Goal: Transaction & Acquisition: Purchase product/service

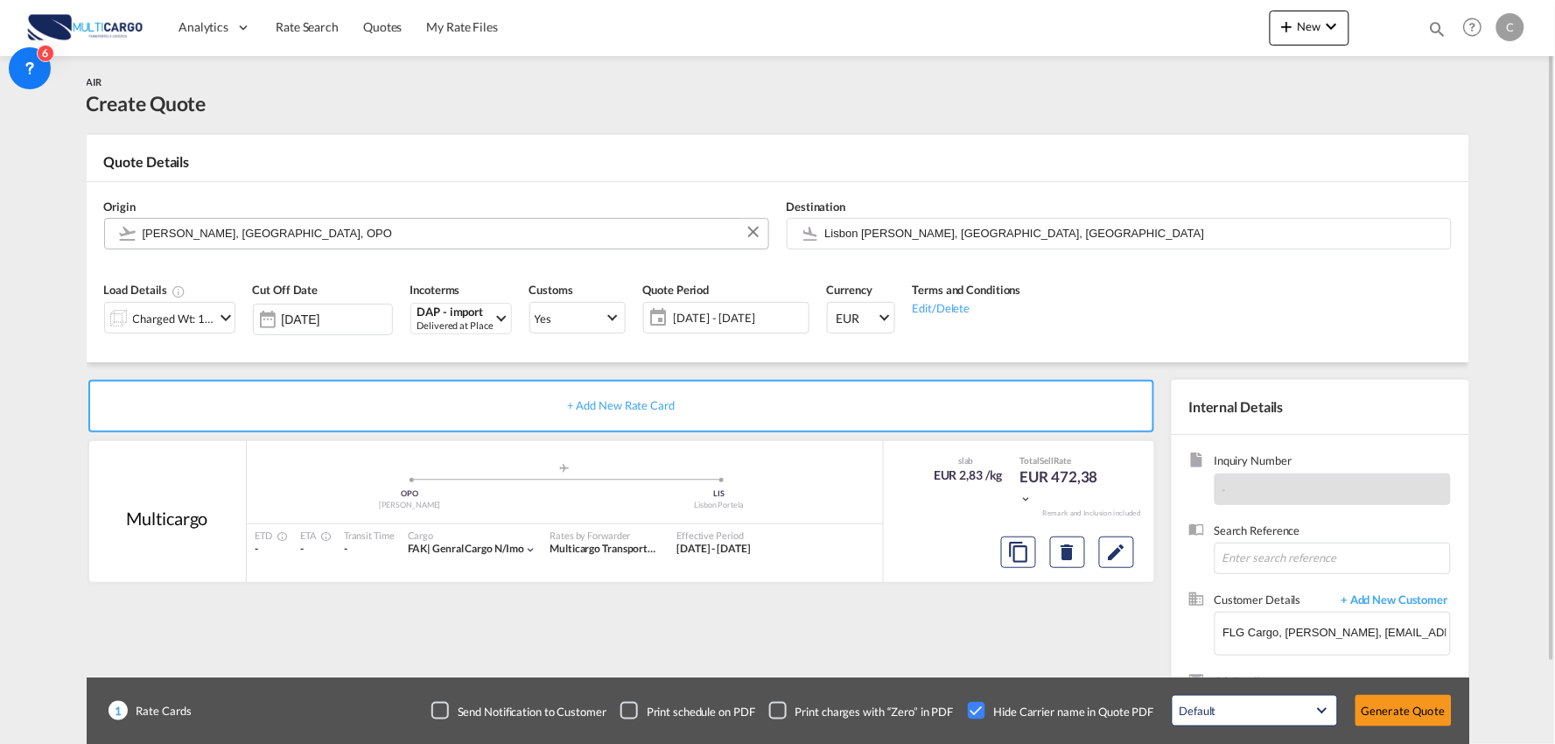
click at [252, 232] on input "Francisco de Sá Carneiro, Porto, OPO" at bounding box center [451, 233] width 617 height 31
drag, startPoint x: 355, startPoint y: 238, endPoint x: -80, endPoint y: 239, distance: 435.0
click at [0, 239] on html "Analytics Reports Dashboard Rate Search Quotes My Rate Files" at bounding box center [777, 372] width 1555 height 744
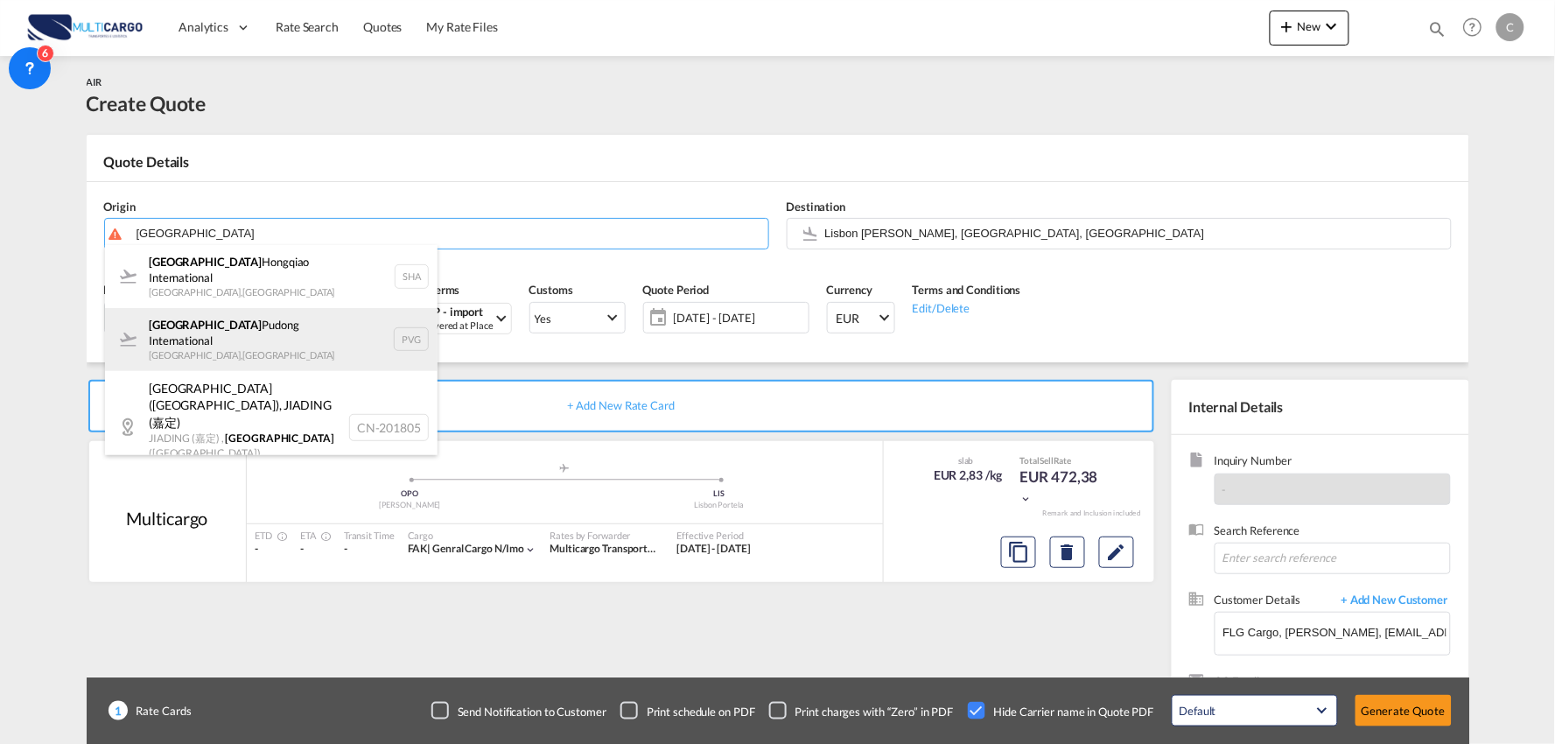
click at [257, 308] on div "Shanghai Pudong International Shanghai , China PVG" at bounding box center [271, 339] width 333 height 63
type input "Shanghai Pudong International, Shanghai, PVG"
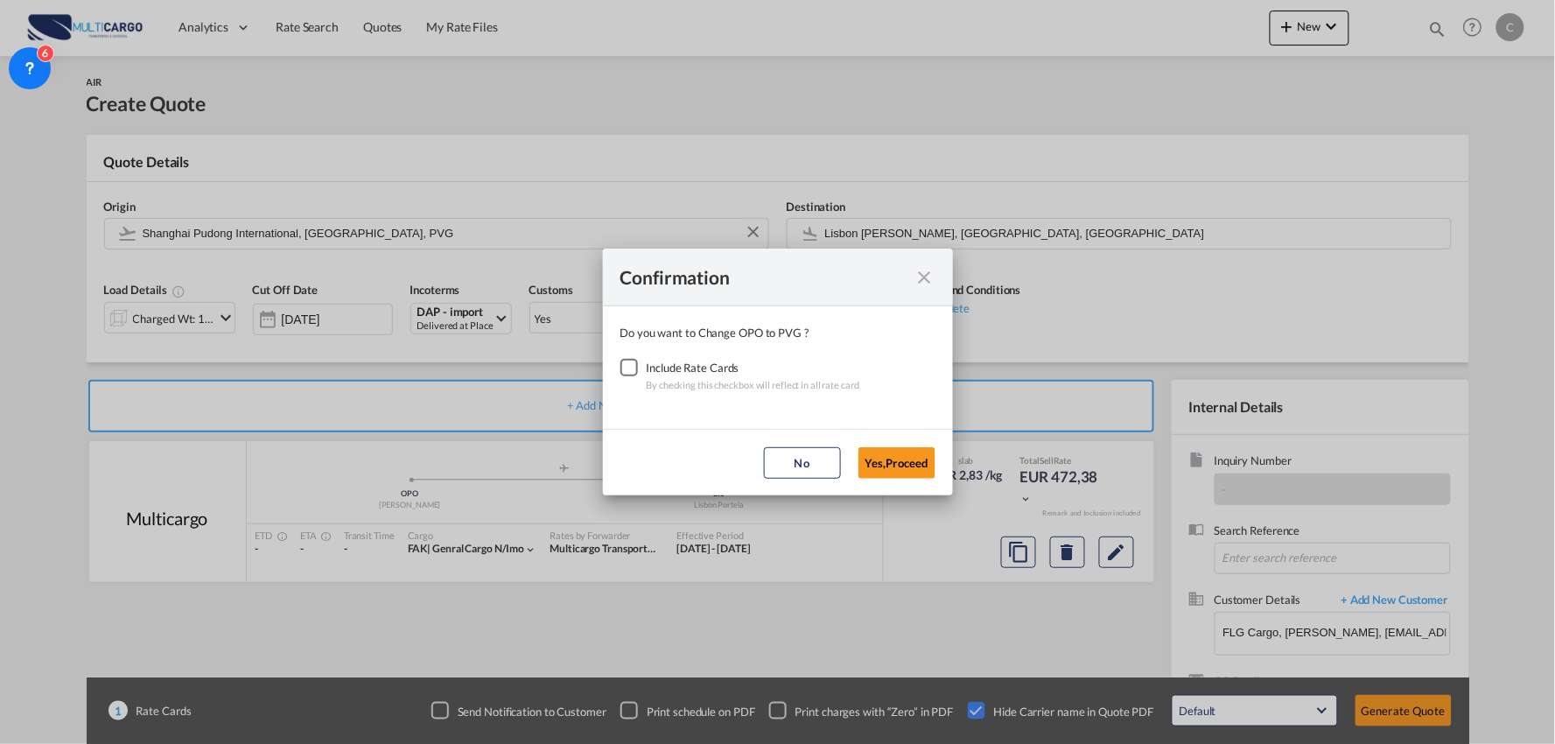
click at [628, 366] on div "Checkbox No Ink" at bounding box center [630, 368] width 18 height 18
click at [882, 464] on button "Yes,Proceed" at bounding box center [897, 463] width 77 height 32
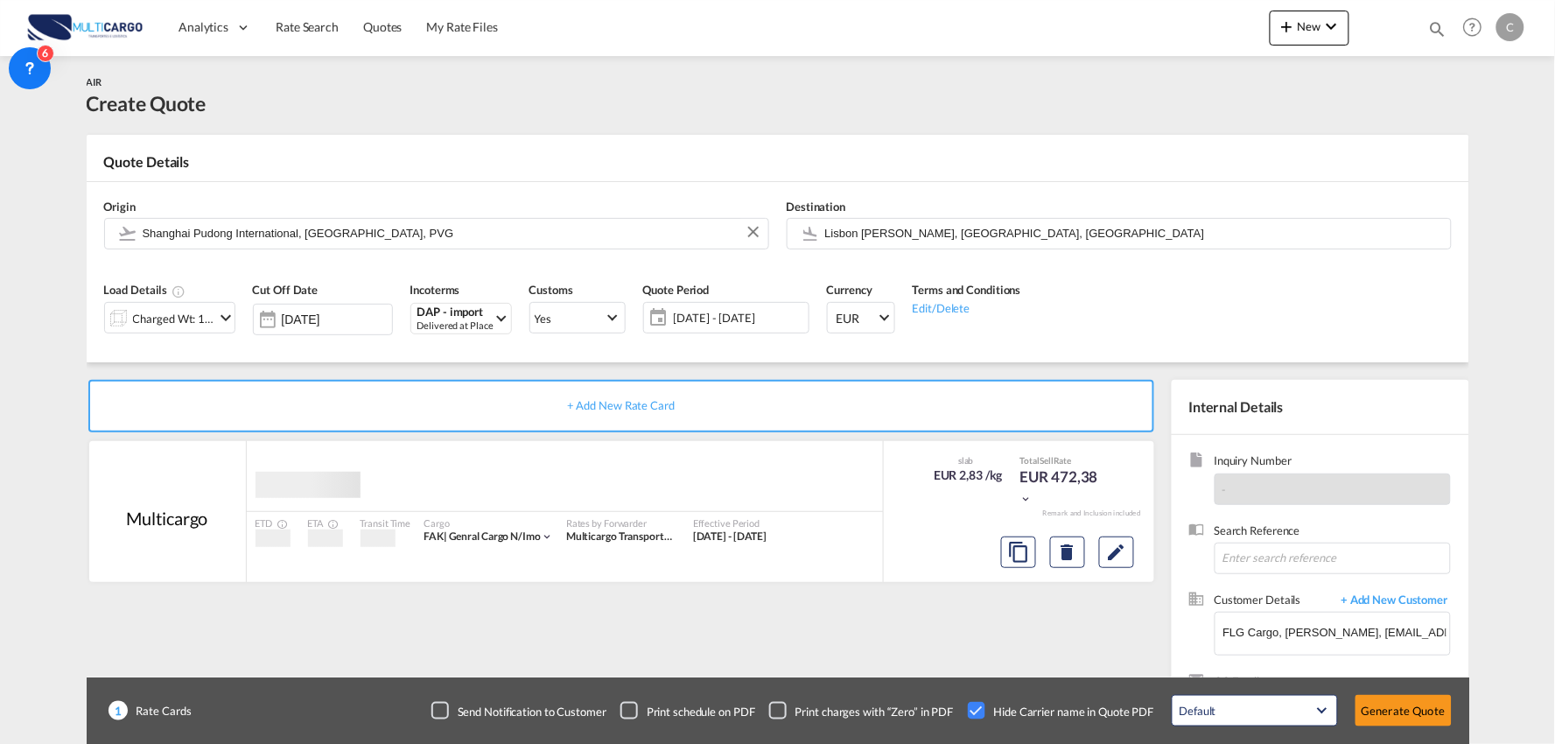
click at [907, 614] on div "Confirmation Do you want to Change OPO to PVG ? Include Rate Cards By checking …" at bounding box center [777, 372] width 1555 height 744
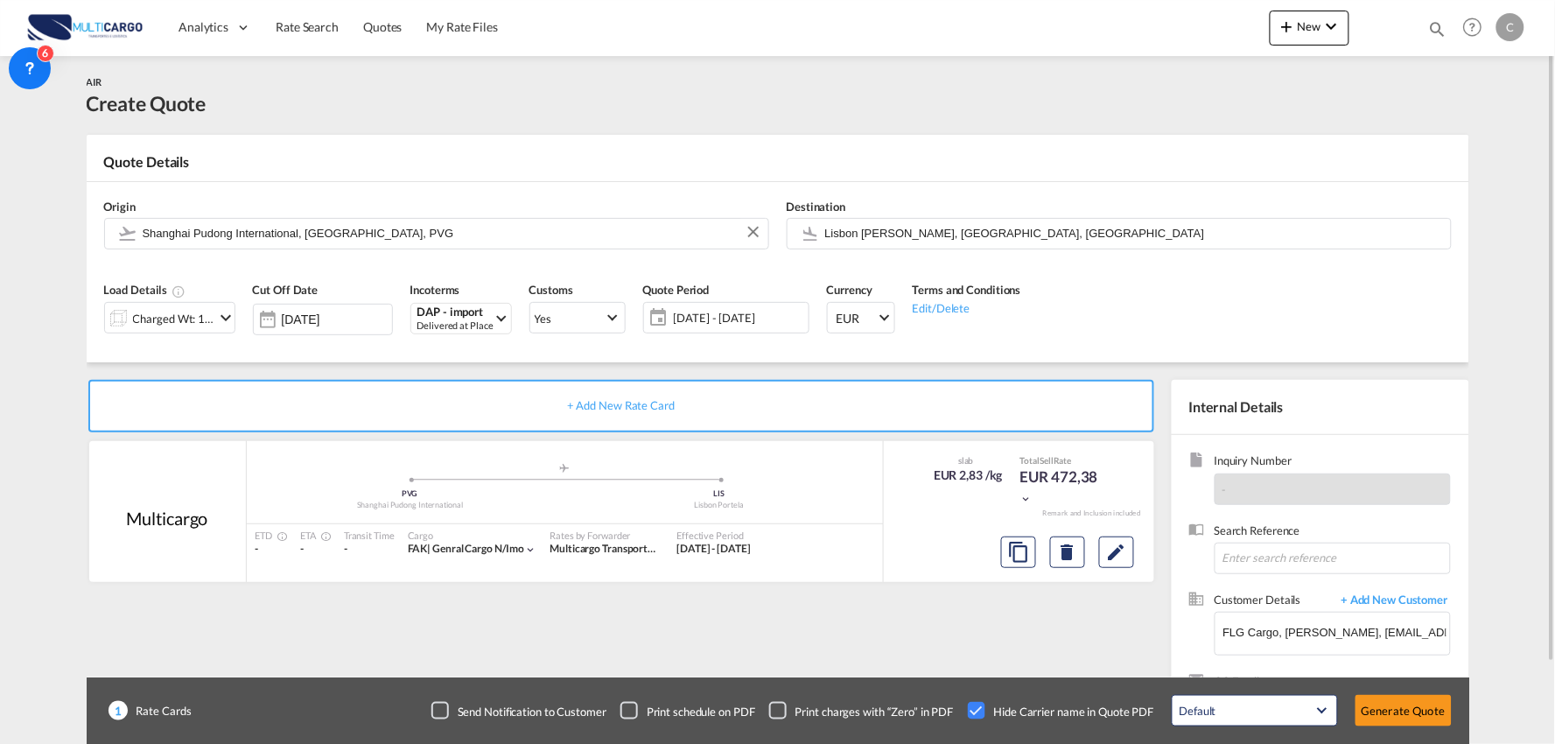
click at [179, 322] on div "Charged Wt: 166,67 KG" at bounding box center [174, 318] width 82 height 25
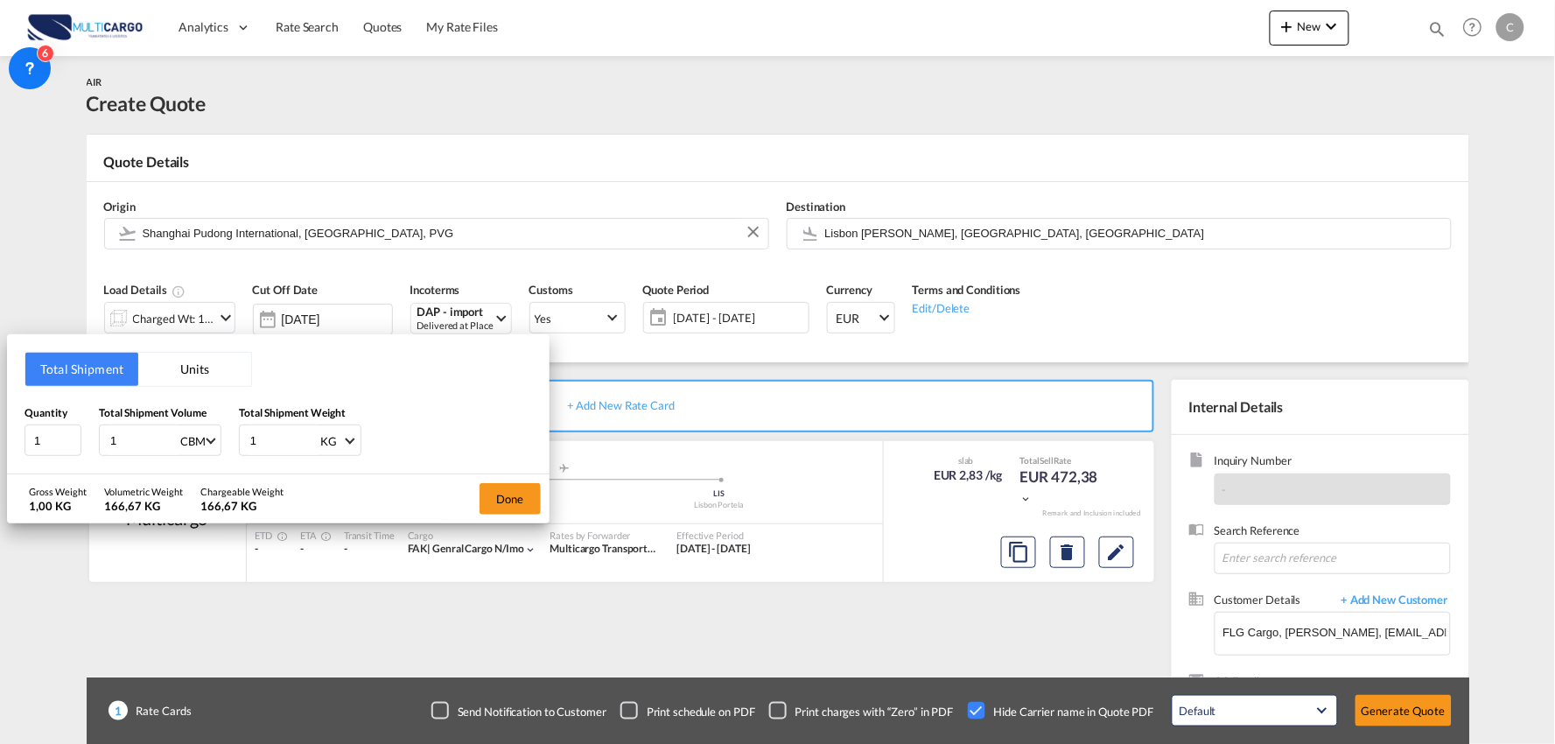
drag, startPoint x: 177, startPoint y: 441, endPoint x: 187, endPoint y: 423, distance: 21.2
click at [147, 441] on div "Quantity 1 Total Shipment Volume 1 CBM CBM CFT KG LB Total Shipment Weight 1 KG…" at bounding box center [279, 430] width 508 height 53
type input "4"
type input "4.86"
drag, startPoint x: 151, startPoint y: 438, endPoint x: 118, endPoint y: 436, distance: 32.4
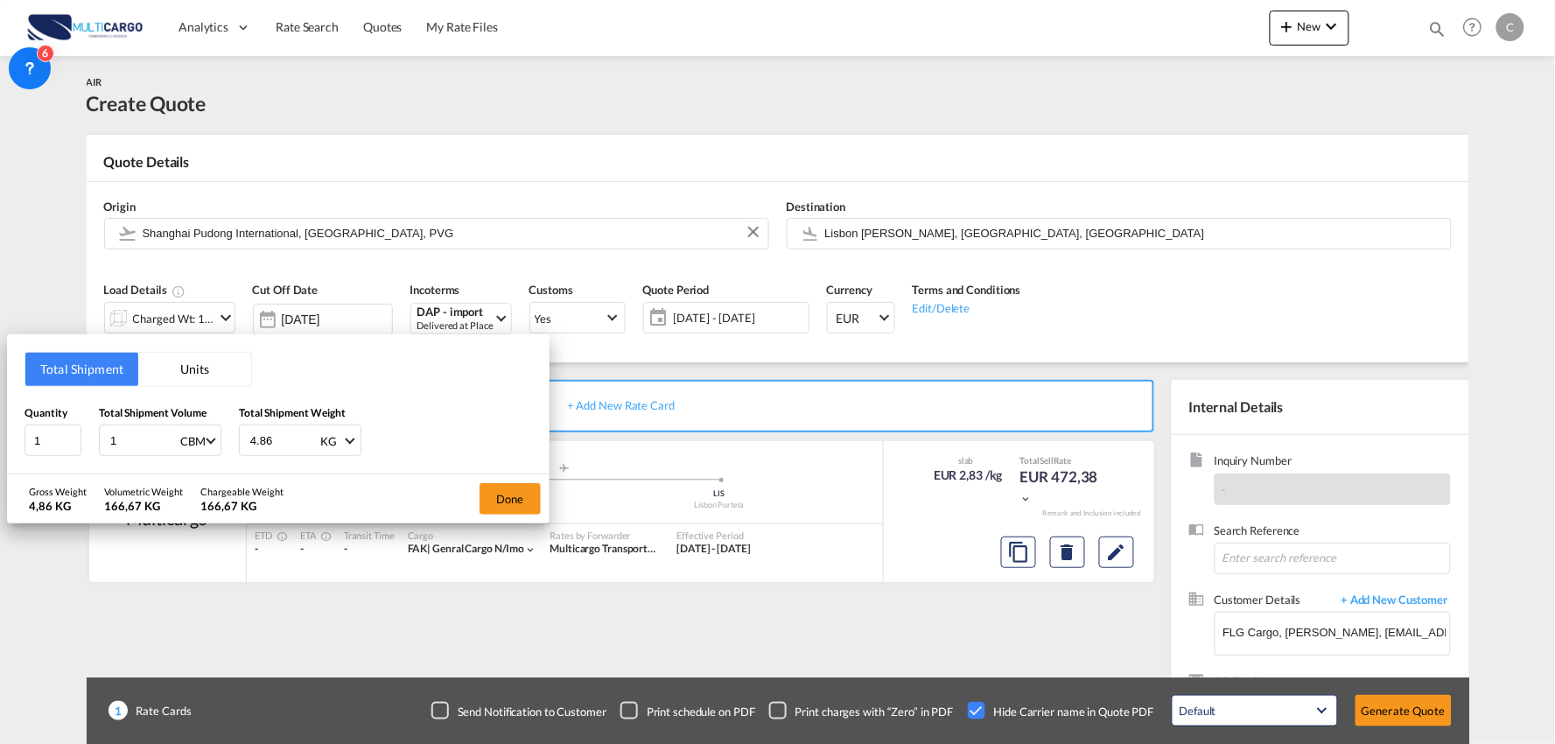
click at [118, 436] on input "1" at bounding box center [144, 440] width 70 height 30
drag, startPoint x: 135, startPoint y: 440, endPoint x: 61, endPoint y: 440, distance: 73.5
click at [61, 440] on div "Quantity 1 Total Shipment Volume 1 CBM CBM CFT KG LB Total Shipment Weight 4.86…" at bounding box center [279, 430] width 508 height 53
type input "4"
type input "4.86"
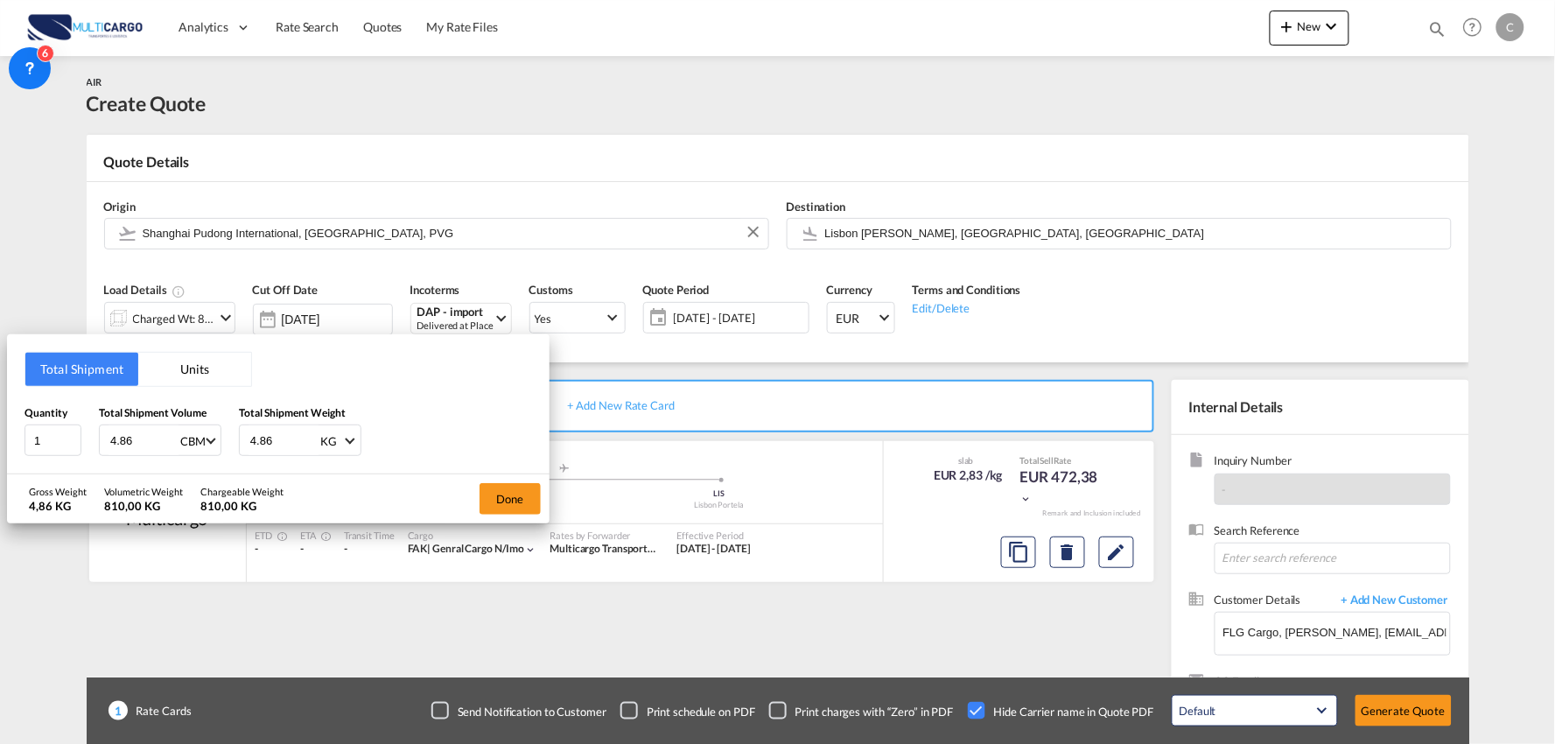
drag, startPoint x: 274, startPoint y: 441, endPoint x: 173, endPoint y: 446, distance: 100.8
click at [177, 445] on div "Quantity 1 Total Shipment Volume 4.86 CBM CBM CFT KG LB Total Shipment Weight 4…" at bounding box center [279, 430] width 508 height 53
type input "1385"
drag, startPoint x: 37, startPoint y: 440, endPoint x: 4, endPoint y: 439, distance: 32.4
click at [18, 439] on div "Total Shipment Units Quantity 1 Total Shipment Volume 4.86 CBM CBM CFT KG LB To…" at bounding box center [278, 404] width 543 height 140
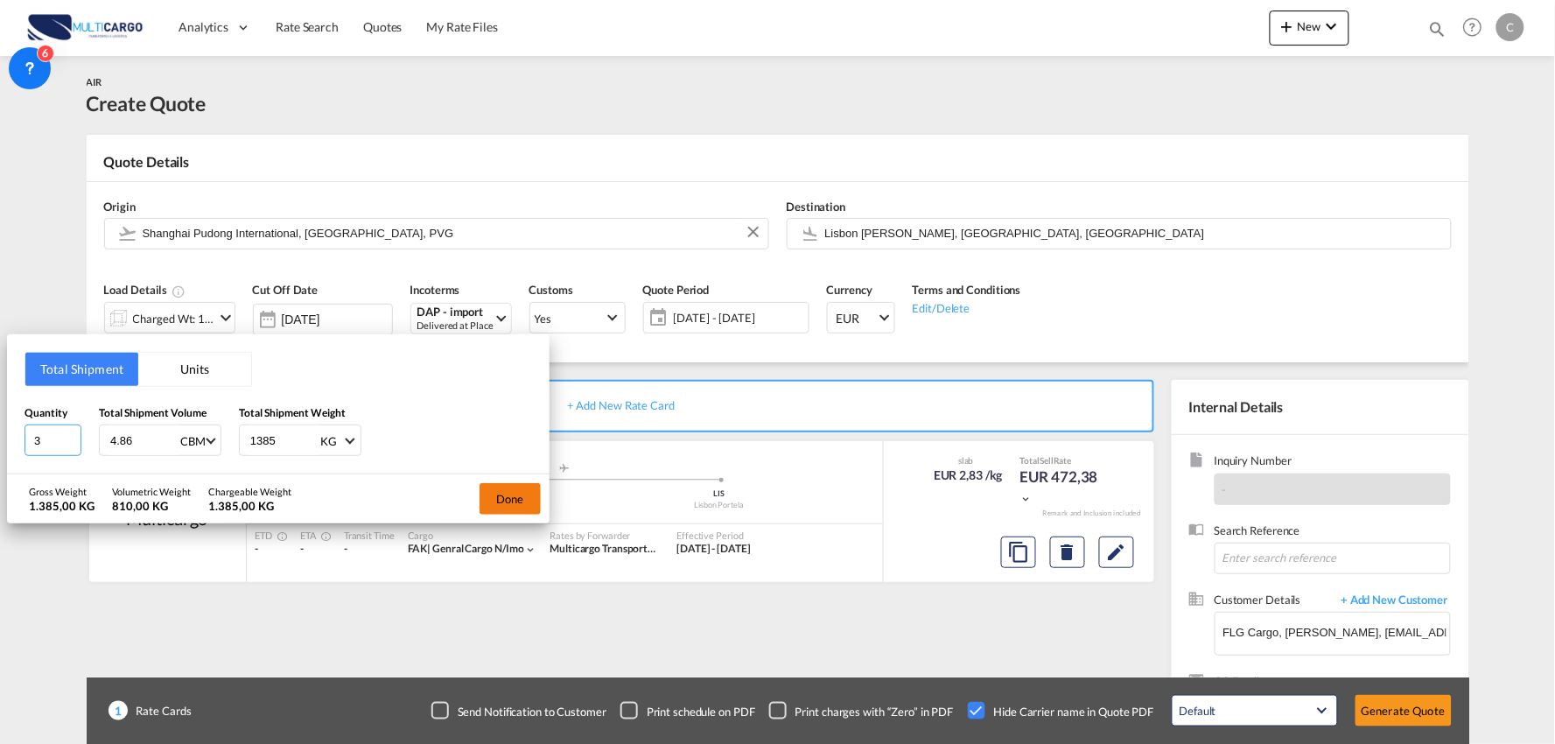
type input "3"
click at [514, 491] on button "Done" at bounding box center [510, 499] width 61 height 32
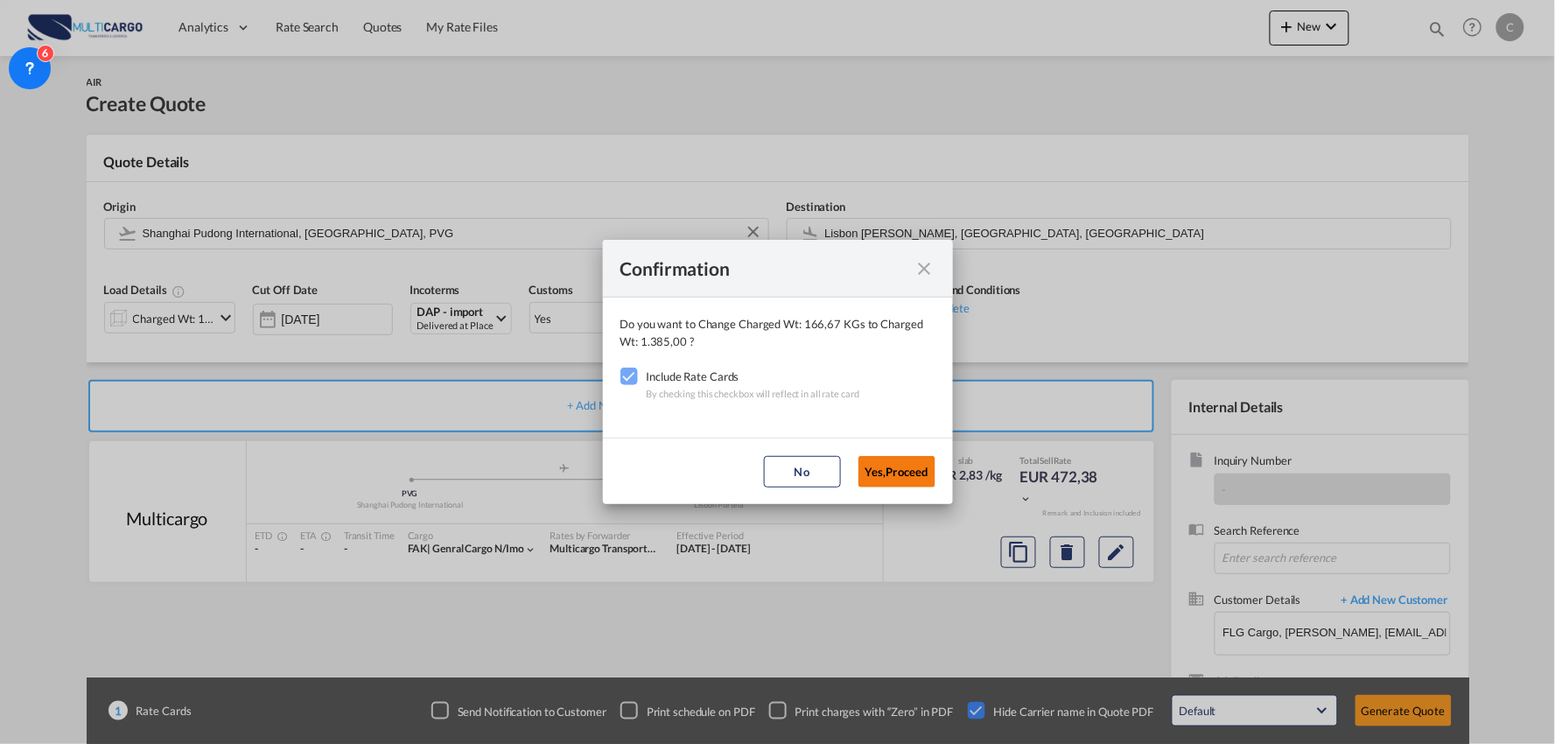
click at [888, 468] on button "Yes,Proceed" at bounding box center [897, 472] width 77 height 32
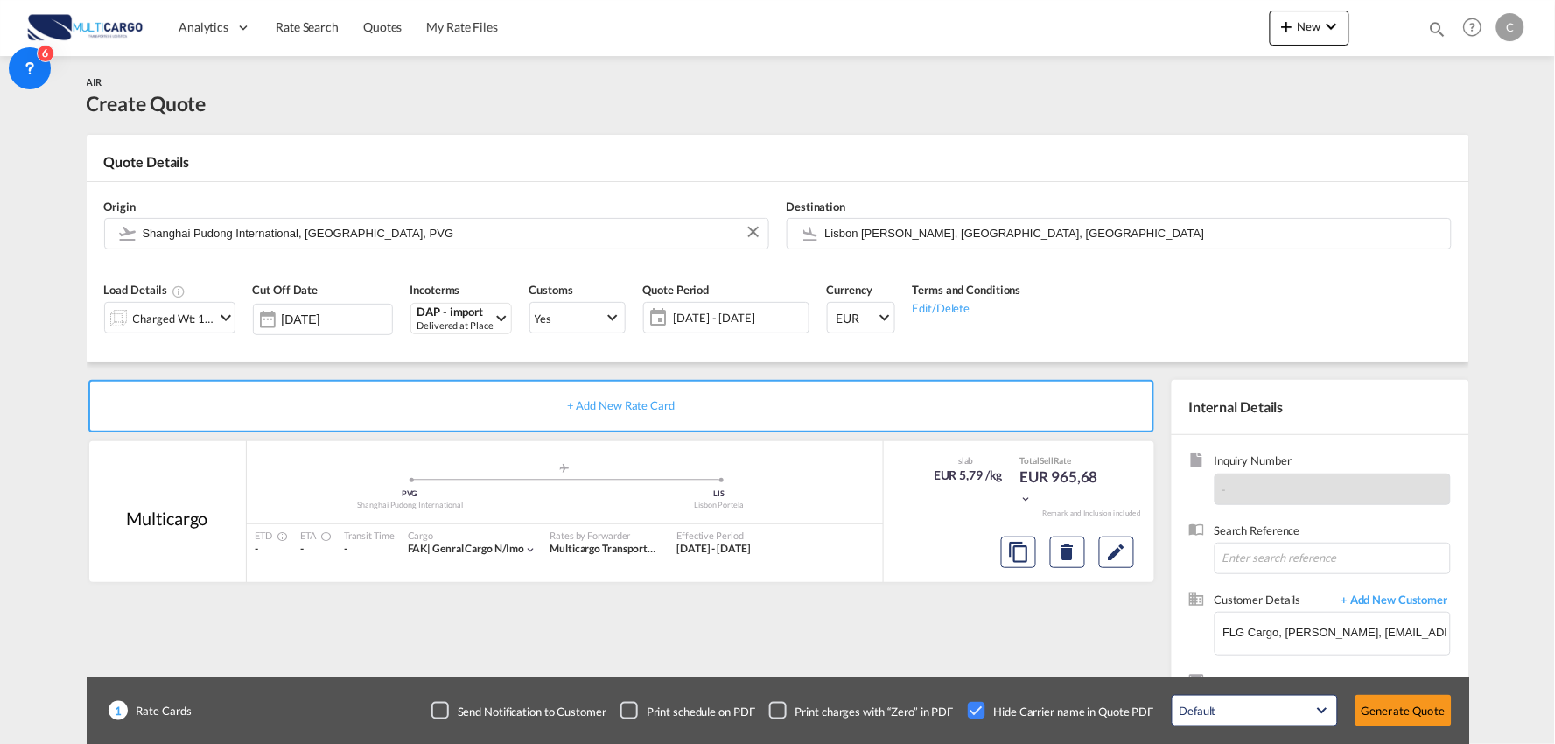
click at [877, 614] on div "Confirmation Do you want to Change Charged Wt: 1.385,00 KGs to Charged Wt: 1.38…" at bounding box center [777, 372] width 1555 height 744
click at [345, 365] on div "+ Add New Rate Card Multicargo added by you .a{fill:#aaa8ad;} .a{fill:#aaa8ad;}…" at bounding box center [778, 558] width 1383 height 392
click at [1399, 709] on button "Generate Quote" at bounding box center [1404, 711] width 96 height 32
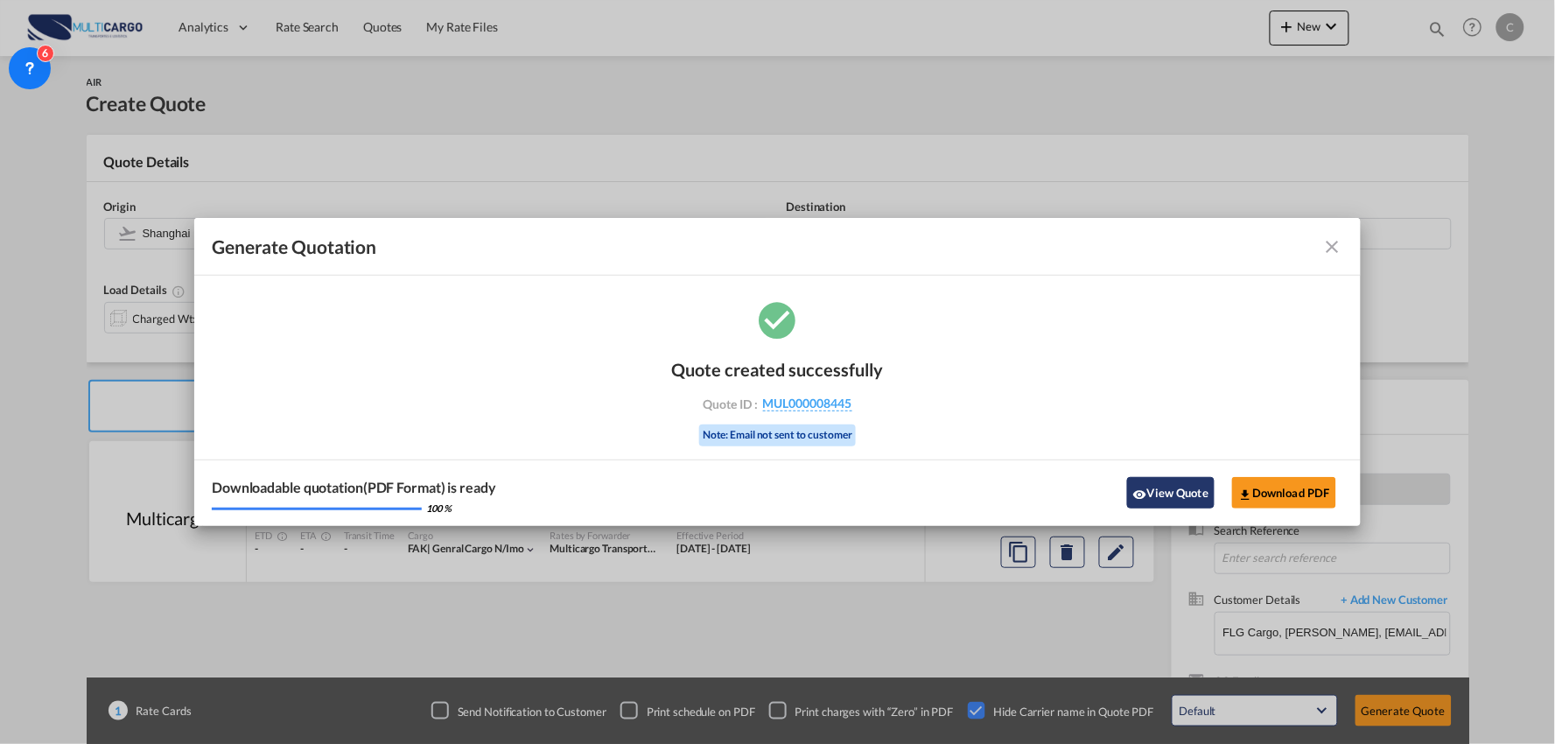
click at [1154, 485] on button "View Quote" at bounding box center [1171, 493] width 88 height 32
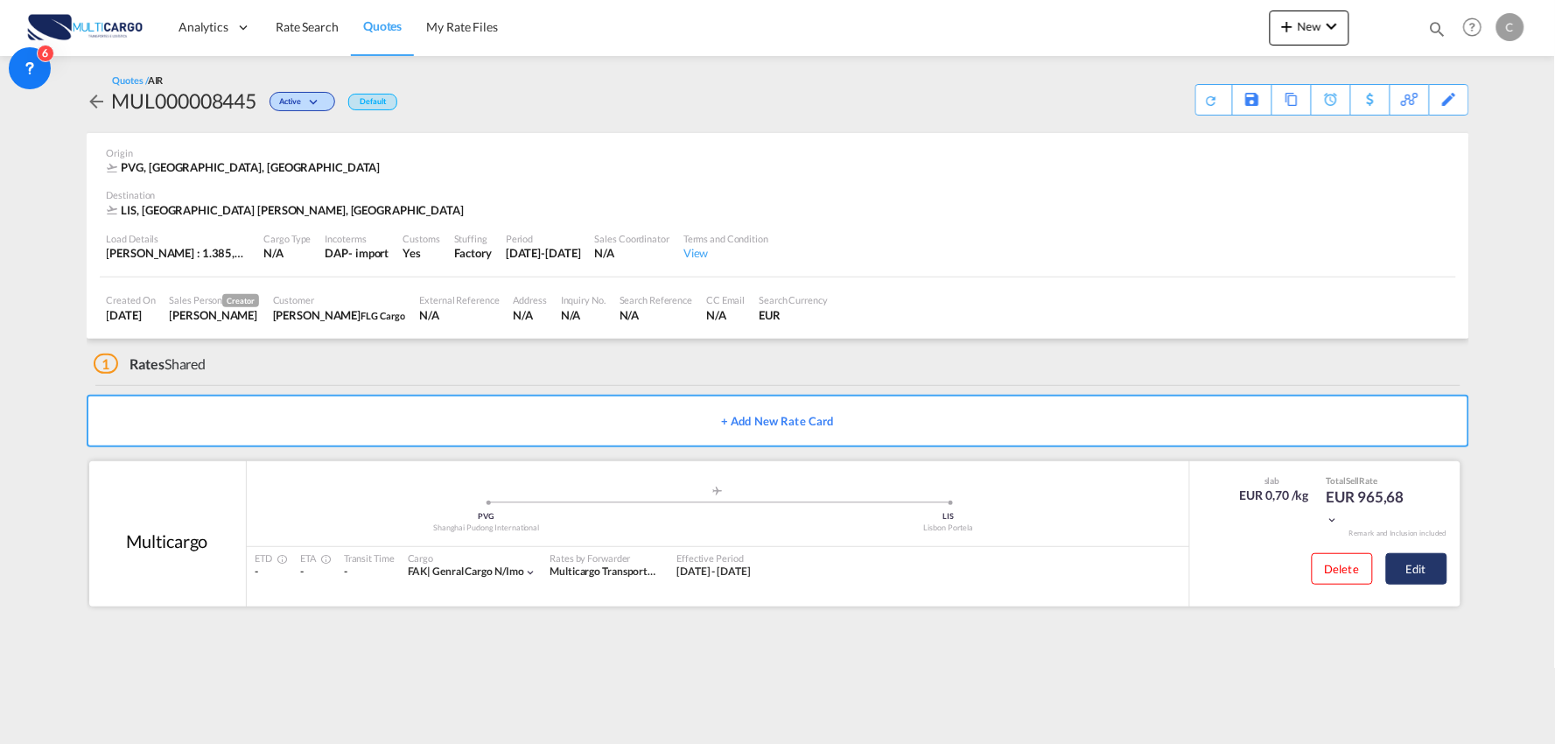
click at [1425, 573] on button "Edit" at bounding box center [1417, 569] width 61 height 32
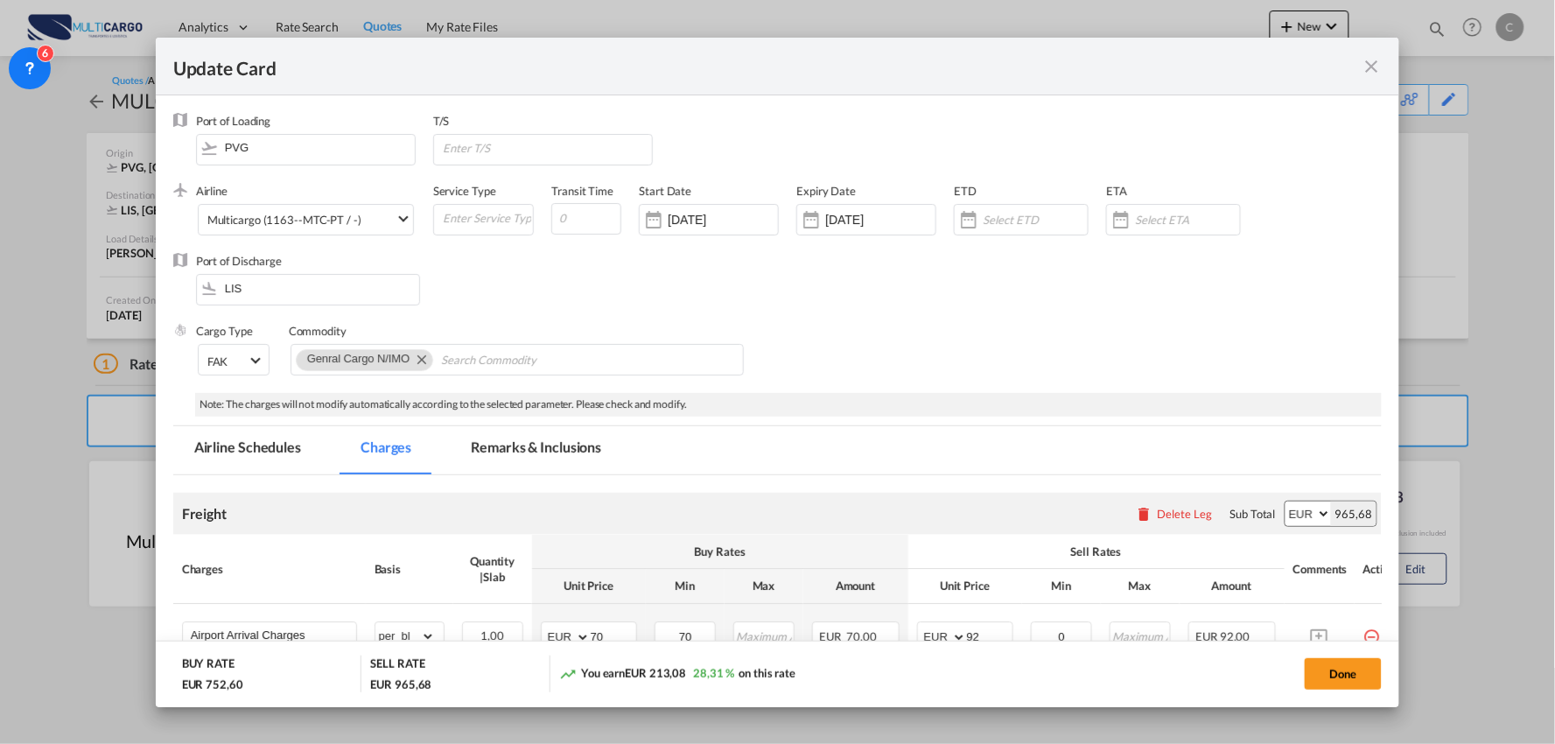
select select "per_bl"
select select "per_kg"
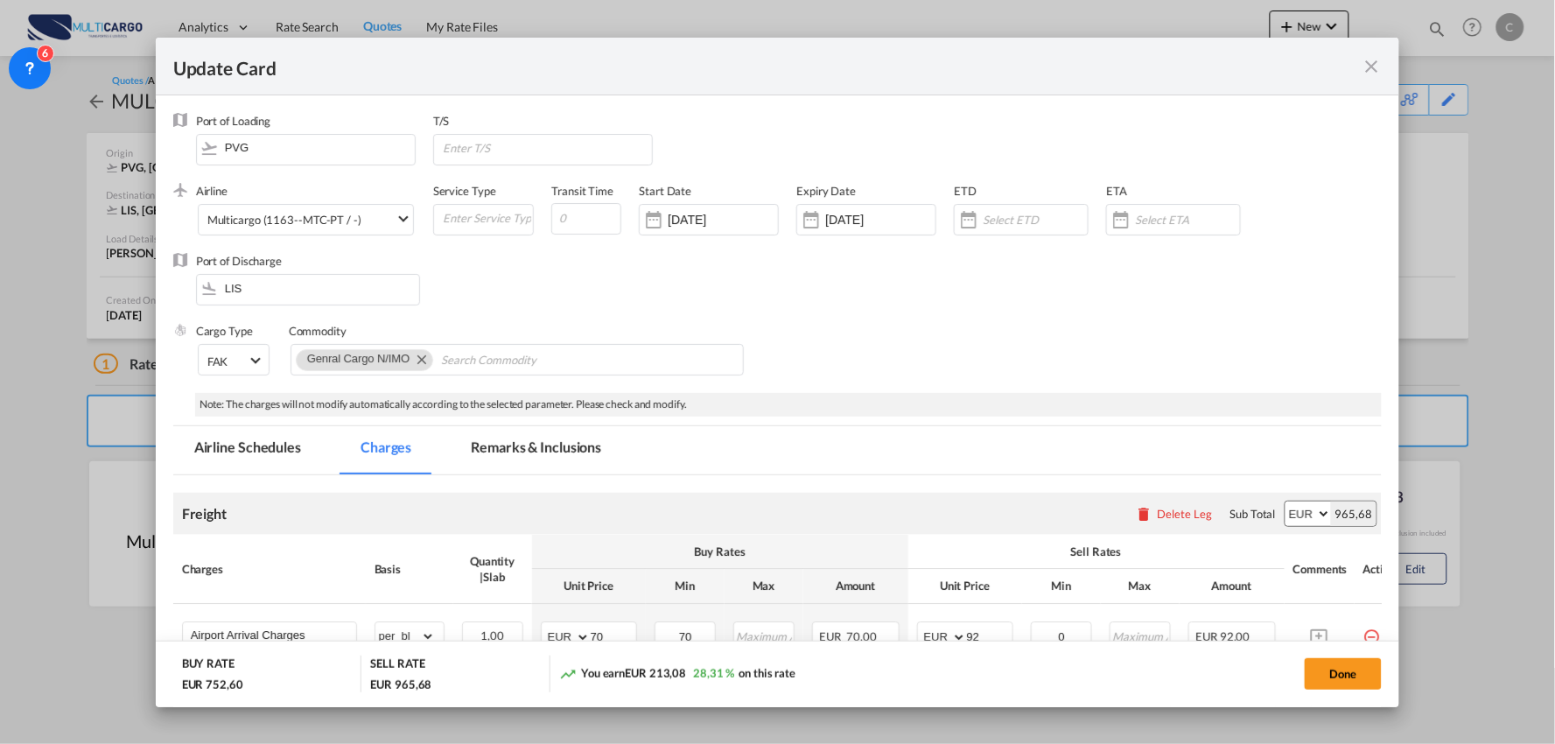
select select "per_shipment"
select select "per_bl"
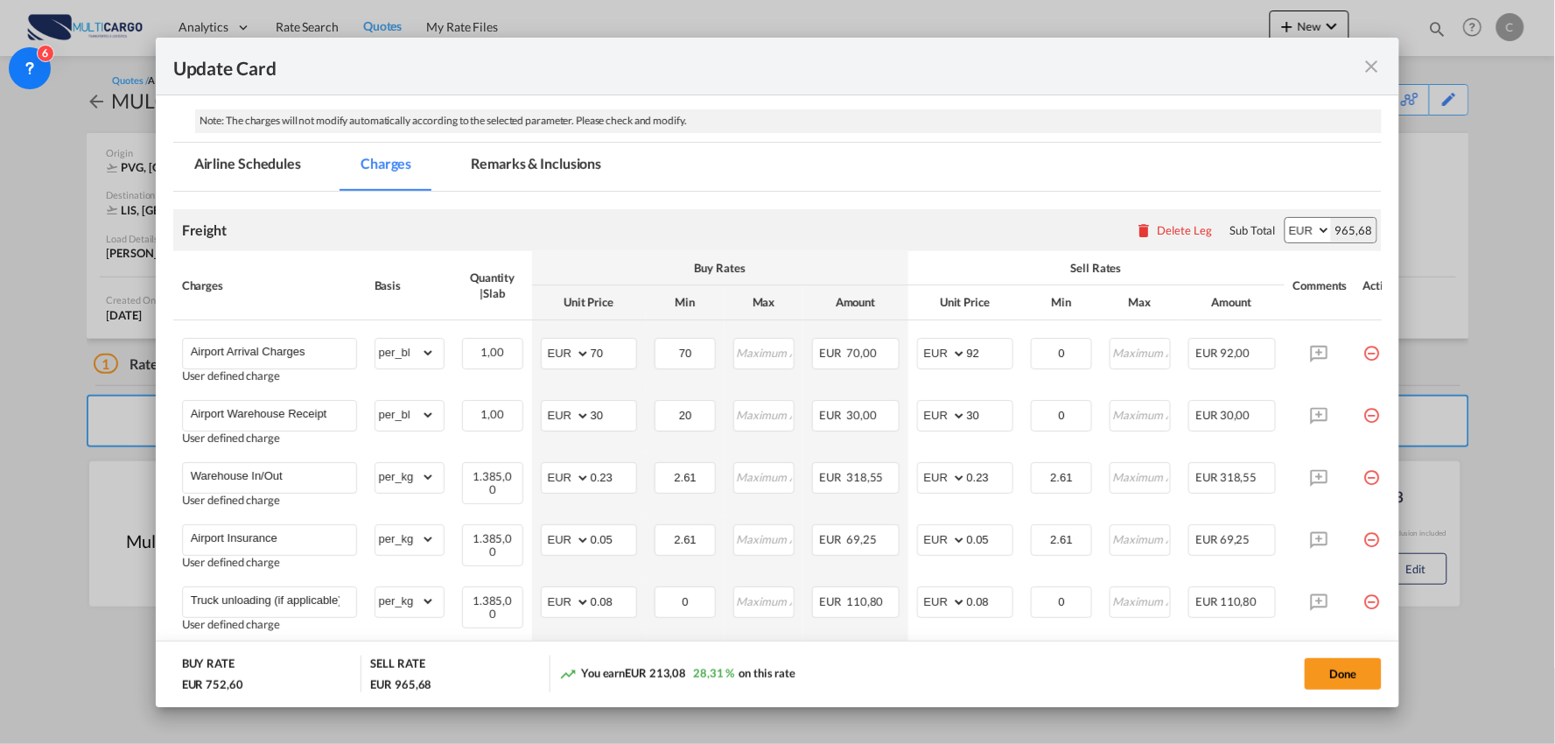
scroll to position [583, 0]
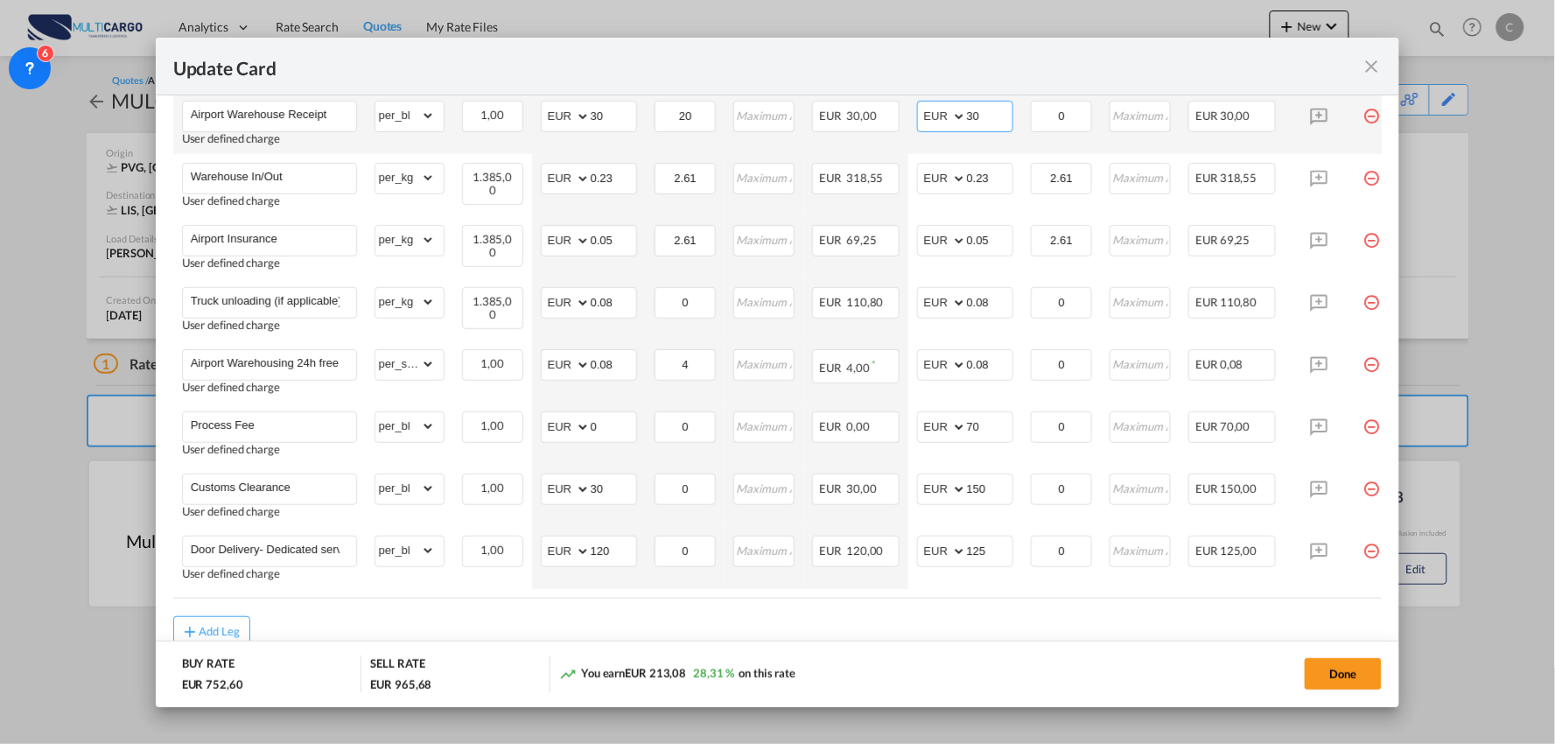
drag, startPoint x: 983, startPoint y: 111, endPoint x: 916, endPoint y: 116, distance: 66.7
click at [917, 116] on md-input-container "AED AFN ALL AMD ANG AOA ARS AUD AWG AZN BAM BBD BDT BGN BHD BIF BMD BND BOB BRL…" at bounding box center [965, 117] width 96 height 32
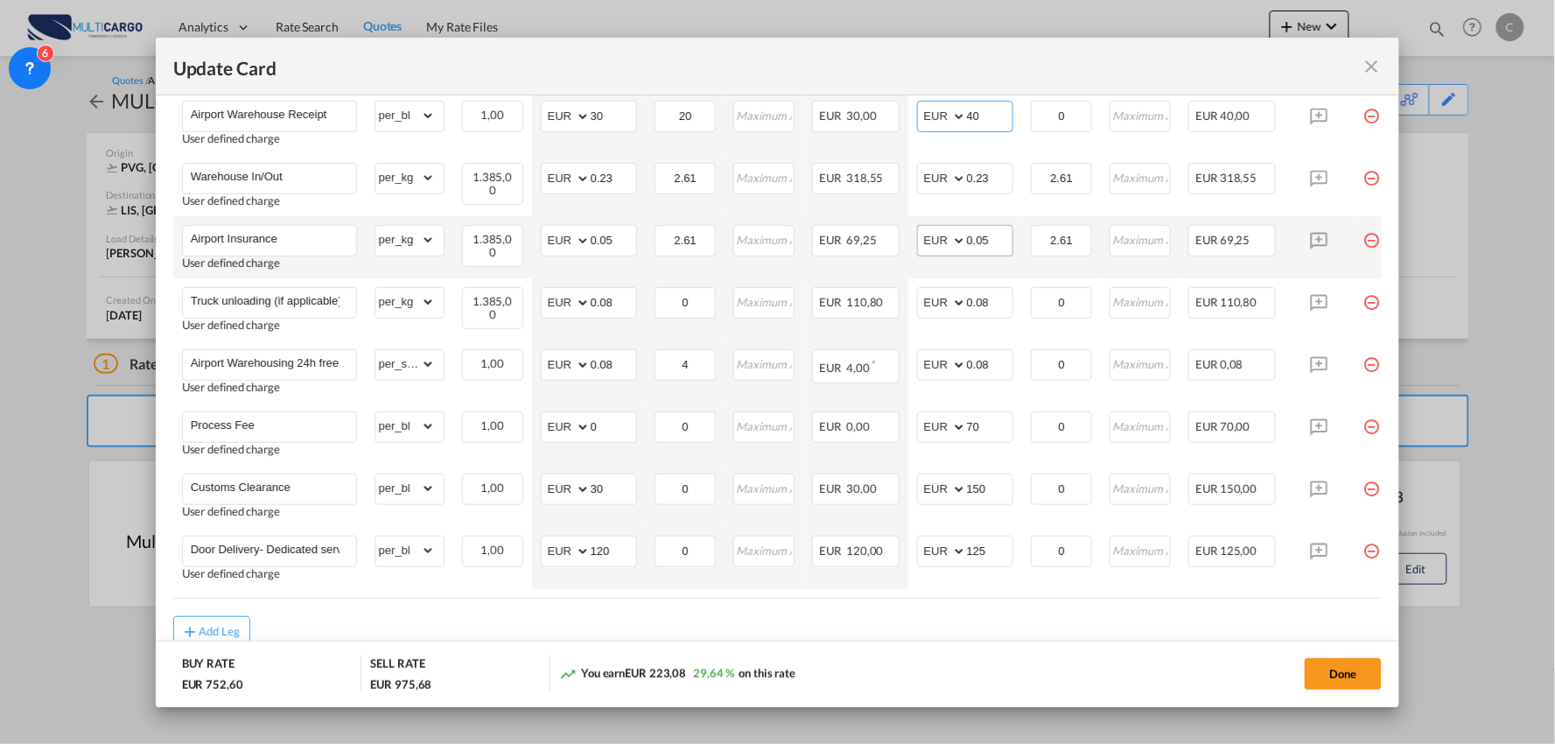
type input "40"
drag, startPoint x: 1012, startPoint y: 234, endPoint x: 1009, endPoint y: 216, distance: 17.7
click at [1012, 234] on md-input-container "AED AFN ALL AMD ANG AOA ARS AUD AWG AZN BAM BBD BDT BGN BHD BIF BMD BND BOB BRL…" at bounding box center [965, 241] width 96 height 32
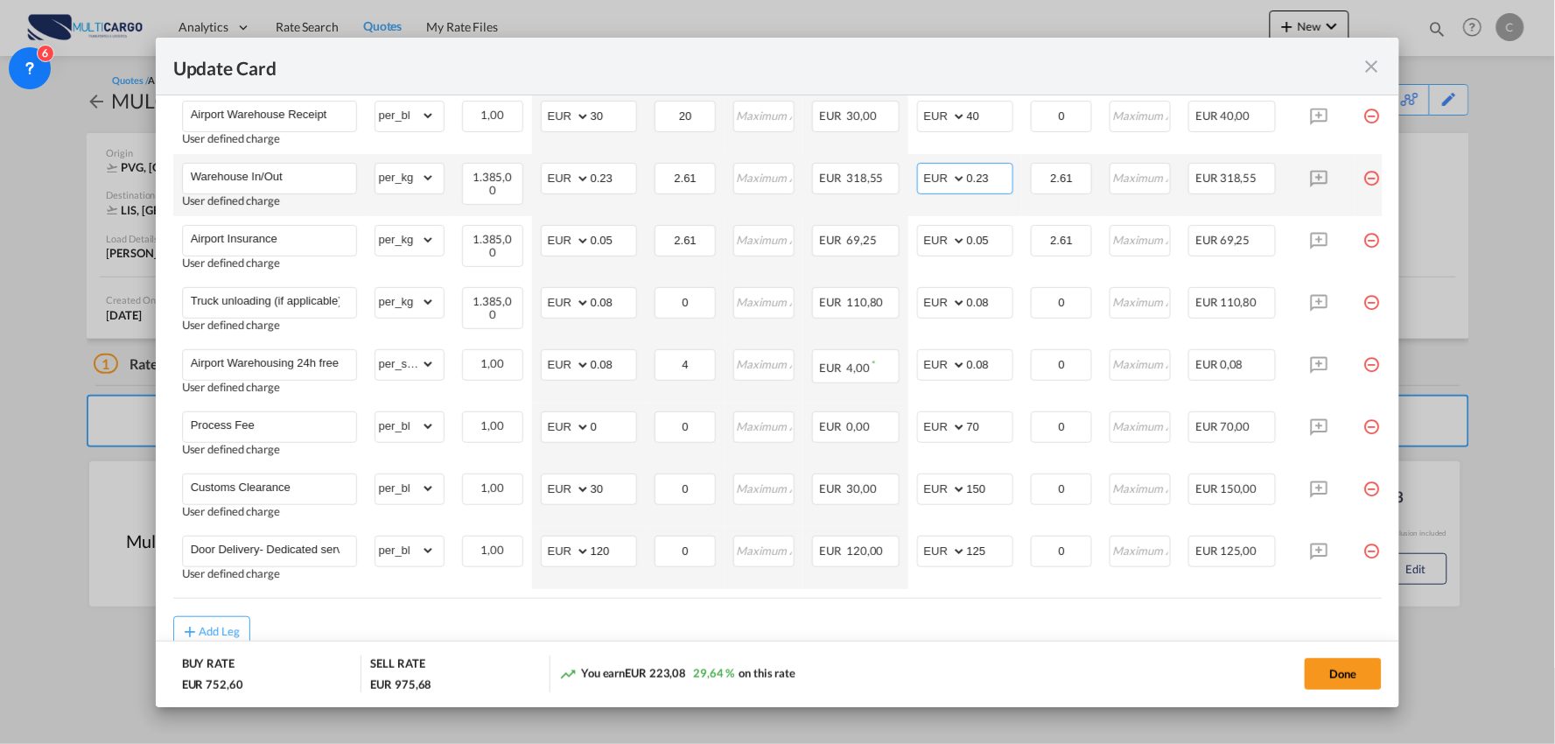
click at [993, 177] on input "0.23" at bounding box center [990, 177] width 46 height 26
type input "0.24"
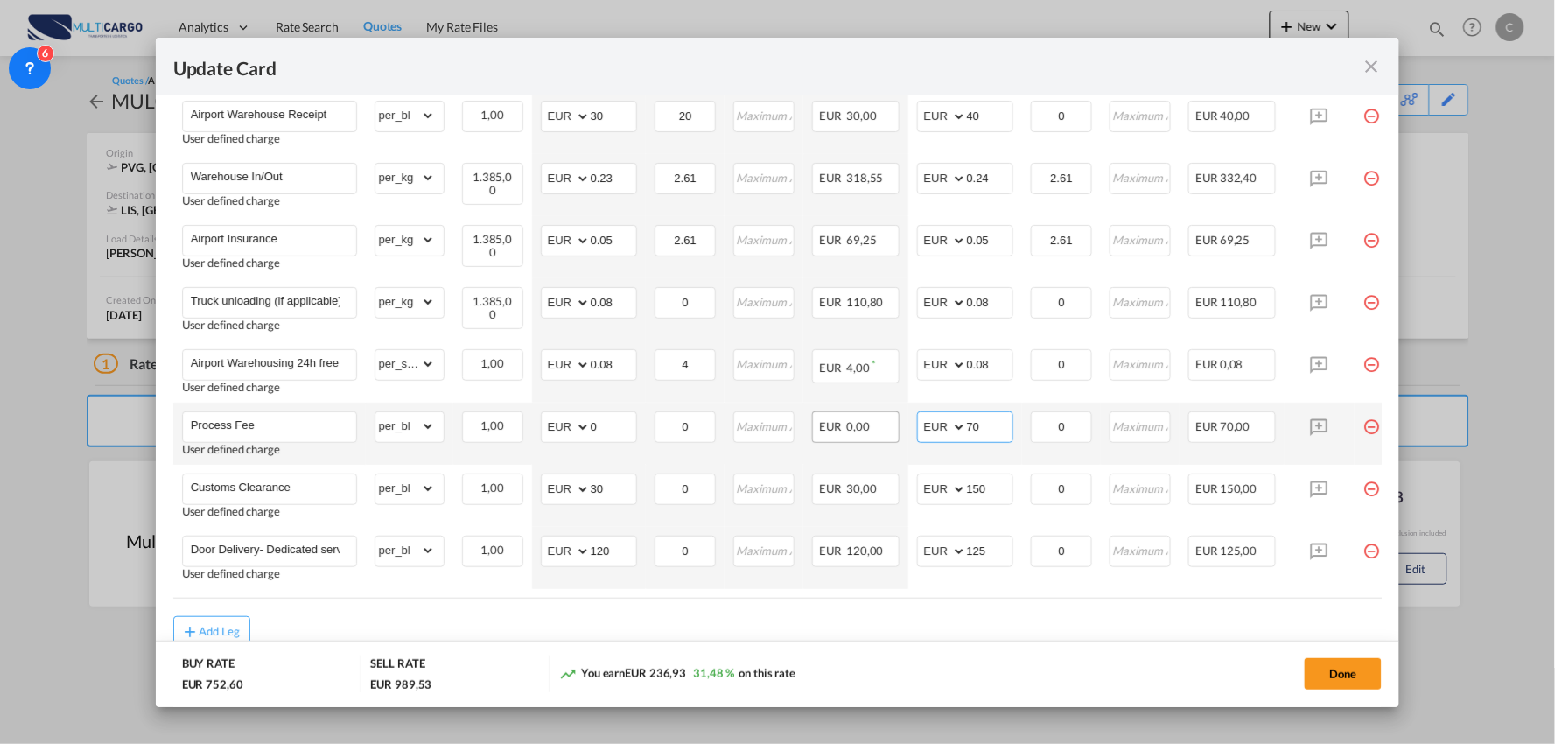
drag, startPoint x: 925, startPoint y: 424, endPoint x: 812, endPoint y: 421, distance: 112.9
click at [804, 424] on tr "Process Fee User defined charge Please Enter Already Exists gross_weight volume…" at bounding box center [793, 434] width 1240 height 62
type input "90"
click at [980, 610] on air-lcl-rate-modification "Freight Please enter leg name Leg Name Already Exists Delete Leg Sub Total AED …" at bounding box center [778, 269] width 1210 height 755
click at [987, 627] on div "Add Leg" at bounding box center [778, 632] width 1210 height 32
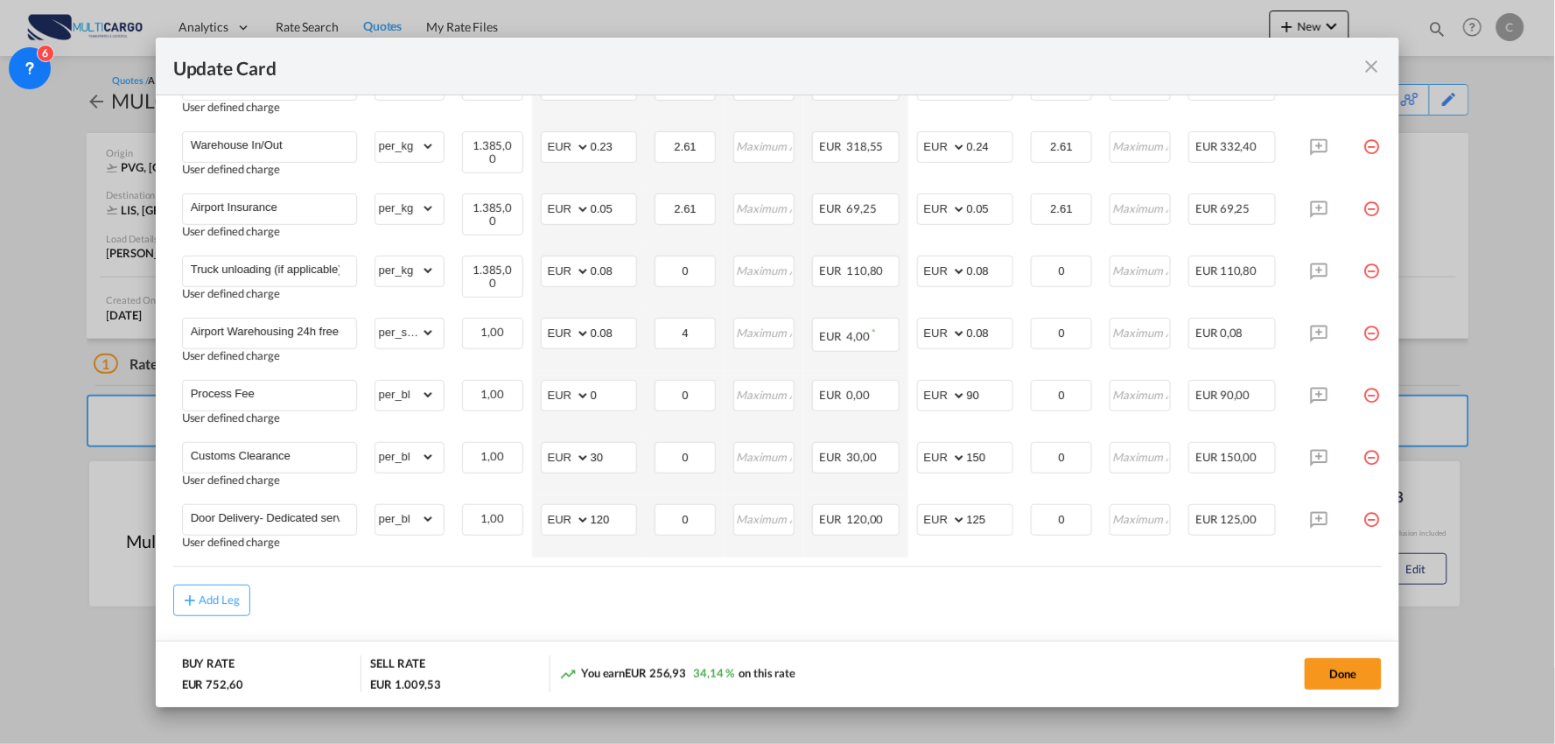
scroll to position [657, 0]
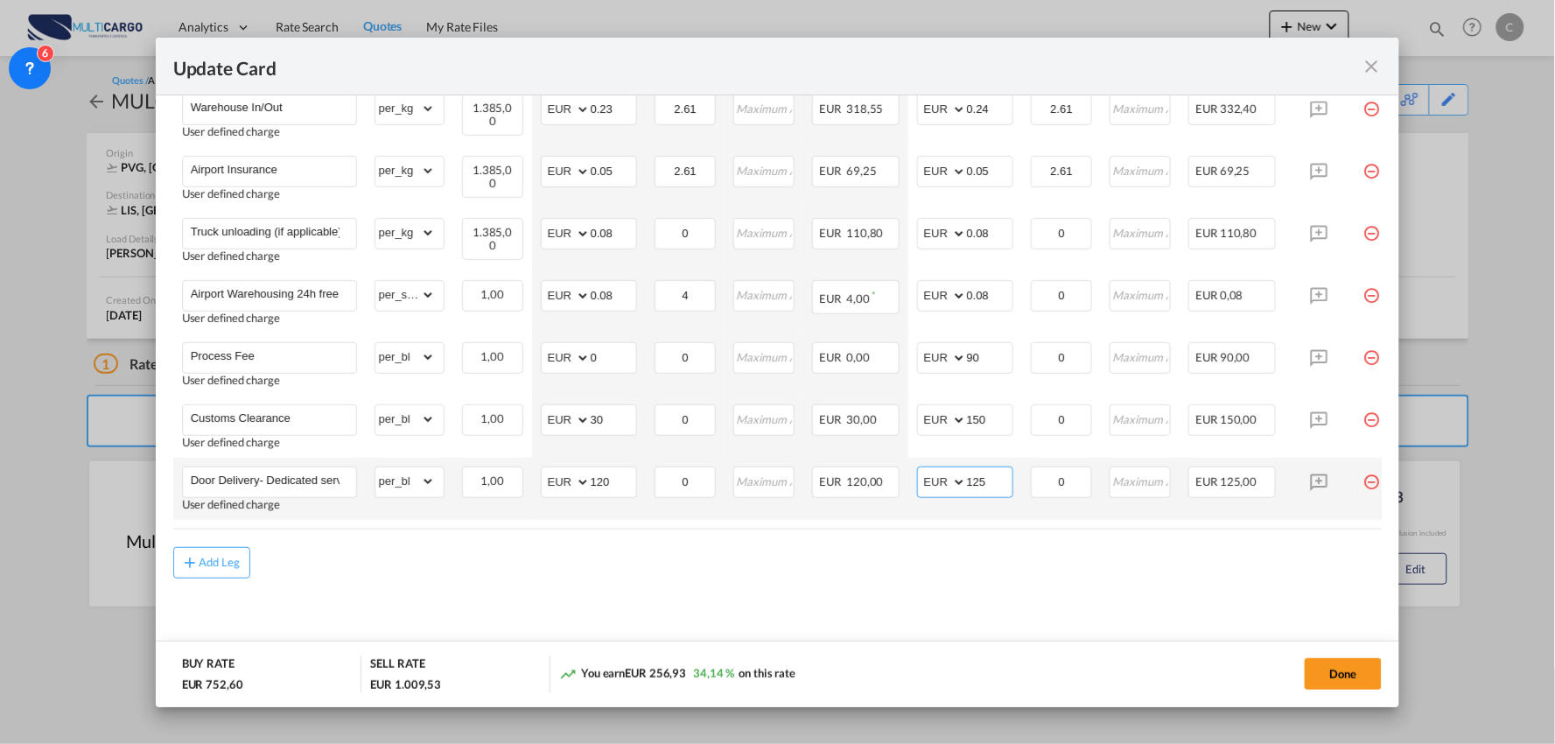
drag, startPoint x: 996, startPoint y: 474, endPoint x: 916, endPoint y: 481, distance: 80.0
click at [917, 481] on md-input-container "AED AFN ALL AMD ANG AOA ARS AUD AWG AZN BAM BBD BDT BGN BHD BIF BMD BND BOB BRL…" at bounding box center [965, 483] width 96 height 32
type input "395"
drag, startPoint x: 575, startPoint y: 479, endPoint x: 494, endPoint y: 474, distance: 81.6
click at [503, 479] on tr "Door Delivery- Dedicated service User defined charge Please Enter Already Exist…" at bounding box center [793, 489] width 1240 height 62
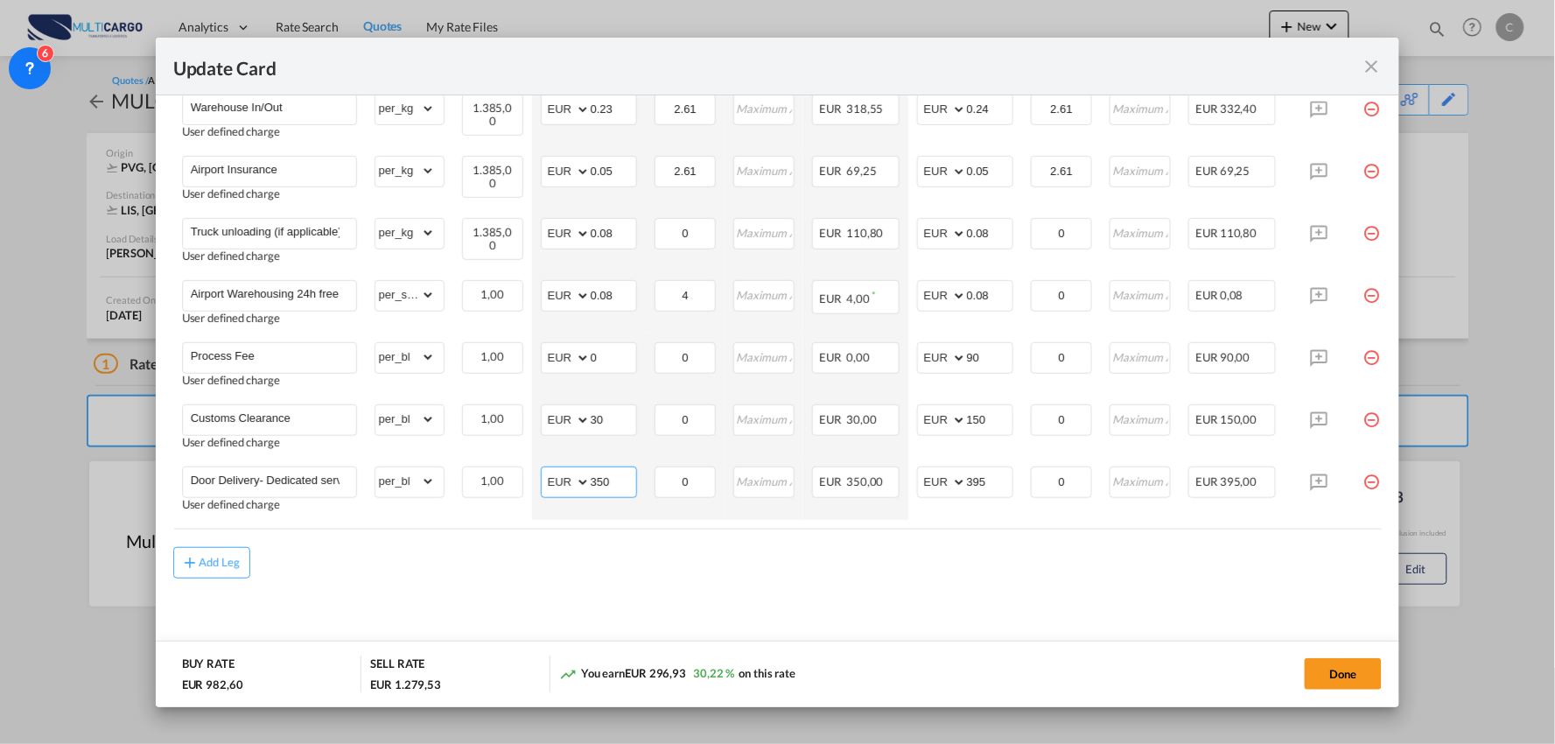
type input "350"
click at [1044, 567] on div "Add Leg" at bounding box center [778, 563] width 1210 height 32
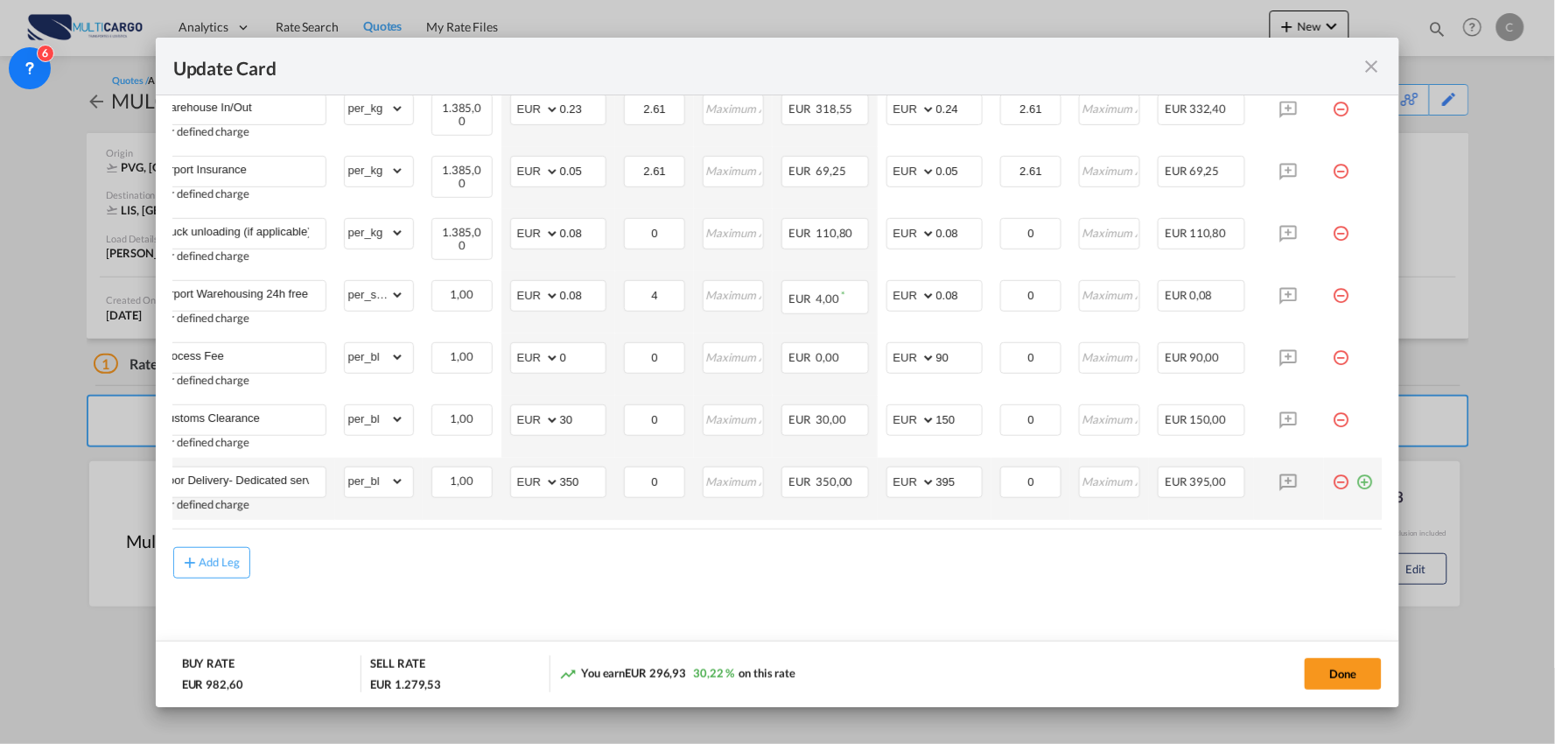
click at [1364, 474] on md-icon "icon-plus-circle-outline green-400-fg" at bounding box center [1366, 476] width 18 height 18
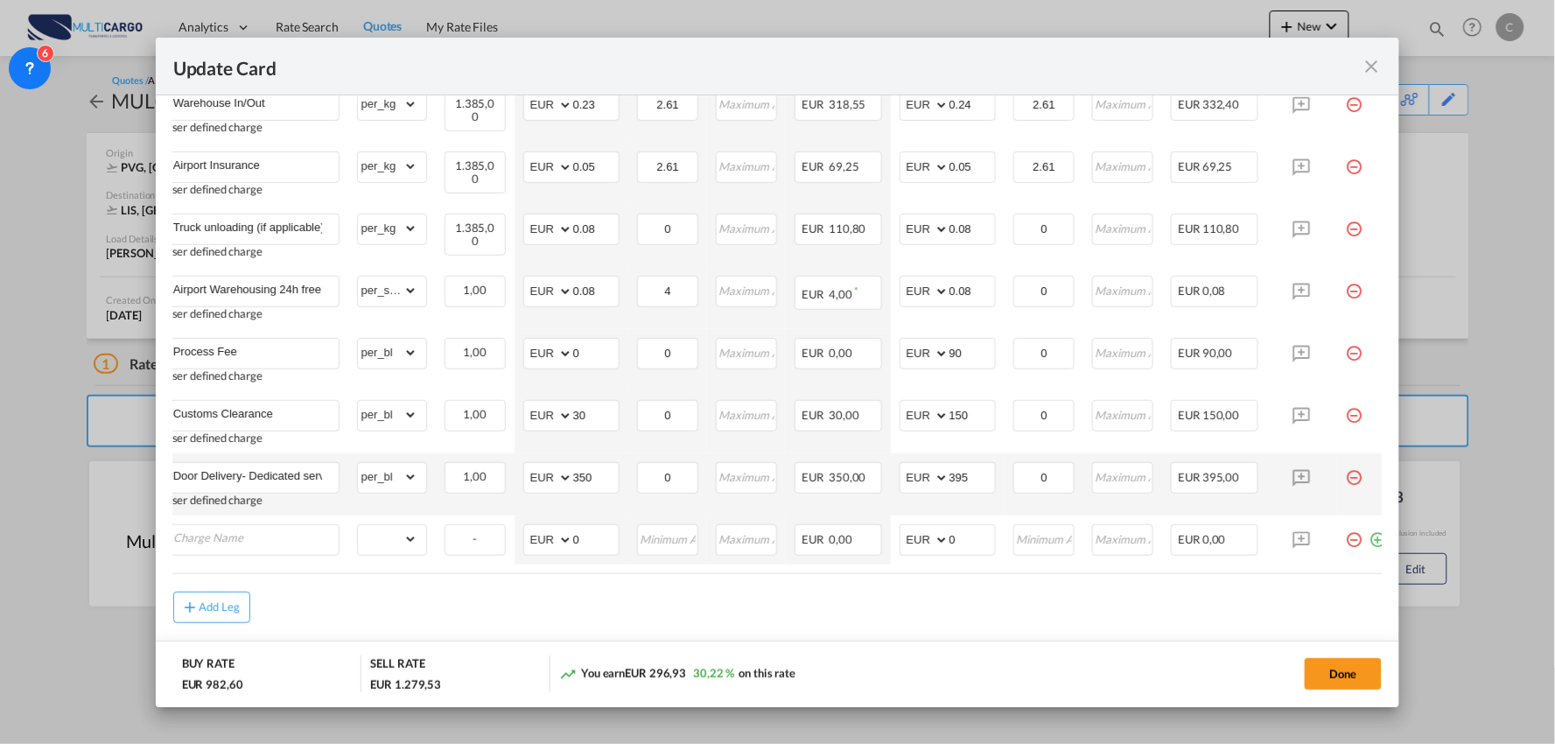
scroll to position [0, 0]
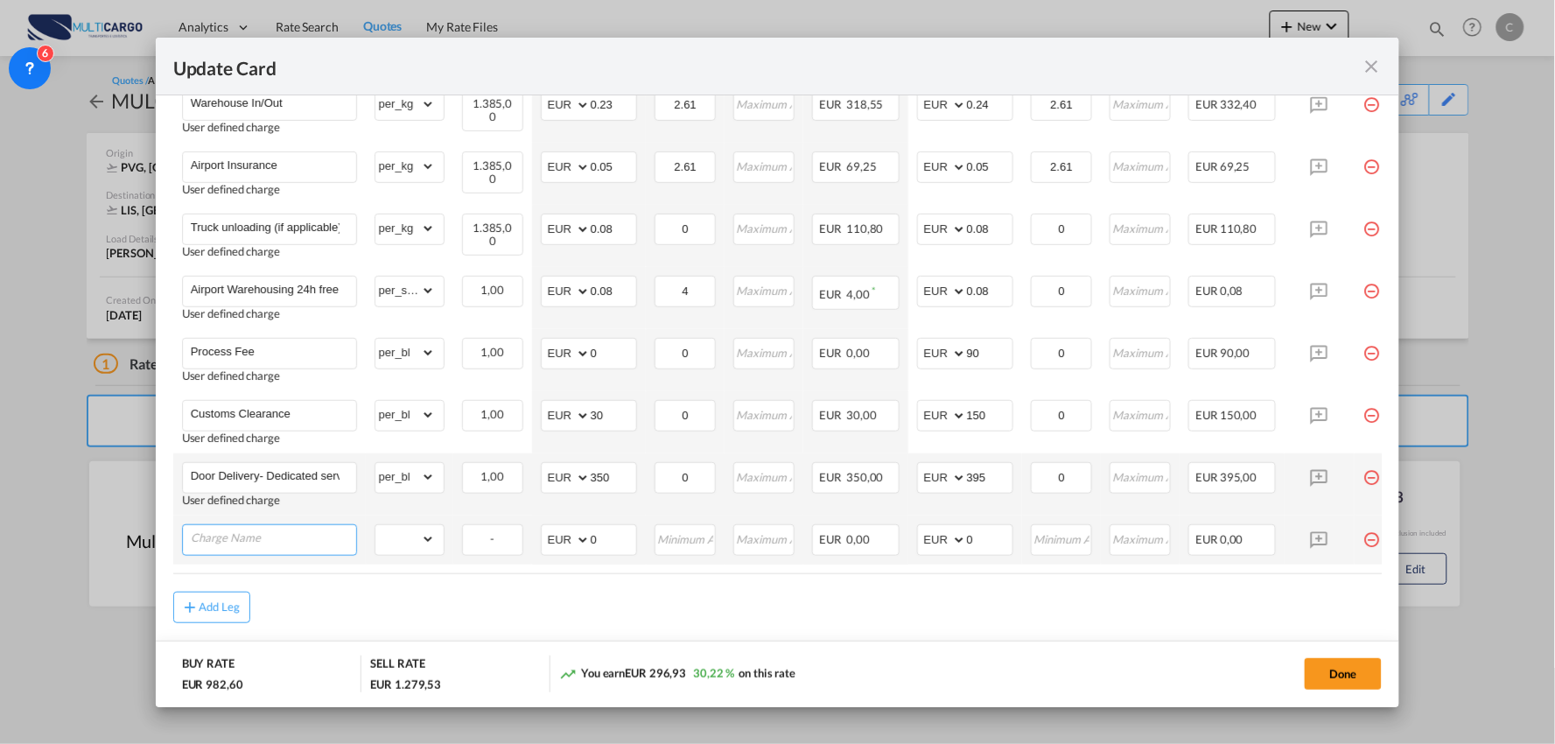
click at [248, 534] on input "Charge Name" at bounding box center [273, 538] width 165 height 26
click at [258, 469] on input "Door Delivery- Dedicated service" at bounding box center [273, 476] width 165 height 26
click at [233, 537] on input "Charge Name" at bounding box center [273, 538] width 165 height 26
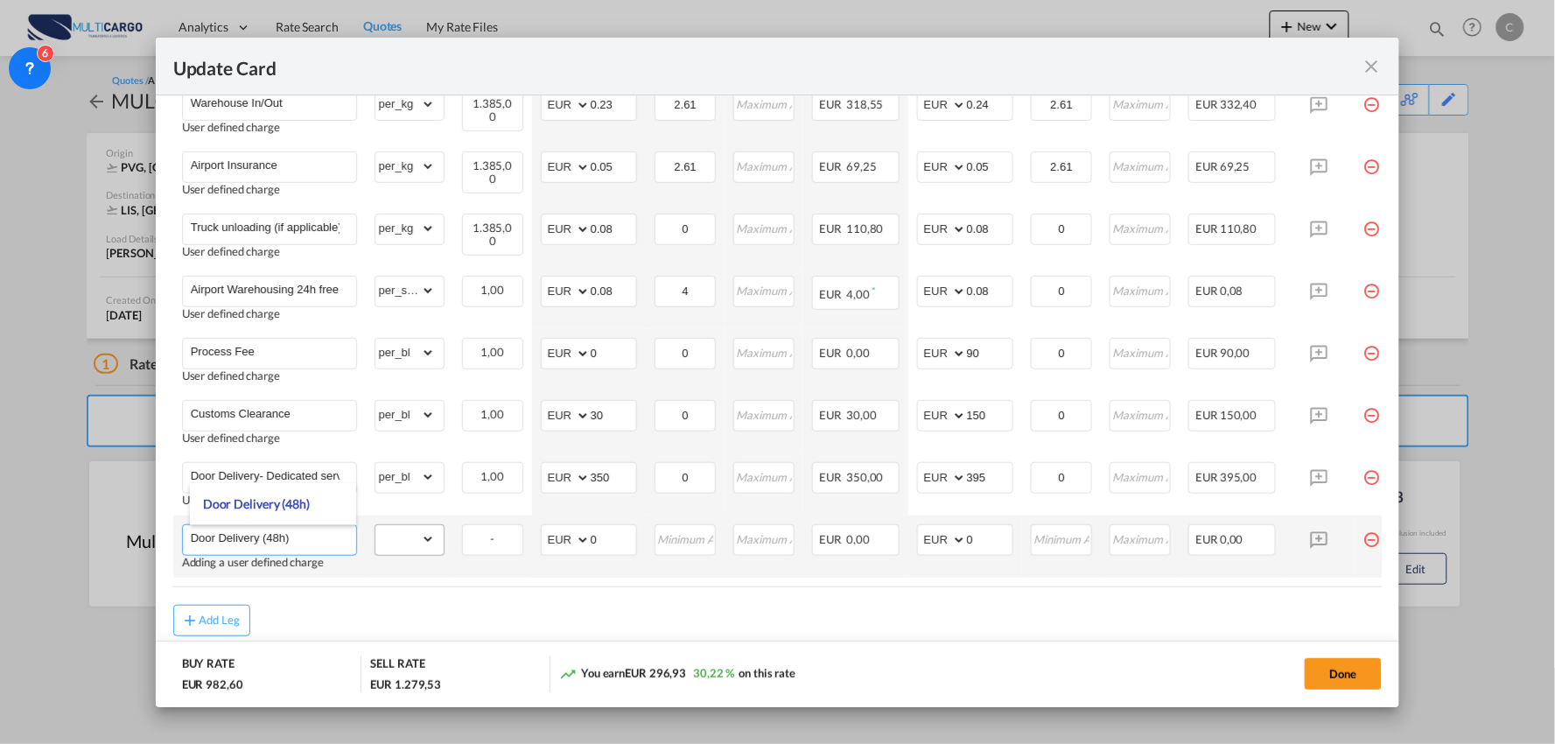
type input "Door Delivery (48h)"
drag, startPoint x: 425, startPoint y: 544, endPoint x: 434, endPoint y: 540, distance: 9.4
click at [425, 544] on select "gross_weight volumetric_weight per_shipment per_bl per_km % on air freight per_…" at bounding box center [406, 539] width 60 height 28
drag, startPoint x: 537, startPoint y: 607, endPoint x: 435, endPoint y: 530, distance: 128.7
click at [537, 607] on air-lcl-rate-modification "Freight Please enter leg name Leg Name Already Exists Delete Leg Sub Total AED …" at bounding box center [778, 228] width 1210 height 818
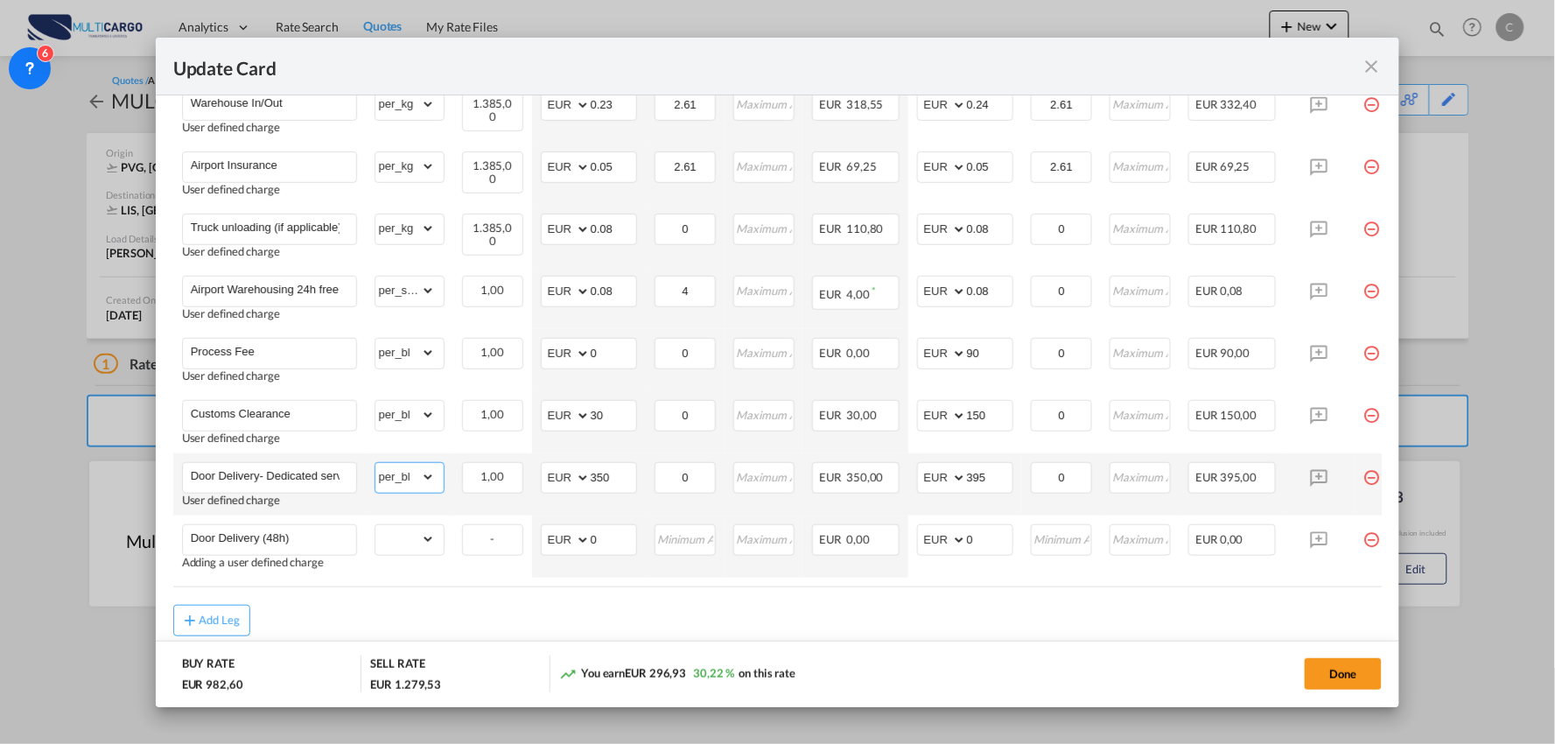
drag, startPoint x: 412, startPoint y: 481, endPoint x: 406, endPoint y: 466, distance: 16.9
click at [411, 481] on select "gross_weight volumetric_weight per_shipment per_bl per_km % on air freight per_…" at bounding box center [406, 477] width 60 height 28
select select "per_shipment"
click at [376, 463] on select "gross_weight volumetric_weight per_shipment per_bl per_km % on air freight per_…" at bounding box center [406, 477] width 60 height 28
click at [405, 418] on select "gross_weight volumetric_weight per_shipment per_bl per_km % on air freight per_…" at bounding box center [406, 415] width 60 height 28
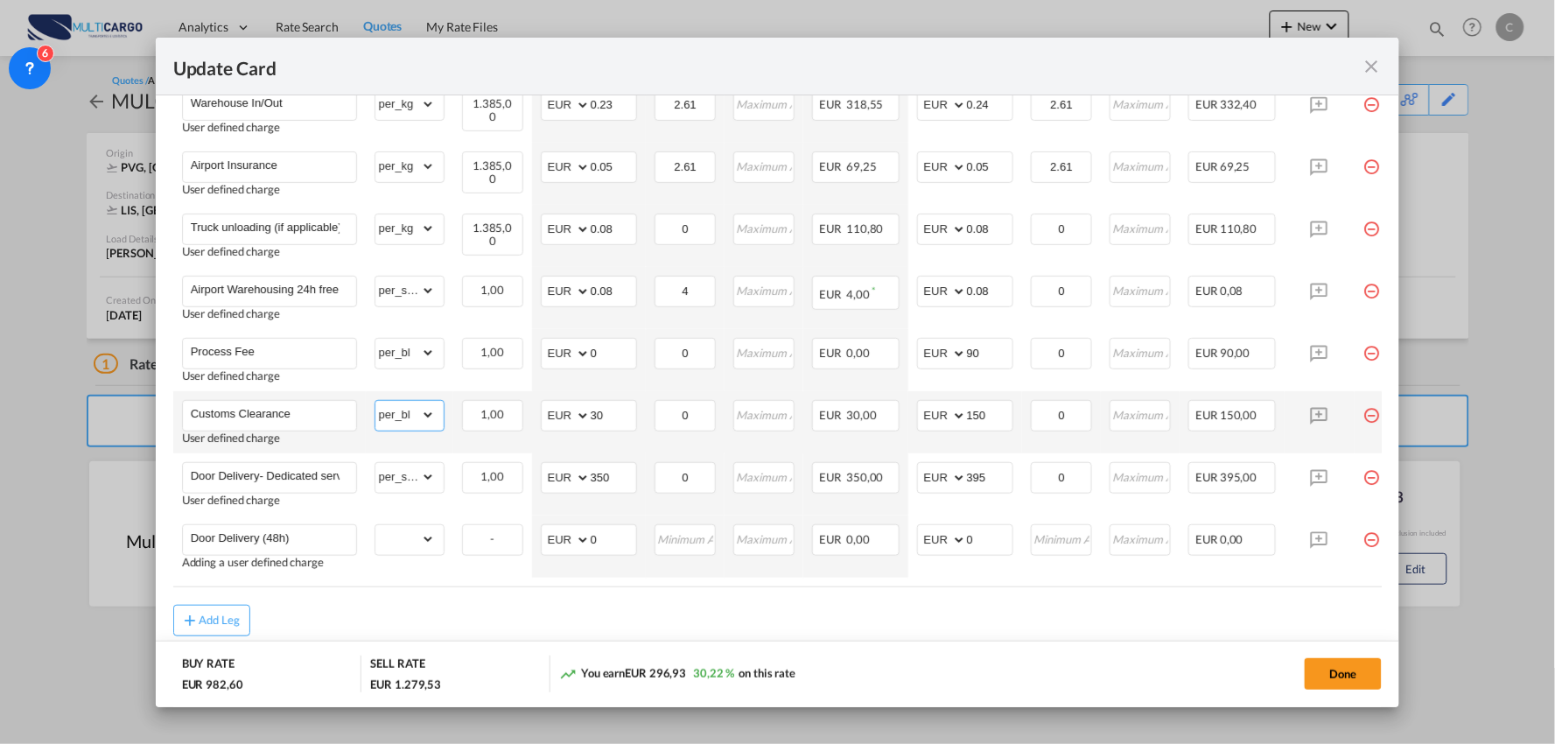
select select "per_document"
click at [376, 401] on select "gross_weight volumetric_weight per_shipment per_bl per_km % on air freight per_…" at bounding box center [406, 415] width 60 height 28
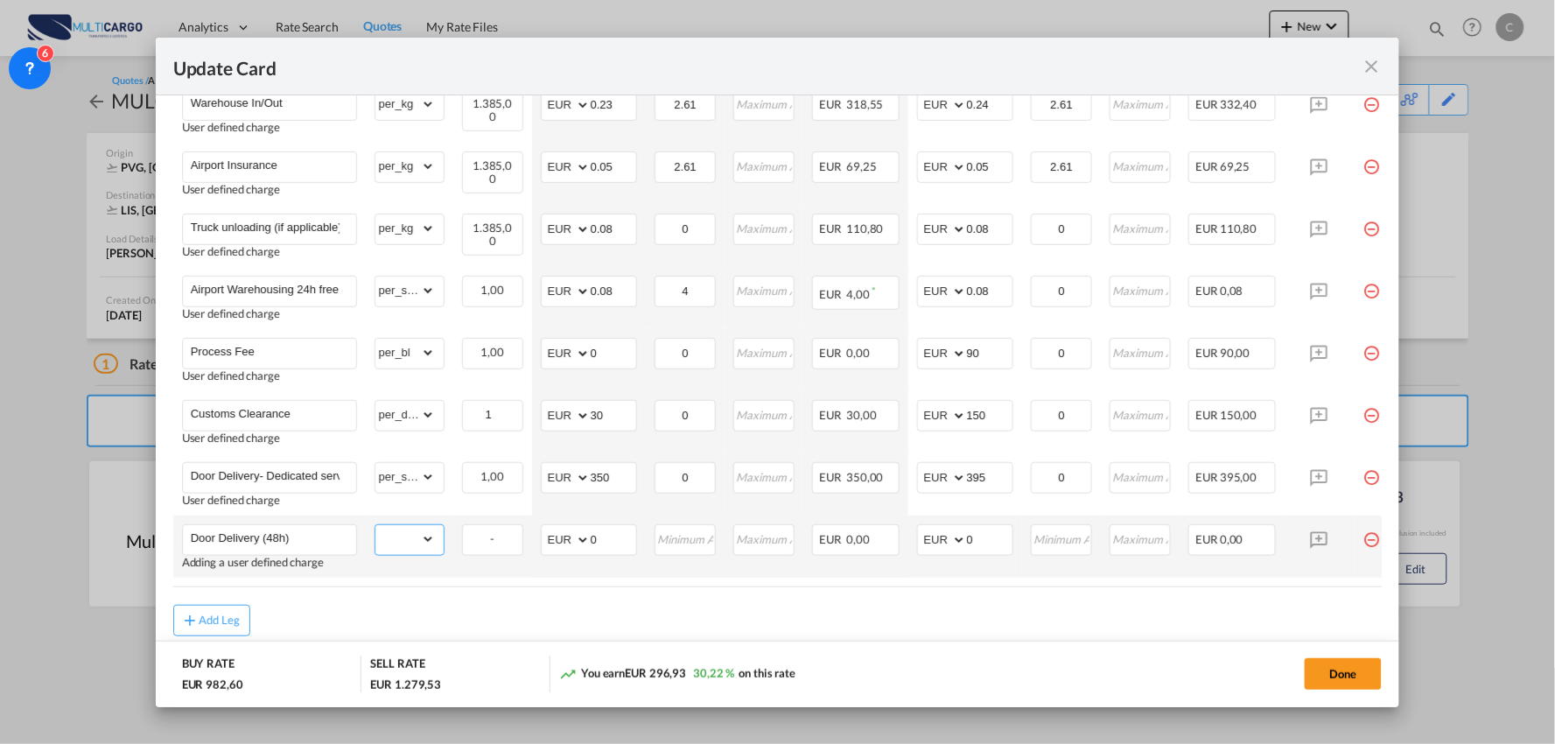
click at [418, 530] on select "gross_weight volumetric_weight per_shipment per_bl per_km % on air freight per_…" at bounding box center [406, 539] width 60 height 28
select select "per_shipment"
click at [376, 525] on select "gross_weight volumetric_weight per_shipment per_bl per_km % on air freight per_…" at bounding box center [406, 539] width 60 height 28
click at [650, 596] on air-lcl-rate-modification "Freight Please enter leg name Leg Name Already Exists Delete Leg Sub Total AED …" at bounding box center [778, 228] width 1210 height 818
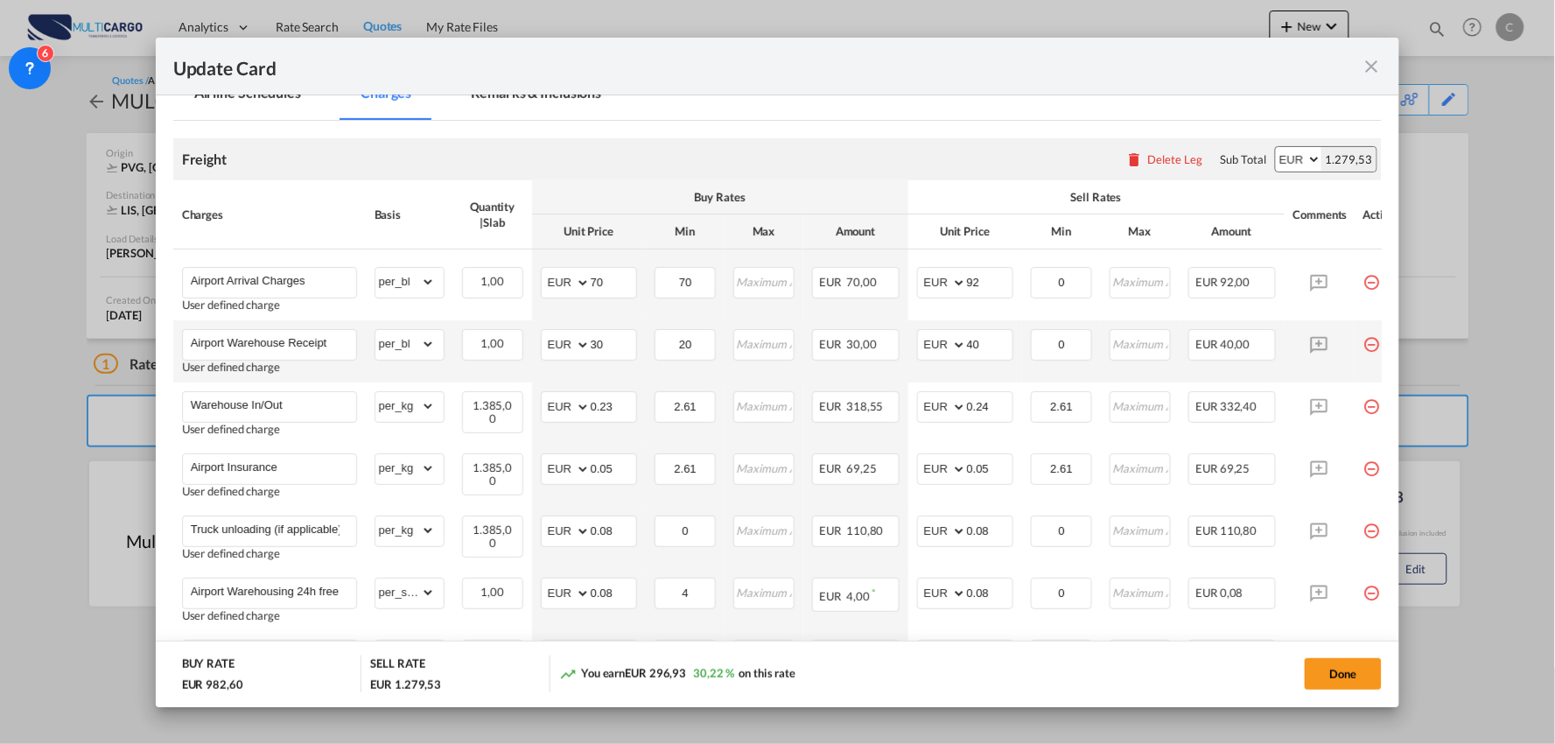
scroll to position [329, 0]
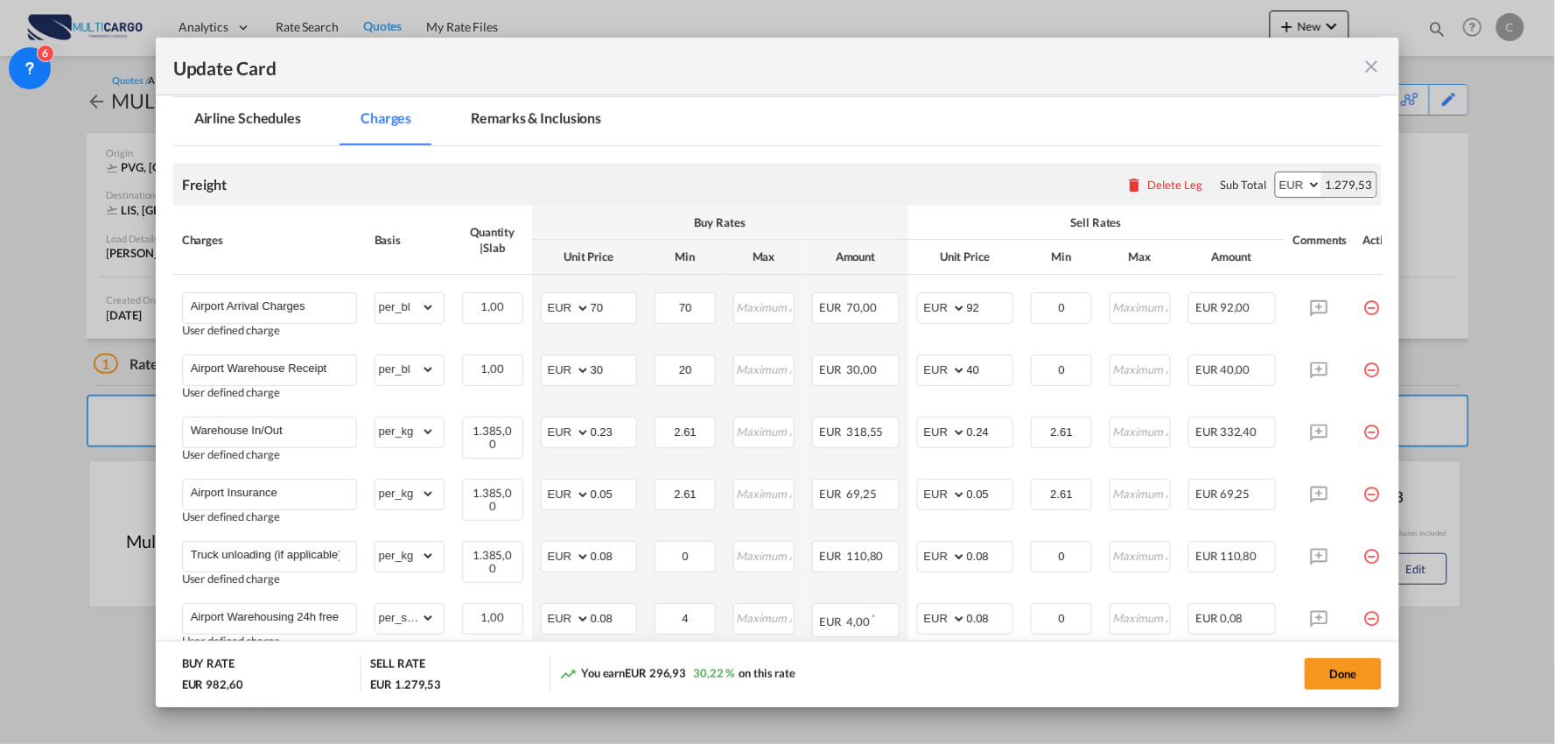
click at [531, 133] on md-tab-item "Remarks & Inclusions" at bounding box center [536, 121] width 172 height 48
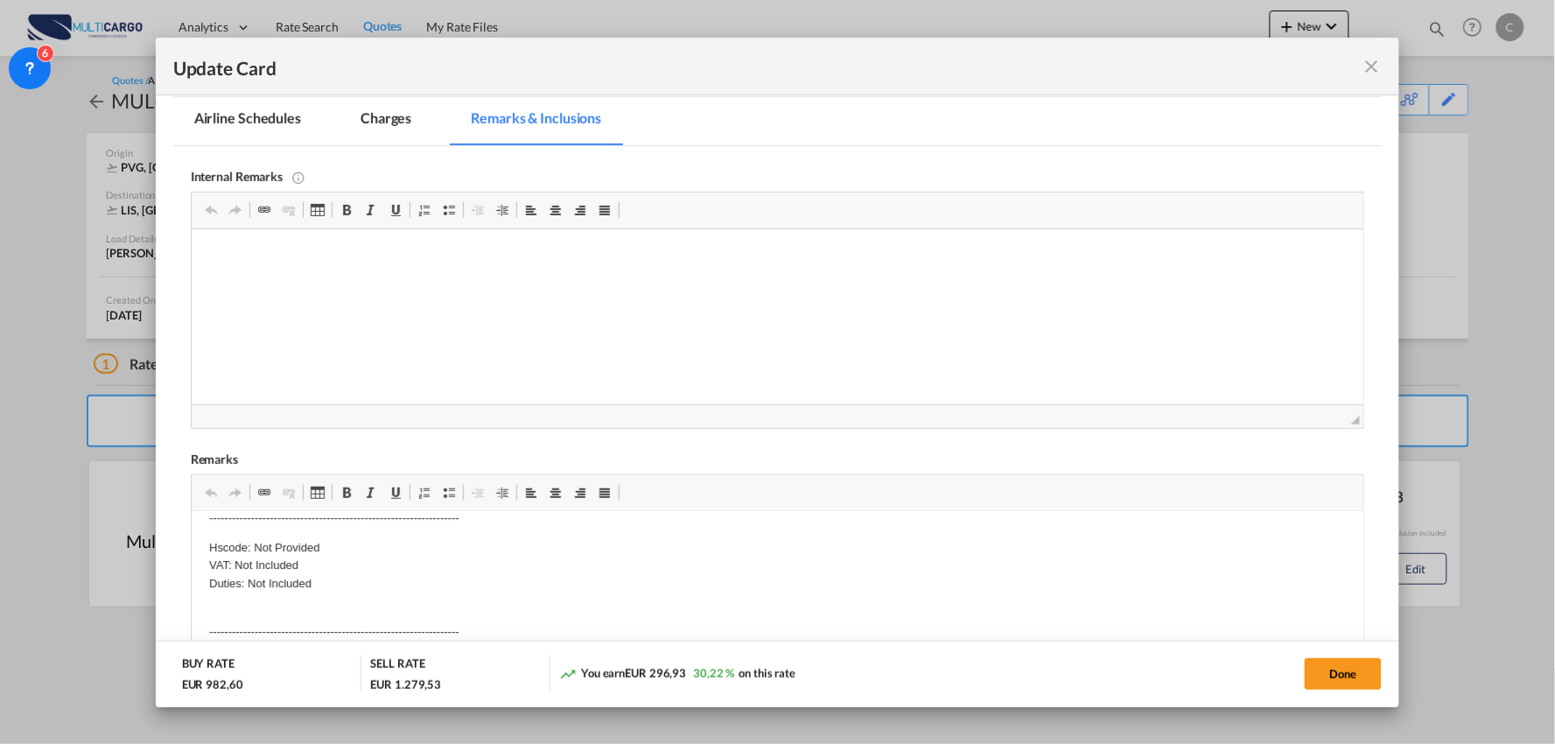
scroll to position [0, 0]
click at [676, 543] on p "Airport Warehousing* Please note this value should be calculate as : Eur x CW x…" at bounding box center [777, 538] width 1138 height 18
click at [811, 538] on p "Airport Warehousing* Please note this value should be calculate as : Eur x CW x…" at bounding box center [777, 538] width 1138 height 18
click at [797, 537] on p "Airport Warehousing* Please note this value should be calculate as : Eur x CW x…" at bounding box center [777, 538] width 1138 height 18
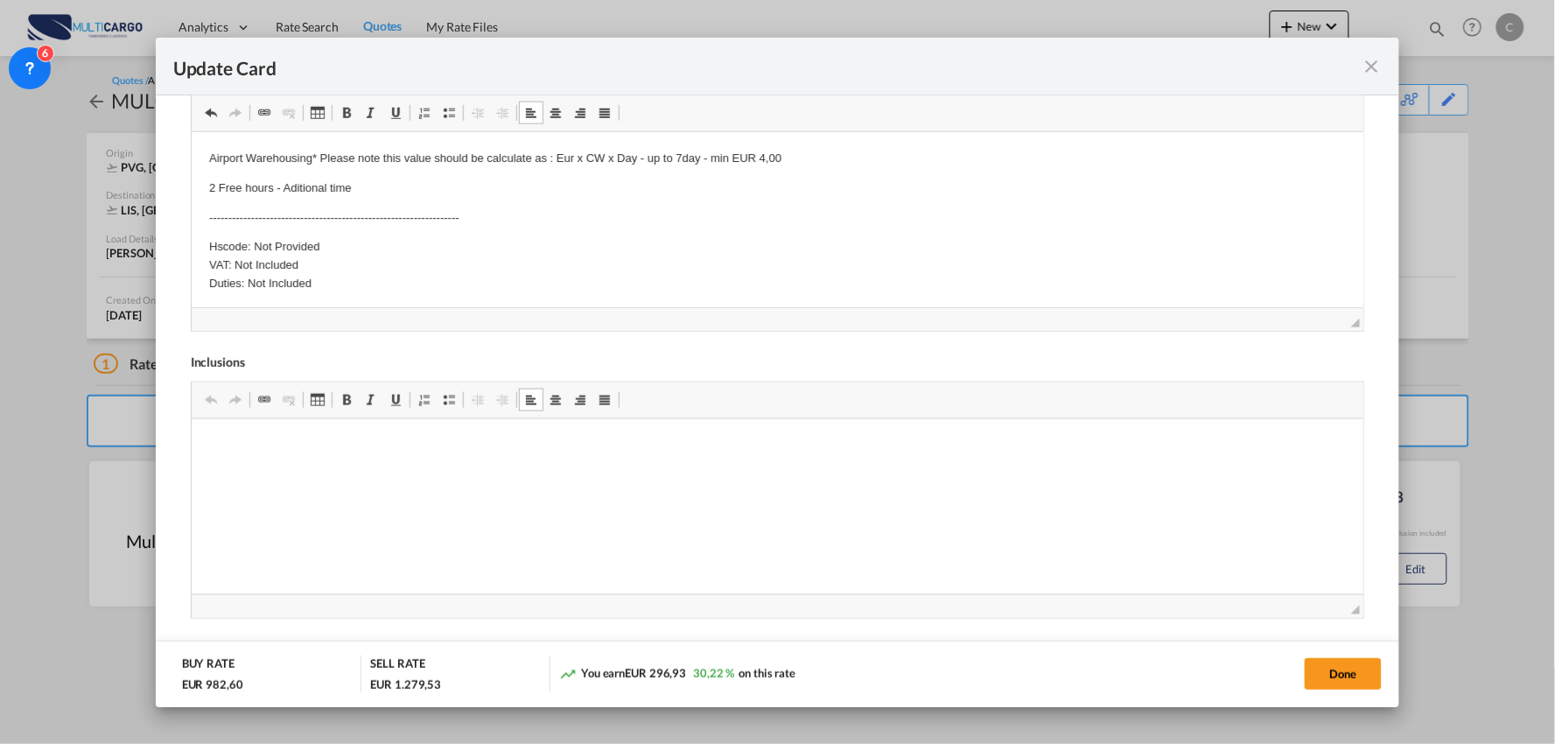
click at [431, 182] on p "2 Free hours - Aditional time" at bounding box center [777, 188] width 1138 height 18
click at [425, 182] on p "2 Free hours - Aditional time" at bounding box center [777, 188] width 1138 height 18
click at [257, 187] on p "2 Free hours - Aditional time" at bounding box center [777, 188] width 1138 height 18
click at [271, 187] on p "2 Free hours - Aditional time" at bounding box center [777, 188] width 1138 height 18
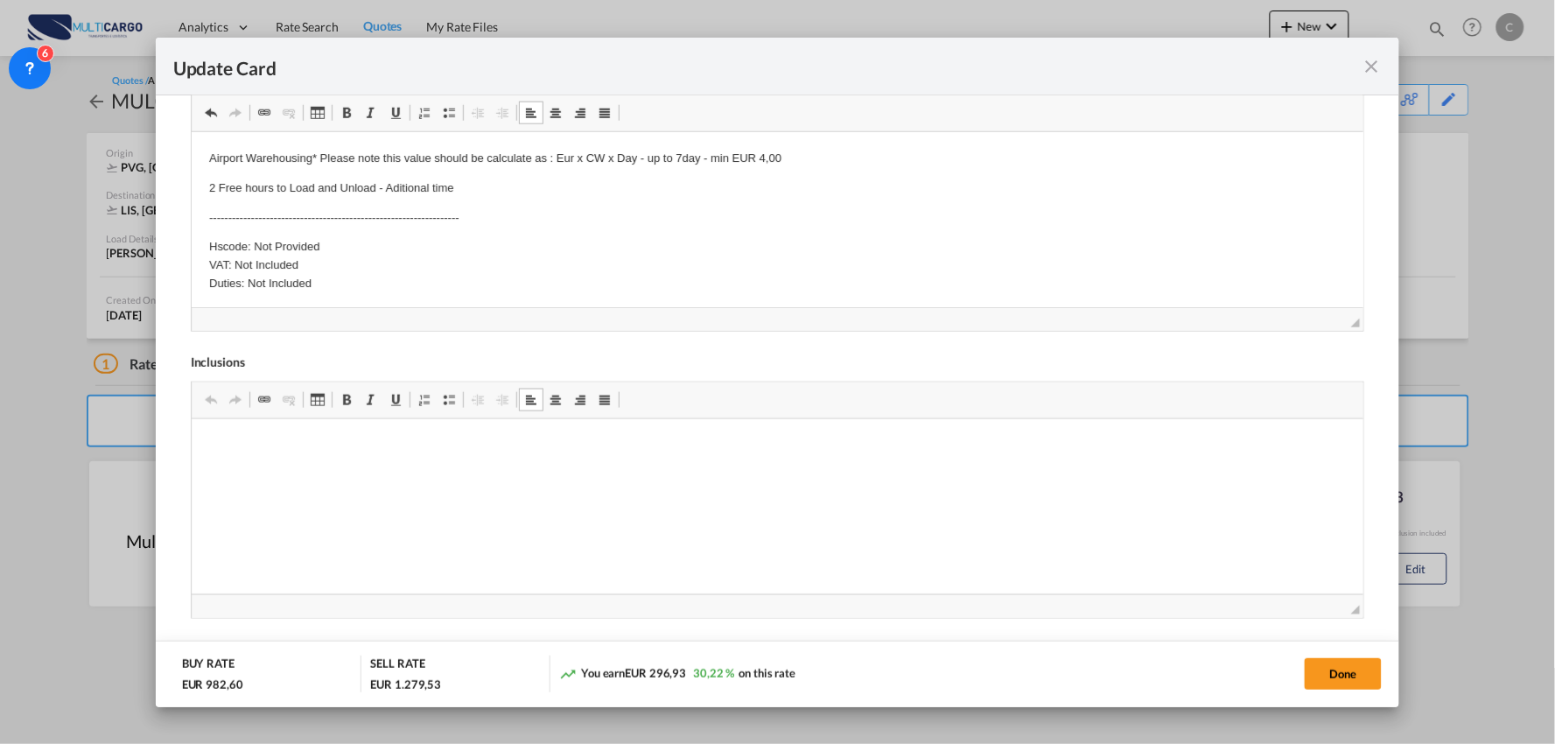
click at [481, 186] on p "2 Free hours to Load and Unload - Aditional time" at bounding box center [777, 188] width 1138 height 18
click at [509, 185] on p "2 Free hours to Load and Unload - Aditional time" at bounding box center [777, 188] width 1138 height 18
drag, startPoint x: 551, startPoint y: 179, endPoint x: 510, endPoint y: 182, distance: 40.4
click at [510, 182] on p "2 Free hours to Load and Unload - Aditional time 45,00€ 45,00€" at bounding box center [777, 188] width 1138 height 18
click at [481, 184] on p "2 Free hours to Load and Unload - Aditional time 45,00€ / per hour" at bounding box center [777, 188] width 1138 height 18
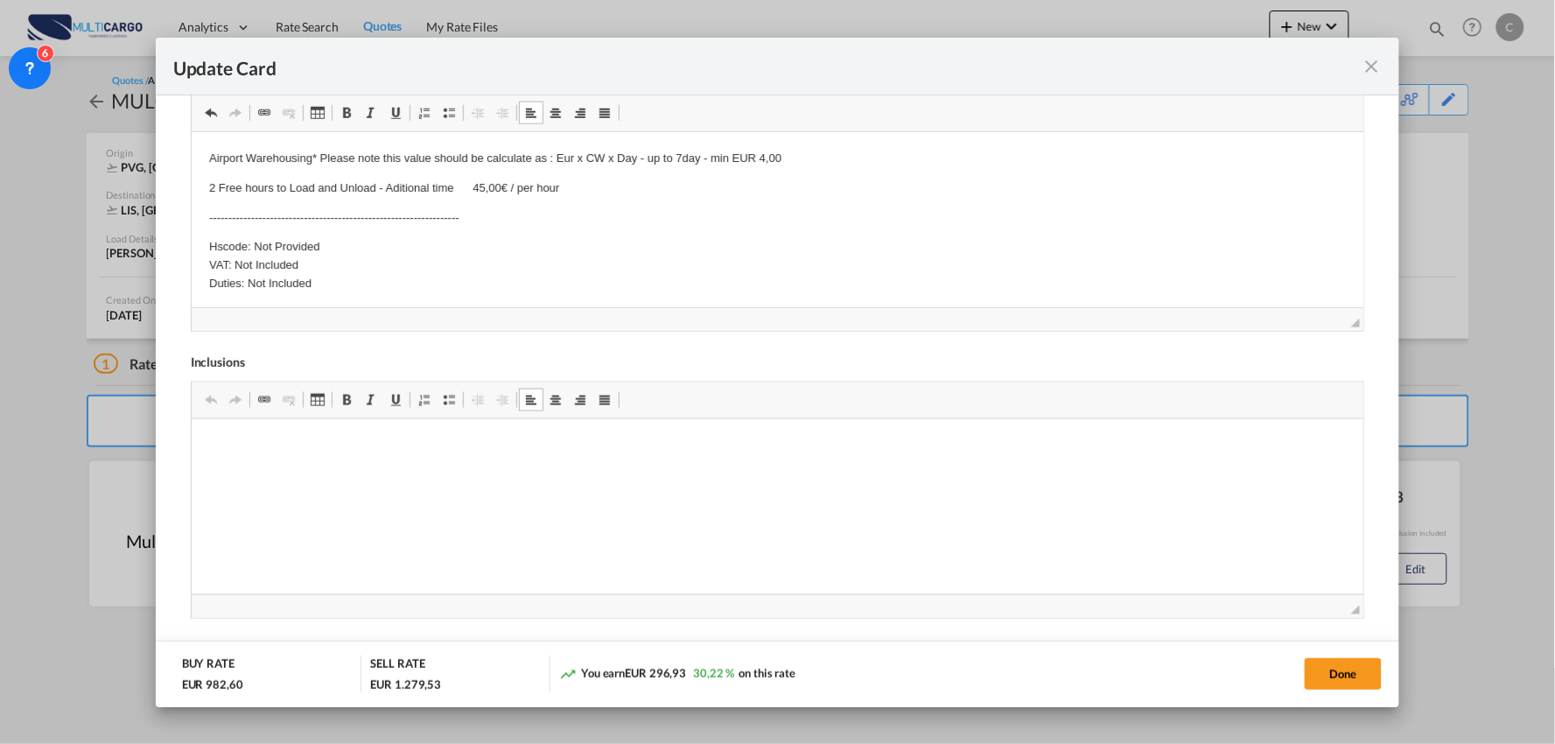
click at [483, 185] on p "2 Free hours to Load and Unload - Aditional time 45,00€ / per hour" at bounding box center [777, 188] width 1138 height 18
click at [475, 252] on p "Hscode: Not Provided VAT: Not Included Duties: Not Included" at bounding box center [777, 264] width 1138 height 54
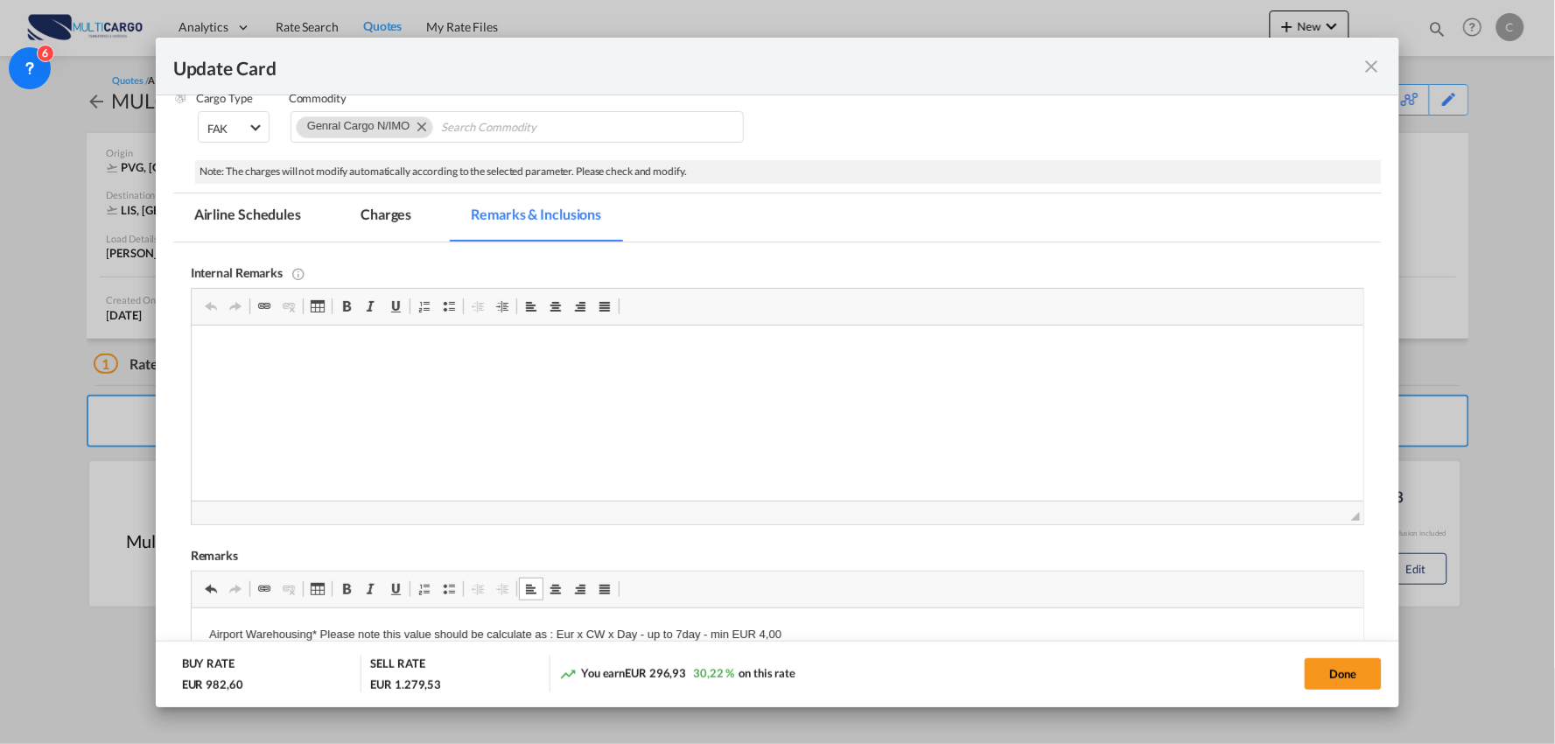
scroll to position [126, 0]
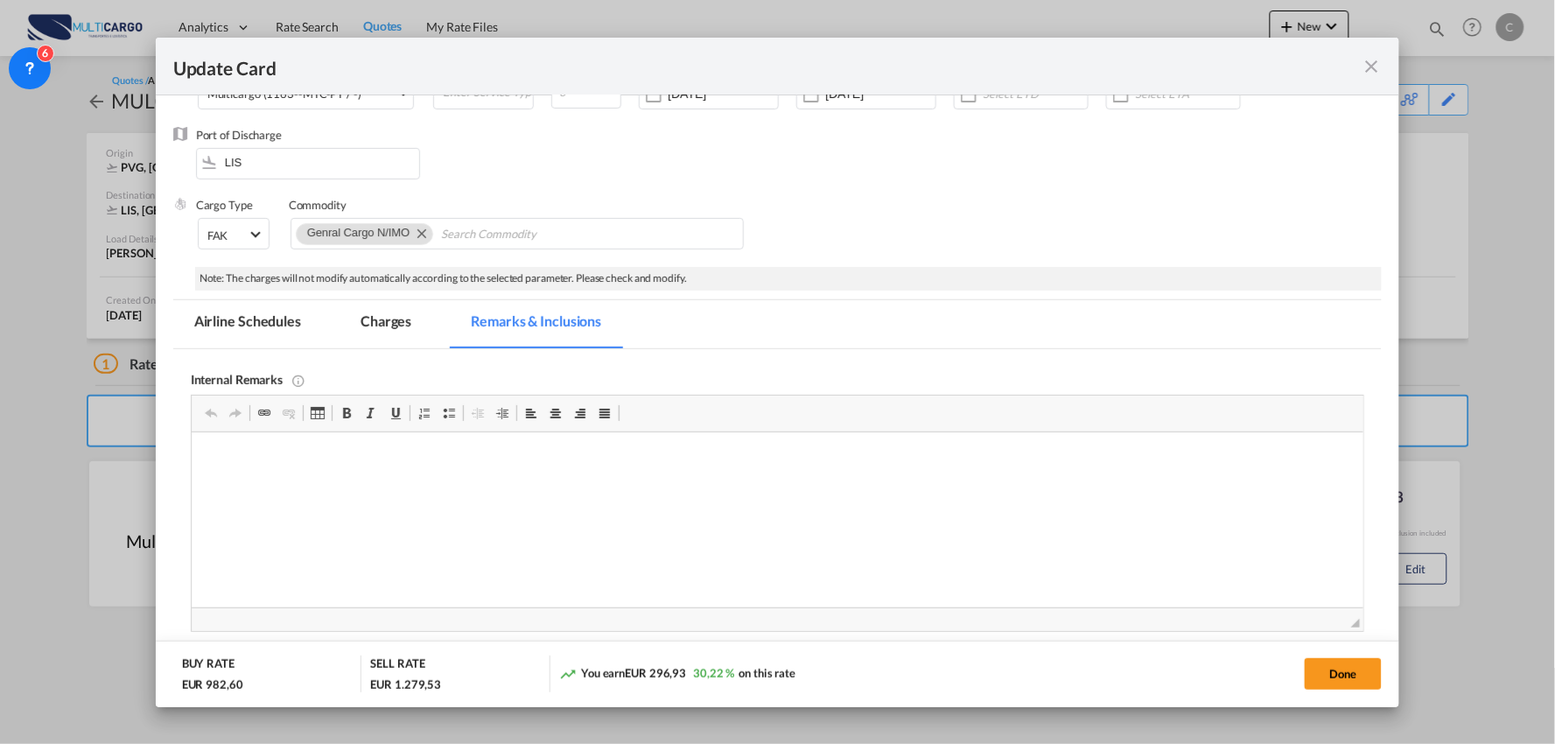
click at [390, 324] on md-tab-item "Charges" at bounding box center [386, 324] width 93 height 48
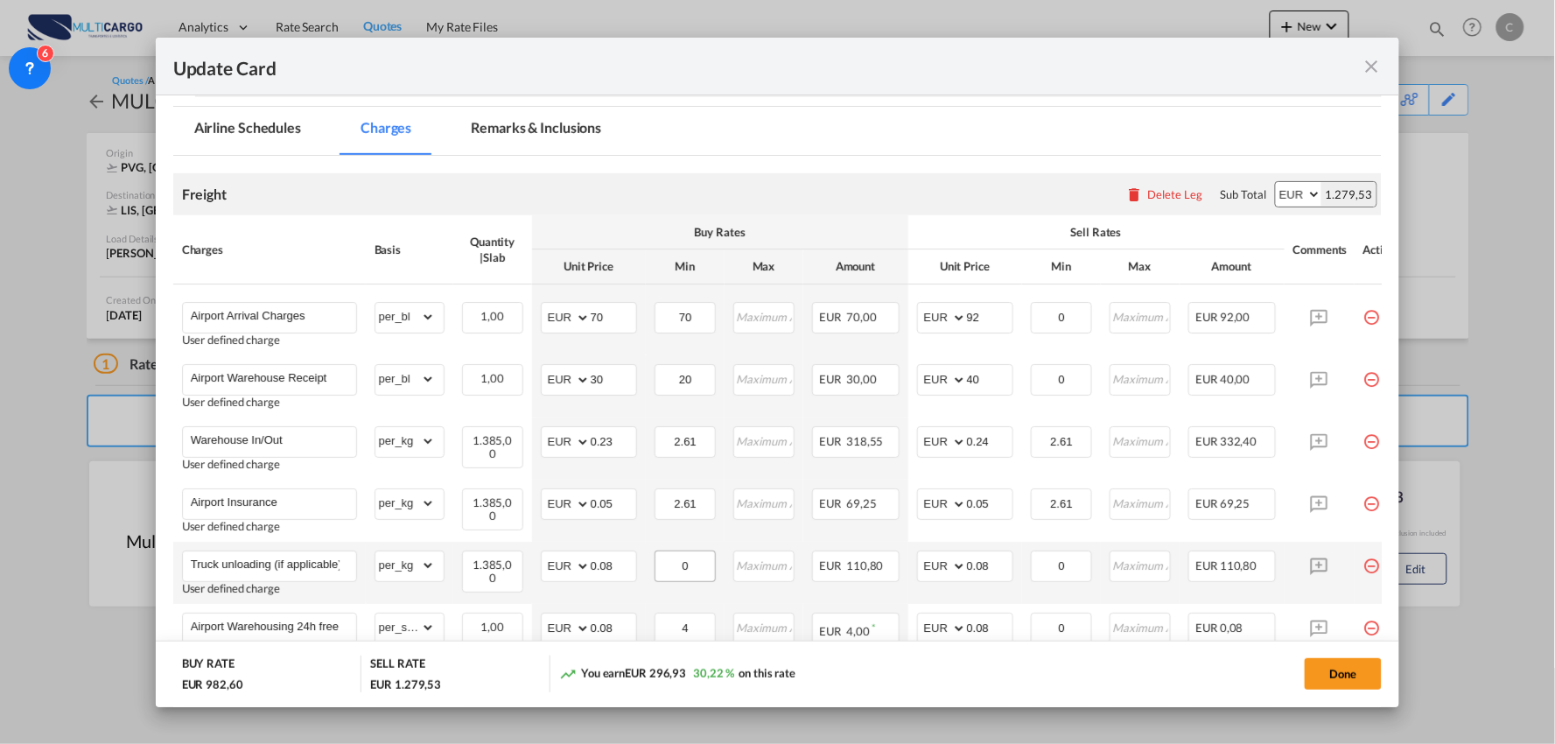
scroll to position [515, 0]
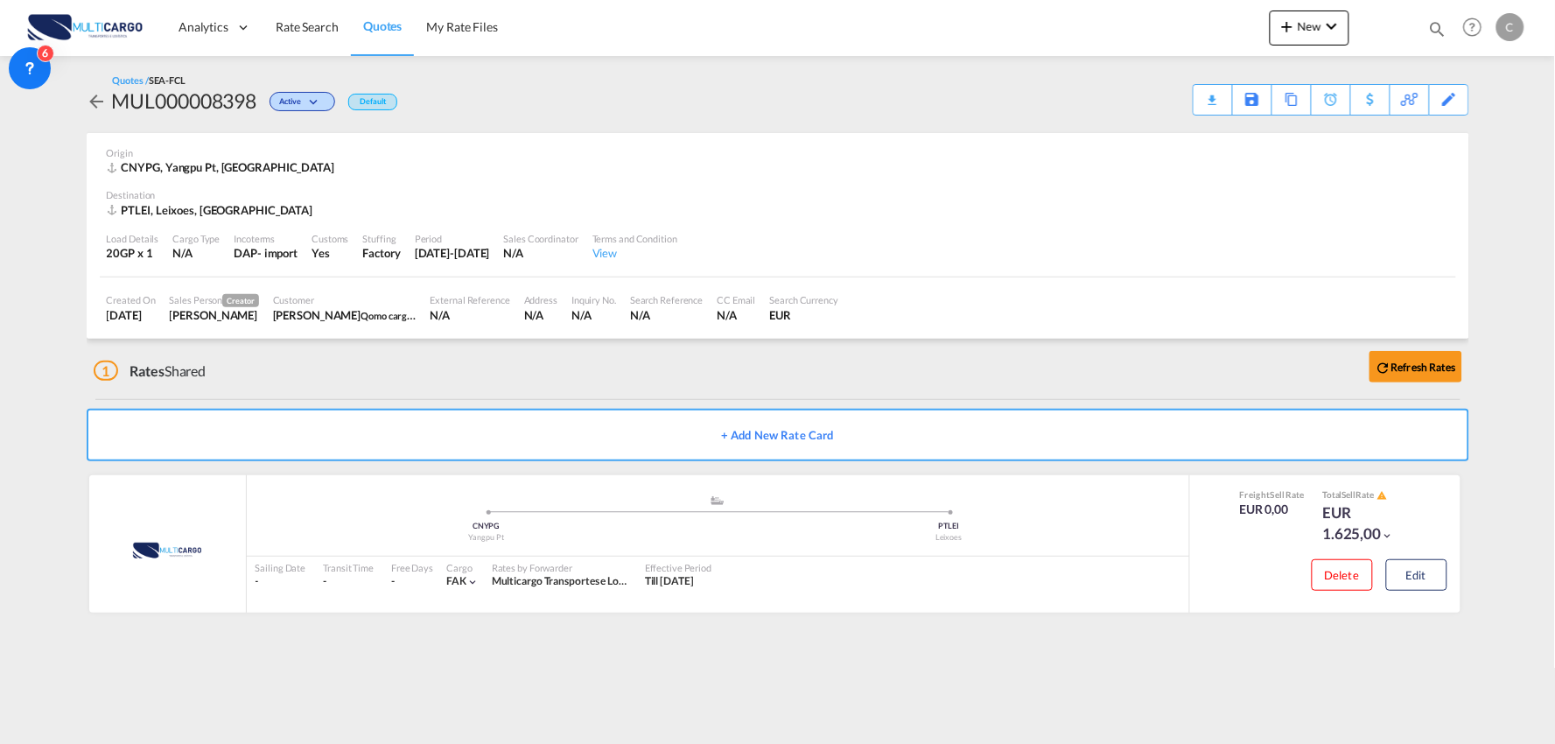
drag, startPoint x: 527, startPoint y: 375, endPoint x: 445, endPoint y: 376, distance: 82.3
click at [523, 375] on div "1 Rates Shared Refresh Rates" at bounding box center [782, 367] width 1376 height 56
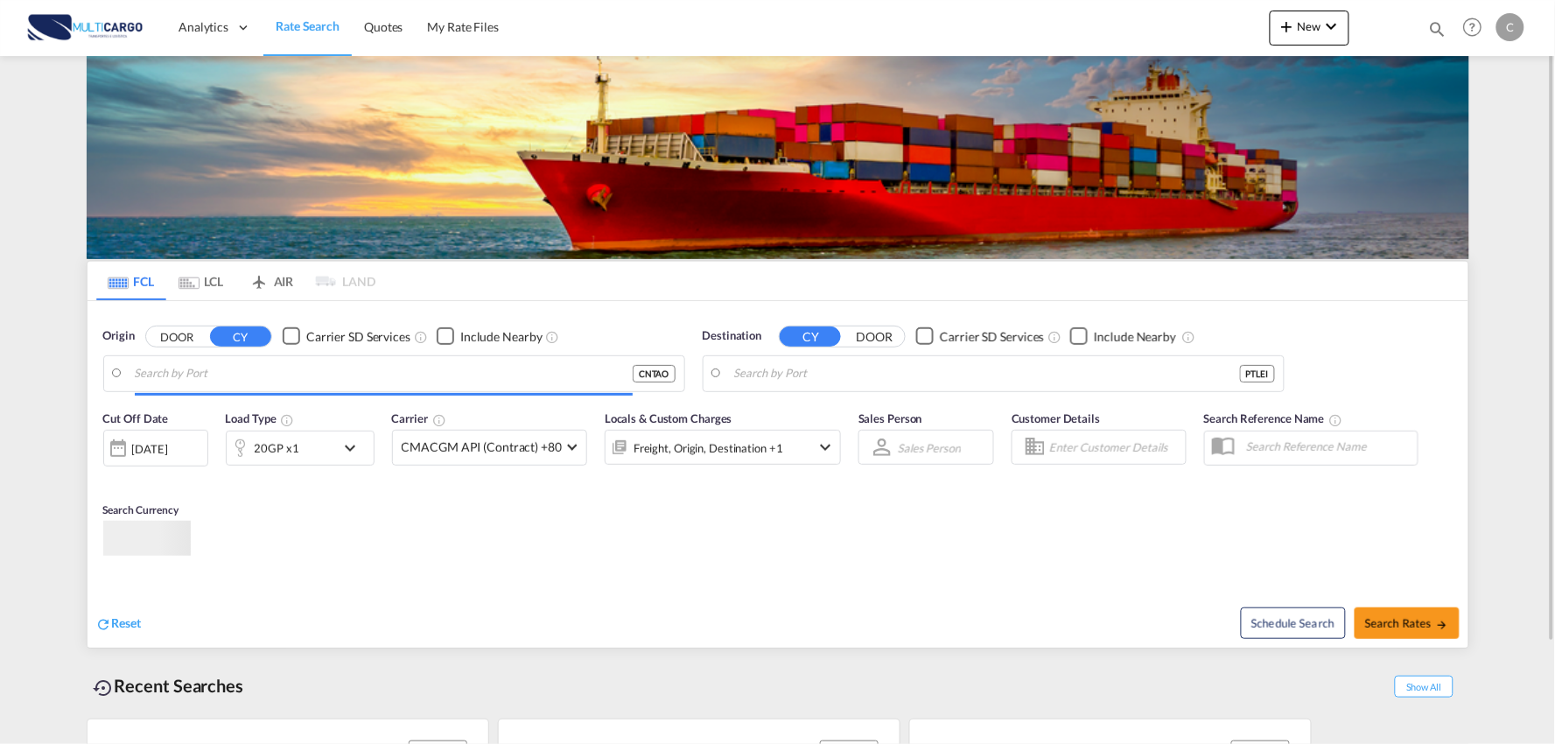
type input "Port of [GEOGRAPHIC_DATA], [GEOGRAPHIC_DATA], [GEOGRAPHIC_DATA]"
type input "Leixoes, Leixoes, PTLEI"
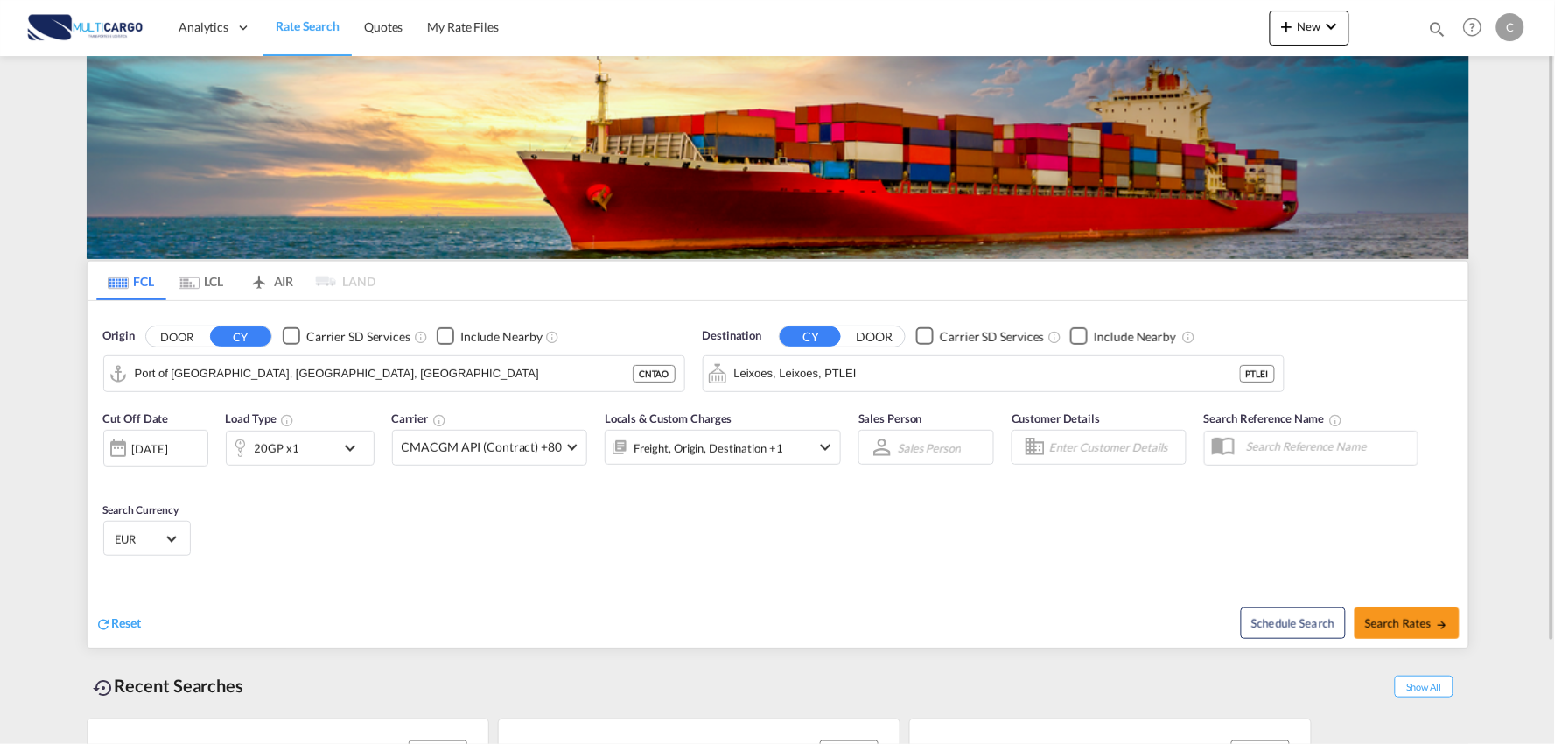
click at [1327, 9] on div "New Rates Ratecard Ratesheet Quote Quotes Help Resources Product Release C My P…" at bounding box center [1399, 27] width 259 height 54
click at [1325, 39] on button "New" at bounding box center [1310, 28] width 80 height 35
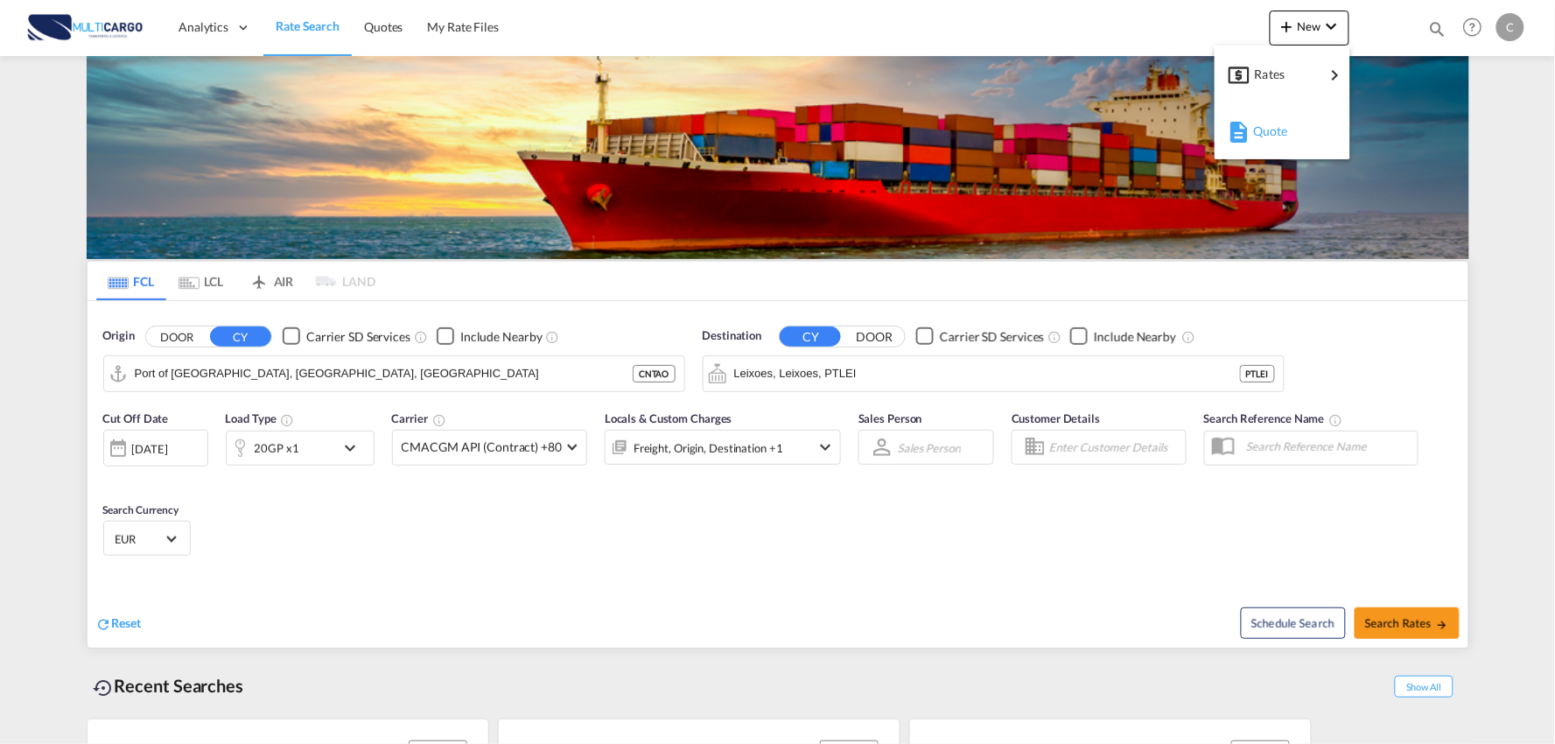
click at [1270, 132] on span "Quote" at bounding box center [1262, 131] width 19 height 35
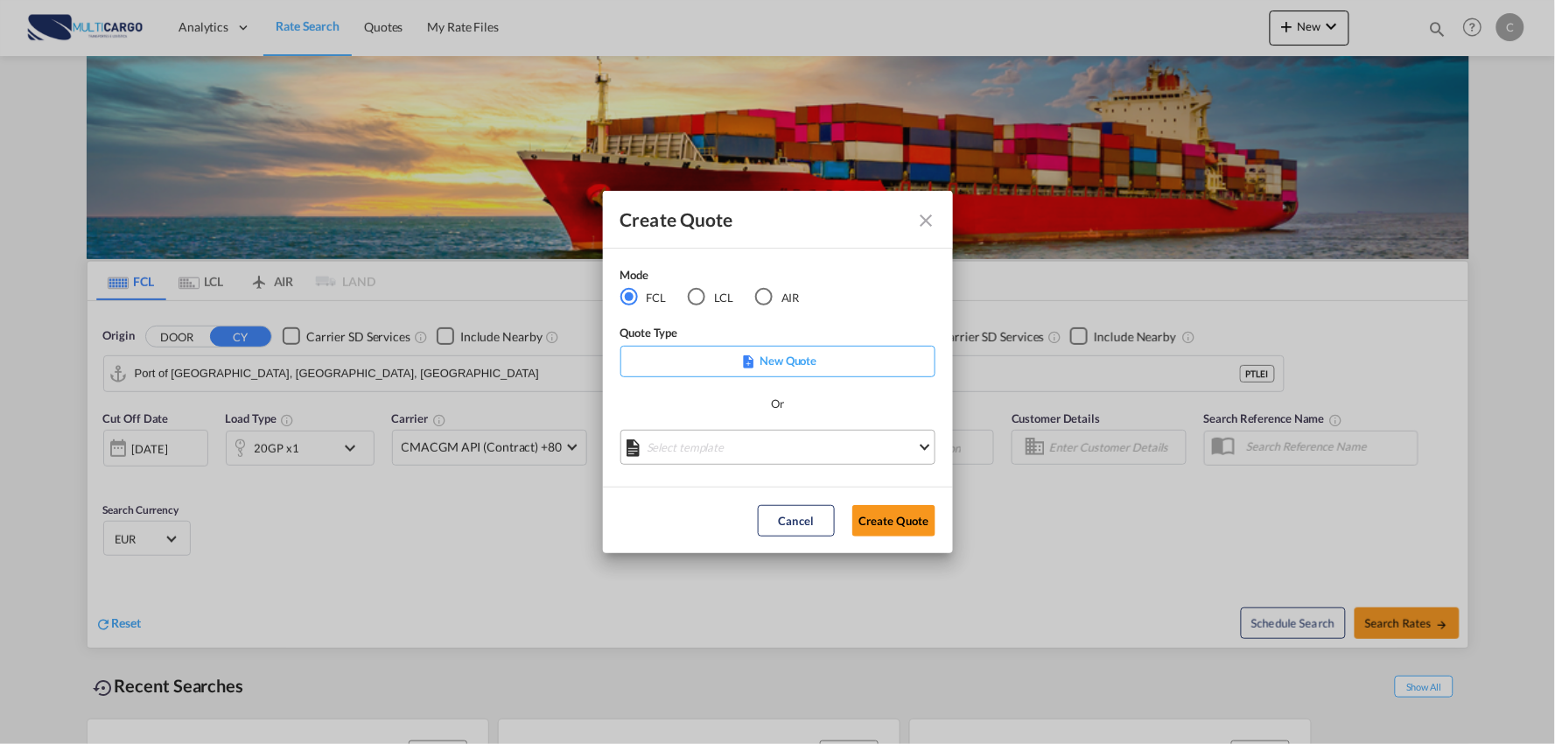
click at [780, 453] on md-select "Select template EXP EXW MERC.Nacional 09/2025 Patricia Barroso | 12 Sep 2025 IM…" at bounding box center [778, 447] width 315 height 35
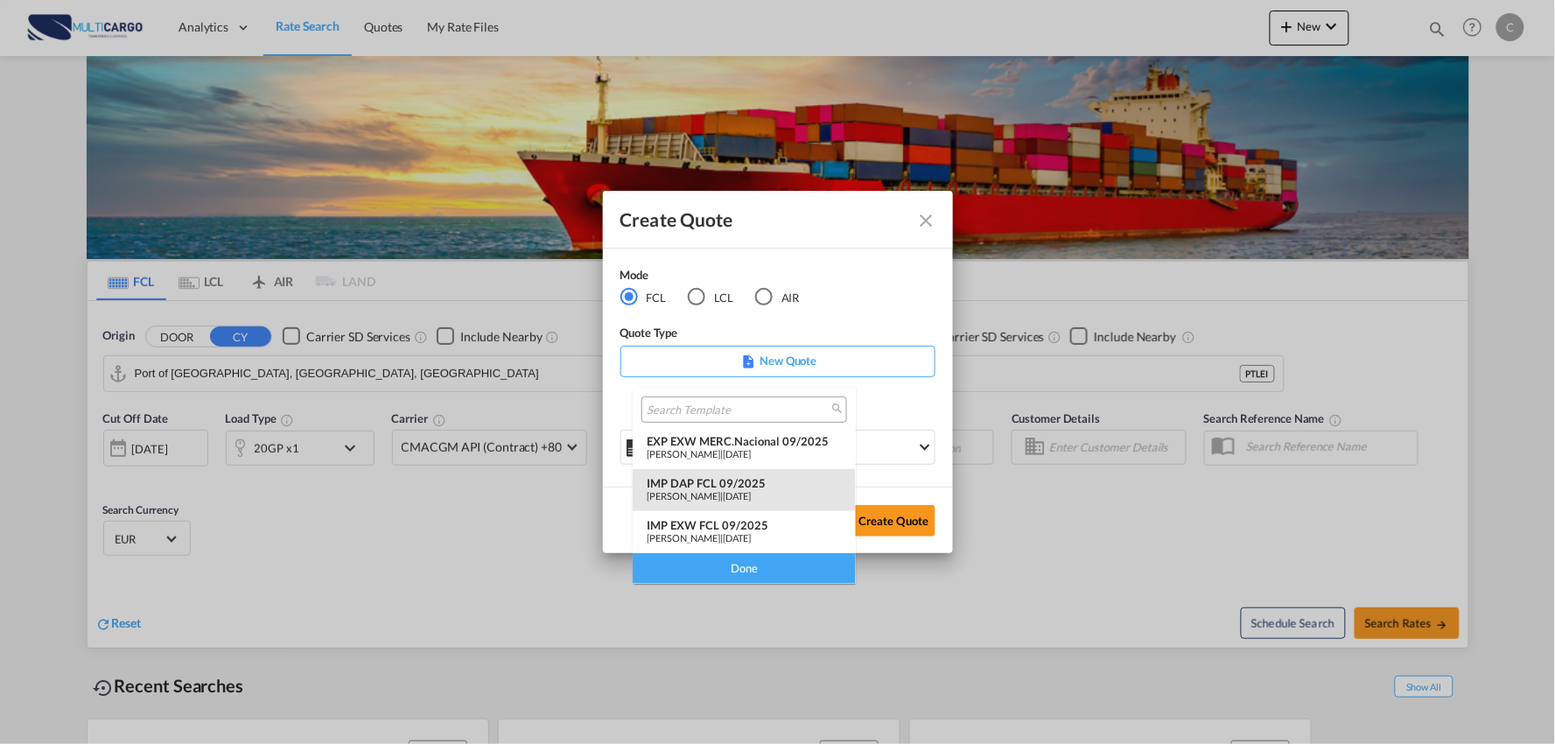
click at [710, 486] on div "IMP DAP FCL 09/2025" at bounding box center [744, 483] width 195 height 14
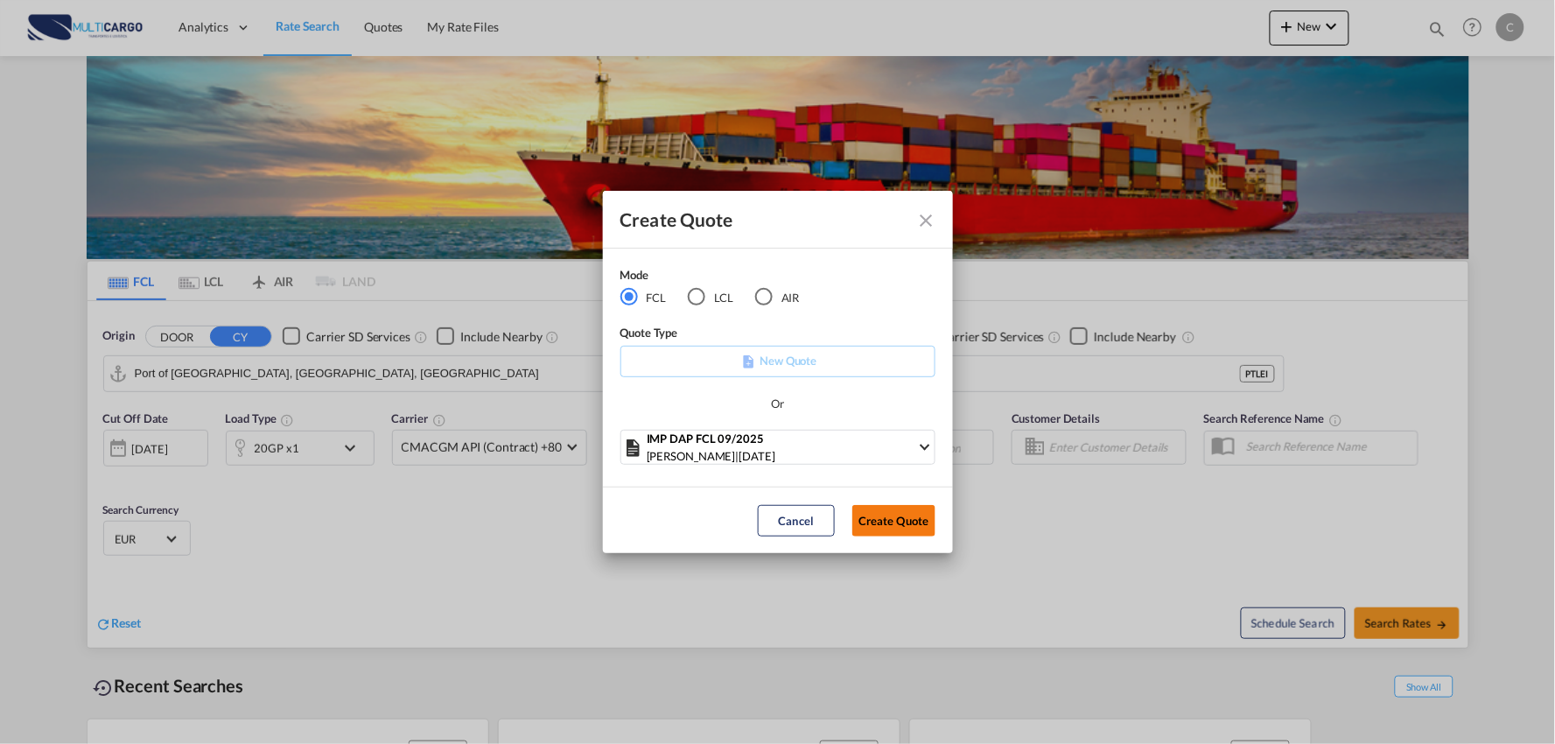
click at [893, 519] on button "Create Quote" at bounding box center [894, 521] width 83 height 32
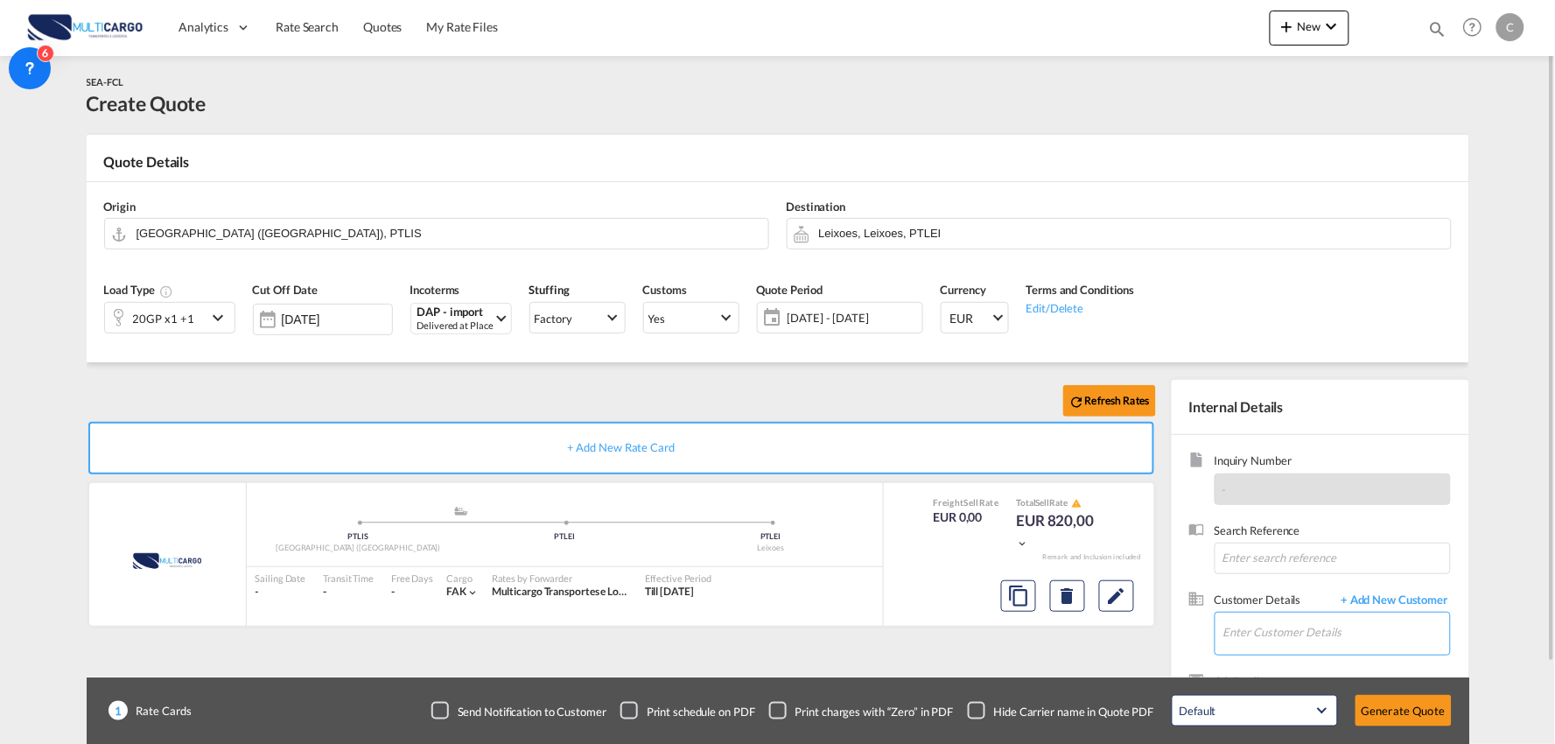
click at [1355, 634] on input "Enter Customer Details" at bounding box center [1337, 632] width 227 height 39
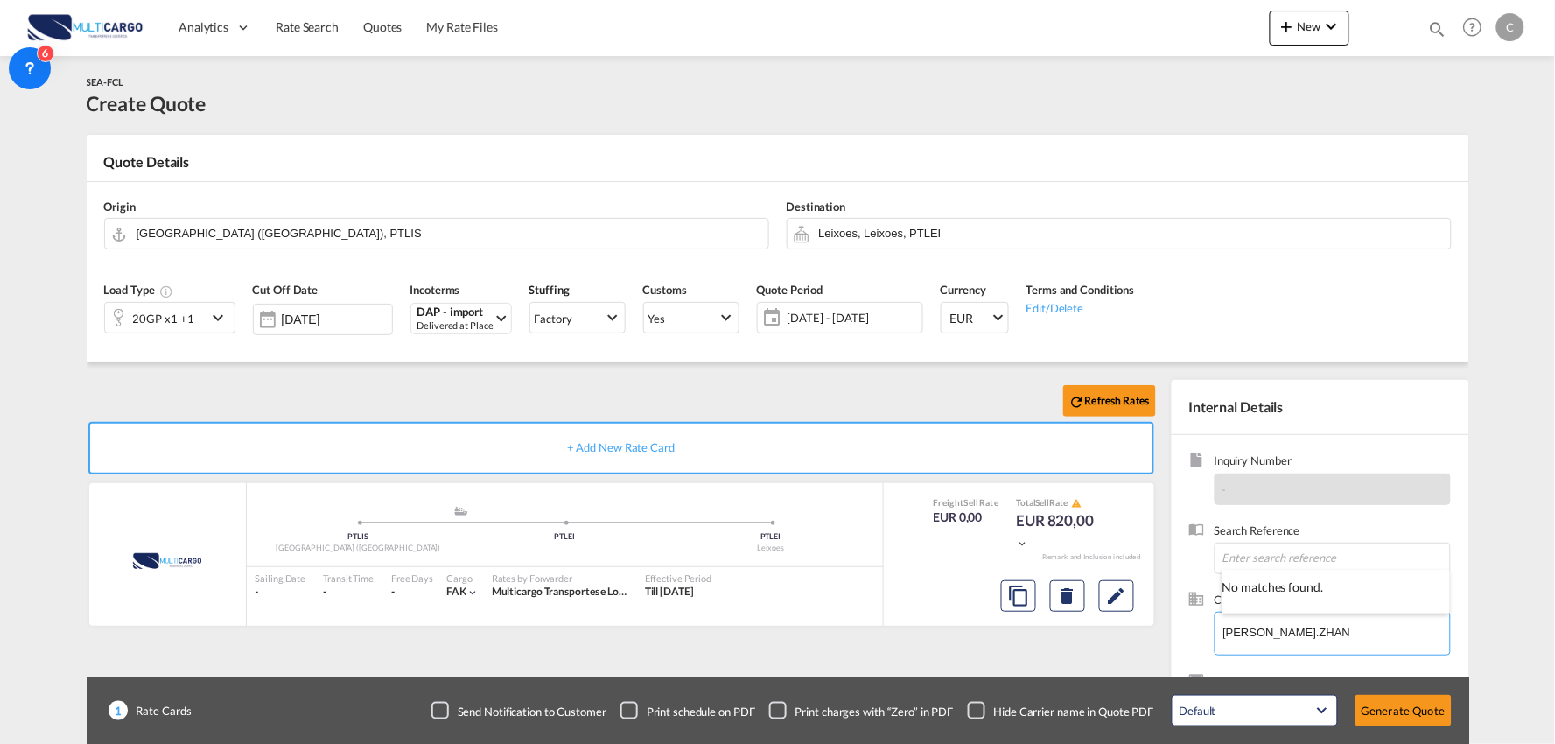
type input "STEVE.ZHAN"
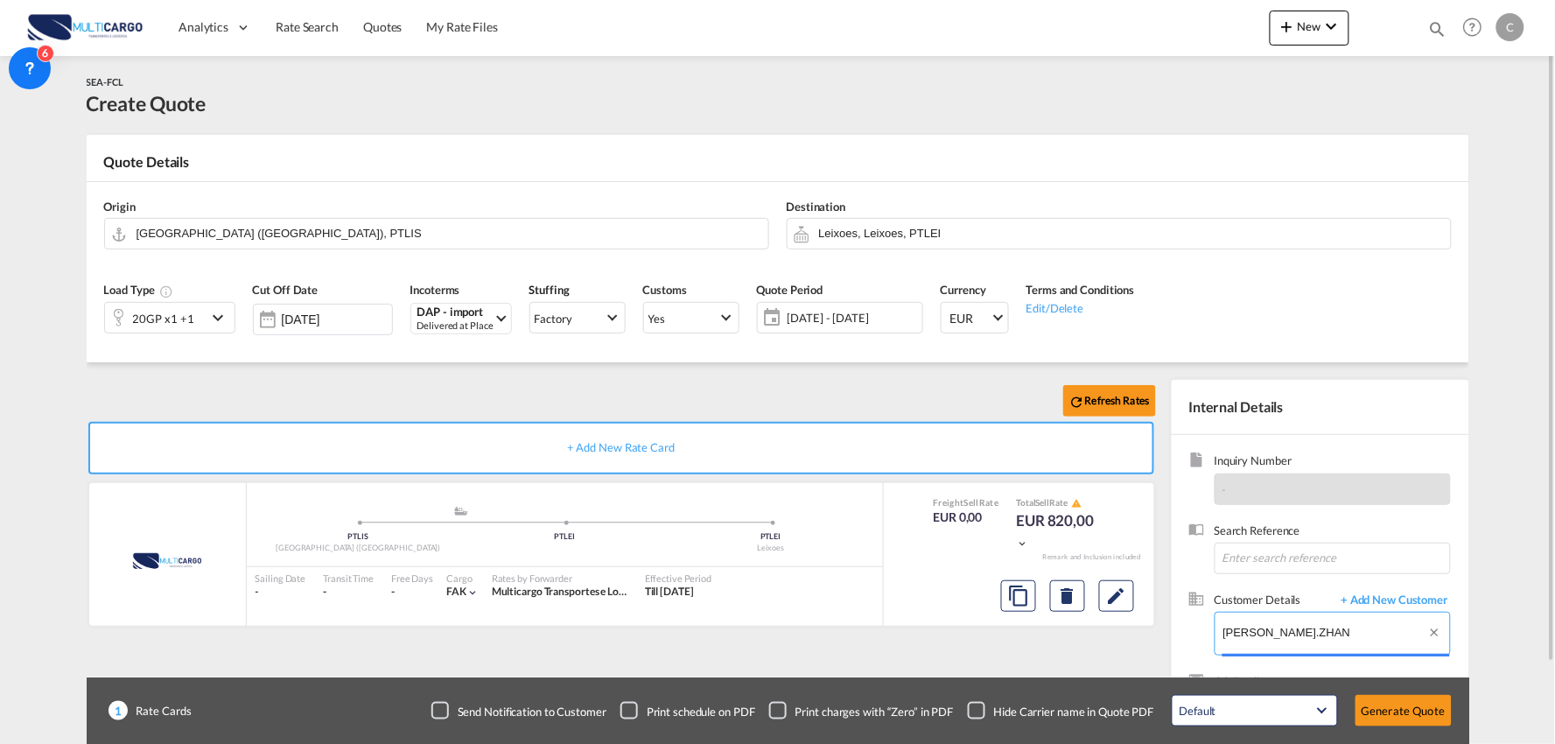
drag, startPoint x: 1314, startPoint y: 636, endPoint x: 1194, endPoint y: 637, distance: 119.9
click at [1194, 637] on div "Customer Details + Add New Customer Enter Customer Details STEVE.ZHAN" at bounding box center [1321, 632] width 263 height 81
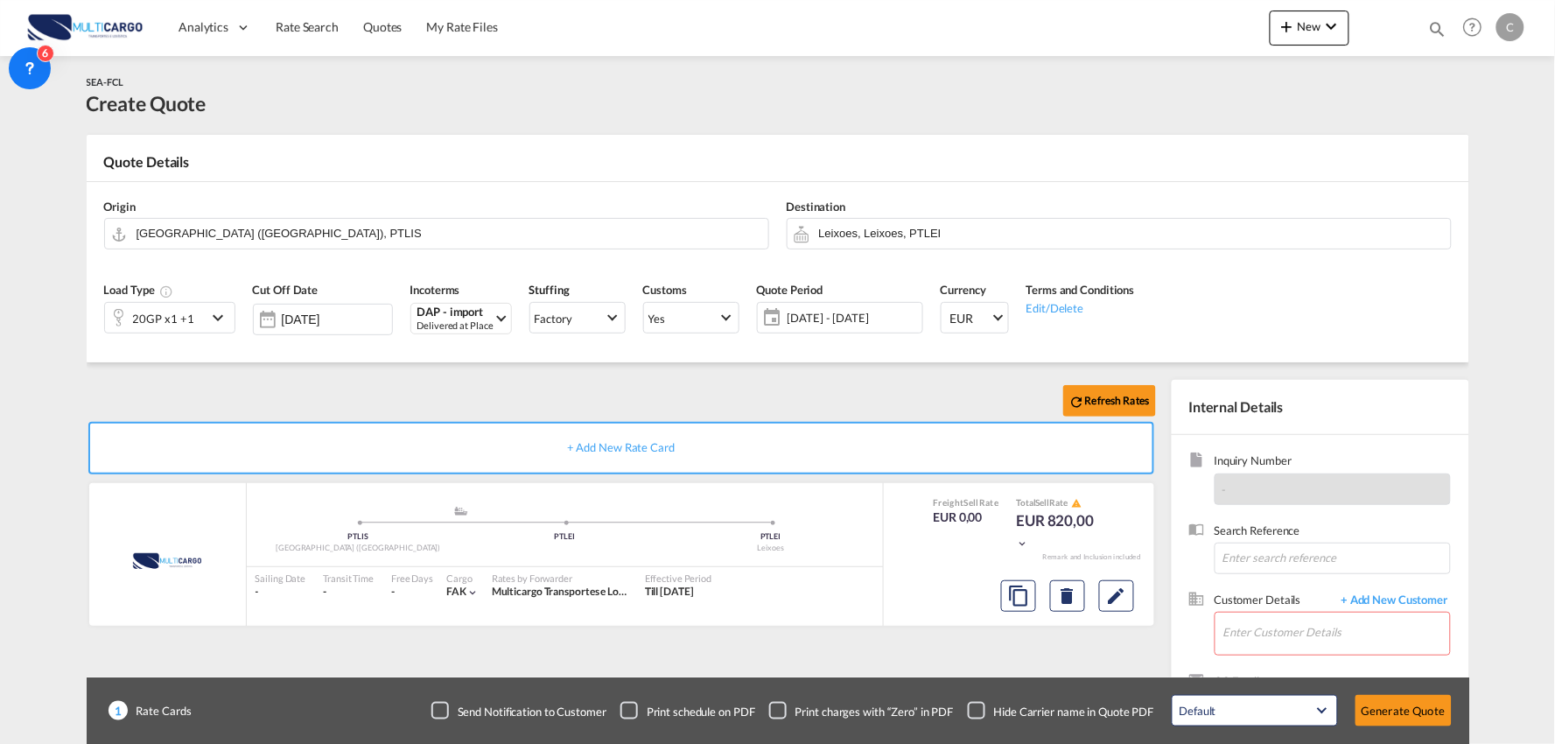
click at [1428, 600] on body "Analytics Reports Dashboard Rate Search Quotes My Rate Files Analytics" at bounding box center [777, 372] width 1555 height 744
click at [1383, 595] on span "+ Add New Customer" at bounding box center [1392, 602] width 118 height 20
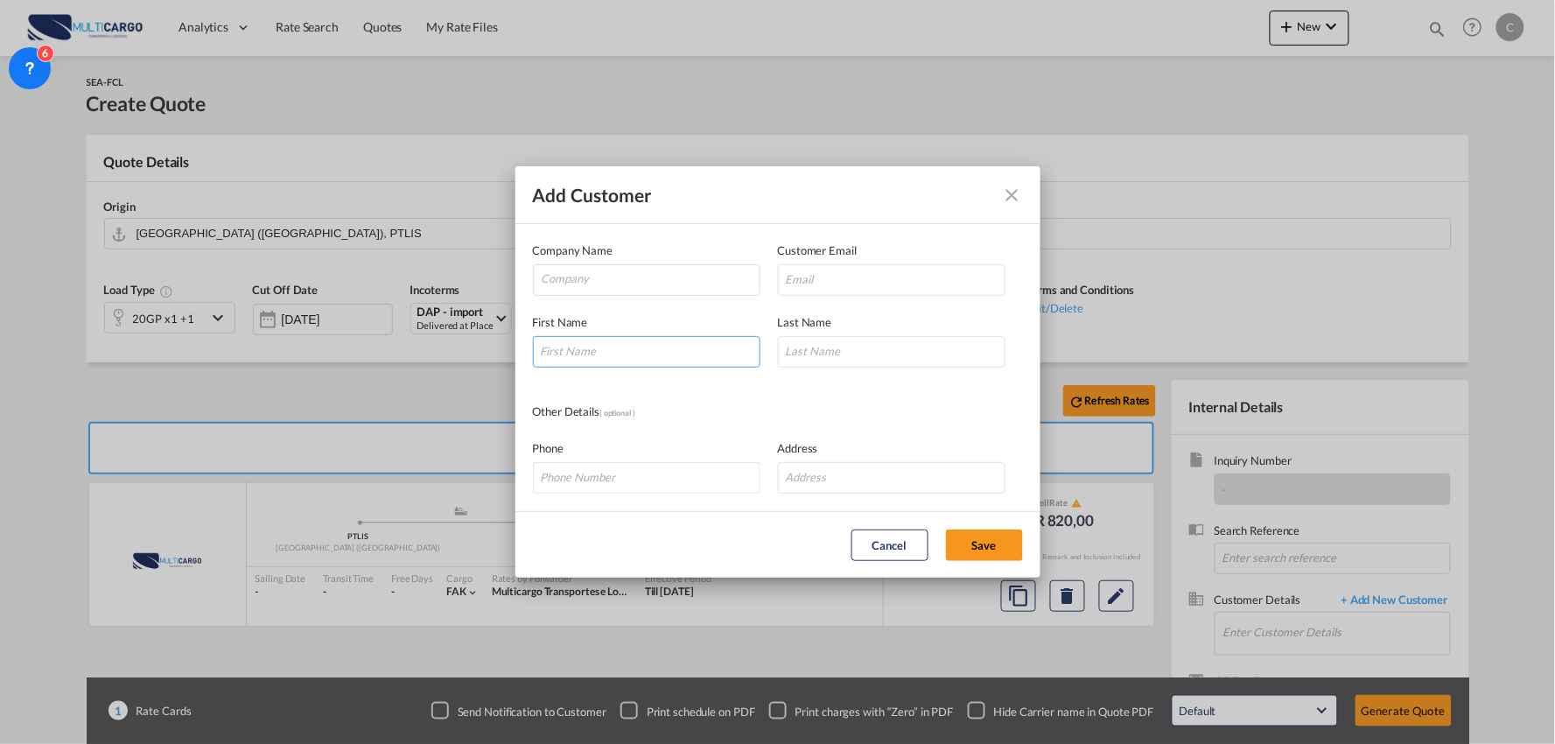
click at [608, 357] on input "Add Customer Company ..." at bounding box center [647, 352] width 228 height 32
type input "Steve"
type input "Zhang"
drag, startPoint x: 581, startPoint y: 354, endPoint x: 424, endPoint y: 360, distance: 157.7
click at [424, 360] on div "Add Customer Company Name Customer Email First Name Steve Last Name Zhang Other…" at bounding box center [777, 372] width 1555 height 744
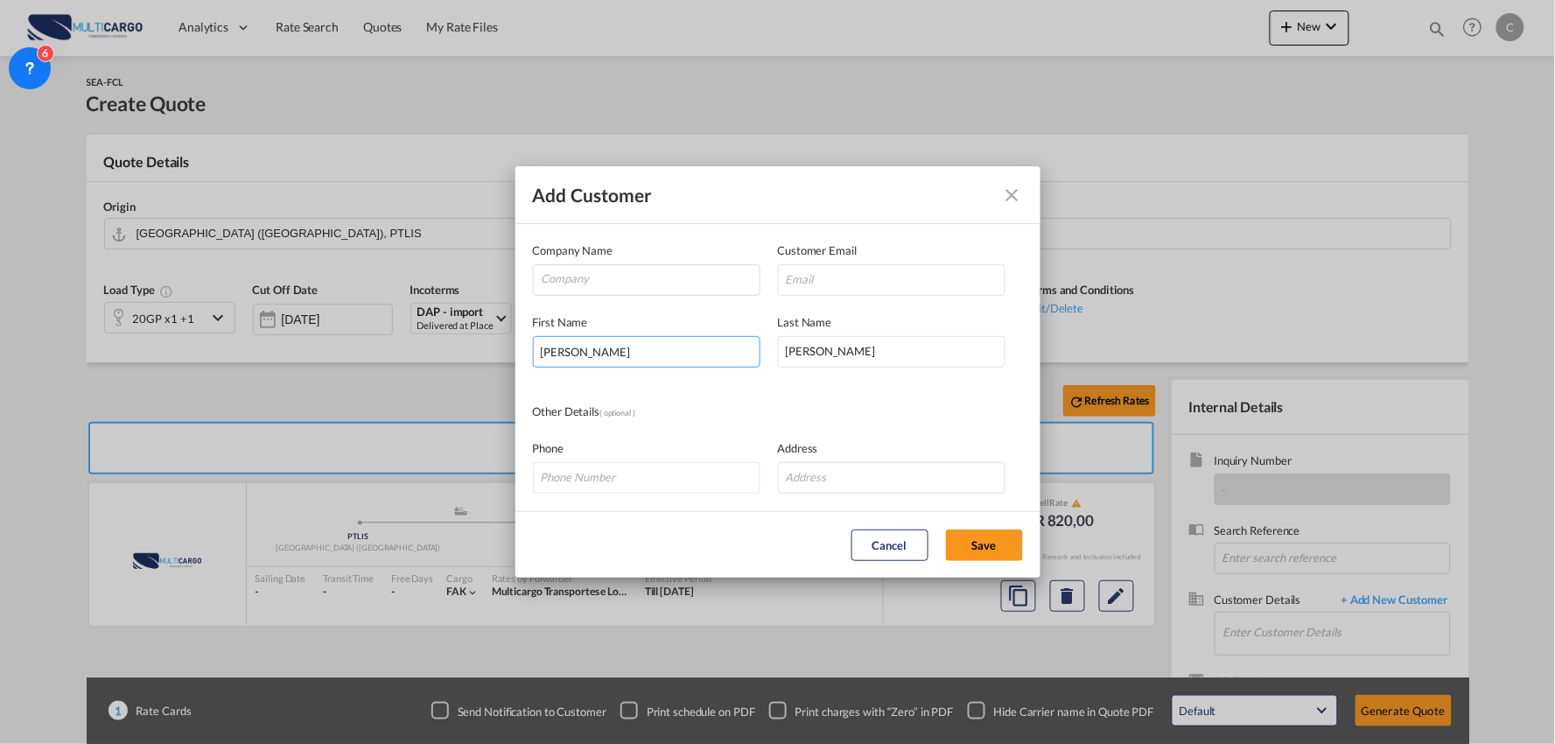
type input "Leila"
type input "Liang"
click at [646, 271] on input "Company" at bounding box center [651, 278] width 218 height 26
type input "JD LOGISTICS"
click at [853, 280] on input "Add Customer Company ..." at bounding box center [892, 280] width 228 height 32
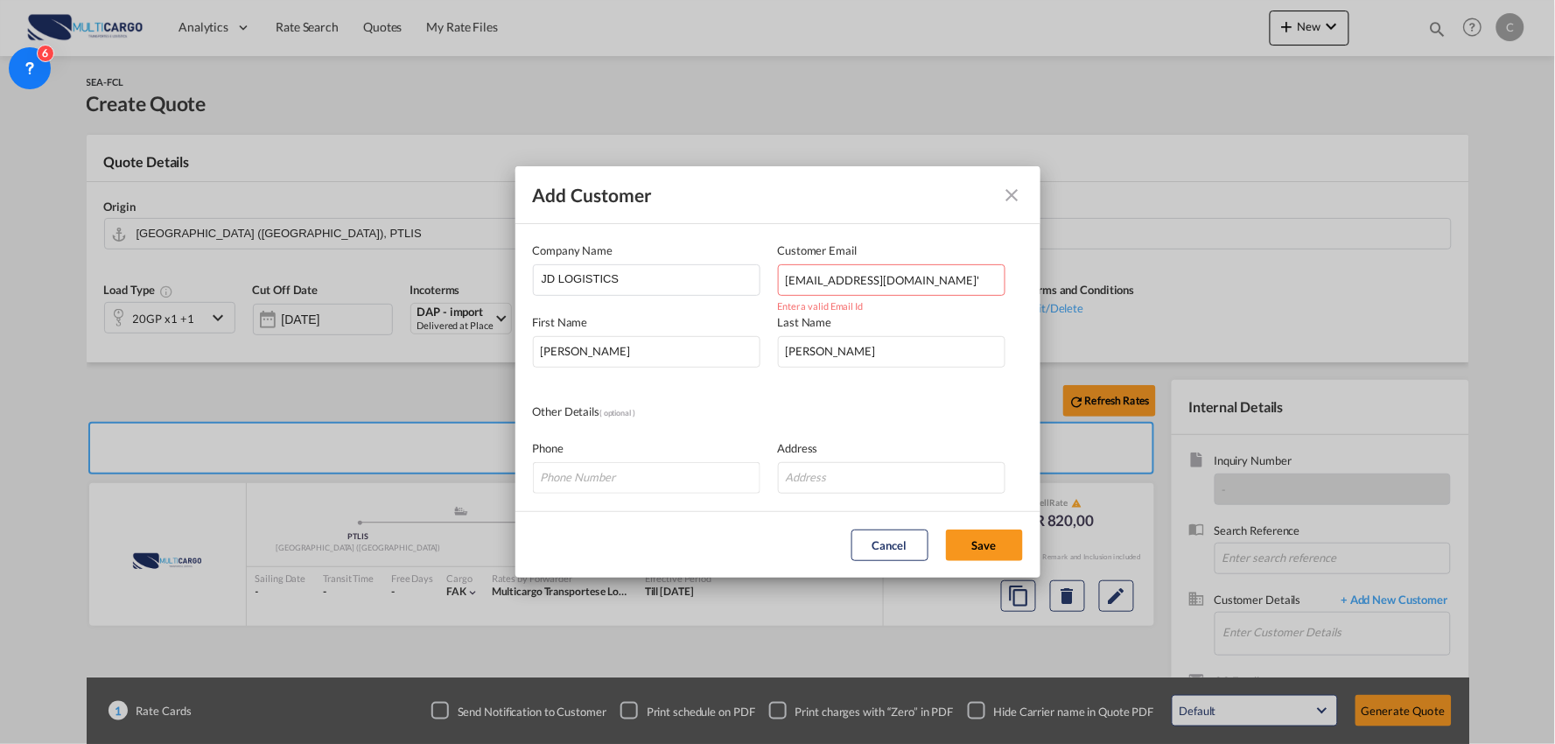
click at [986, 278] on input "'huan.liang@jdlogistics.cn'" at bounding box center [892, 280] width 228 height 32
click at [955, 276] on input "'huan.liang@jdlogistics.cn'" at bounding box center [892, 280] width 228 height 32
click at [791, 280] on input "'huan.liang@jdlogistics.cn" at bounding box center [892, 280] width 228 height 32
type input "huan.liang@jdlogistics.cn"
click at [987, 530] on button "Save" at bounding box center [984, 546] width 77 height 32
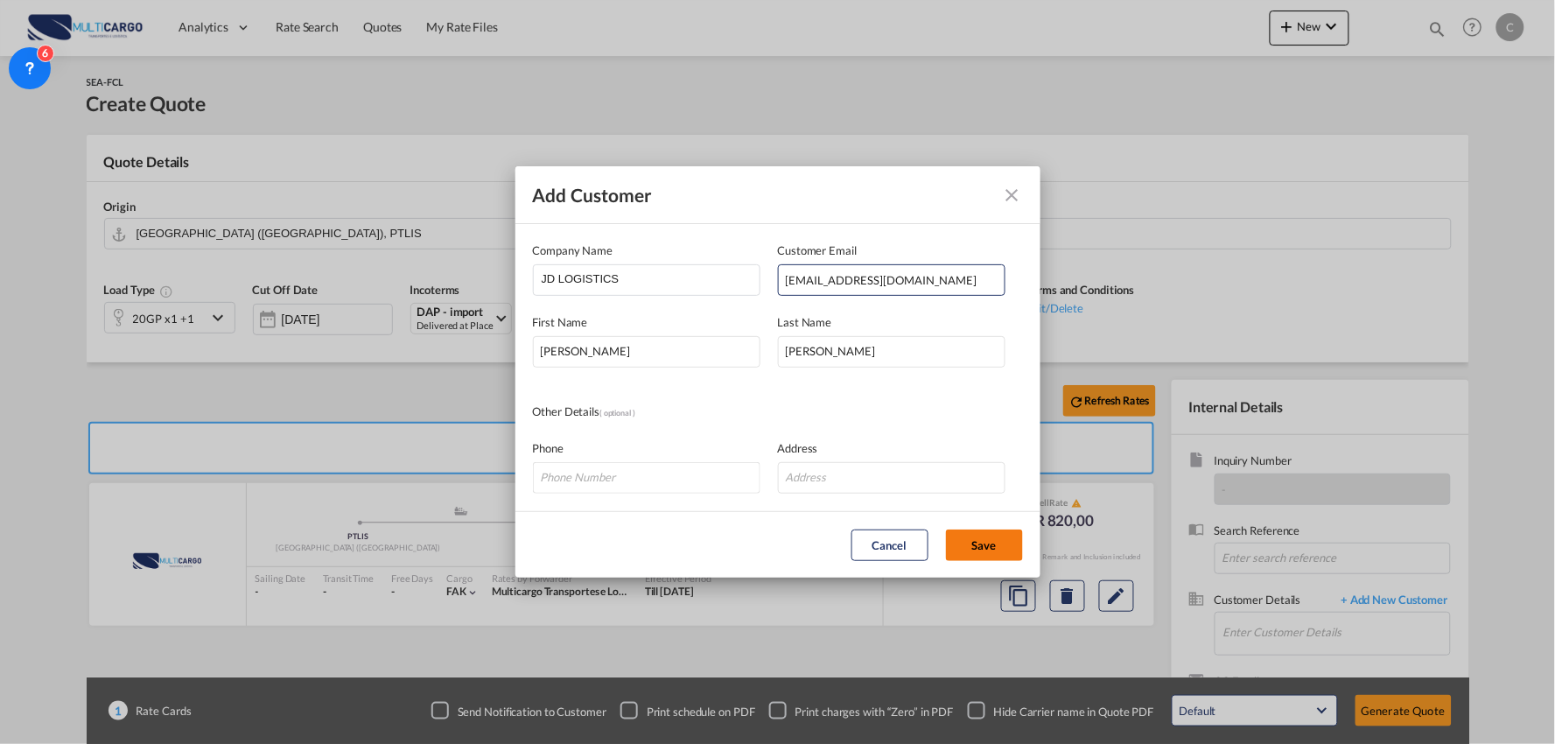
type input "JD LOGISTICS, Leila Liang, huan.liang@jdlogistics.cn"
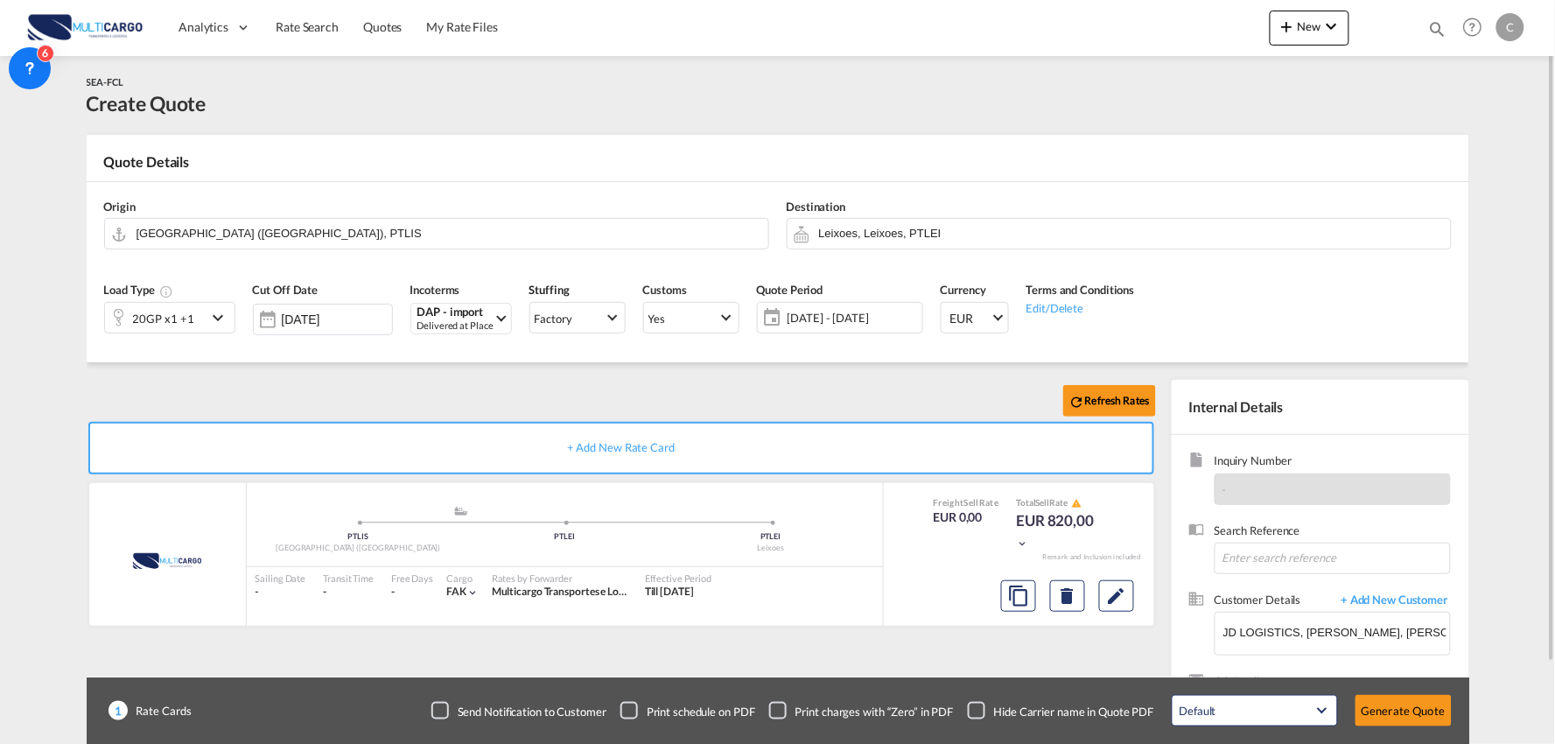
drag, startPoint x: 980, startPoint y: 706, endPoint x: 1007, endPoint y: 699, distance: 27.4
click at [978, 706] on div "Checkbox No Ink" at bounding box center [977, 711] width 18 height 18
click at [196, 370] on div "Refresh Rates + Add New Rate Card MultiCargo added by you .a{fill:#aaa8ad;} .a{…" at bounding box center [778, 558] width 1383 height 392
click at [966, 230] on input "Leixoes, Leixoes, PTLEI" at bounding box center [1130, 233] width 623 height 31
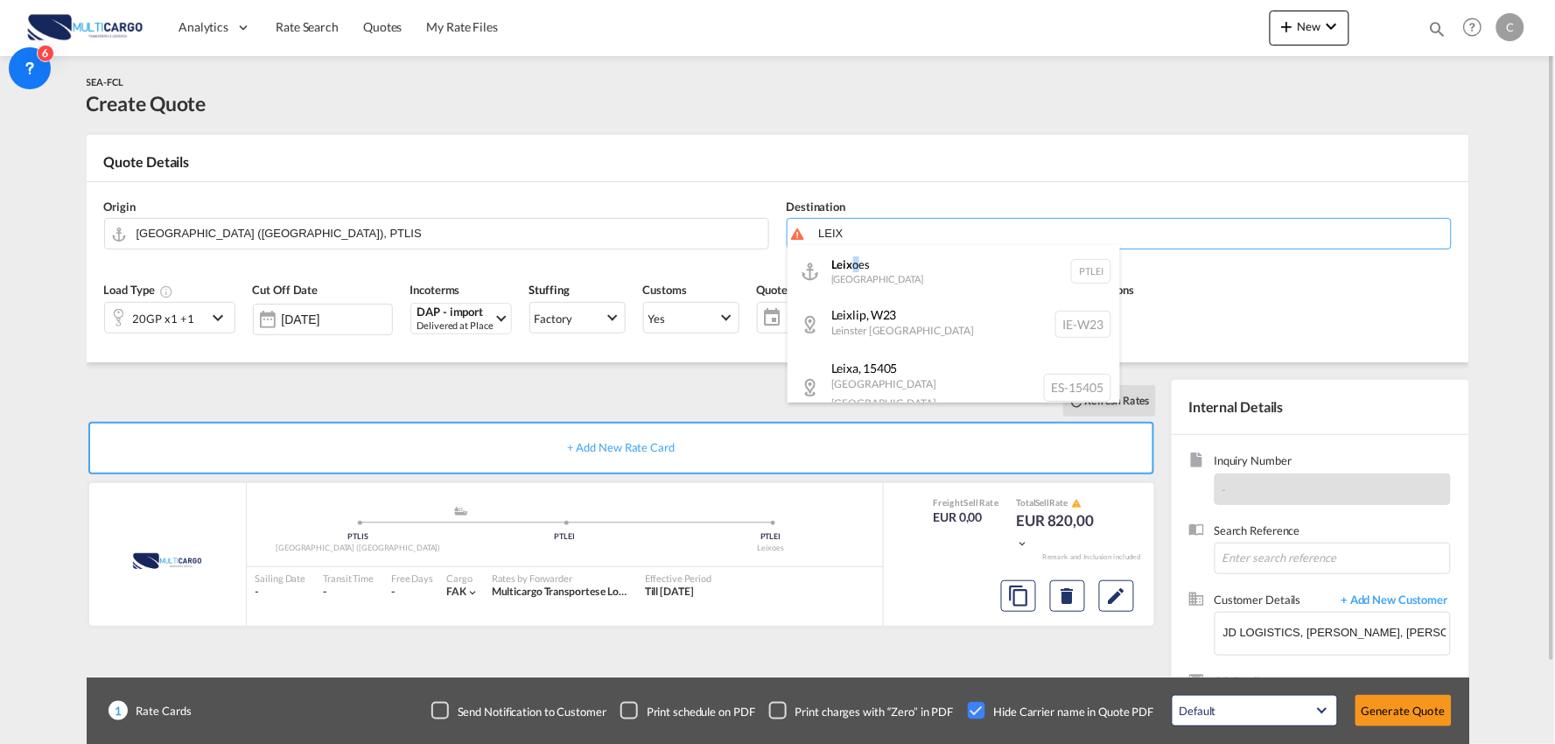
click at [856, 263] on div "Leix oes Portugal PTLEI" at bounding box center [954, 271] width 333 height 53
type input "Leixoes, PTLEI"
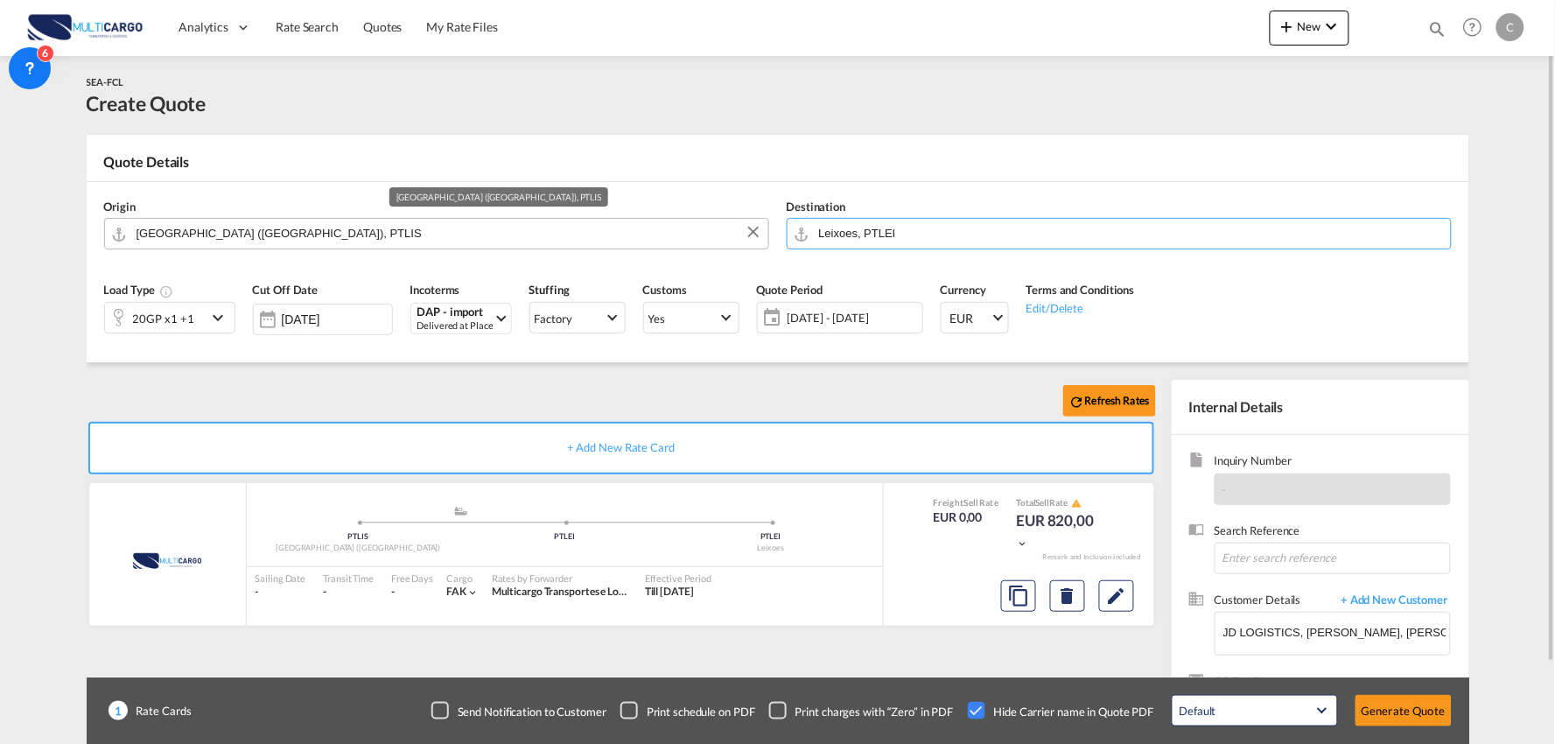
click at [306, 226] on input "Lisbon (Lisboa), PTLIS" at bounding box center [448, 233] width 623 height 31
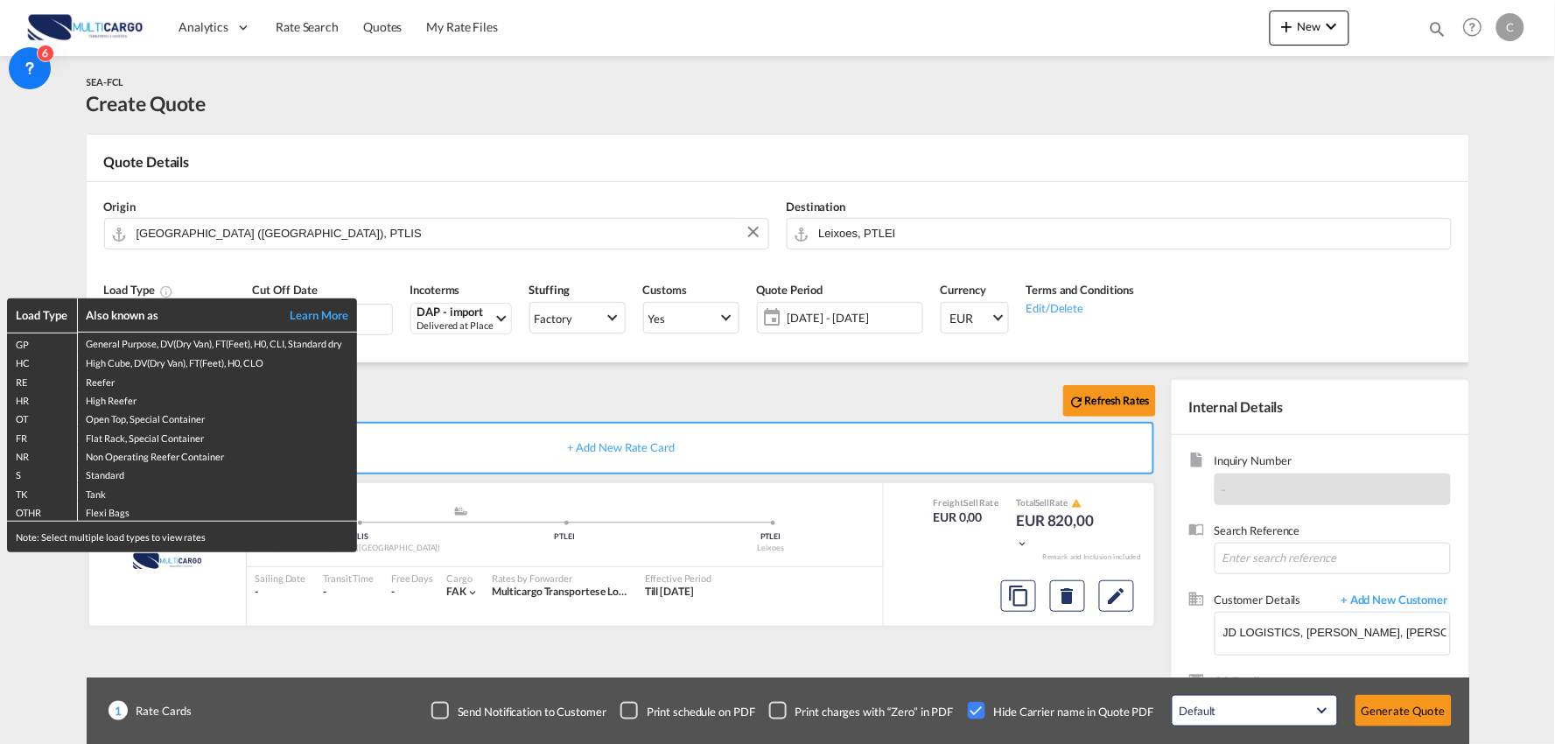
click at [336, 234] on div "Load Type Also known as Learn More GP General Purpose, DV(Dry Van), FT(Feet), H…" at bounding box center [777, 372] width 1555 height 744
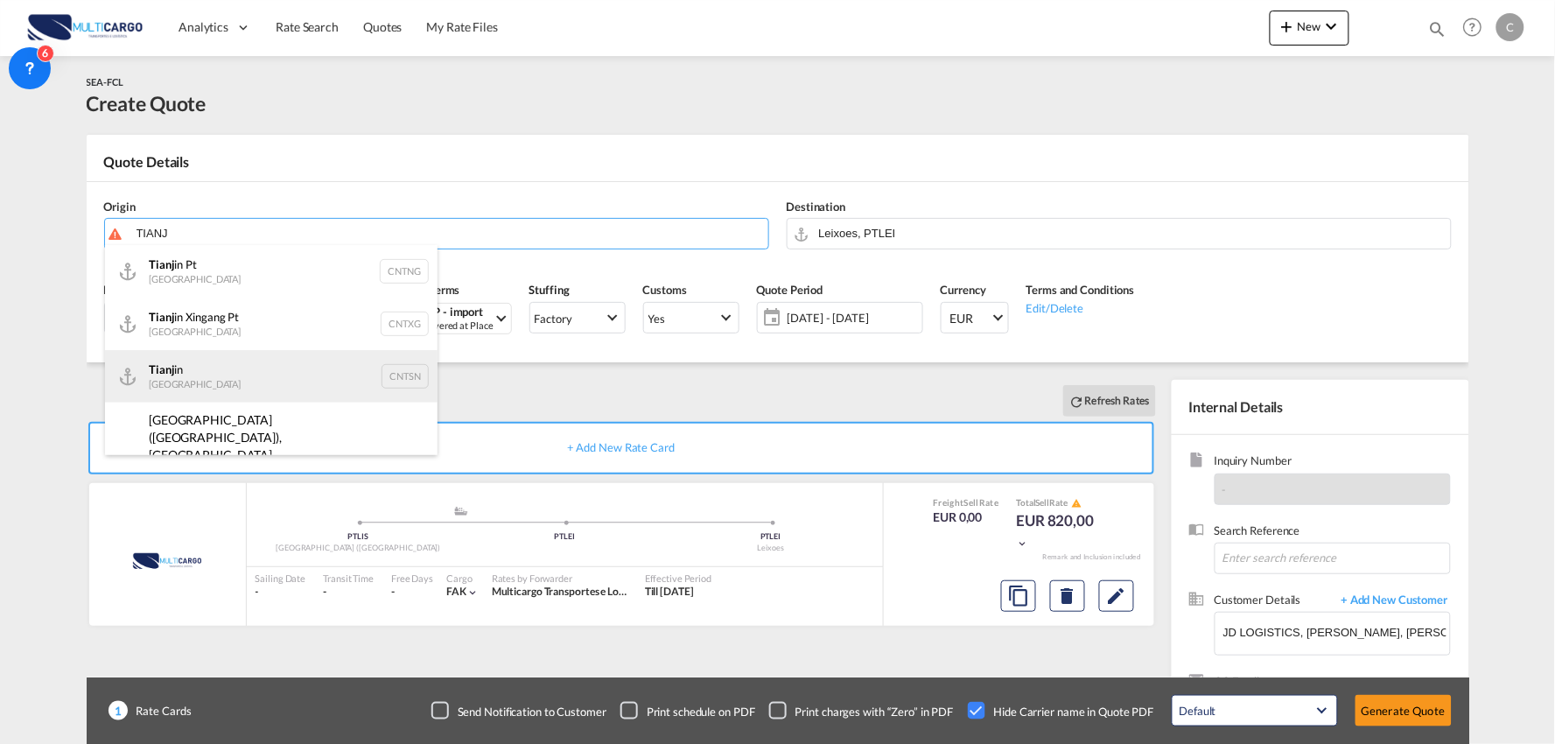
click at [207, 377] on div "Tianj in China CNTSN" at bounding box center [271, 376] width 333 height 53
type input "Tianjin, CNTSN"
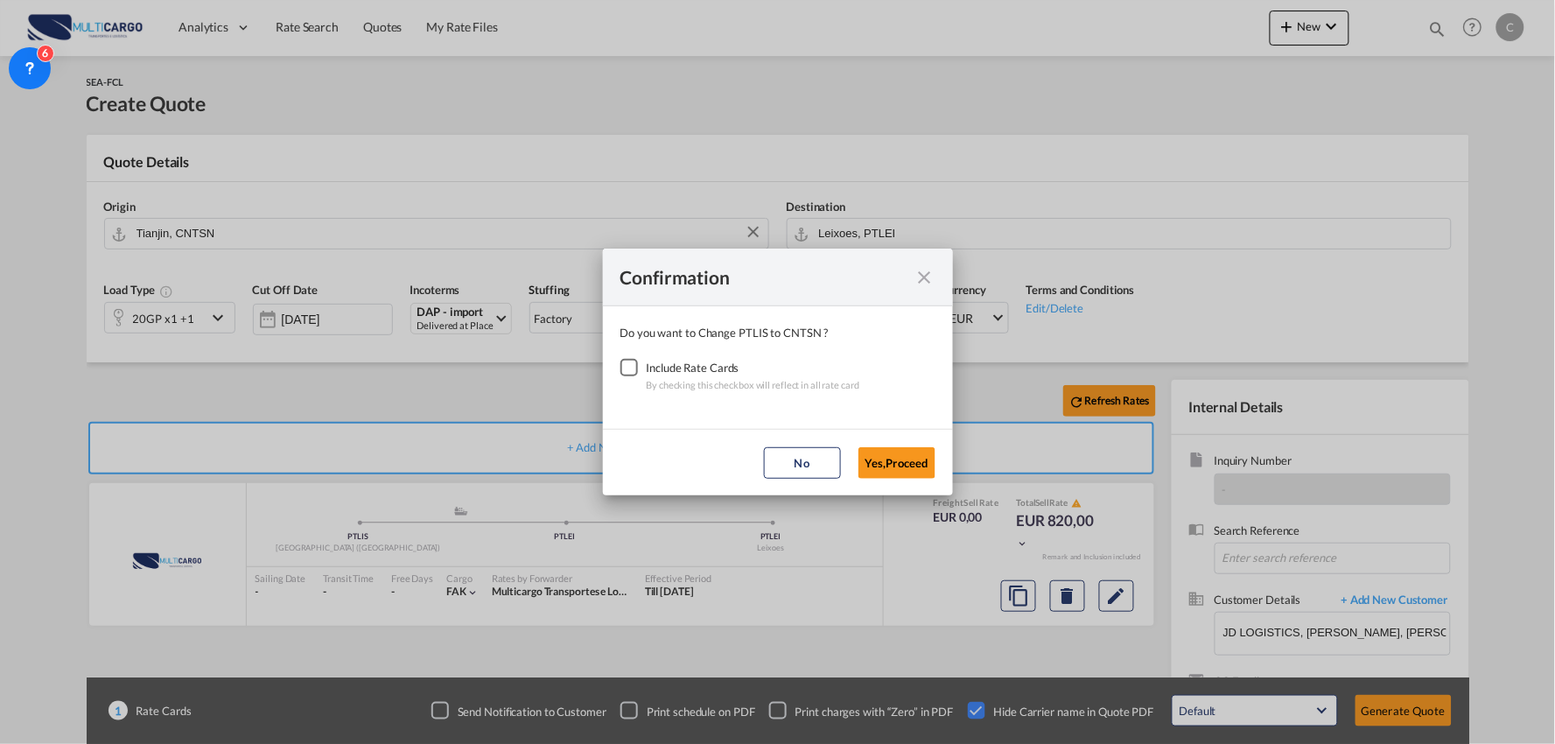
click at [632, 364] on div "Checkbox No Ink" at bounding box center [630, 368] width 18 height 18
click at [899, 459] on button "Yes,Proceed" at bounding box center [897, 463] width 77 height 32
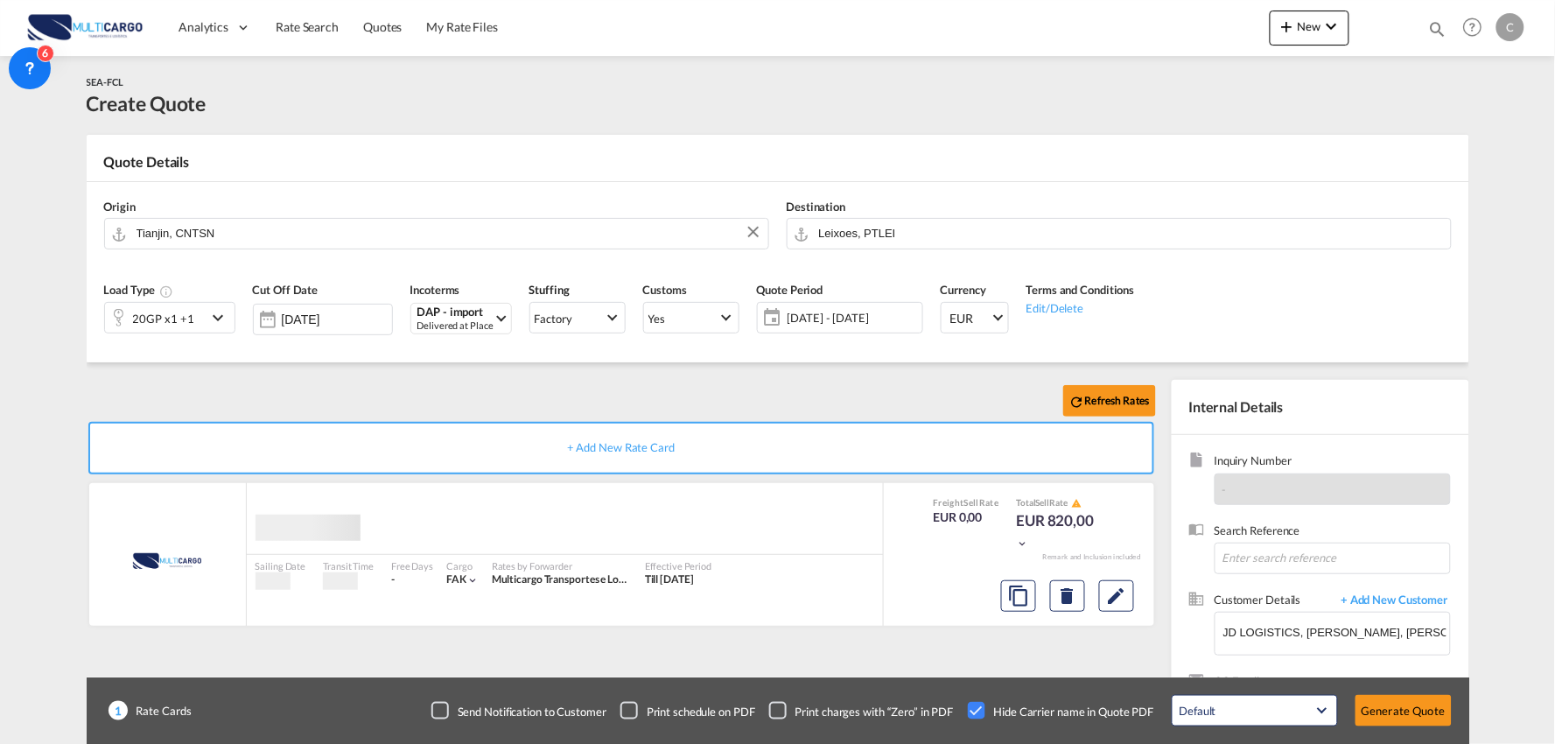
click at [320, 381] on div "Confirmation Do you want to Change PTLIS to CNTSN ? Include Rate Cards By check…" at bounding box center [777, 372] width 1555 height 744
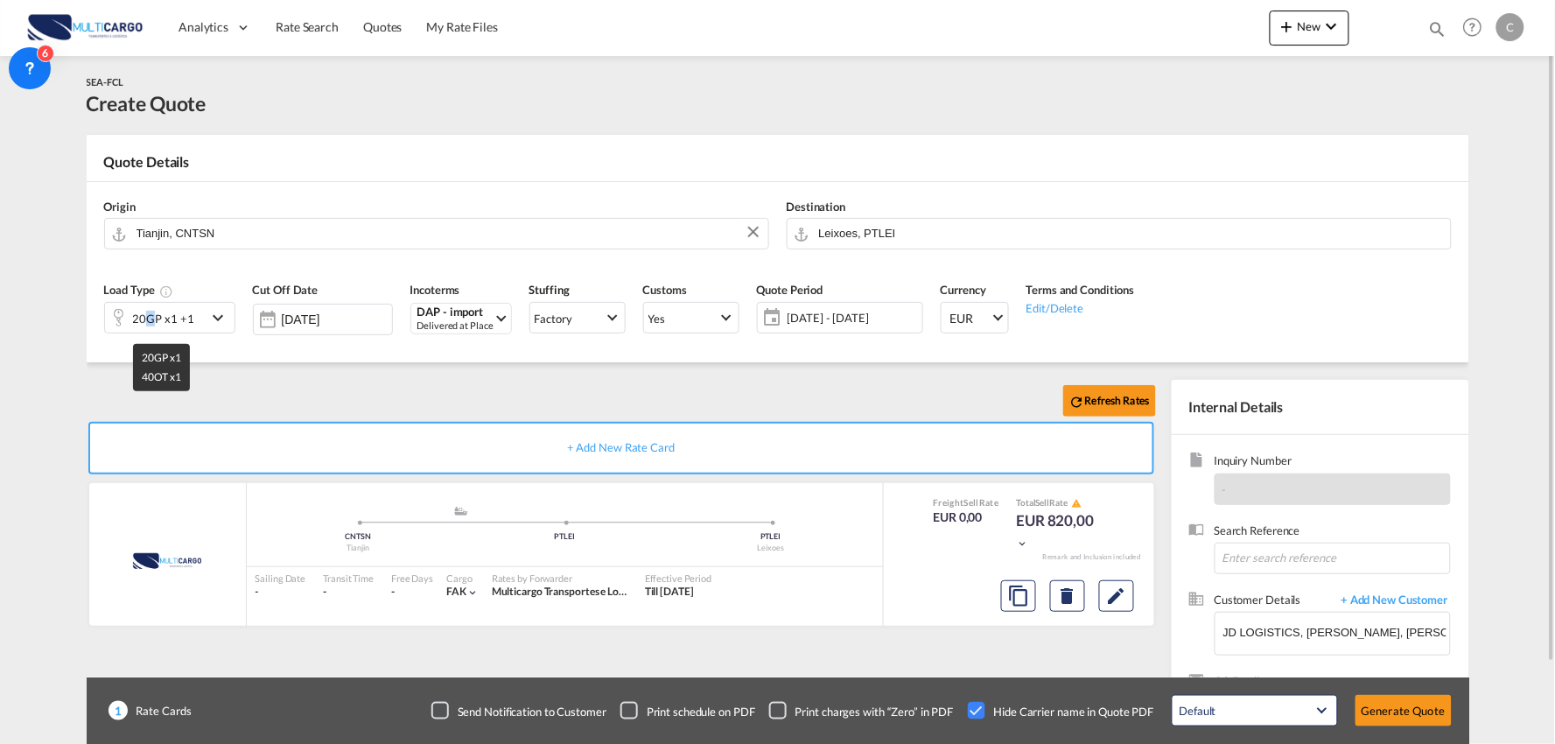
click at [154, 320] on div "20GP x1 +1" at bounding box center [163, 318] width 61 height 25
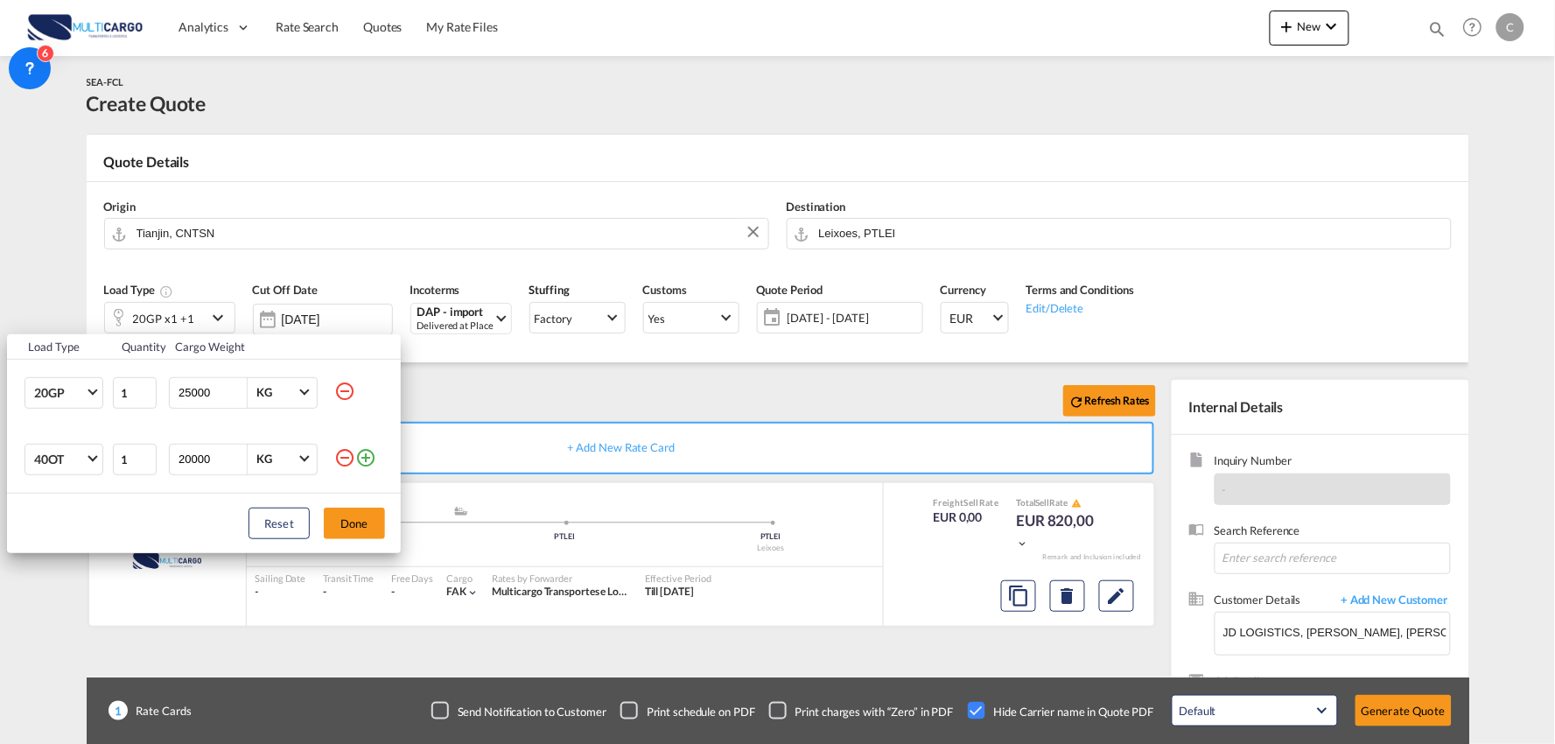
click at [341, 456] on md-icon "icon-minus-circle-outline" at bounding box center [344, 457] width 21 height 21
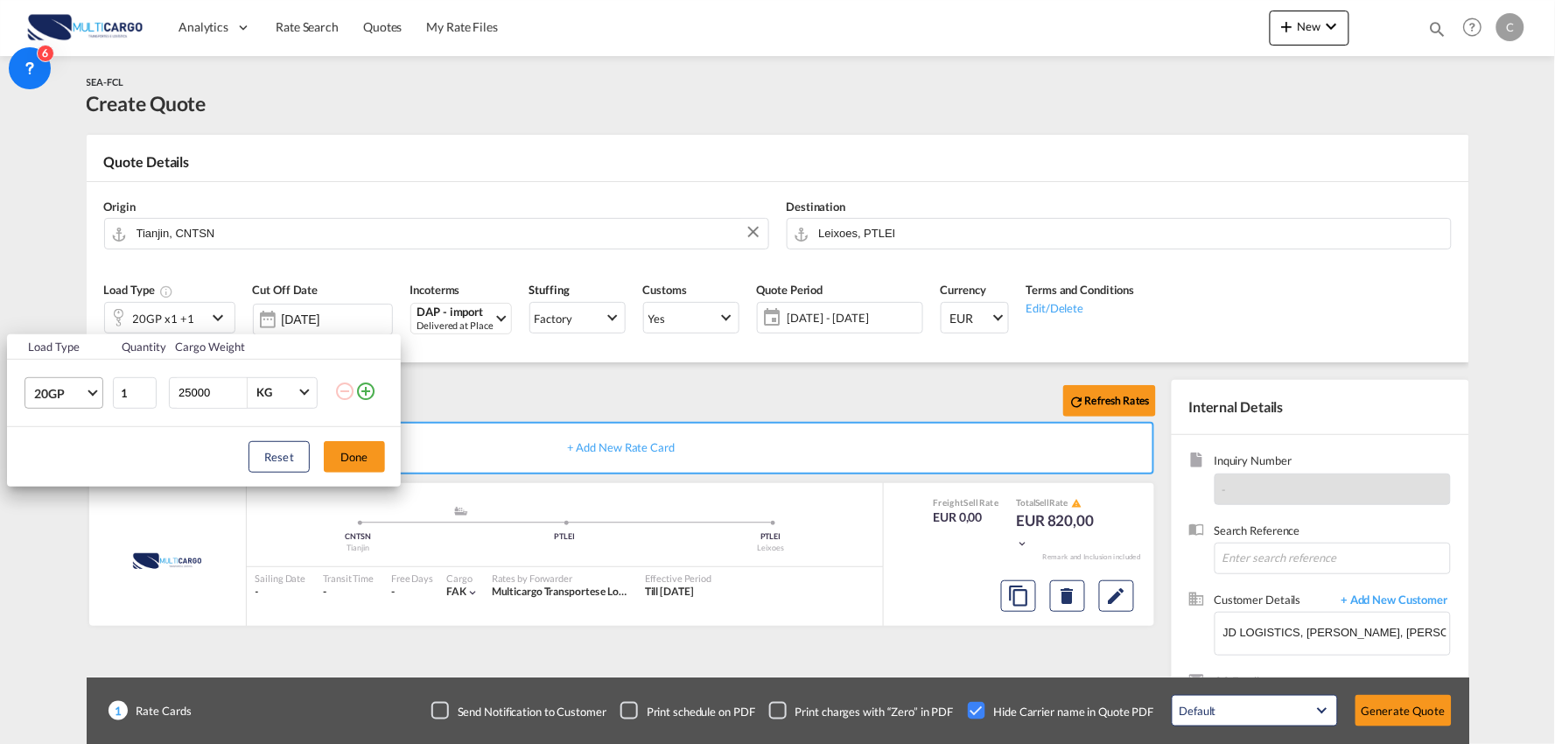
click at [67, 399] on span "20GP" at bounding box center [59, 394] width 51 height 18
click at [74, 468] on md-option "40HC" at bounding box center [79, 477] width 119 height 42
click at [362, 458] on button "Done" at bounding box center [354, 457] width 61 height 32
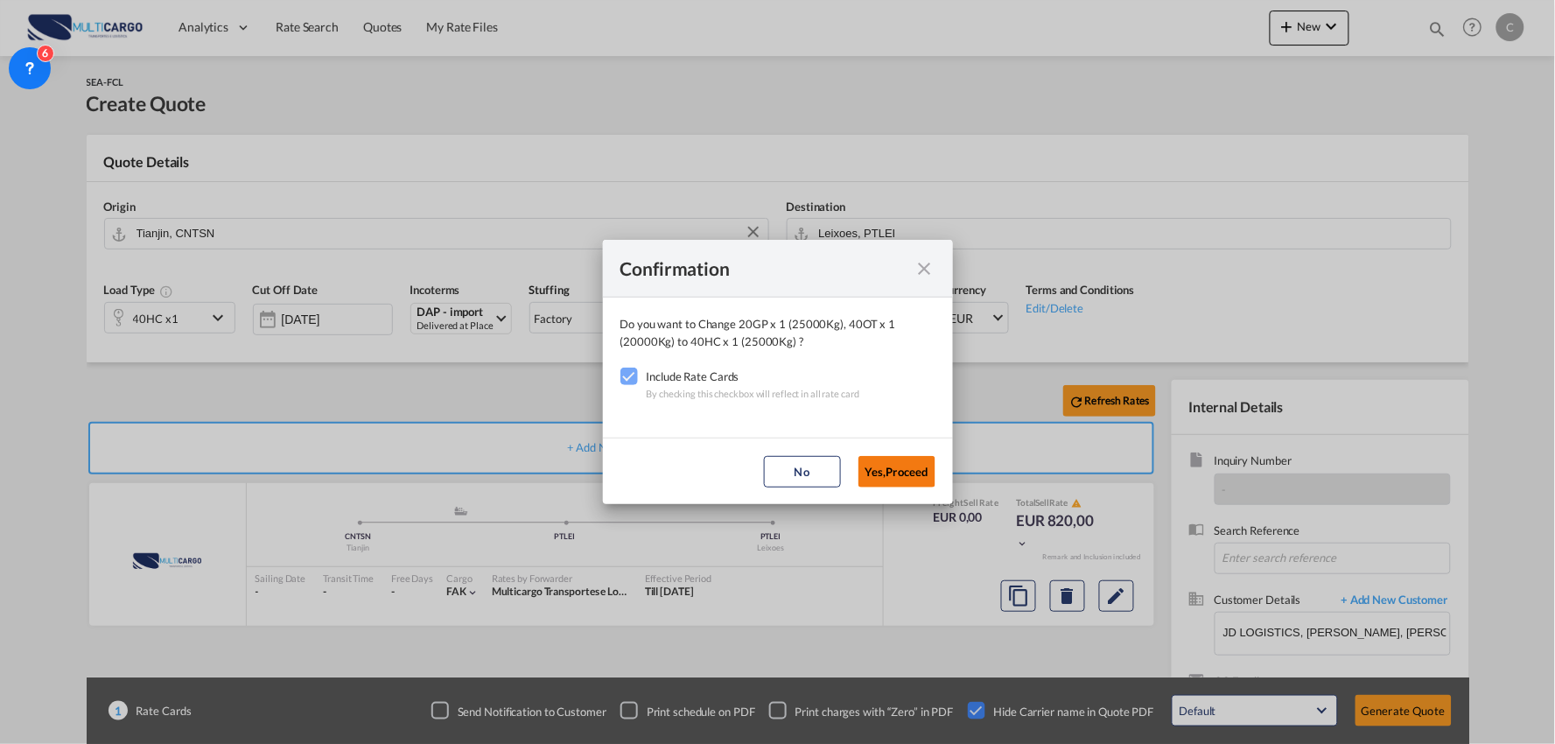
click at [895, 469] on button "Yes,Proceed" at bounding box center [897, 472] width 77 height 32
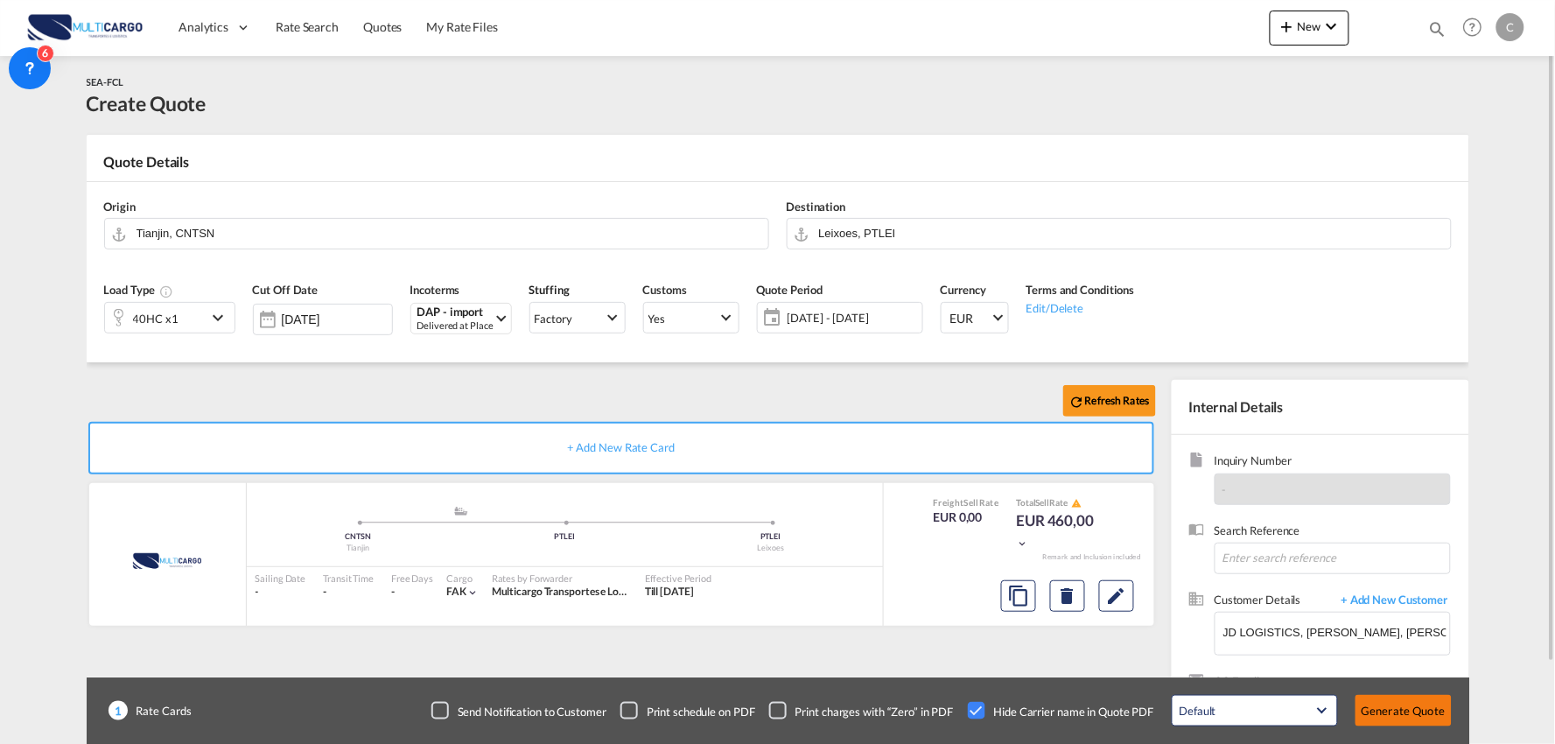
click at [1397, 702] on button "Generate Quote" at bounding box center [1404, 711] width 96 height 32
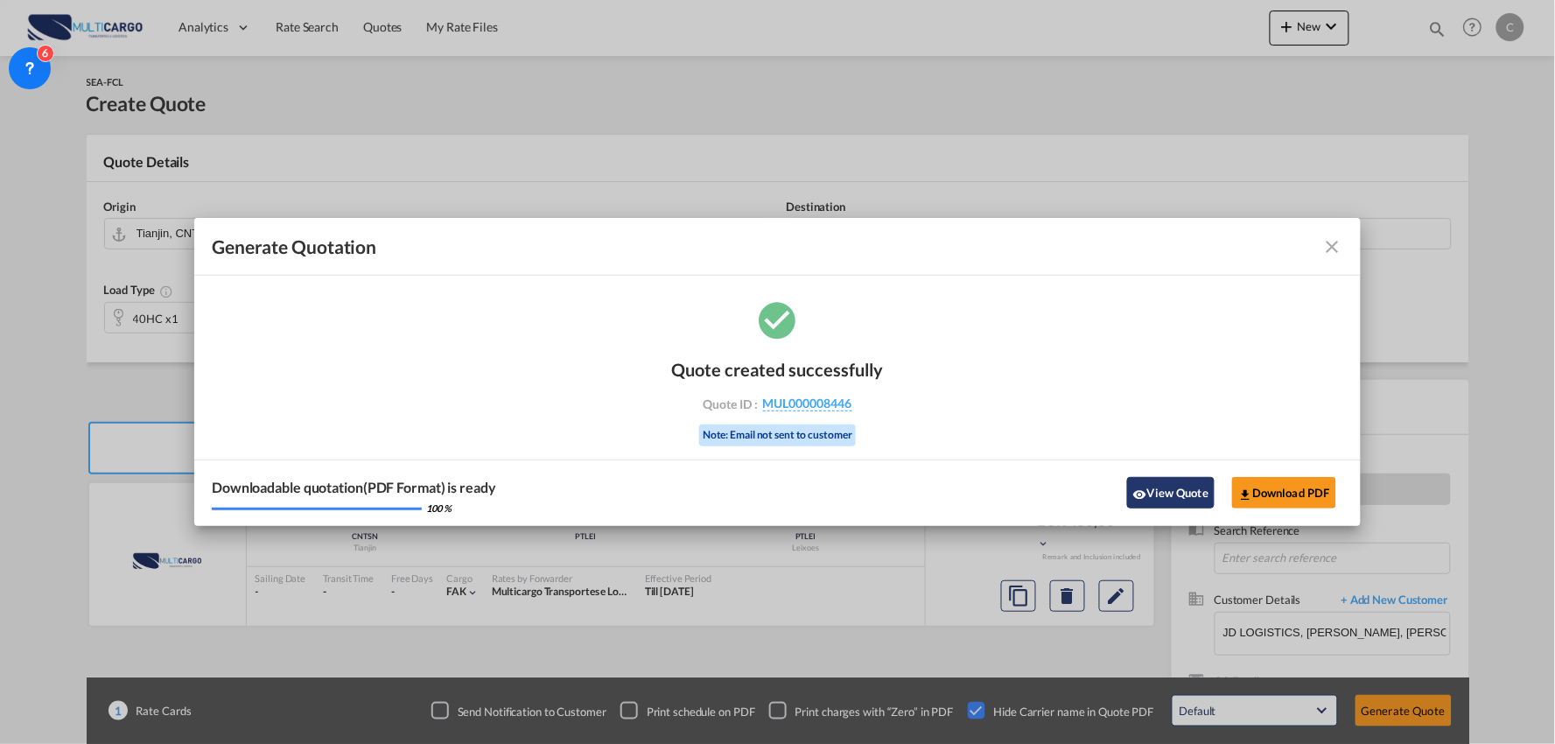
click at [1147, 487] on button "View Quote" at bounding box center [1171, 493] width 88 height 32
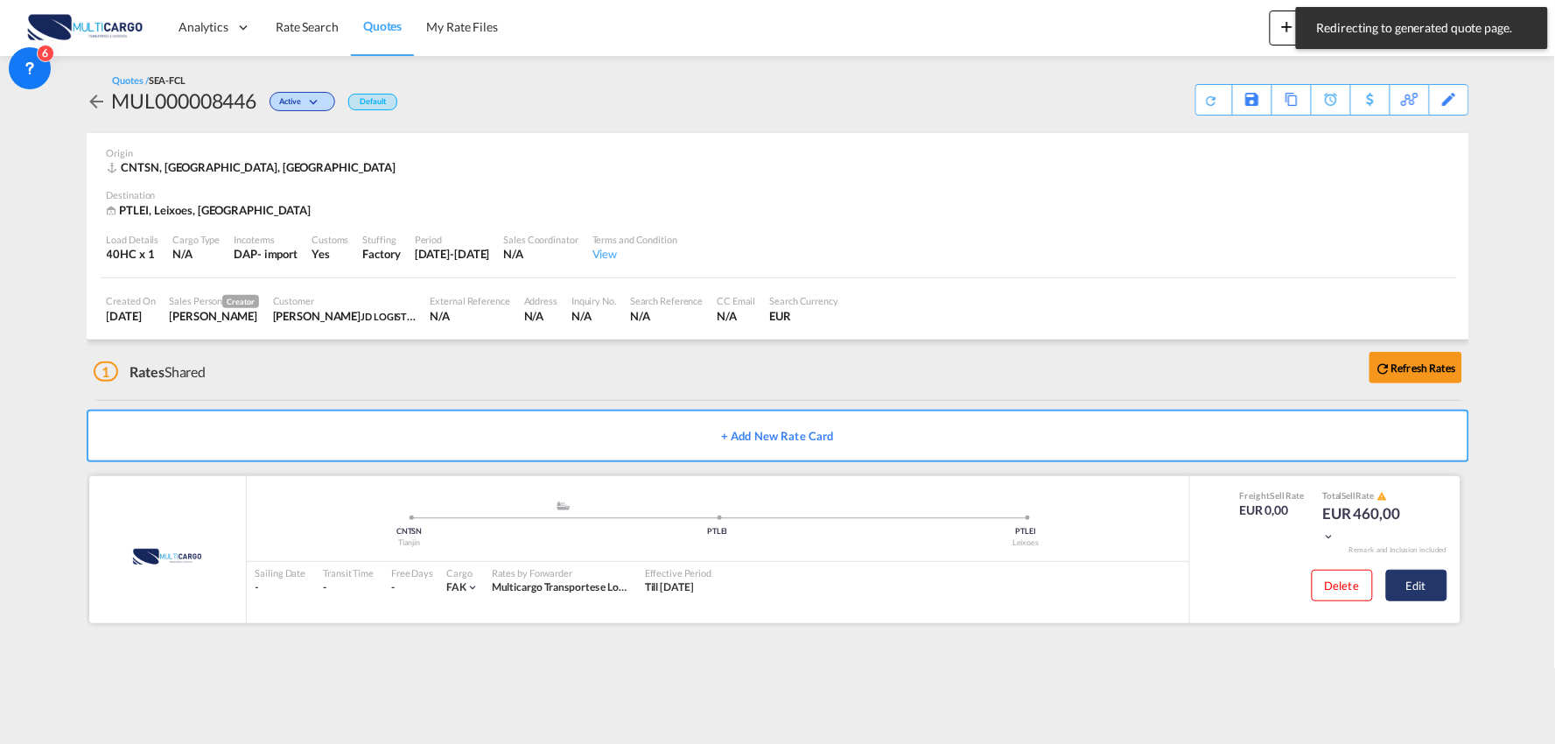
click at [1436, 591] on button "Edit" at bounding box center [1417, 586] width 61 height 32
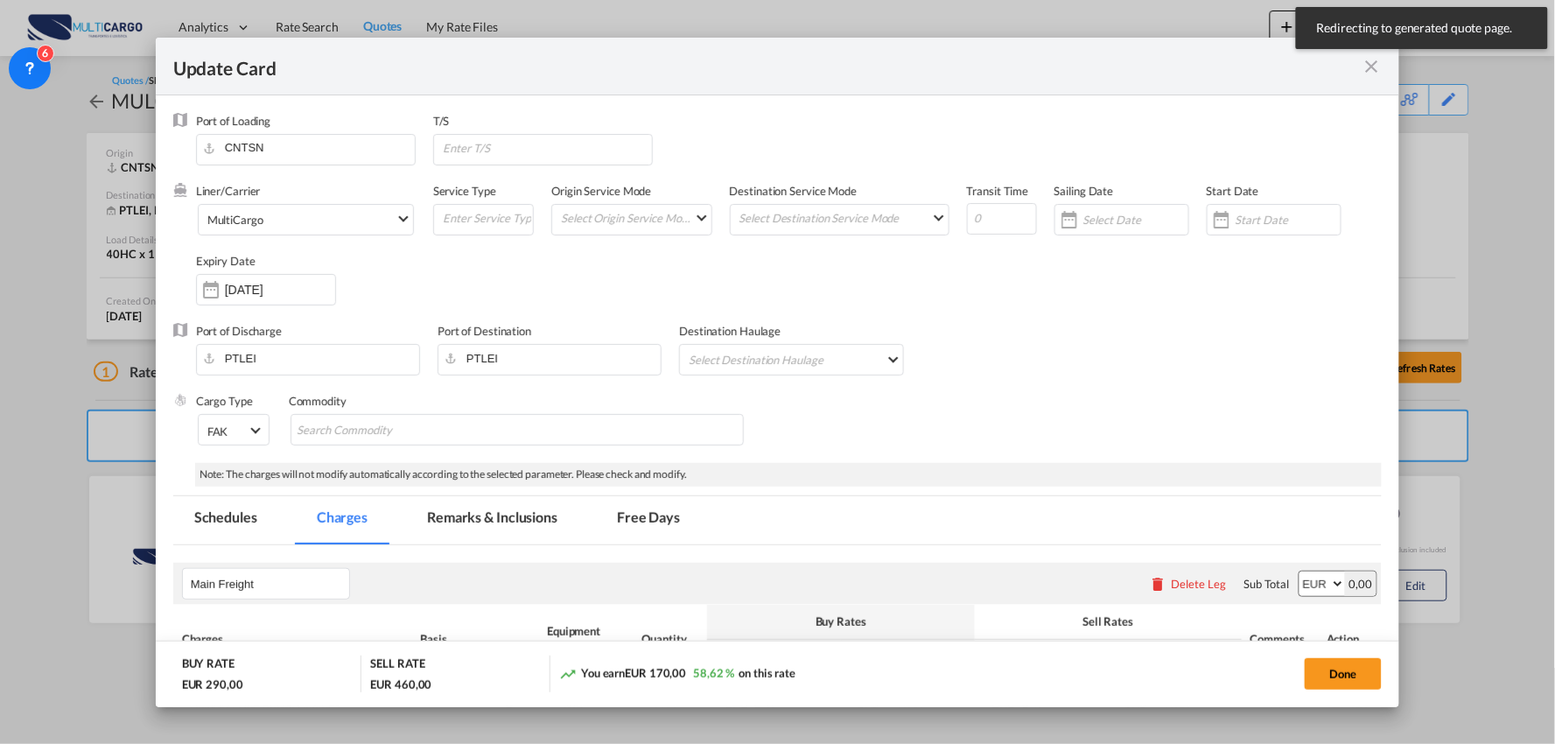
select select "per container"
select select "per B/L"
select select "per container"
select select "per B/L"
select select "per container"
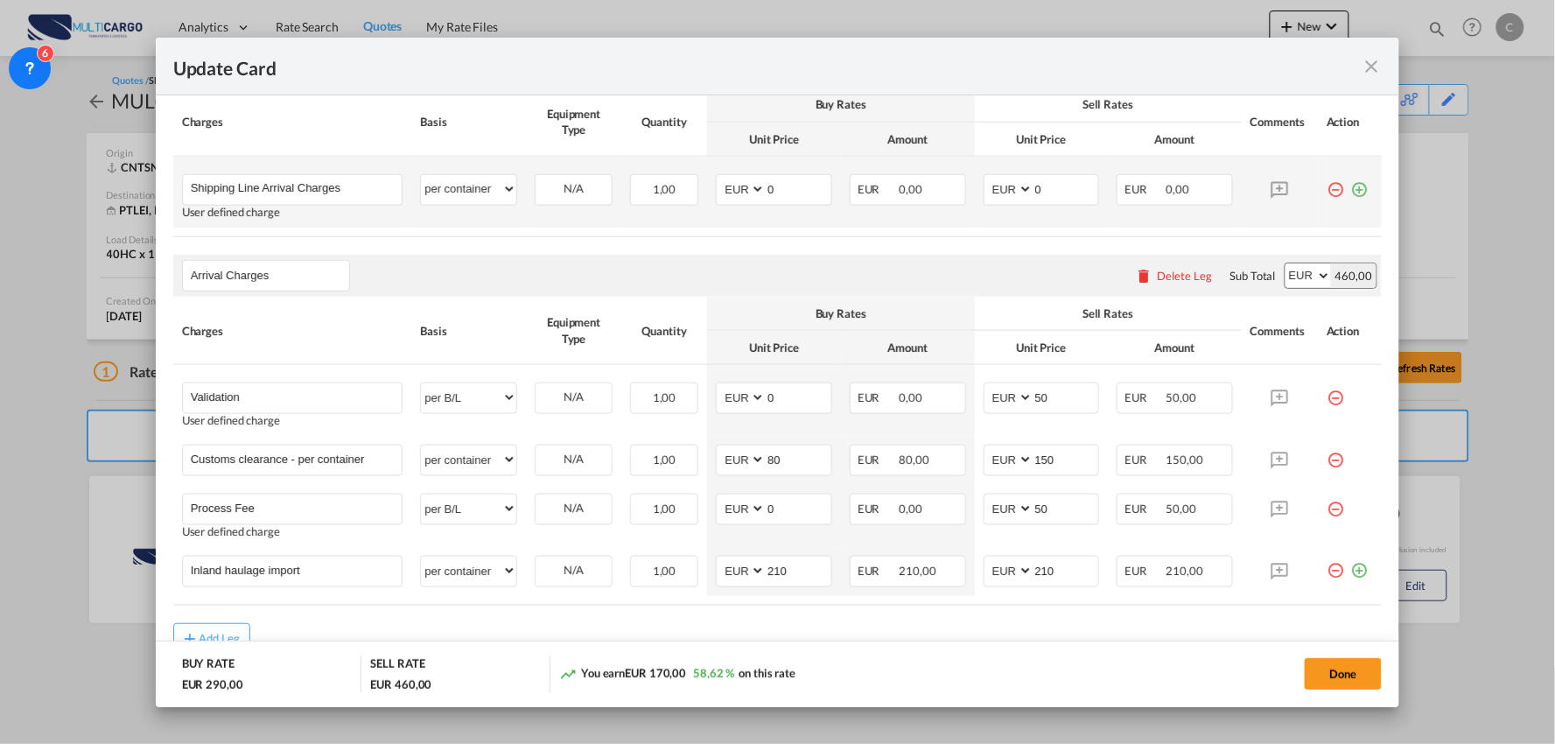
scroll to position [583, 0]
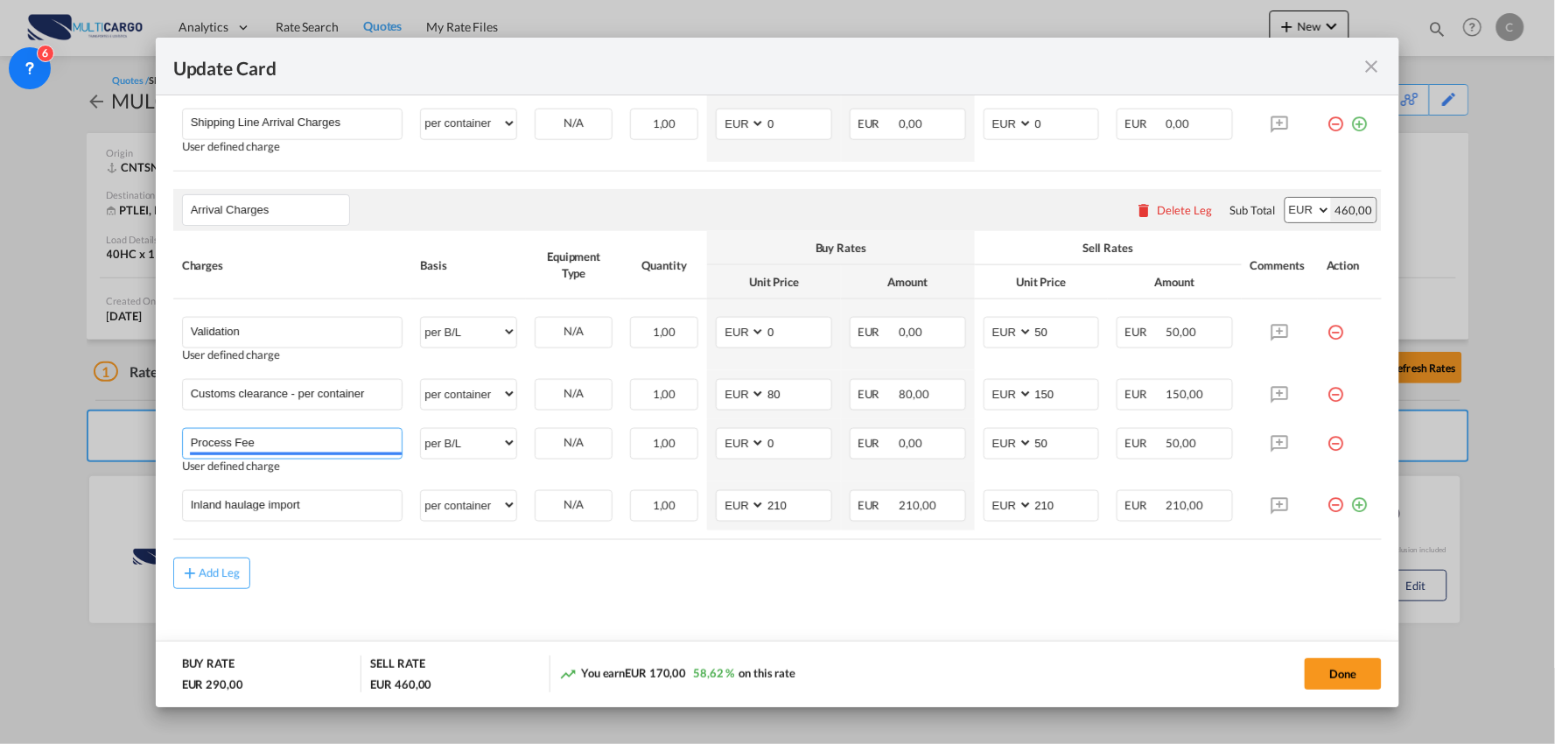
drag, startPoint x: 298, startPoint y: 443, endPoint x: 38, endPoint y: 412, distance: 262.6
click at [38, 413] on div "Update Card Port of Loading CNTSN T/S Liner/Carrier MultiCargo 2HM LOGISTICS D.…" at bounding box center [777, 372] width 1555 height 744
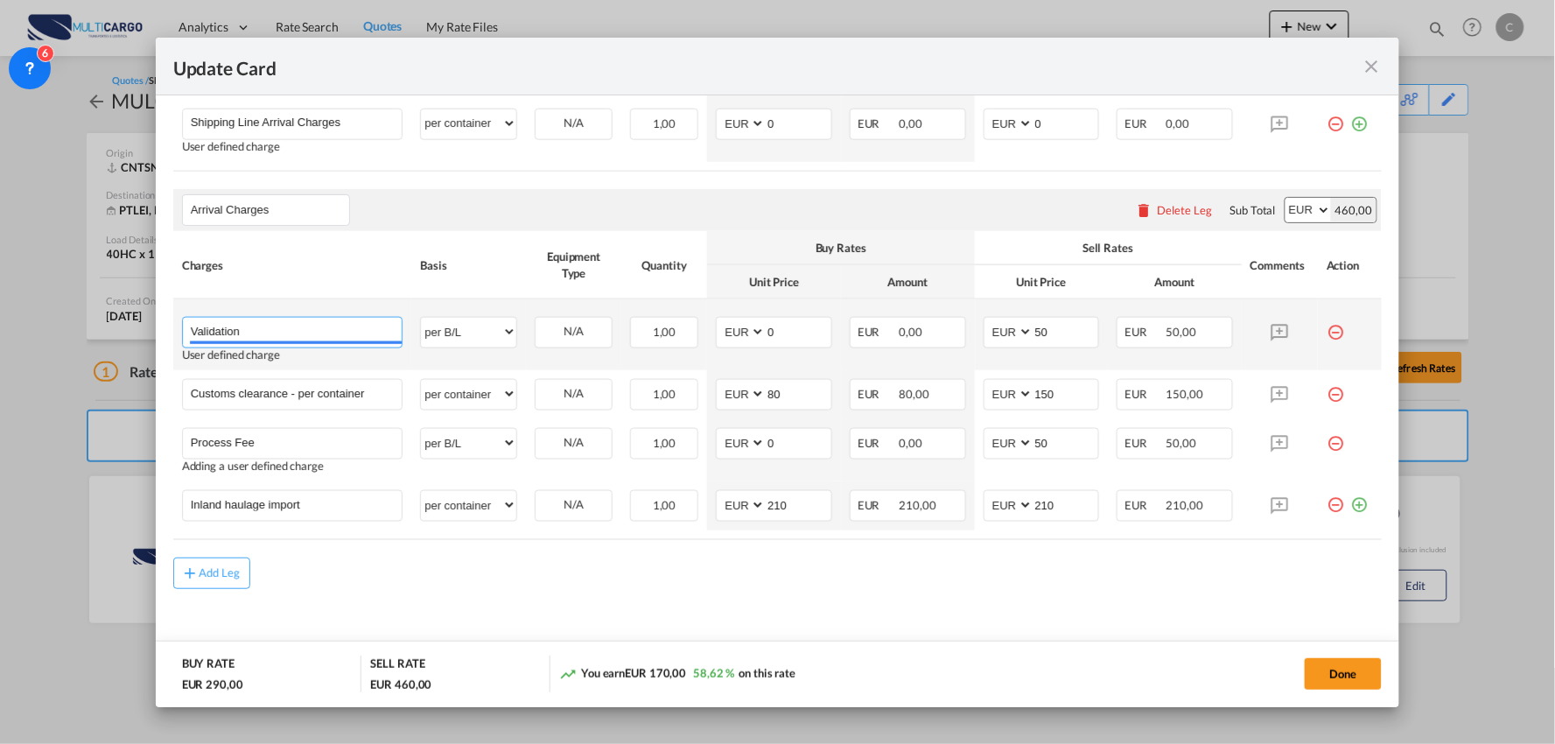
click at [306, 338] on input "Validation" at bounding box center [297, 331] width 212 height 26
type input "Validation + Process Fee"
drag, startPoint x: 992, startPoint y: 338, endPoint x: 951, endPoint y: 340, distance: 41.2
click at [957, 340] on tr "Validation + Process Fee Please Enter User Defined Charges Cannot Be Published …" at bounding box center [778, 334] width 1210 height 71
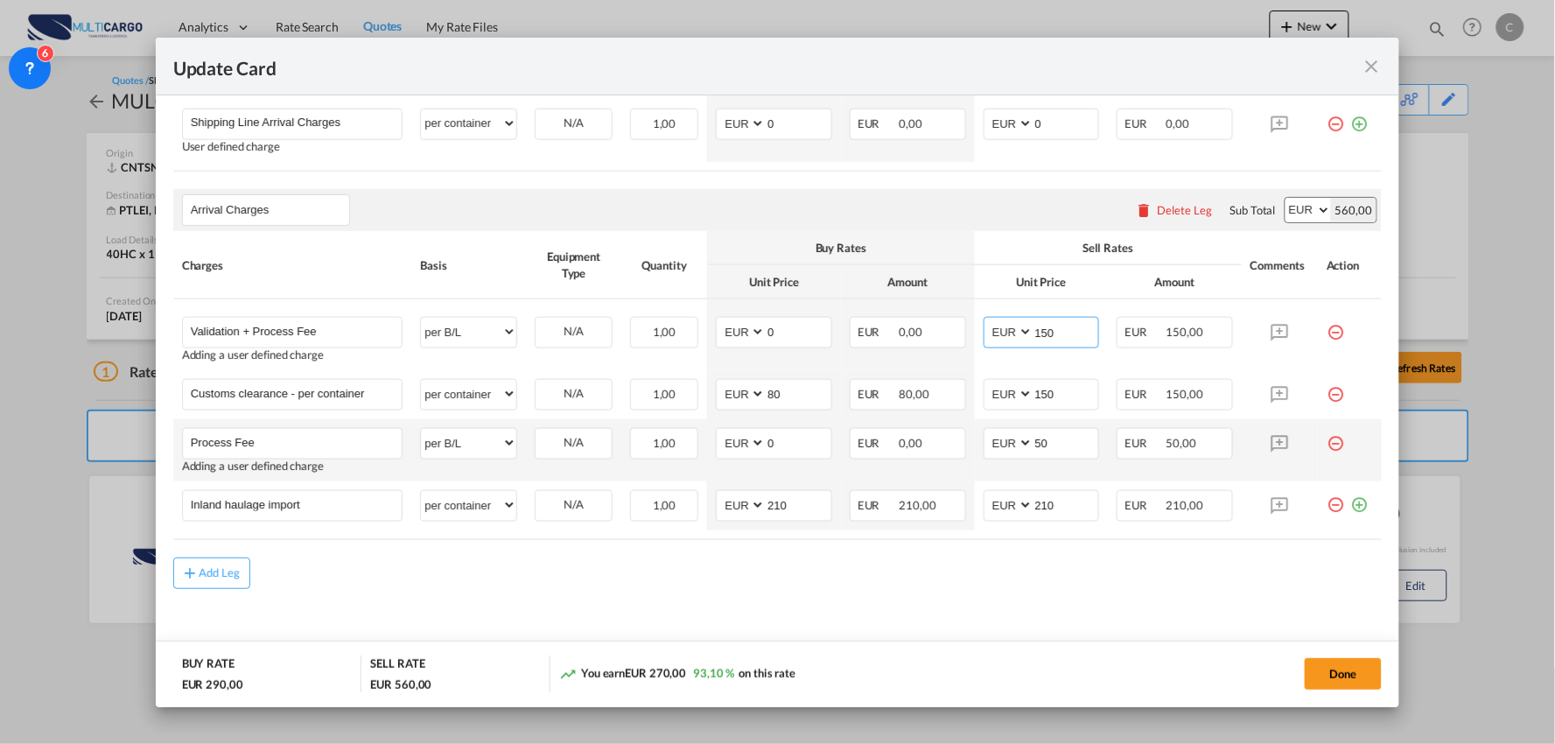
type input "150"
click at [1327, 446] on md-icon "icon-minus-circle-outline red-400-fg" at bounding box center [1336, 437] width 18 height 18
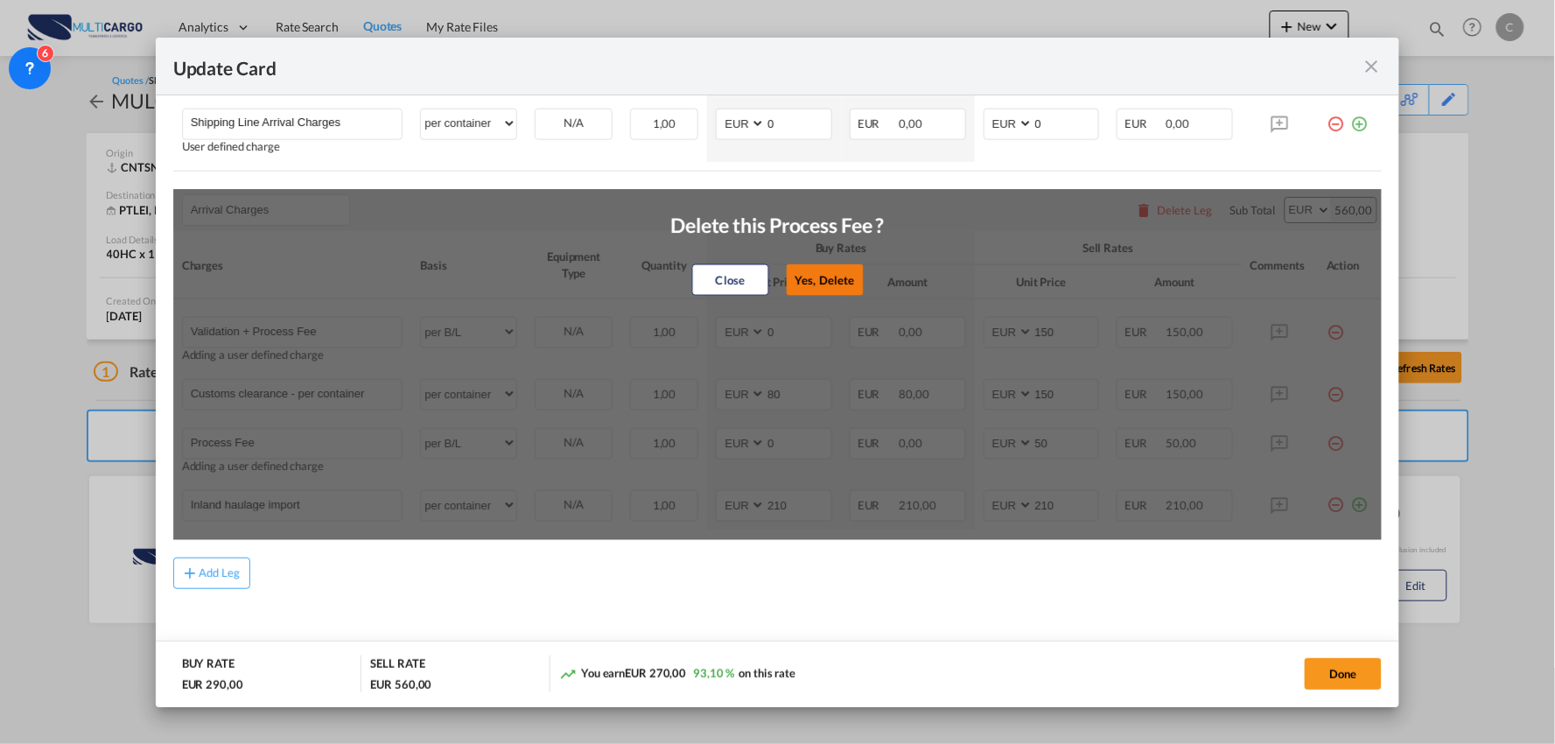
click at [807, 274] on button "Yes, Delete" at bounding box center [824, 280] width 77 height 32
type input "Inland haulage import"
select select "per container"
type input "210"
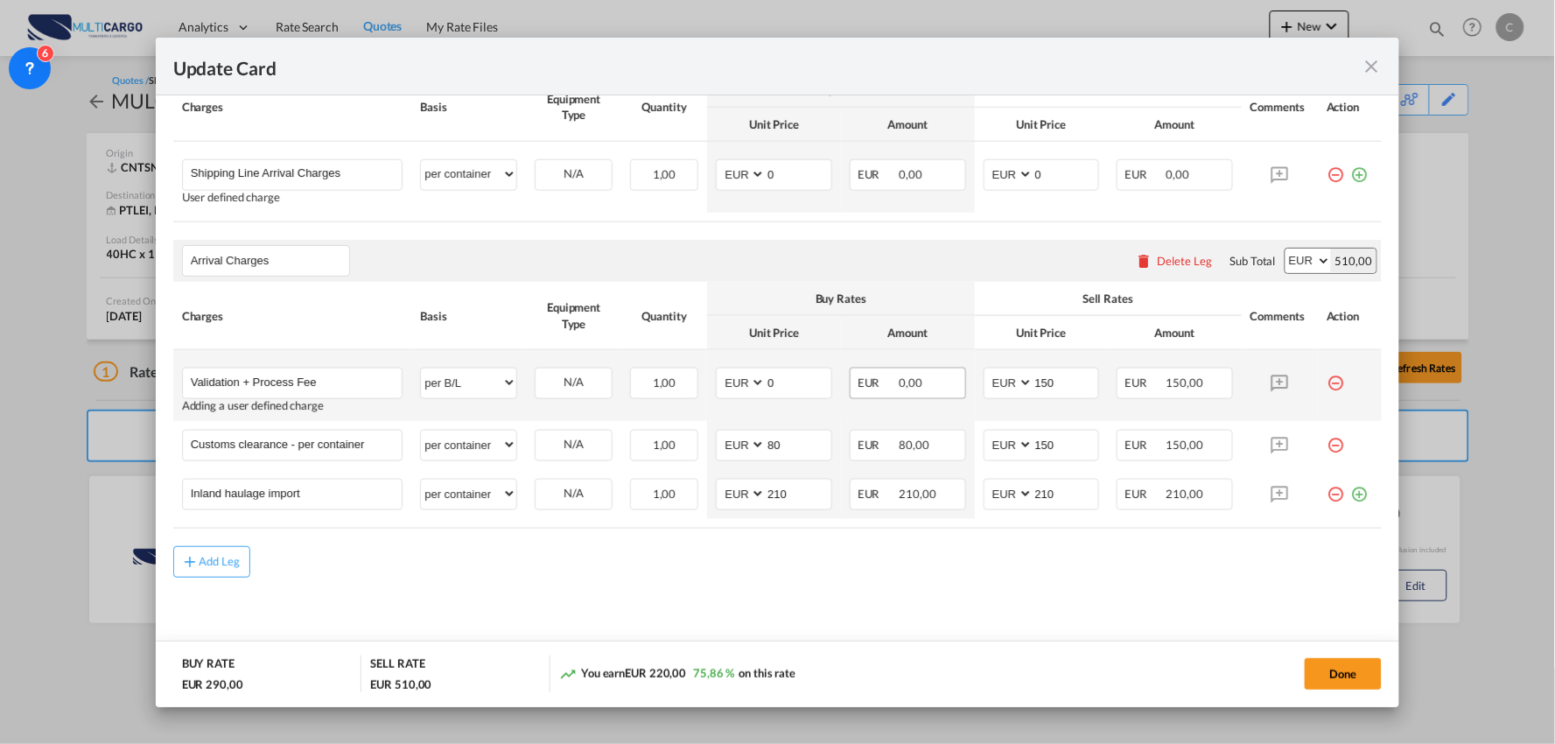
scroll to position [531, 0]
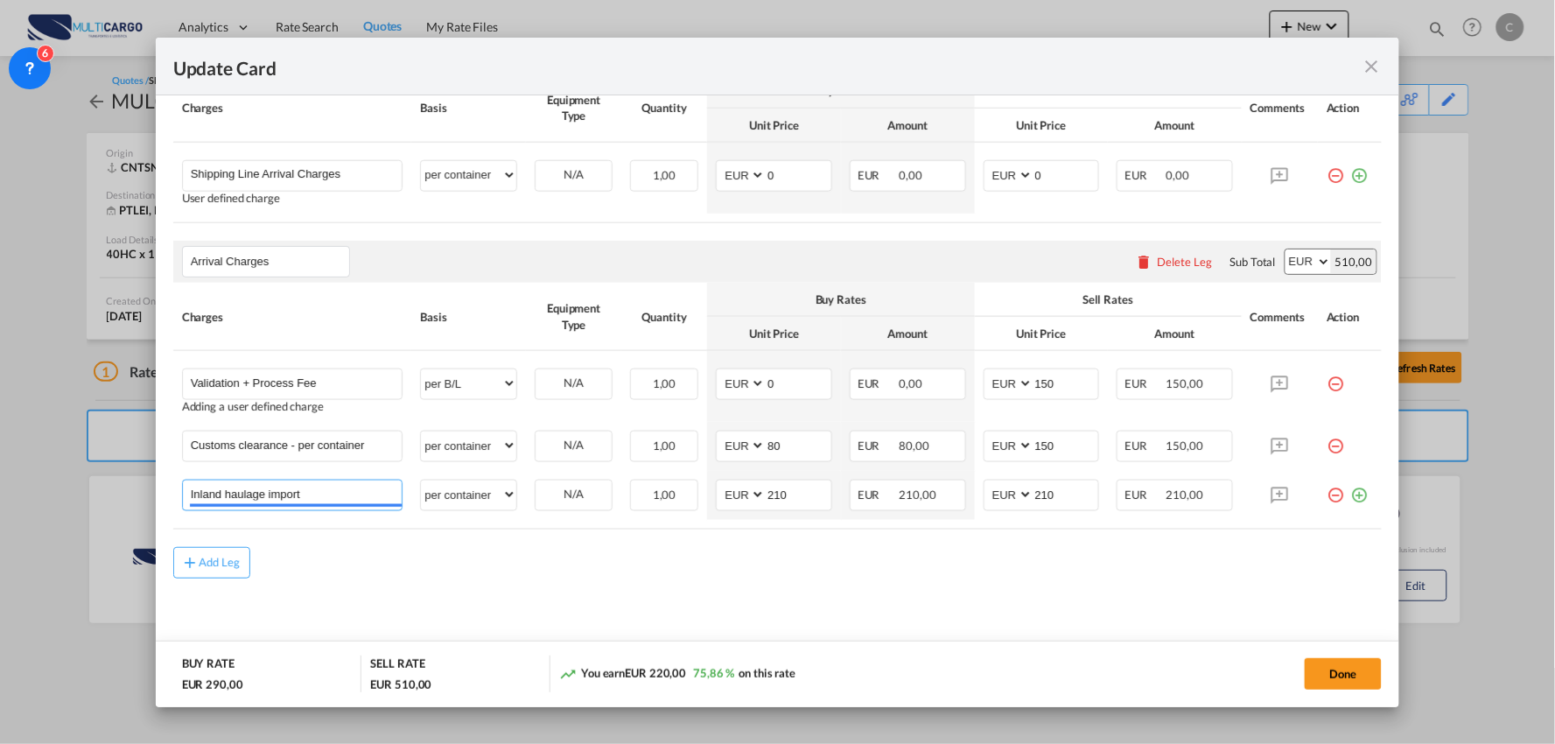
drag, startPoint x: 343, startPoint y: 491, endPoint x: 9, endPoint y: 491, distance: 334.4
click at [9, 491] on div "Update Card Port of Loading CNTSN T/S Liner/Carrier MultiCargo 2HM LOGISTICS D.…" at bounding box center [777, 372] width 1555 height 744
drag, startPoint x: 214, startPoint y: 495, endPoint x: 44, endPoint y: 488, distance: 170.8
click at [44, 488] on div "Update Card Port of Loading CNTSN T/S Liner/Carrier MultiCargo 2HM LOGISTICS D.…" at bounding box center [777, 372] width 1555 height 744
type input "Delivery Castelo Branco"
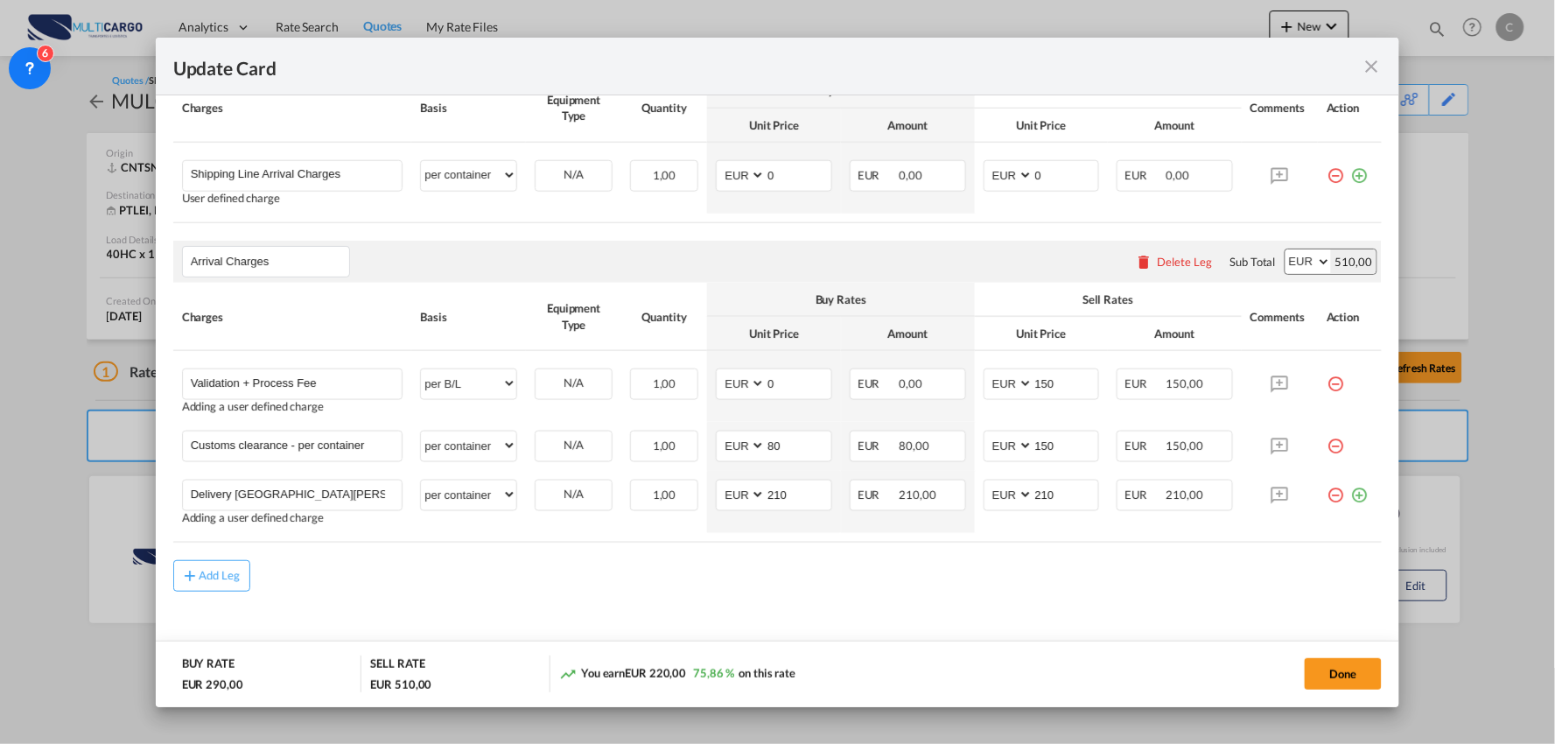
click at [471, 605] on md-content "Main Freight Please enter leg name Leg Name Already Exists Delete Leg Sub Total…" at bounding box center [778, 345] width 1210 height 663
click at [368, 444] on input "Customs clearance - per container" at bounding box center [297, 445] width 212 height 26
drag, startPoint x: 291, startPoint y: 442, endPoint x: 569, endPoint y: 438, distance: 278.4
click at [566, 439] on tr "Customs clearance - per container Please Enter User Defined Charges Cannot Be P…" at bounding box center [778, 446] width 1210 height 49
type input "Customs clearance"
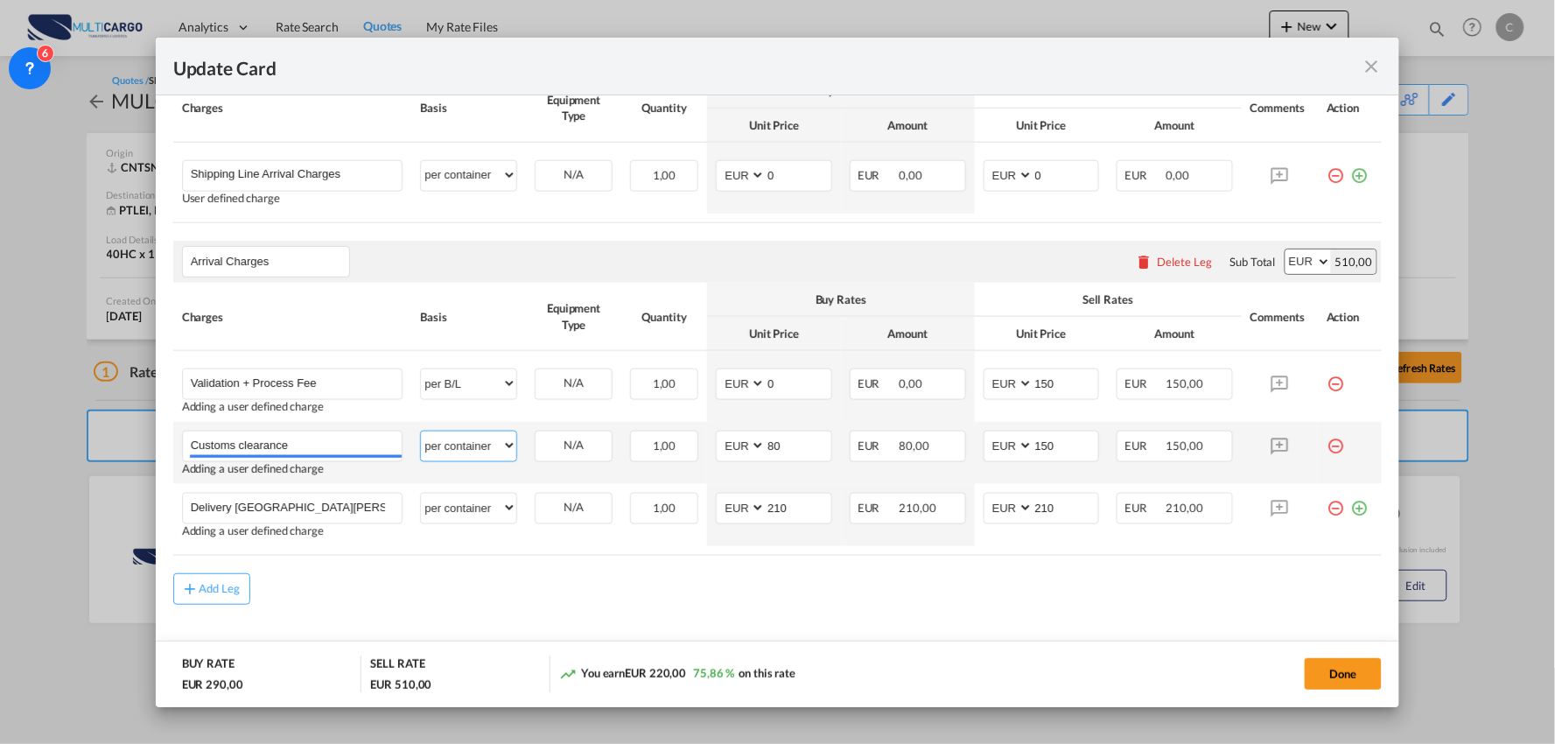
drag, startPoint x: 447, startPoint y: 442, endPoint x: 460, endPoint y: 440, distance: 13.2
click at [448, 442] on select "per equipment per container per B/L per shipping bill per shipment per pallet p…" at bounding box center [468, 446] width 95 height 28
select select "per_document"
click at [421, 432] on select "per equipment per container per B/L per shipping bill per shipment per pallet p…" at bounding box center [468, 446] width 95 height 28
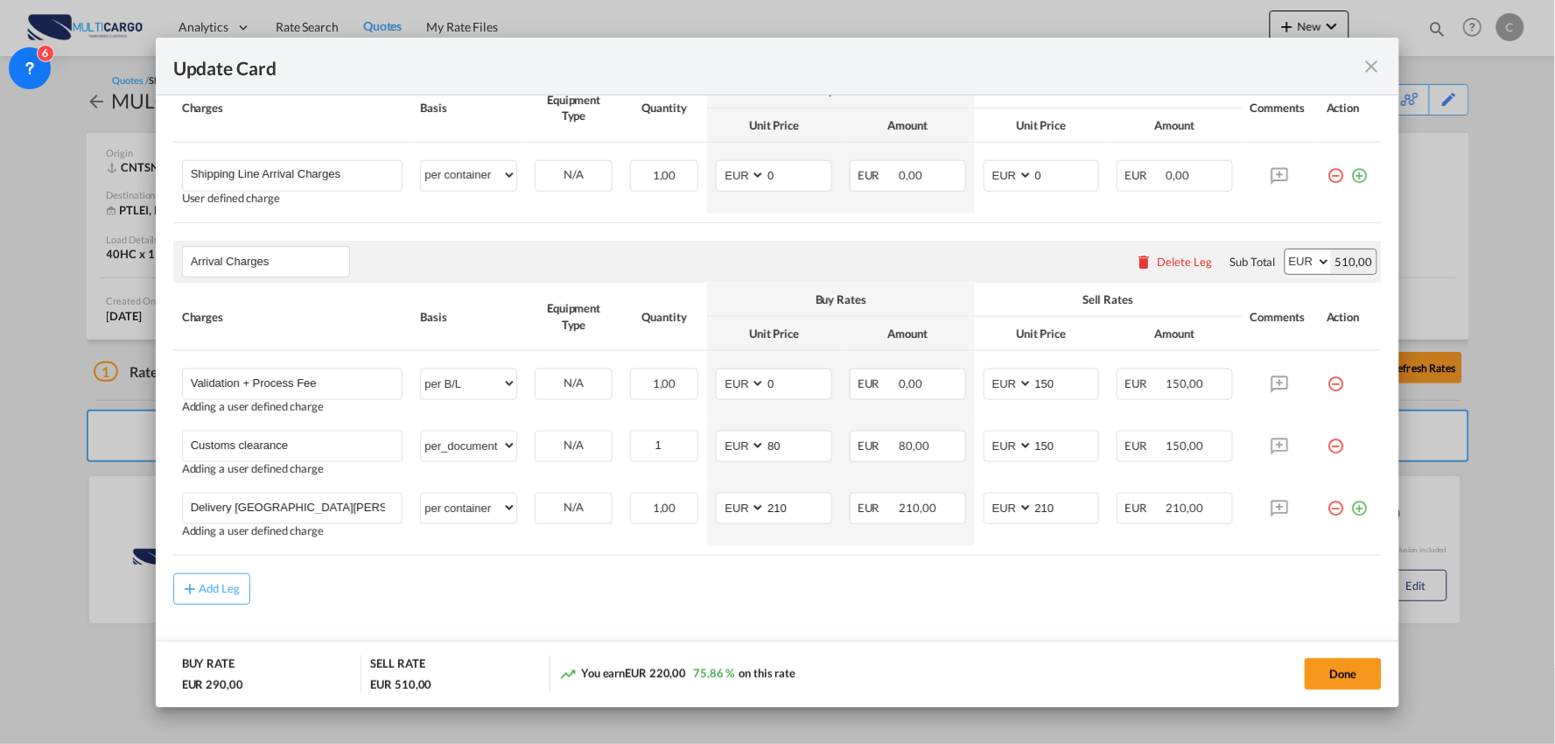
click at [595, 607] on md-content "Main Freight Please enter leg name Leg Name Already Exists Delete Leg Sub Total…" at bounding box center [778, 352] width 1210 height 676
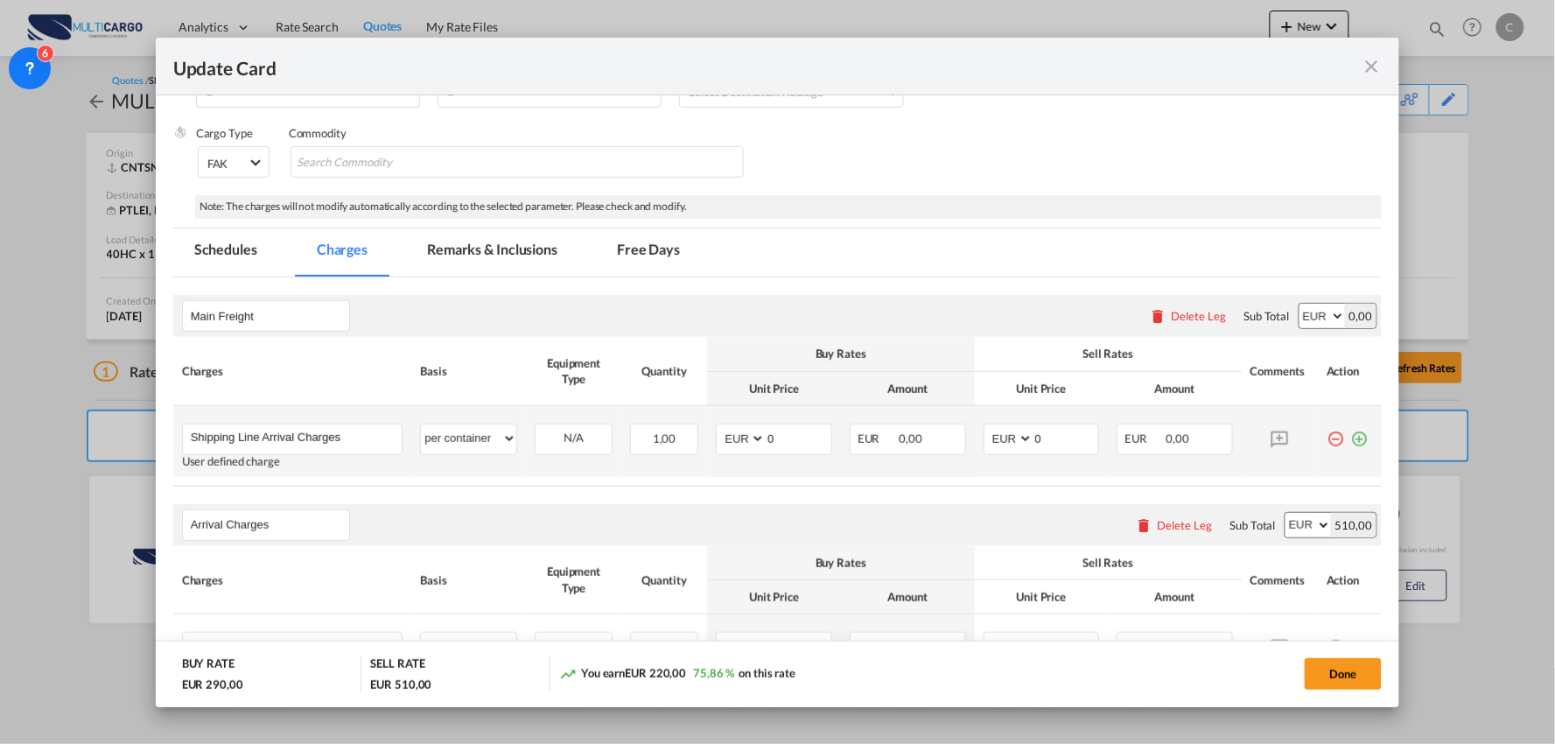
scroll to position [240, 0]
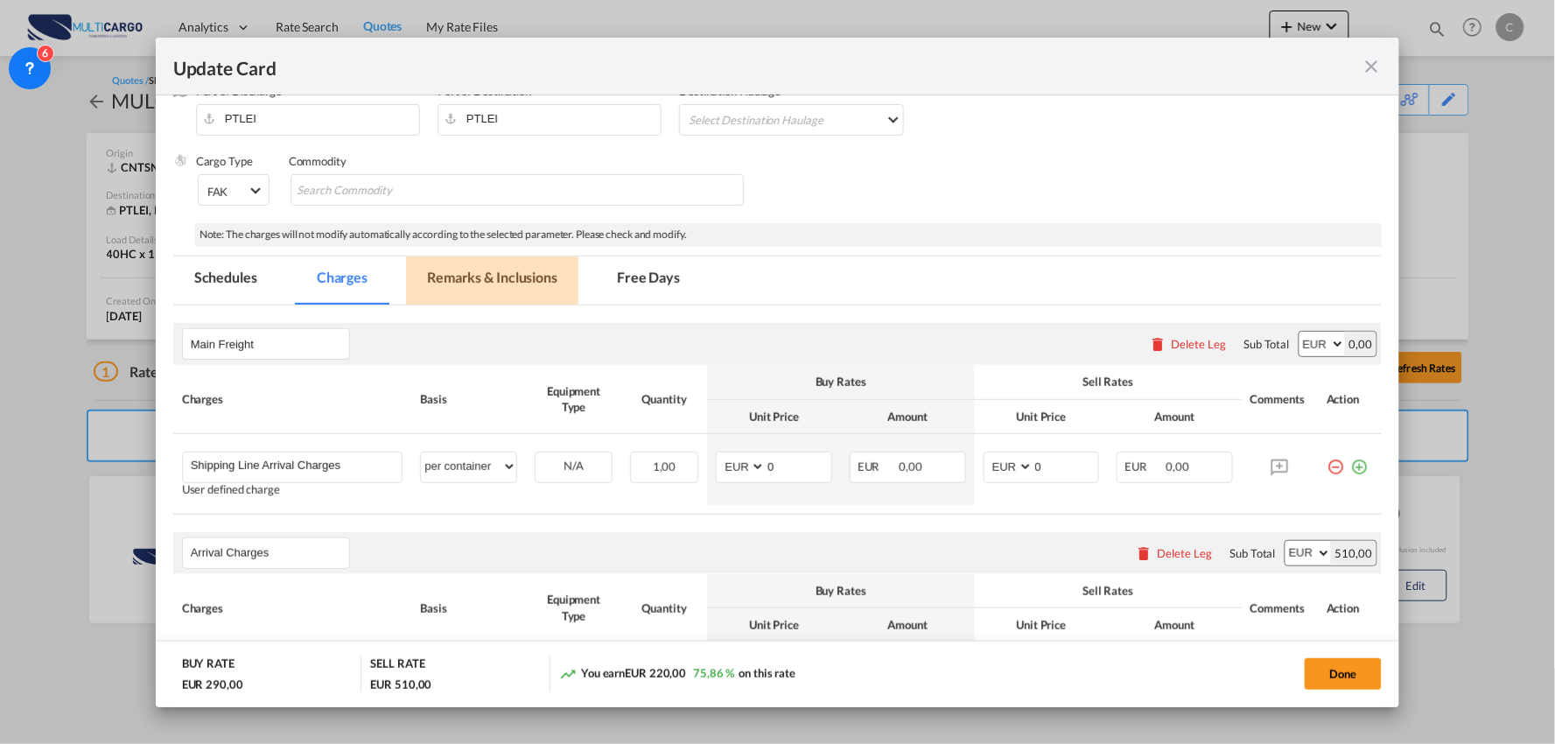
click at [502, 286] on md-tab-item "Remarks & Inclusions" at bounding box center [492, 280] width 172 height 48
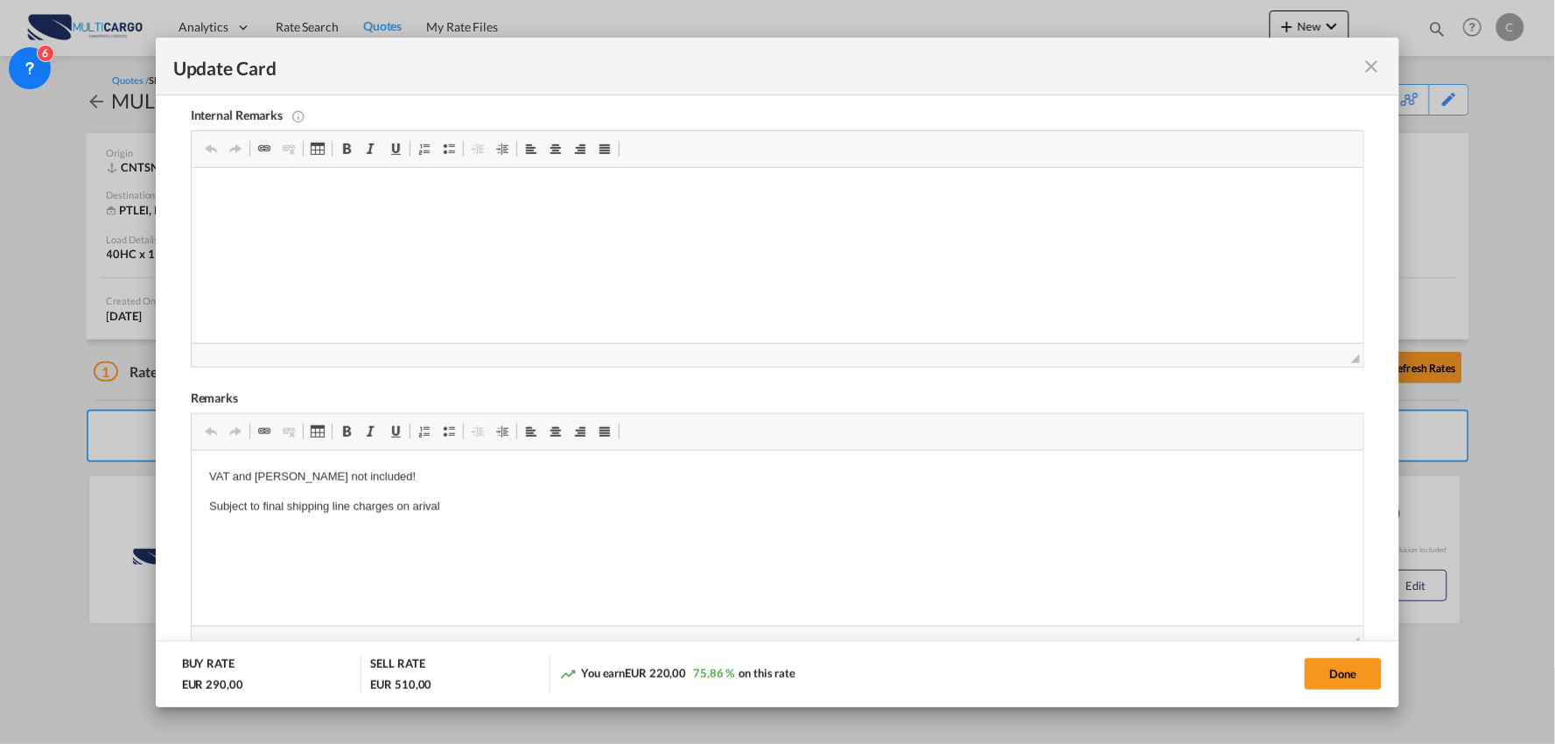
scroll to position [531, 0]
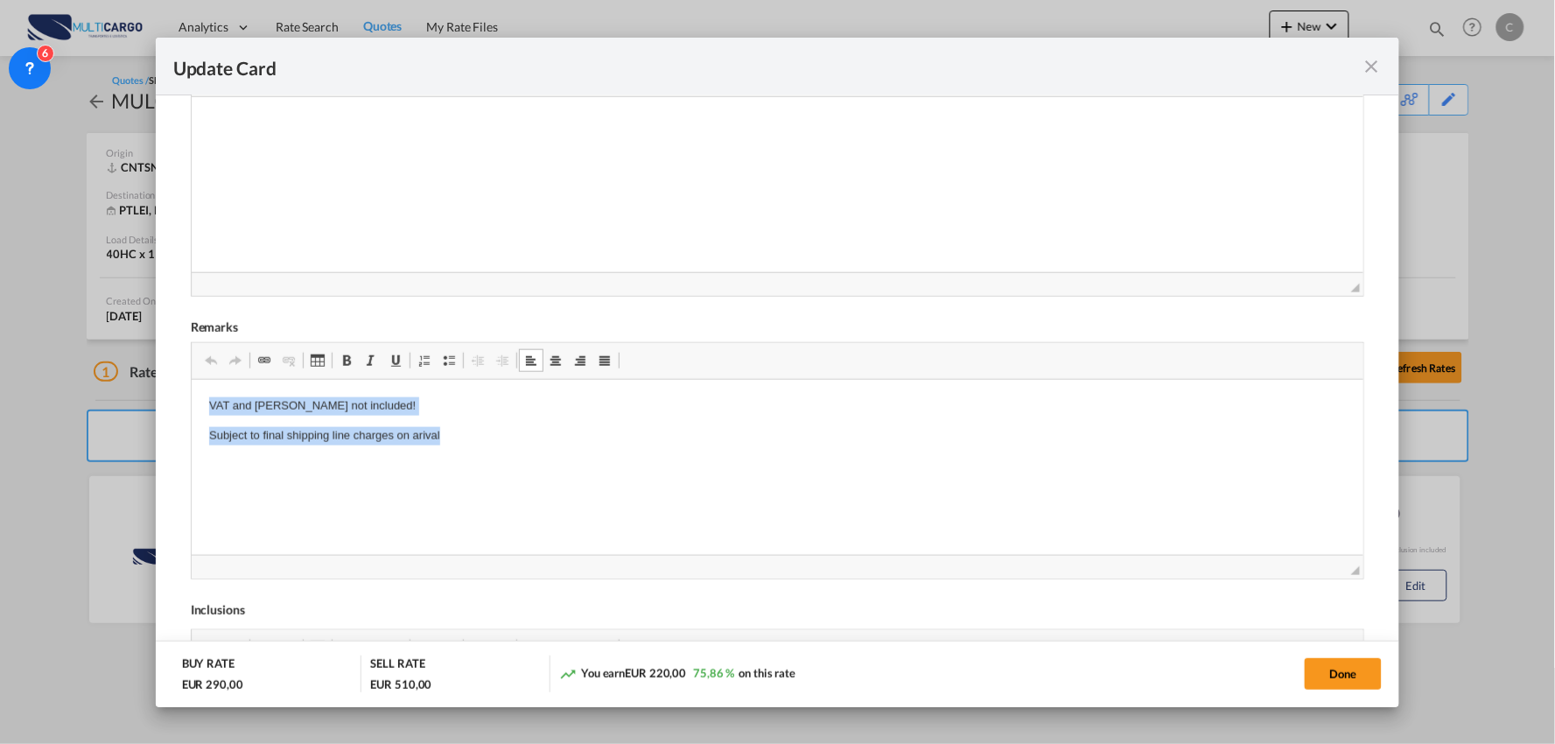
drag, startPoint x: 467, startPoint y: 430, endPoint x: 186, endPoint y: 396, distance: 282.2
click at [191, 396] on html "VAT and Dutties not included! Subject to final shipping line charges on arival" at bounding box center [777, 421] width 1173 height 83
click at [355, 405] on p "HS CODE : 94069031" at bounding box center [777, 406] width 1138 height 18
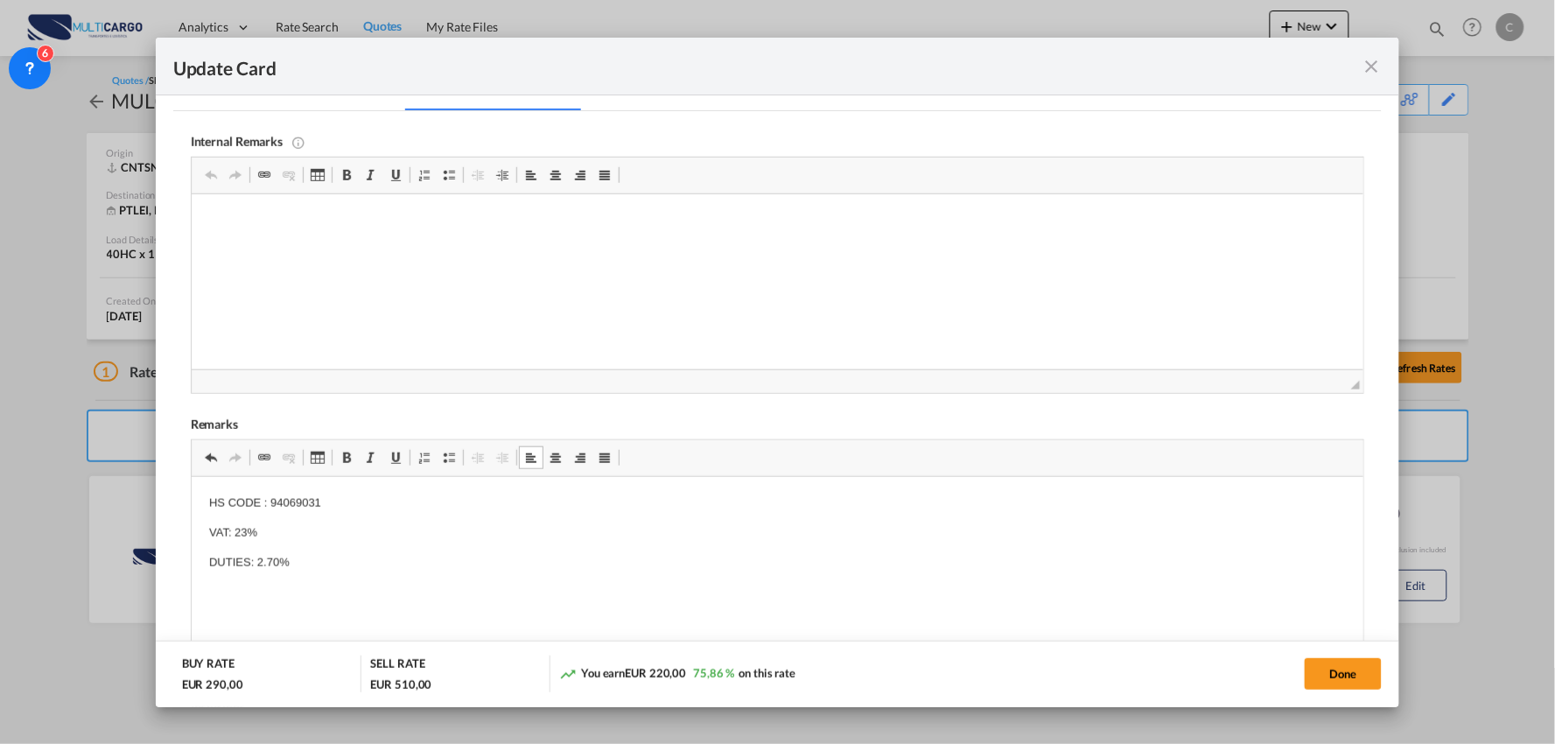
scroll to position [143, 0]
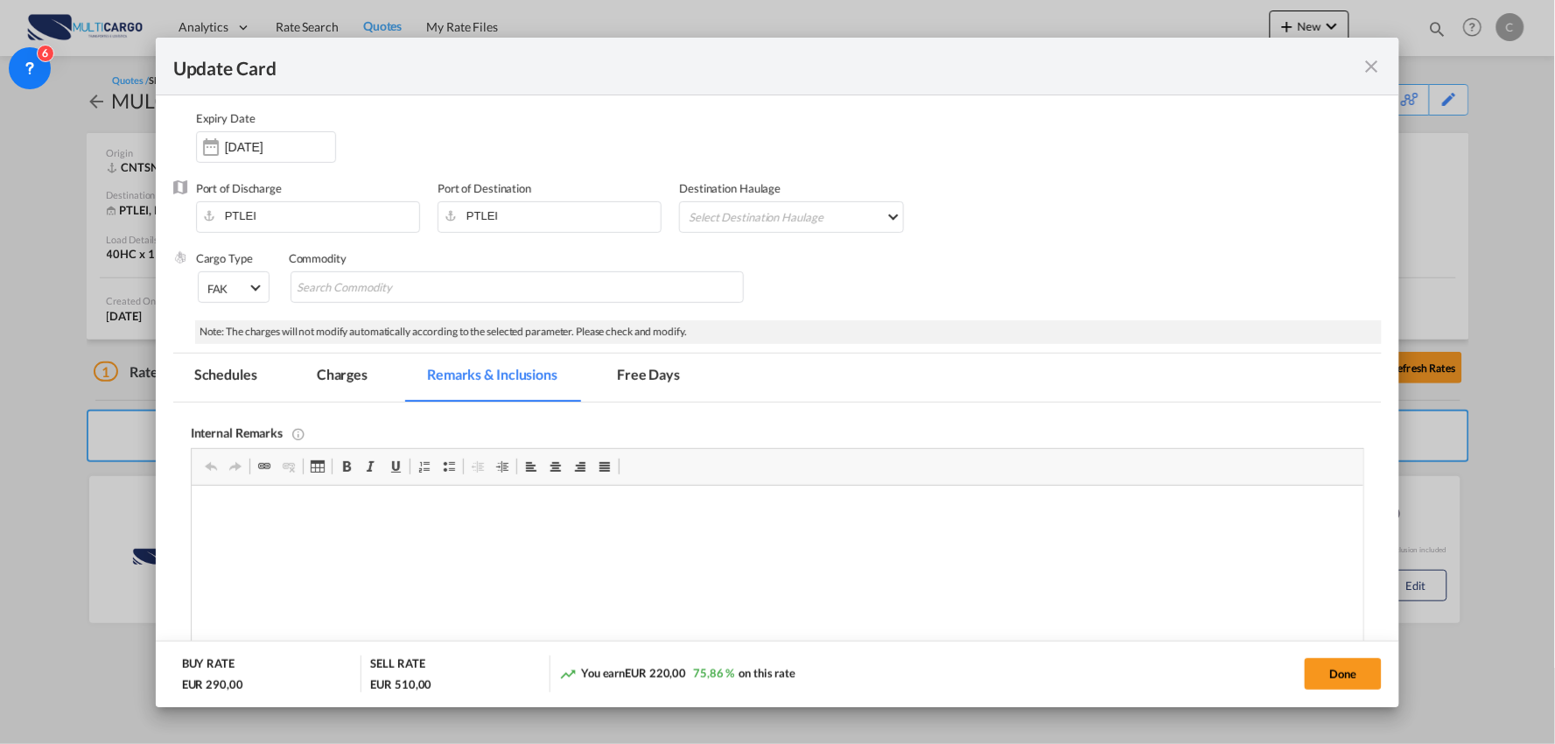
click at [347, 377] on md-tab-item "Charges" at bounding box center [342, 378] width 93 height 48
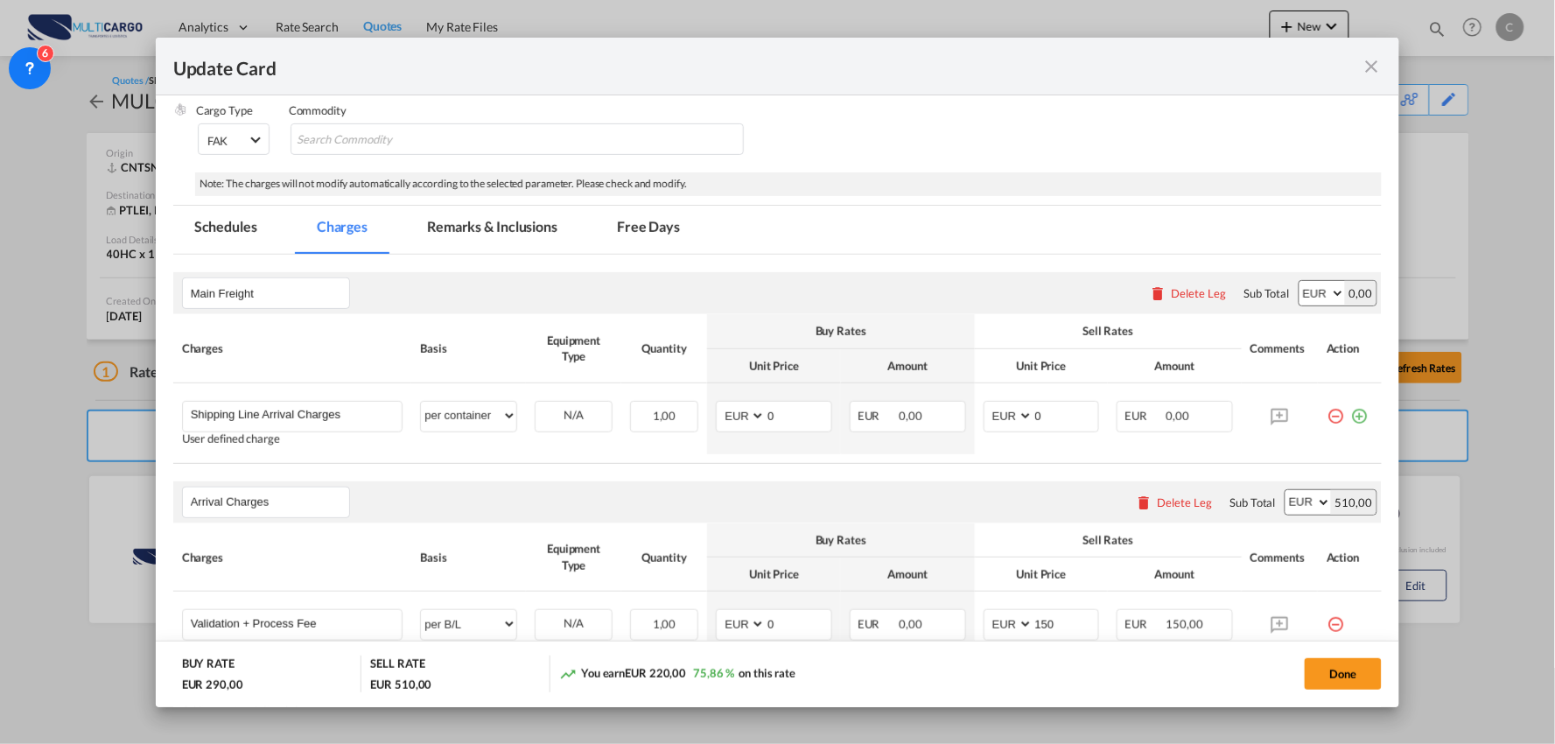
scroll to position [337, 0]
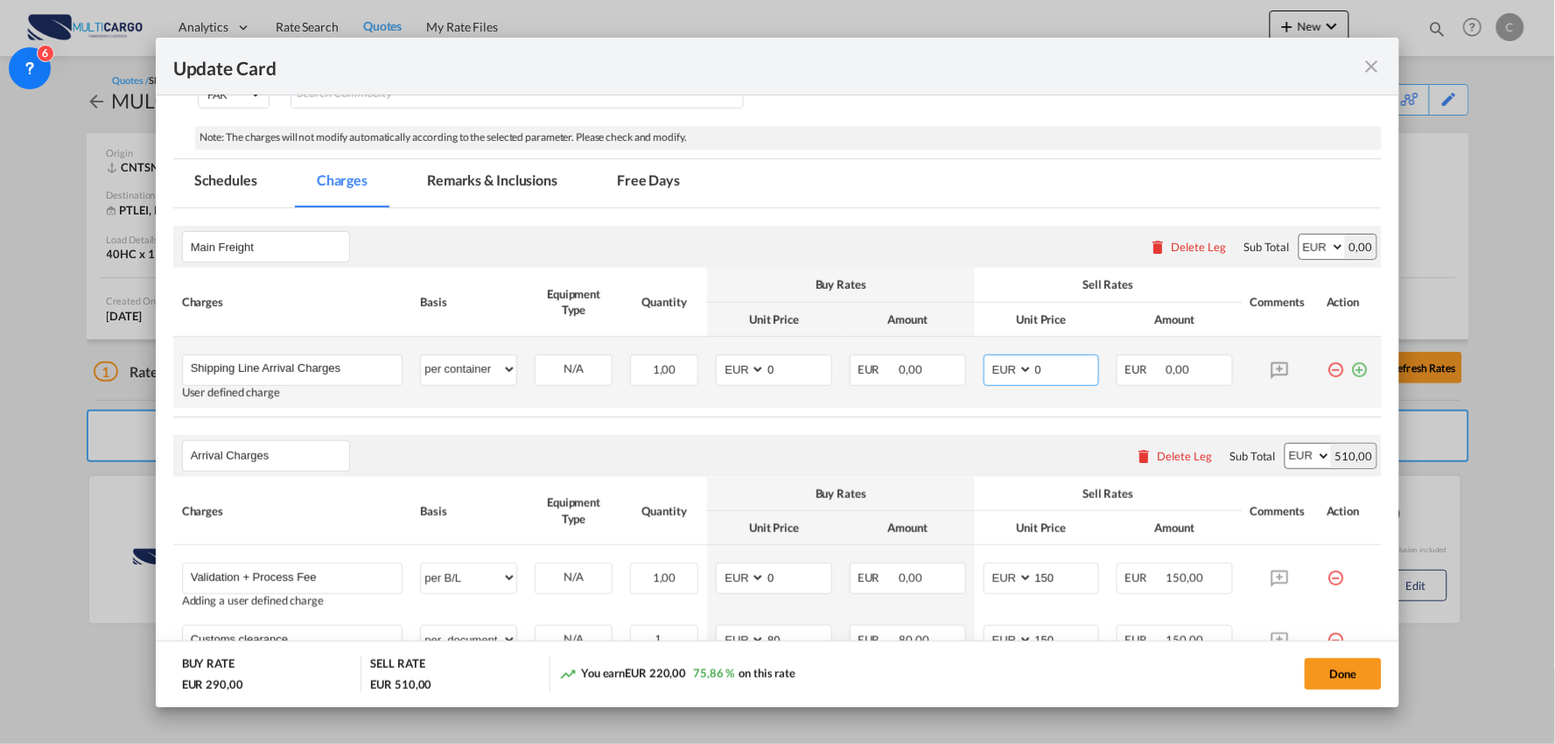
drag, startPoint x: 1039, startPoint y: 374, endPoint x: 982, endPoint y: 380, distance: 57.2
click at [1004, 377] on md-input-container "AED AFN ALL AMD ANG AOA ARS AUD AWG AZN BAM BBD BDT BGN BHD BIF BMD BND BOB BRL…" at bounding box center [1042, 371] width 116 height 32
type input "395"
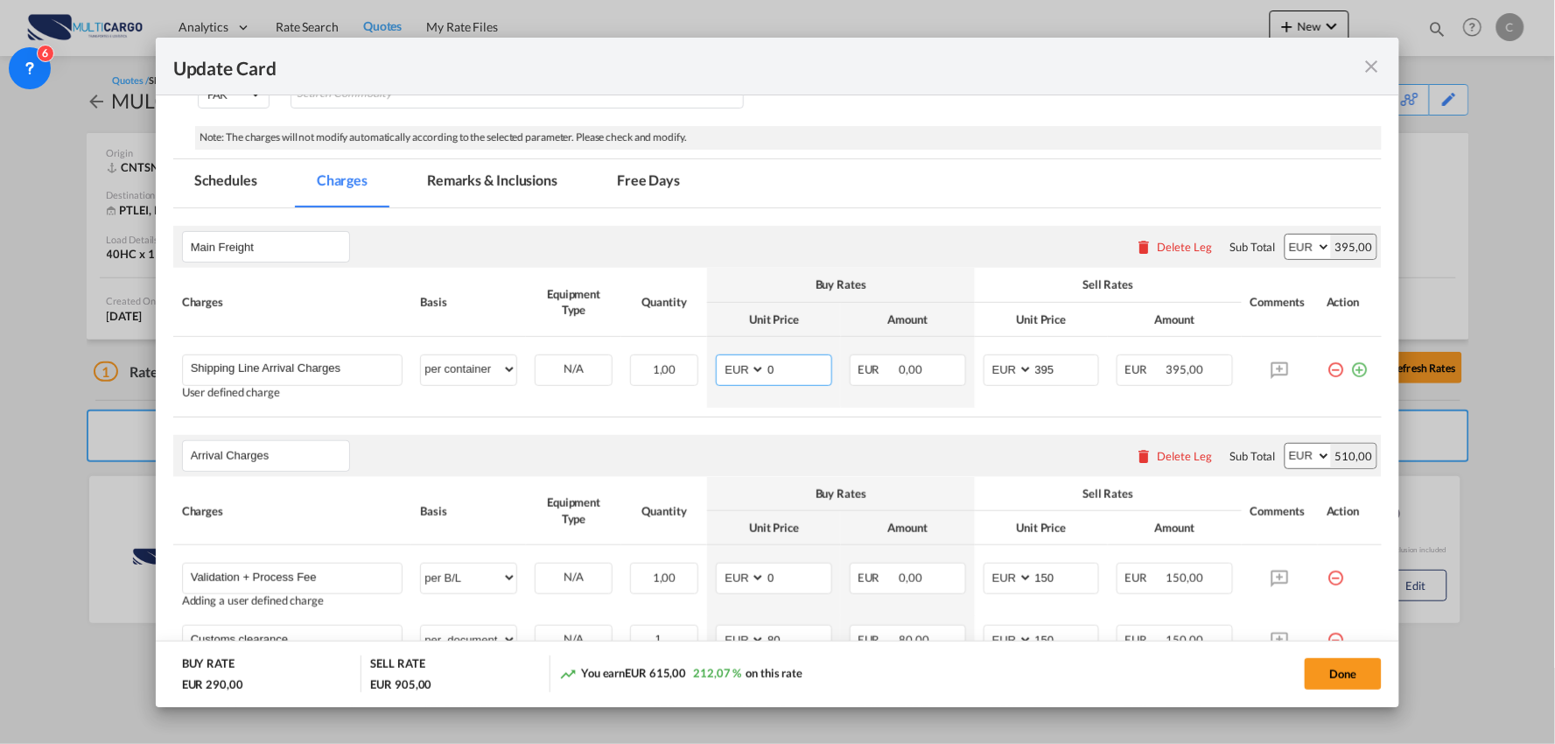
drag, startPoint x: 771, startPoint y: 371, endPoint x: 714, endPoint y: 334, distance: 68.2
click at [732, 375] on md-input-container "AED AFN ALL AMD ANG AOA ARS AUD AWG AZN BAM BBD BDT BGN BHD BIF BMD BND BOB BRL…" at bounding box center [774, 371] width 116 height 32
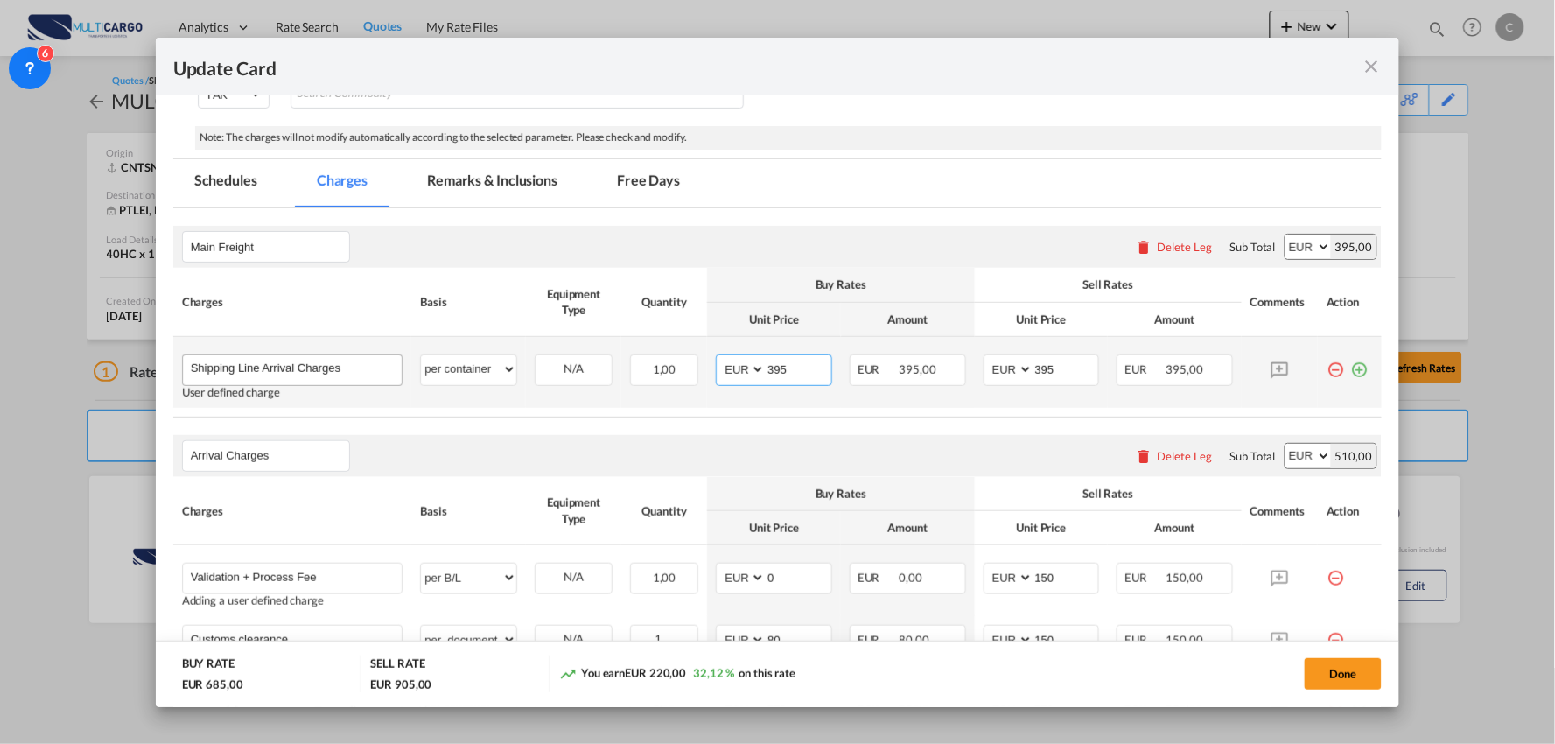
type input "395"
click at [325, 369] on input "Shipping Line Arrival Charges" at bounding box center [297, 368] width 212 height 26
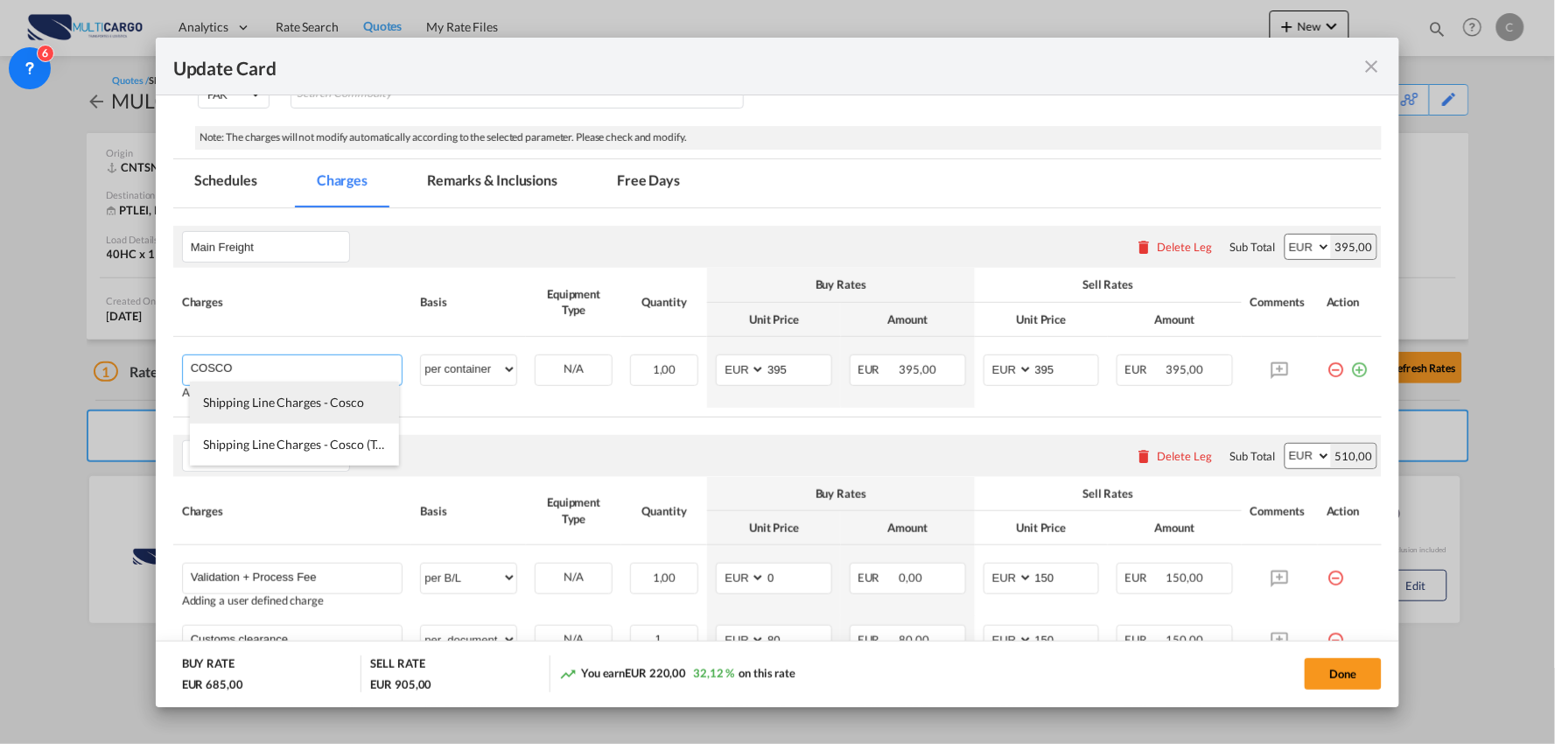
click at [340, 406] on span "Shipping Line Charges - Cosco" at bounding box center [283, 402] width 161 height 15
type input "Shipping Line Charges - Cosco"
type input "0"
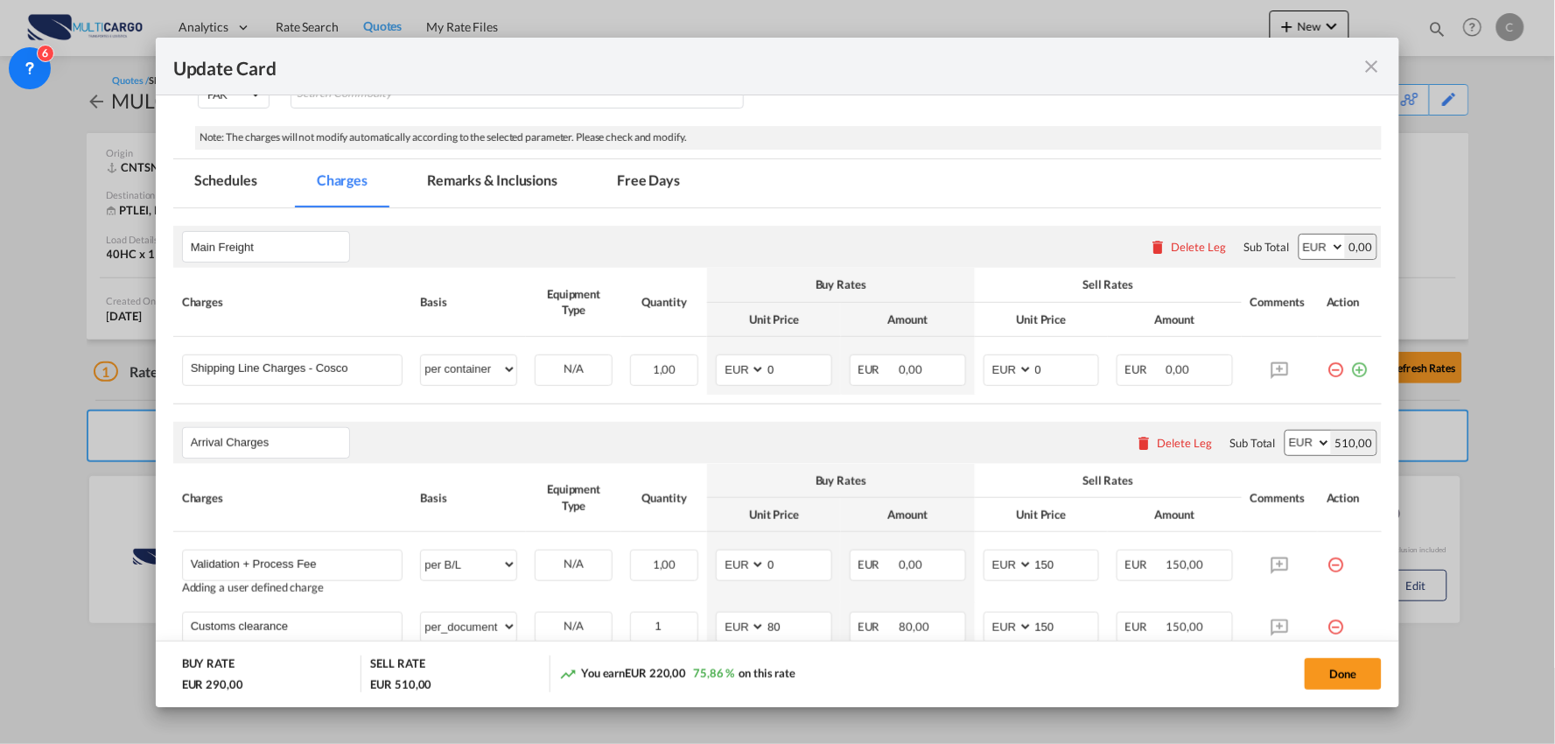
click at [592, 438] on div "Arrival Charges Please enter leg name Leg Name Already Exists Delete Leg Sub To…" at bounding box center [778, 443] width 1210 height 42
drag, startPoint x: 931, startPoint y: 371, endPoint x: 809, endPoint y: 390, distance: 123.9
click at [811, 390] on tr "Shipping Line Charges - Cosco Please Enter User Defined Charges Cannot Be Publi…" at bounding box center [778, 366] width 1210 height 58
type input "395"
drag, startPoint x: 777, startPoint y: 371, endPoint x: 657, endPoint y: 383, distance: 120.5
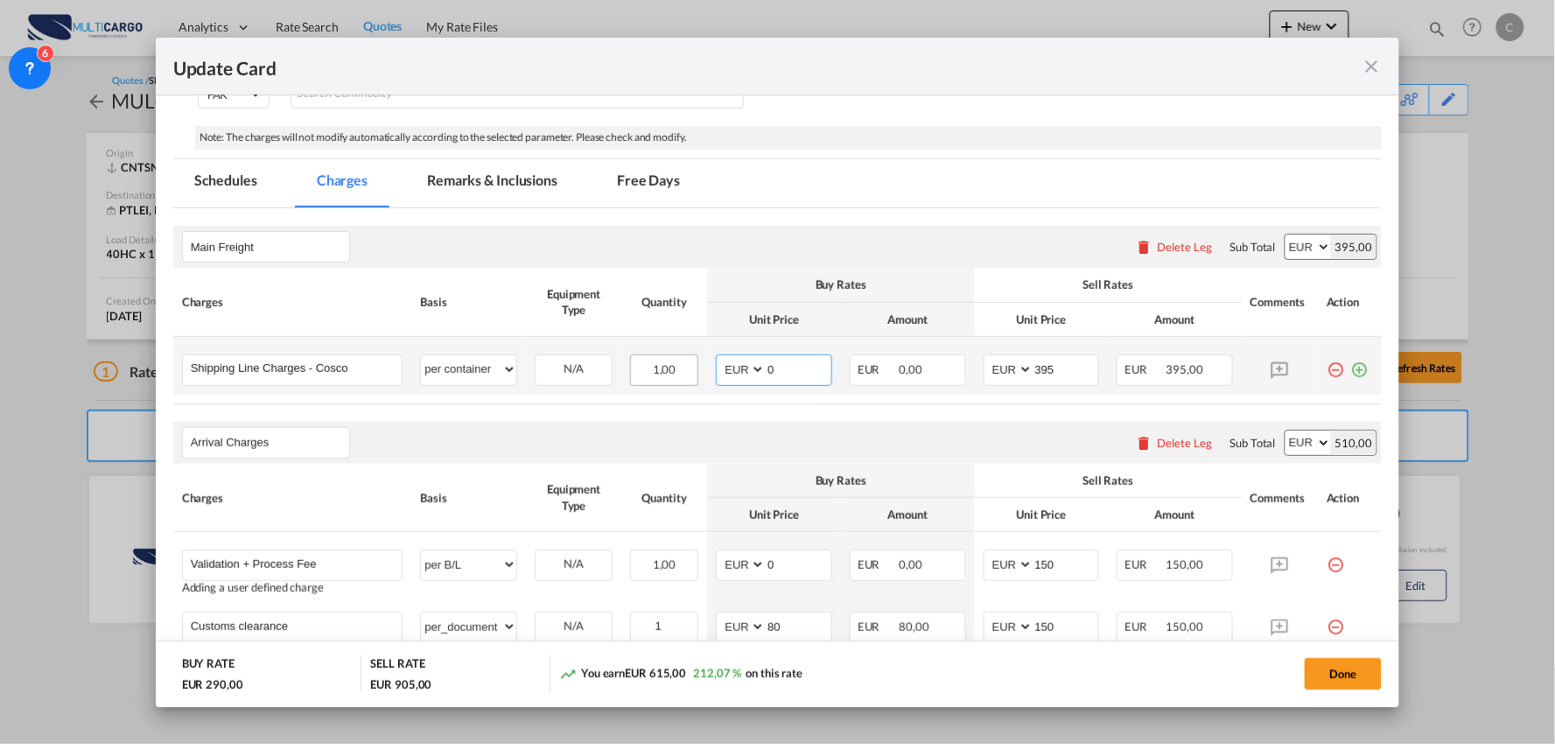
click at [657, 383] on tr "Shipping Line Charges - Cosco Please Enter User Defined Charges Cannot Be Publi…" at bounding box center [778, 366] width 1210 height 58
type input "9"
type input "395"
drag, startPoint x: 677, startPoint y: 450, endPoint x: 578, endPoint y: 450, distance: 98.9
click at [678, 456] on div "Arrival Charges Please enter leg name Leg Name Already Exists Delete Leg Sub To…" at bounding box center [778, 443] width 1210 height 42
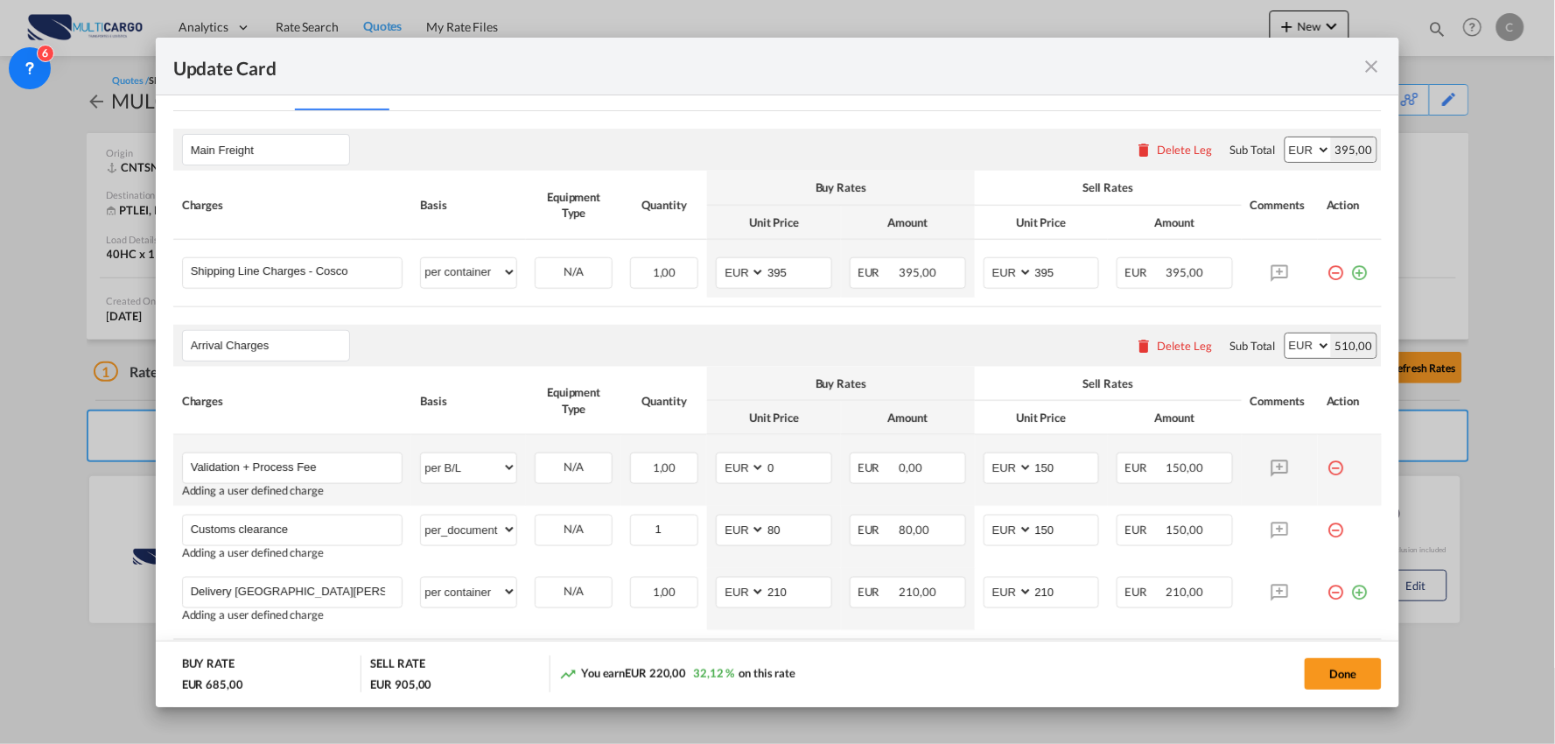
scroll to position [544, 0]
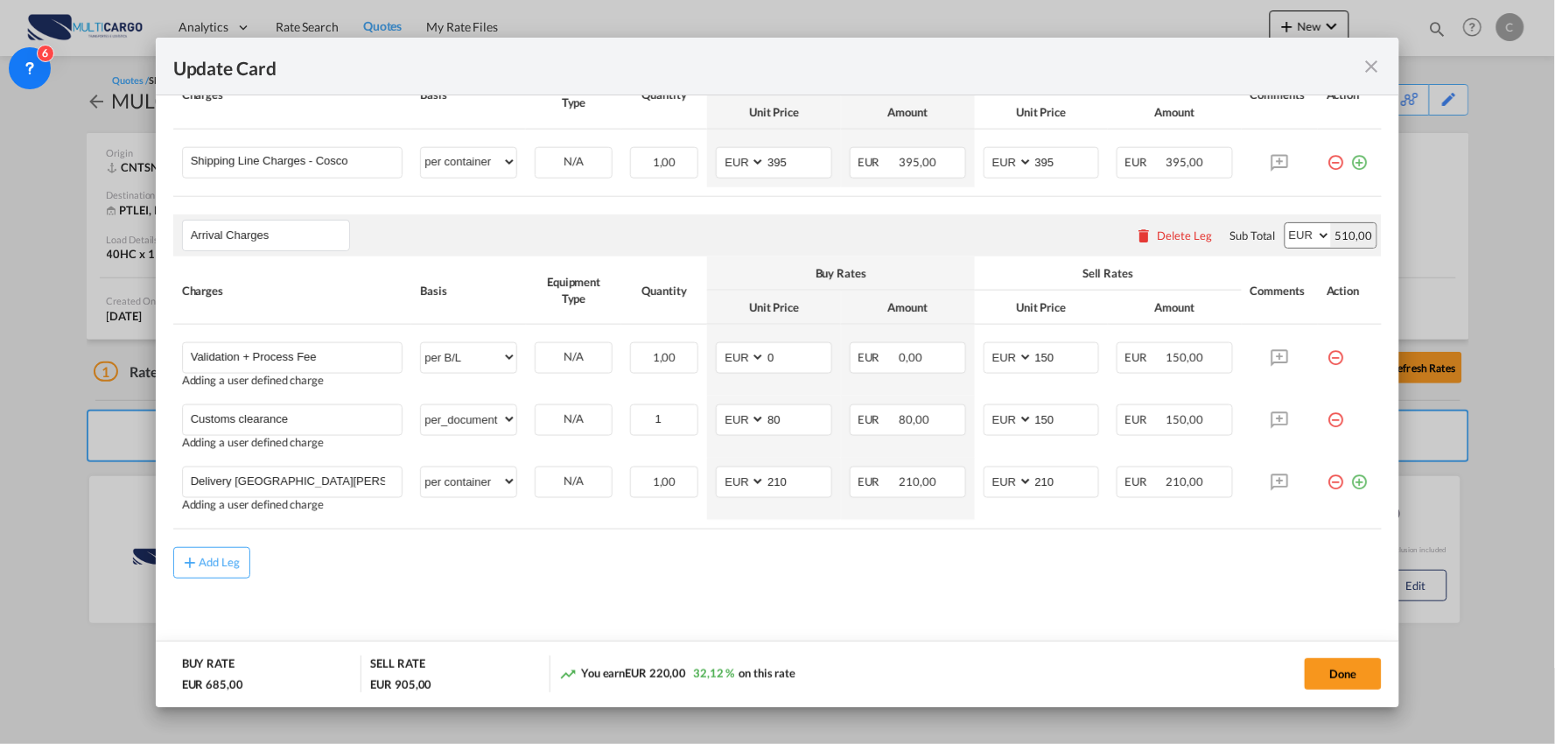
click at [335, 596] on md-content "Main Freight Please enter leg name Leg Name Already Exists Delete Leg Sub Total…" at bounding box center [778, 332] width 1210 height 663
click at [502, 544] on rate-modification "Main Freight Please enter leg name Leg Name Already Exists Delete Leg Sub Total…" at bounding box center [778, 290] width 1210 height 578
drag, startPoint x: 658, startPoint y: 570, endPoint x: 681, endPoint y: 541, distance: 36.8
click at [658, 567] on div "Add Leg" at bounding box center [778, 563] width 1210 height 32
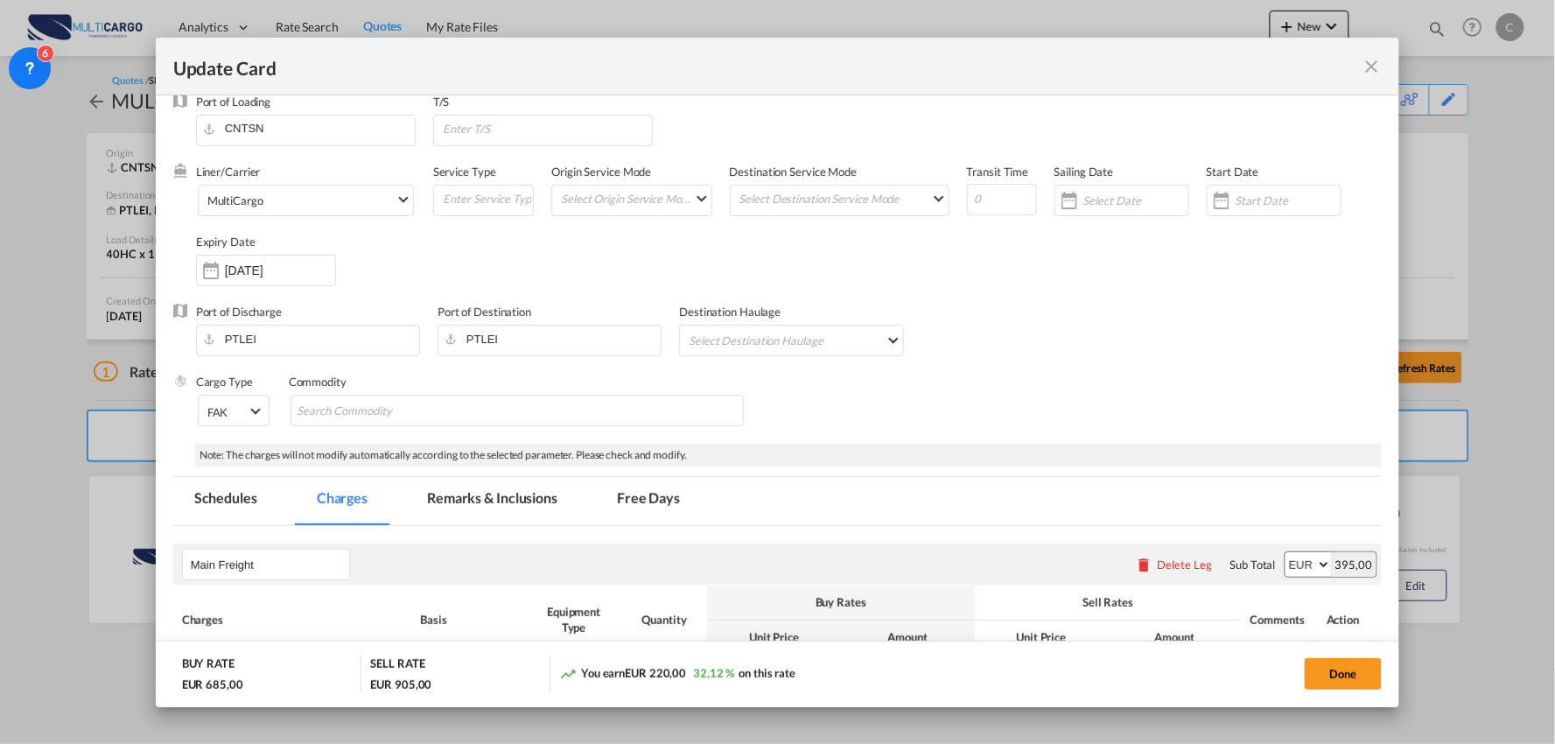
scroll to position [0, 0]
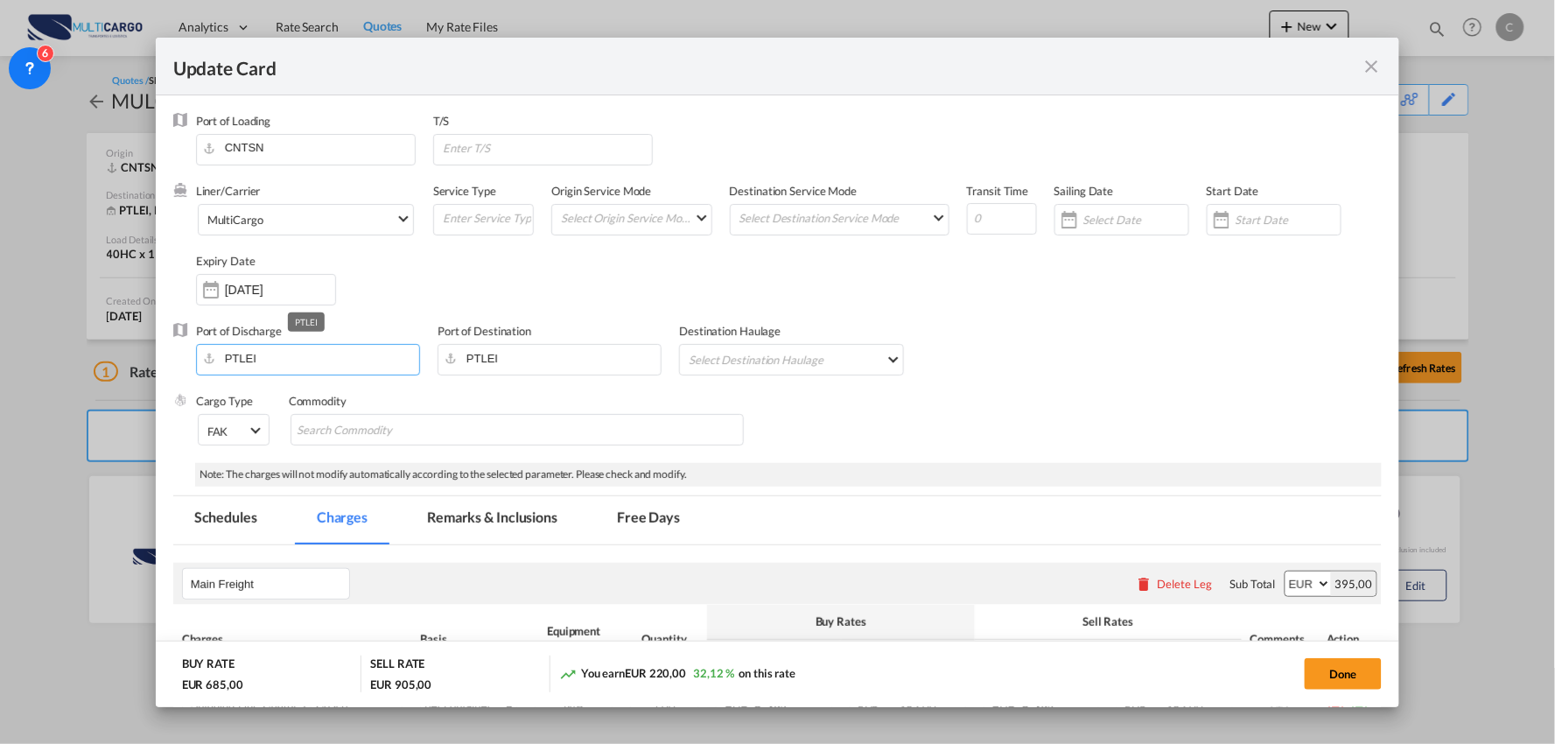
drag, startPoint x: 256, startPoint y: 348, endPoint x: 179, endPoint y: 348, distance: 77.0
click at [179, 348] on div "Port of Discharge PTLEI Port of Destination PTLEI Destination Haulage Select De…" at bounding box center [778, 358] width 1210 height 70
click at [287, 382] on div "Lisbon (Lisboa)" at bounding box center [365, 389] width 308 height 16
type input "Lisbon (Lisboa), PTLIS"
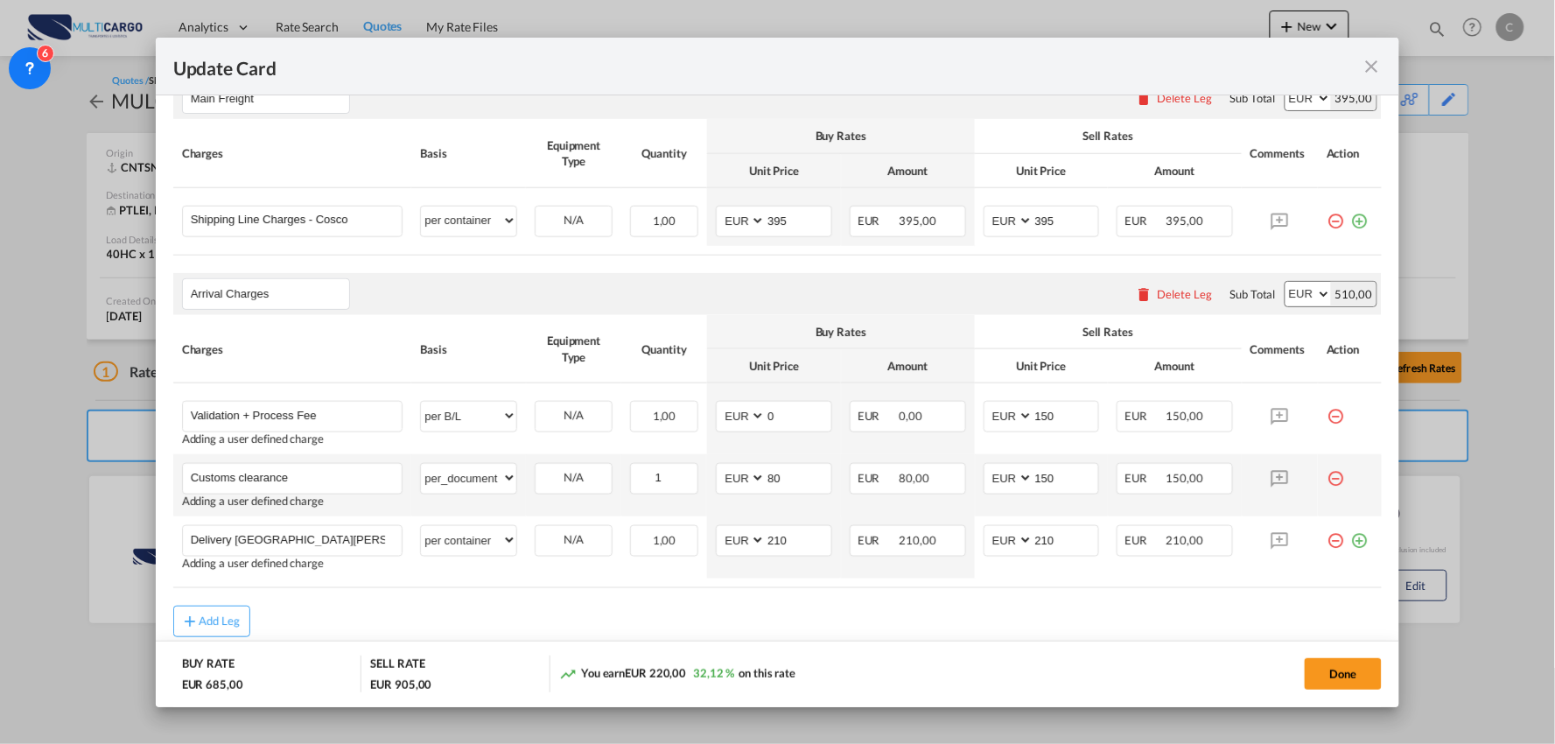
scroll to position [544, 0]
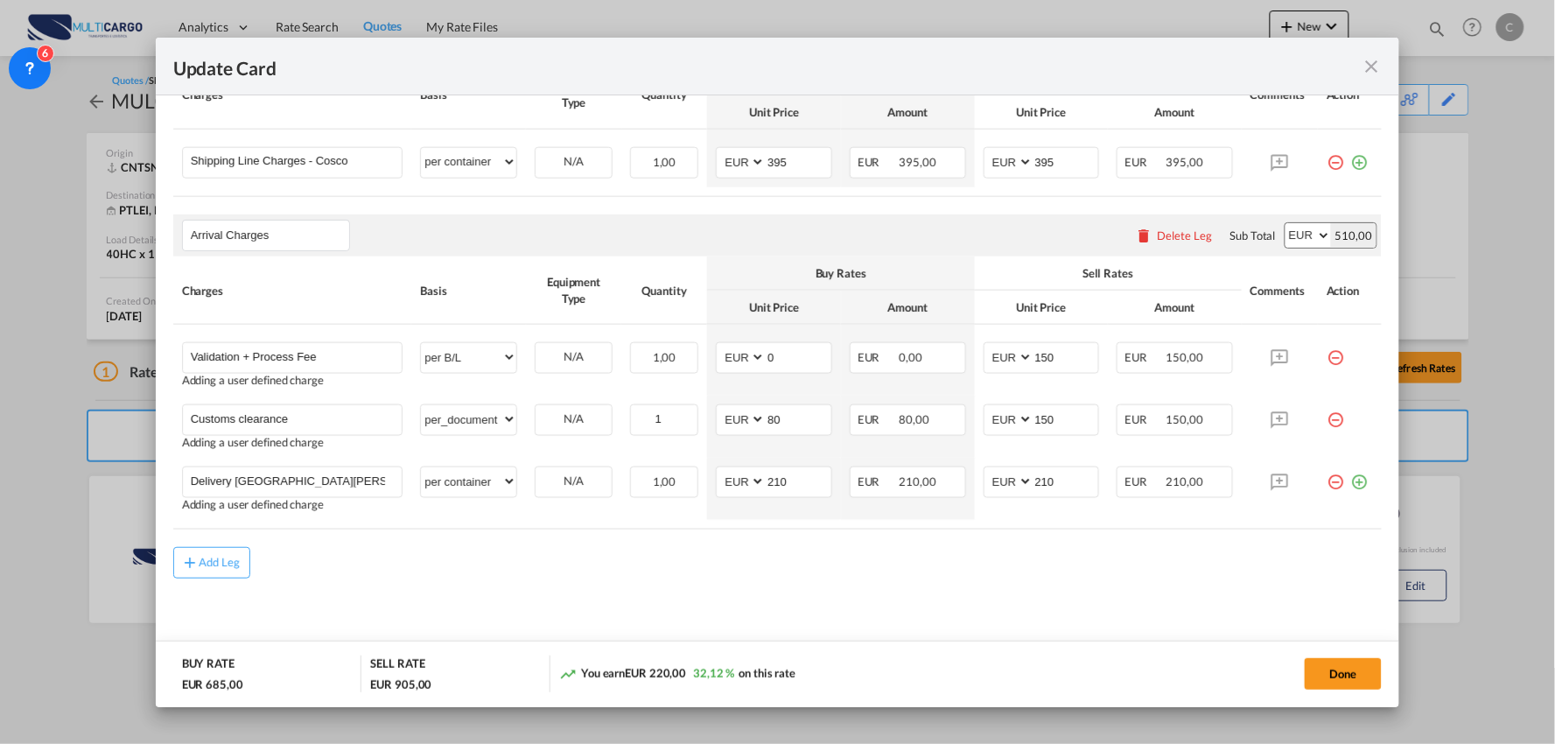
click at [799, 583] on md-content "Main Freight Please enter leg name Leg Name Already Exists Delete Leg Sub Total…" at bounding box center [778, 332] width 1210 height 663
click at [387, 570] on div "Add Leg" at bounding box center [778, 563] width 1210 height 32
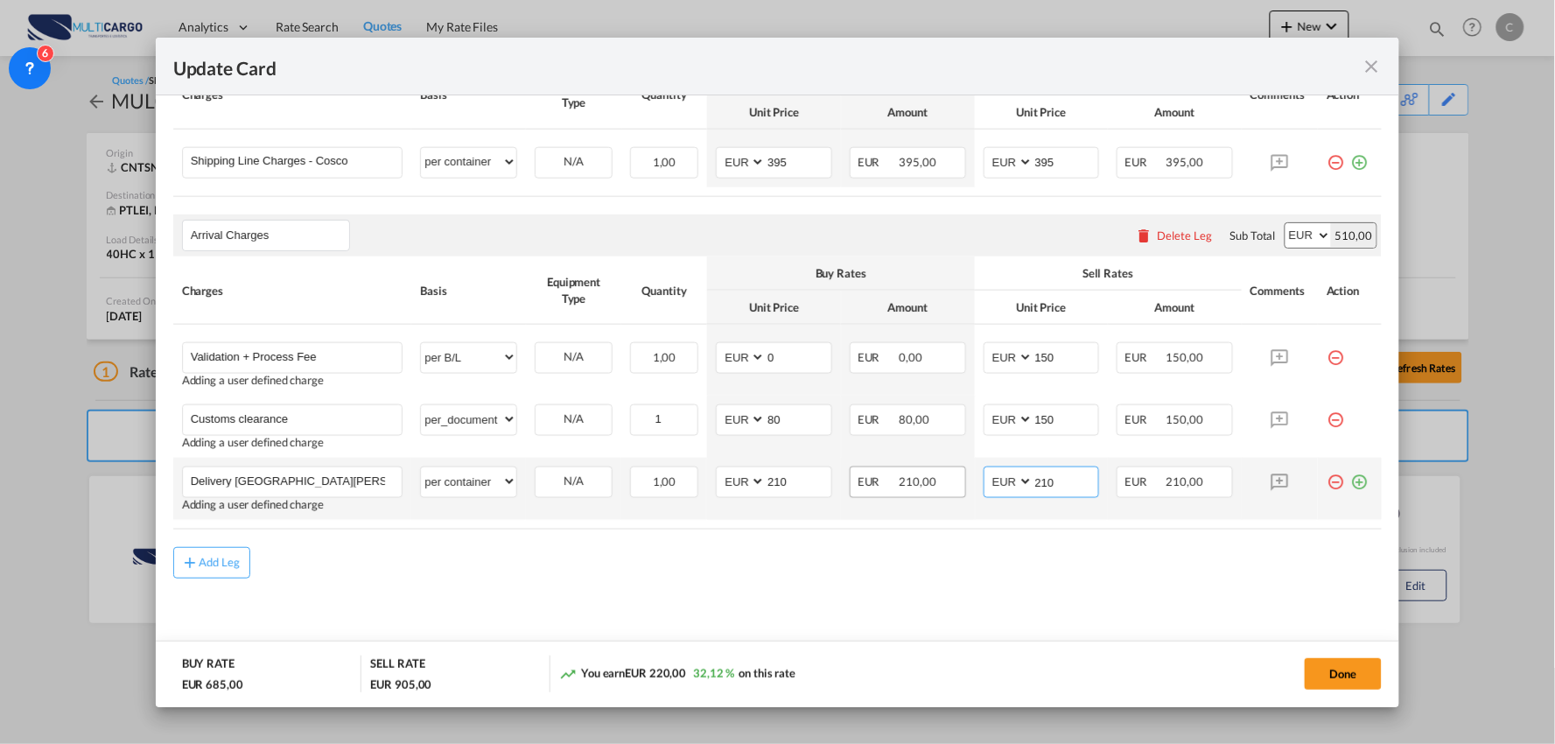
drag, startPoint x: 1052, startPoint y: 483, endPoint x: 914, endPoint y: 487, distance: 138.3
click at [941, 487] on tr "Delivery Castelo Branco Please Enter User Defined Charges Cannot Be Published A…" at bounding box center [778, 489] width 1210 height 62
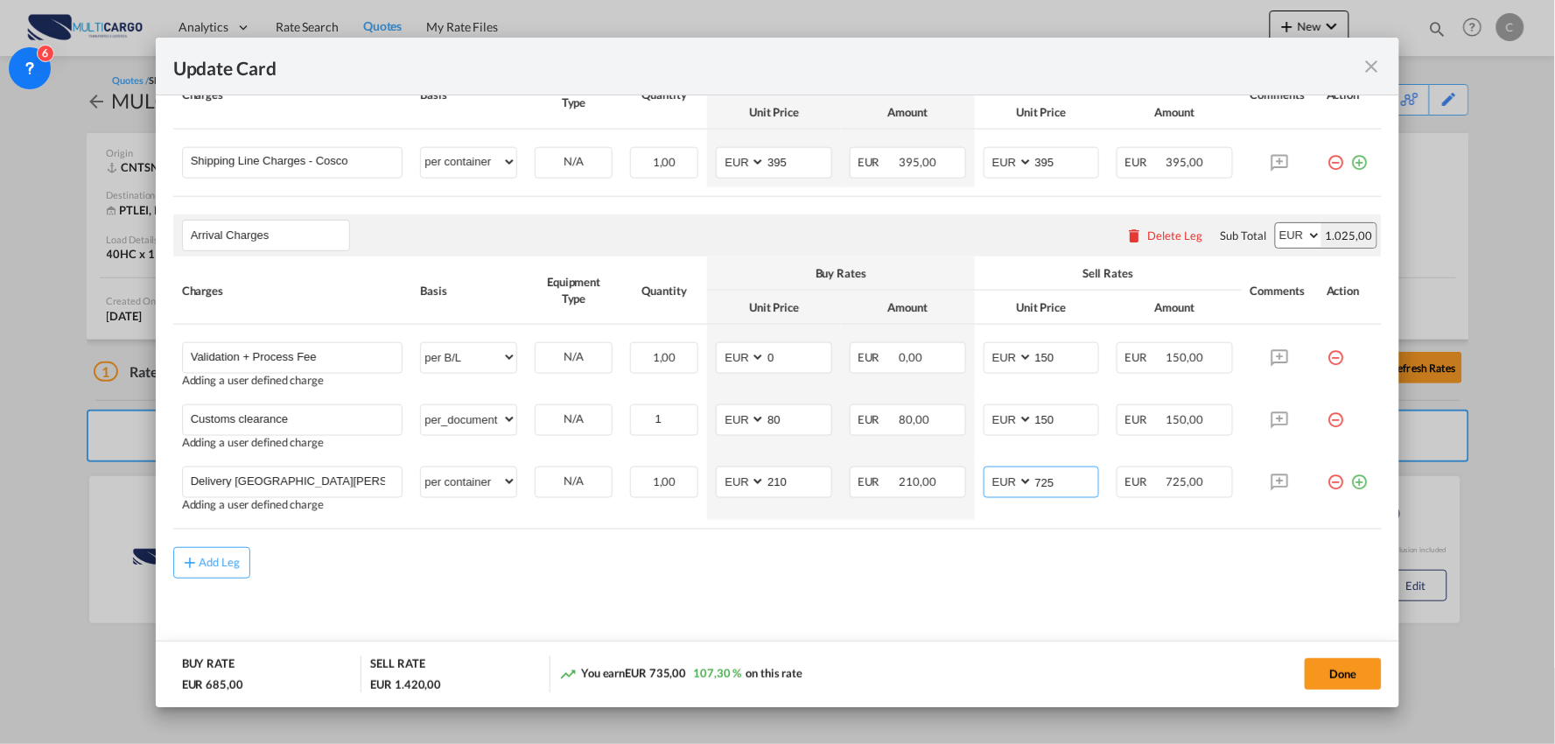
type input "725"
click at [710, 620] on md-content "Main Freight Please enter leg name Leg Name Already Exists Delete Leg Sub Total…" at bounding box center [778, 332] width 1210 height 663
click at [1351, 484] on md-icon "icon-plus-circle-outline green-400-fg" at bounding box center [1360, 476] width 18 height 18
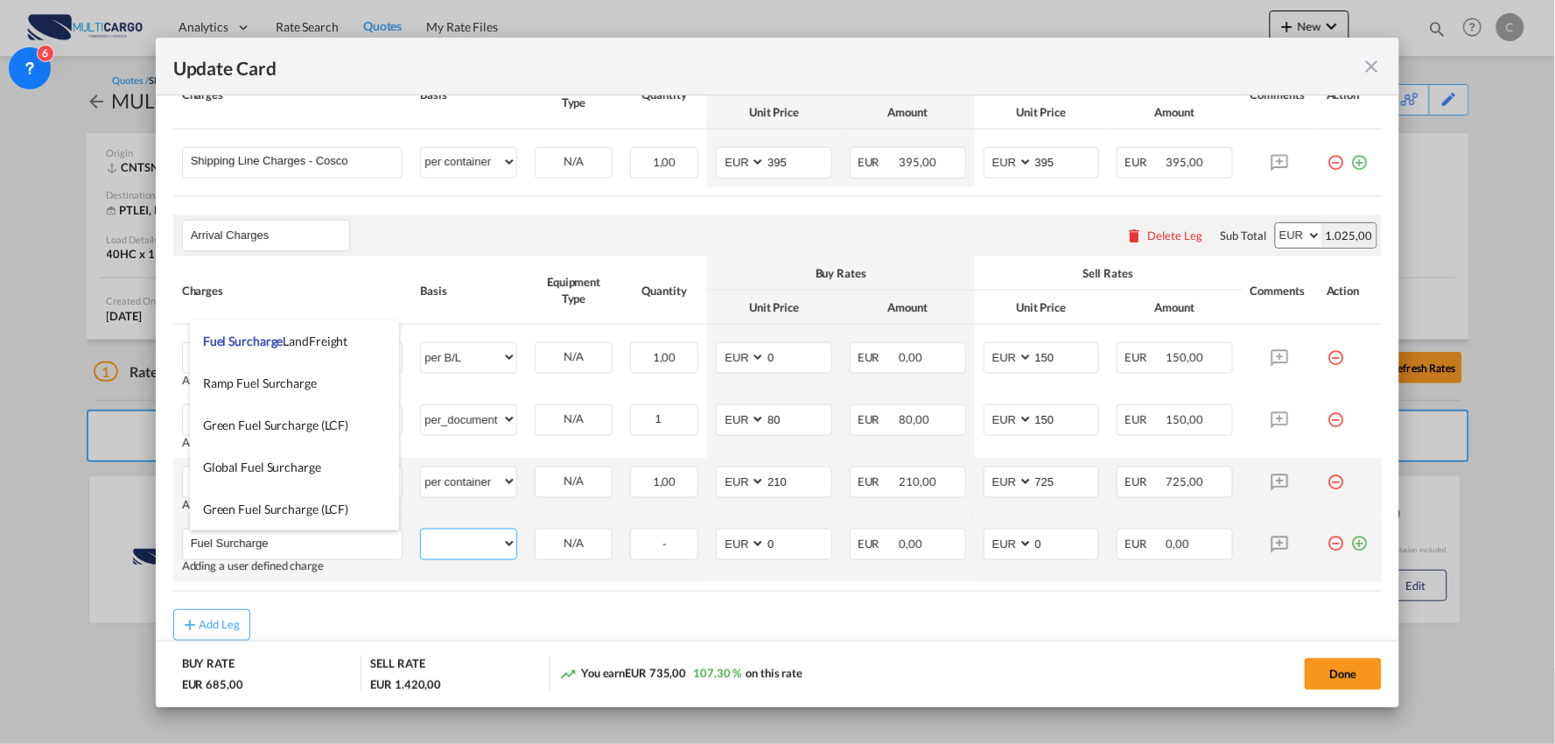
click at [479, 543] on select "per equipment per container per B/L per shipping bill per shipment per pallet p…" at bounding box center [468, 544] width 95 height 28
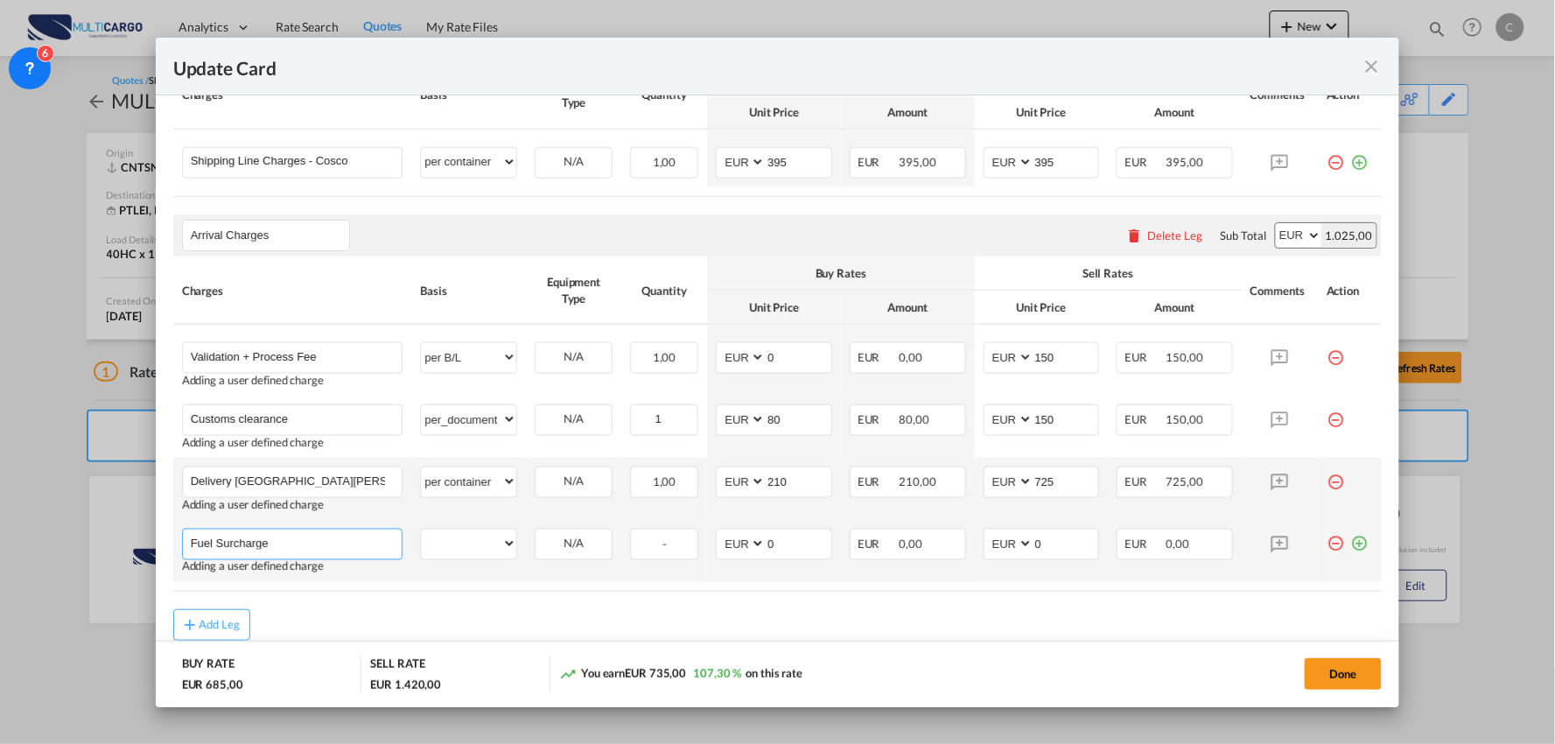
click at [309, 545] on input "Fuel Surcharge" at bounding box center [297, 543] width 212 height 26
type input "Fuel Surcharge (Untill 30/09)"
click at [499, 546] on select "per equipment per container per B/L per shipping bill per shipment per pallet p…" at bounding box center [468, 544] width 95 height 28
select select "per container"
click at [421, 530] on select "per equipment per container per B/L per shipping bill per shipment per pallet p…" at bounding box center [468, 544] width 95 height 28
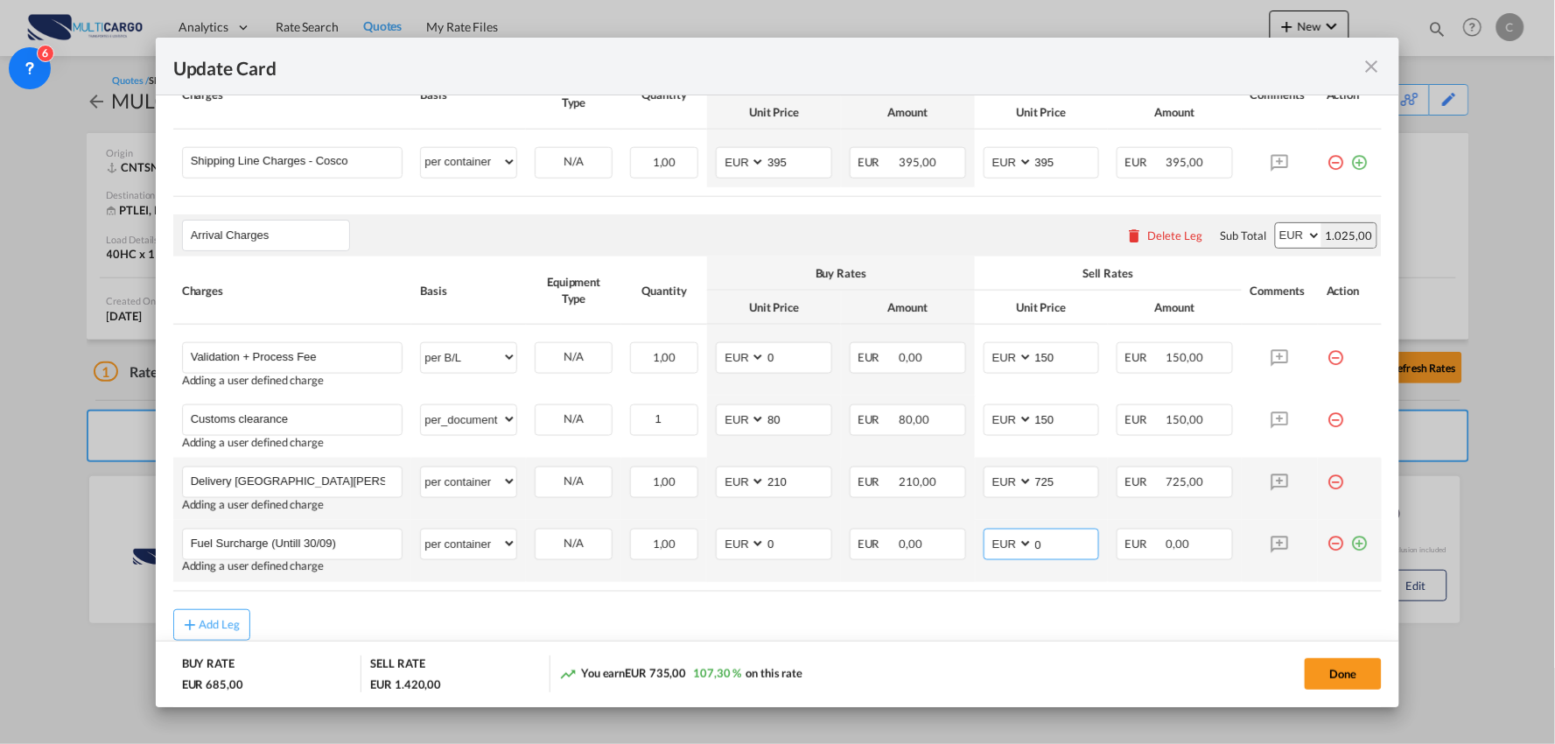
drag, startPoint x: 1043, startPoint y: 540, endPoint x: 982, endPoint y: 541, distance: 60.4
click at [984, 541] on md-input-container "AED AFN ALL AMD ANG AOA ARS AUD AWG AZN BAM BBD BDT BGN BHD BIF BMD BND BOB BRL…" at bounding box center [1042, 545] width 116 height 32
click at [1042, 544] on input "0" at bounding box center [1067, 543] width 66 height 26
drag, startPoint x: 1044, startPoint y: 543, endPoint x: 949, endPoint y: 543, distance: 95.4
click at [949, 543] on tr "Fuel Surcharge (Untill 30/09) Please Enter User Defined Charges Cannot Be Publi…" at bounding box center [778, 551] width 1210 height 62
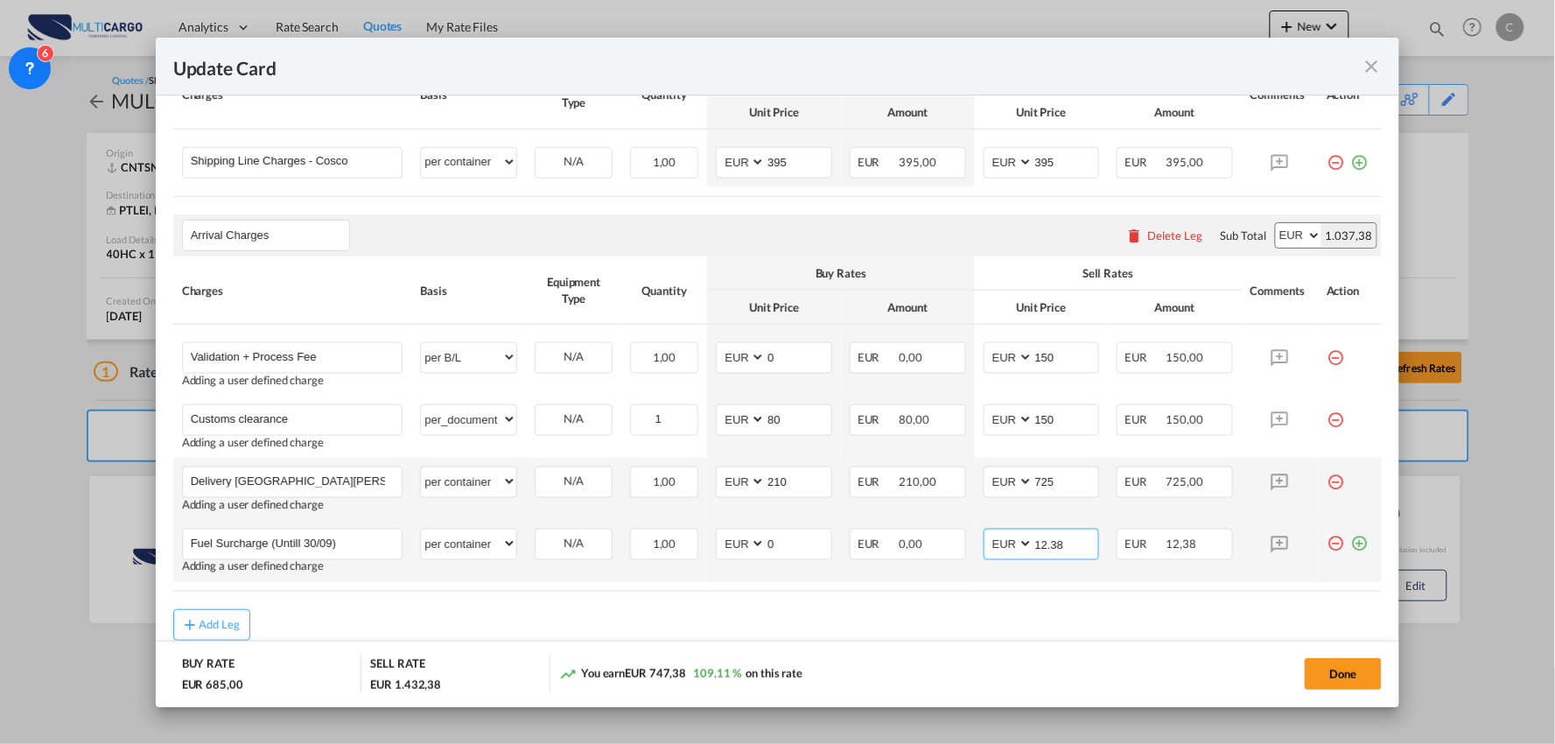
type input "12.38"
click at [707, 540] on td "AED AFN ALL AMD ANG AOA ARS AUD AWG AZN BAM BBD BDT BGN BHD BIF BMD BND BOB BRL…" at bounding box center [774, 551] width 134 height 62
type input "23.38"
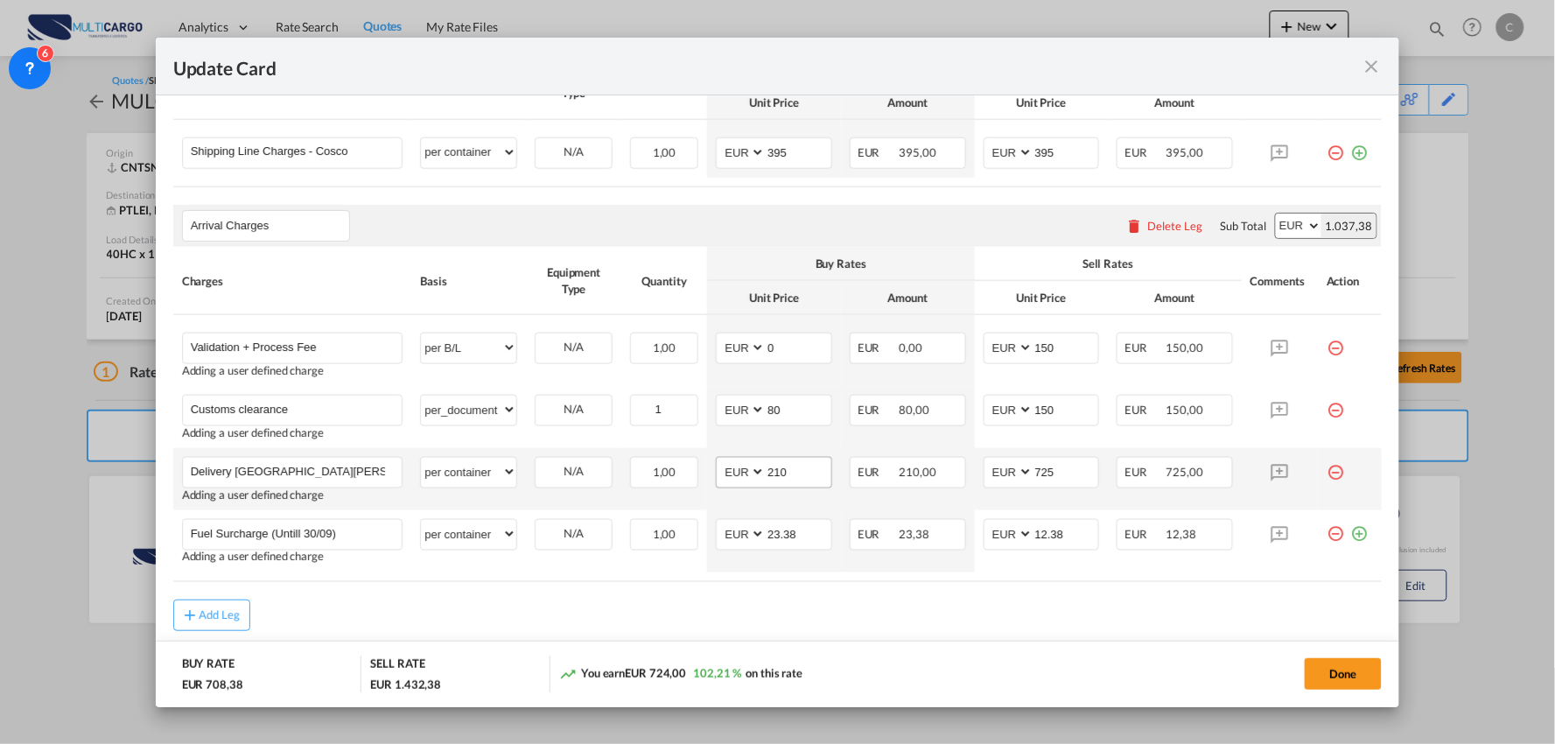
scroll to position [607, 0]
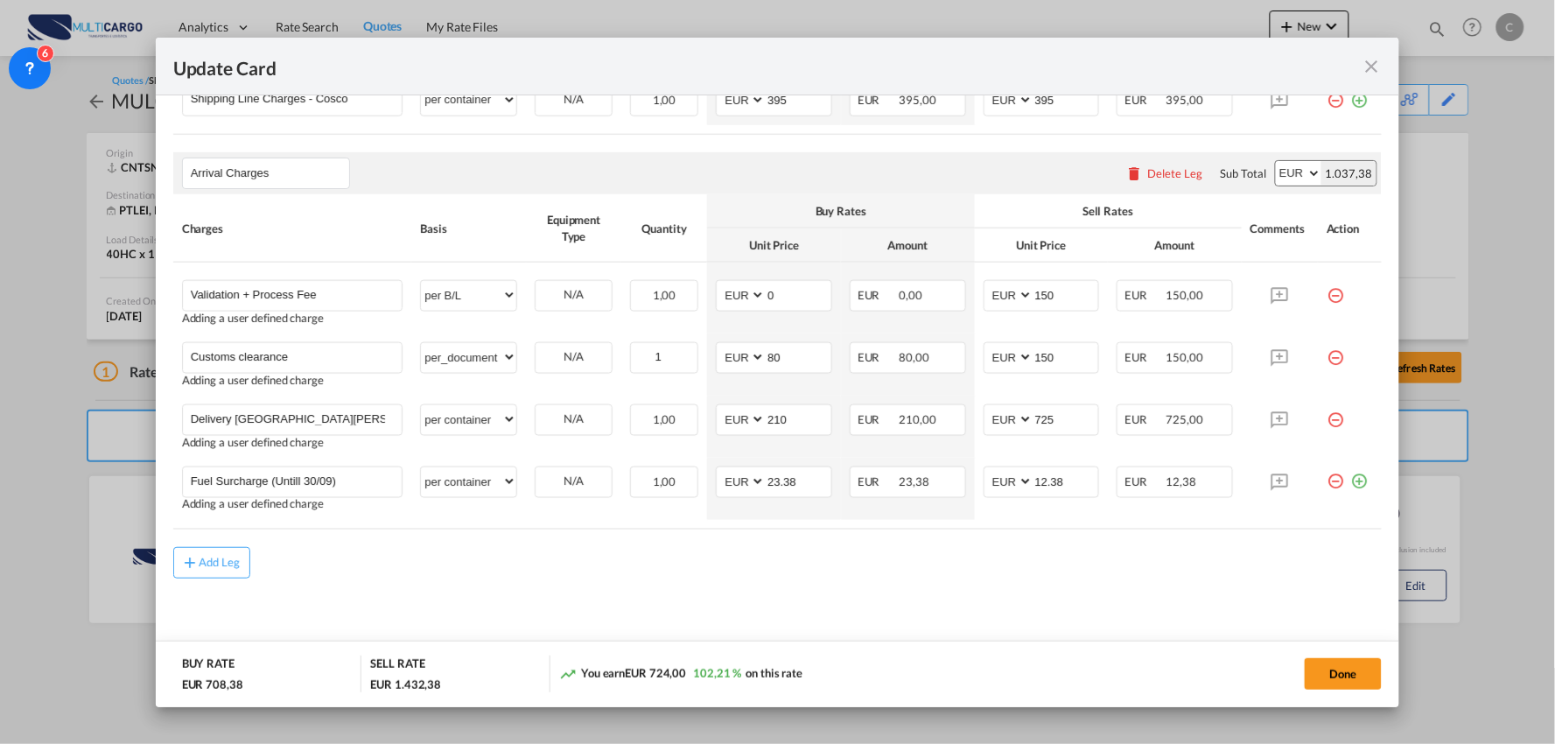
click at [1013, 591] on md-content "Main Freight Please enter leg name Leg Name Already Exists Delete Leg Sub Total…" at bounding box center [778, 301] width 1210 height 725
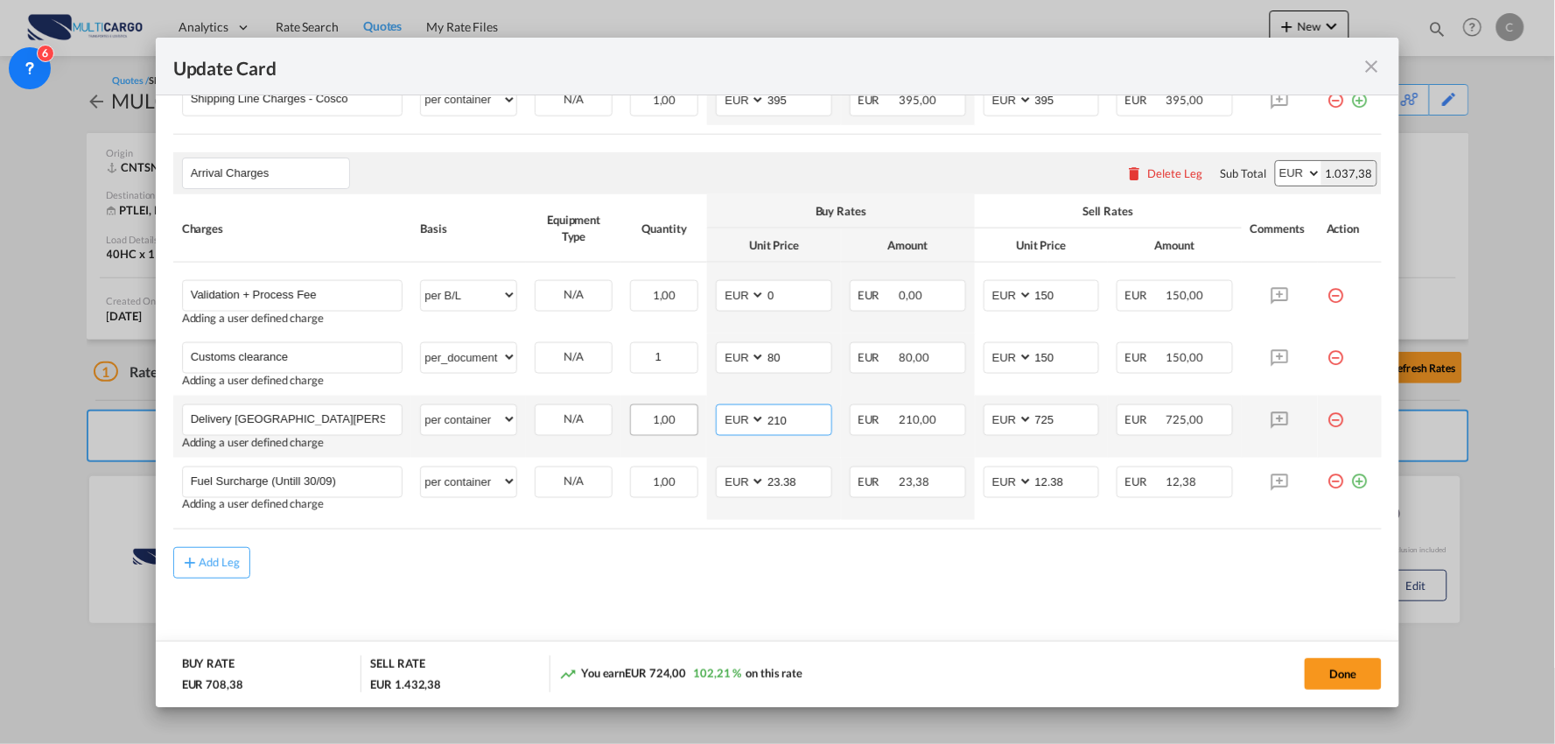
drag, startPoint x: 709, startPoint y: 421, endPoint x: 692, endPoint y: 421, distance: 17.5
click at [692, 421] on tr "Delivery Castelo Branco Please Enter User Defined Charges Cannot Be Published A…" at bounding box center [778, 427] width 1210 height 62
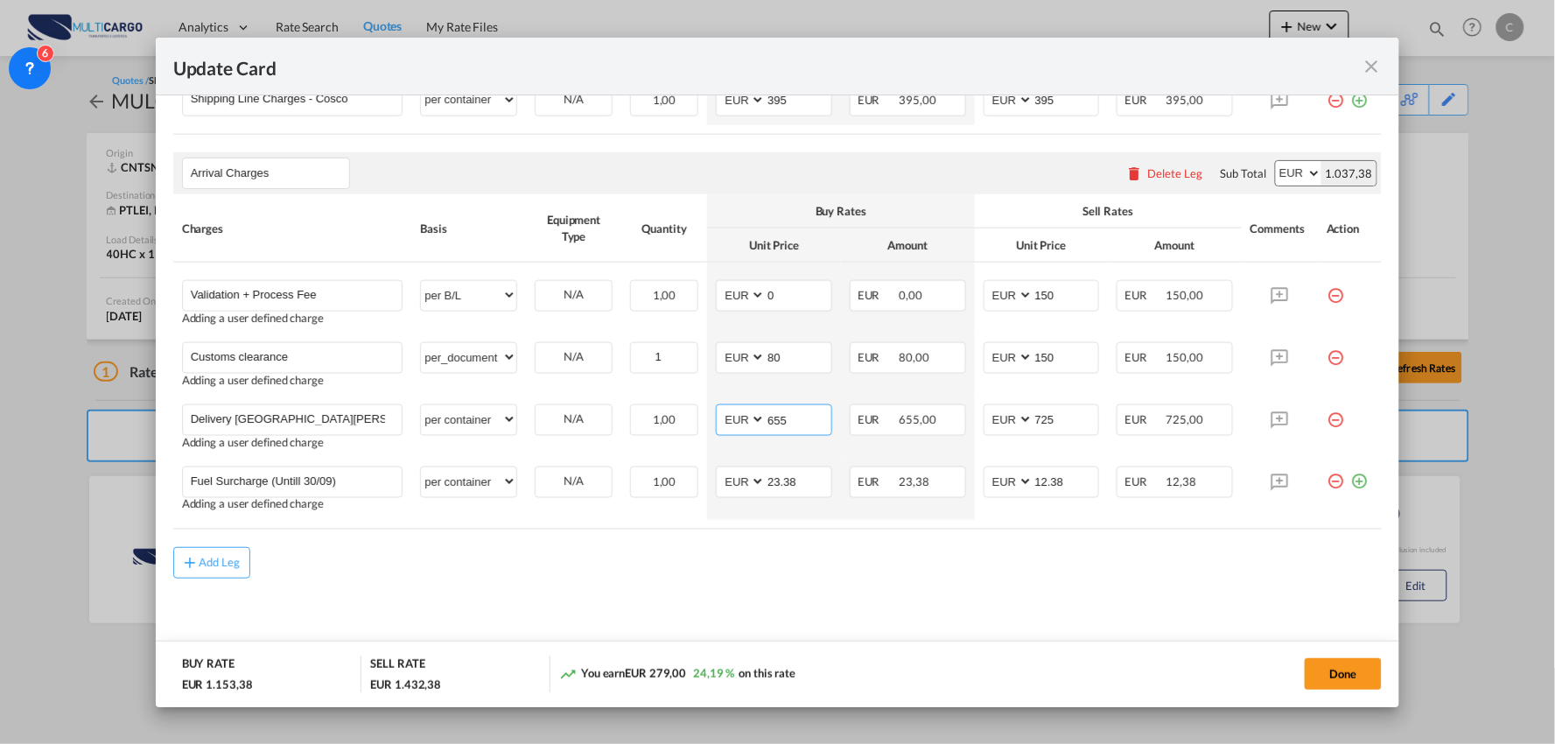
type input "655"
click at [856, 607] on md-content "Main Freight Please enter leg name Leg Name Already Exists Delete Leg Sub Total…" at bounding box center [778, 301] width 1210 height 725
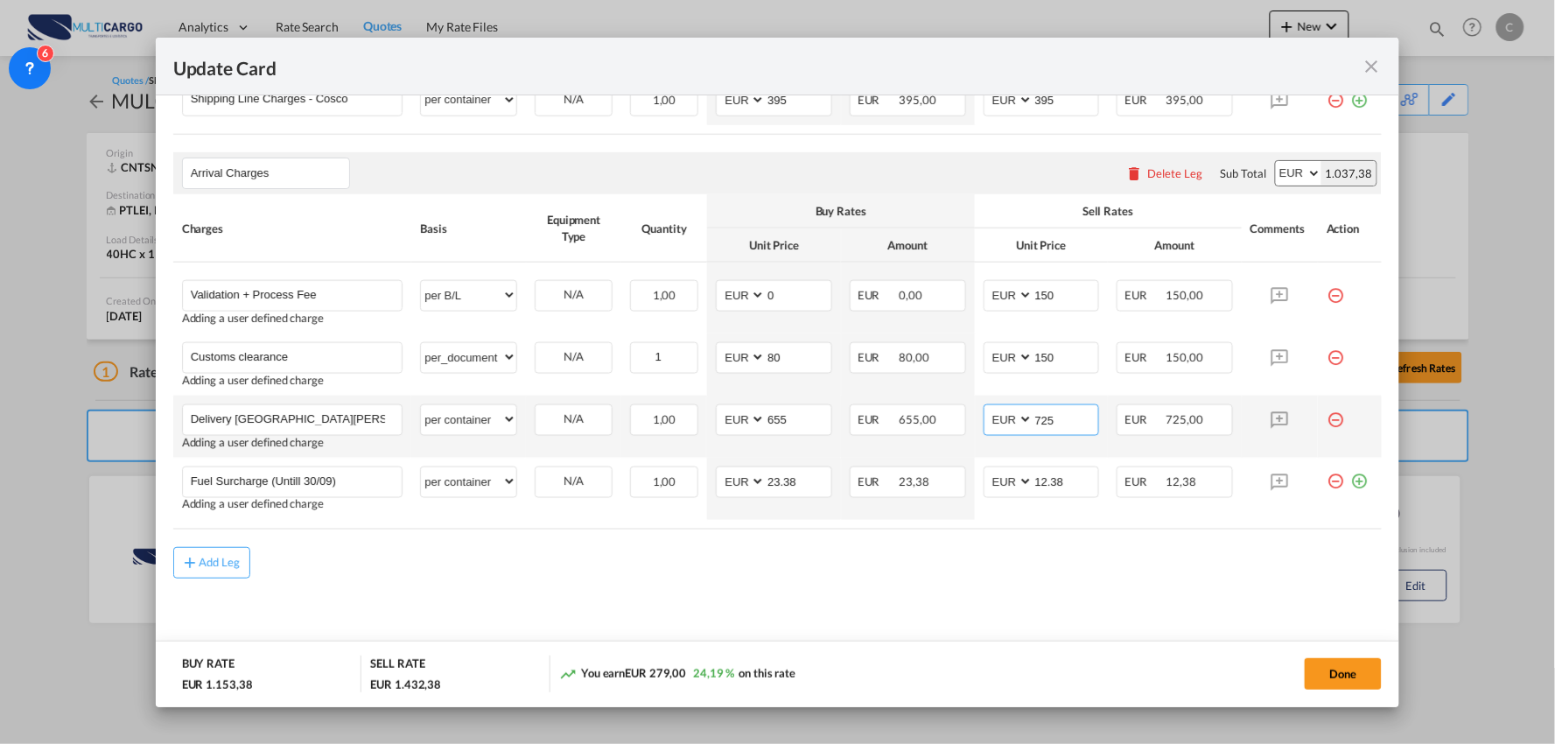
click at [1061, 418] on input "725" at bounding box center [1067, 418] width 66 height 26
drag, startPoint x: 1061, startPoint y: 418, endPoint x: 1038, endPoint y: 423, distance: 23.2
click at [1038, 423] on input "725" at bounding box center [1067, 418] width 66 height 26
type input "730"
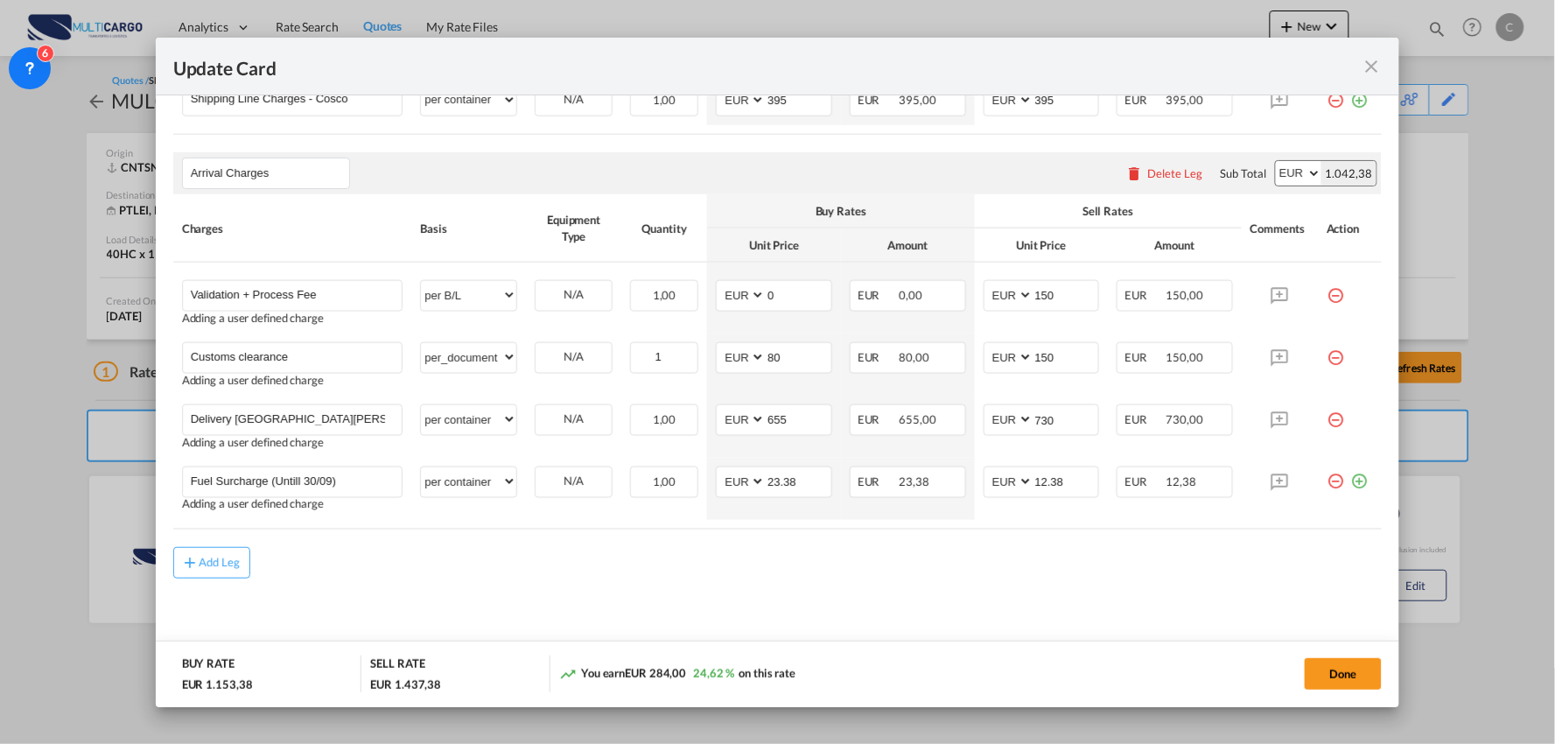
click at [999, 578] on div "Add Leg" at bounding box center [778, 563] width 1210 height 32
click at [932, 609] on md-content "Main Freight Please enter leg name Leg Name Already Exists Delete Leg Sub Total…" at bounding box center [778, 301] width 1210 height 725
click at [1324, 663] on button "Done" at bounding box center [1343, 674] width 77 height 32
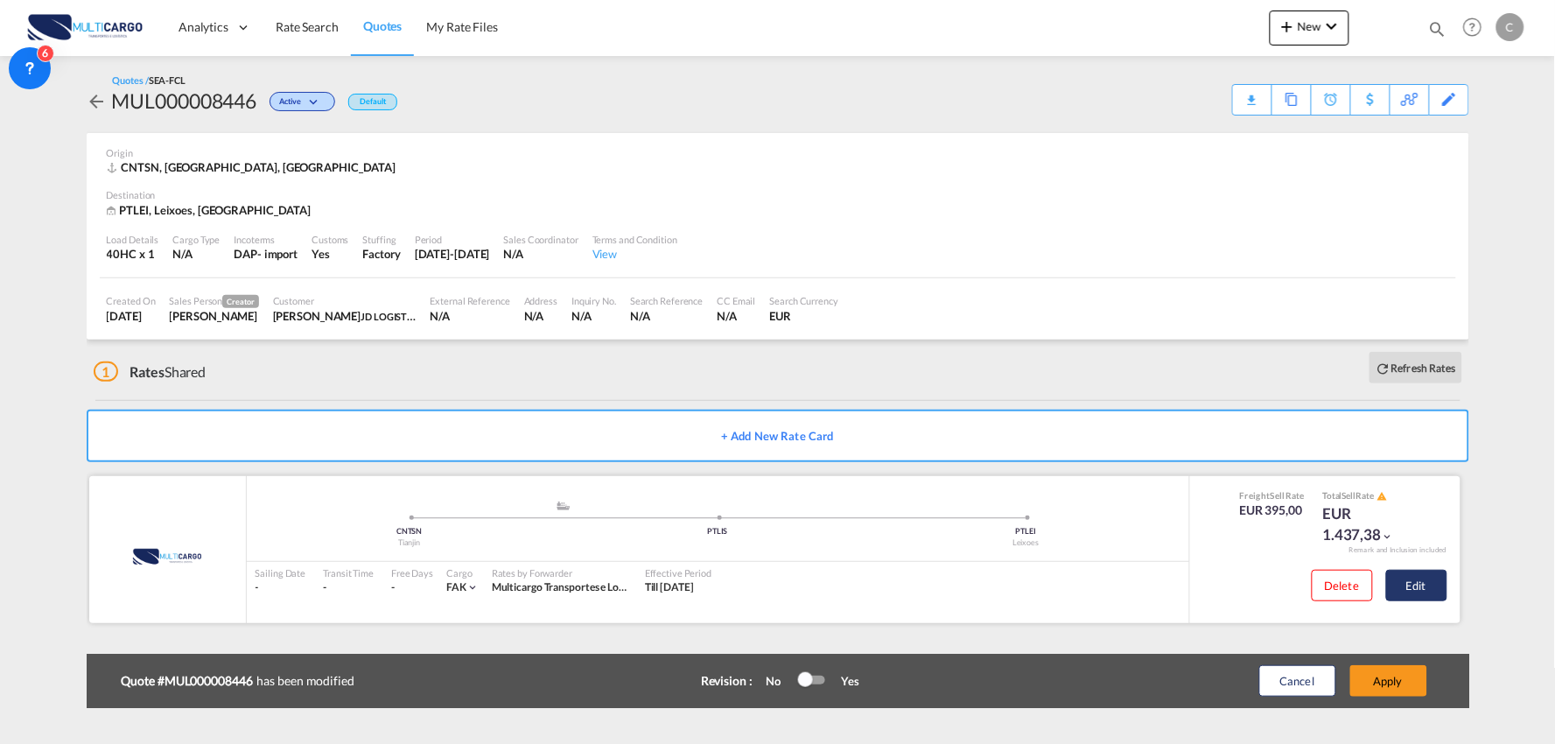
click at [1437, 590] on button "Edit" at bounding box center [1417, 586] width 61 height 32
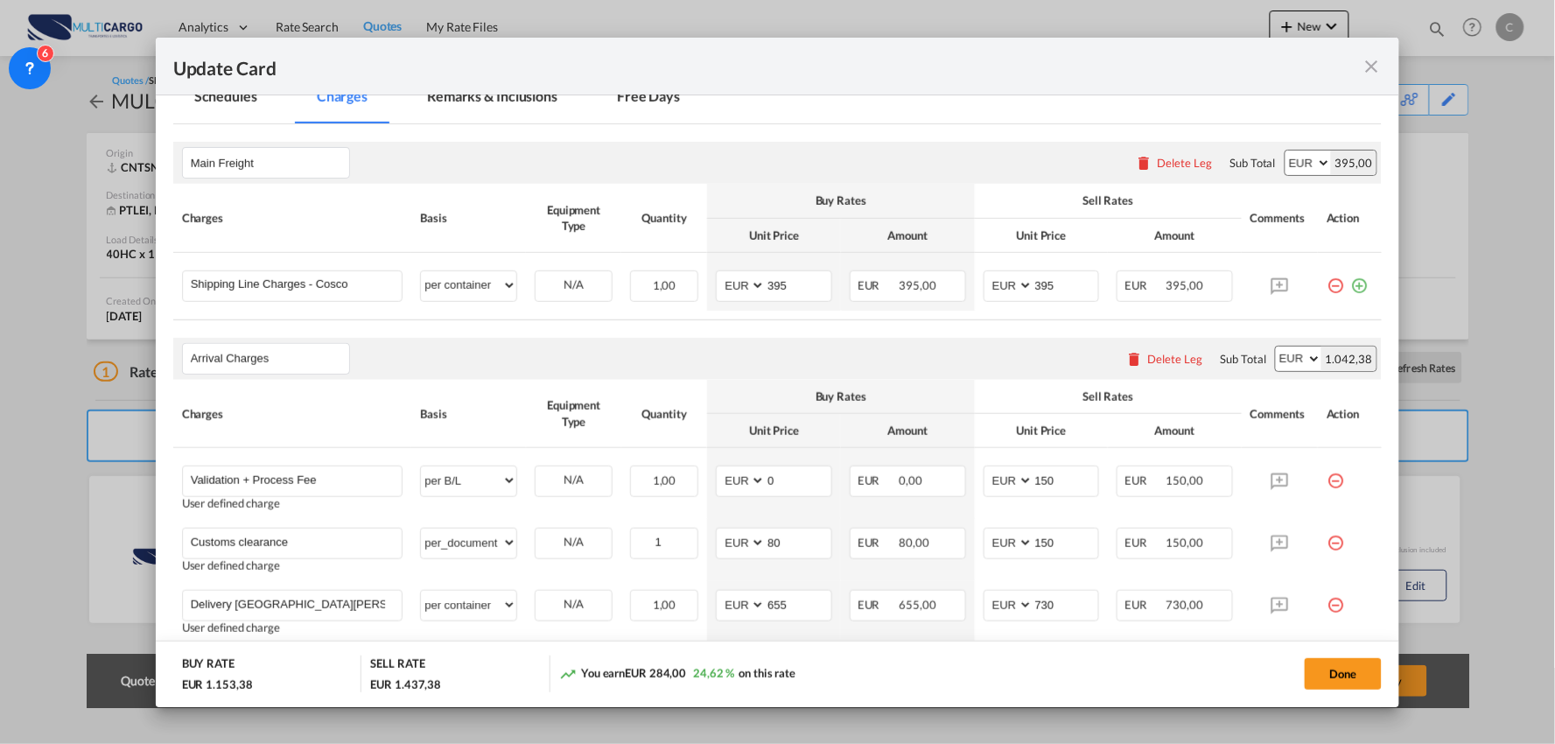
scroll to position [486, 0]
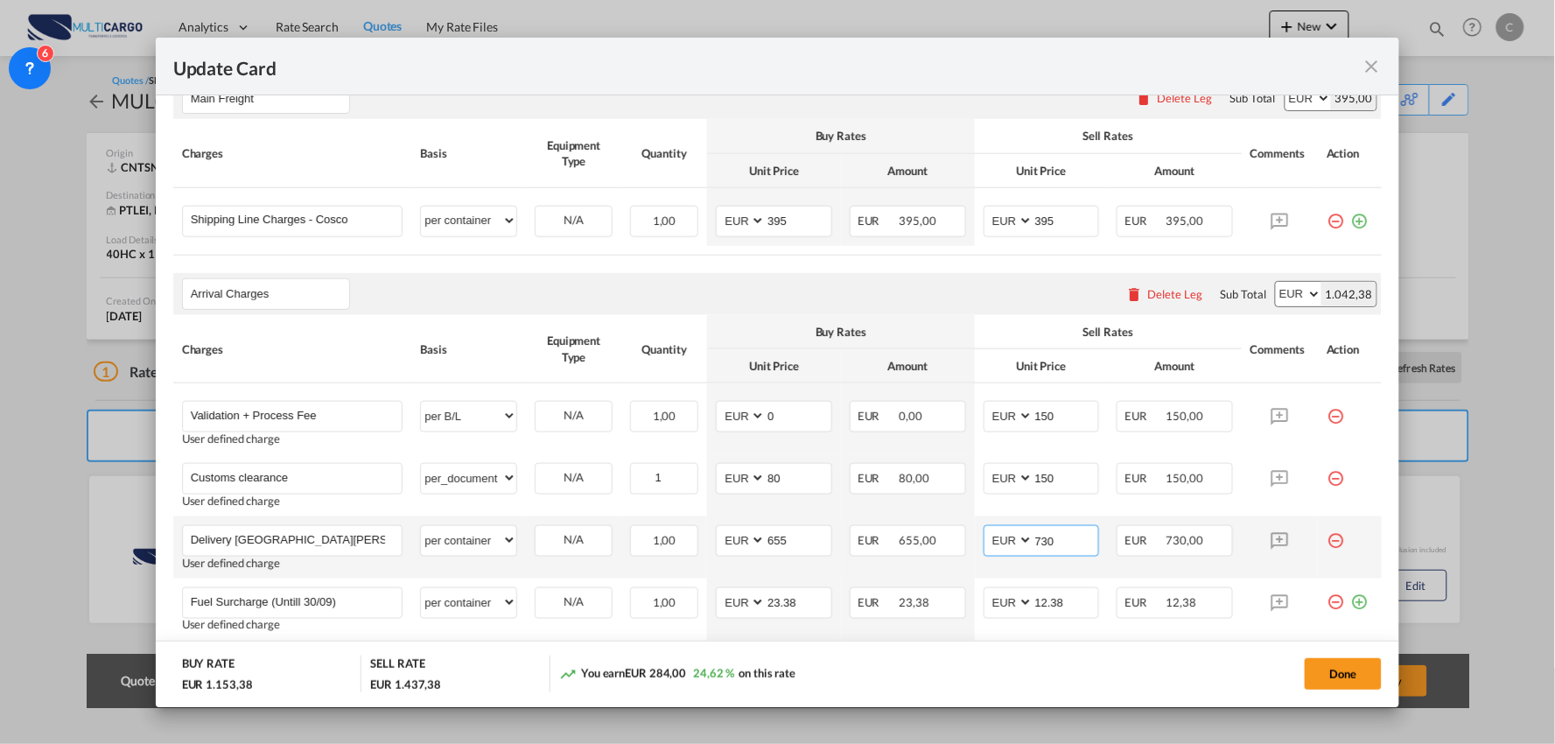
drag, startPoint x: 1060, startPoint y: 537, endPoint x: 970, endPoint y: 537, distance: 90.2
click at [984, 537] on md-input-container "AED AFN ALL AMD ANG AOA ARS AUD AWG AZN BAM BBD BDT BGN BHD BIF BMD BND BOB BRL…" at bounding box center [1042, 541] width 116 height 32
type input "765"
click at [1355, 681] on button "Done" at bounding box center [1343, 674] width 77 height 32
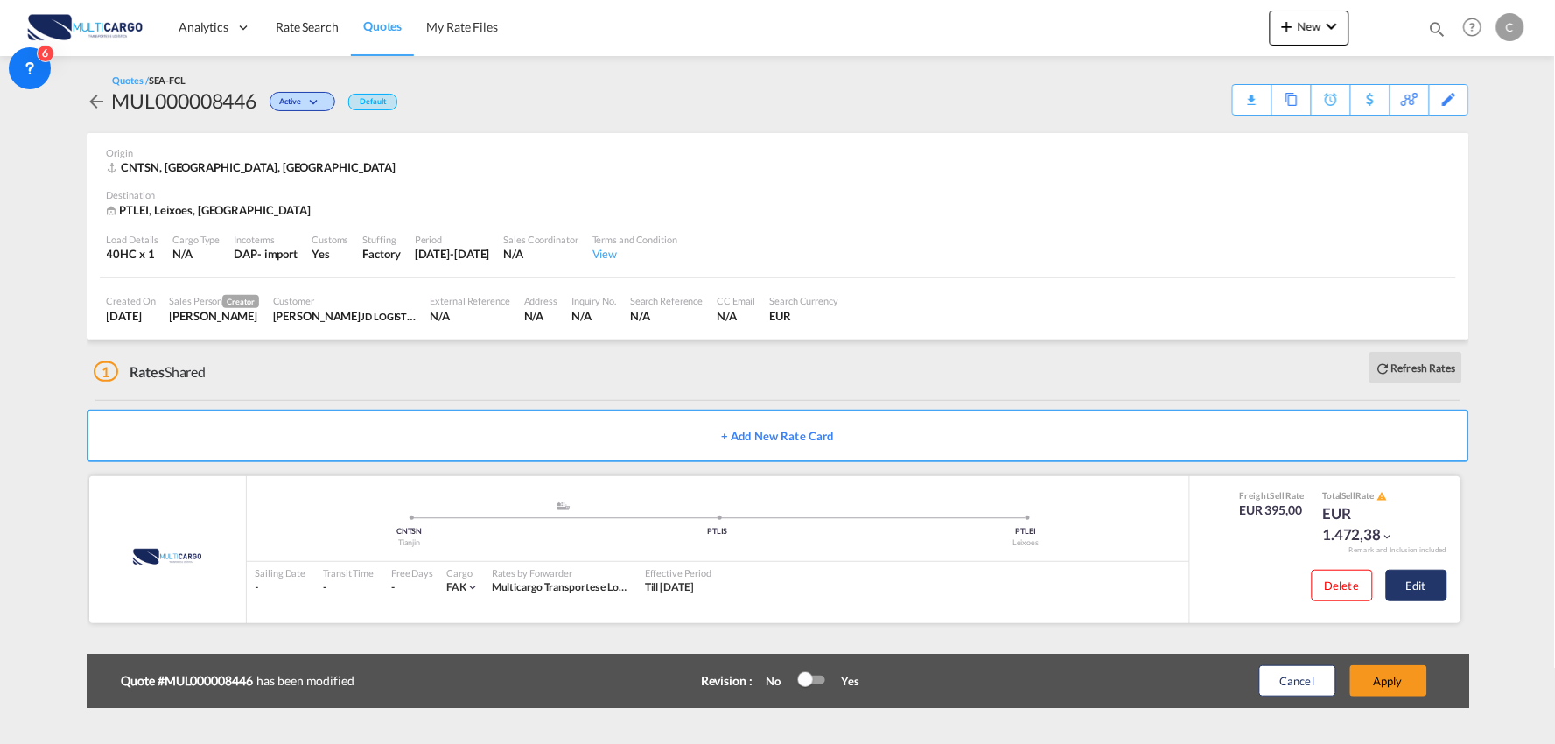
click at [1423, 579] on button "Edit" at bounding box center [1417, 586] width 61 height 32
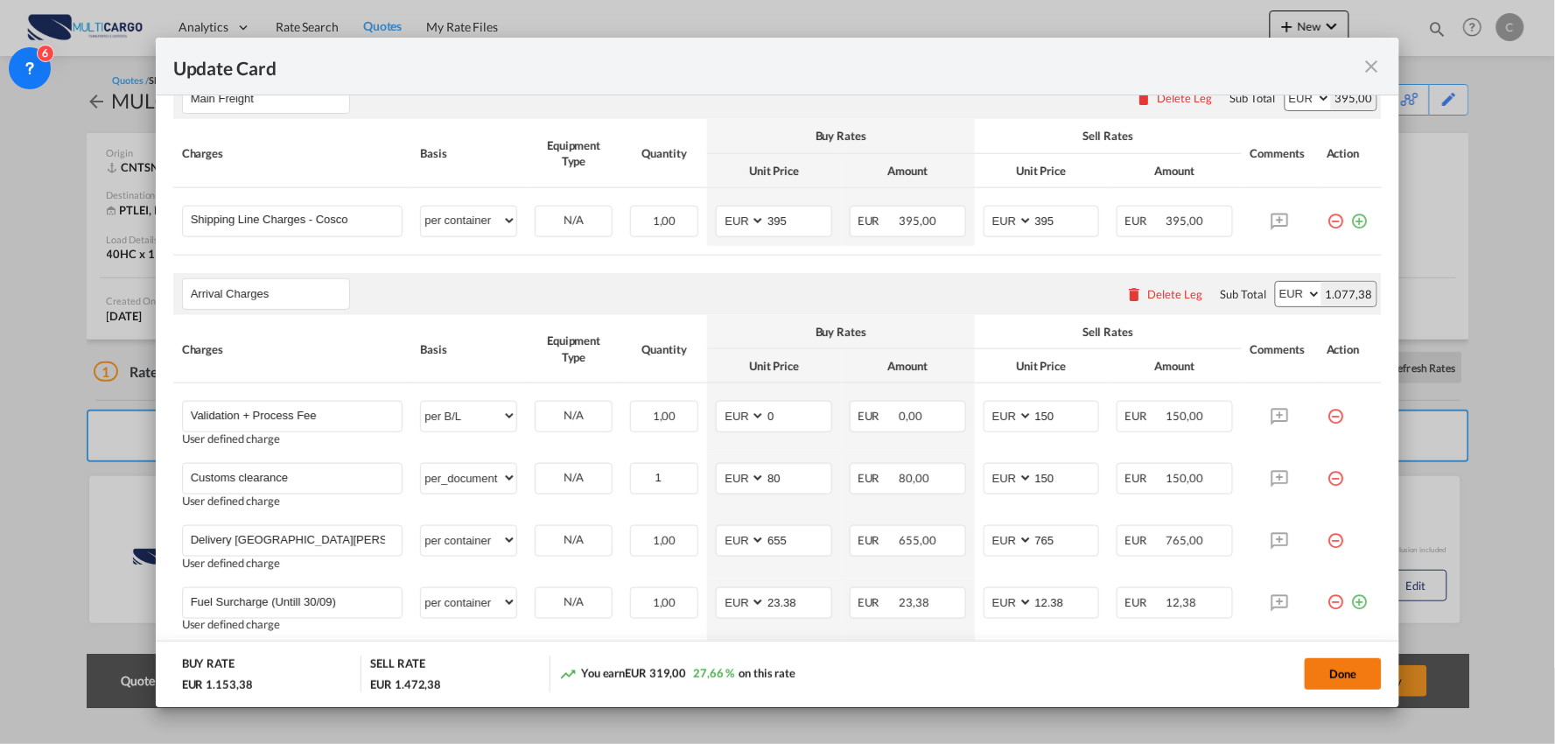
click at [1352, 677] on button "Done" at bounding box center [1343, 674] width 77 height 32
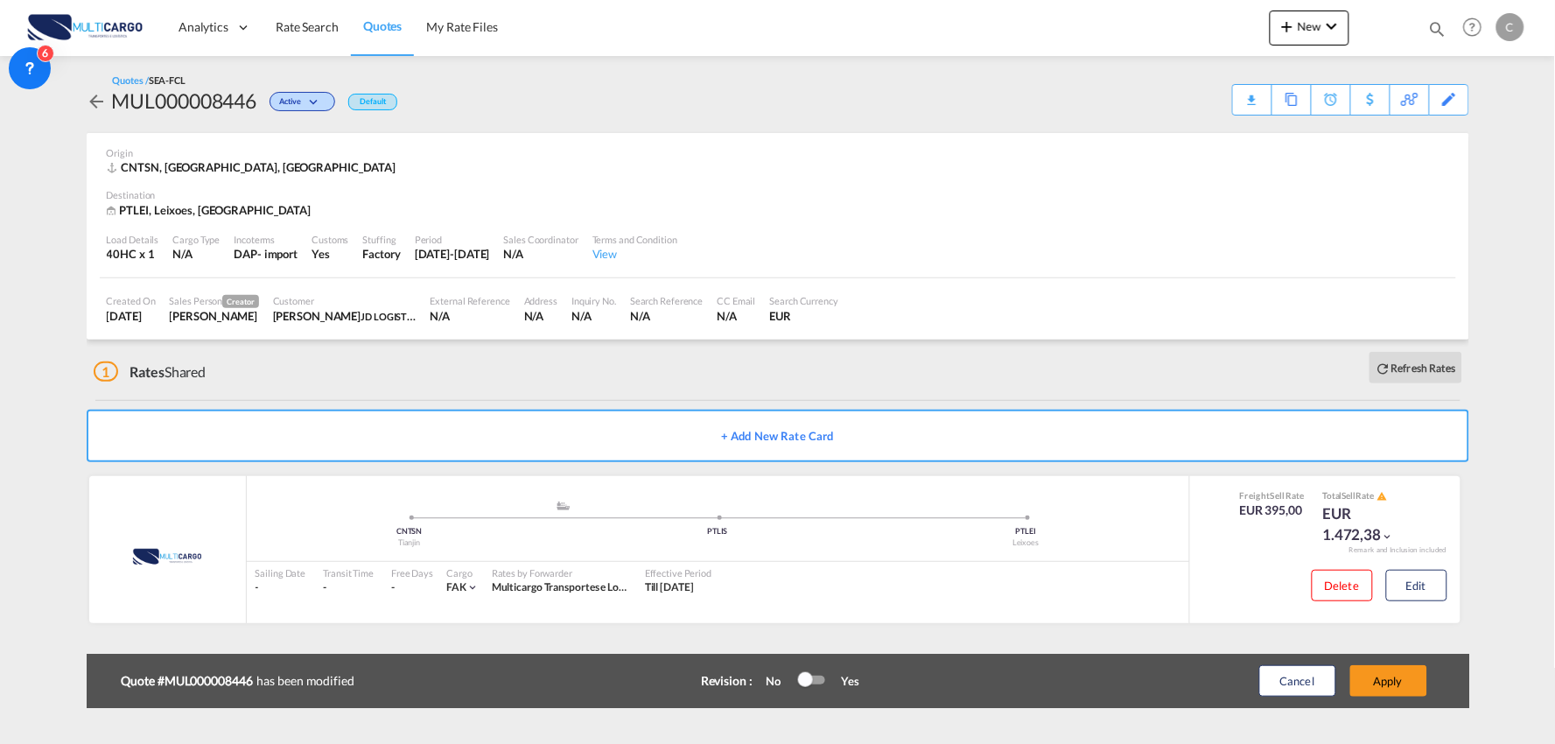
click at [1414, 685] on div "Update Card Port of Loading CNTSN T/S Liner/Carrier MultiCargo 2HM LOGISTICS D.…" at bounding box center [777, 372] width 1555 height 744
click at [1411, 683] on button "Apply" at bounding box center [1389, 681] width 77 height 32
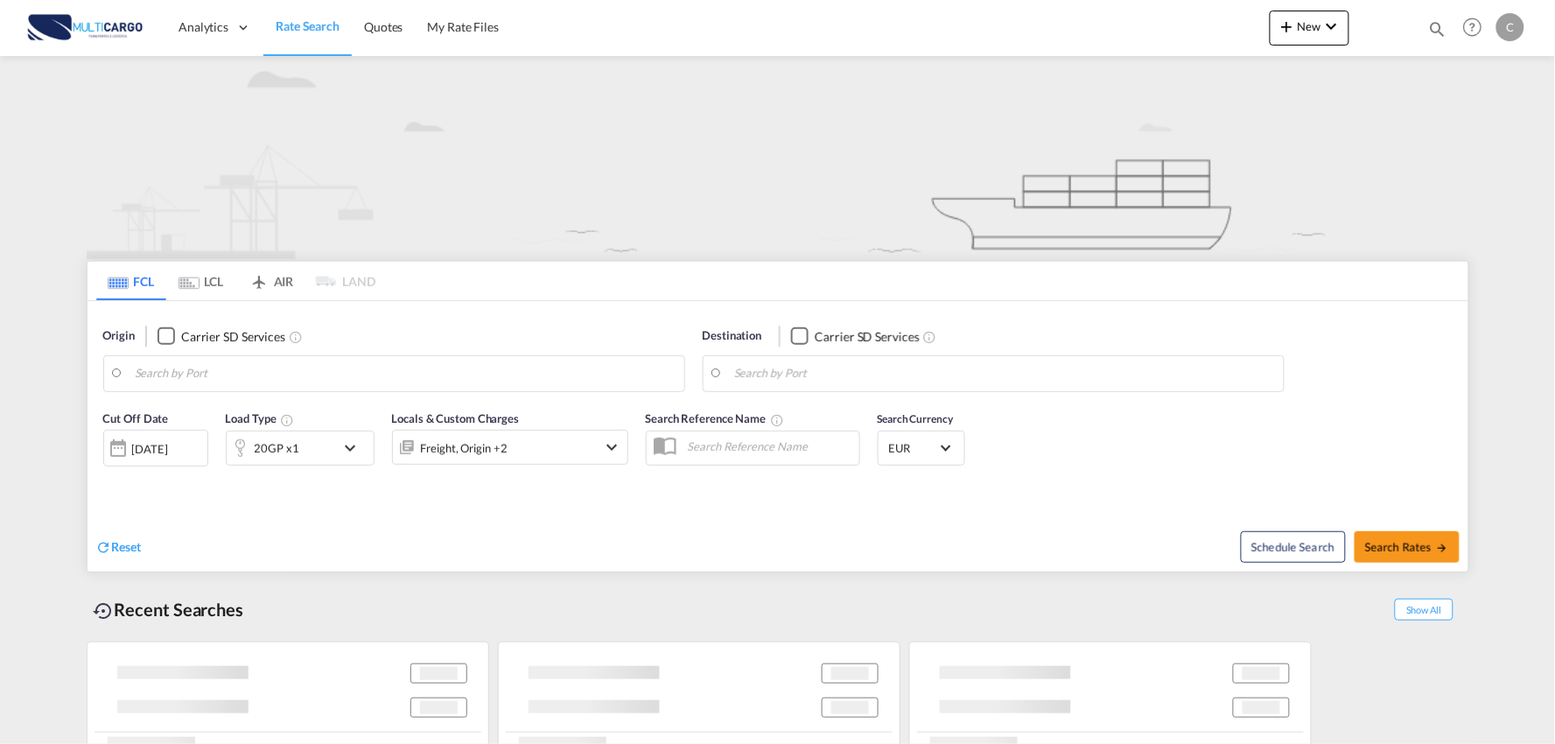
type input "Port of [GEOGRAPHIC_DATA], [GEOGRAPHIC_DATA], [GEOGRAPHIC_DATA]"
type input "Leixoes, Leixoes, PTLEI"
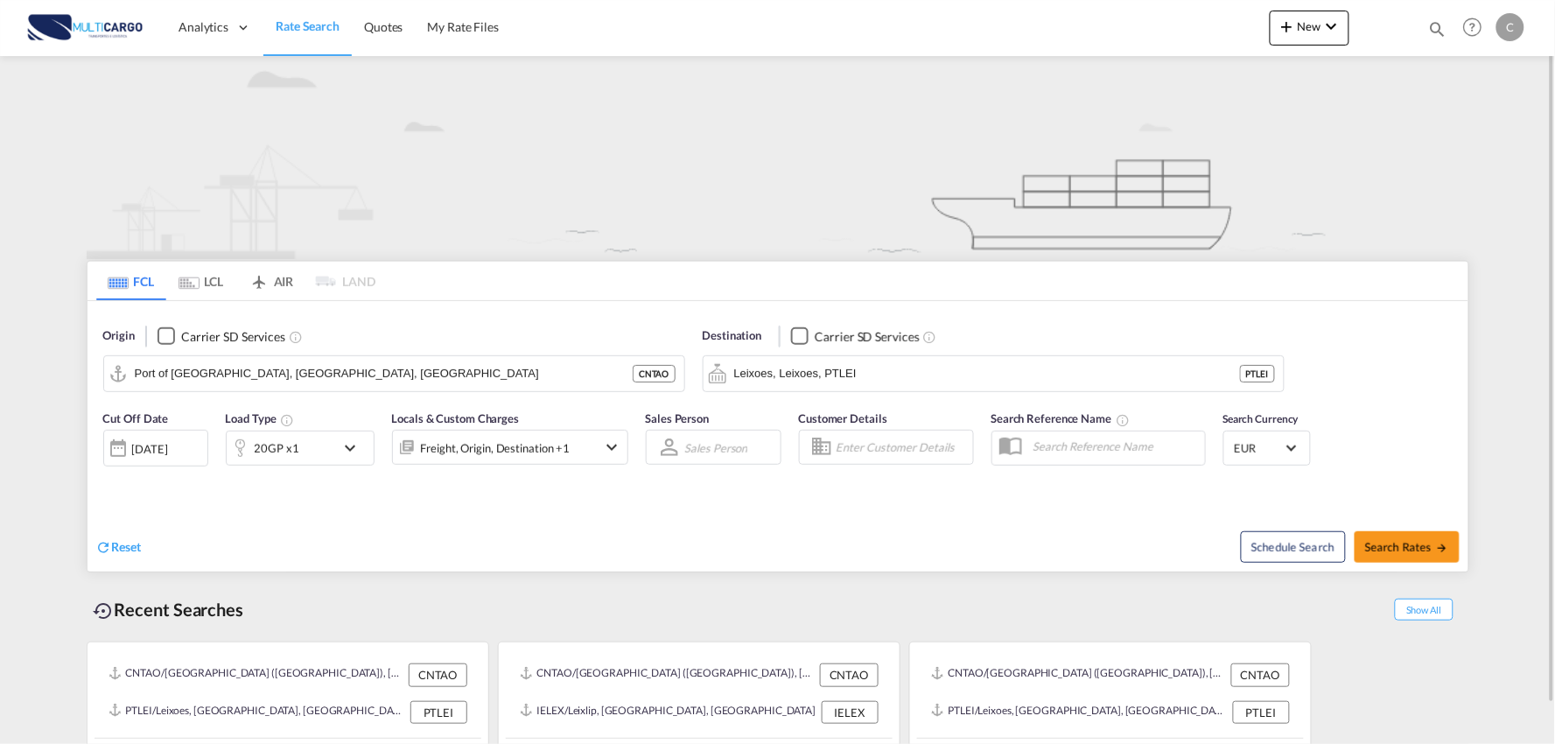
click at [491, 276] on md-tabs-canvas "FCL LCL AIR LAND FCL LCL AIR LAND" at bounding box center [778, 281] width 1381 height 39
click at [1325, 31] on md-icon "icon-chevron-down" at bounding box center [1332, 26] width 21 height 21
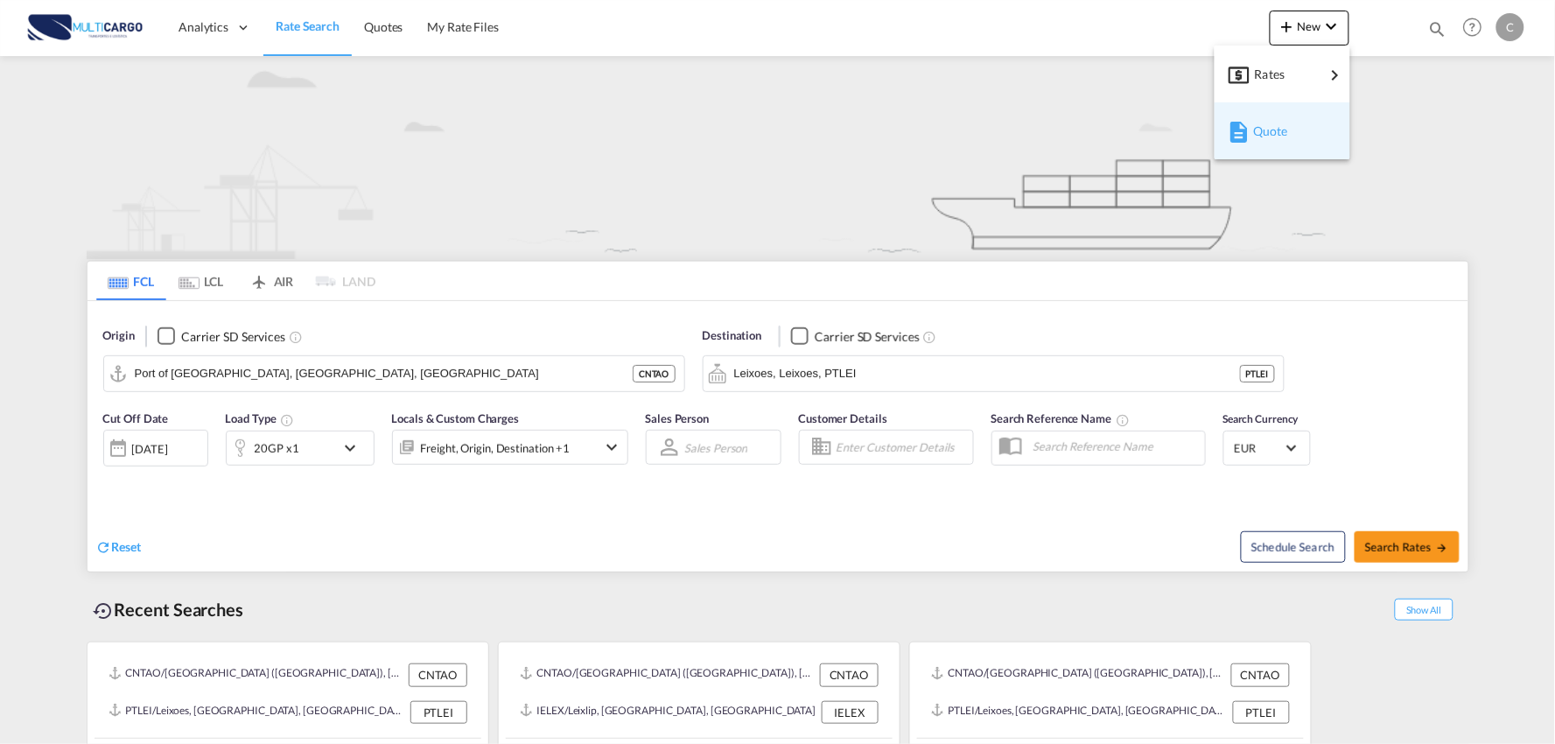
click at [1294, 131] on div "Quote" at bounding box center [1285, 131] width 65 height 44
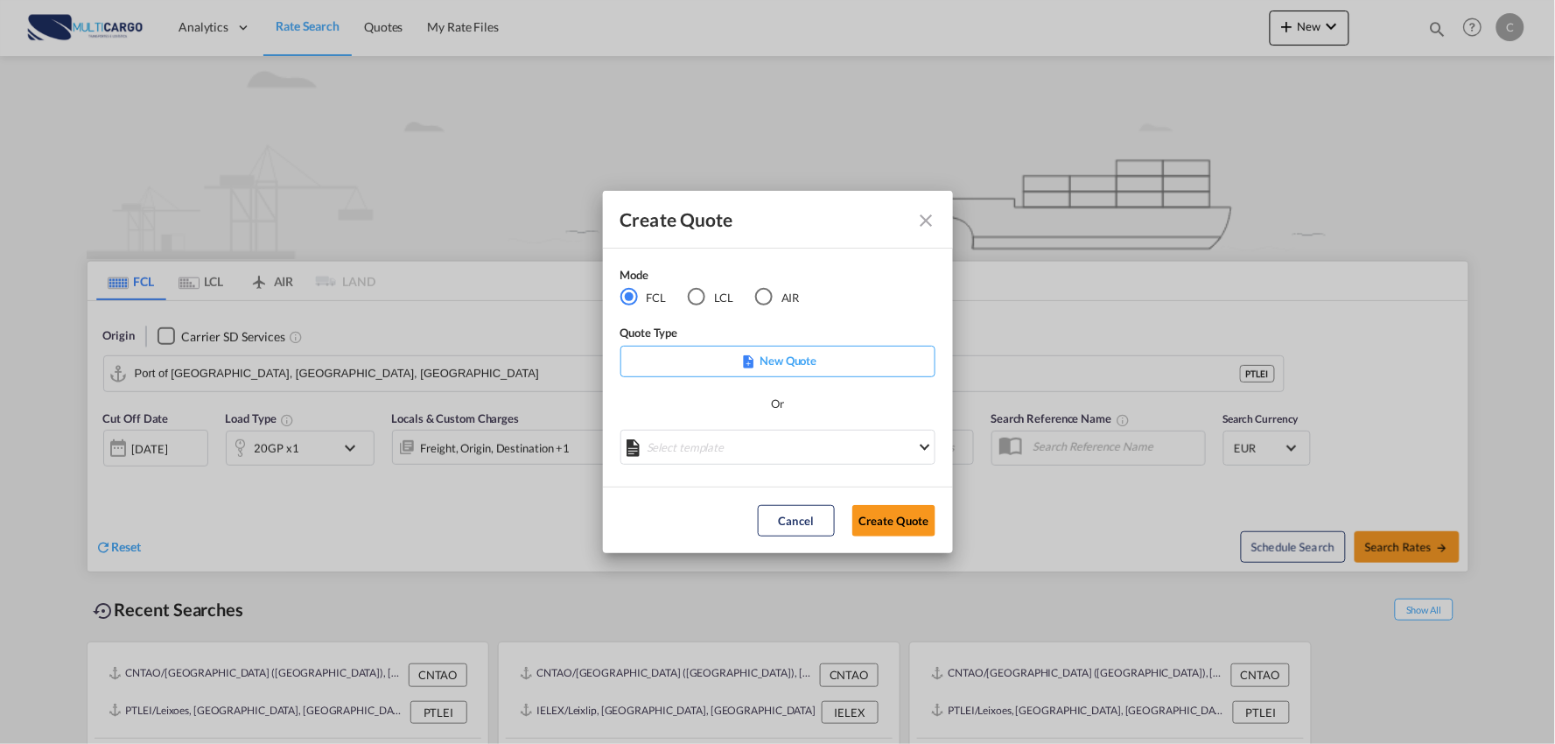
click at [770, 295] on div "AIR" at bounding box center [764, 297] width 18 height 18
click at [864, 446] on md-select "Select template EXP EXW AIR 09/2025 Patricia Barroso | 12 Sep 2025 IMP_DAP_AIR …" at bounding box center [778, 447] width 315 height 35
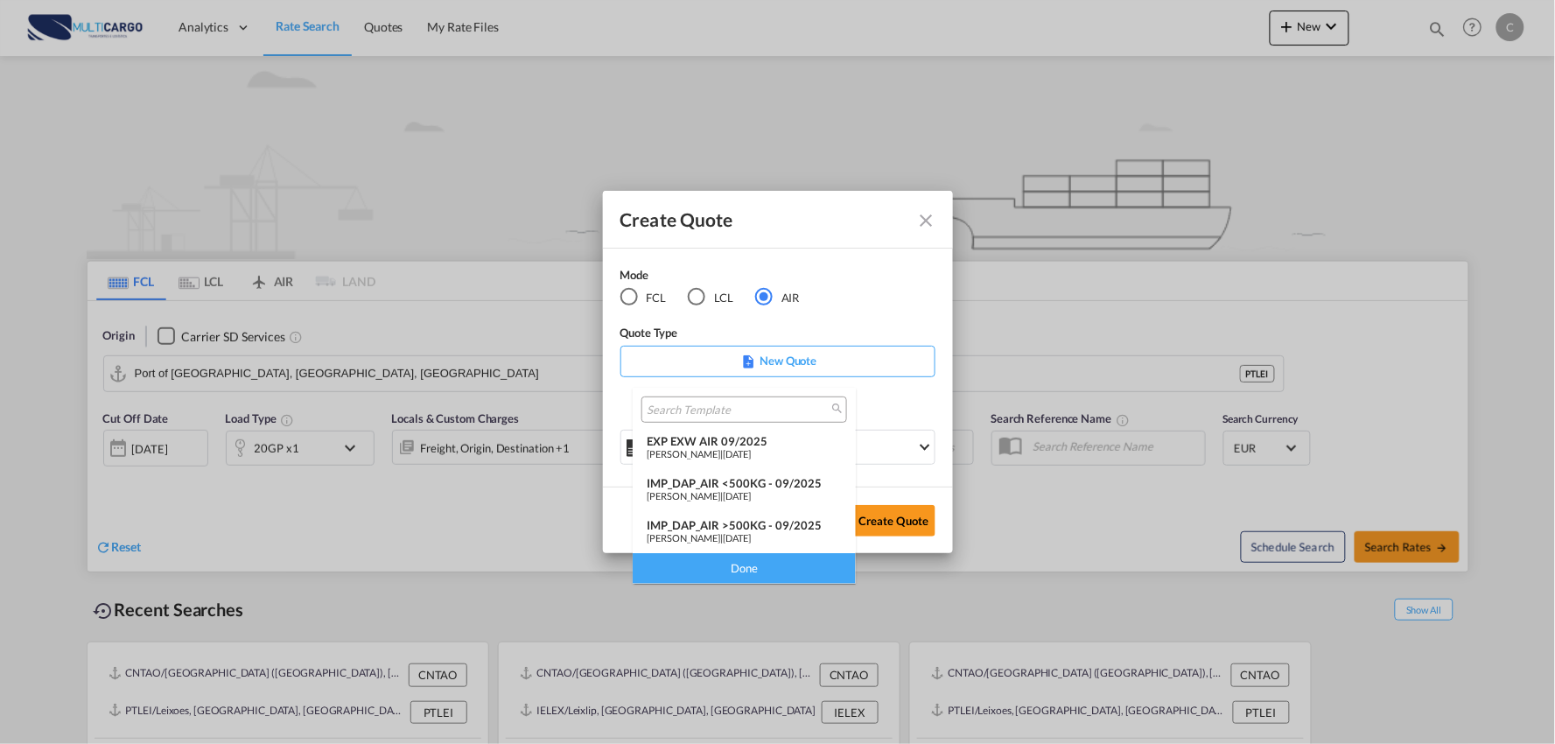
click at [800, 521] on div "IMP_DAP_AIR >500KG - 09/2025" at bounding box center [744, 525] width 195 height 14
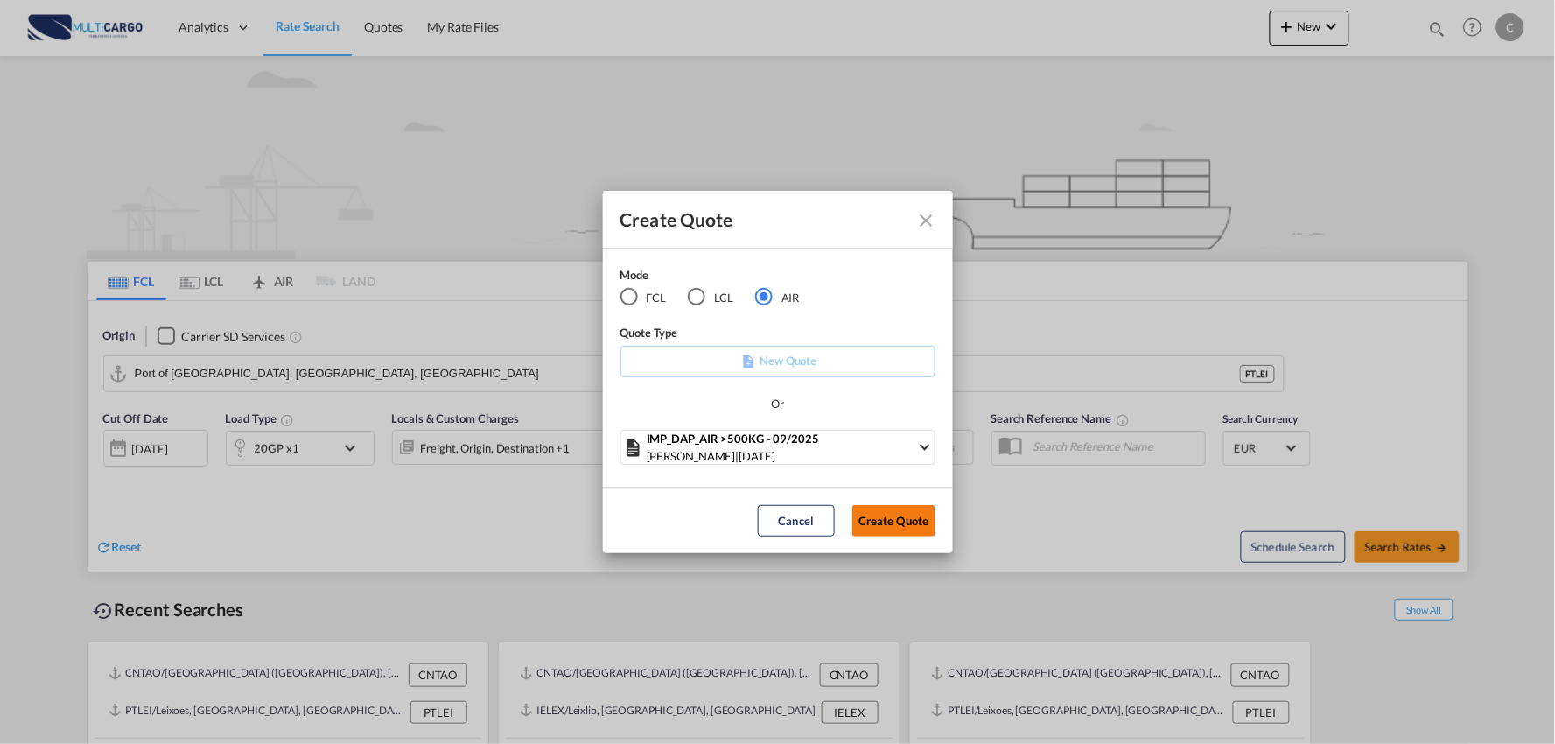
click at [889, 511] on button "Create Quote" at bounding box center [894, 521] width 83 height 32
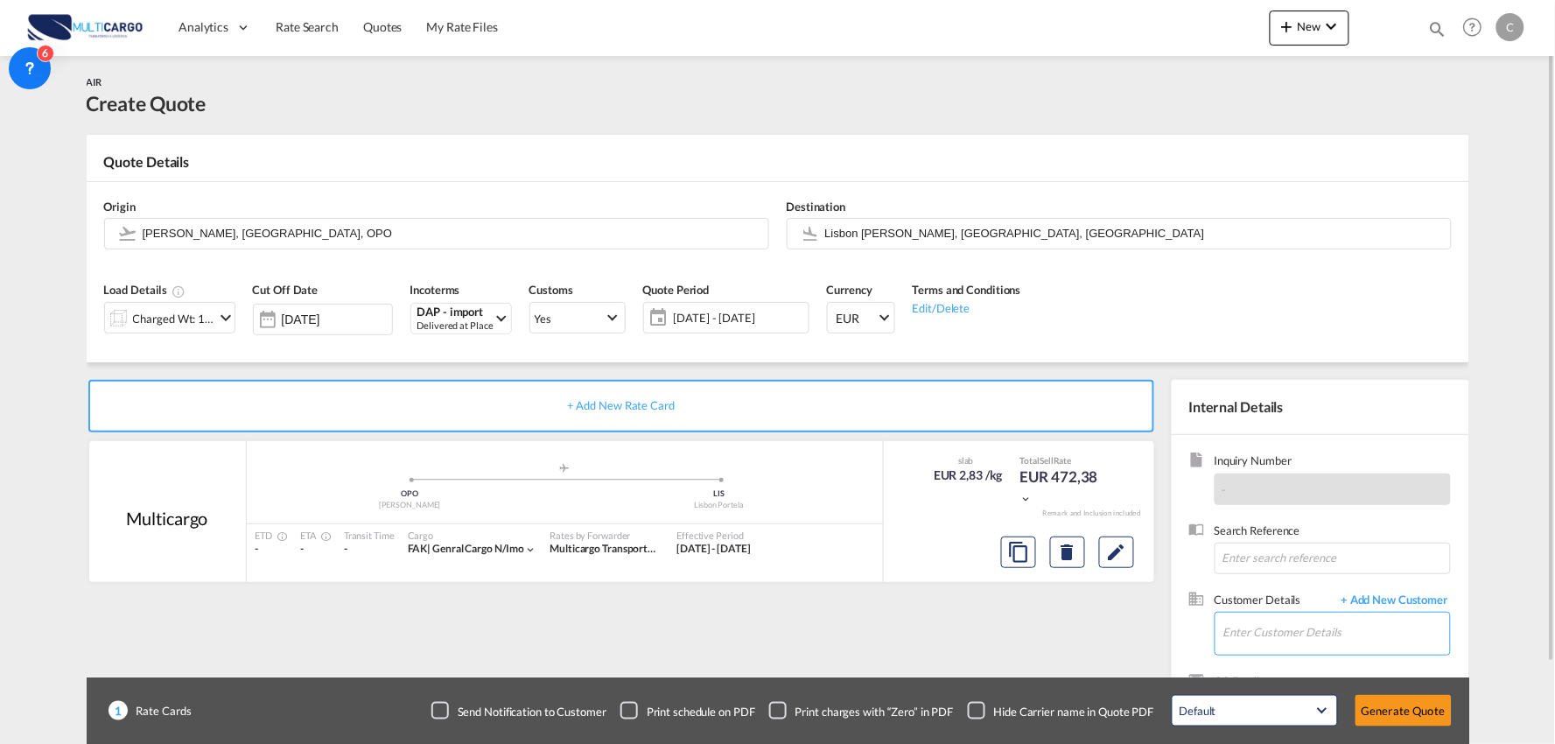
click at [1269, 625] on input "Enter Customer Details" at bounding box center [1337, 632] width 227 height 39
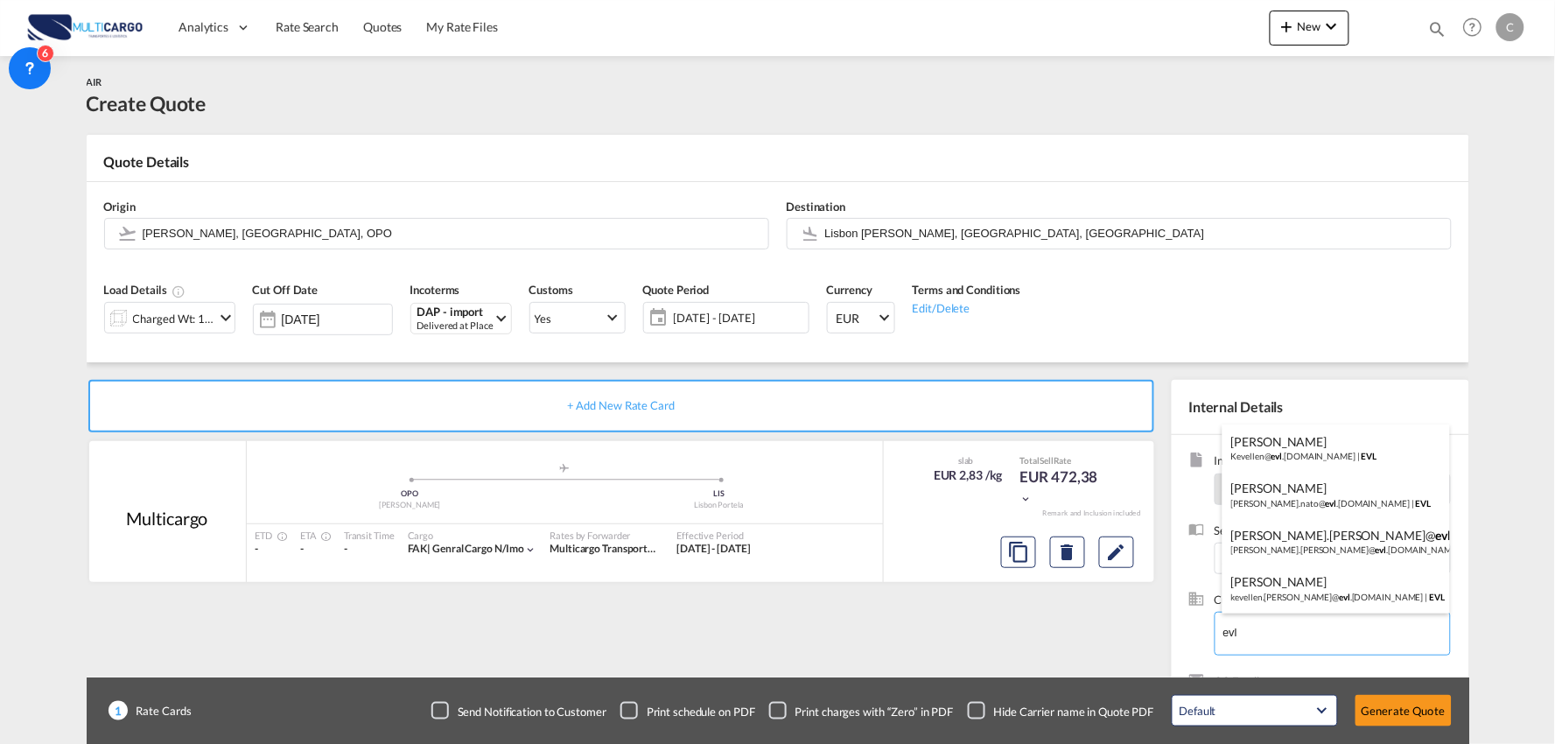
type input "evl"
drag, startPoint x: 1262, startPoint y: 639, endPoint x: 1220, endPoint y: 639, distance: 42.0
click at [1220, 639] on body "Analytics Reports Dashboard Rate Search Quotes My Rate Files Analytics" at bounding box center [777, 372] width 1555 height 744
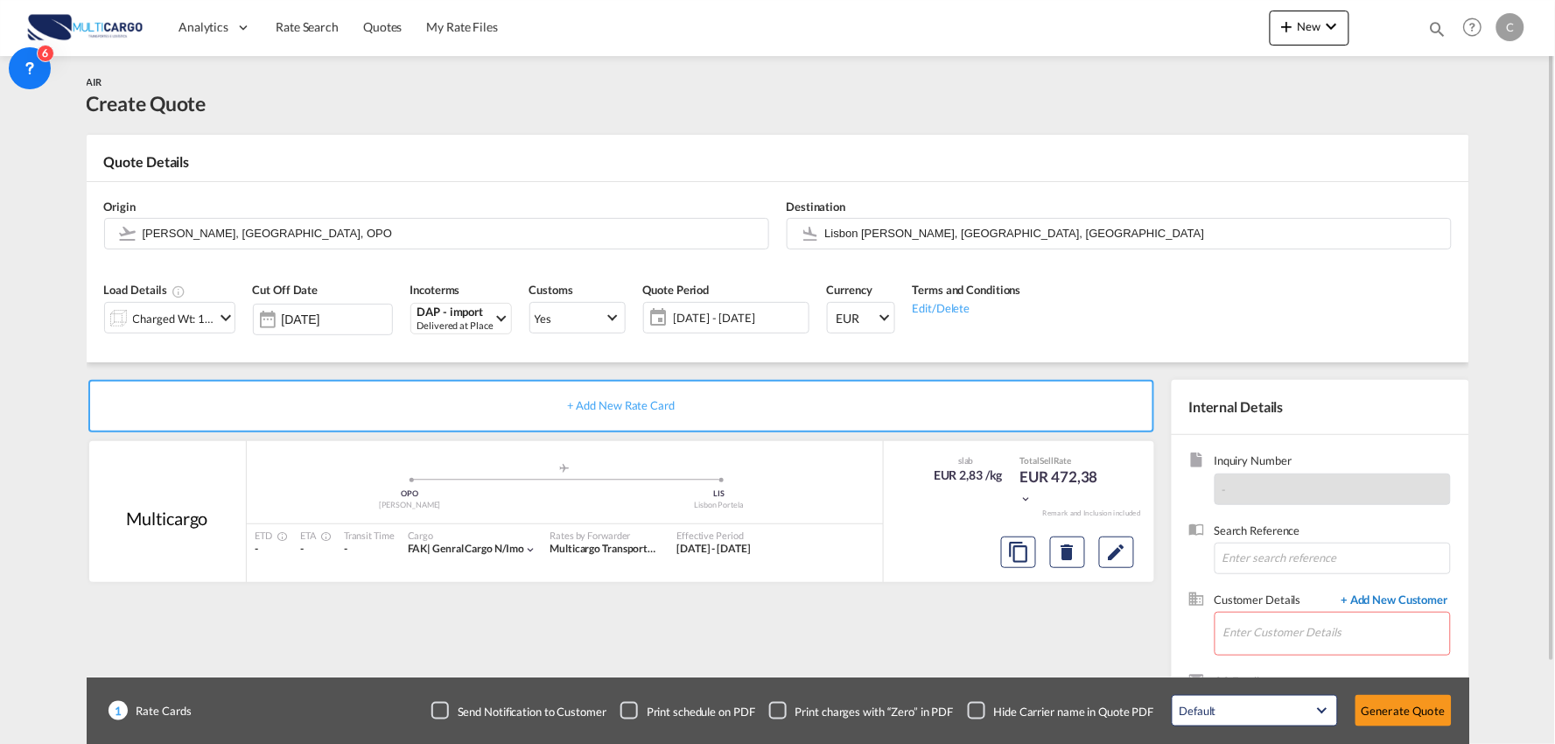
click at [1383, 605] on span "+ Add New Customer" at bounding box center [1392, 602] width 118 height 20
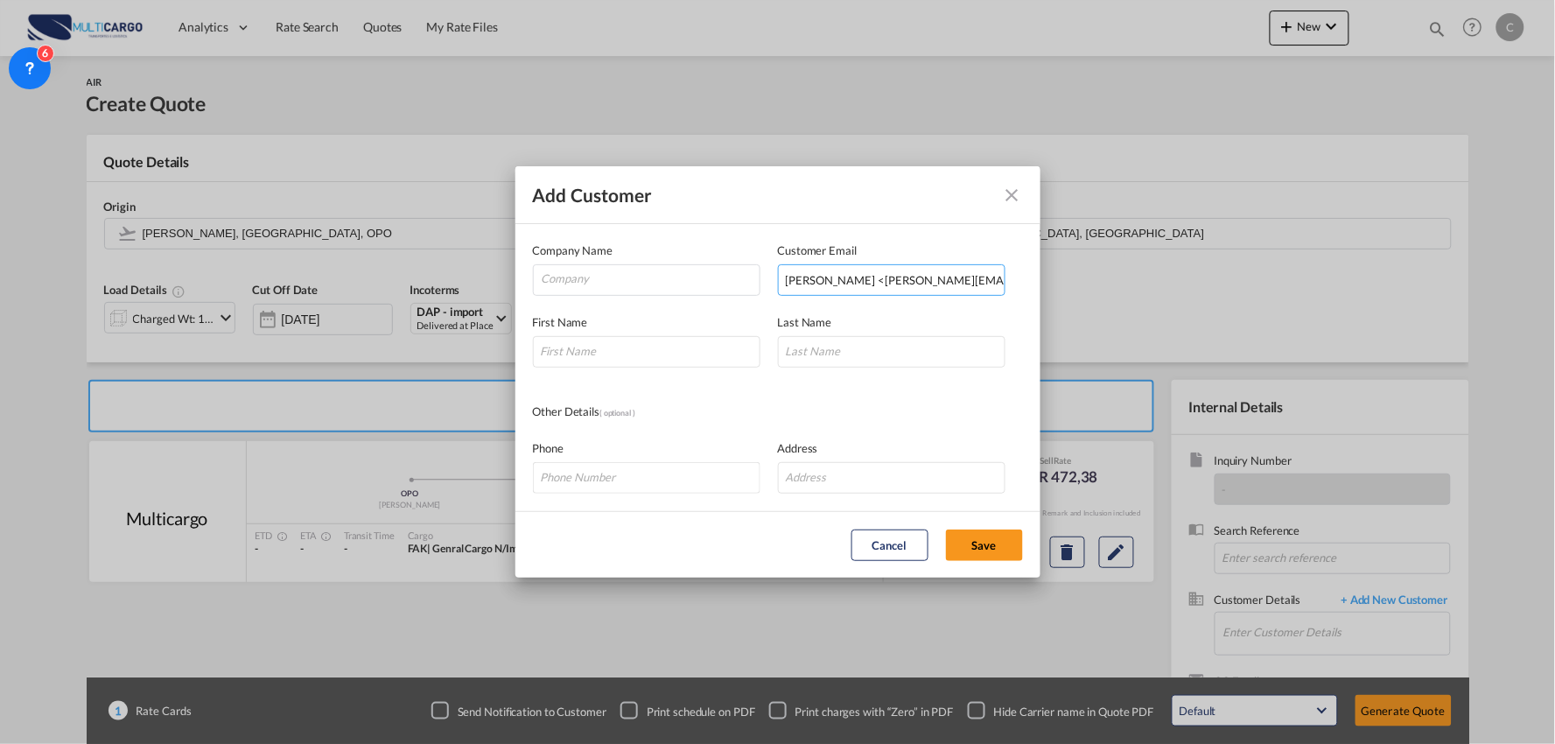
click at [853, 281] on input "Angela EVL <angela.quirino@evl.net.br>" at bounding box center [892, 280] width 228 height 32
drag, startPoint x: 850, startPoint y: 281, endPoint x: 797, endPoint y: 281, distance: 52.5
click at [630, 281] on div "Company Name Customer Email Angela EVL <angela.quirino@evl.net.br> Enter a vali…" at bounding box center [778, 269] width 490 height 54
click at [972, 280] on input "angela.quirino@evl.net.br>" at bounding box center [892, 280] width 228 height 32
type input "angela.quirino@evl.net.br"
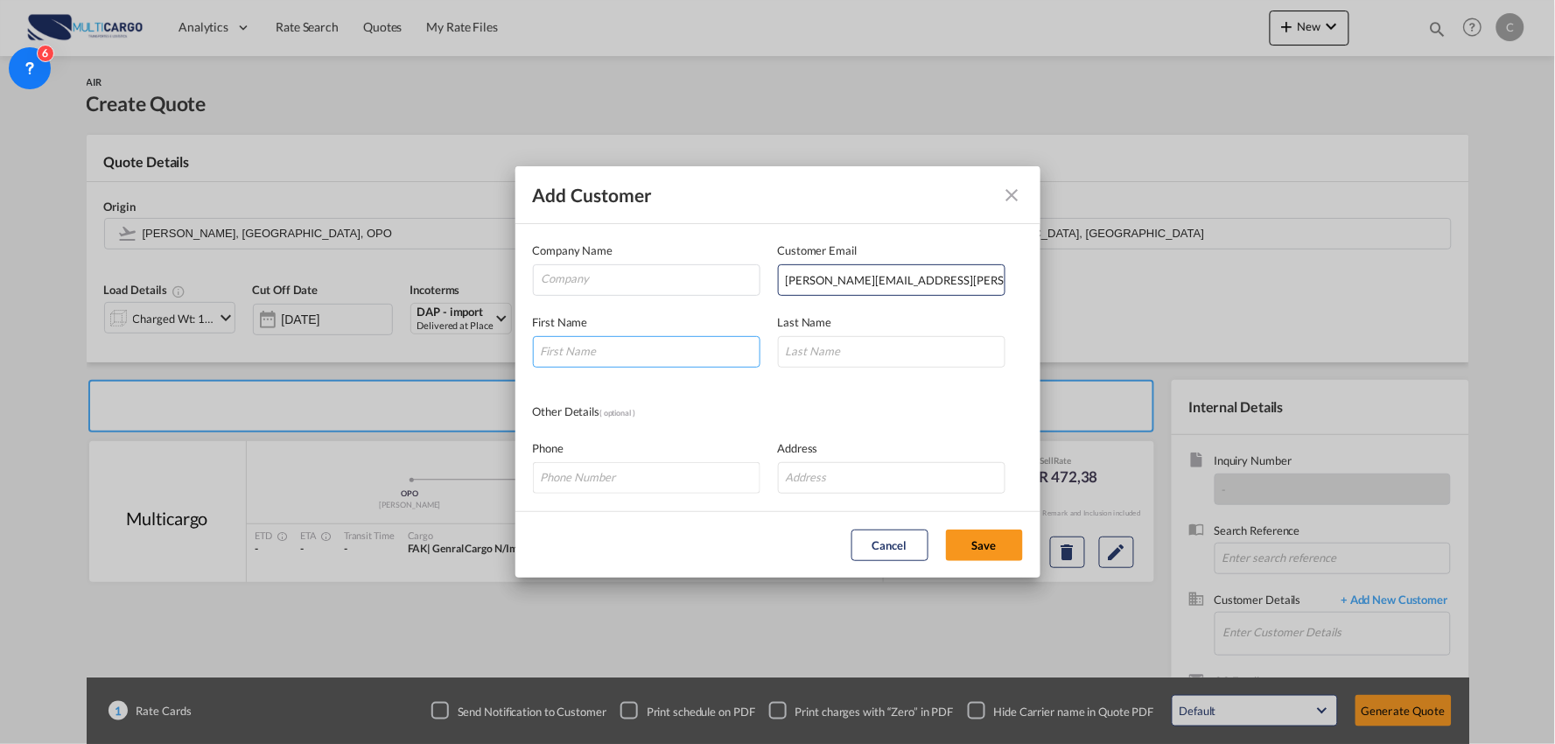
click at [671, 350] on input "Add Customer Company ..." at bounding box center [647, 352] width 228 height 32
type input "Angela"
type input "Quirino"
click at [604, 277] on input "Company" at bounding box center [651, 278] width 218 height 26
type input "EVL"
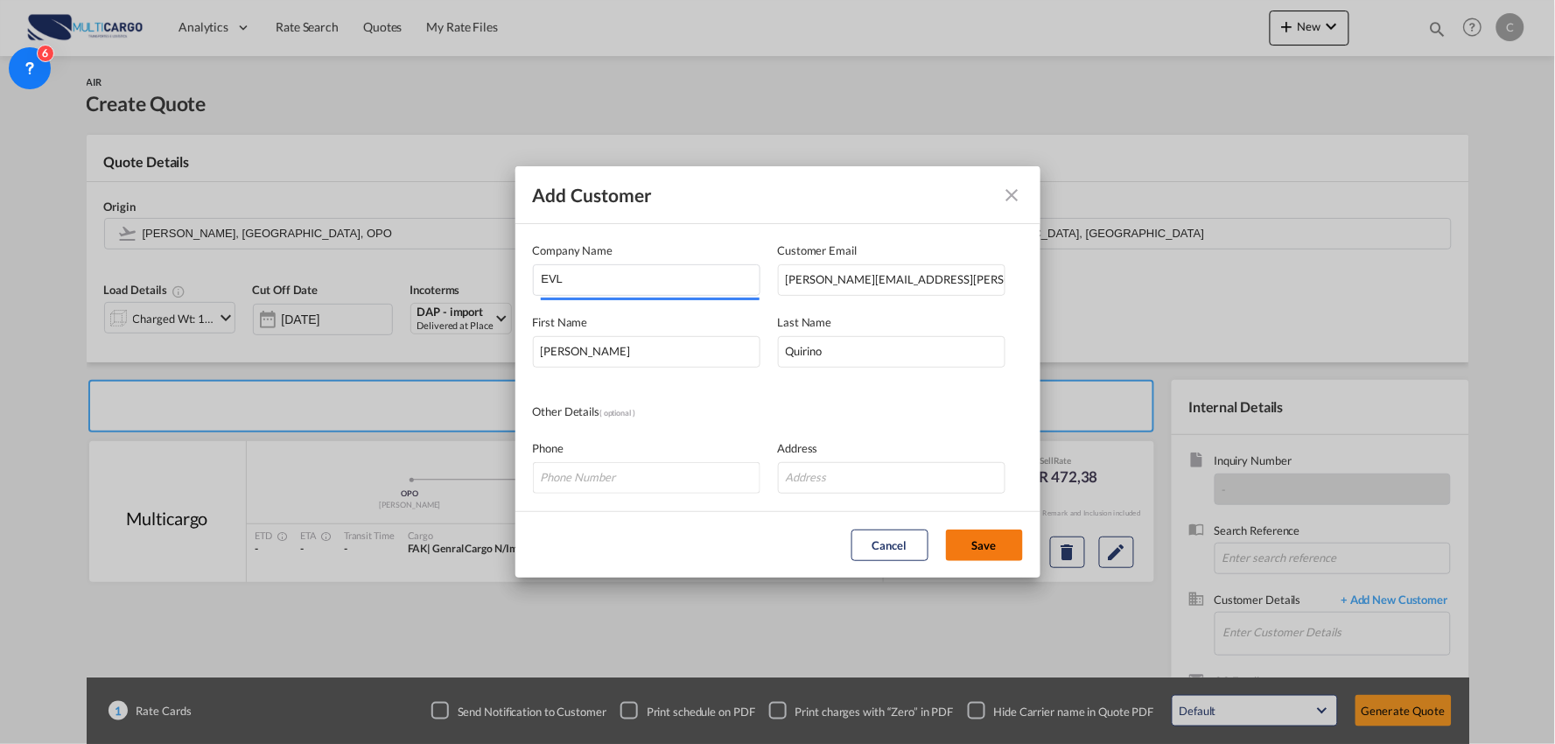
click at [995, 551] on button "Save" at bounding box center [984, 546] width 77 height 32
type input "EVL, Angela Quirino, angela.quirino@evl.net.br"
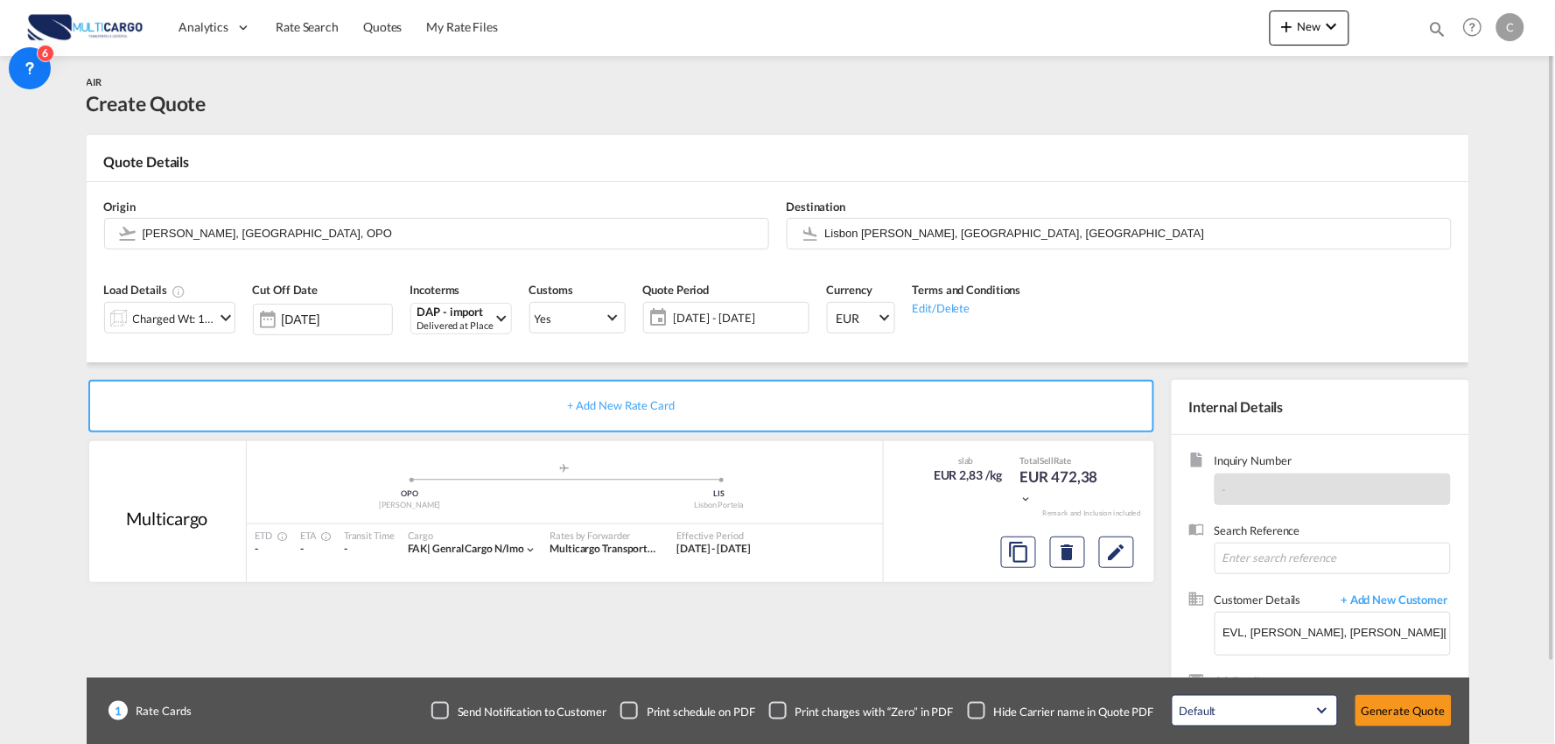
click at [977, 707] on div "Checkbox No Ink" at bounding box center [977, 711] width 18 height 18
click at [949, 633] on div "+ Add New Rate Card Multicargo added by you .a{fill:#aaa8ad;} .a{fill:#aaa8ad;}…" at bounding box center [625, 563] width 1077 height 366
click at [420, 144] on md-card "Quote Details Origin Francisco de Sá Carneiro, Porto, OPO Destination Lisbon Po…" at bounding box center [778, 249] width 1383 height 228
click at [357, 226] on input "Francisco de Sá Carneiro, Porto, OPO" at bounding box center [451, 233] width 617 height 31
click at [424, 153] on div "Quote Details" at bounding box center [778, 166] width 1383 height 28
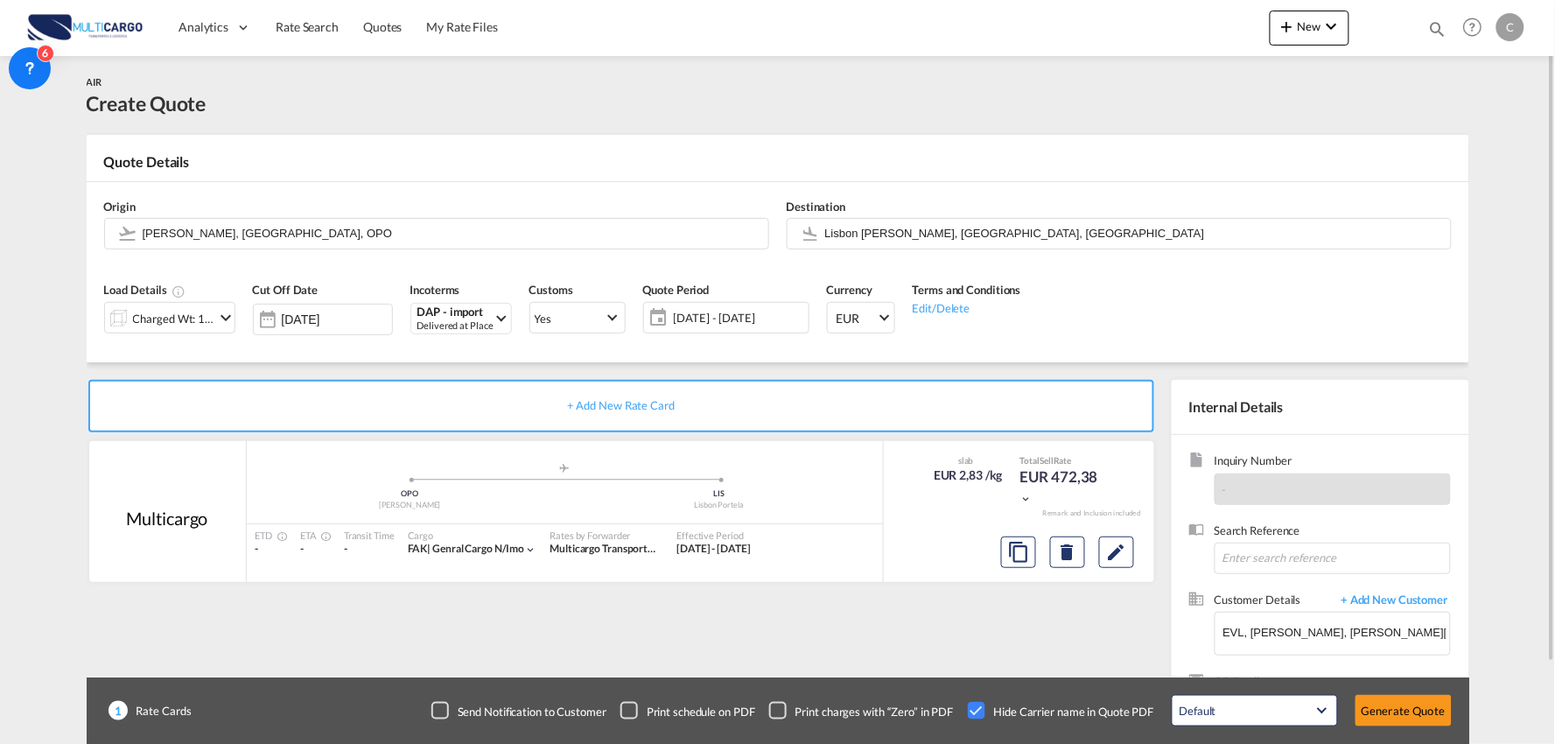
click at [816, 627] on div "+ Add New Rate Card Multicargo added by you .a{fill:#aaa8ad;} .a{fill:#aaa8ad;}…" at bounding box center [625, 563] width 1077 height 366
click at [339, 231] on input "Francisco de Sá Carneiro, Porto, OPO" at bounding box center [451, 233] width 617 height 31
click at [509, 186] on div "Origin Francisco de Sá Carneiro, Porto, OPO Destination Lisbon Portela, Lisbon,…" at bounding box center [778, 224] width 1366 height 84
click at [212, 318] on div "Charged Wt: 166,67 KG" at bounding box center [174, 318] width 82 height 25
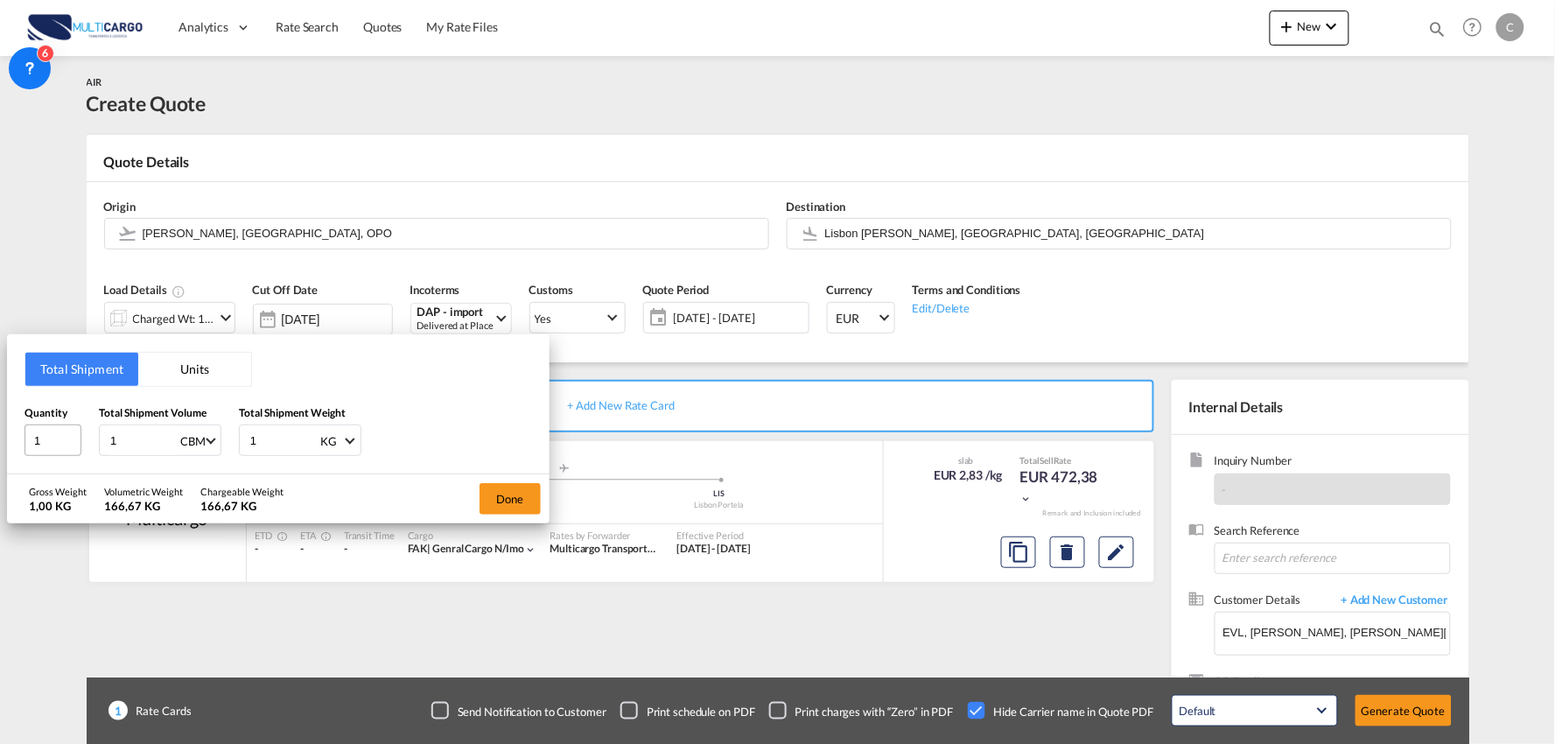
drag, startPoint x: 134, startPoint y: 439, endPoint x: 39, endPoint y: 441, distance: 94.6
click at [41, 441] on div "Quantity 1 Total Shipment Volume 1 CBM CBM CFT KG LB Total Shipment Weight 1 KG…" at bounding box center [279, 430] width 508 height 53
type input "1.017"
drag, startPoint x: 277, startPoint y: 446, endPoint x: 204, endPoint y: 439, distance: 73.9
click at [204, 439] on div "Quantity 1 Total Shipment Volume 1.017 CBM CBM CFT KG LB Total Shipment Weight …" at bounding box center [279, 430] width 508 height 53
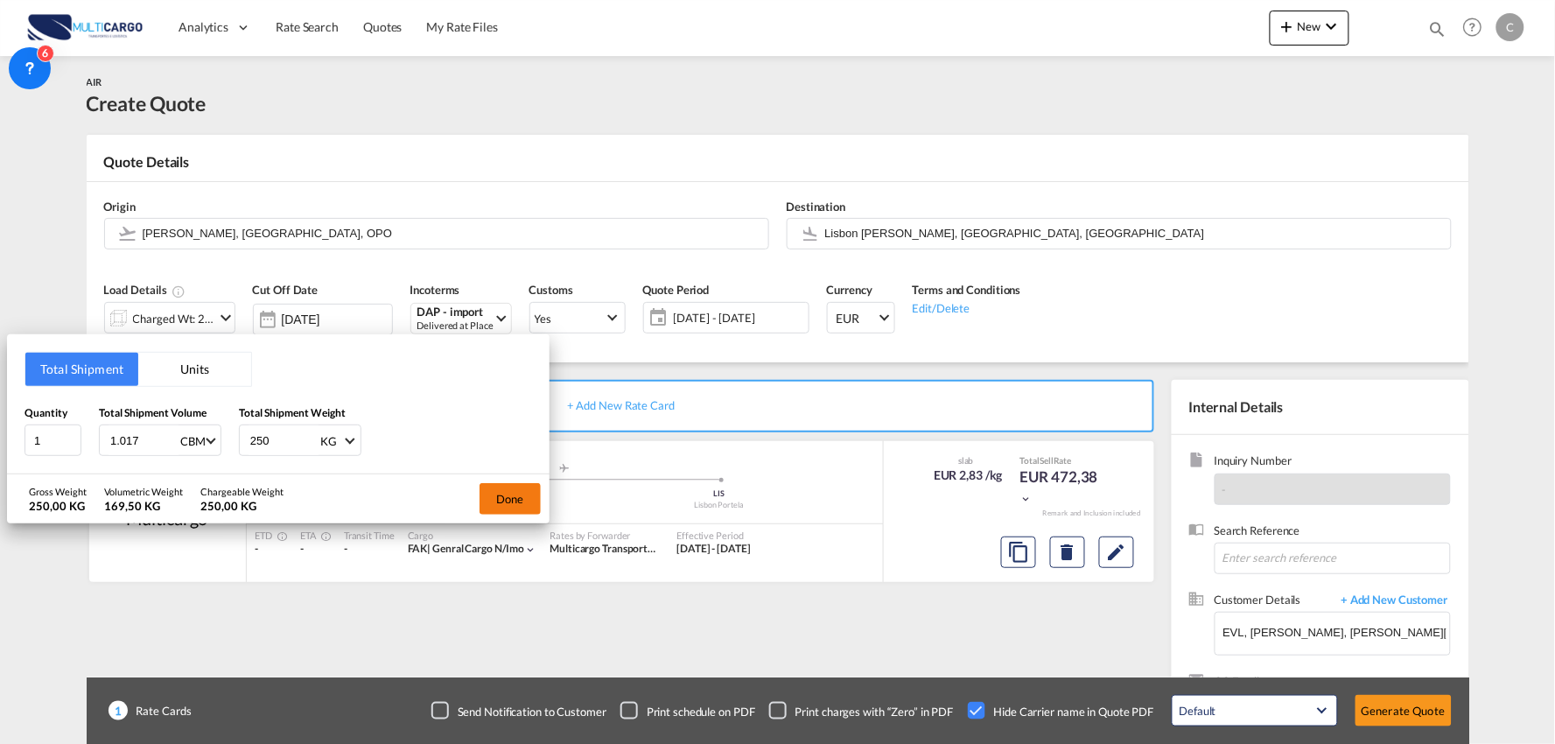
type input "250"
click at [518, 496] on button "Done" at bounding box center [510, 499] width 61 height 32
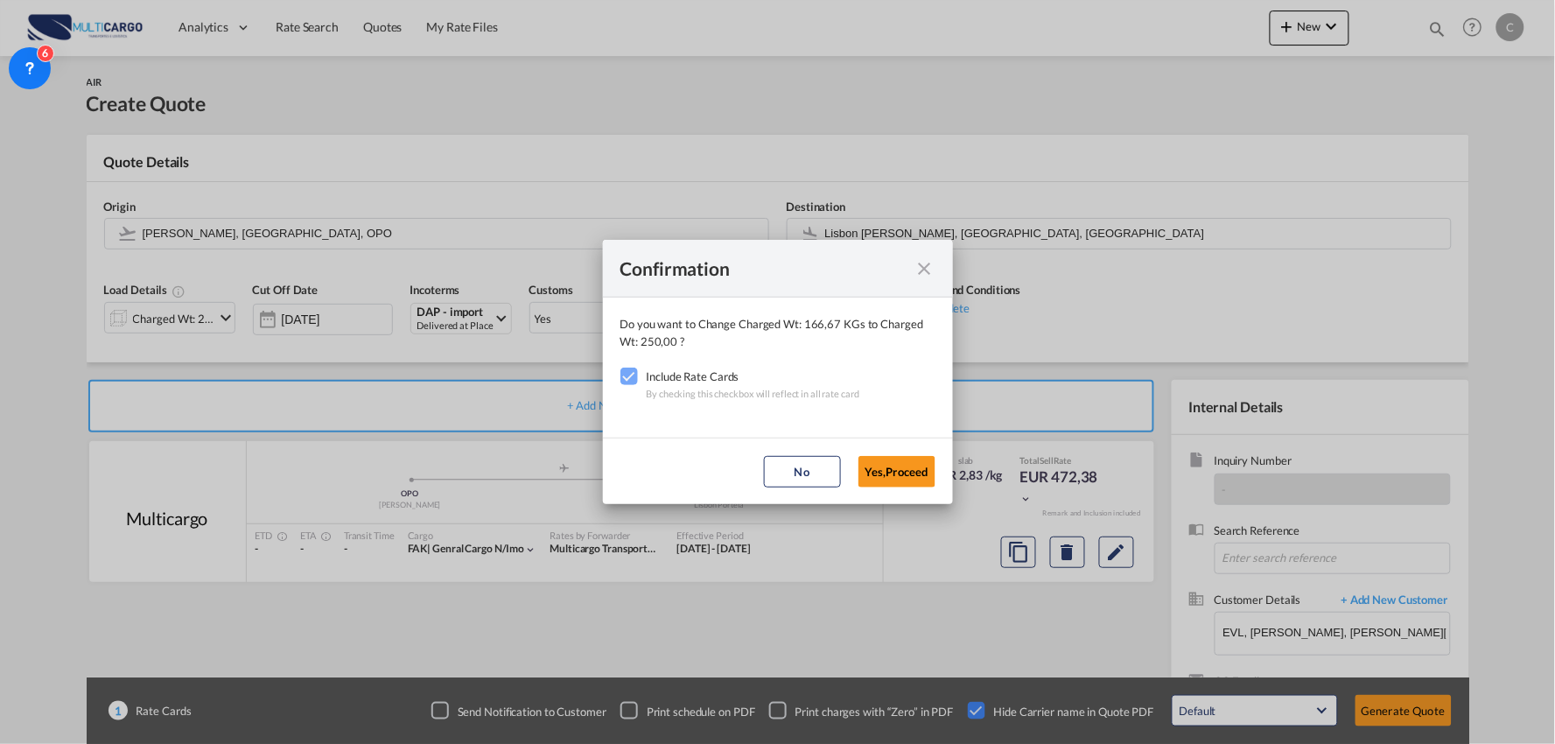
click at [941, 466] on md-dialog-actions "No Yes,Proceed" at bounding box center [778, 471] width 350 height 67
click at [890, 462] on button "Yes,Proceed" at bounding box center [897, 472] width 77 height 32
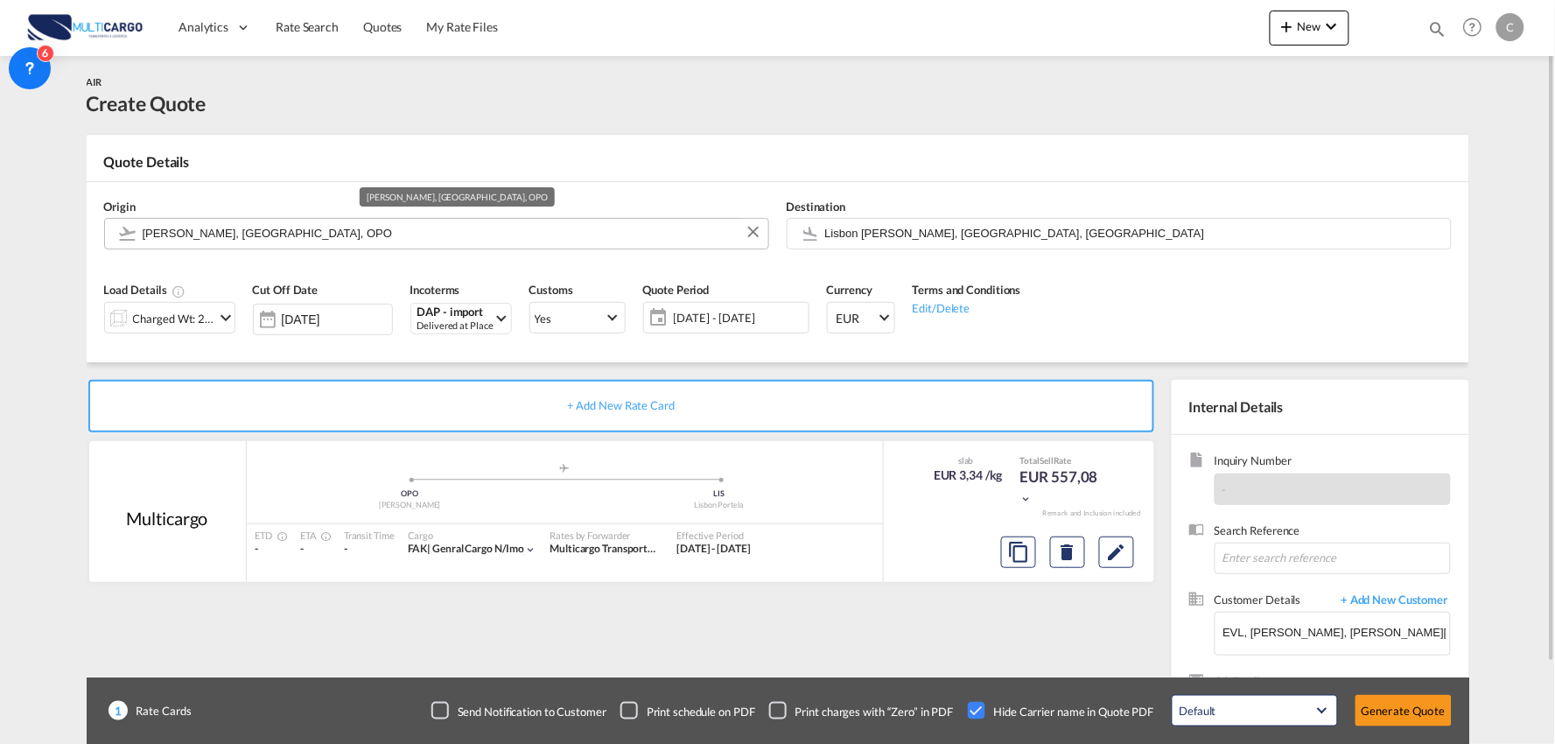
click at [228, 235] on input "Francisco de Sá Carneiro, Porto, OPO" at bounding box center [451, 233] width 617 height 31
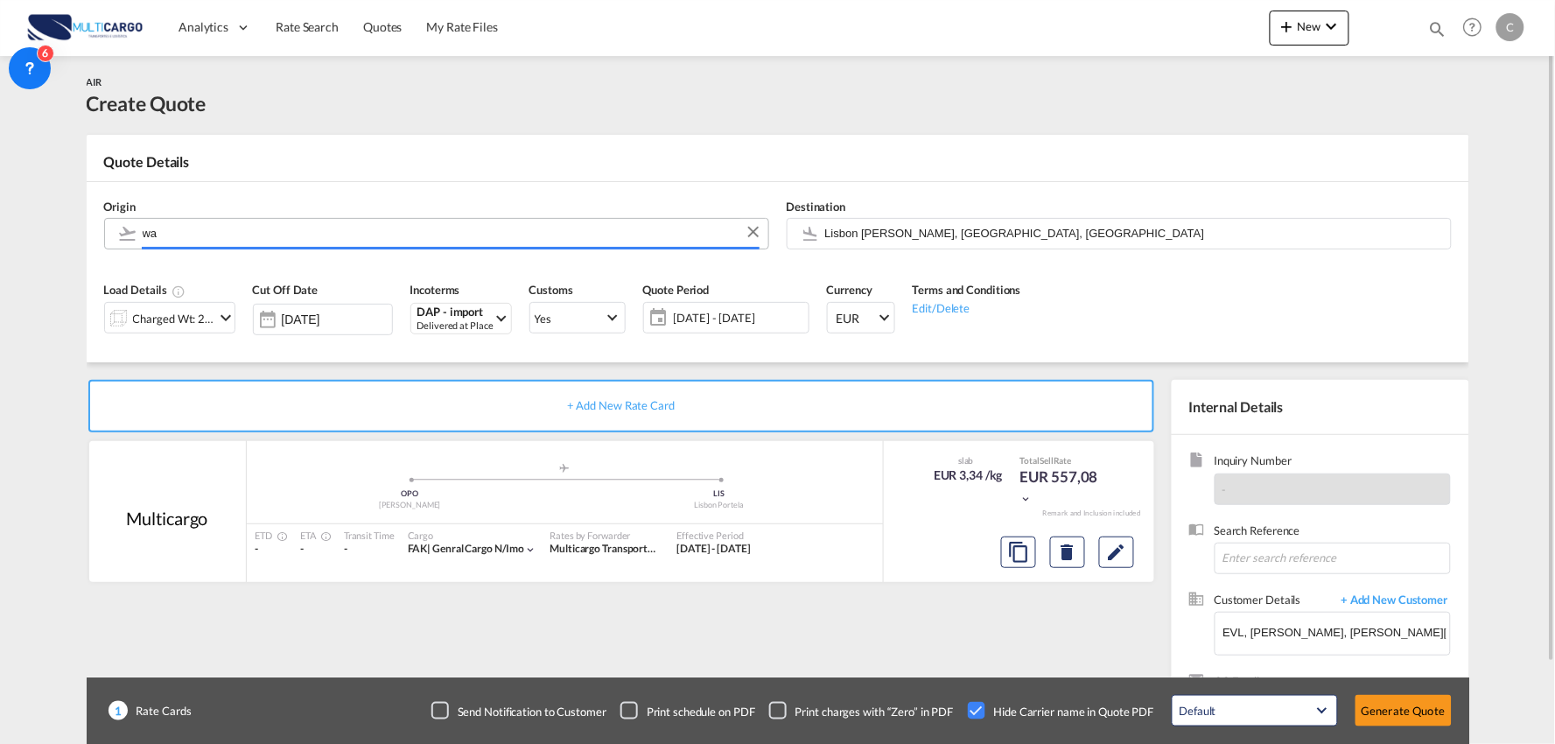
type input "w"
drag, startPoint x: 247, startPoint y: 228, endPoint x: 108, endPoint y: 224, distance: 139.2
click at [219, 226] on body "Analytics Reports Dashboard Rate Search Quotes My Rate Files Analytics" at bounding box center [777, 372] width 1555 height 744
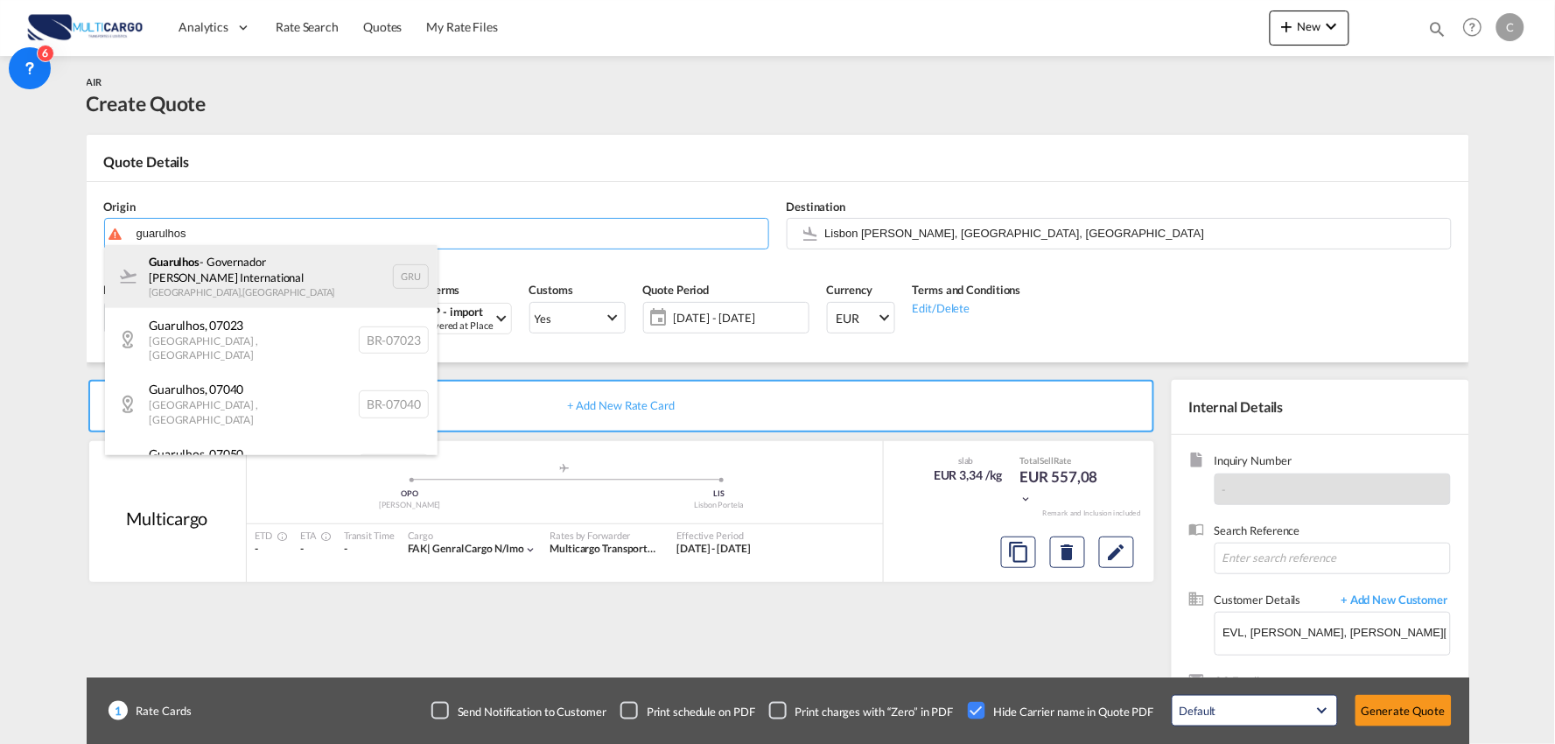
click at [247, 269] on div "Guarulhos - Governador André Franco Montoro International São Paulo , Brazil GRU" at bounding box center [271, 276] width 333 height 63
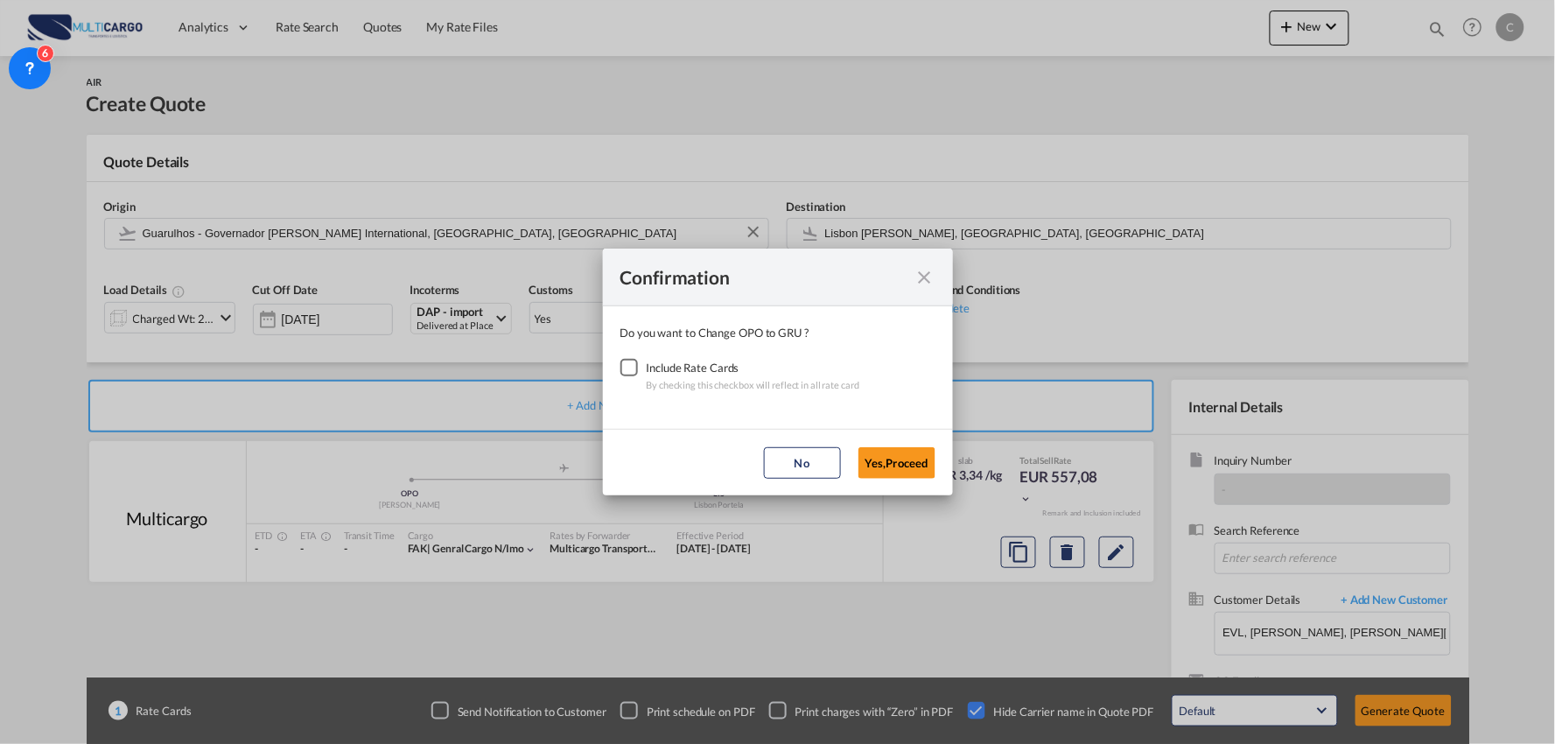
click at [628, 369] on div "Checkbox No Ink" at bounding box center [630, 368] width 18 height 18
click at [900, 453] on button "Yes,Proceed" at bounding box center [897, 463] width 77 height 32
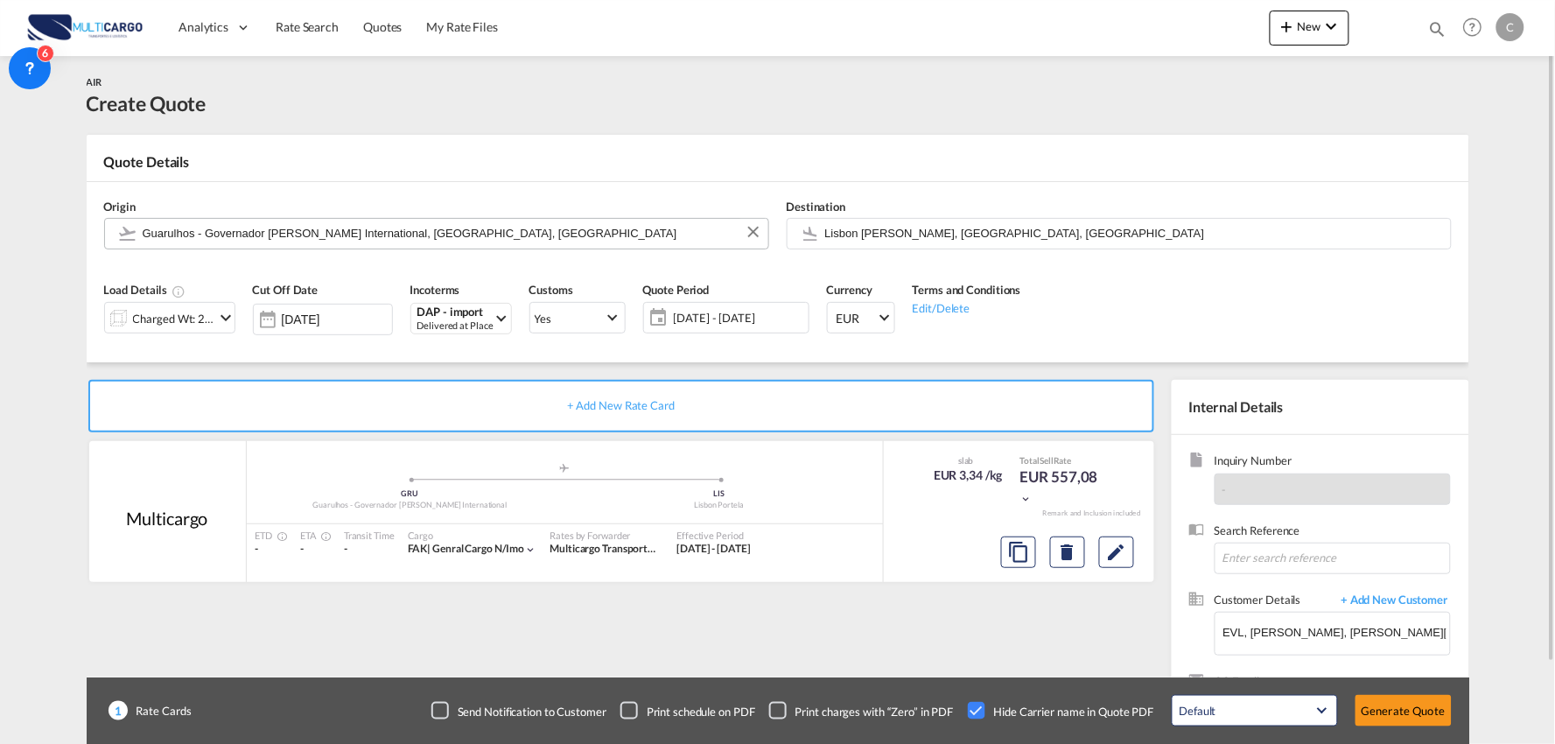
click at [366, 231] on input "Guarulhos - Governador André Franco Montoro International, São Paulo, GRU" at bounding box center [451, 233] width 617 height 31
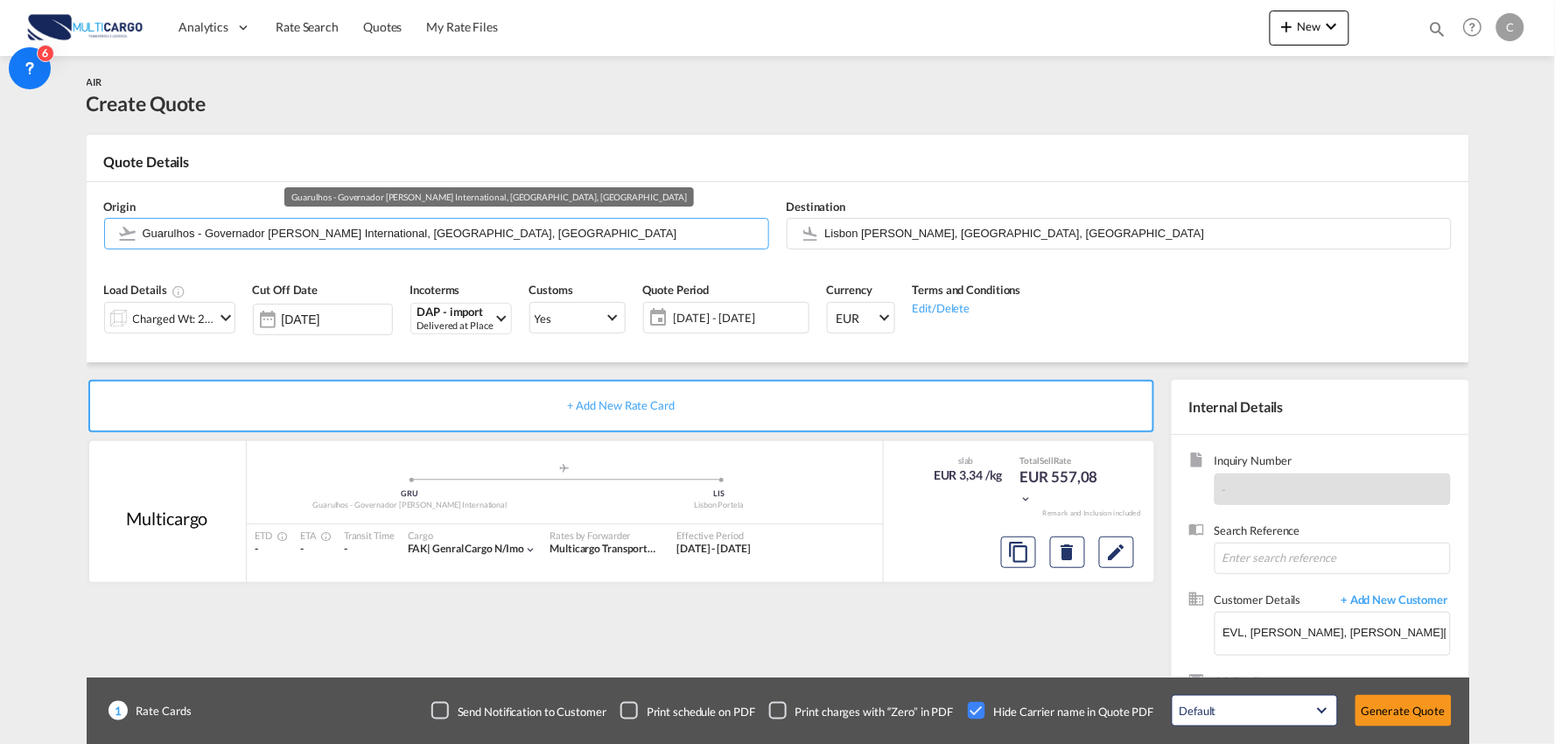
drag, startPoint x: 90, startPoint y: 242, endPoint x: -162, endPoint y: 269, distance: 253.5
click at [0, 269] on html "Analytics Reports Dashboard Rate Search Quotes My Rate Files" at bounding box center [777, 372] width 1555 height 744
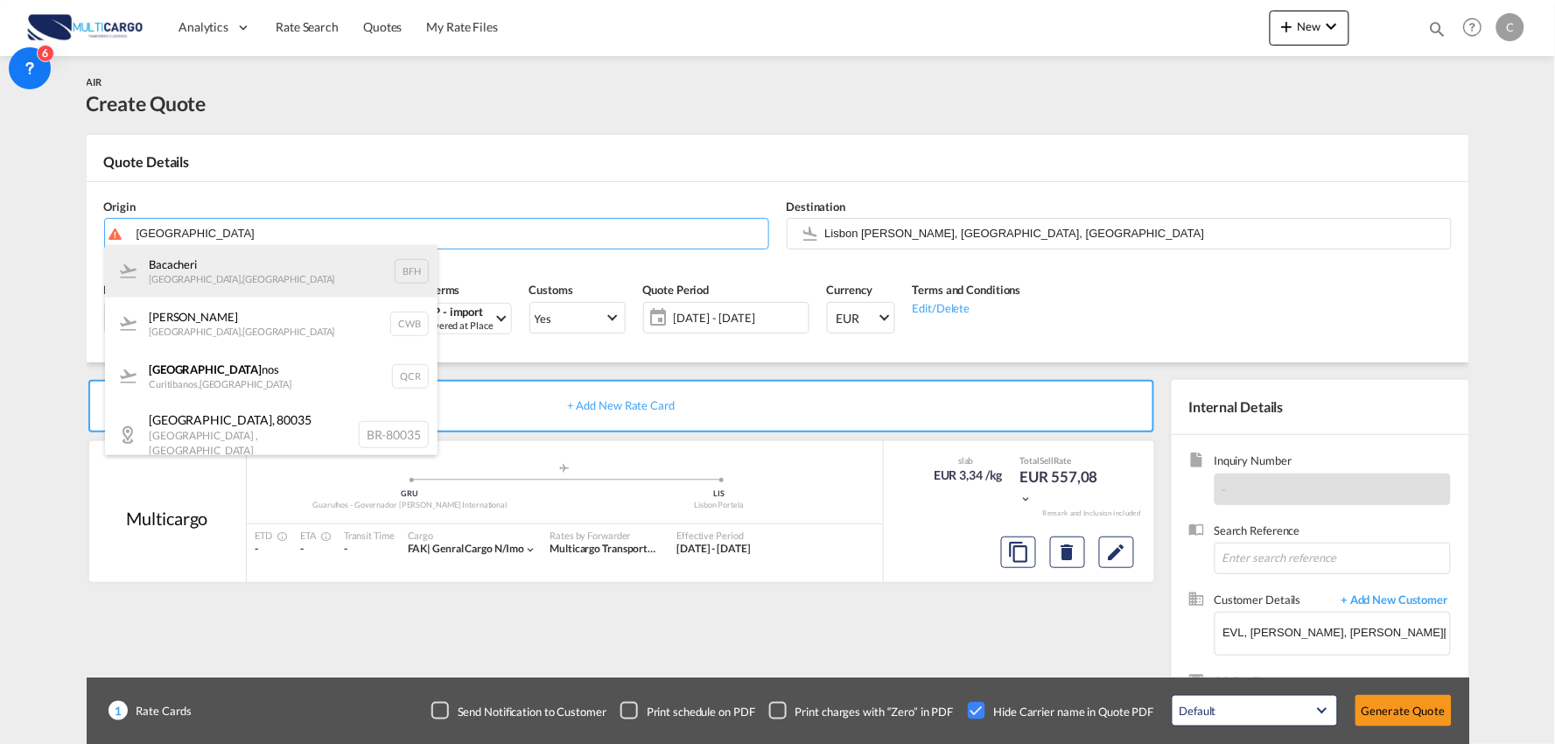
click at [242, 264] on div "Bacacheri Curitiba , Brazil BFH" at bounding box center [271, 271] width 333 height 53
type input "Bacacheri, Curitiba, BFH"
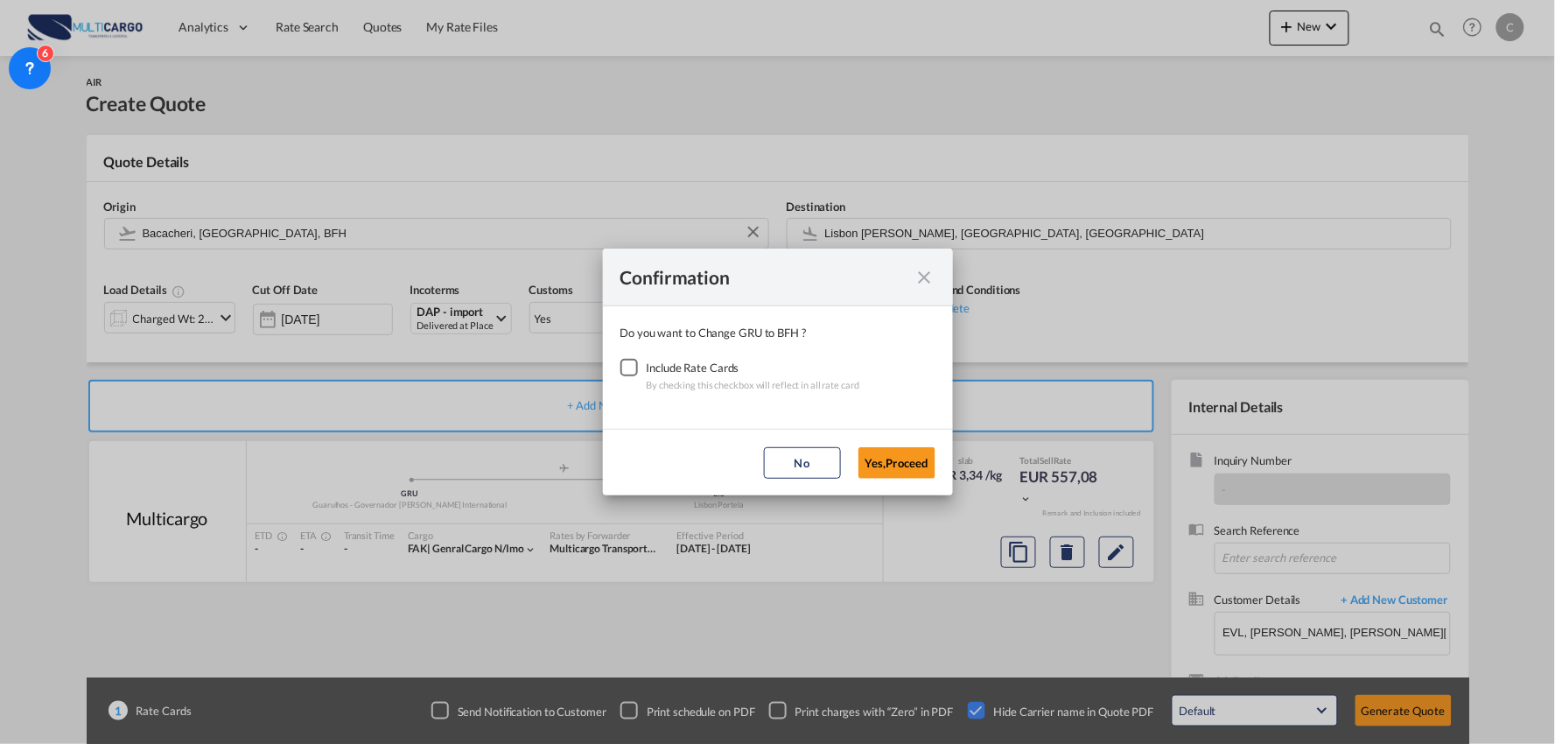
click at [633, 365] on div "Checkbox No Ink" at bounding box center [630, 368] width 18 height 18
click at [896, 452] on button "Yes,Proceed" at bounding box center [897, 463] width 77 height 32
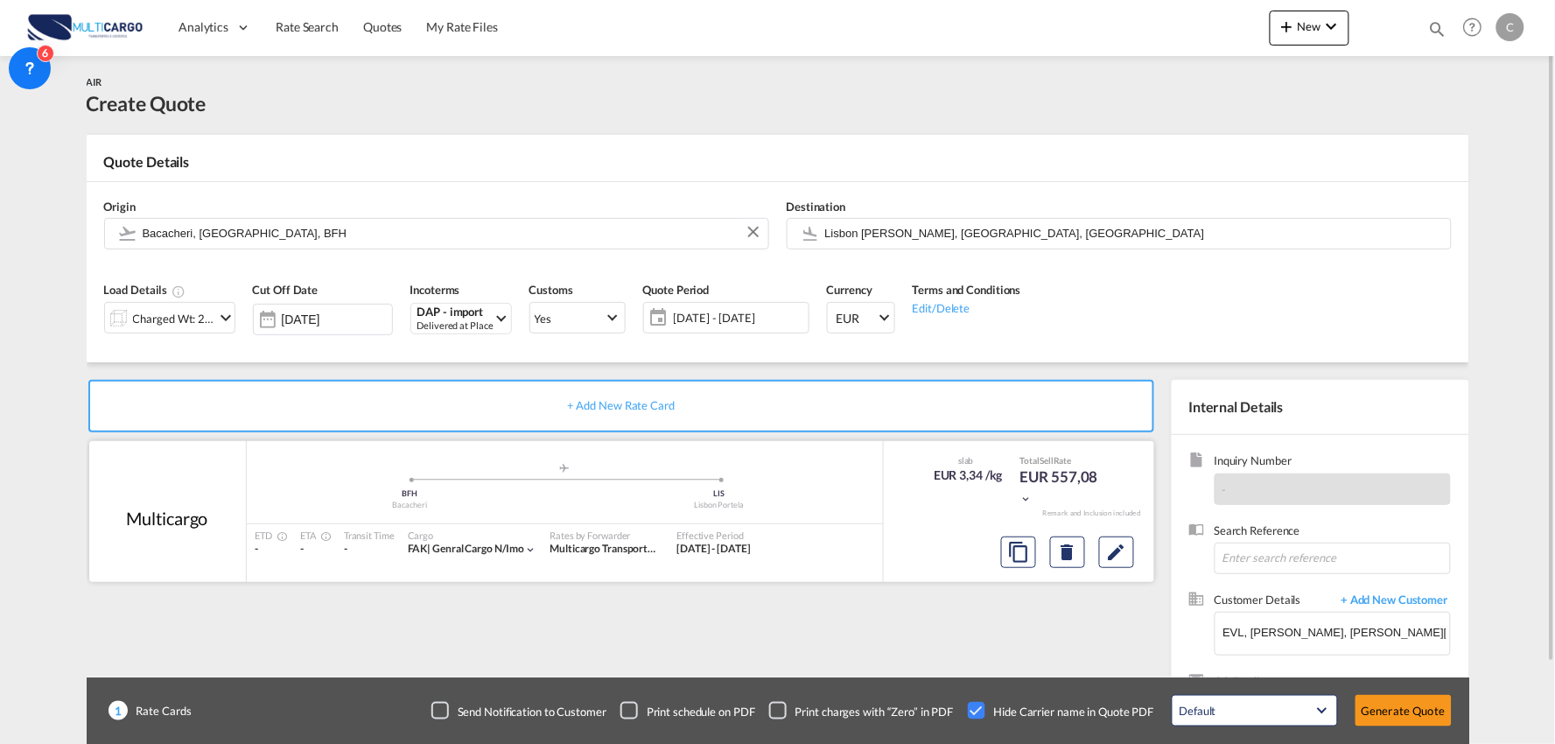
drag, startPoint x: 946, startPoint y: 628, endPoint x: 595, endPoint y: 545, distance: 360.5
click at [944, 628] on div "+ Add New Rate Card Multicargo added by you .a{fill:#aaa8ad;} .a{fill:#aaa8ad;}…" at bounding box center [625, 563] width 1077 height 366
click at [1384, 697] on button "Generate Quote" at bounding box center [1404, 711] width 96 height 32
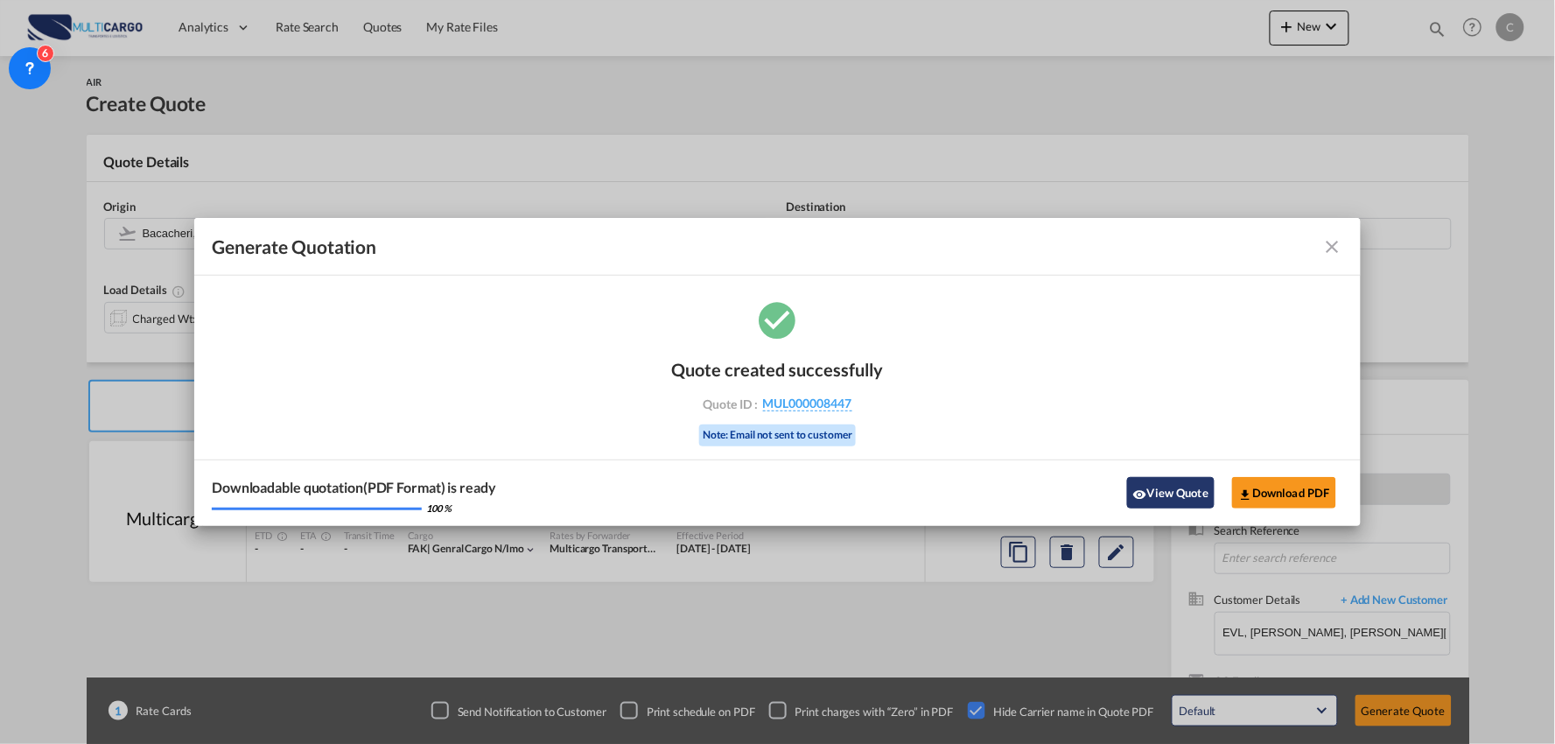
click at [1159, 492] on button "View Quote" at bounding box center [1171, 493] width 88 height 32
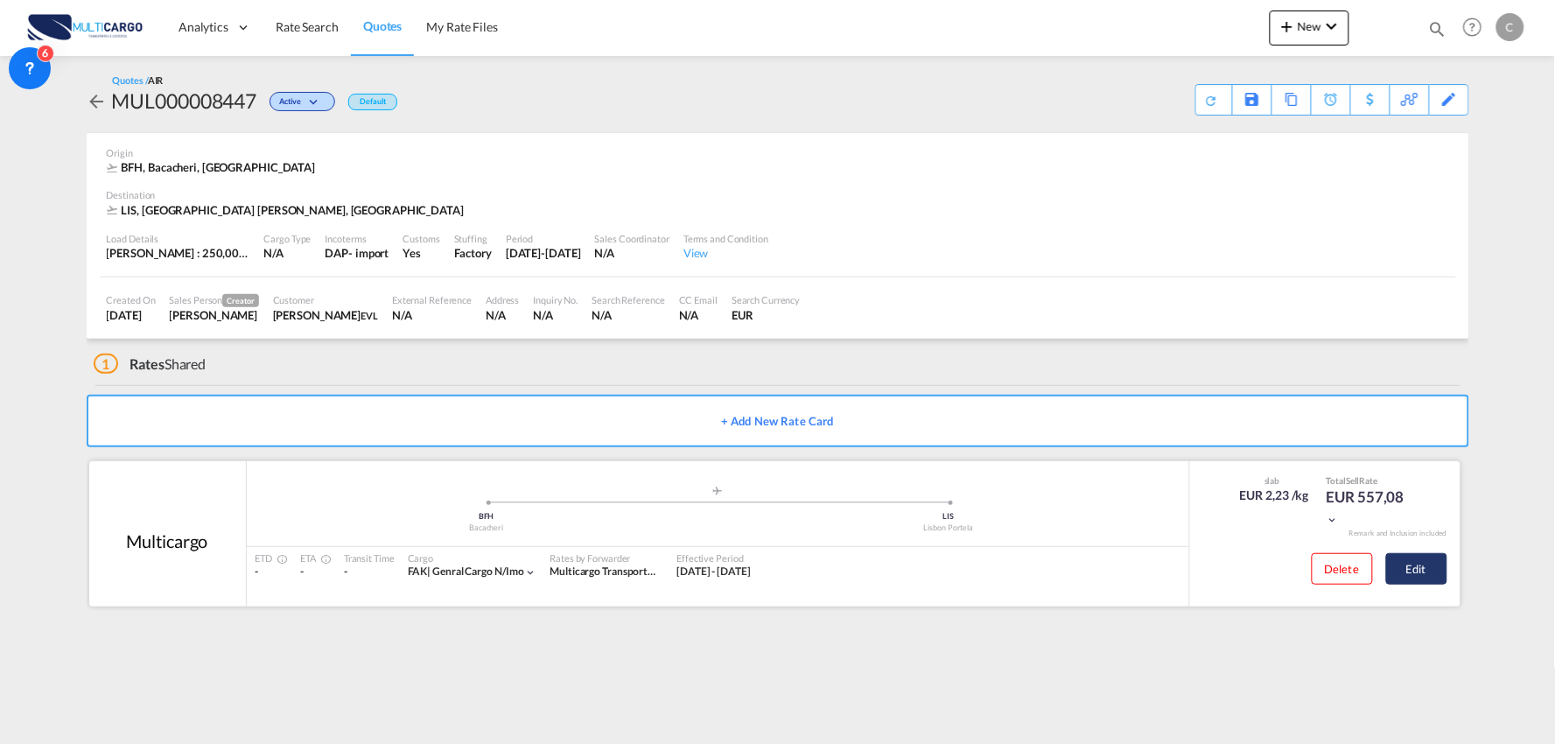
click at [1423, 561] on button "Edit" at bounding box center [1417, 569] width 61 height 32
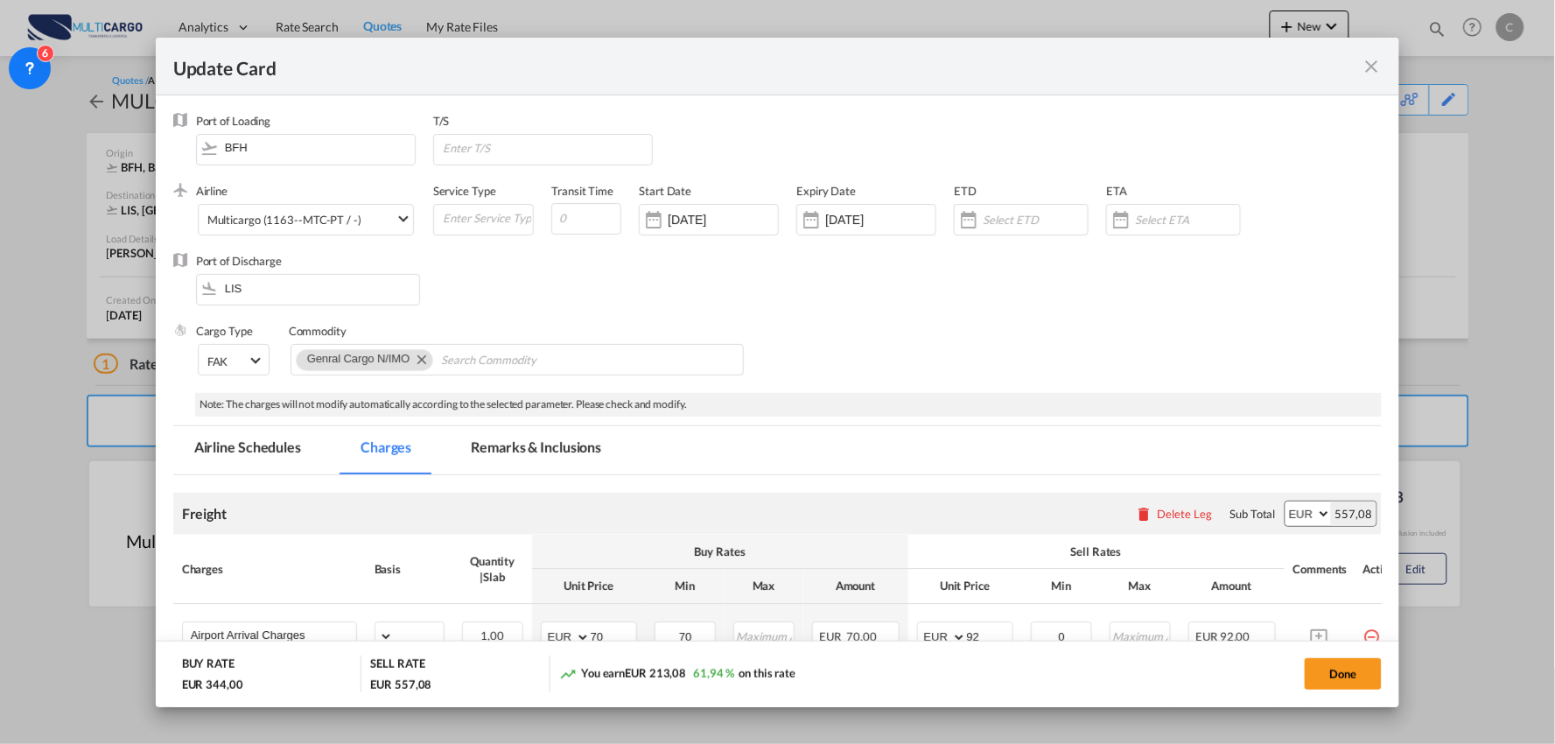
select select "per_bl"
select select "per_kg"
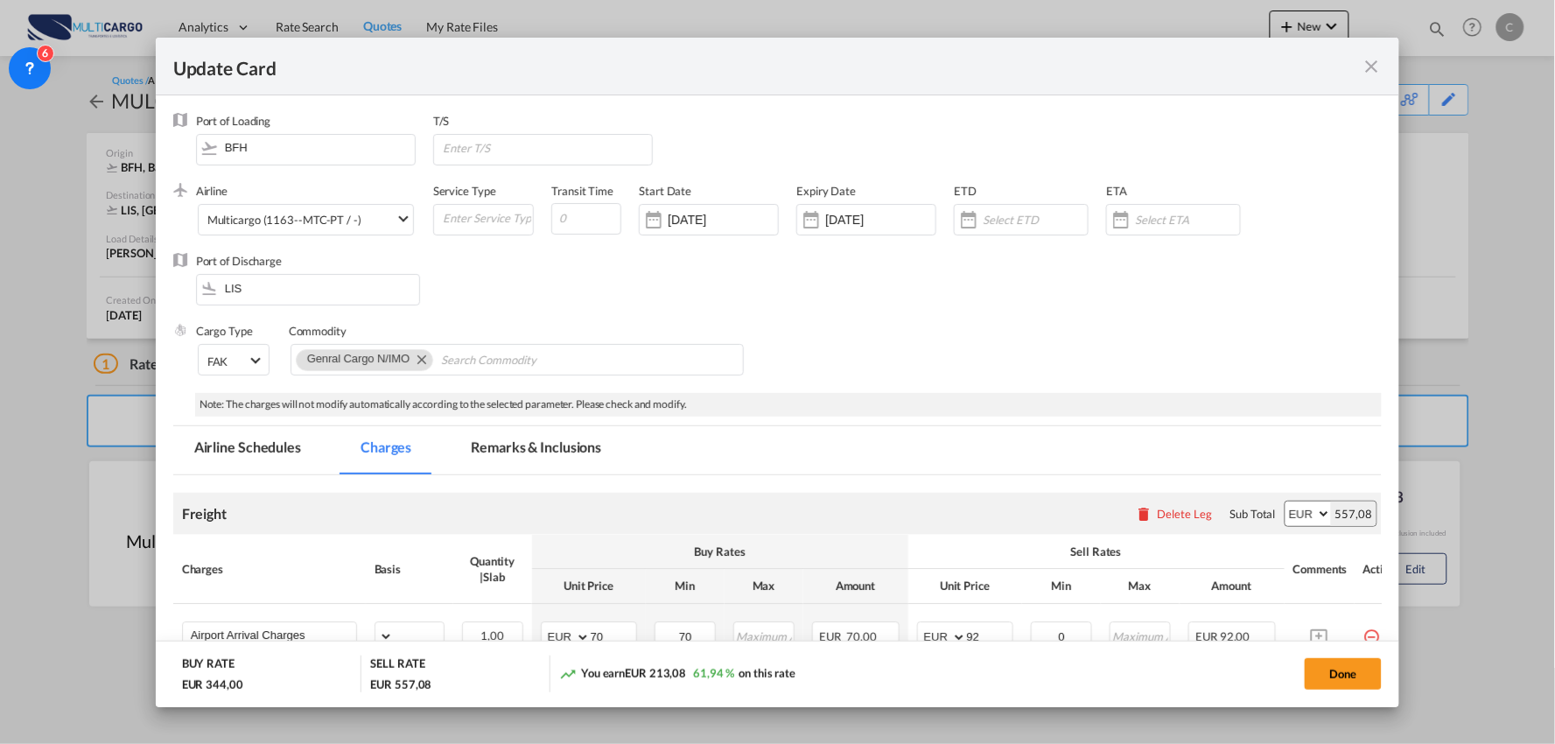
select select "per_shipment"
select select "per_bl"
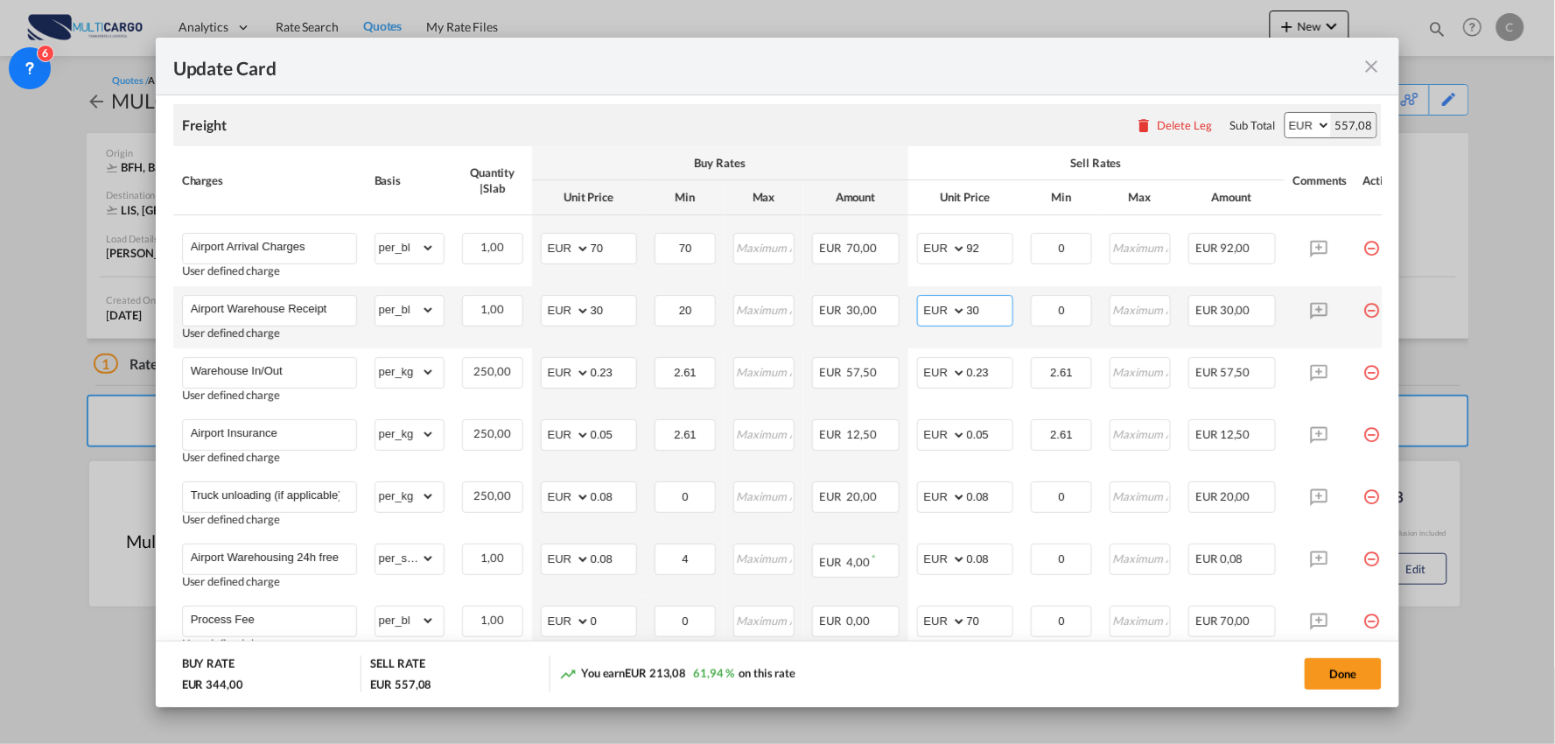
click at [919, 315] on md-input-container "AED AFN ALL AMD ANG AOA ARS AUD AWG AZN BAM BBD BDT BGN BHD BIF BMD BND BOB BRL…" at bounding box center [965, 311] width 96 height 32
type input "40"
click at [1001, 164] on div "Sell Rates" at bounding box center [1096, 163] width 359 height 16
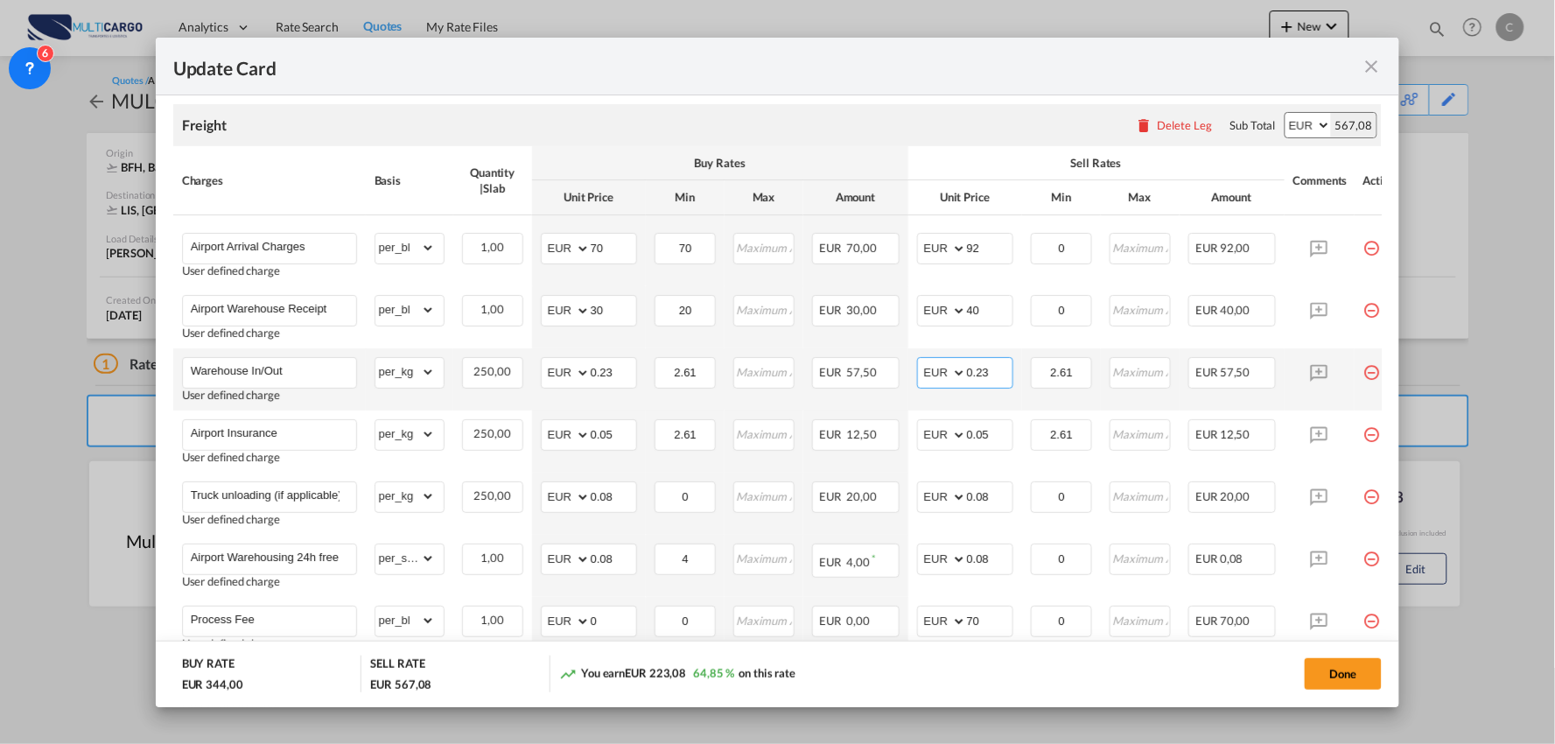
click at [994, 378] on input "0.23" at bounding box center [990, 371] width 46 height 26
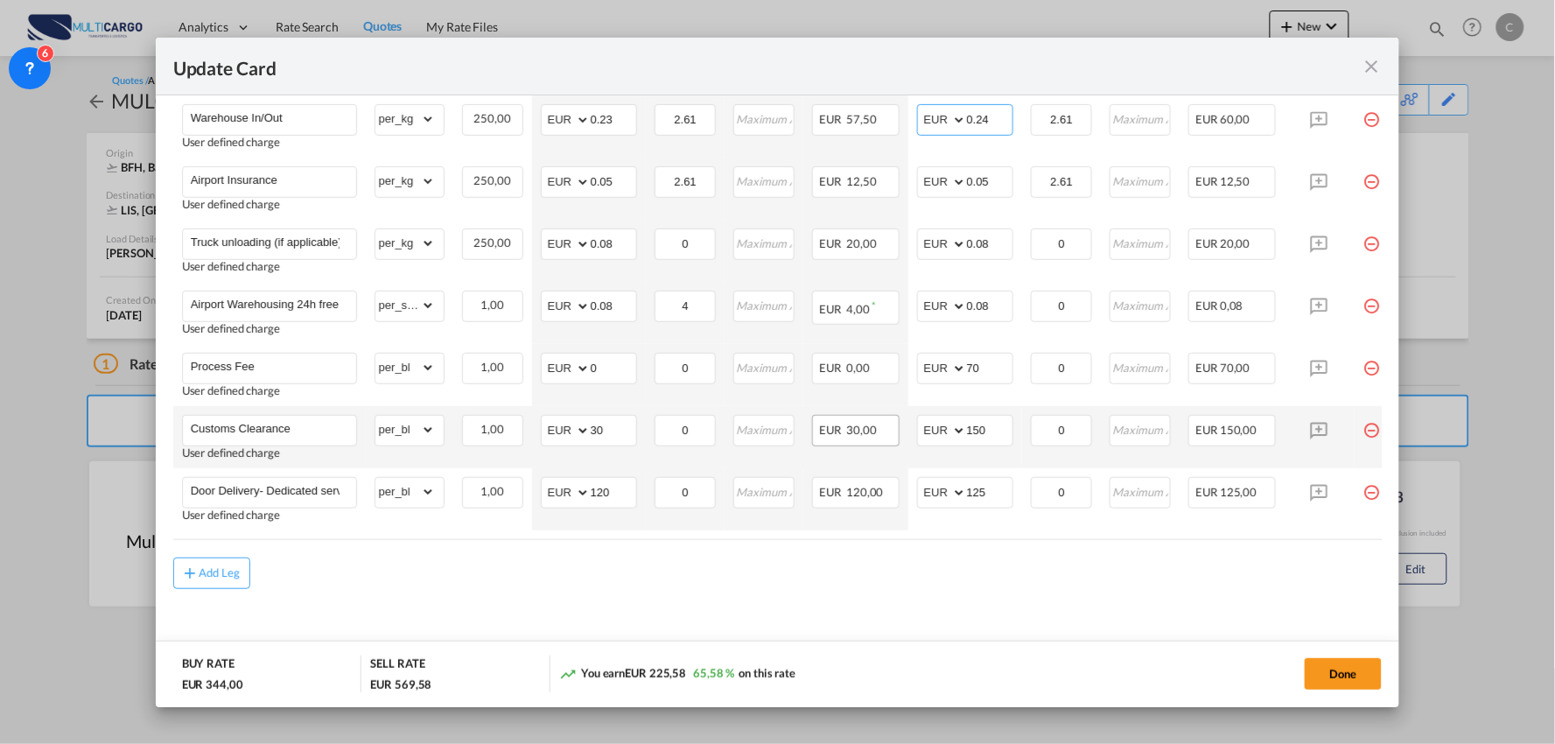
scroll to position [657, 0]
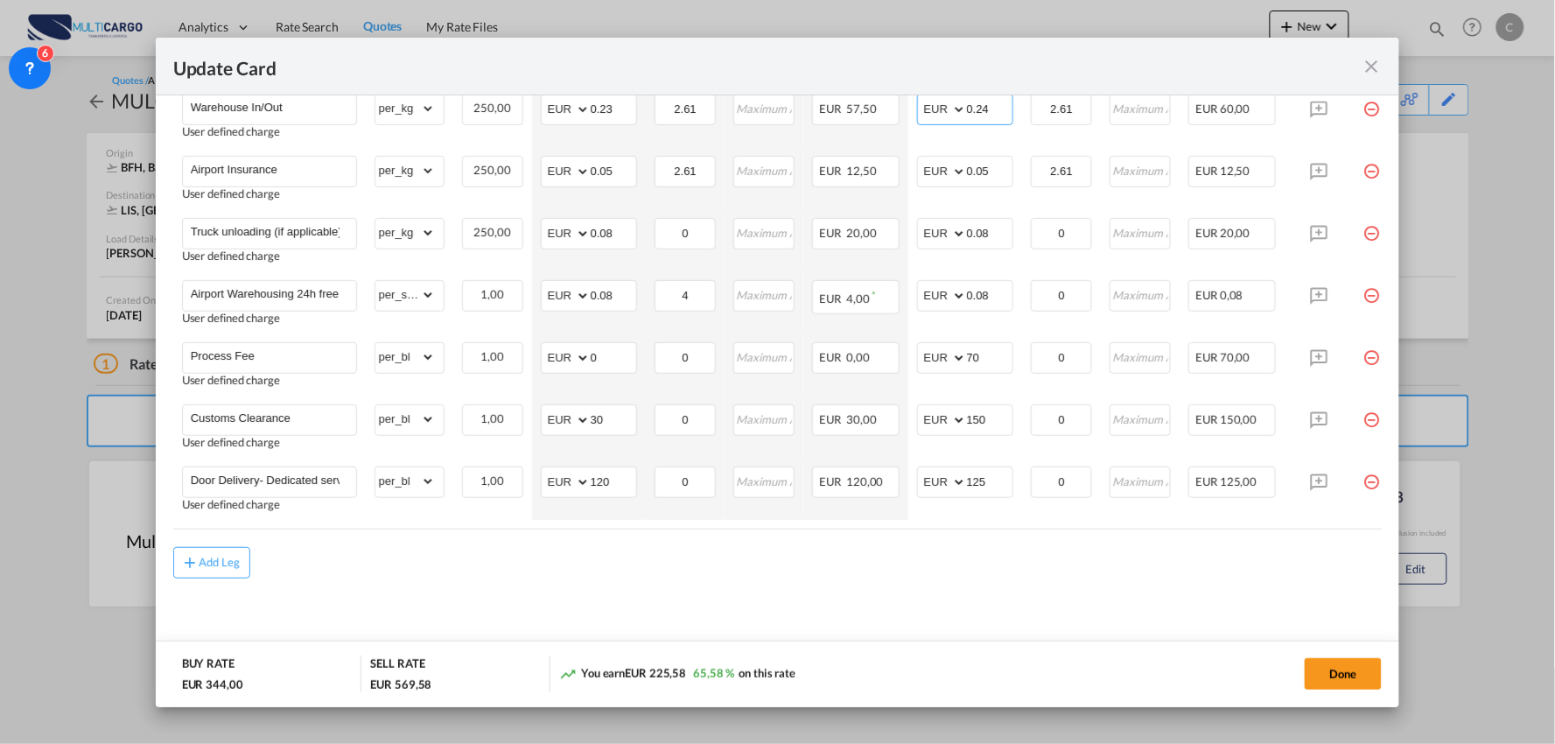
type input "0.24"
click at [959, 565] on div "Add Leg" at bounding box center [778, 563] width 1210 height 32
click at [944, 588] on md-content "Freight Please enter leg name Leg Name Already Exists Delete Leg Sub Total AED …" at bounding box center [778, 242] width 1210 height 839
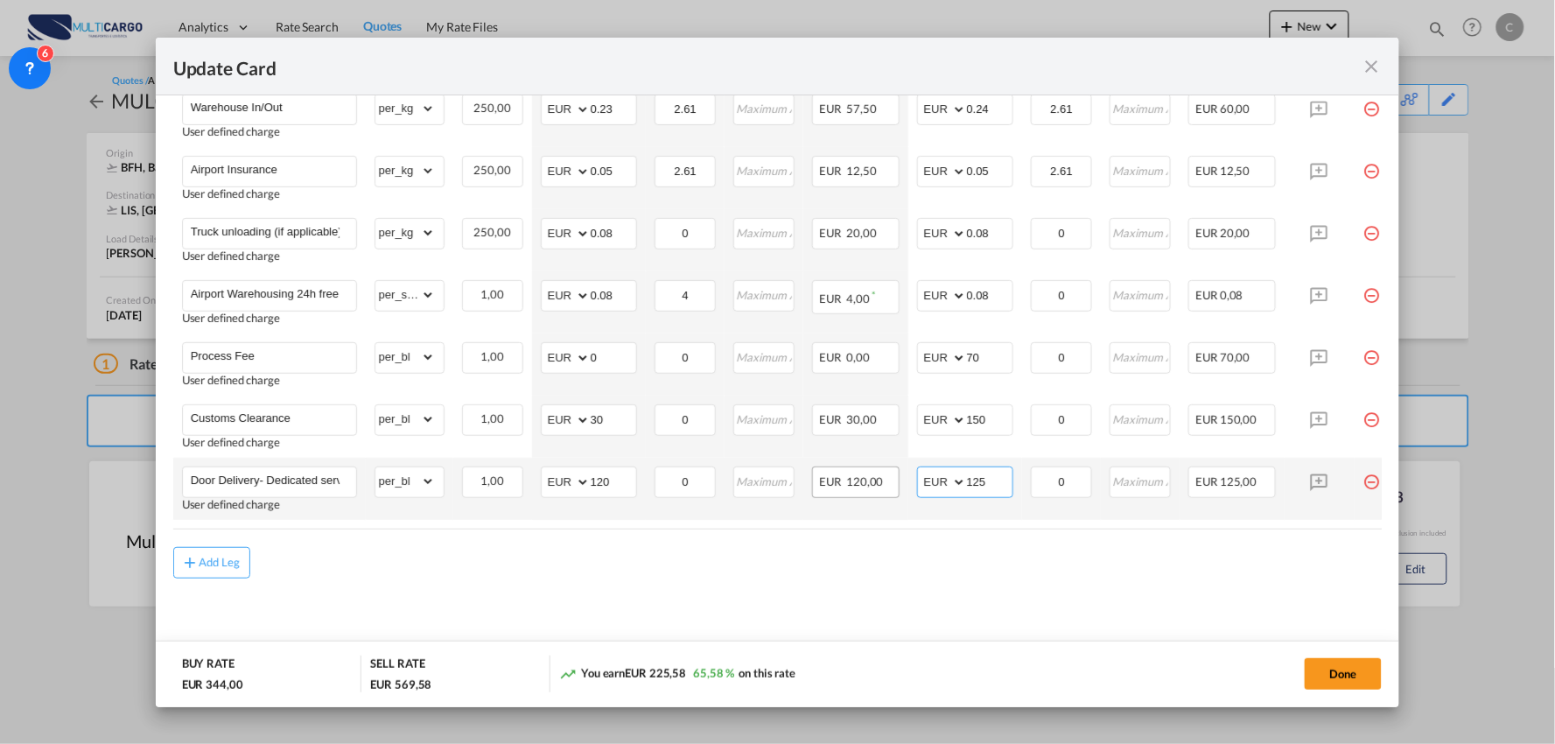
drag, startPoint x: 987, startPoint y: 477, endPoint x: 870, endPoint y: 478, distance: 117.3
click at [870, 478] on tr "Door Delivery- Dedicated service User defined charge Please Enter Already Exist…" at bounding box center [793, 489] width 1240 height 62
type input "150"
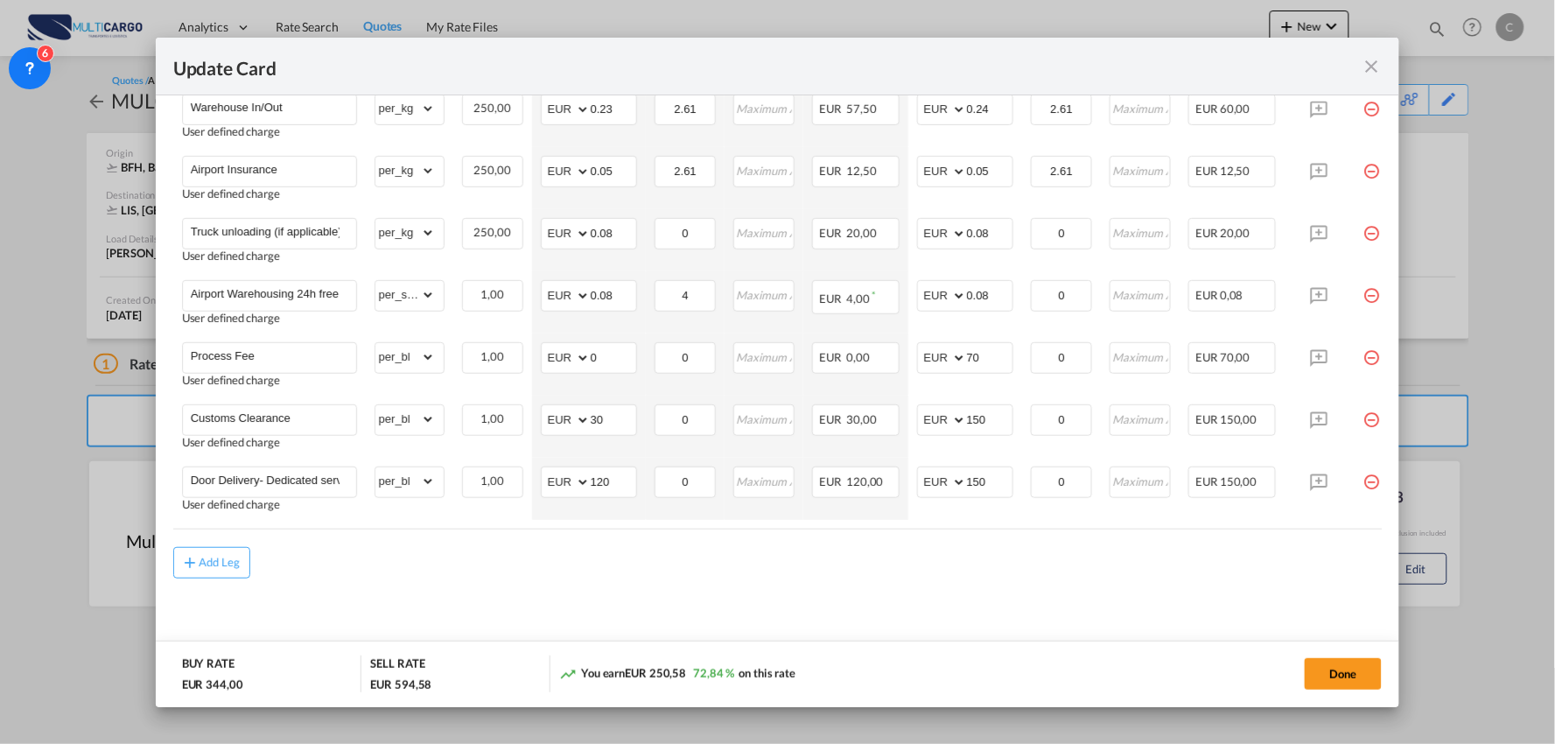
click at [514, 609] on md-content "Freight Please enter leg name Leg Name Already Exists Delete Leg Sub Total AED …" at bounding box center [778, 242] width 1210 height 839
drag, startPoint x: 1304, startPoint y: 530, endPoint x: 1349, endPoint y: 526, distance: 44.8
click at [1349, 526] on div "Charges Basis Quantity | Slab Buy Rates Sell Rates Comments Action Unit Price M…" at bounding box center [778, 206] width 1210 height 646
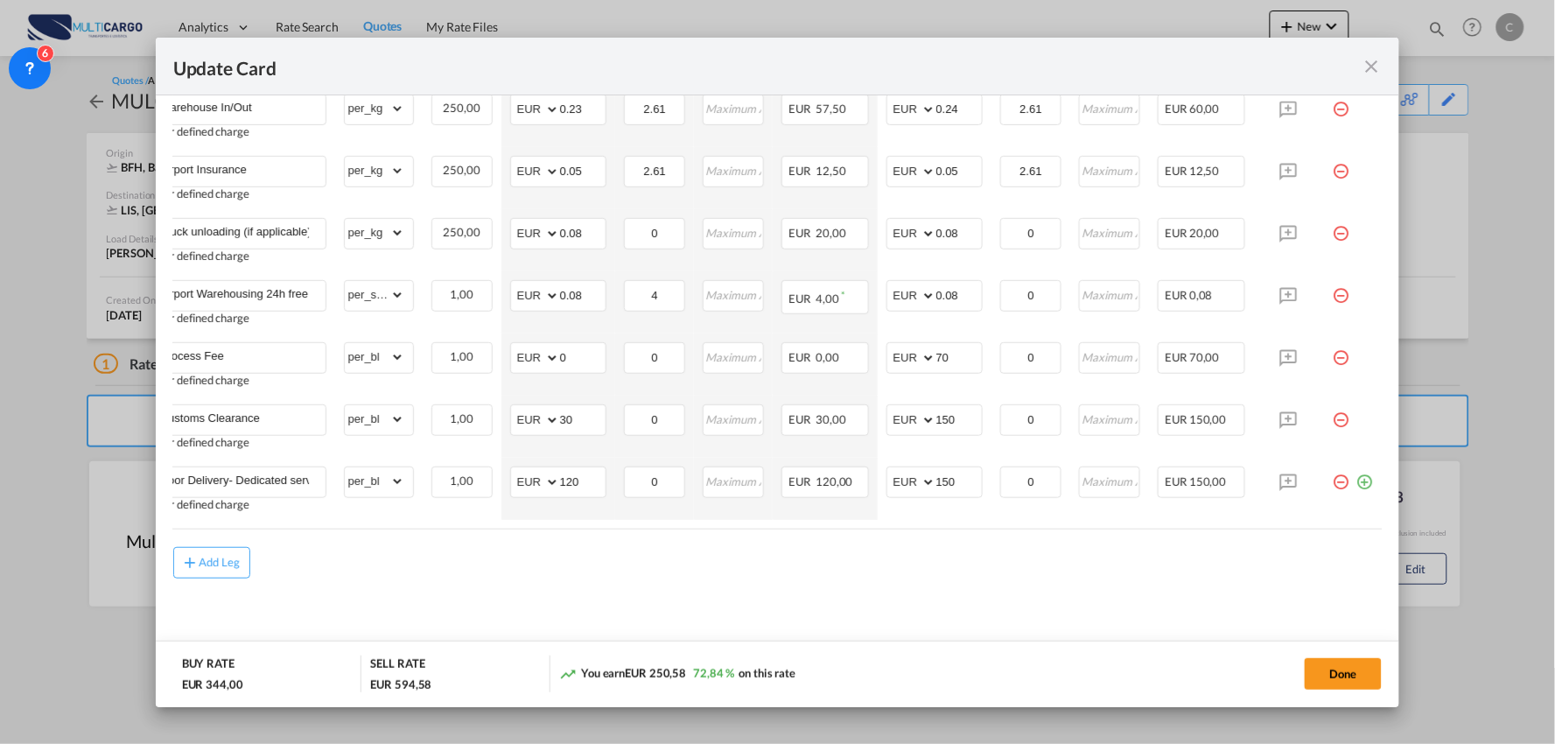
scroll to position [0, 45]
click at [805, 589] on md-content "Freight Please enter leg name Leg Name Already Exists Delete Leg Sub Total AED …" at bounding box center [778, 242] width 1210 height 839
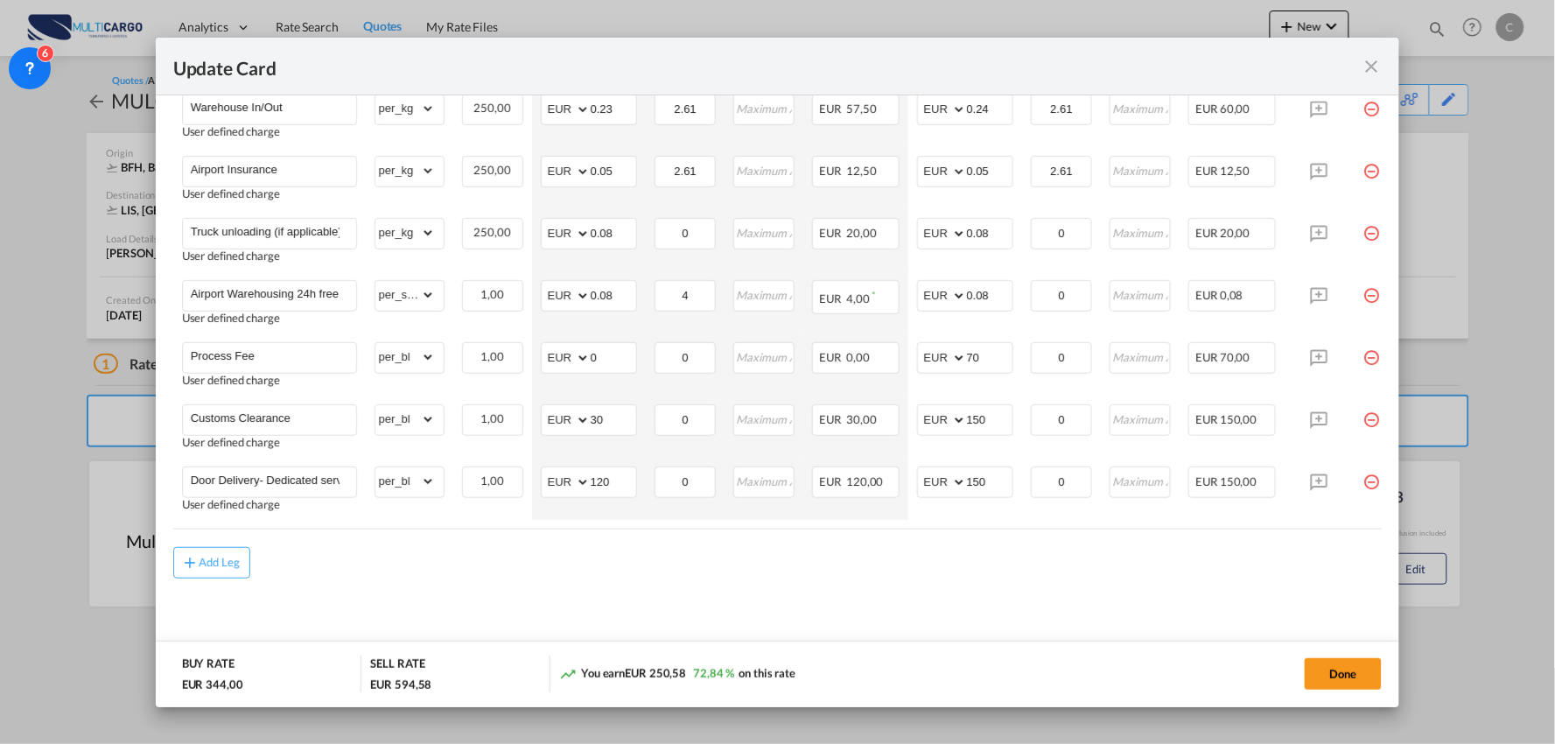
click at [602, 607] on md-content "Freight Please enter leg name Leg Name Already Exists Delete Leg Sub Total AED …" at bounding box center [778, 242] width 1210 height 839
drag, startPoint x: 834, startPoint y: 550, endPoint x: 748, endPoint y: 521, distance: 90.5
click at [834, 550] on div "Add Leg" at bounding box center [778, 563] width 1210 height 32
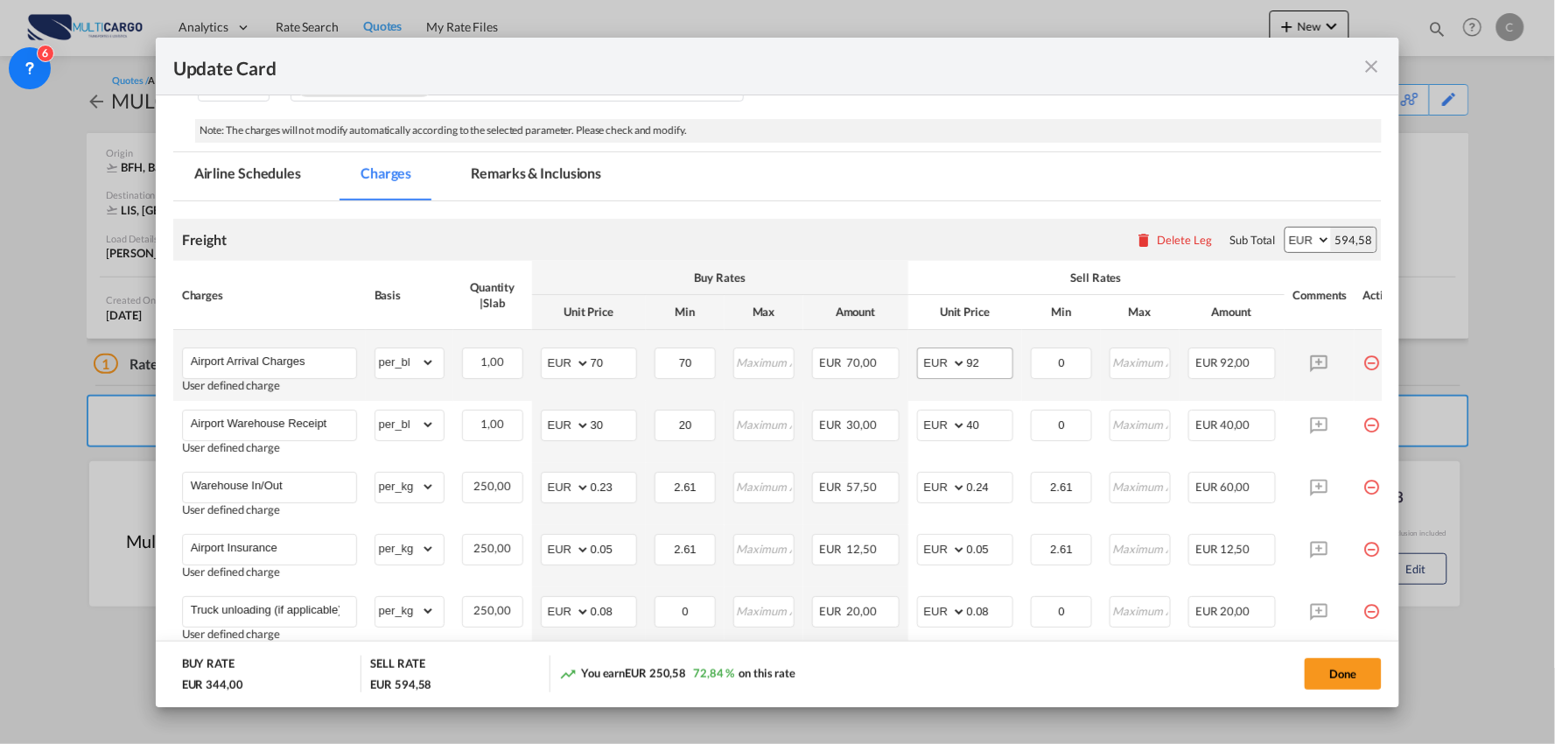
scroll to position [267, 0]
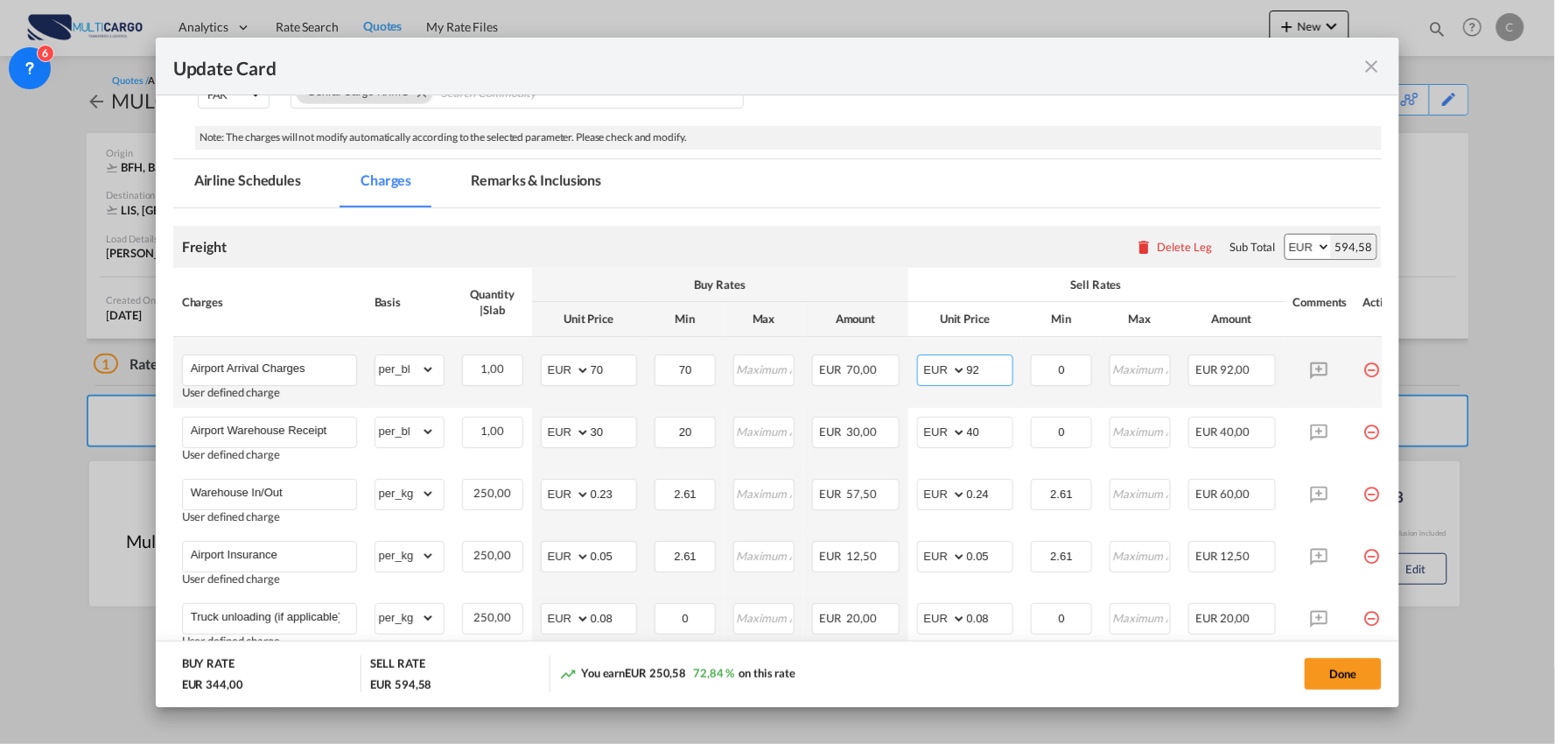
drag, startPoint x: 966, startPoint y: 369, endPoint x: 942, endPoint y: 371, distance: 24.6
click at [945, 371] on md-input-container "AED AFN ALL AMD ANG AOA ARS AUD AWG AZN BAM BBD BDT BGN BHD BIF BMD BND BOB BRL…" at bounding box center [965, 371] width 96 height 32
type input "70"
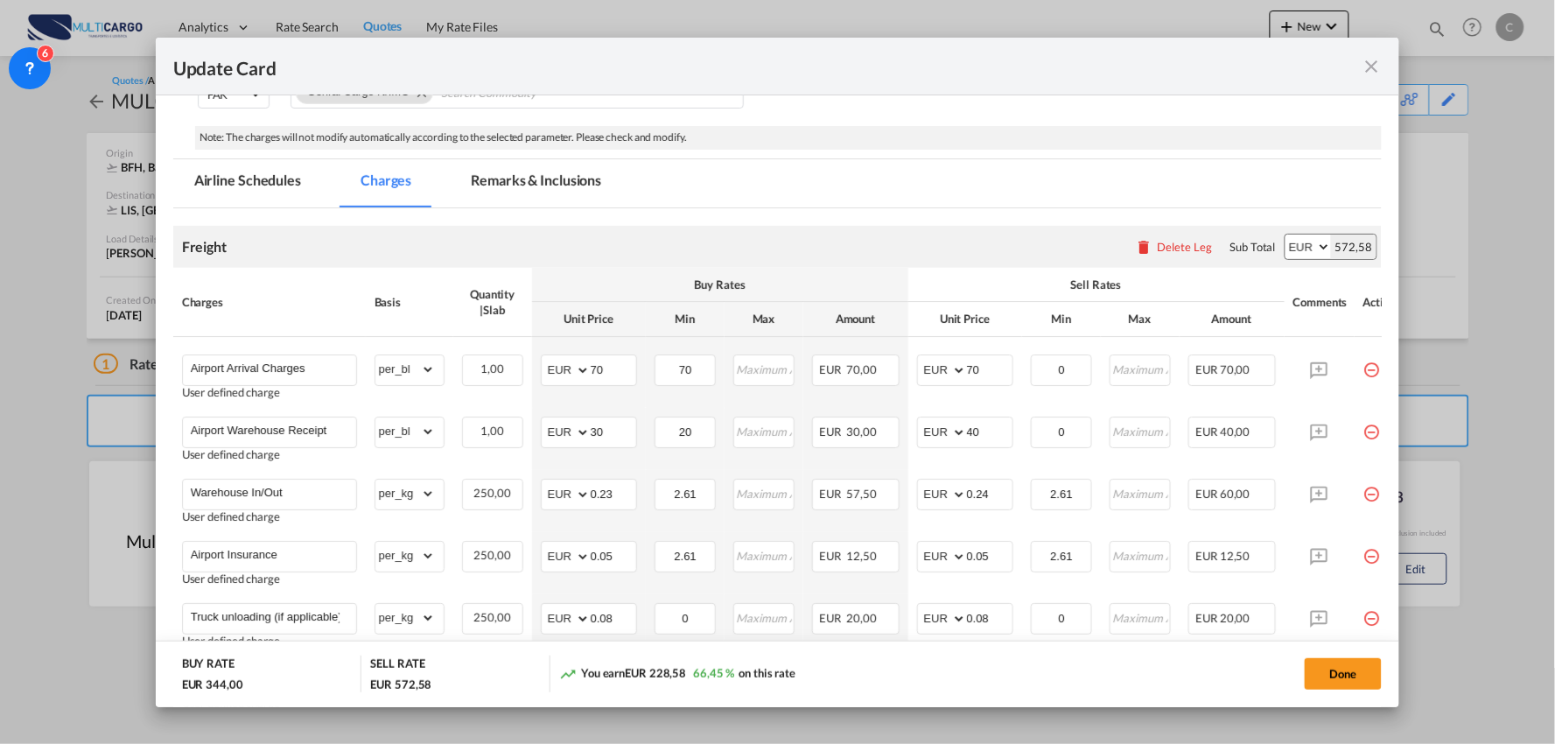
drag, startPoint x: 958, startPoint y: 274, endPoint x: 951, endPoint y: 312, distance: 39.3
click at [958, 274] on th "Sell Rates" at bounding box center [1097, 285] width 376 height 34
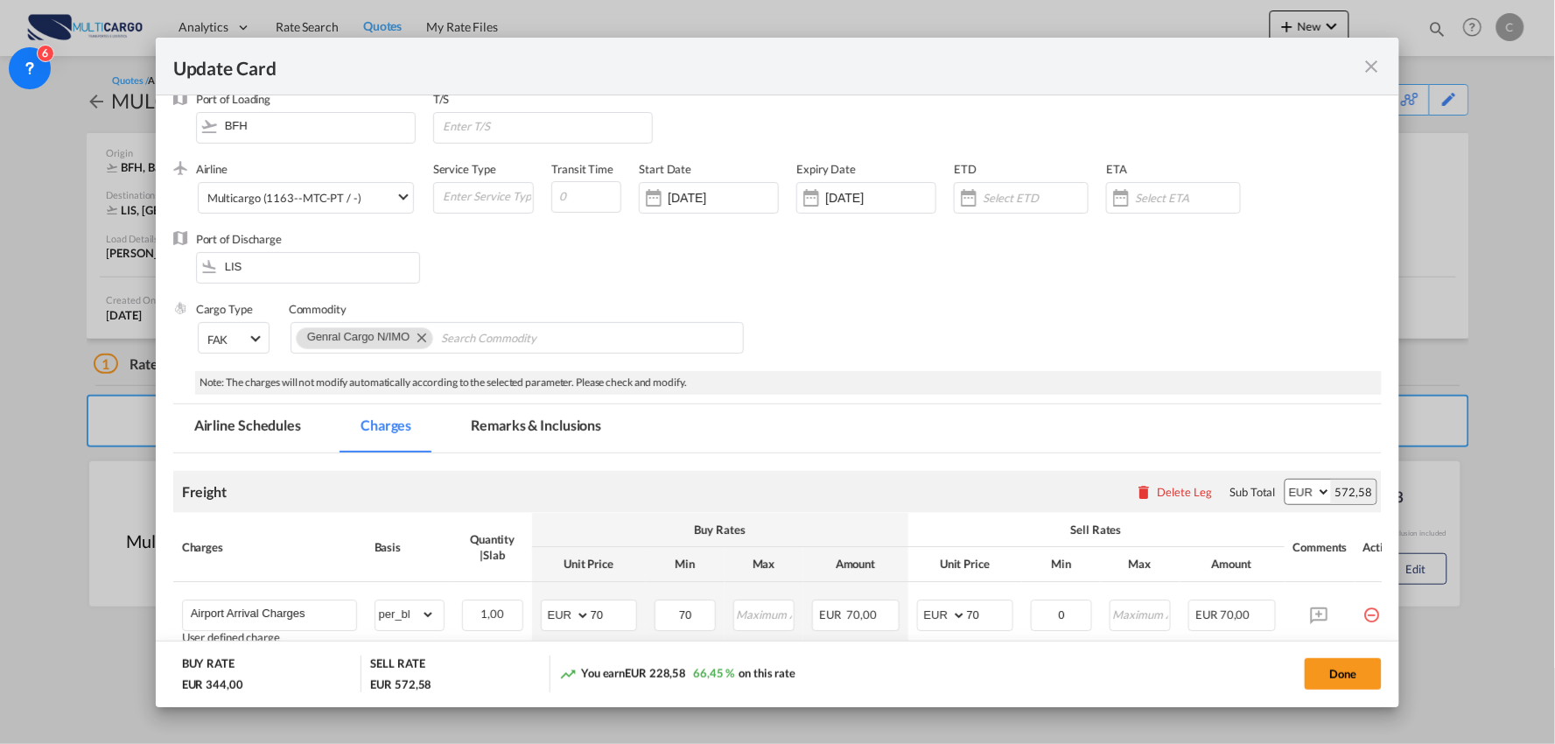
scroll to position [0, 0]
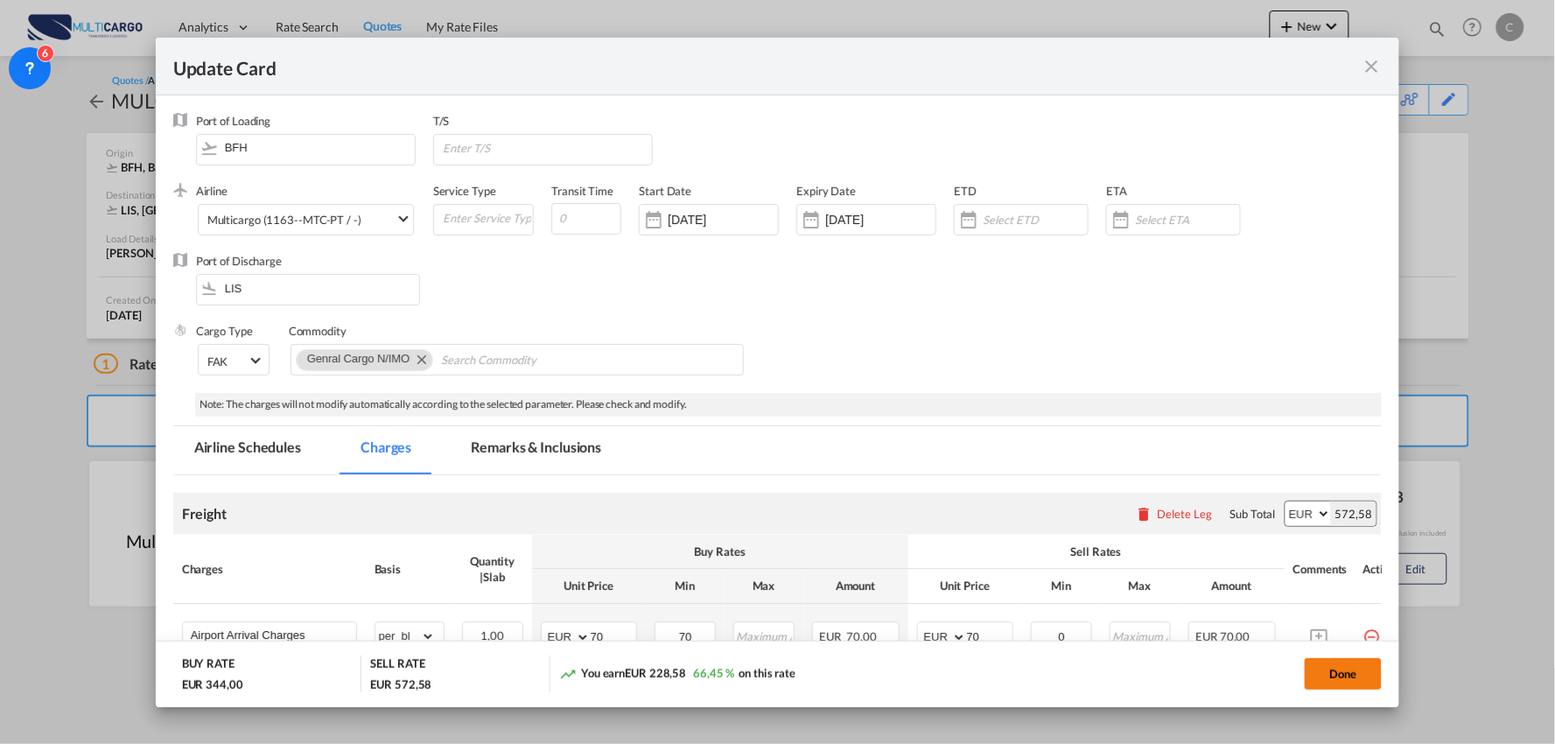
click at [1327, 676] on button "Done" at bounding box center [1343, 674] width 77 height 32
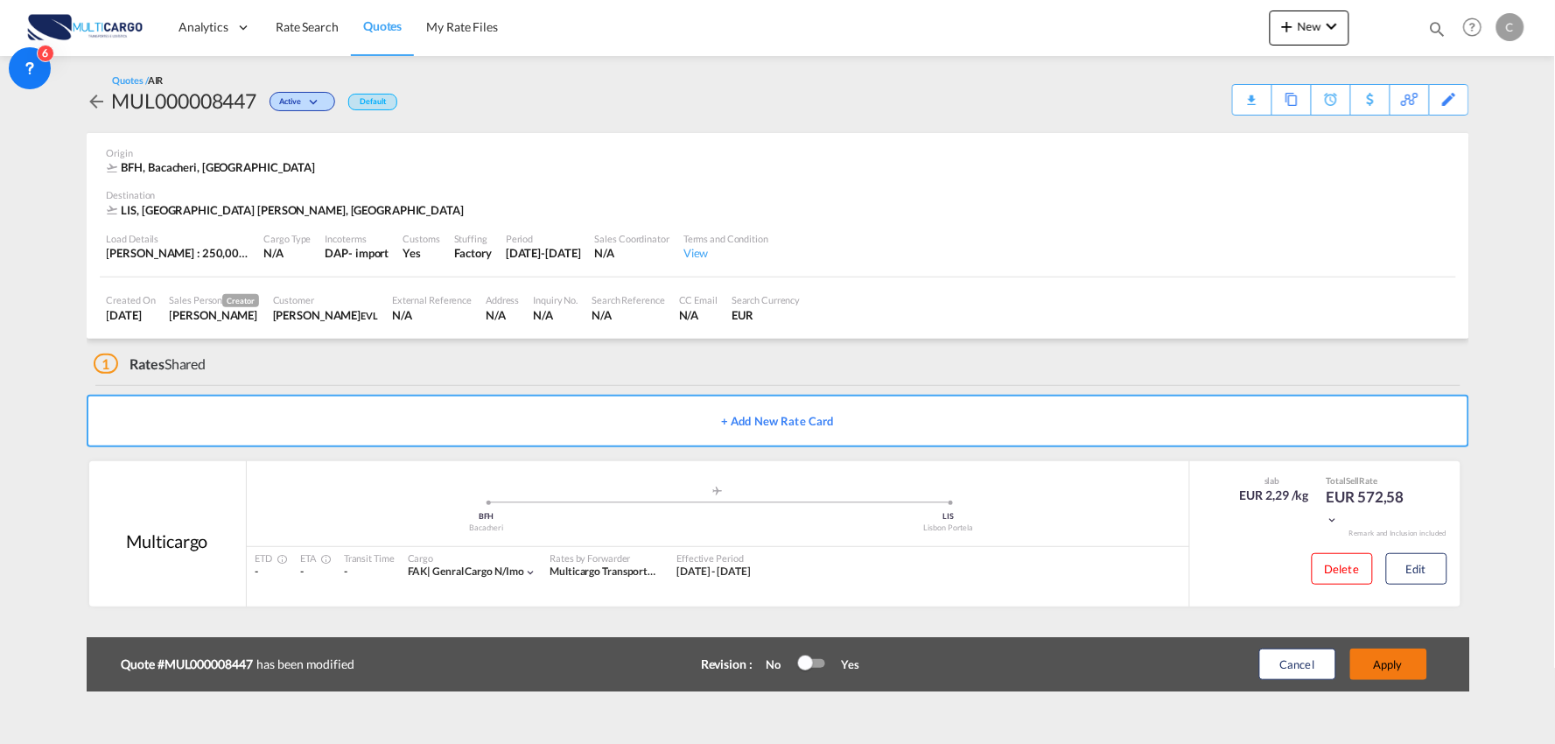
click at [1405, 661] on button "Apply" at bounding box center [1389, 665] width 77 height 32
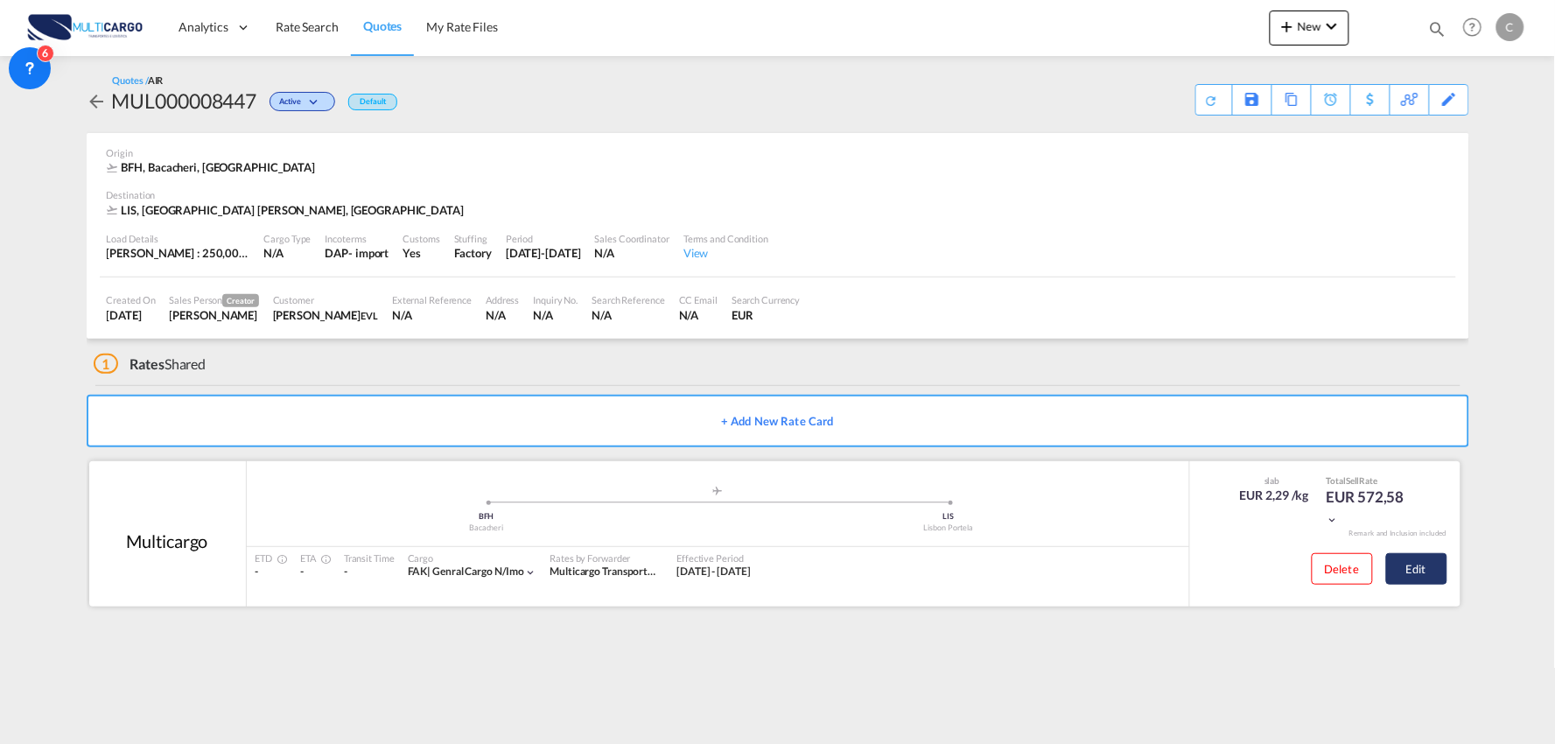
click at [1422, 574] on button "Edit" at bounding box center [1417, 569] width 61 height 32
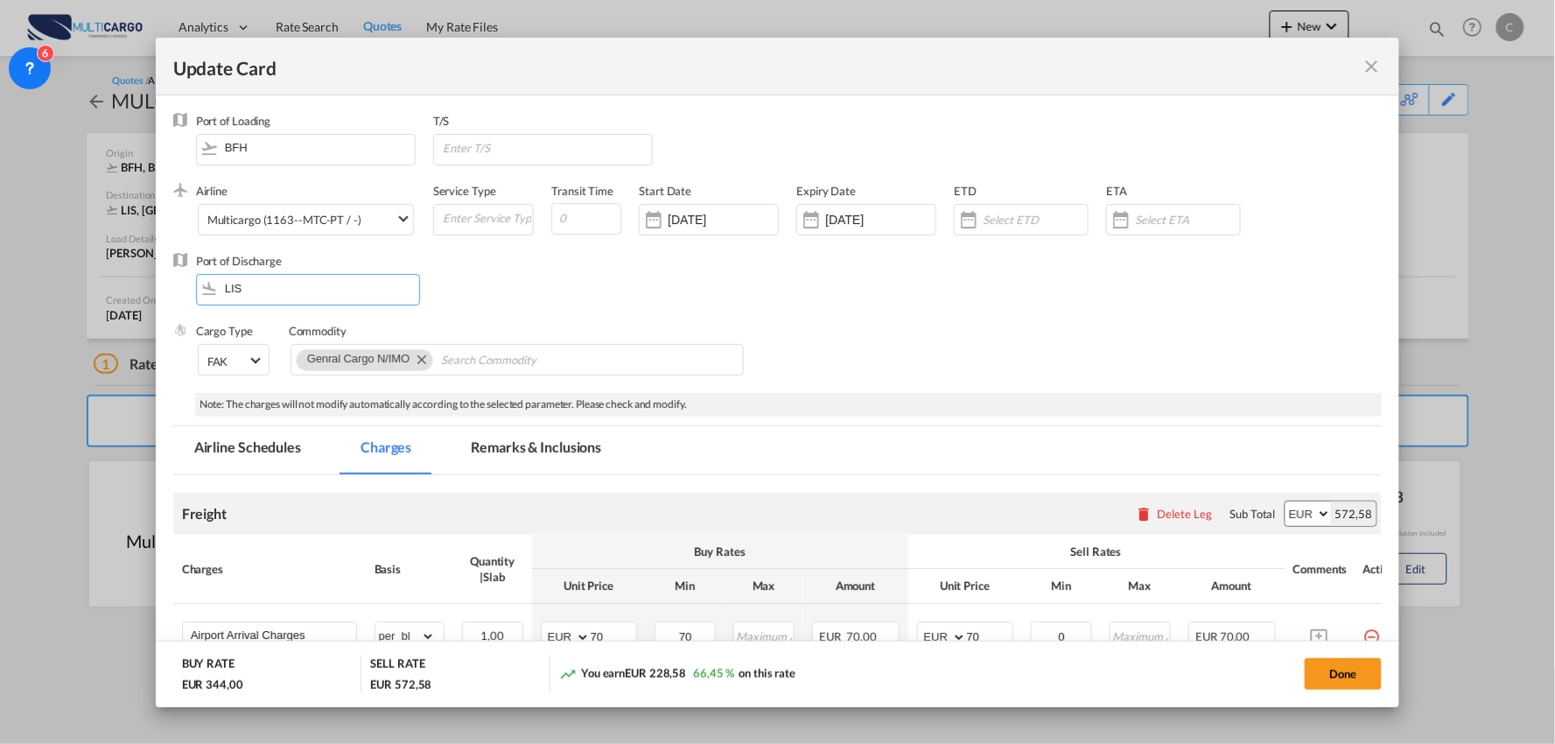
drag, startPoint x: 260, startPoint y: 295, endPoint x: 165, endPoint y: 292, distance: 95.4
click at [165, 292] on md-dialog-content "Port of Loading BFH T/S .a{fill:#aaa8ad;} Airline Multicargo (1163--MTC-PT / -)…" at bounding box center [778, 401] width 1245 height 612
drag, startPoint x: 258, startPoint y: 280, endPoint x: 172, endPoint y: 281, distance: 85.8
click at [166, 282] on md-dialog-content "Port of Loading BFH T/S .a{fill:#aaa8ad;} Airline Multicargo (1163--MTC-PT / -)…" at bounding box center [778, 401] width 1245 height 612
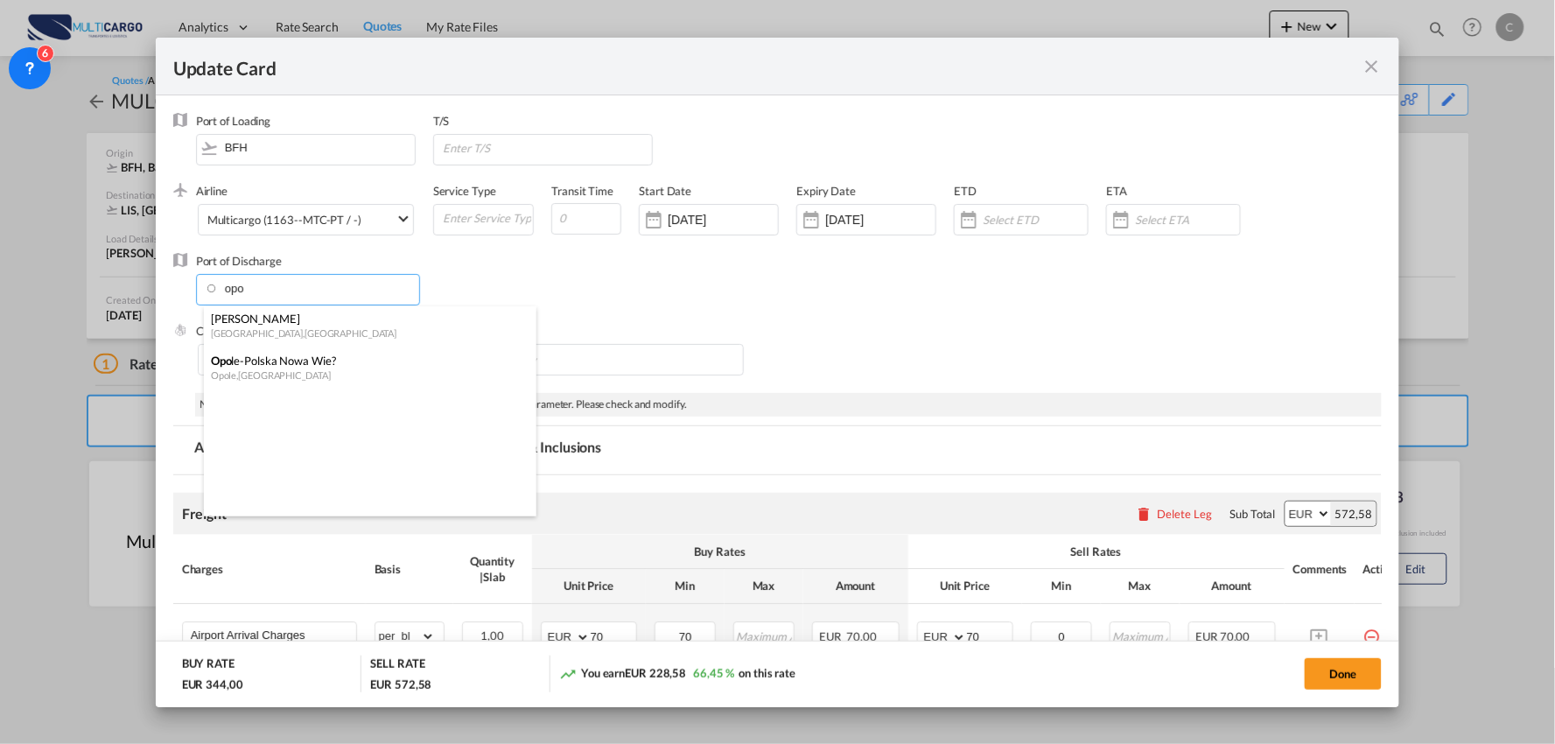
click at [283, 317] on div "Francisco de Sá Carneiro" at bounding box center [365, 319] width 308 height 16
type input "Francisco de Sá Carneiro, Porto, OPO"
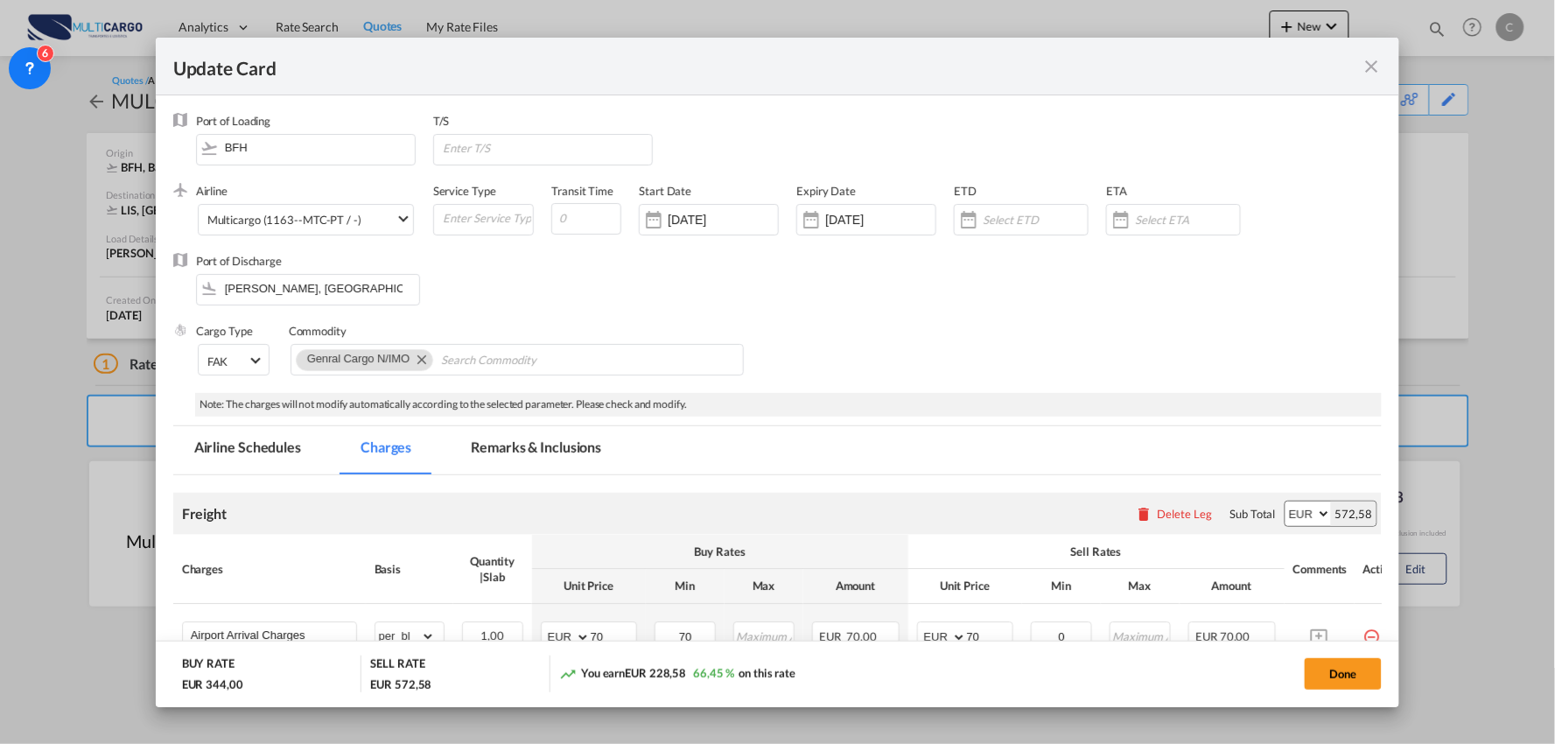
click at [572, 328] on div "Commodity" at bounding box center [517, 331] width 457 height 16
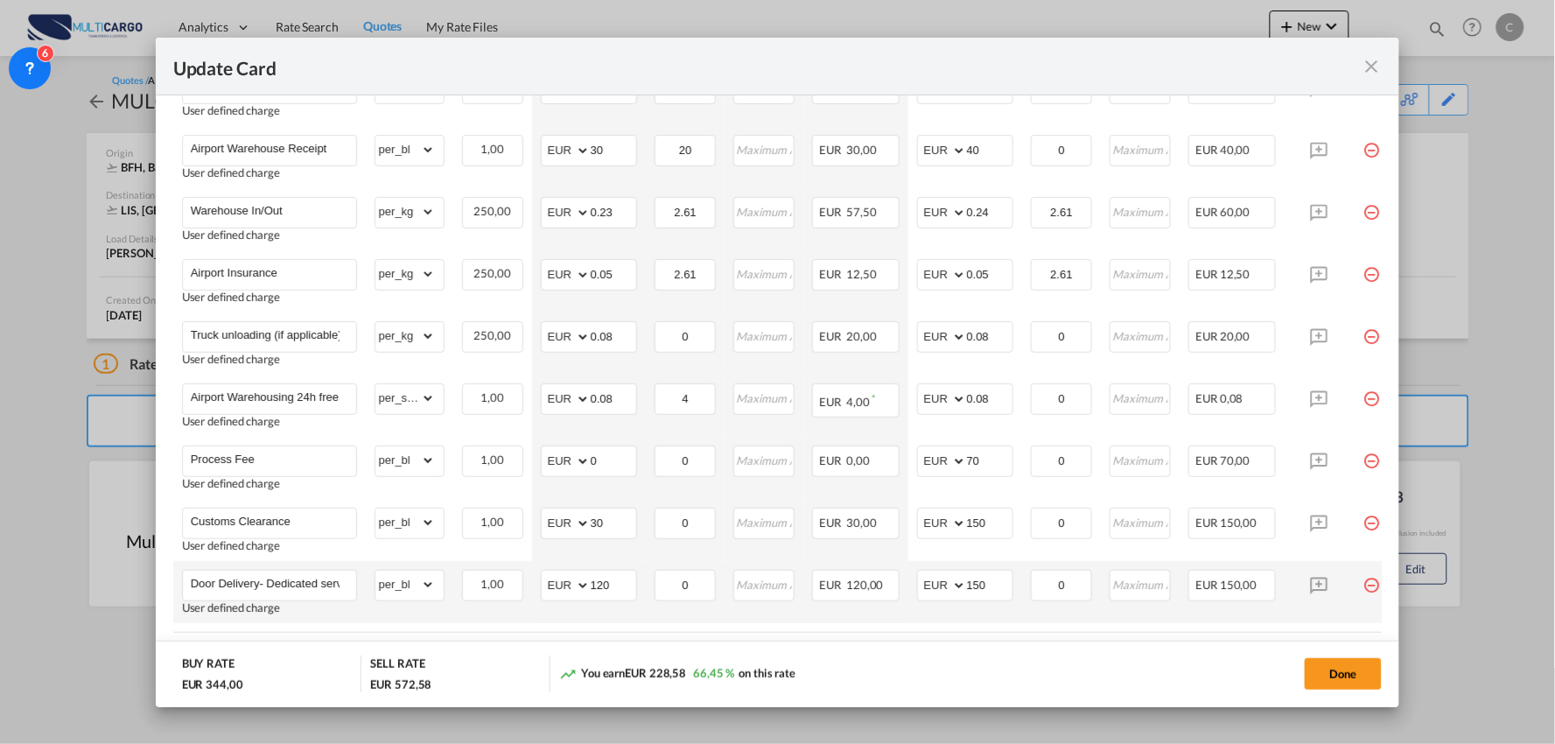
scroll to position [657, 0]
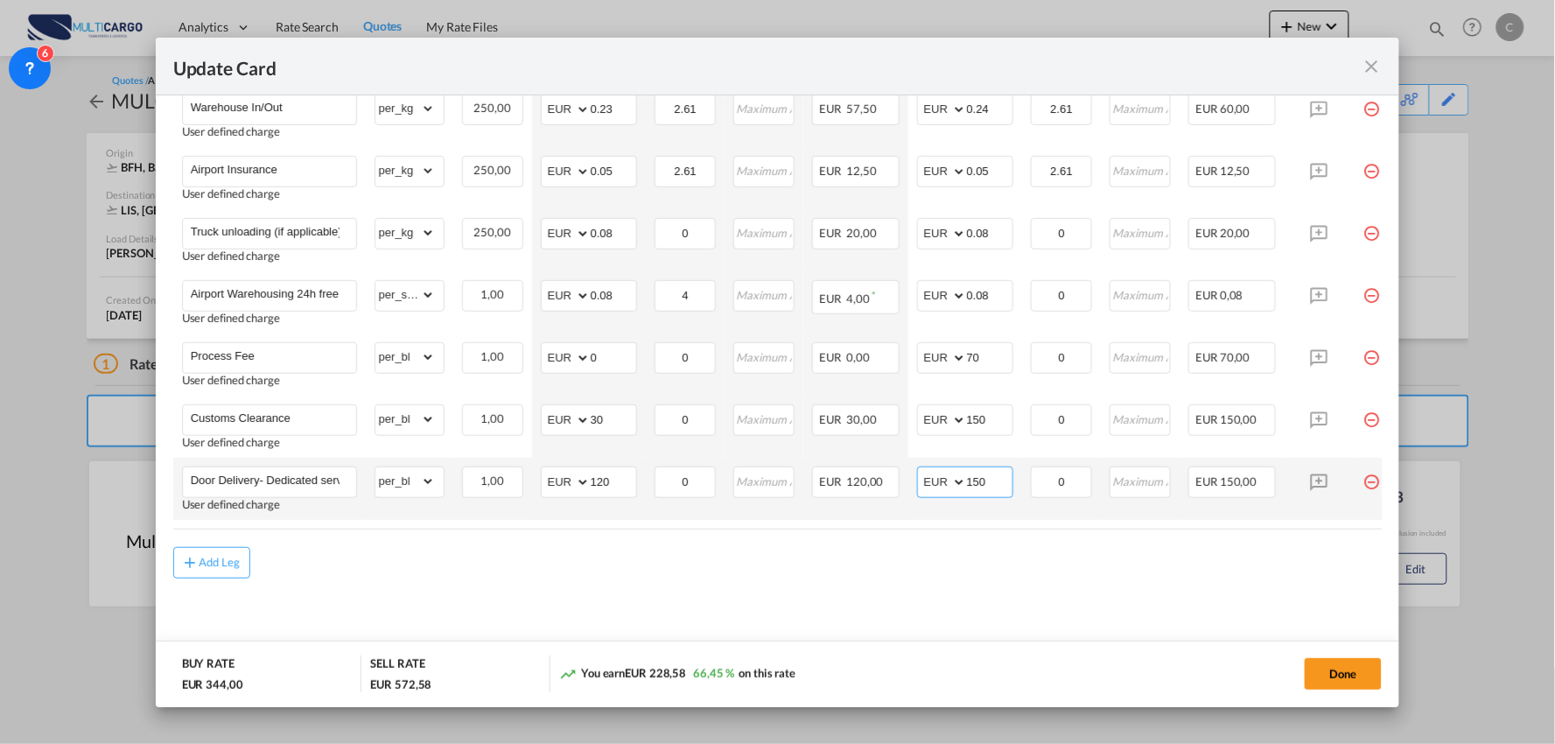
drag, startPoint x: 994, startPoint y: 480, endPoint x: 951, endPoint y: 495, distance: 46.2
click at [917, 480] on md-input-container "AED AFN ALL AMD ANG AOA ARS AUD AWG AZN BAM BBD BDT BGN BHD BIF BMD BND BOB BRL…" at bounding box center [965, 483] width 96 height 32
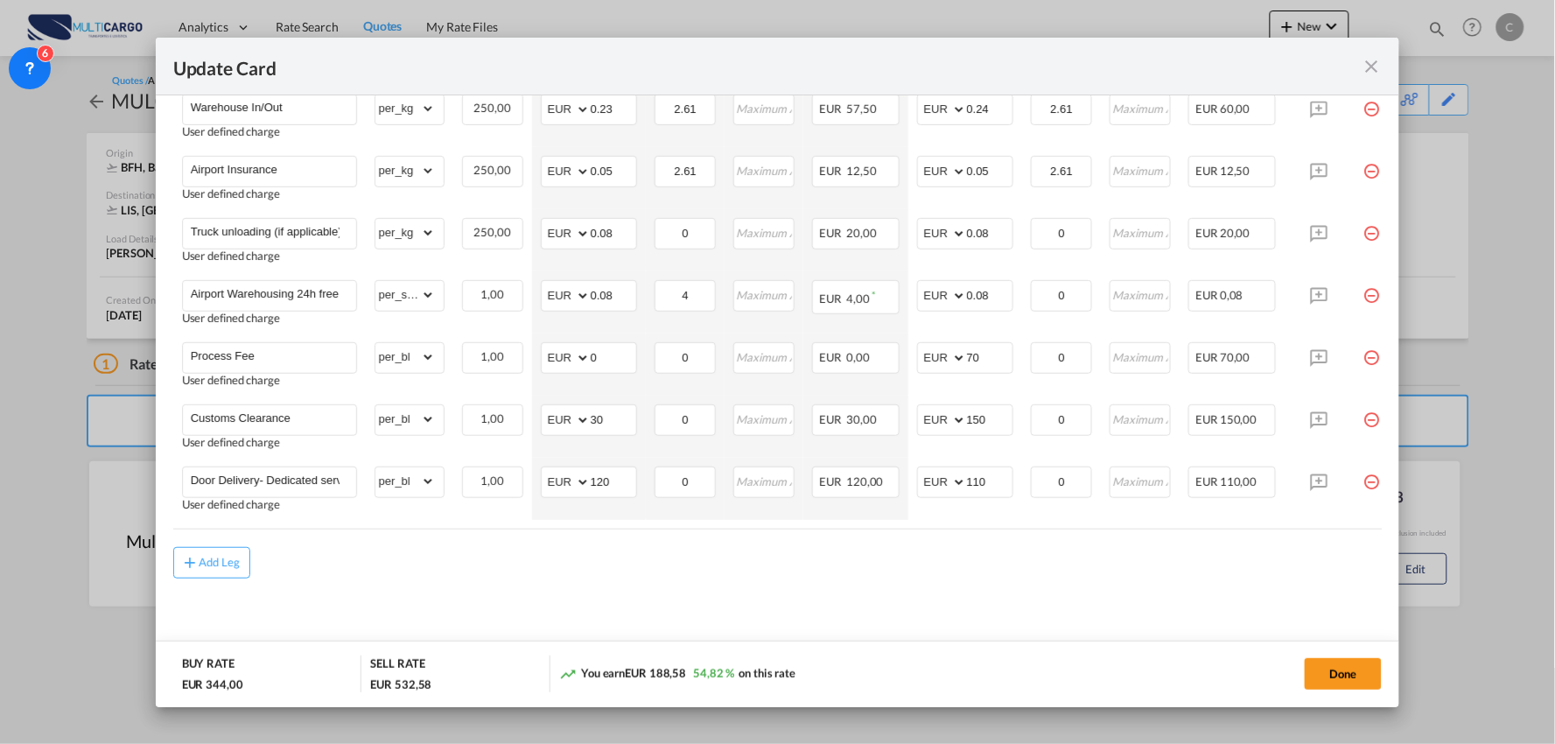
click at [871, 573] on div "Add Leg" at bounding box center [778, 563] width 1210 height 32
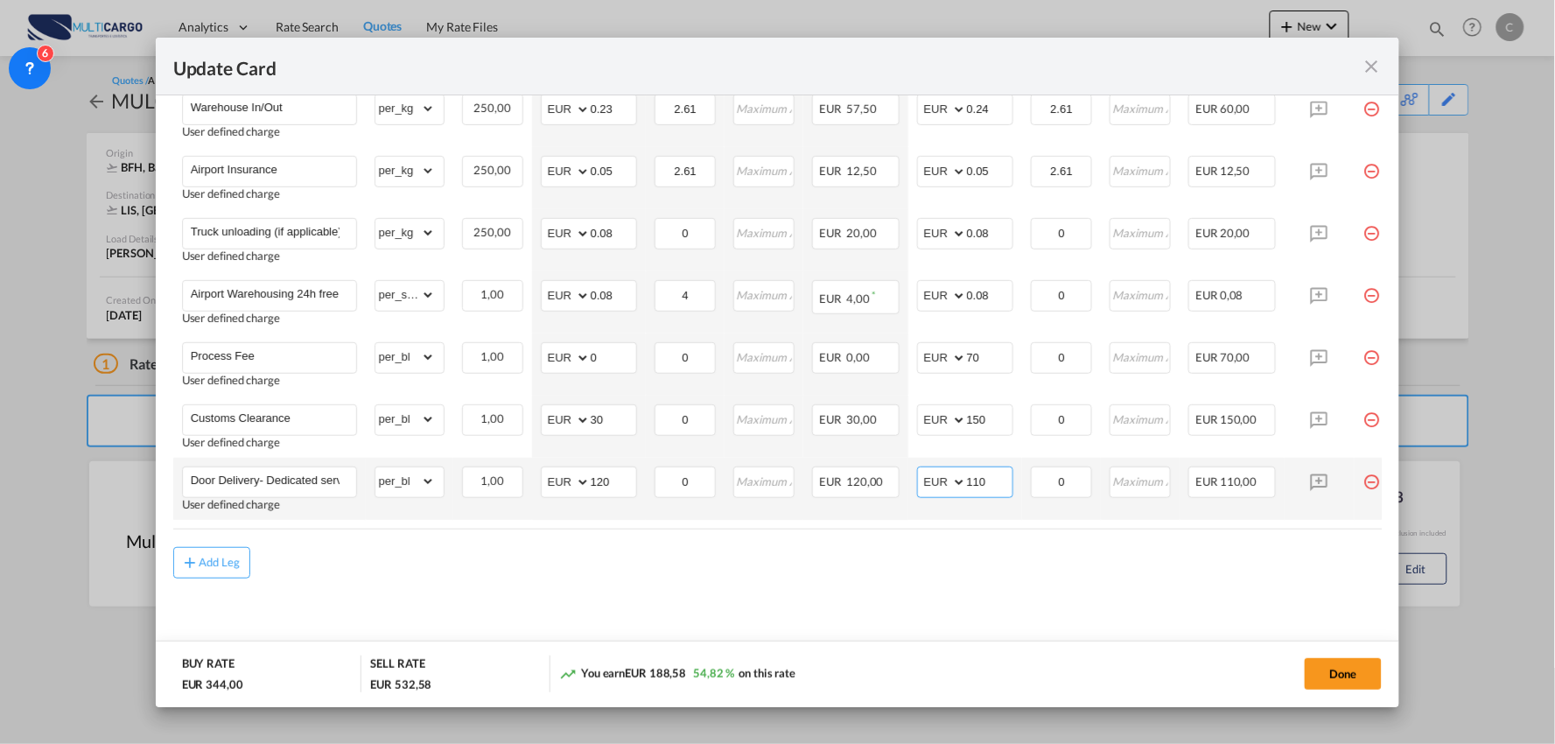
drag, startPoint x: 987, startPoint y: 487, endPoint x: 920, endPoint y: 506, distance: 69.3
click at [920, 506] on td "AED AFN ALL AMD ANG AOA ARS AUD AWG AZN BAM BBD BDT BGN BHD BIF BMD BND BOB BRL…" at bounding box center [966, 489] width 114 height 62
type input "115"
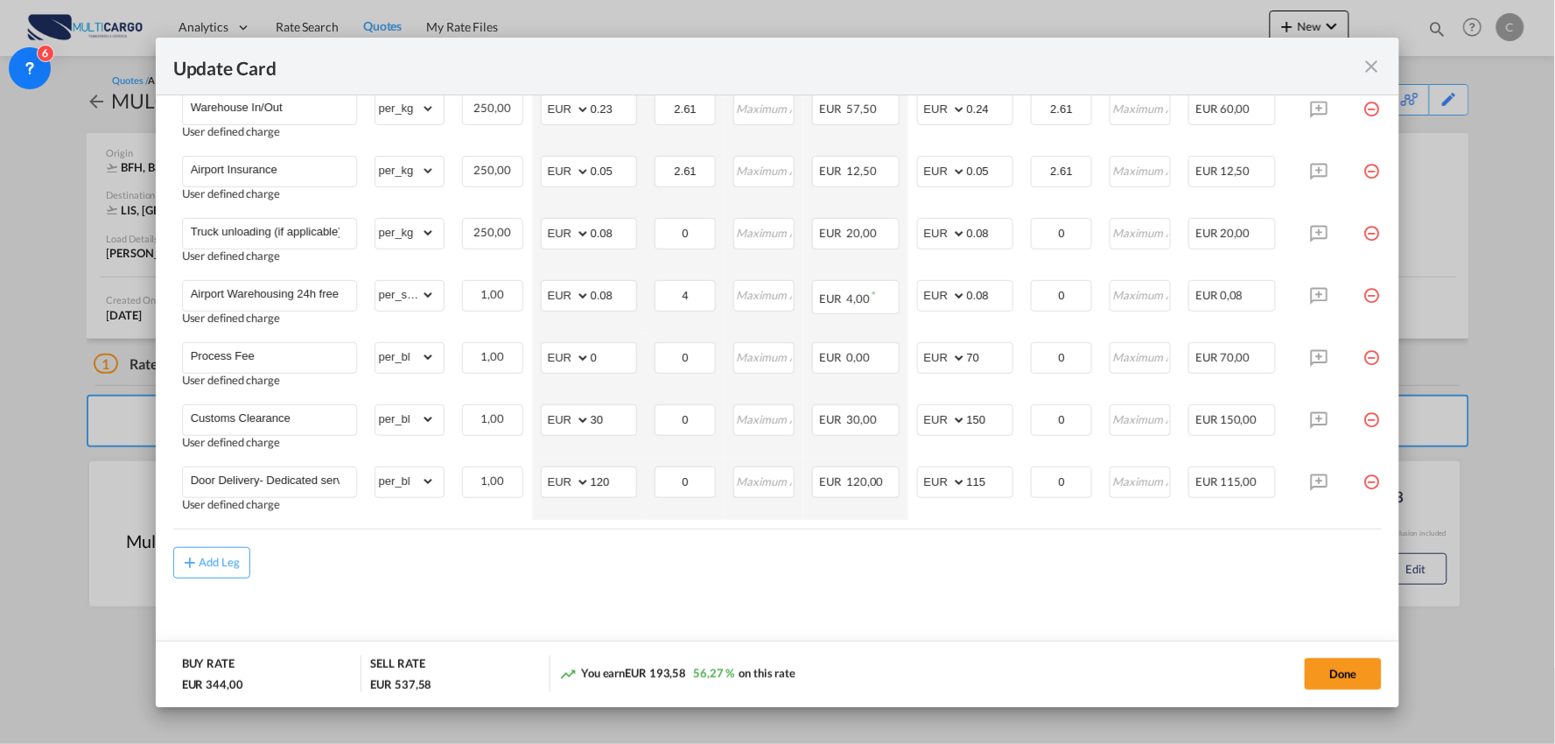
drag, startPoint x: 909, startPoint y: 607, endPoint x: 880, endPoint y: 590, distance: 33.3
click at [909, 607] on md-content "Freight Please enter leg name Leg Name Already Exists Delete Leg Sub Total AED …" at bounding box center [778, 242] width 1210 height 839
click at [880, 555] on div "Add Leg" at bounding box center [778, 563] width 1210 height 32
drag, startPoint x: 992, startPoint y: 355, endPoint x: 948, endPoint y: 354, distance: 43.8
click at [948, 354] on md-input-container "AED AFN ALL AMD ANG AOA ARS AUD AWG AZN BAM BBD BDT BGN BHD BIF BMD BND BOB BRL…" at bounding box center [965, 358] width 96 height 32
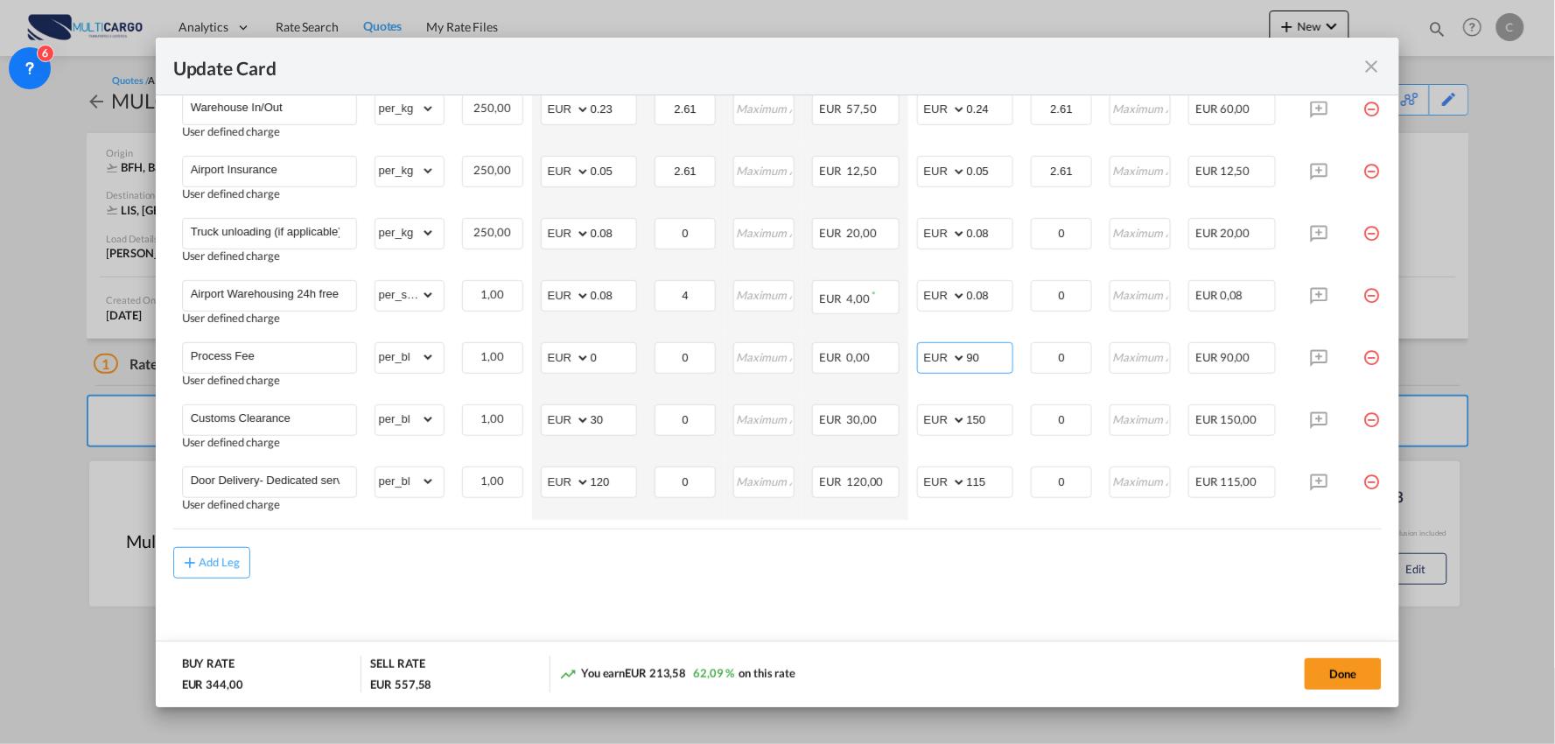
type input "90"
click at [1334, 672] on button "Done" at bounding box center [1343, 674] width 77 height 32
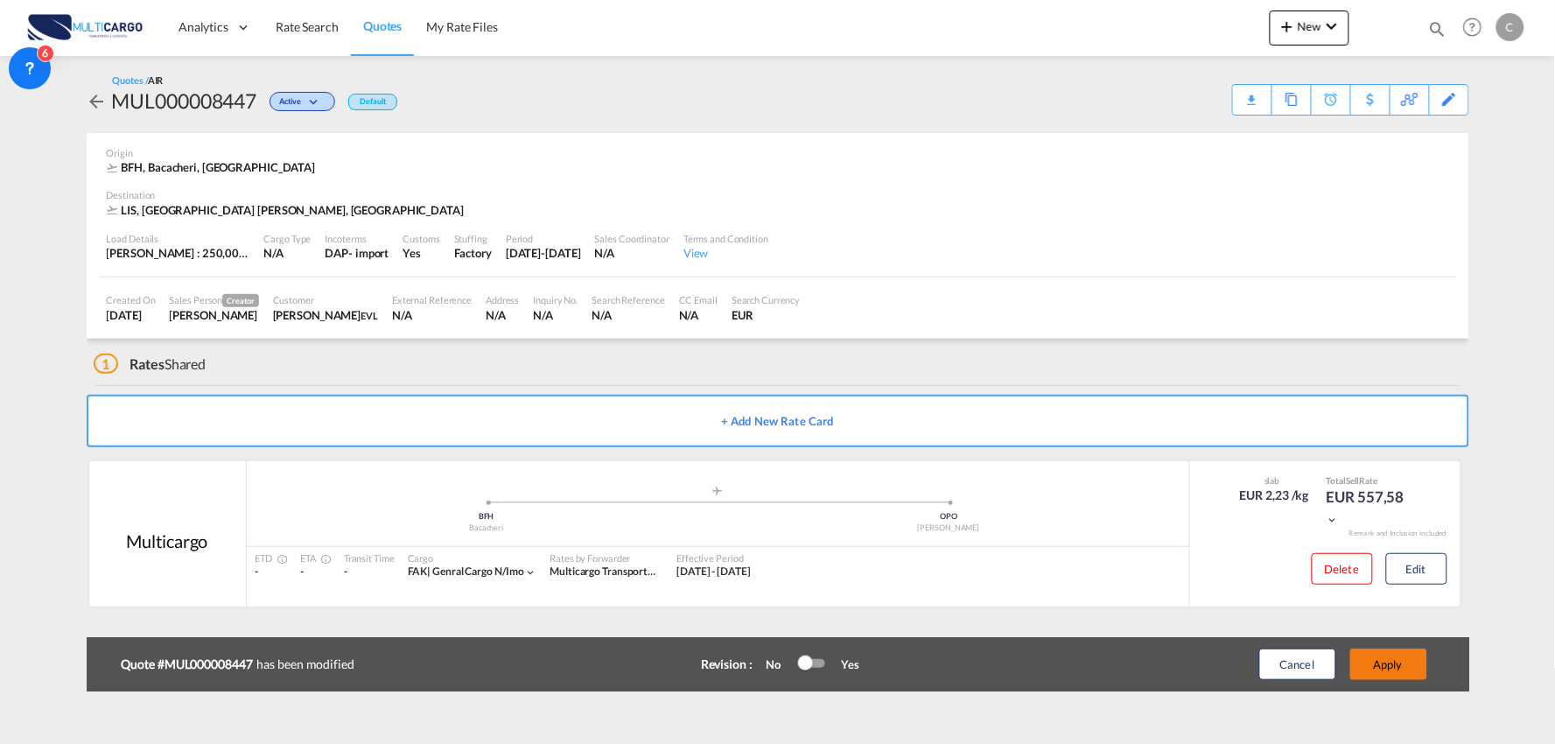
click at [1395, 663] on button "Apply" at bounding box center [1389, 665] width 77 height 32
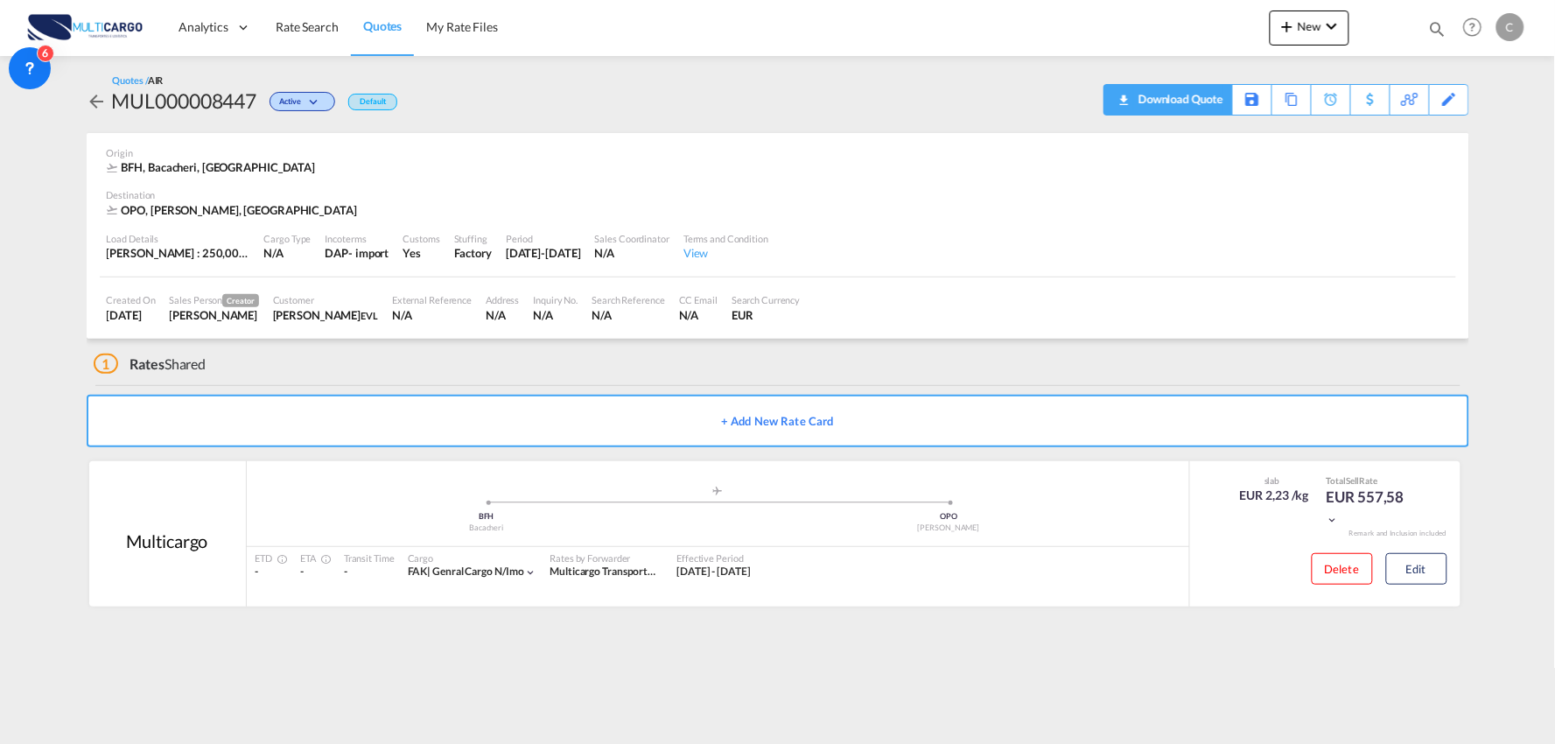
click at [1203, 99] on div "Download Quote" at bounding box center [1178, 99] width 89 height 28
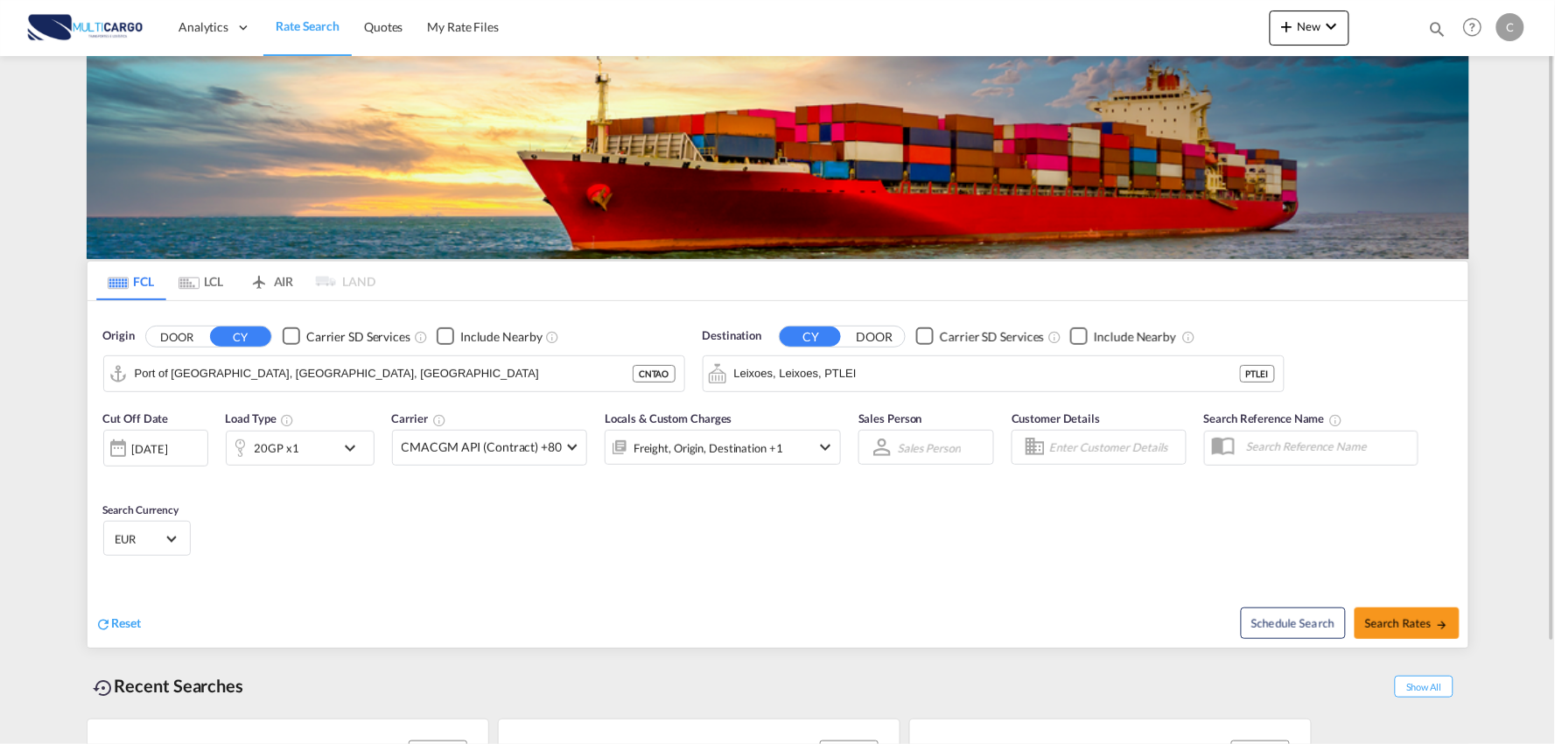
click at [1123, 631] on div "Schedule Search Search Rates" at bounding box center [1126, 613] width 686 height 67
click at [1300, 26] on span "New" at bounding box center [1310, 26] width 66 height 14
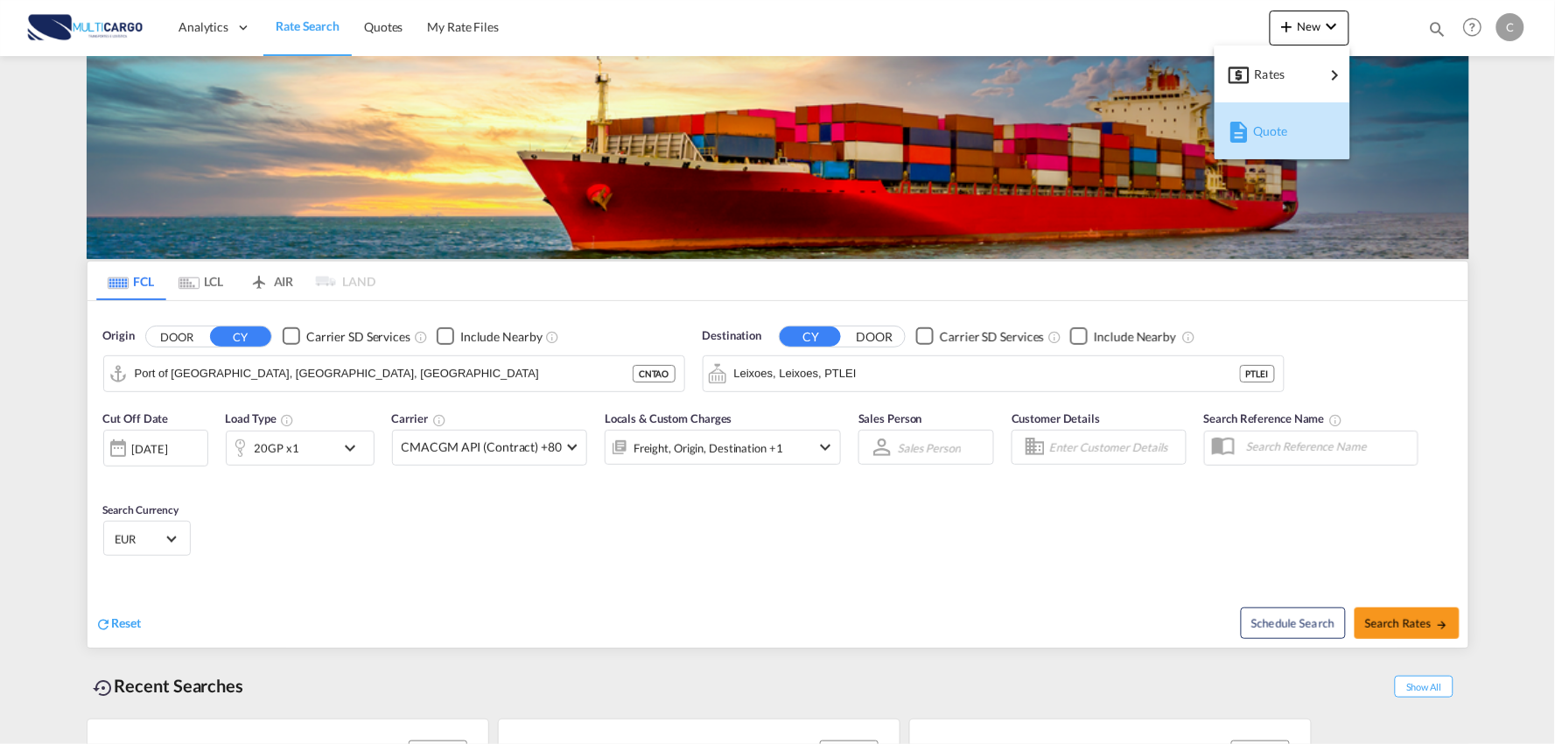
click at [1275, 143] on div "Quote" at bounding box center [1285, 131] width 65 height 44
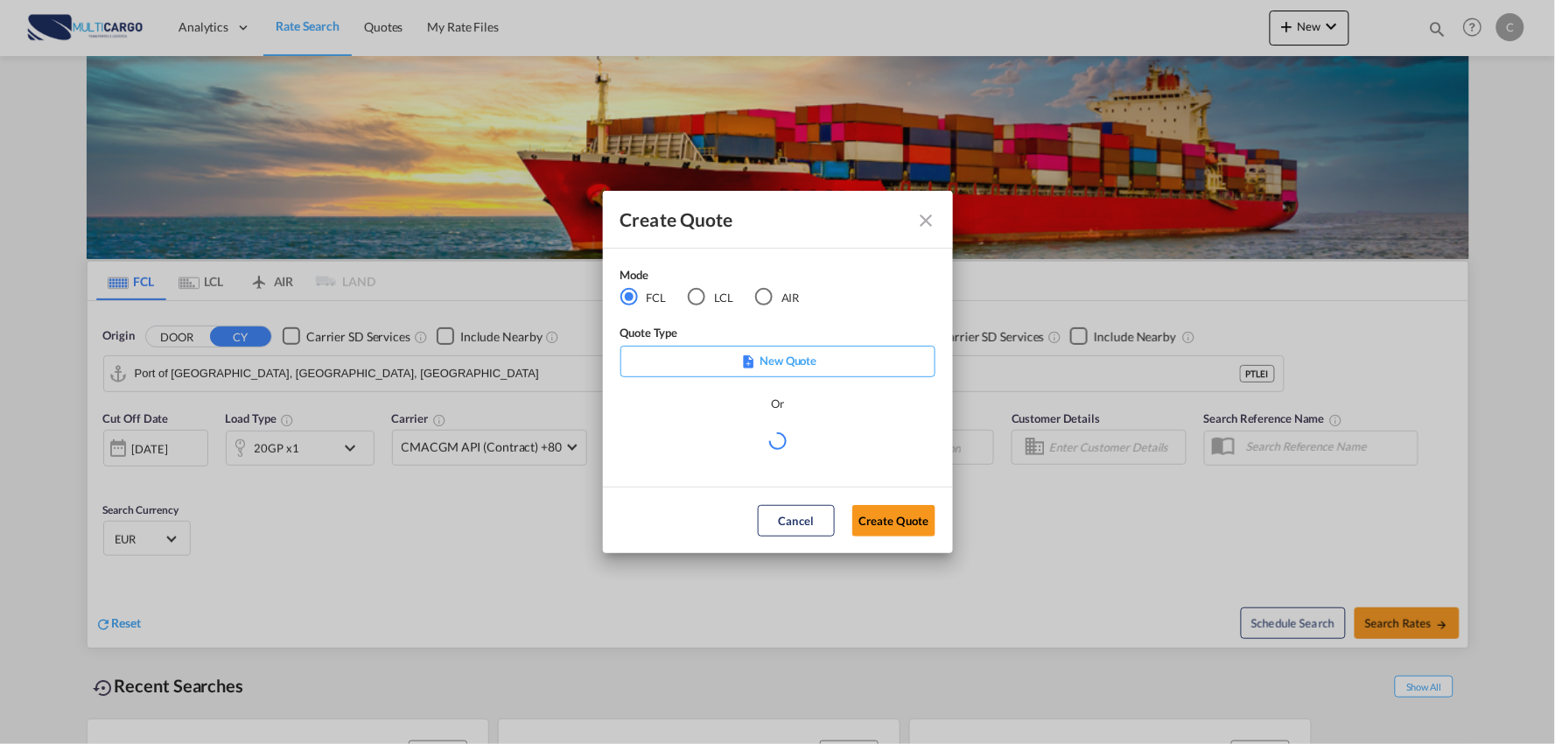
click at [694, 305] on div "LCL" at bounding box center [697, 297] width 18 height 18
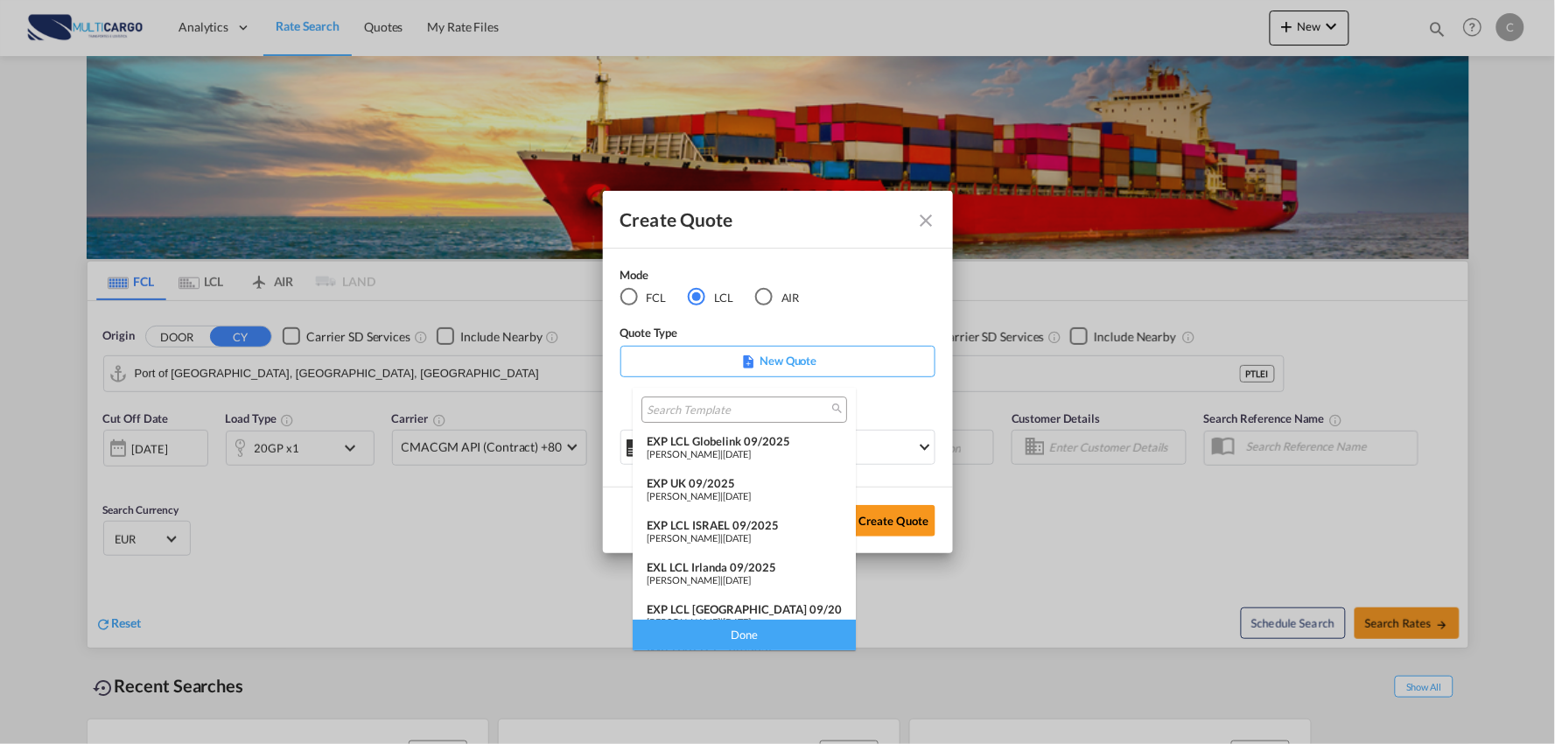
click at [791, 444] on div "EXP LCL Globelink 09/2025" at bounding box center [744, 441] width 195 height 14
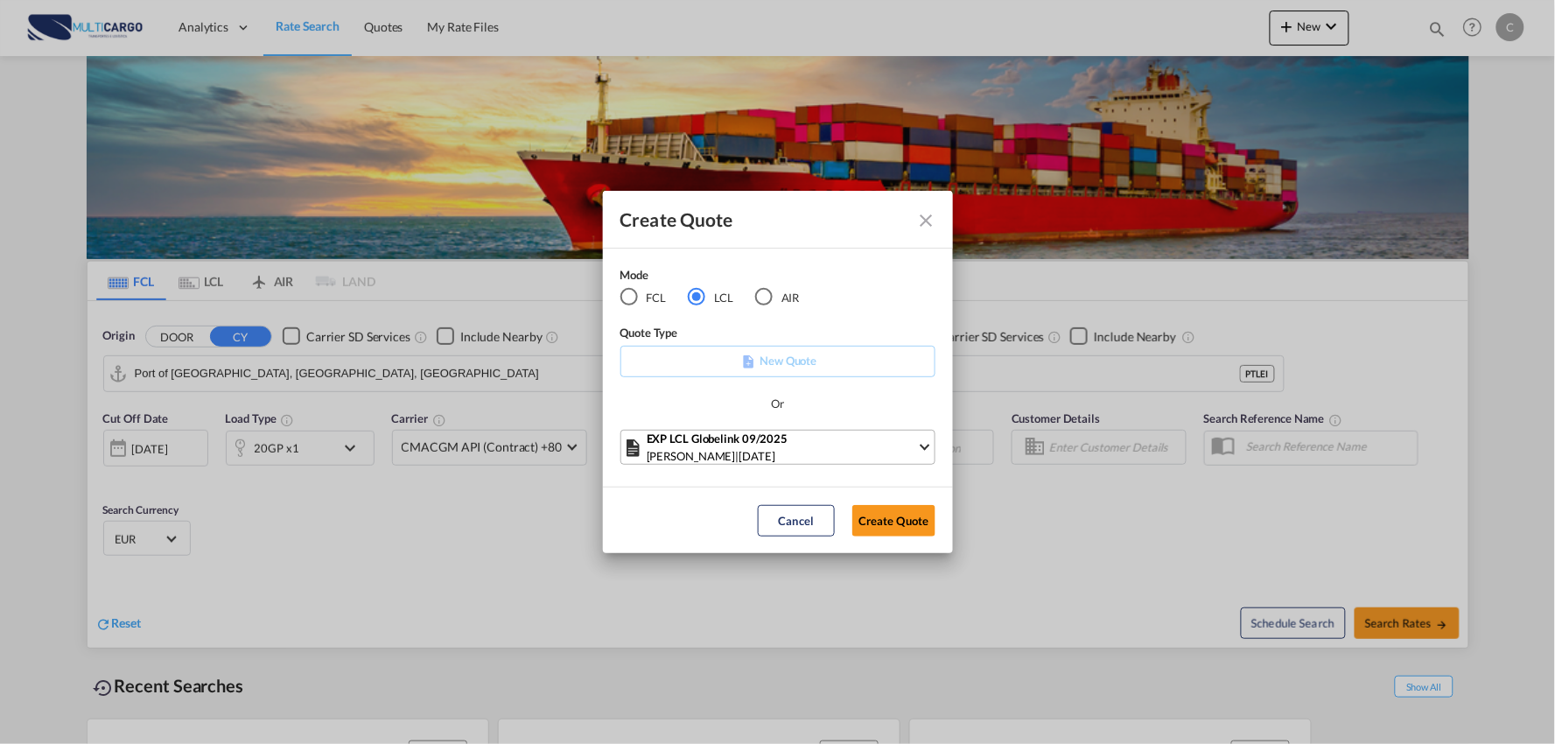
click at [765, 453] on span "[DATE]" at bounding box center [758, 456] width 36 height 14
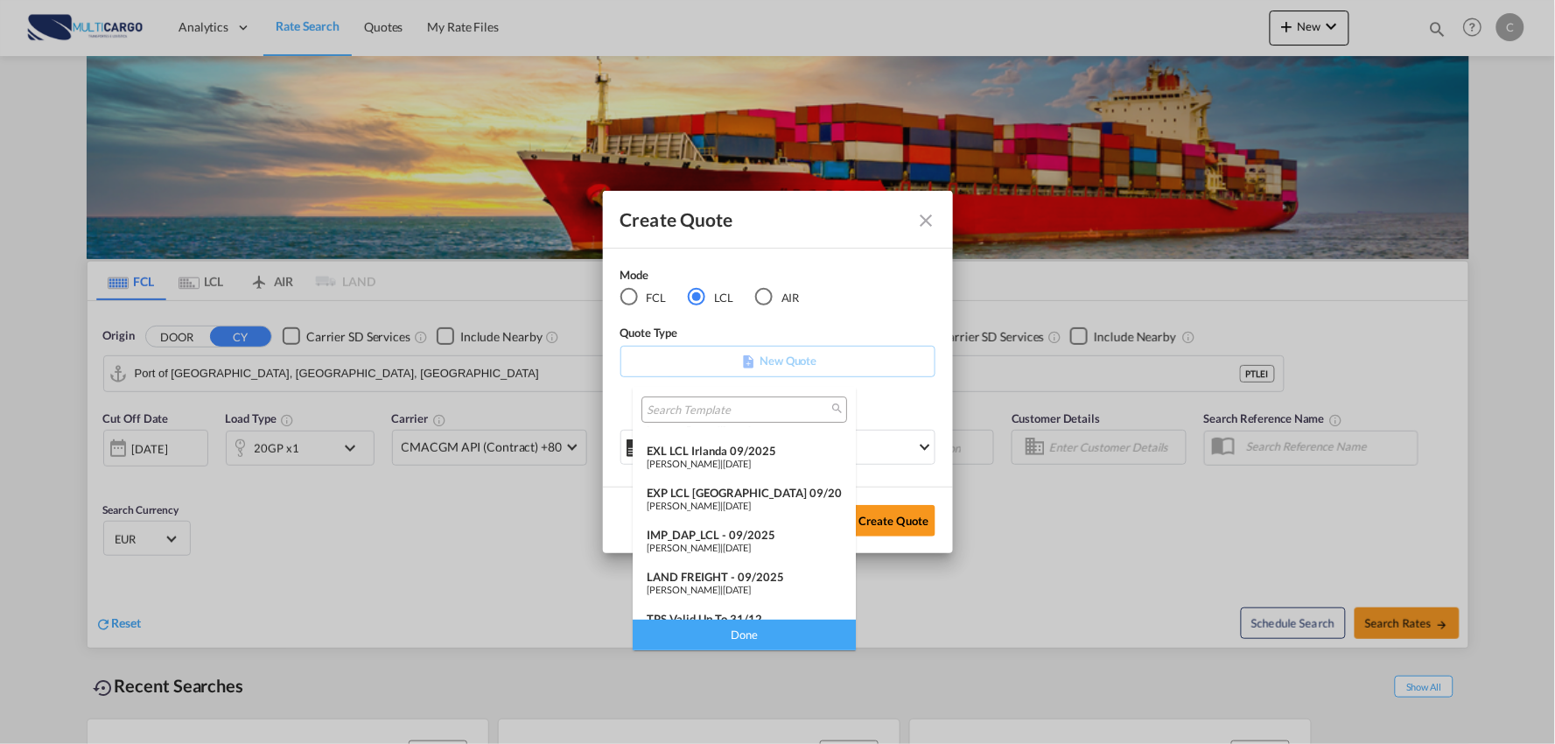
scroll to position [143, 0]
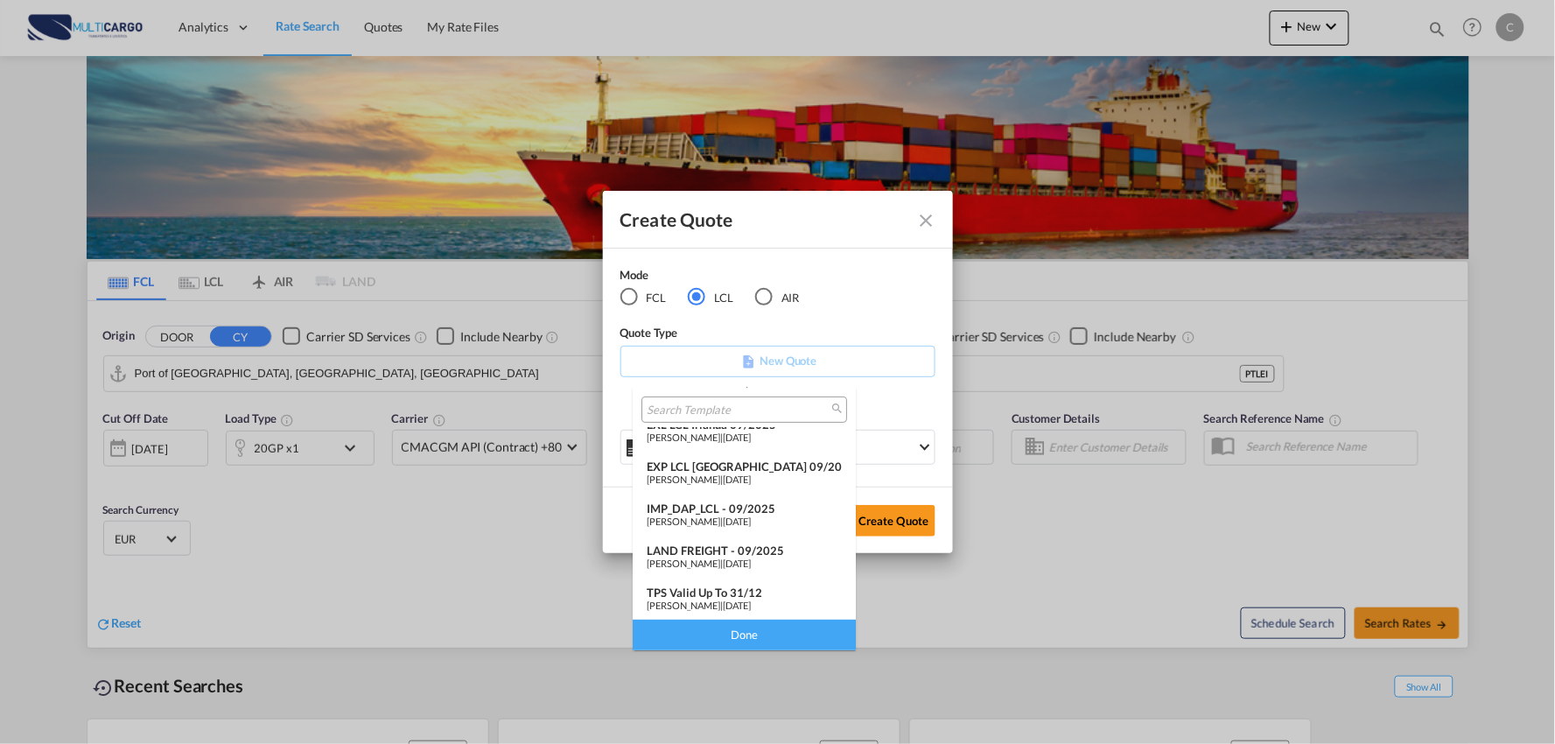
click at [701, 516] on span "[PERSON_NAME]" at bounding box center [684, 521] width 74 height 11
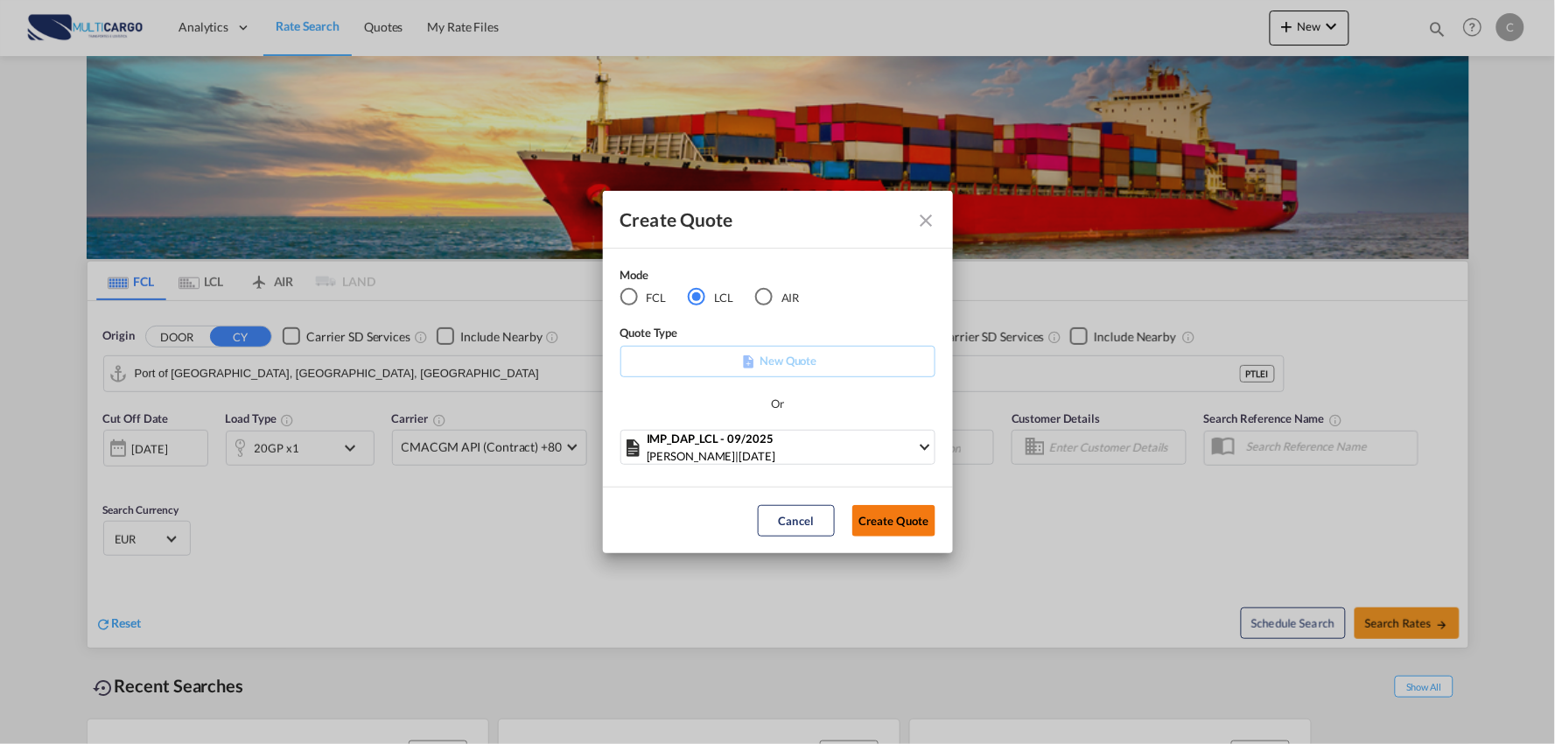
drag, startPoint x: 889, startPoint y: 517, endPoint x: 958, endPoint y: 534, distance: 70.3
click at [891, 517] on button "Create Quote" at bounding box center [894, 521] width 83 height 32
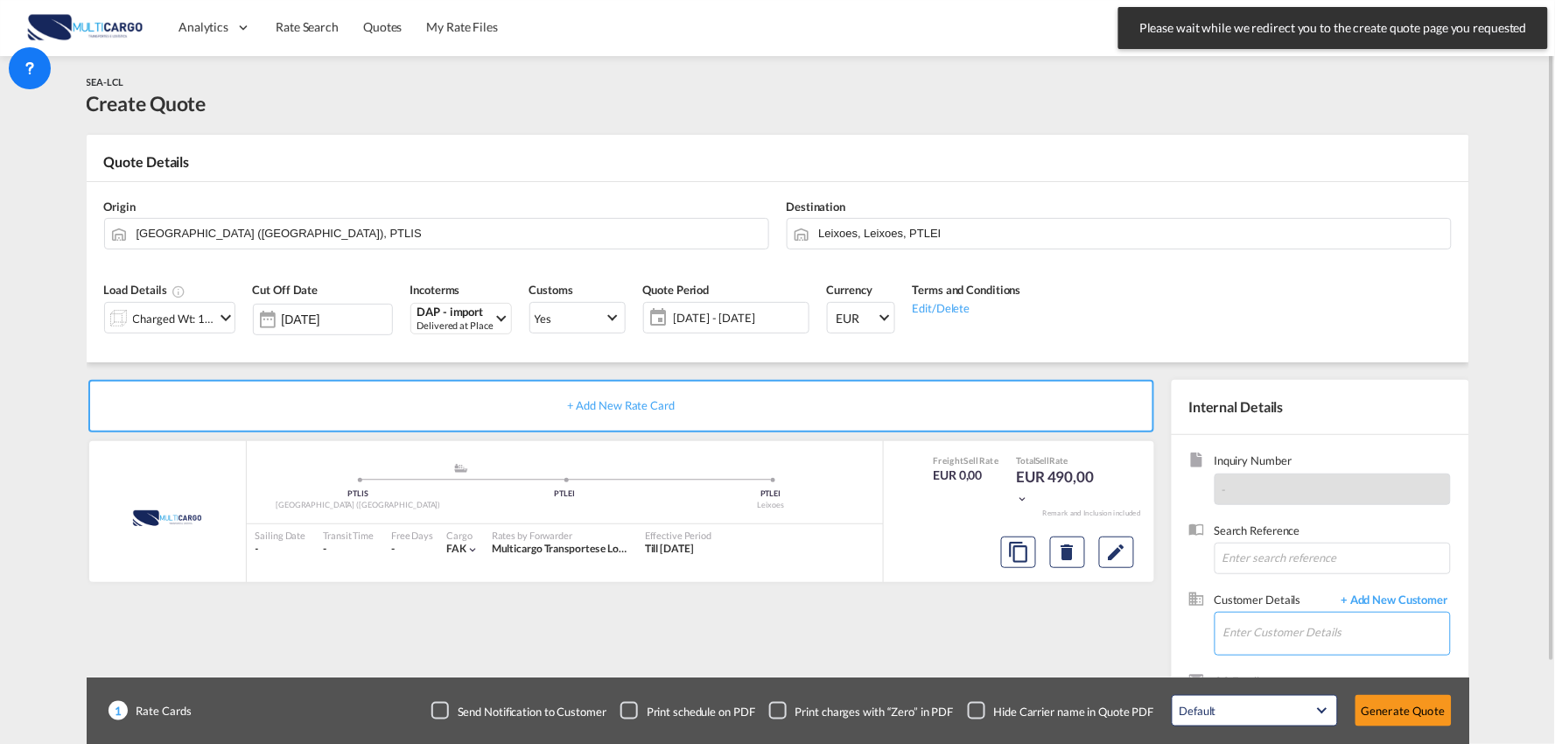
click at [1374, 633] on input "Enter Customer Details" at bounding box center [1337, 632] width 227 height 39
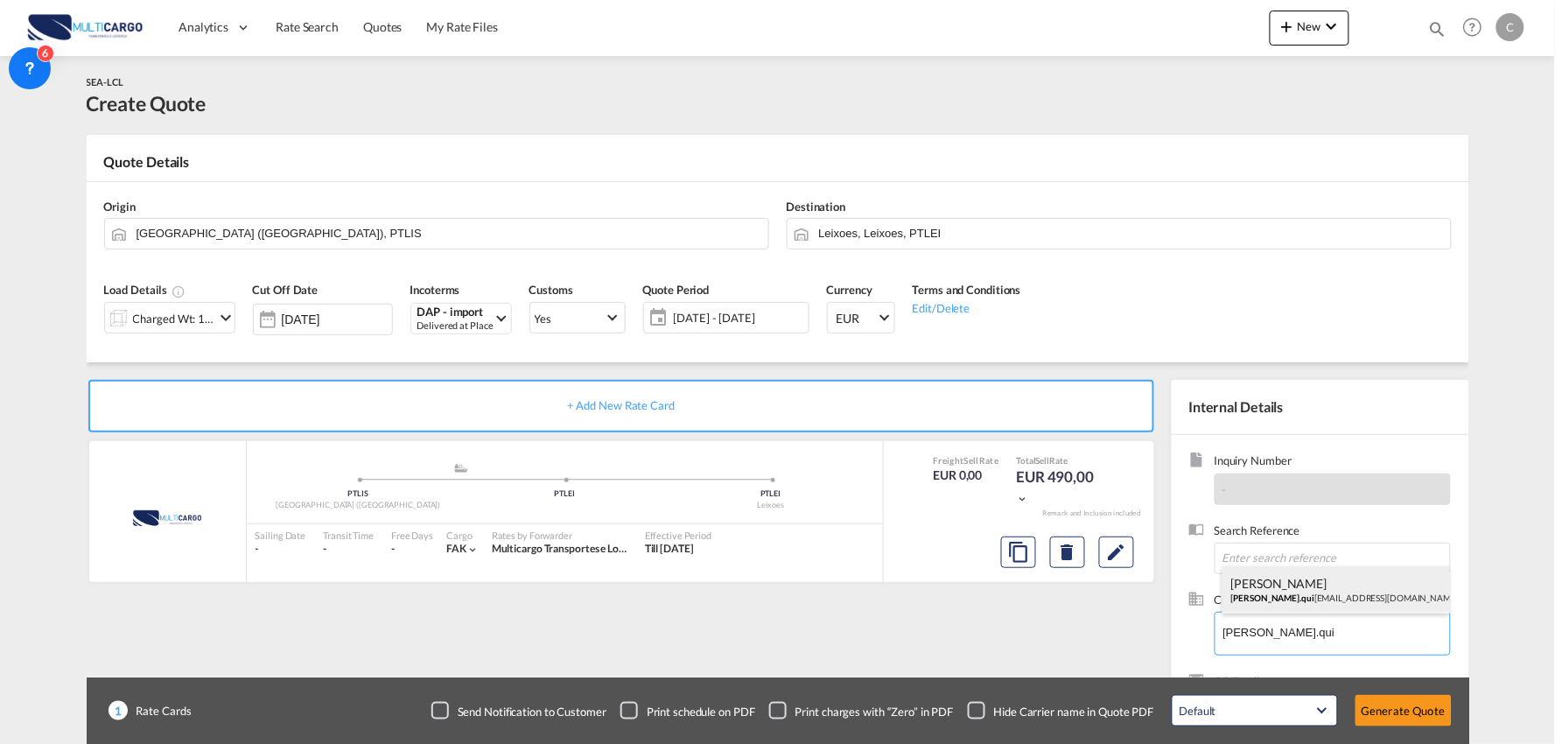
click at [1327, 610] on div "[PERSON_NAME] [PERSON_NAME].qui [EMAIL_ADDRESS][DOMAIN_NAME]" at bounding box center [1337, 589] width 228 height 47
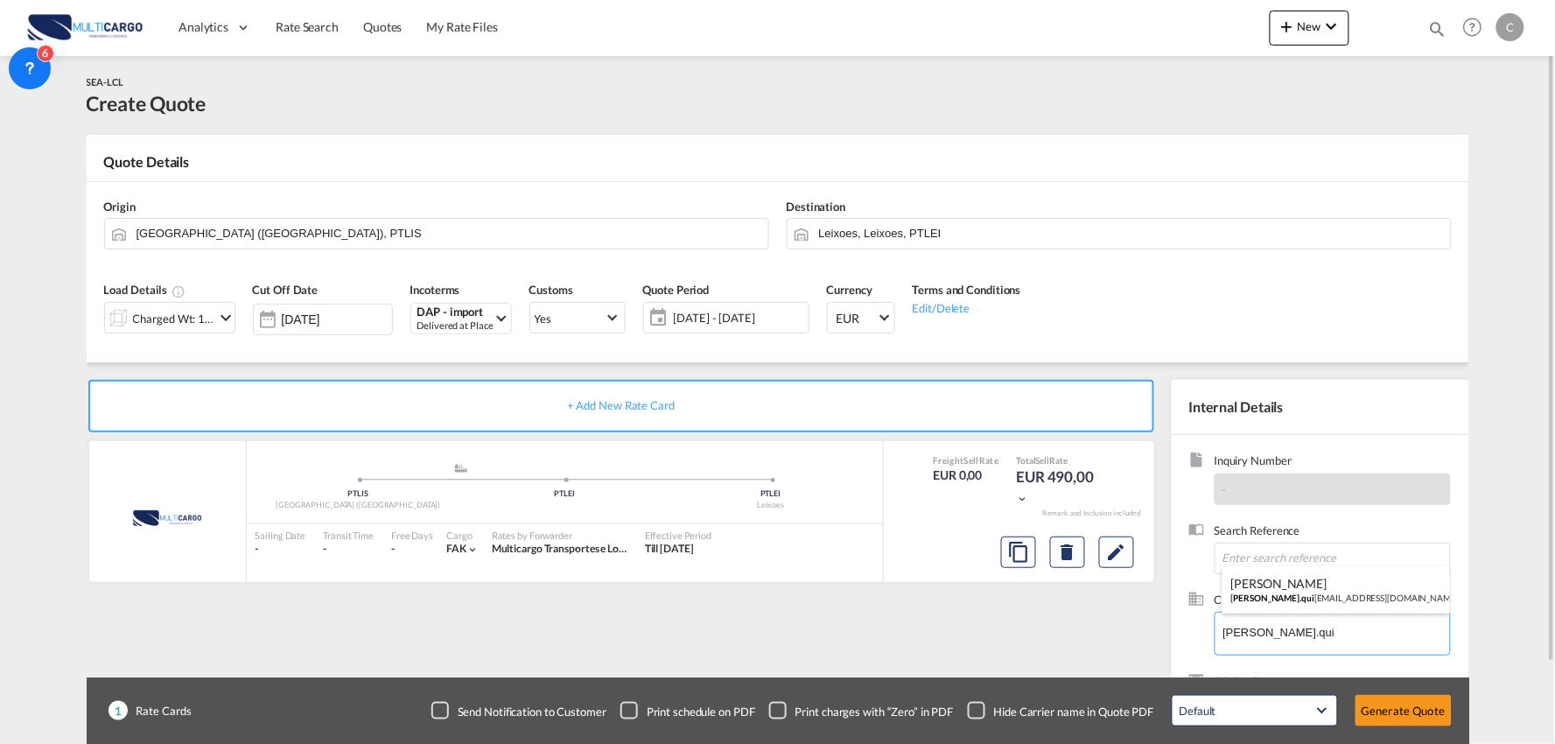
type input "EVL, [PERSON_NAME], [PERSON_NAME][EMAIL_ADDRESS][PERSON_NAME][DOMAIN_NAME]"
click at [978, 709] on div "Checkbox No Ink" at bounding box center [977, 711] width 18 height 18
click at [906, 622] on div "+ Add New Rate Card MultiCargo added by you .a{fill:#aaa8ad;} .a{fill:#aaa8ad;}…" at bounding box center [625, 563] width 1077 height 366
click at [893, 239] on input "Leixoes, Leixoes, PTLEI" at bounding box center [1130, 233] width 623 height 31
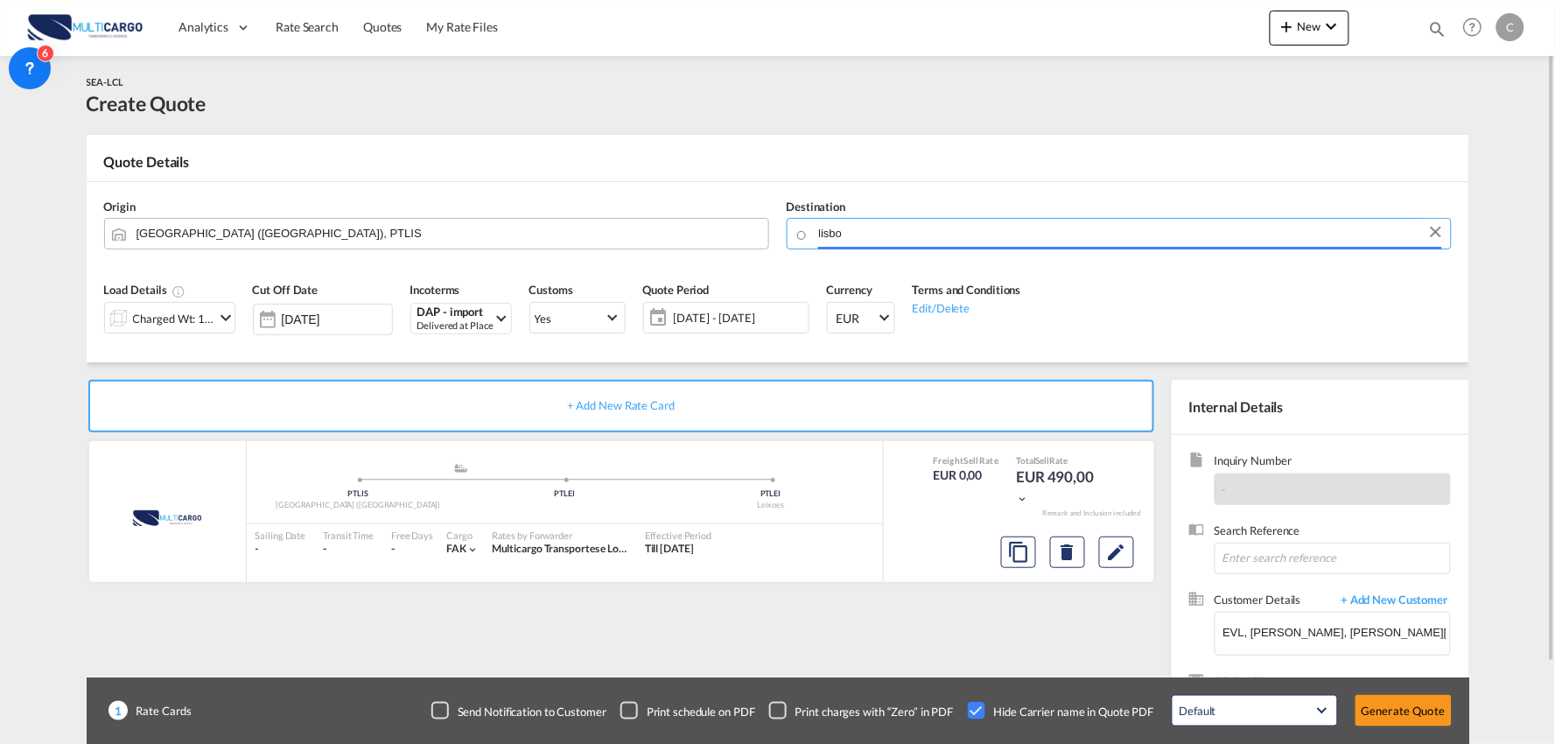
drag, startPoint x: 850, startPoint y: 225, endPoint x: 722, endPoint y: 224, distance: 127.8
click at [722, 224] on div "Origin [GEOGRAPHIC_DATA] ([GEOGRAPHIC_DATA]), PTLIS Destination [GEOGRAPHIC_DAT…" at bounding box center [778, 224] width 1366 height 84
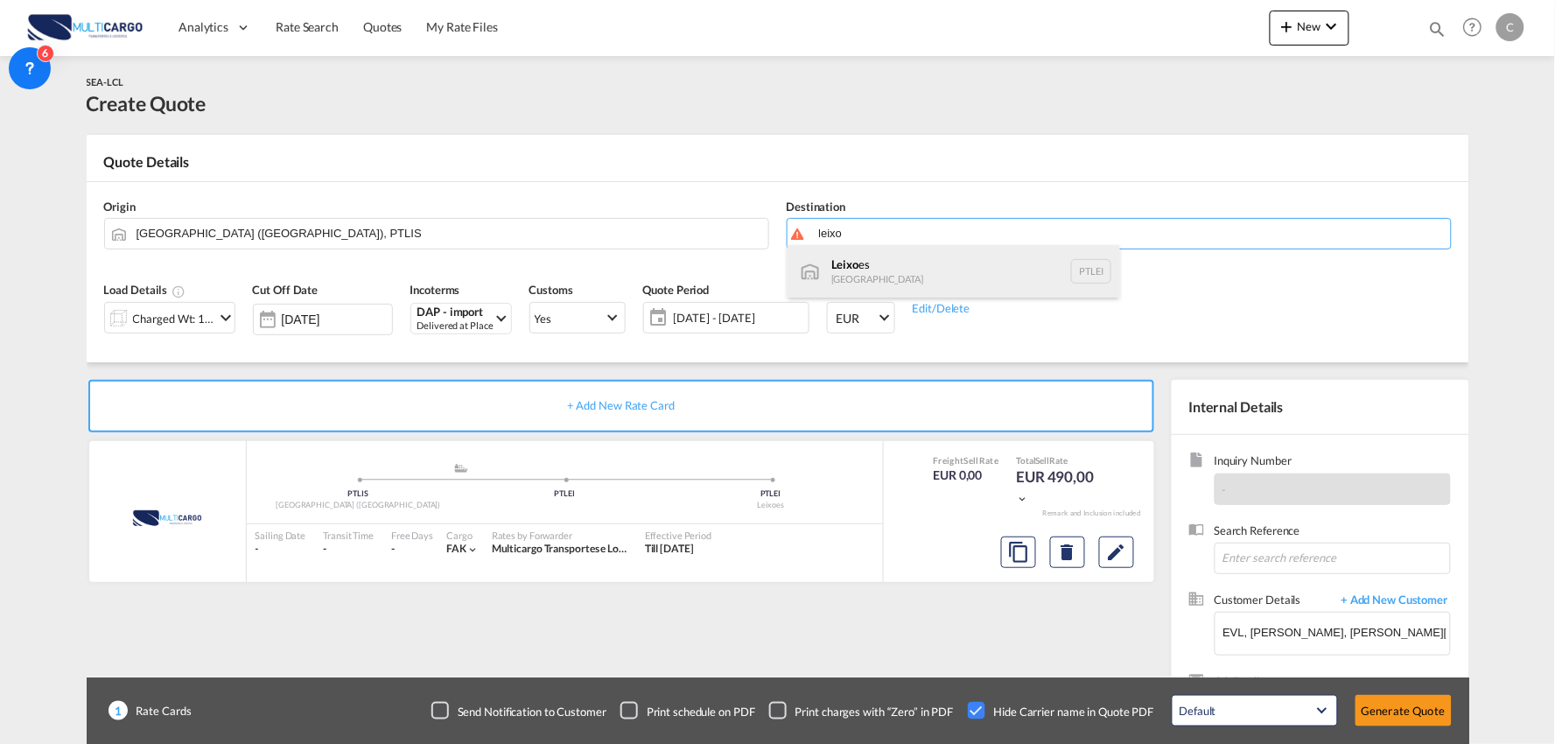
click at [931, 264] on div "Leixo es [GEOGRAPHIC_DATA] PTLEI" at bounding box center [954, 271] width 333 height 53
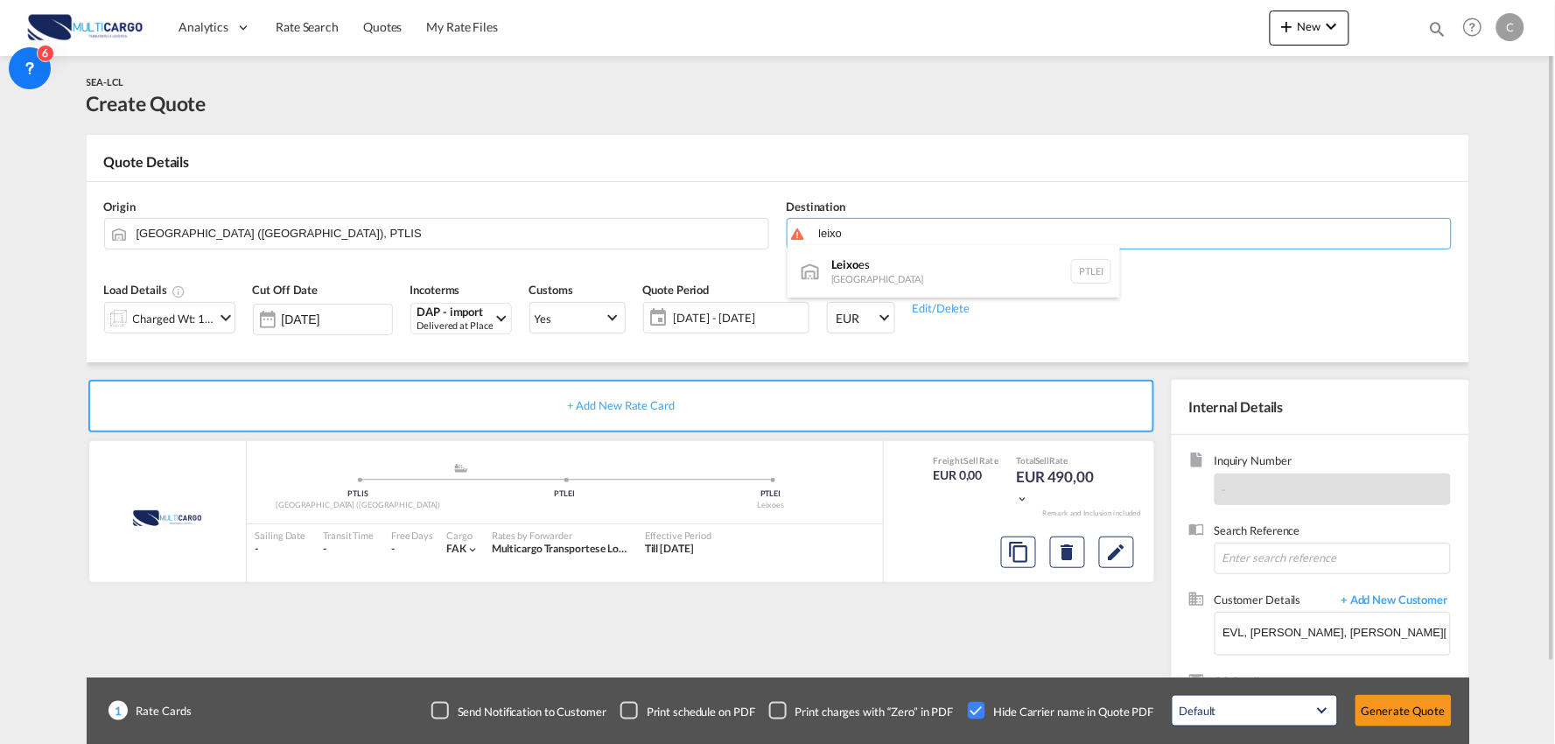
type input "Leixoes, PTLEI"
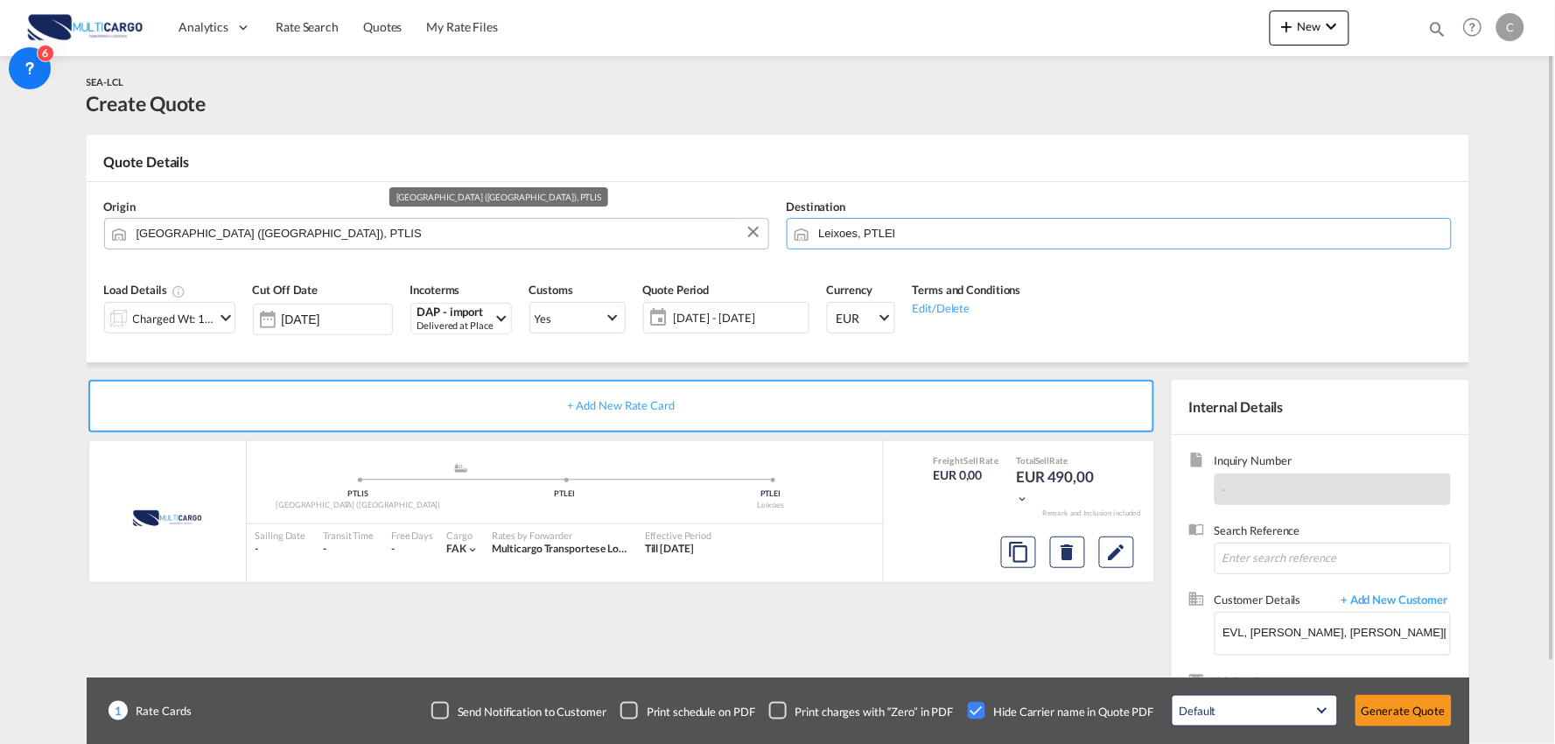
click at [337, 243] on input "[GEOGRAPHIC_DATA] ([GEOGRAPHIC_DATA]), PTLIS" at bounding box center [448, 233] width 623 height 31
drag, startPoint x: 151, startPoint y: 231, endPoint x: 119, endPoint y: 232, distance: 31.5
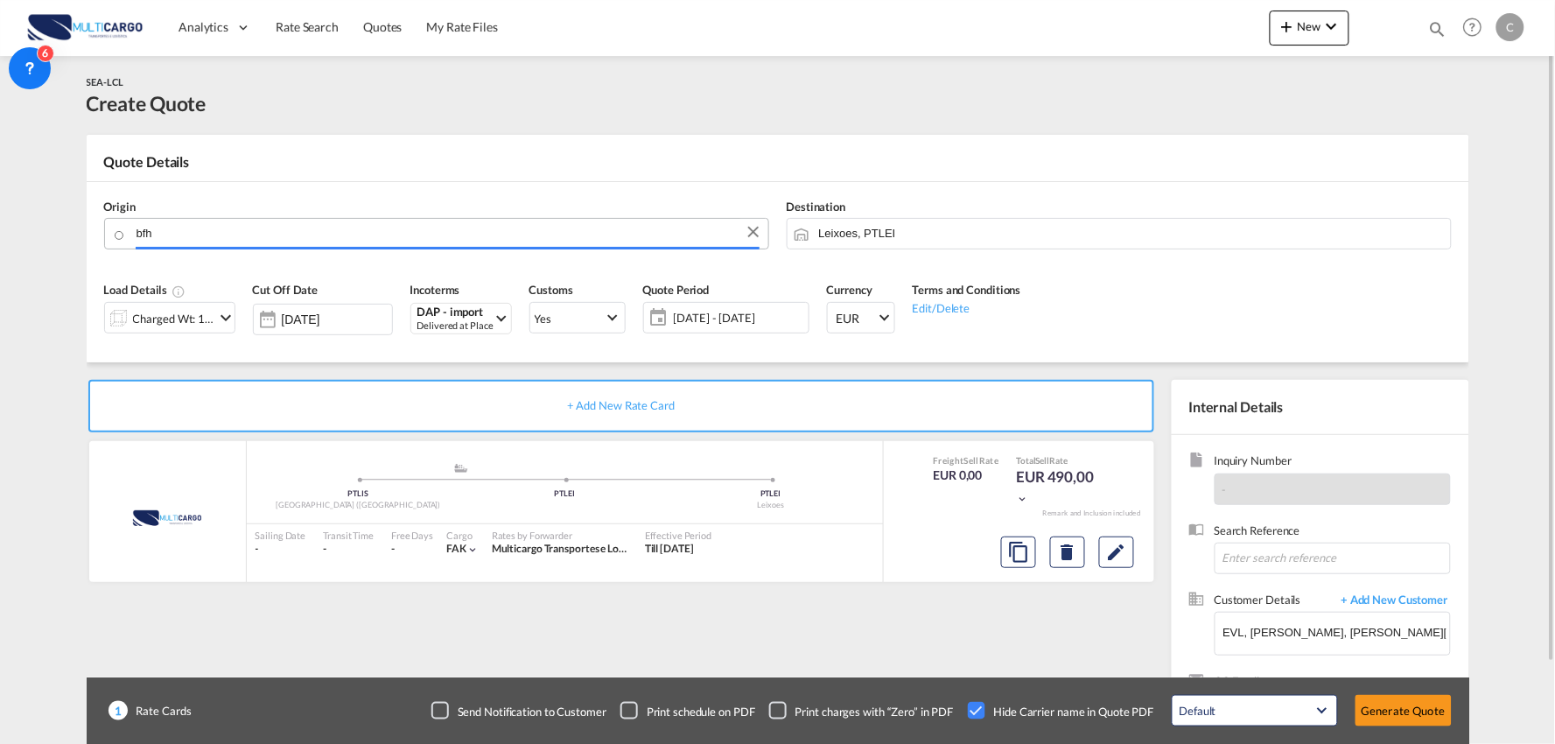
drag, startPoint x: 205, startPoint y: 224, endPoint x: 188, endPoint y: 228, distance: 17.0
click at [189, 228] on input "bfh" at bounding box center [448, 233] width 623 height 31
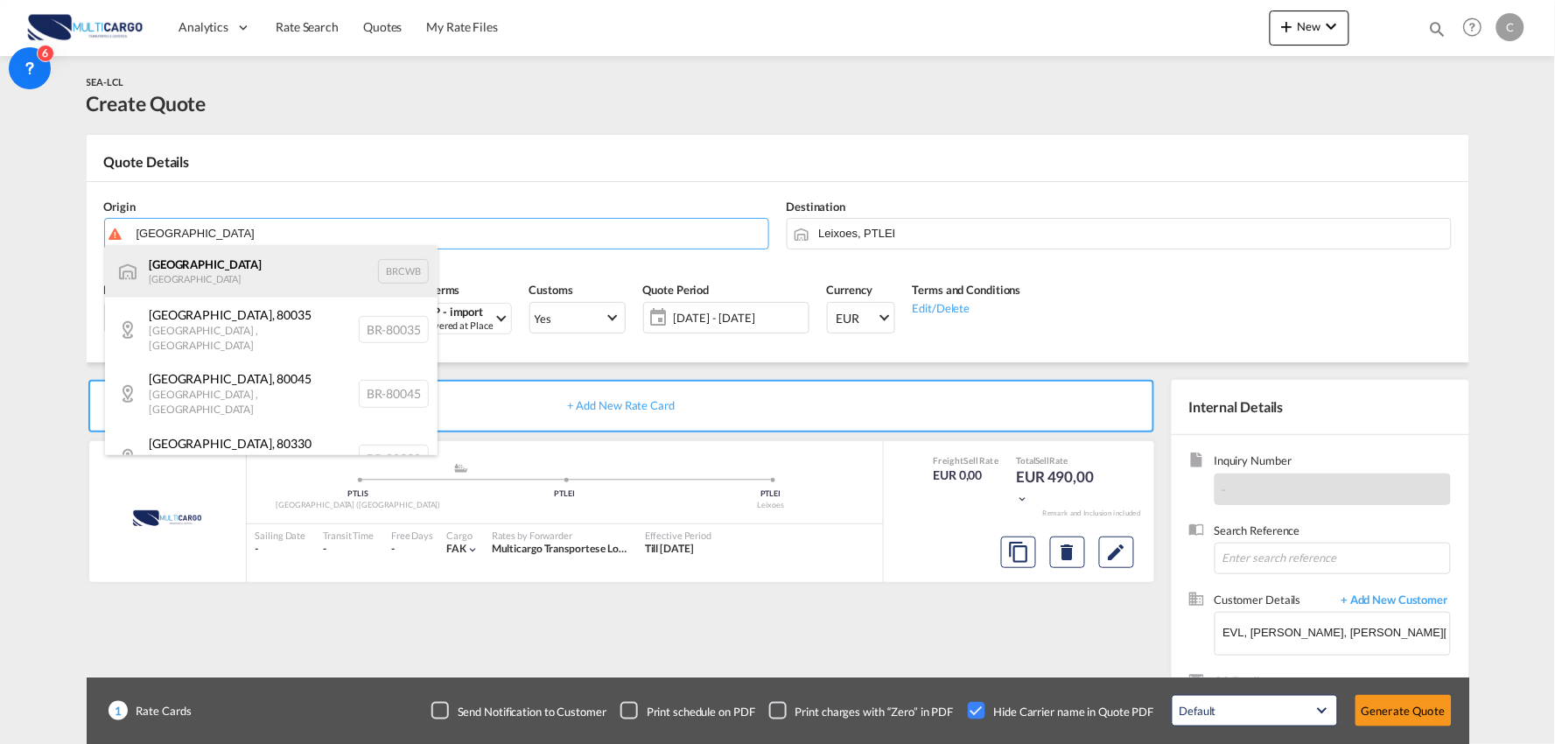
click at [219, 270] on div "[GEOGRAPHIC_DATA] [GEOGRAPHIC_DATA] BRCWB" at bounding box center [271, 271] width 333 height 53
type input "[GEOGRAPHIC_DATA], BRCWB"
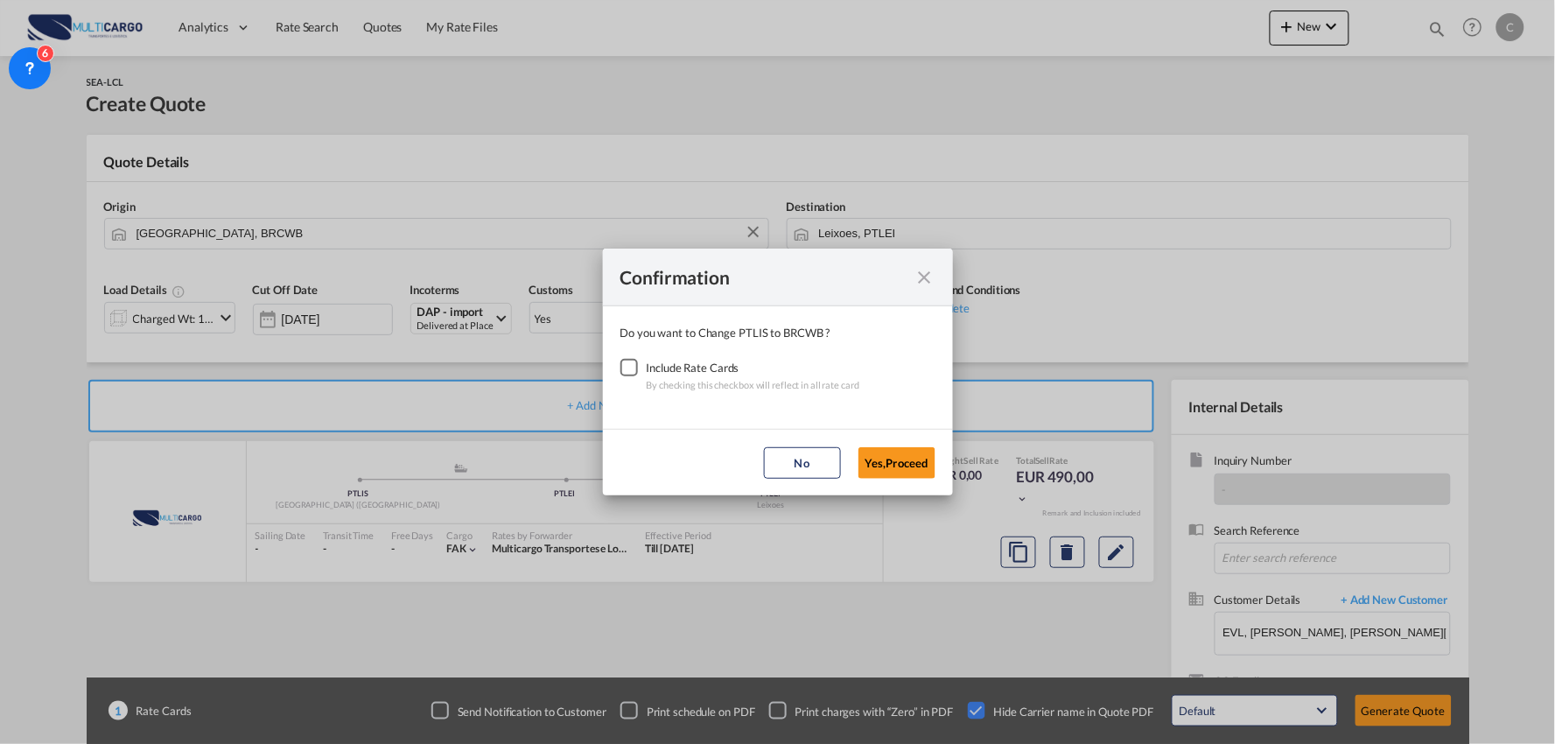
click at [630, 364] on div "Checkbox No Ink" at bounding box center [630, 368] width 18 height 18
drag, startPoint x: 864, startPoint y: 439, endPoint x: 876, endPoint y: 448, distance: 15.6
click at [867, 441] on md-dialog-actions "No Yes,Proceed" at bounding box center [778, 462] width 350 height 67
click at [879, 456] on button "Yes,Proceed" at bounding box center [897, 463] width 77 height 32
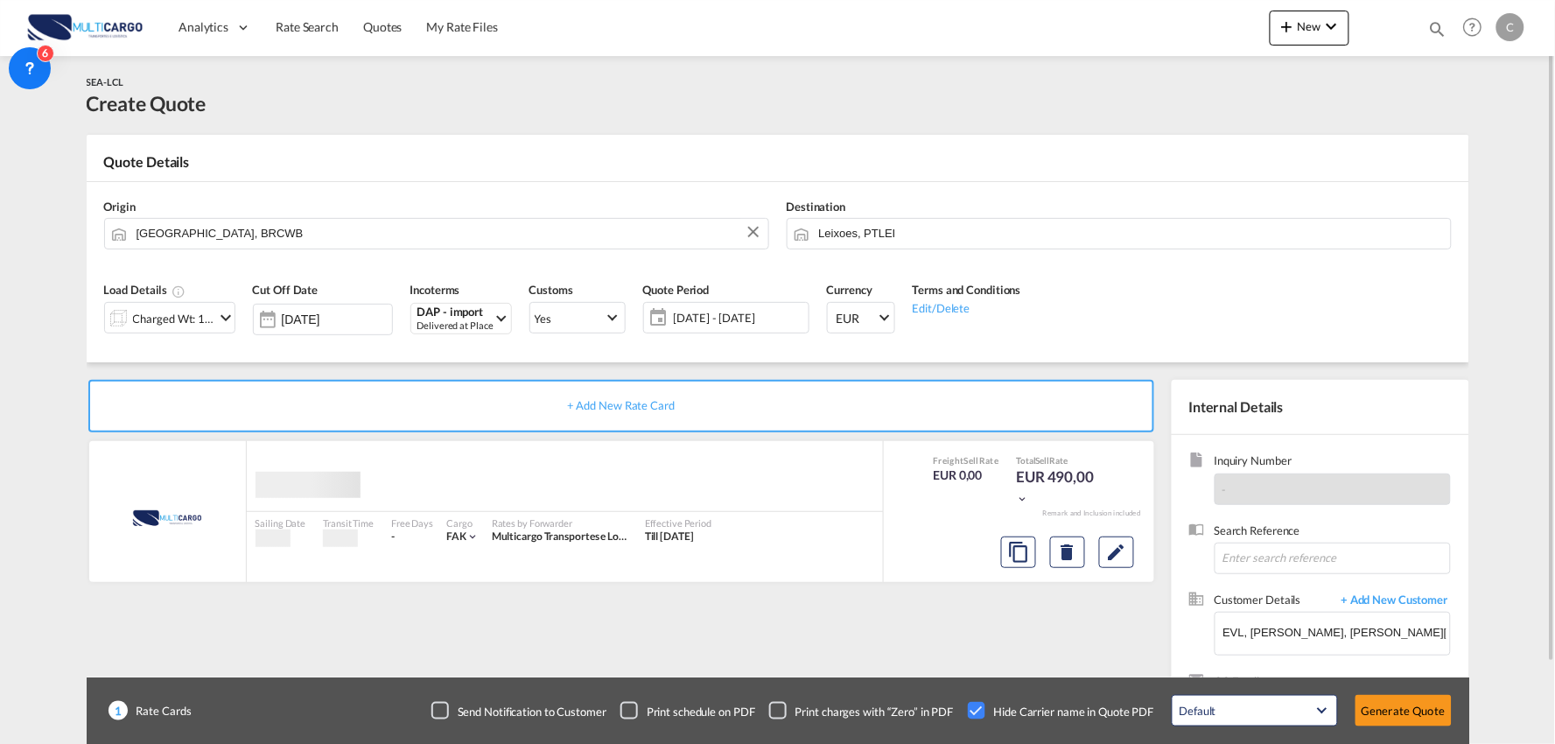
drag, startPoint x: 351, startPoint y: 359, endPoint x: 185, endPoint y: 341, distance: 167.2
click at [172, 324] on div "Charged Wt: 1,00 W/M" at bounding box center [174, 318] width 82 height 25
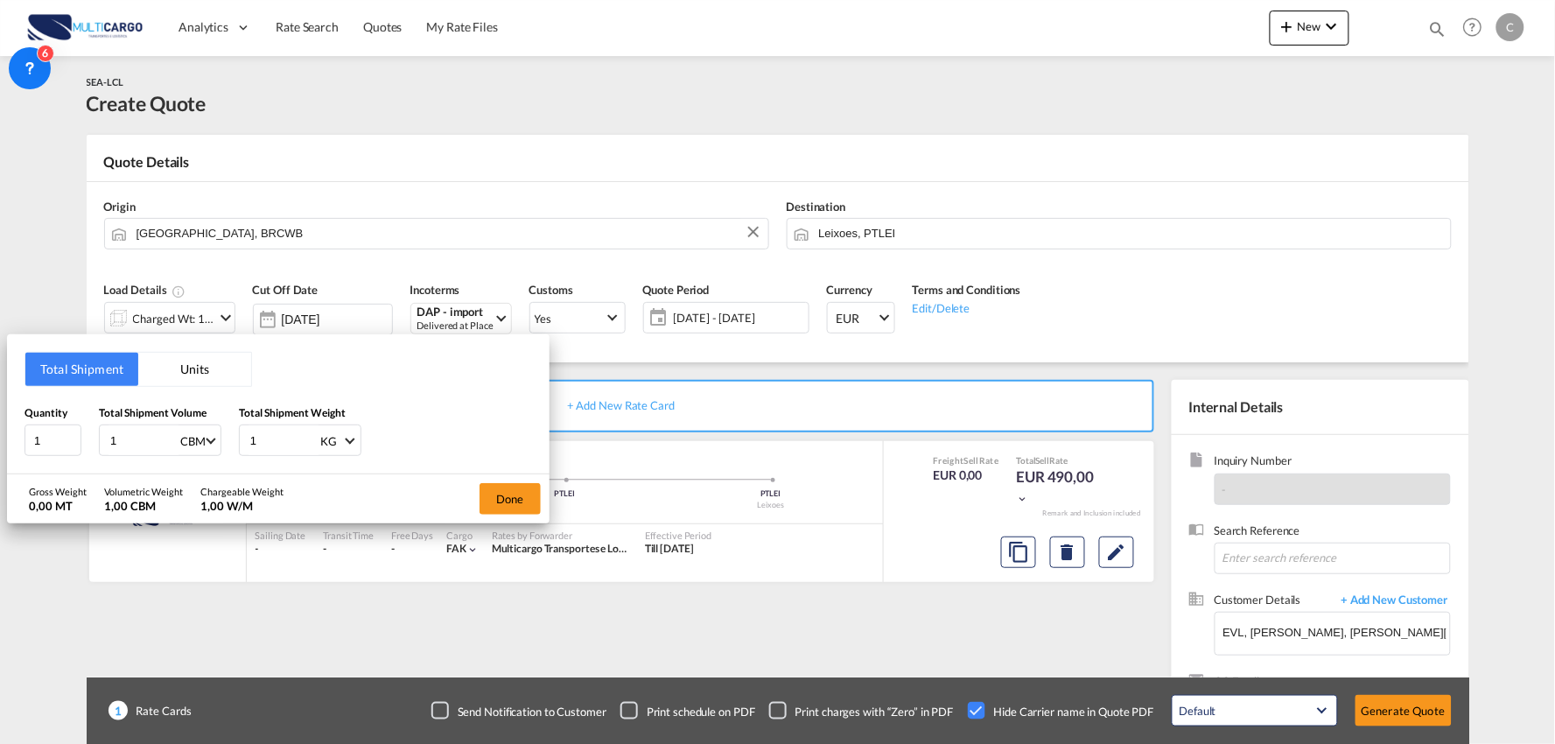
drag, startPoint x: 265, startPoint y: 438, endPoint x: 235, endPoint y: 438, distance: 30.6
click at [242, 438] on div "1 KG KG LB" at bounding box center [300, 441] width 123 height 32
drag, startPoint x: 147, startPoint y: 436, endPoint x: 134, endPoint y: 411, distance: 27.8
click at [88, 426] on div "Quantity 1 Total Shipment Volume 1 CBM CBM CFT Total Shipment Weight 1 KG KG LB" at bounding box center [279, 430] width 508 height 53
type input "1.017"
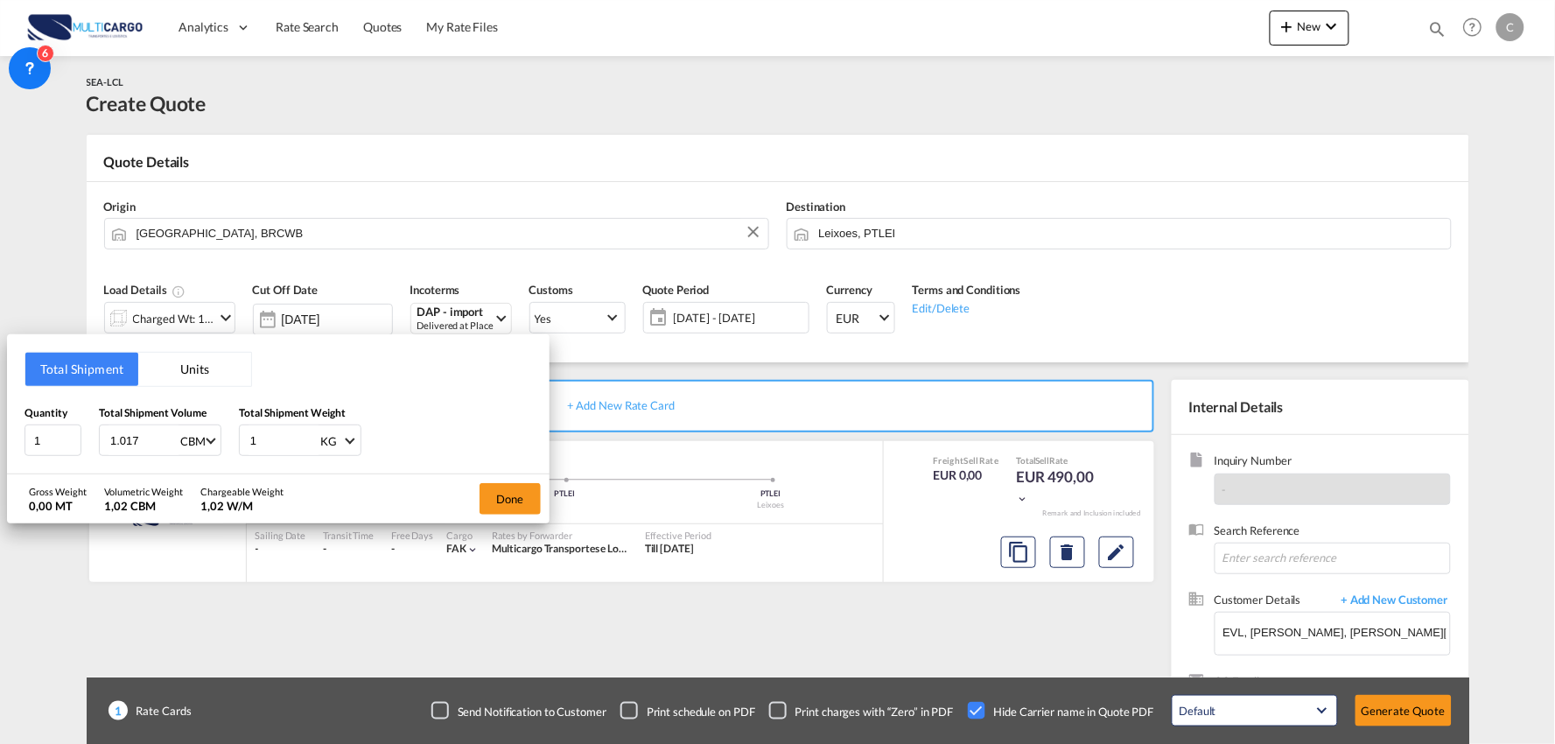
drag, startPoint x: 266, startPoint y: 448, endPoint x: 210, endPoint y: 455, distance: 56.5
click at [210, 455] on div "Quantity 1 Total Shipment Volume 1.017 CBM CBM CFT Total Shipment Weight 1 KG K…" at bounding box center [279, 430] width 508 height 53
type input "250"
click at [500, 493] on button "Done" at bounding box center [510, 499] width 61 height 32
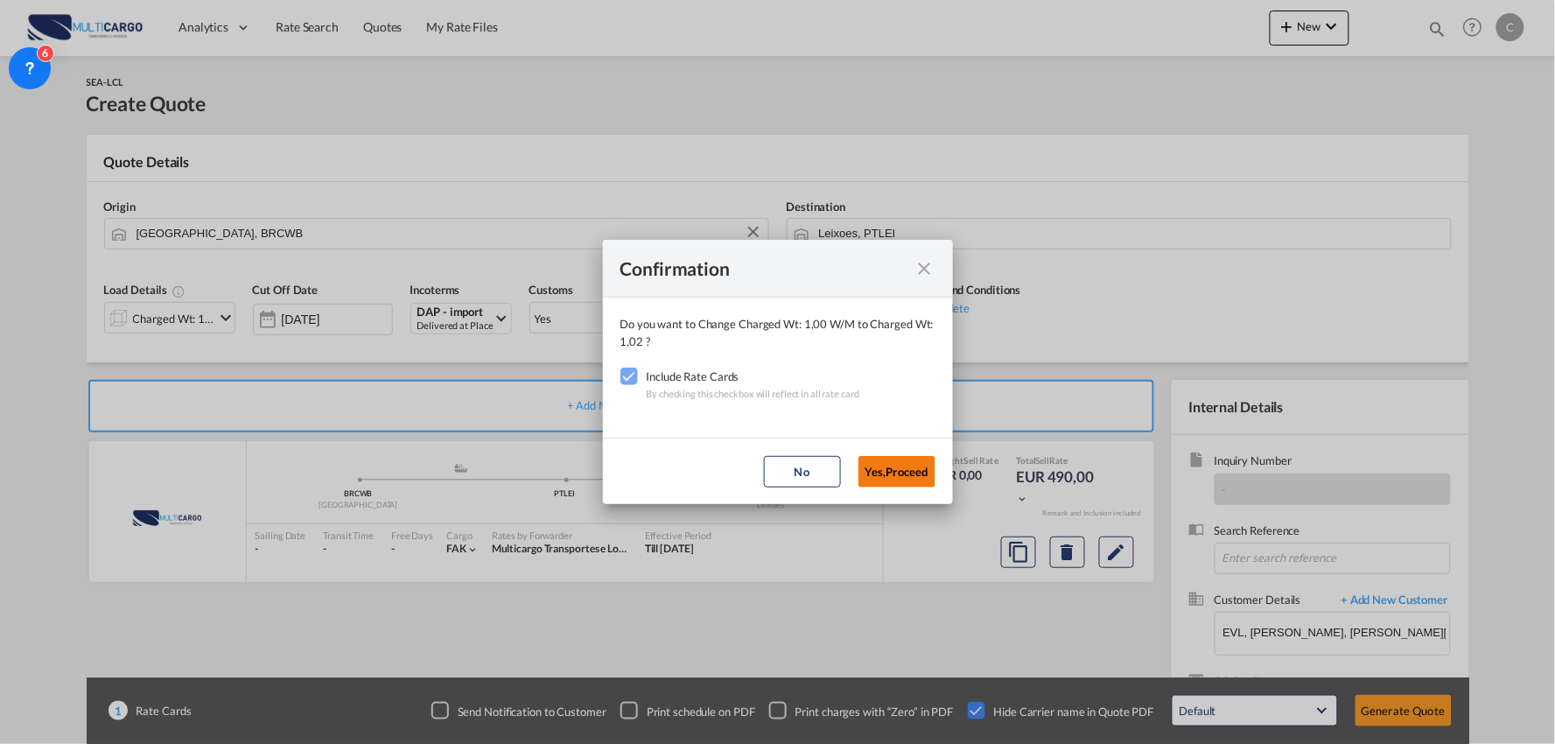
click at [891, 466] on button "Yes,Proceed" at bounding box center [897, 472] width 77 height 32
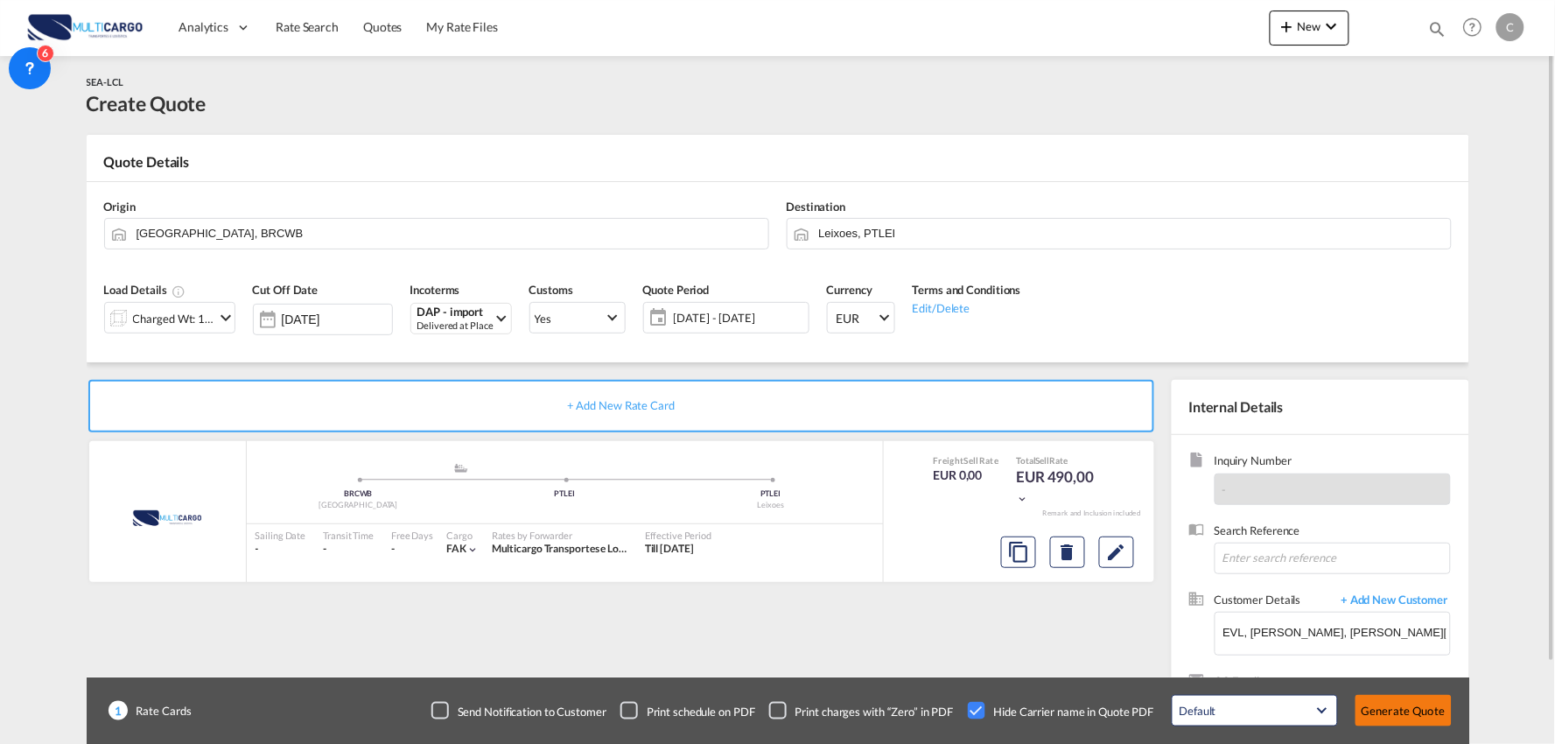
click at [1390, 715] on button "Generate Quote" at bounding box center [1404, 711] width 96 height 32
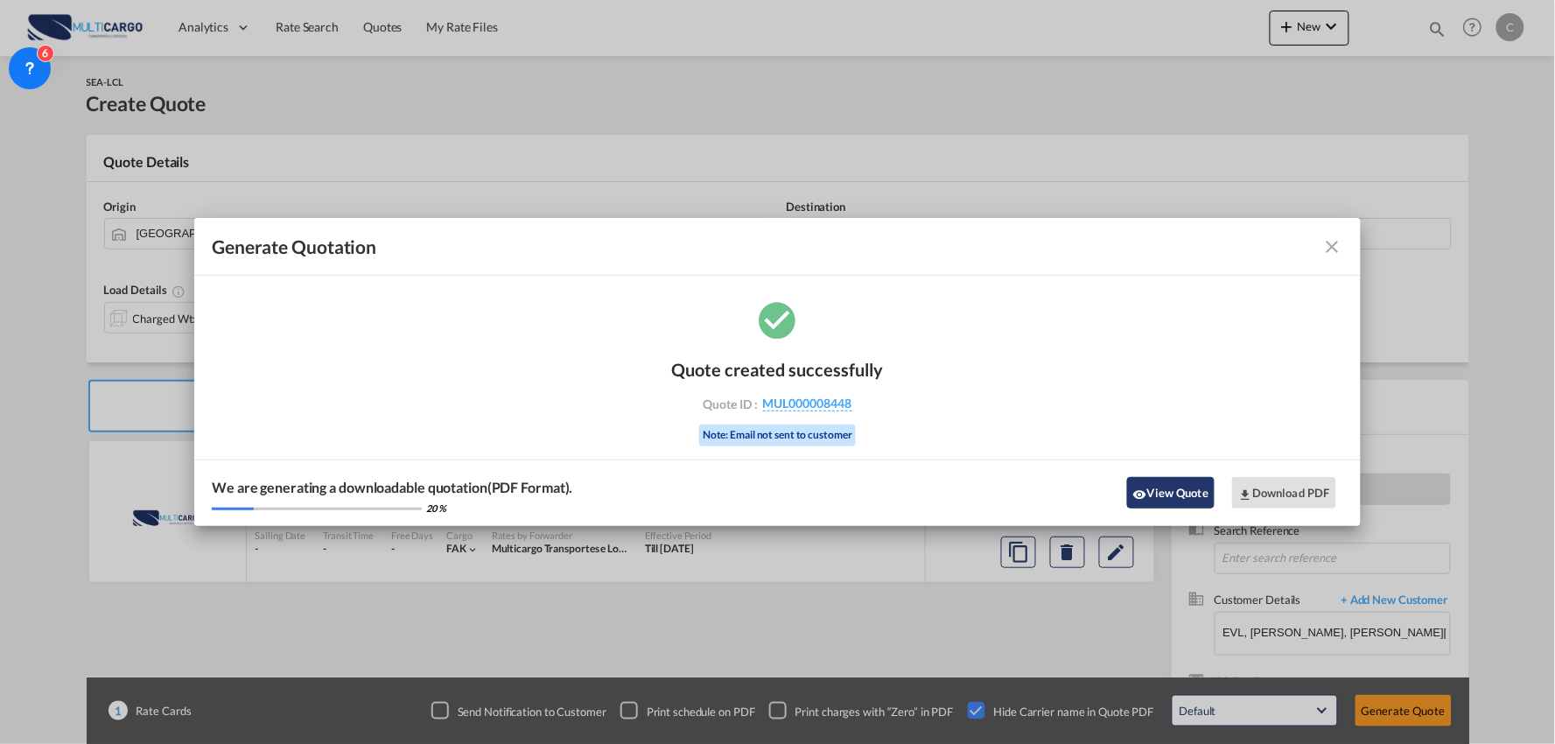
click at [1155, 494] on button "View Quote" at bounding box center [1171, 493] width 88 height 32
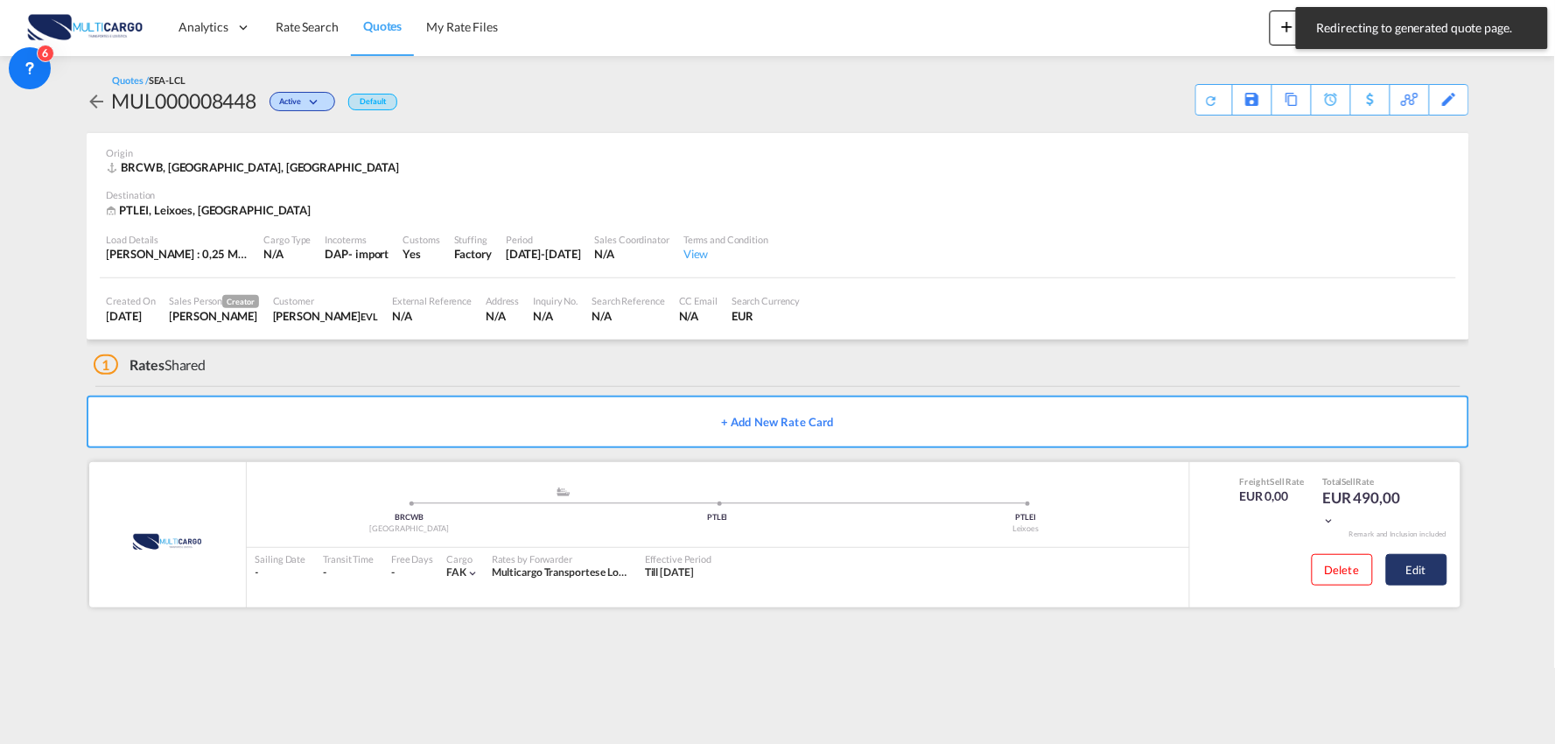
click at [1422, 571] on button "Edit" at bounding box center [1417, 570] width 61 height 32
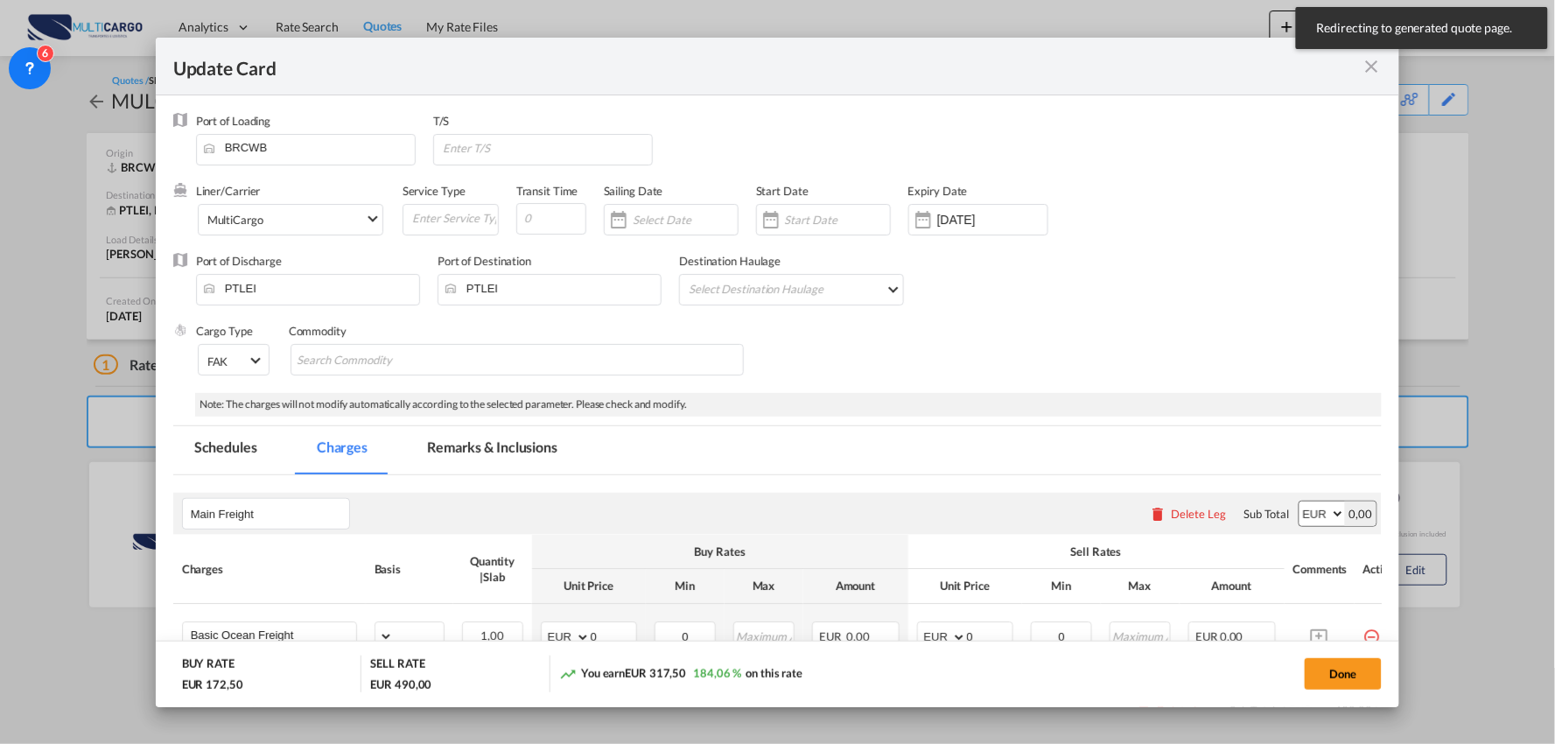
select select "per_shipment"
select select "per_bl"
select select "per_shipment"
select select "per_doc"
select select "per_shipment"
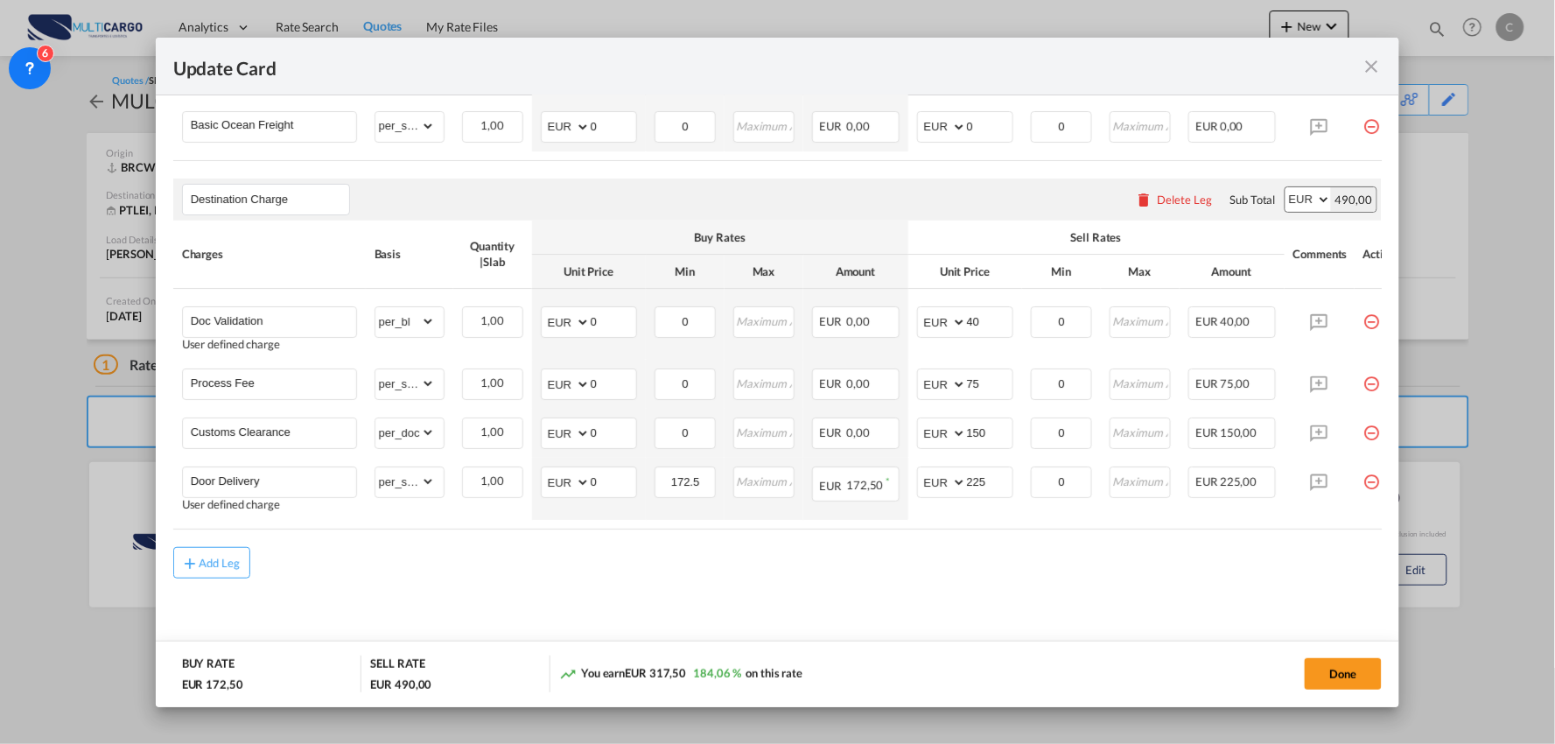
scroll to position [520, 0]
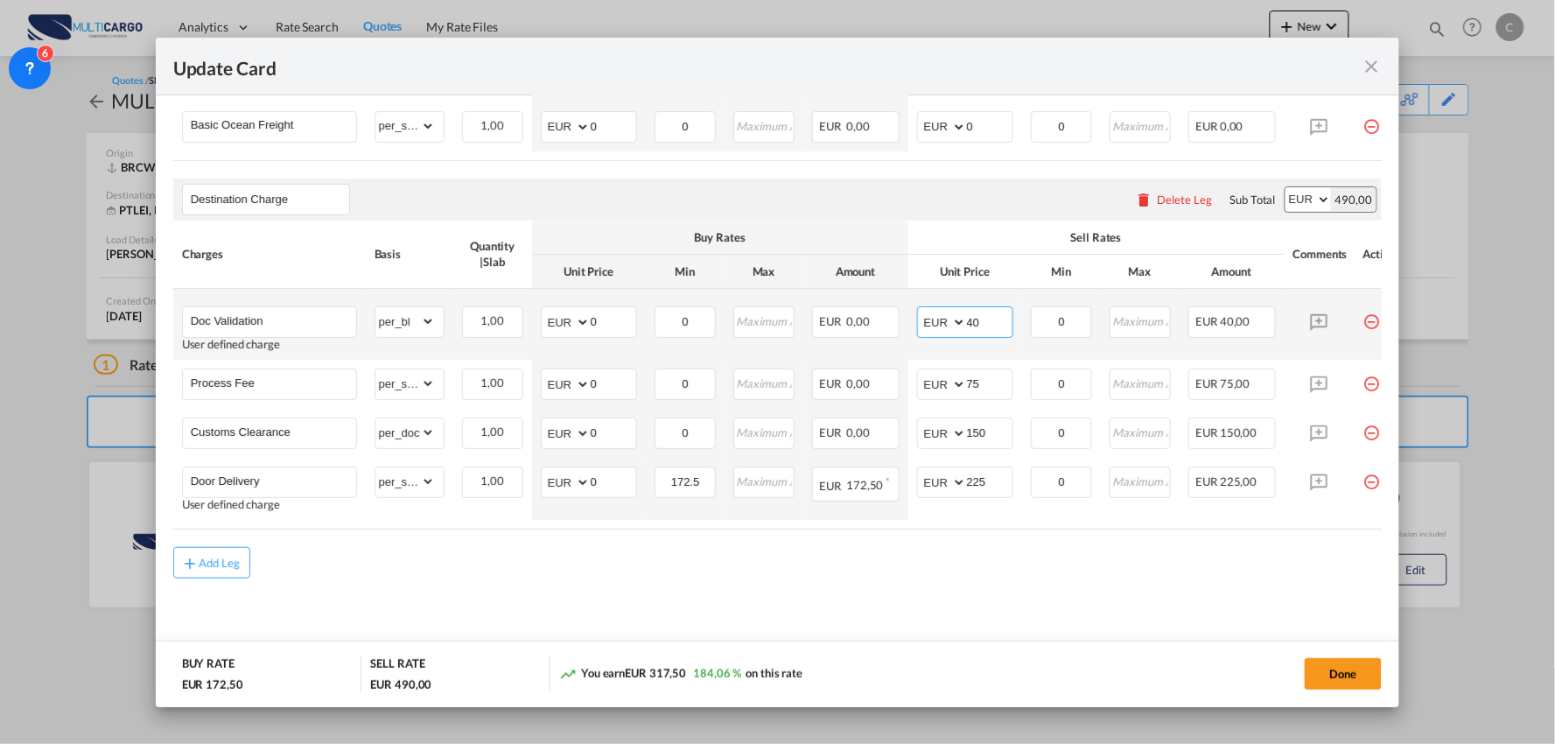
drag, startPoint x: 977, startPoint y: 319, endPoint x: 964, endPoint y: 319, distance: 13.1
click at [964, 319] on md-input-container "AED AFN ALL AMD ANG AOA ARS AUD AWG AZN BAM BBD BDT BGN BHD BIF BMD BND BOB BRL…" at bounding box center [965, 322] width 96 height 32
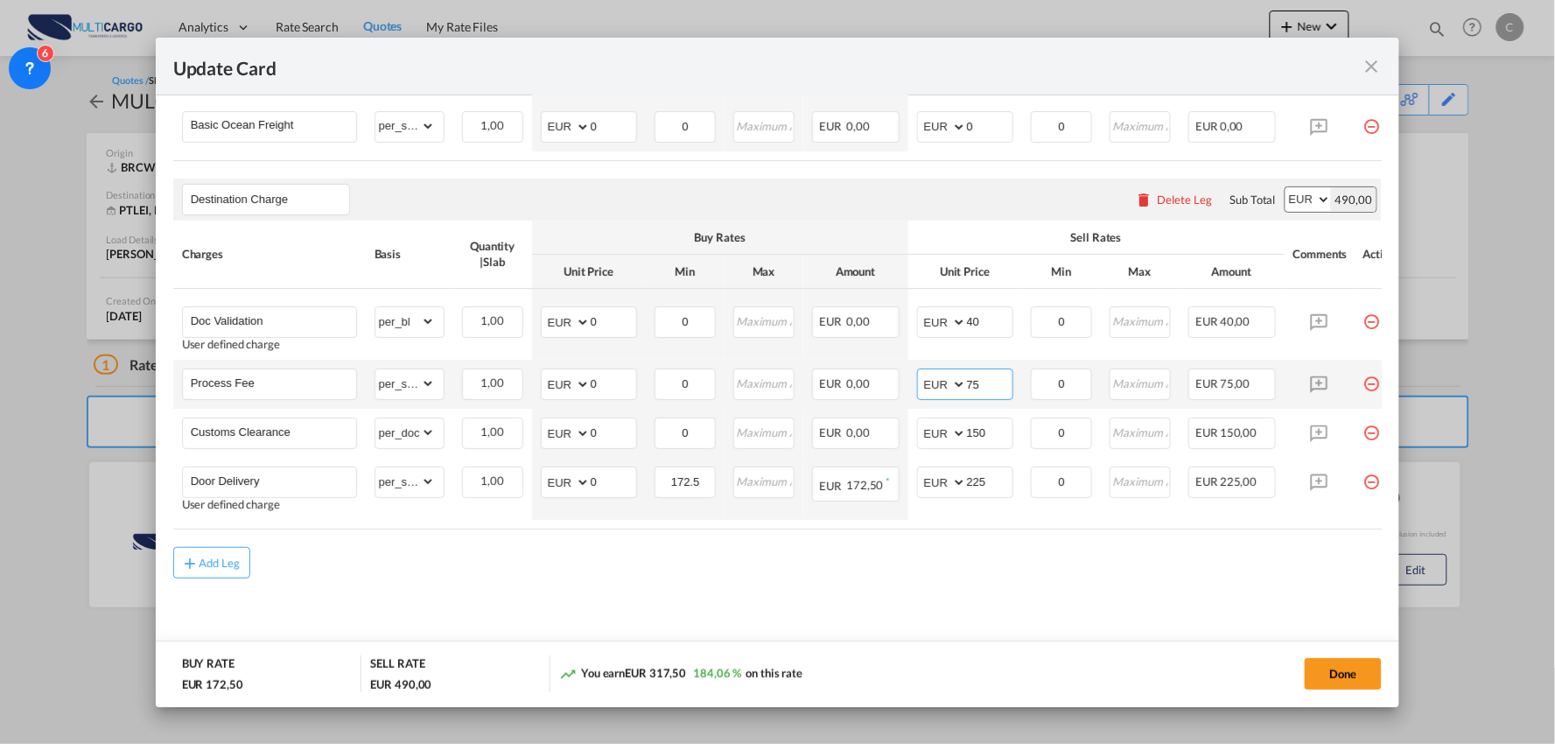
drag, startPoint x: 986, startPoint y: 376, endPoint x: 923, endPoint y: 378, distance: 62.2
click at [923, 378] on md-input-container "AED AFN ALL AMD ANG AOA ARS AUD AWG AZN BAM BBD BDT BGN BHD BIF BMD BND BOB BRL…" at bounding box center [965, 385] width 96 height 32
type input "9"
type input "80"
click at [986, 544] on air-lcl-rate-modification "Main Freight Please enter leg name Leg Name Already Exists Delete Leg Sub Total…" at bounding box center [778, 272] width 1210 height 614
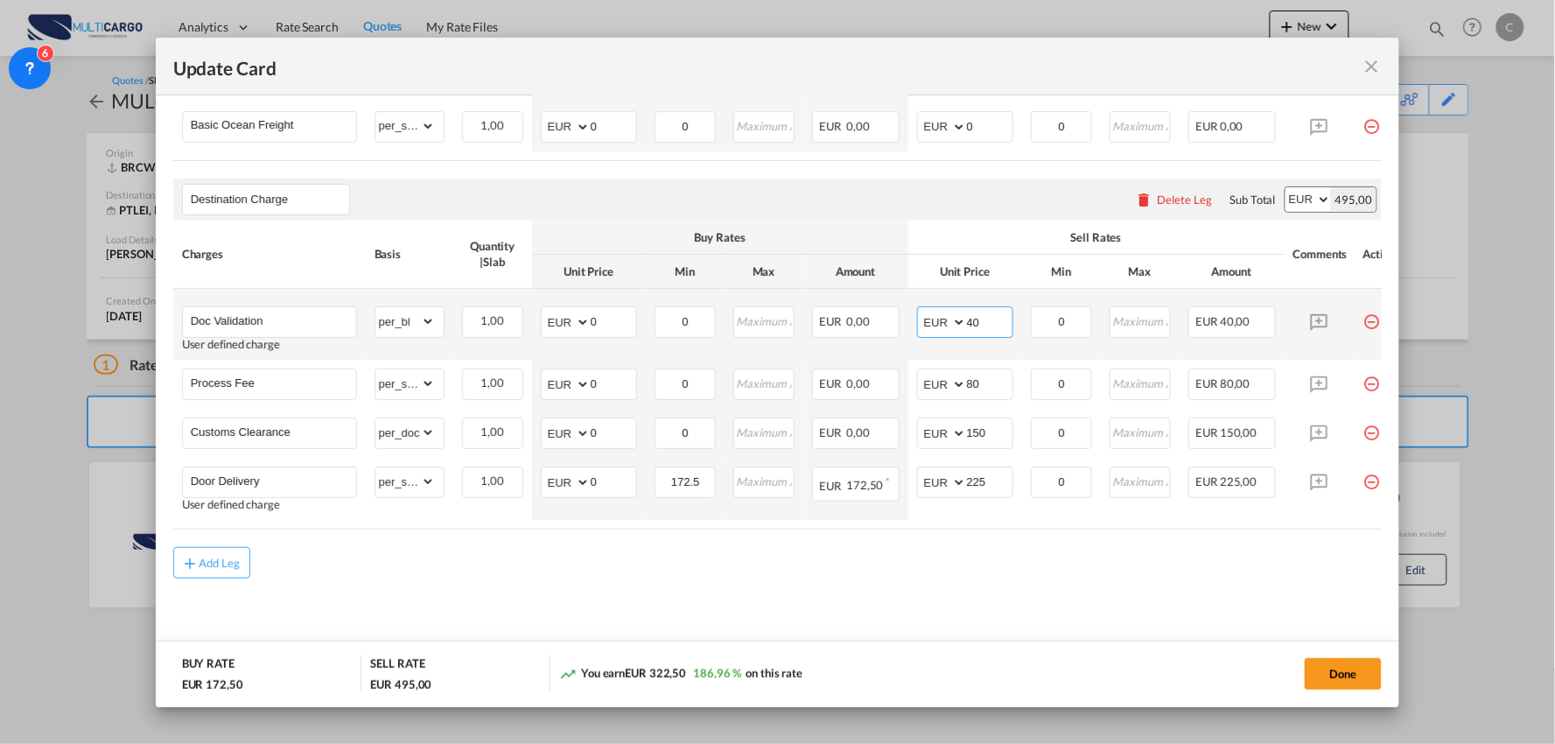
drag, startPoint x: 987, startPoint y: 313, endPoint x: 940, endPoint y: 313, distance: 47.3
click at [940, 313] on md-input-container "AED AFN ALL AMD ANG AOA ARS AUD AWG AZN BAM BBD BDT BGN BHD BIF BMD BND BOB BRL…" at bounding box center [965, 322] width 96 height 32
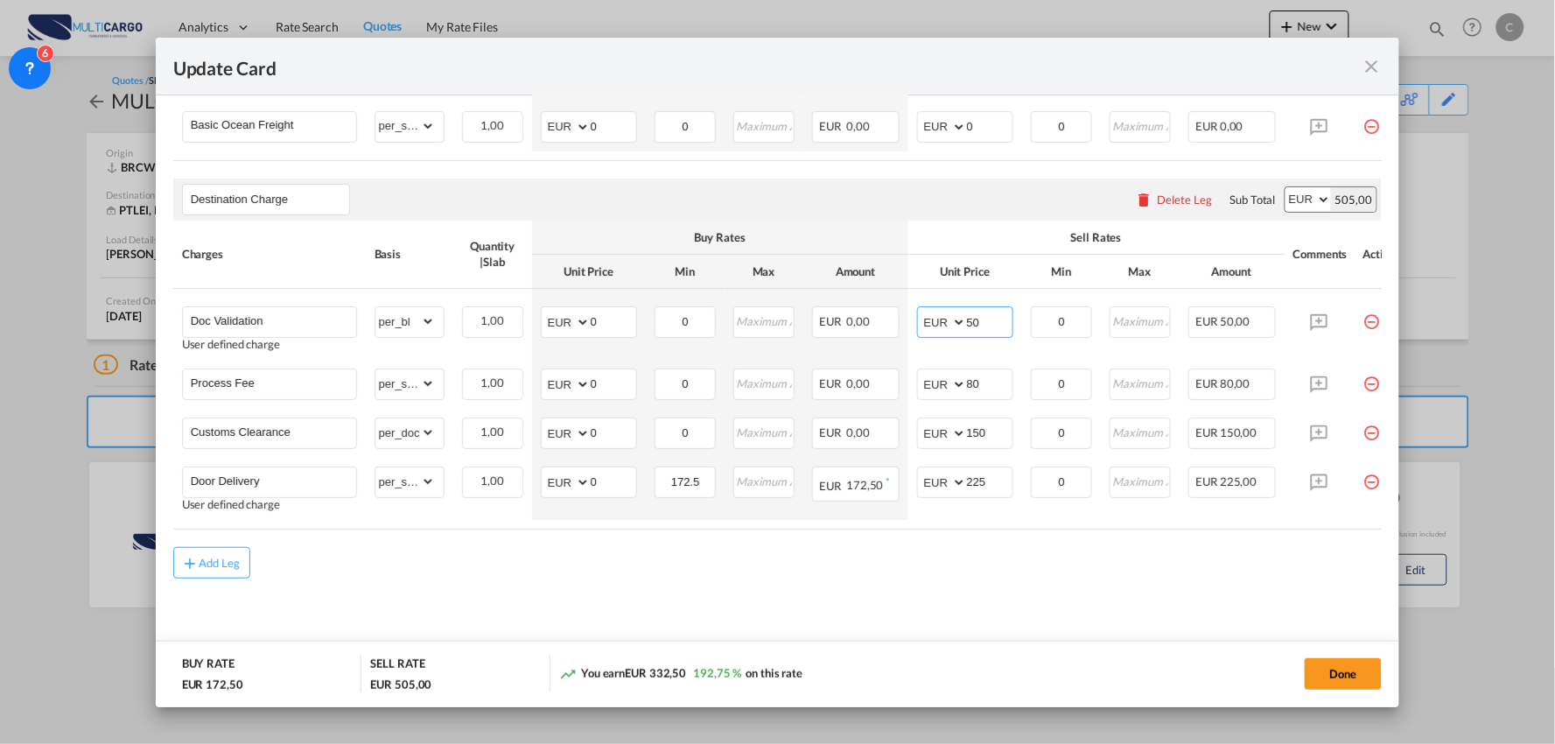
type input "50"
click at [1001, 564] on div "Add Leg" at bounding box center [778, 563] width 1210 height 32
drag, startPoint x: 991, startPoint y: 382, endPoint x: 956, endPoint y: 382, distance: 35.0
click at [959, 382] on md-input-container "AED AFN ALL AMD ANG AOA ARS AUD AWG AZN BAM BBD BDT BGN BHD BIF BMD BND BOB BRL…" at bounding box center [965, 385] width 96 height 32
click at [655, 552] on div "Add Leg" at bounding box center [778, 563] width 1210 height 32
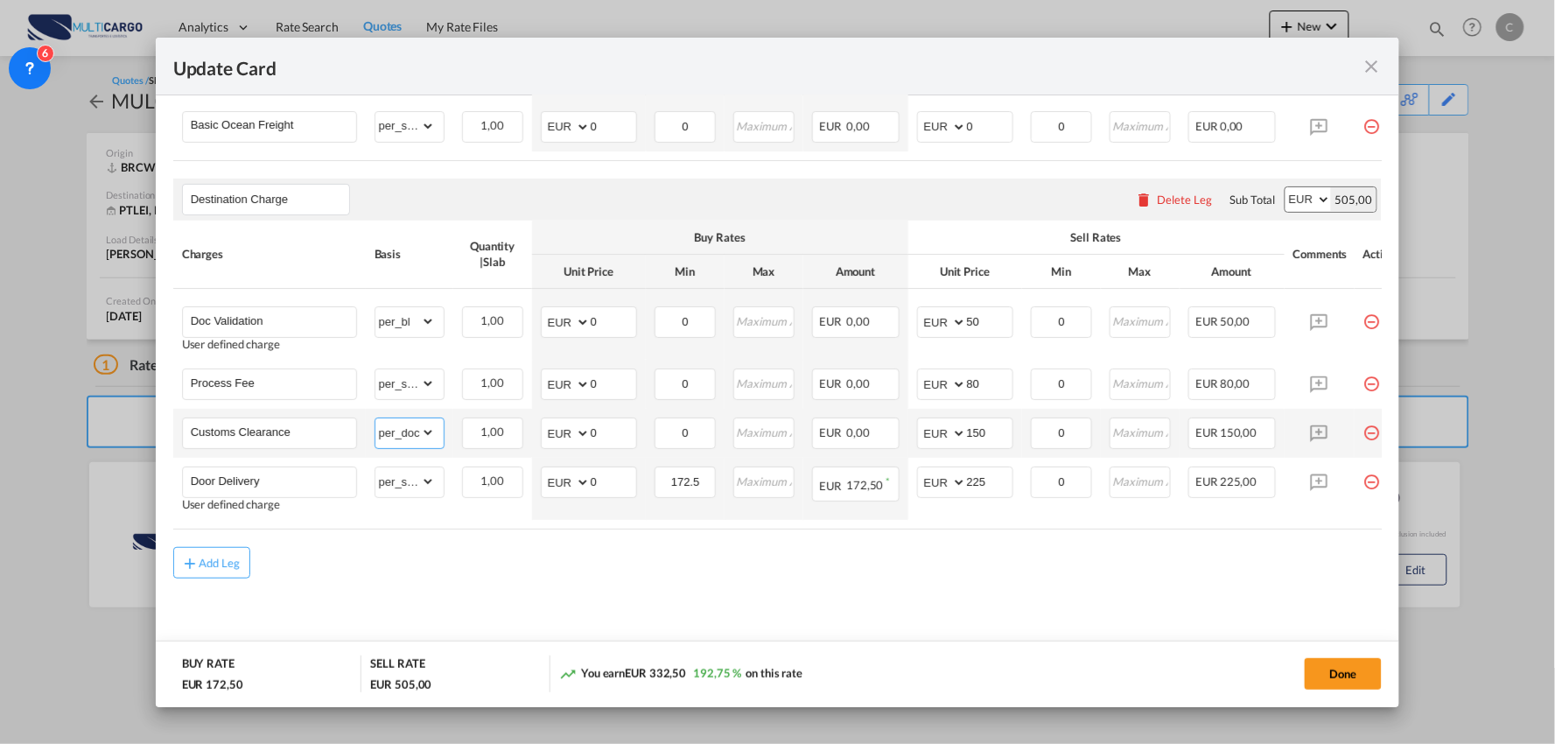
drag, startPoint x: 416, startPoint y: 434, endPoint x: 413, endPoint y: 423, distance: 11.7
click at [416, 434] on select "gross_weight volumetric_weight per_shipment per_bl per_km per_hawb per_kg flat …" at bounding box center [406, 432] width 60 height 28
click at [684, 570] on div "Add Leg" at bounding box center [778, 563] width 1210 height 32
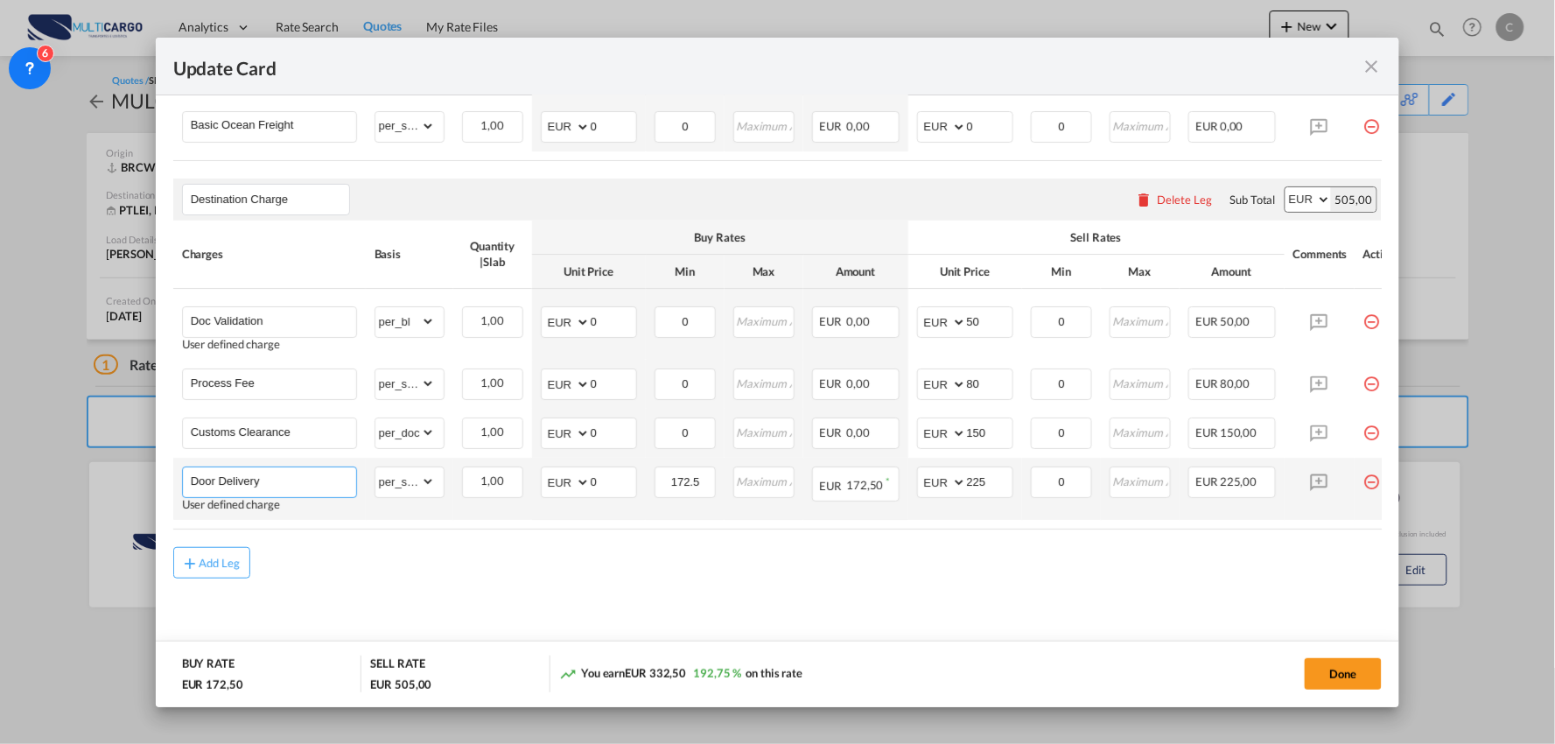
click at [304, 479] on input "Door Delivery" at bounding box center [273, 480] width 165 height 26
drag, startPoint x: 223, startPoint y: 474, endPoint x: 785, endPoint y: 483, distance: 562.0
click at [776, 485] on tr "Door Delivery - DEDICATED DELIVERY Adding a user defined charge Please Enter Al…" at bounding box center [793, 489] width 1240 height 62
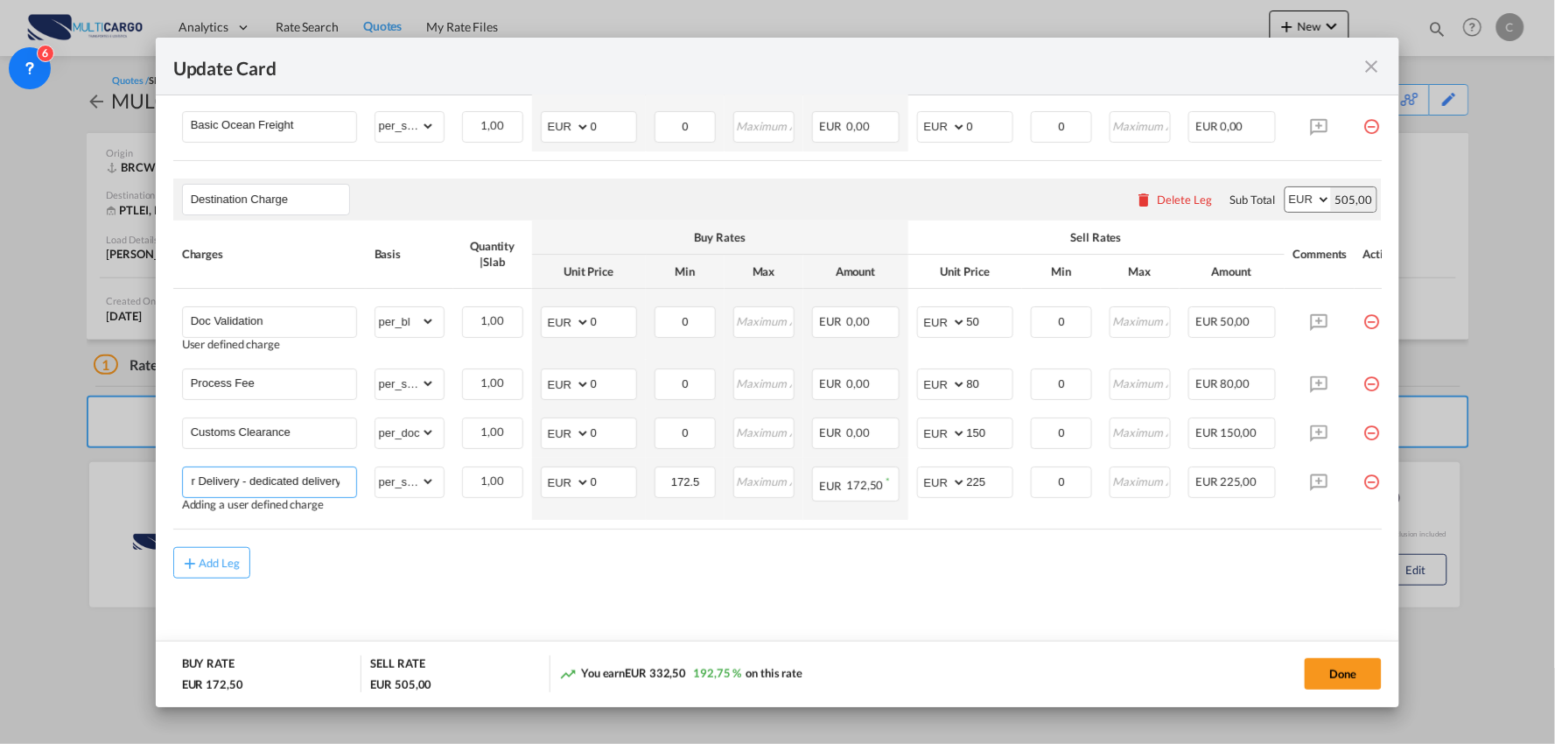
type input "Door Delivery - dedicated delivery"
click at [461, 589] on md-content "Main Freight Please enter leg name Leg Name Already Exists Delete Leg Sub Total…" at bounding box center [778, 314] width 1210 height 699
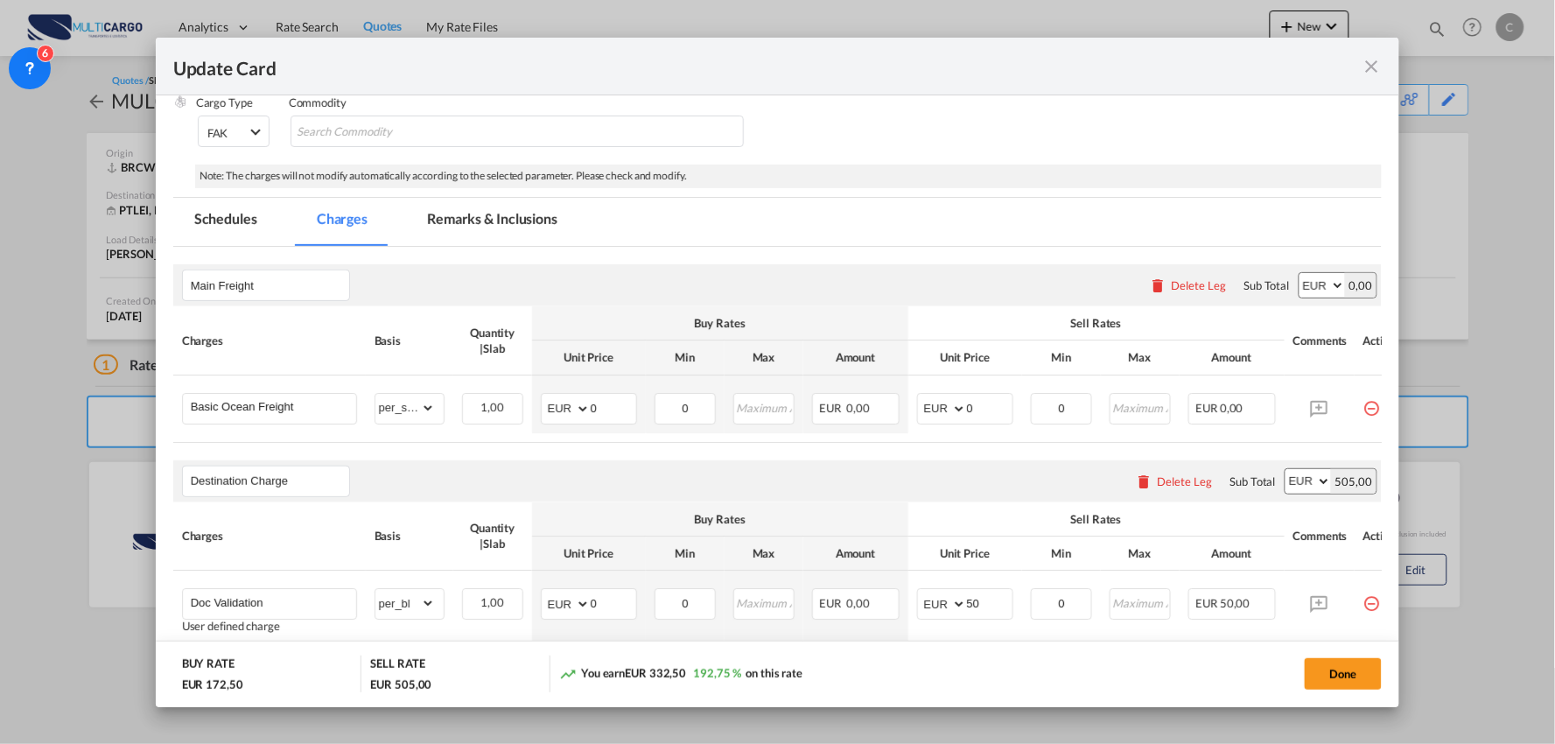
scroll to position [520, 0]
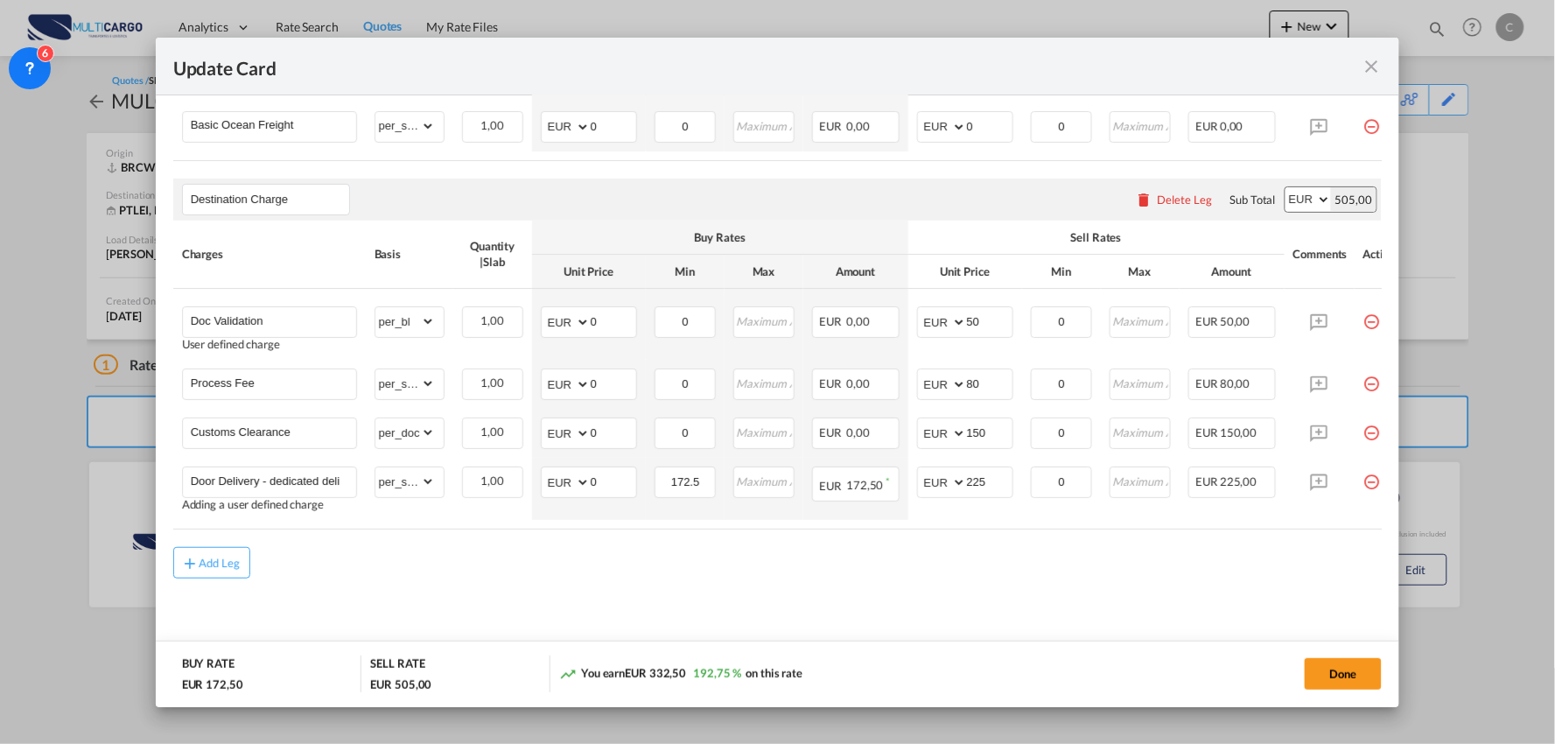
click at [951, 544] on air-lcl-rate-modification "Main Freight Please enter leg name Leg Name Already Exists Delete Leg Sub Total…" at bounding box center [778, 272] width 1210 height 614
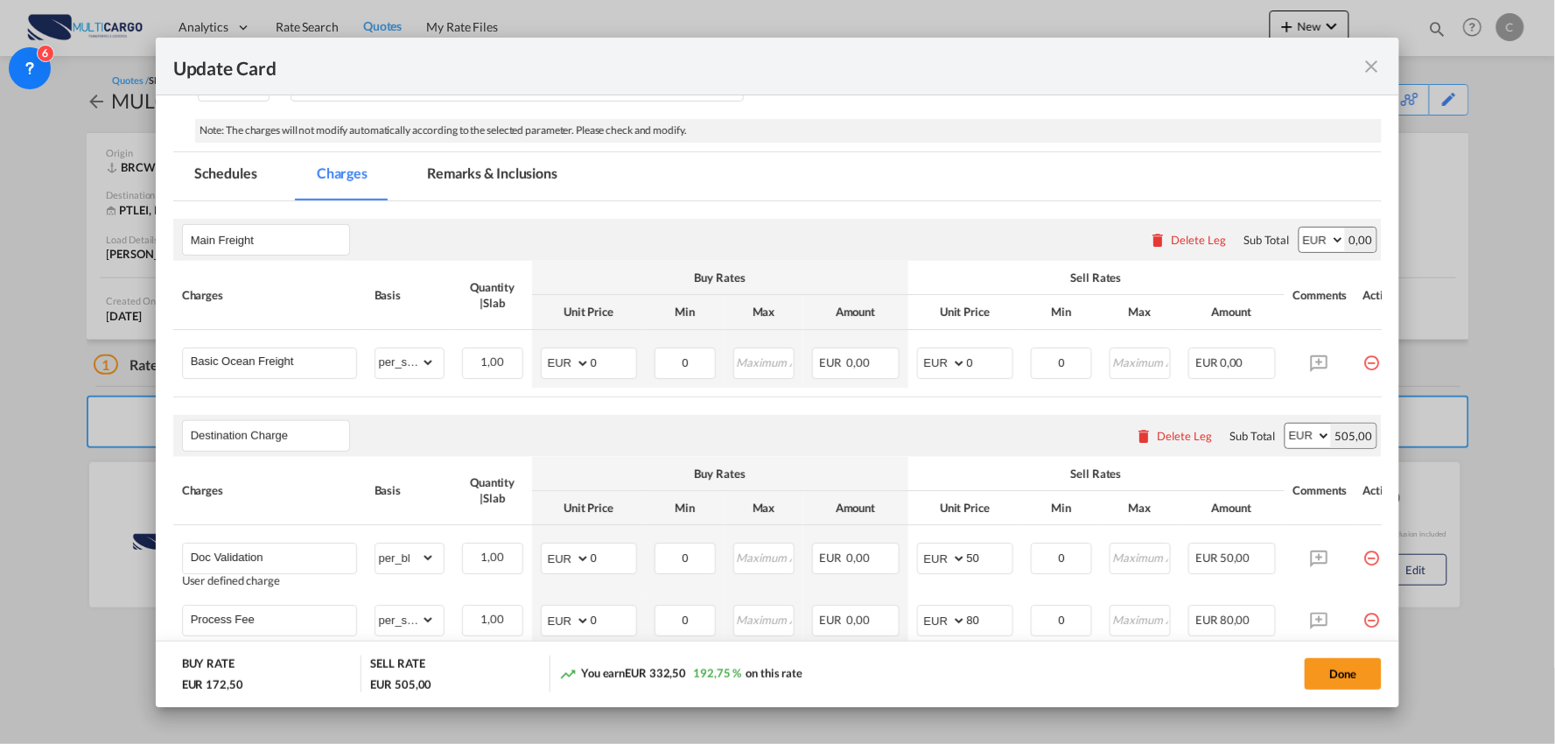
scroll to position [228, 0]
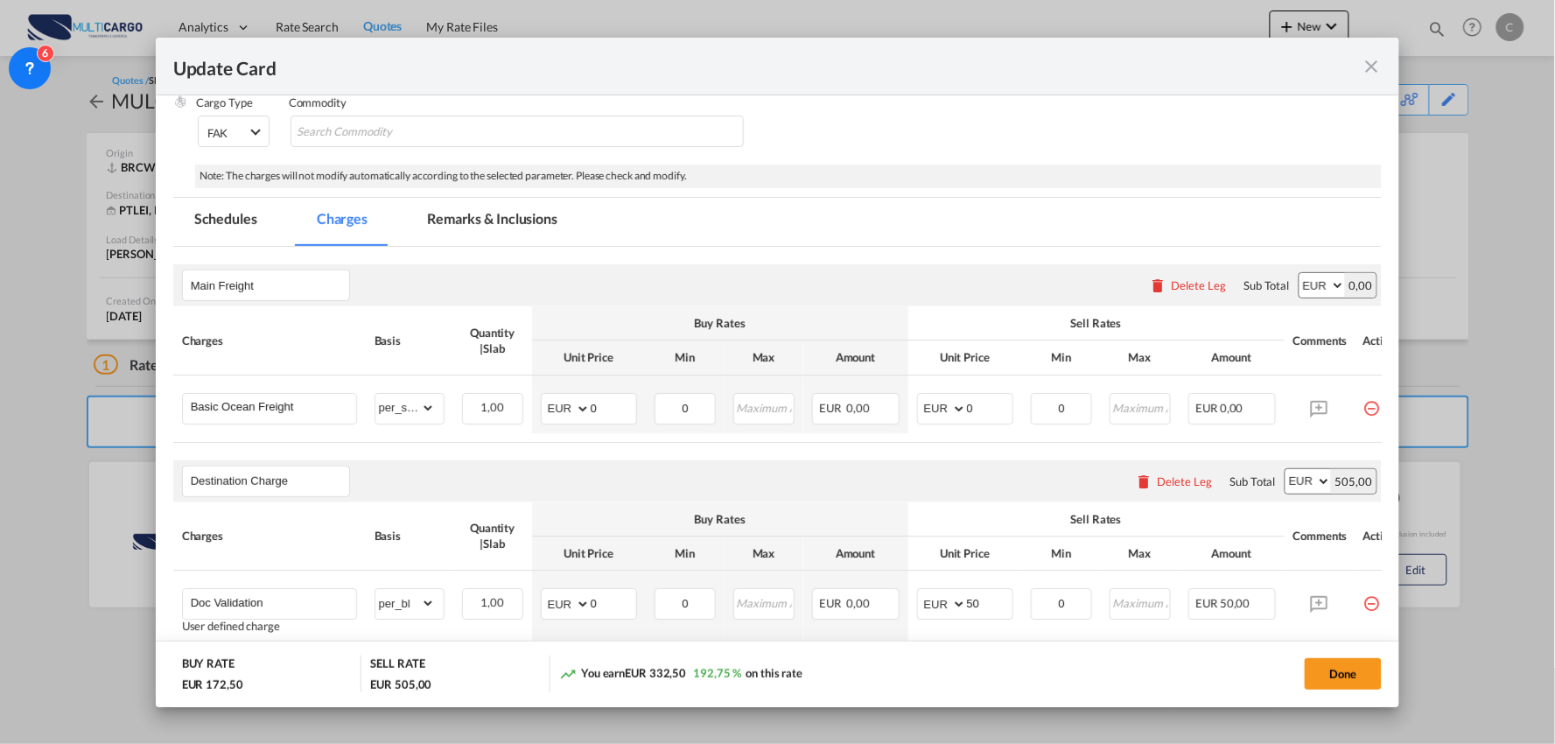
click at [484, 221] on md-tab-item "Remarks & Inclusions" at bounding box center [492, 222] width 172 height 48
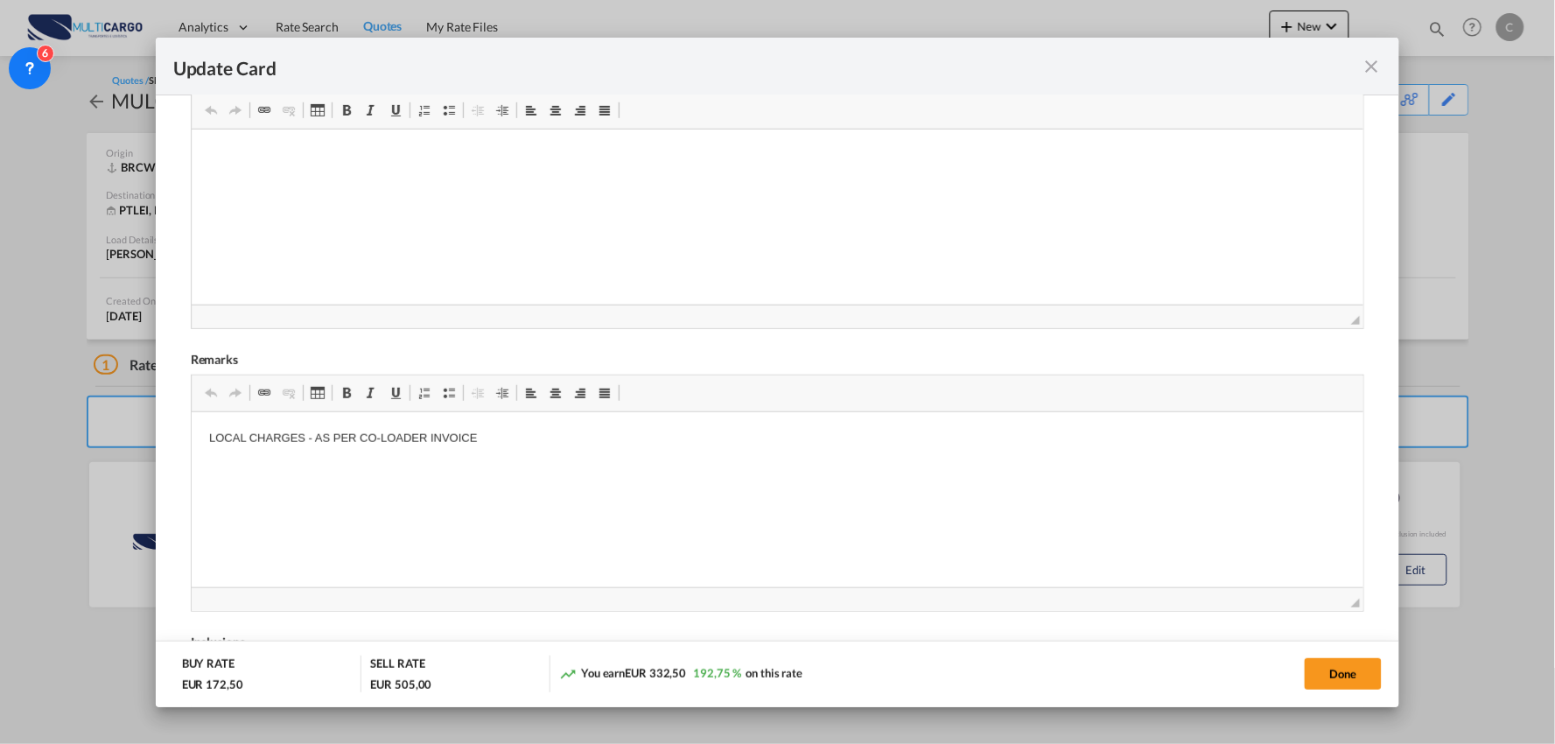
scroll to position [520, 0]
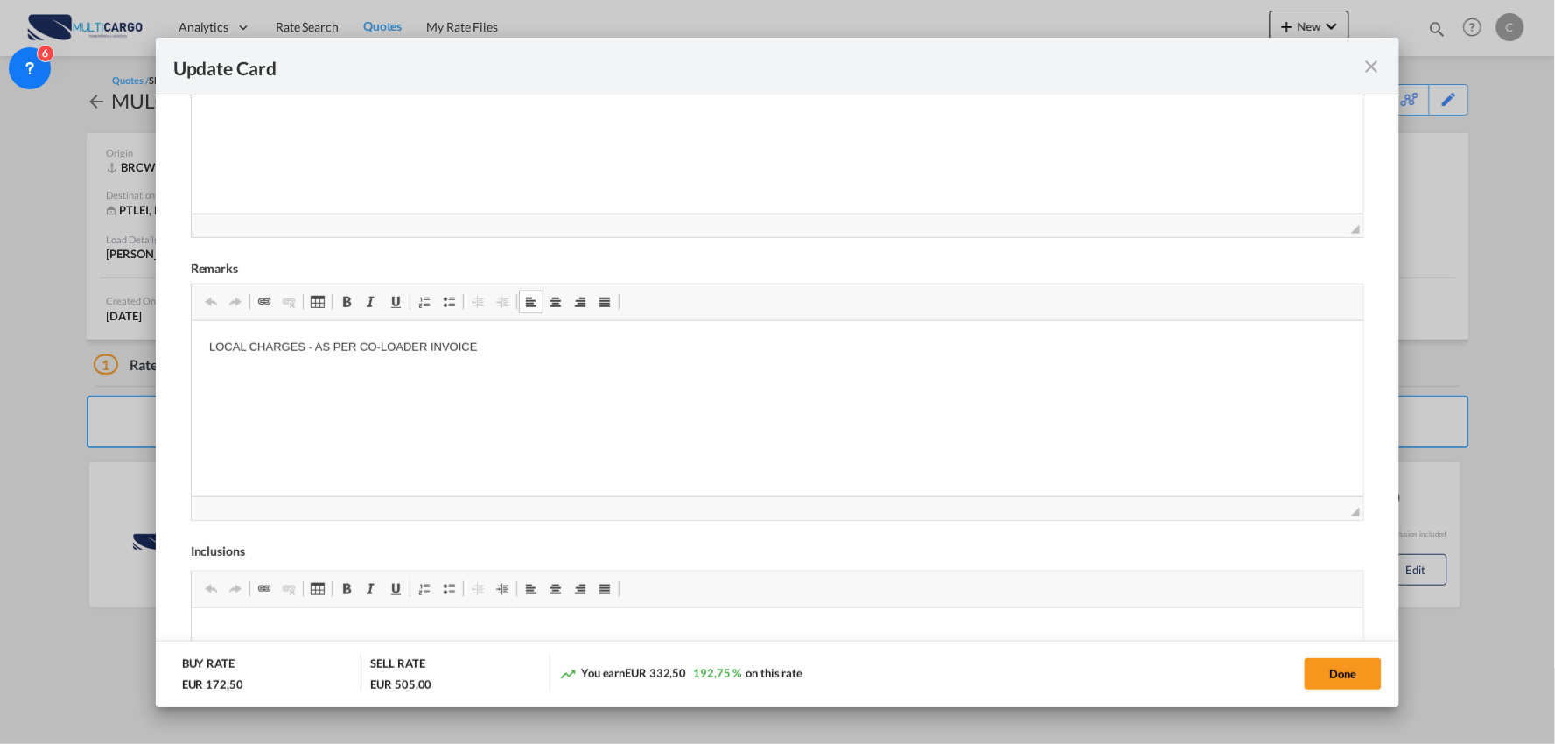
click at [507, 355] on p "LOCAL CHARGES - AS PER CO-LOADER INVOICE" at bounding box center [777, 347] width 1138 height 18
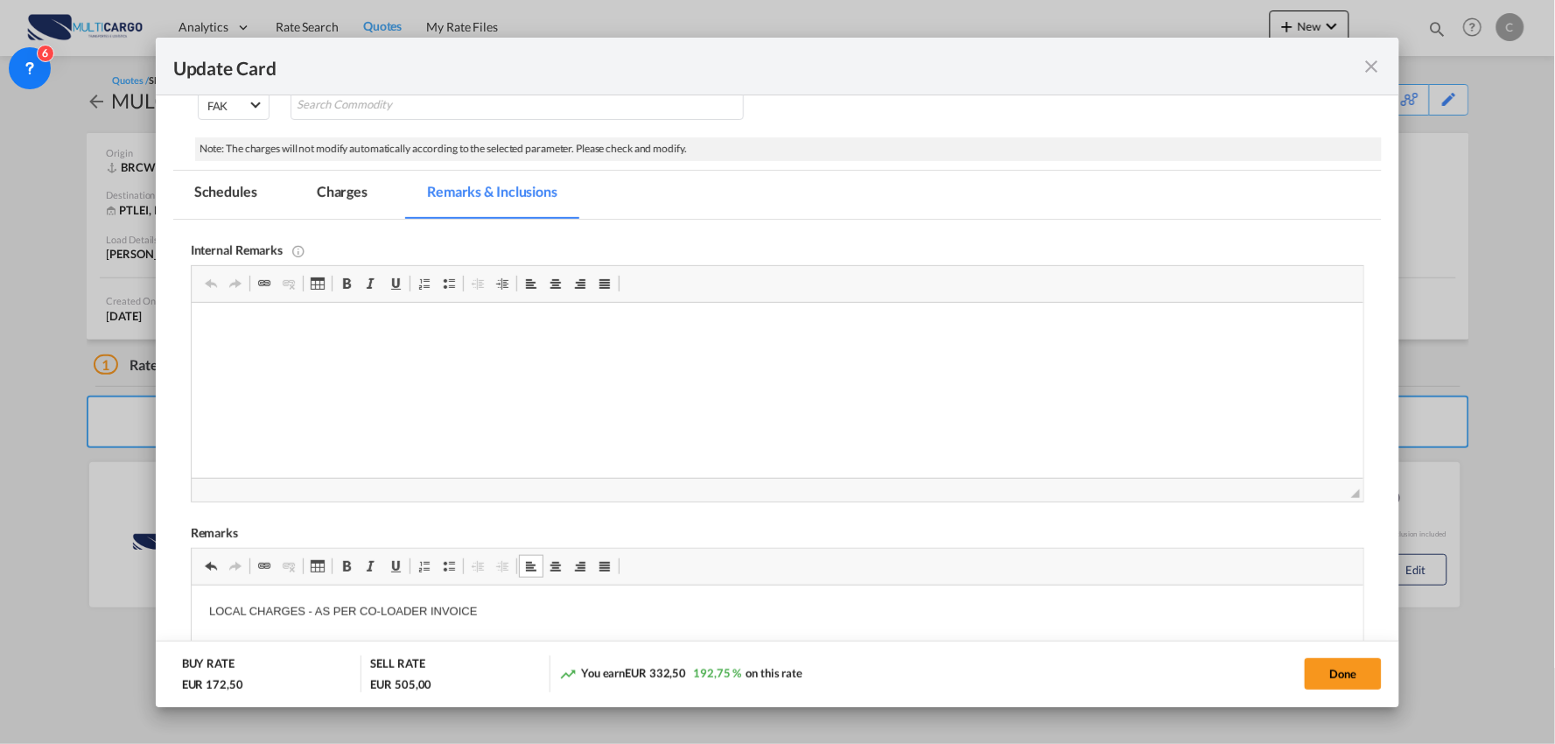
scroll to position [228, 0]
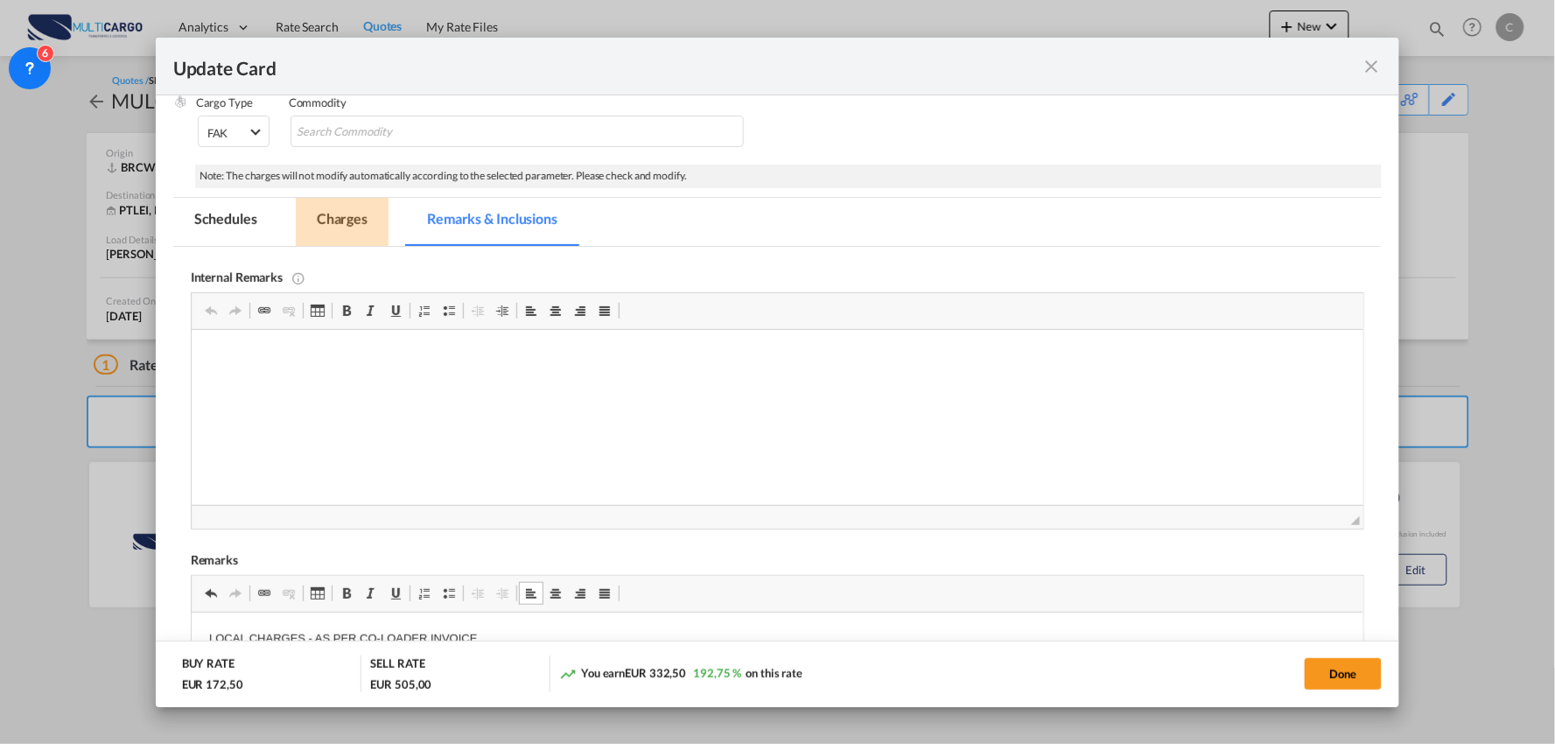
drag, startPoint x: 351, startPoint y: 217, endPoint x: 788, endPoint y: 277, distance: 440.9
click at [351, 217] on md-tab-item "Charges" at bounding box center [342, 222] width 93 height 48
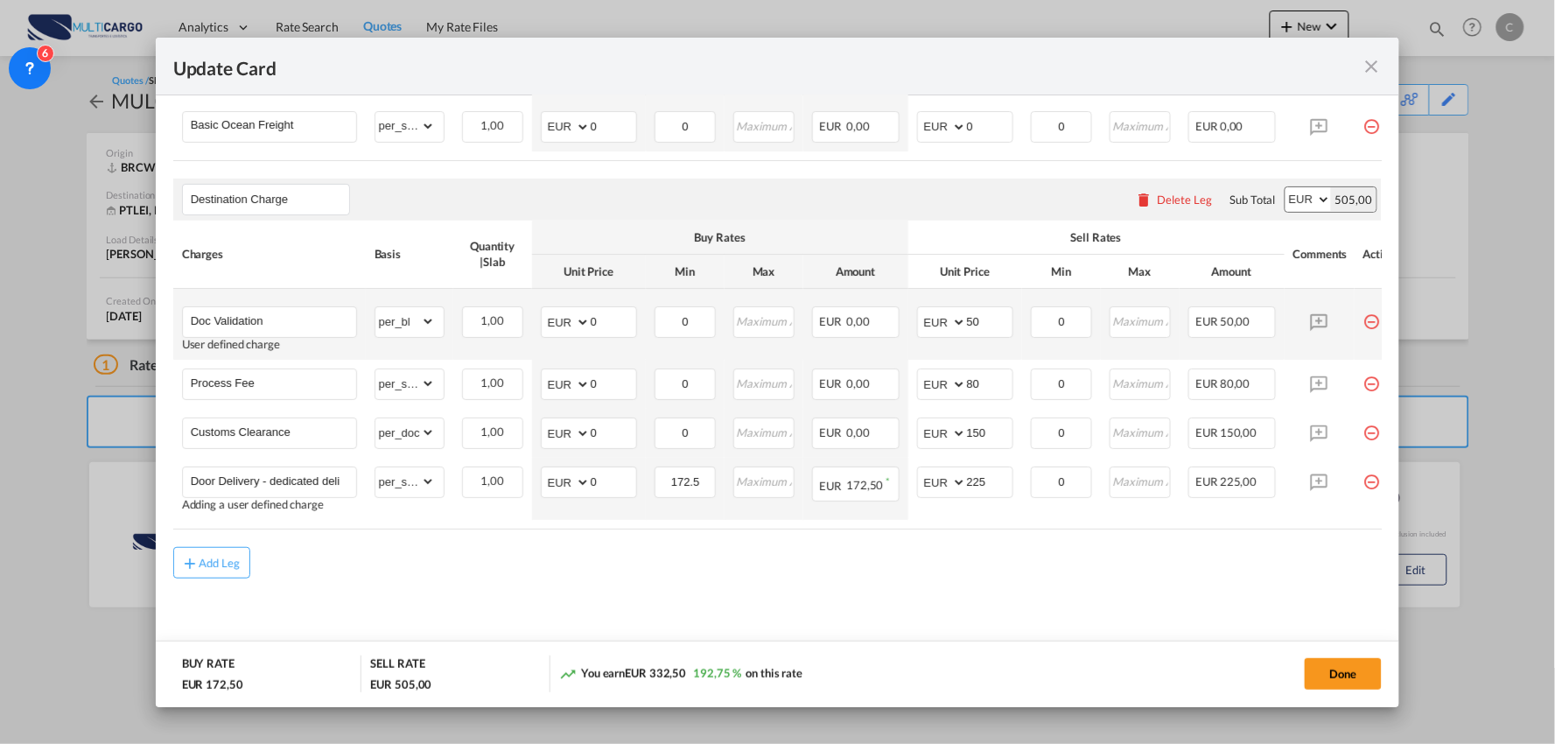
scroll to position [520, 0]
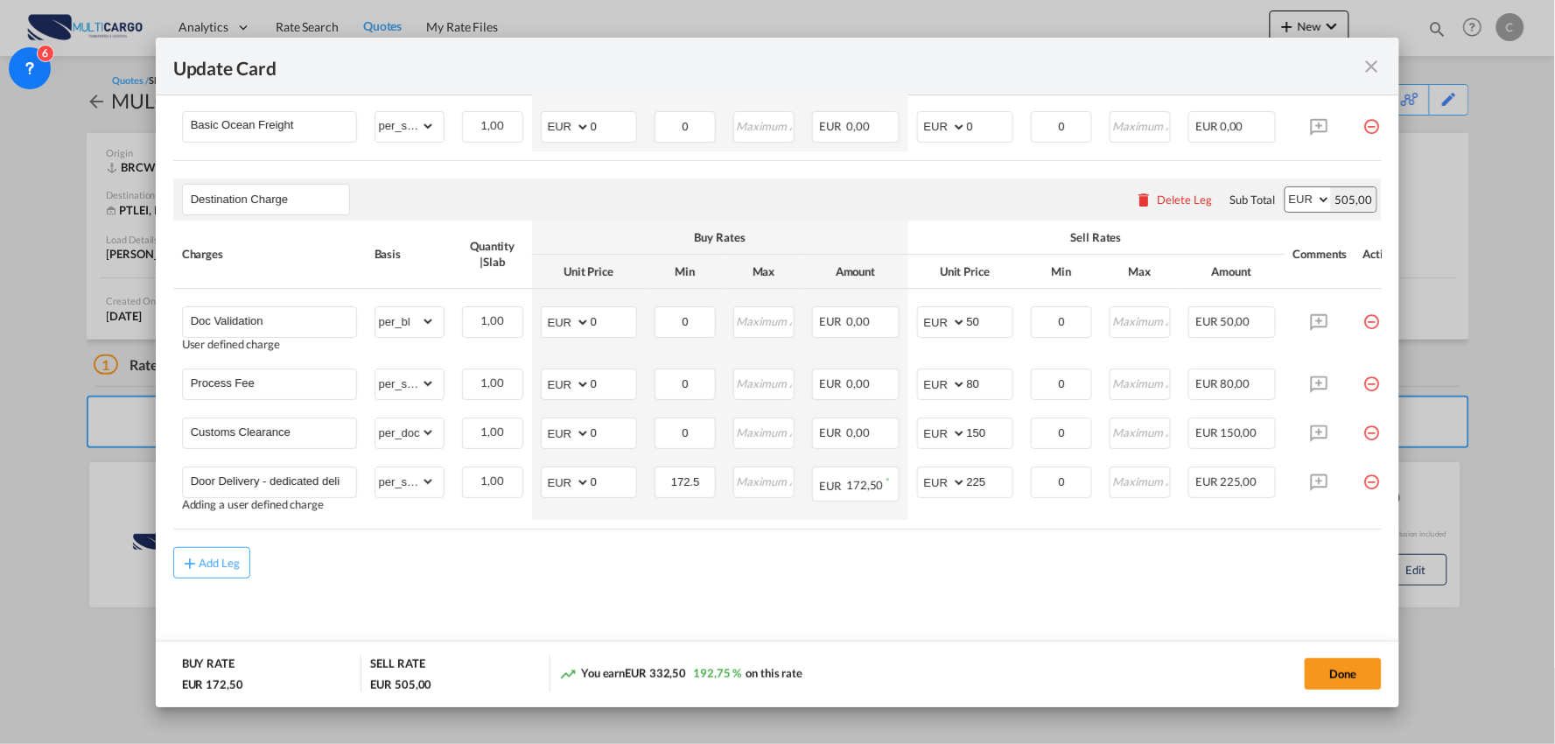
click at [457, 587] on md-content "Main Freight Please enter leg name Leg Name Already Exists Delete Leg Sub Total…" at bounding box center [778, 314] width 1210 height 699
drag, startPoint x: 605, startPoint y: 593, endPoint x: 628, endPoint y: 598, distance: 24.0
click at [605, 593] on md-content "Main Freight Please enter leg name Leg Name Already Exists Delete Leg Sub Total…" at bounding box center [778, 314] width 1210 height 699
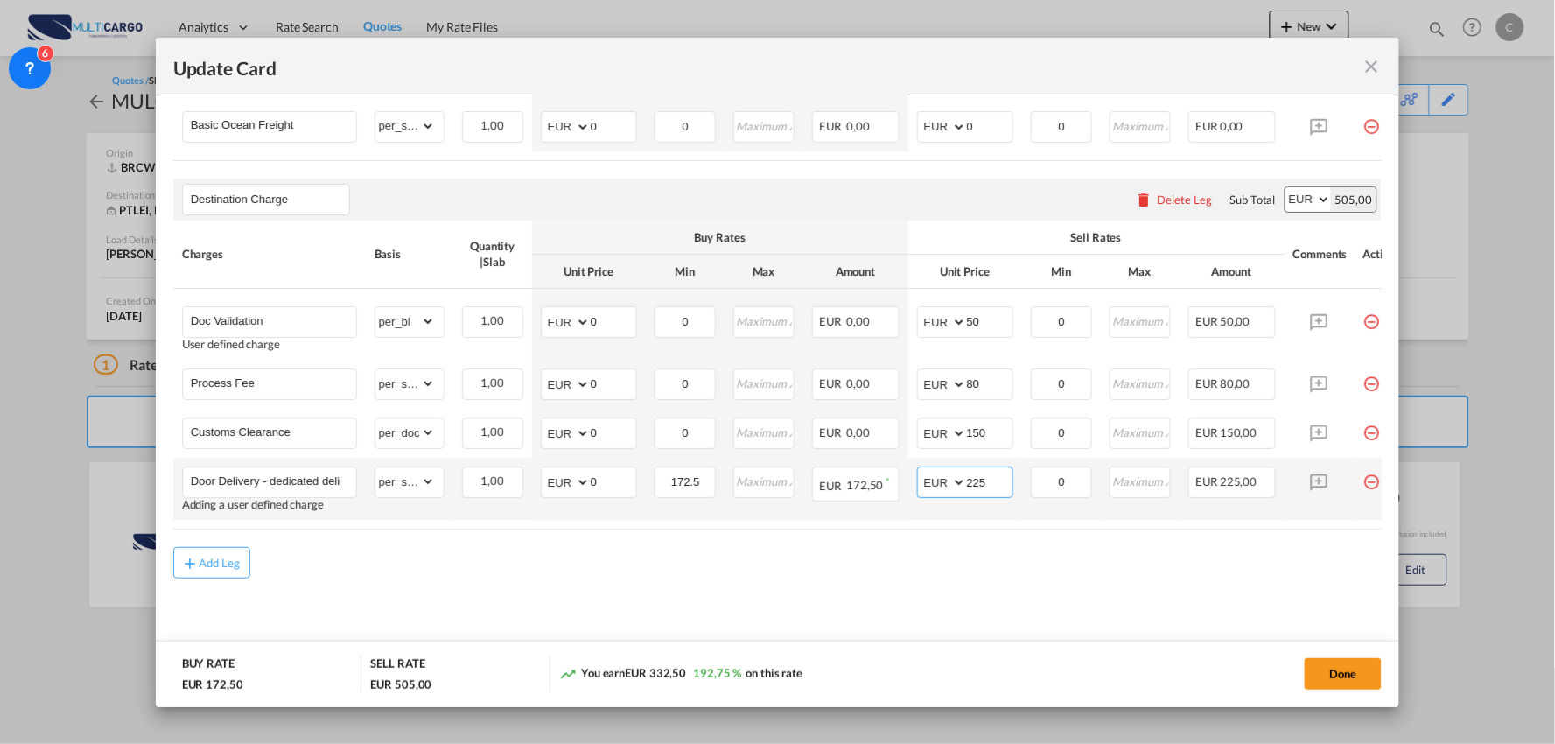
drag, startPoint x: 991, startPoint y: 479, endPoint x: 947, endPoint y: 480, distance: 43.8
click at [947, 480] on md-input-container "AED AFN ALL AMD ANG AOA ARS AUD AWG AZN BAM BBD BDT BGN BHD BIF BMD BND BOB BRL…" at bounding box center [965, 483] width 96 height 32
type input "115"
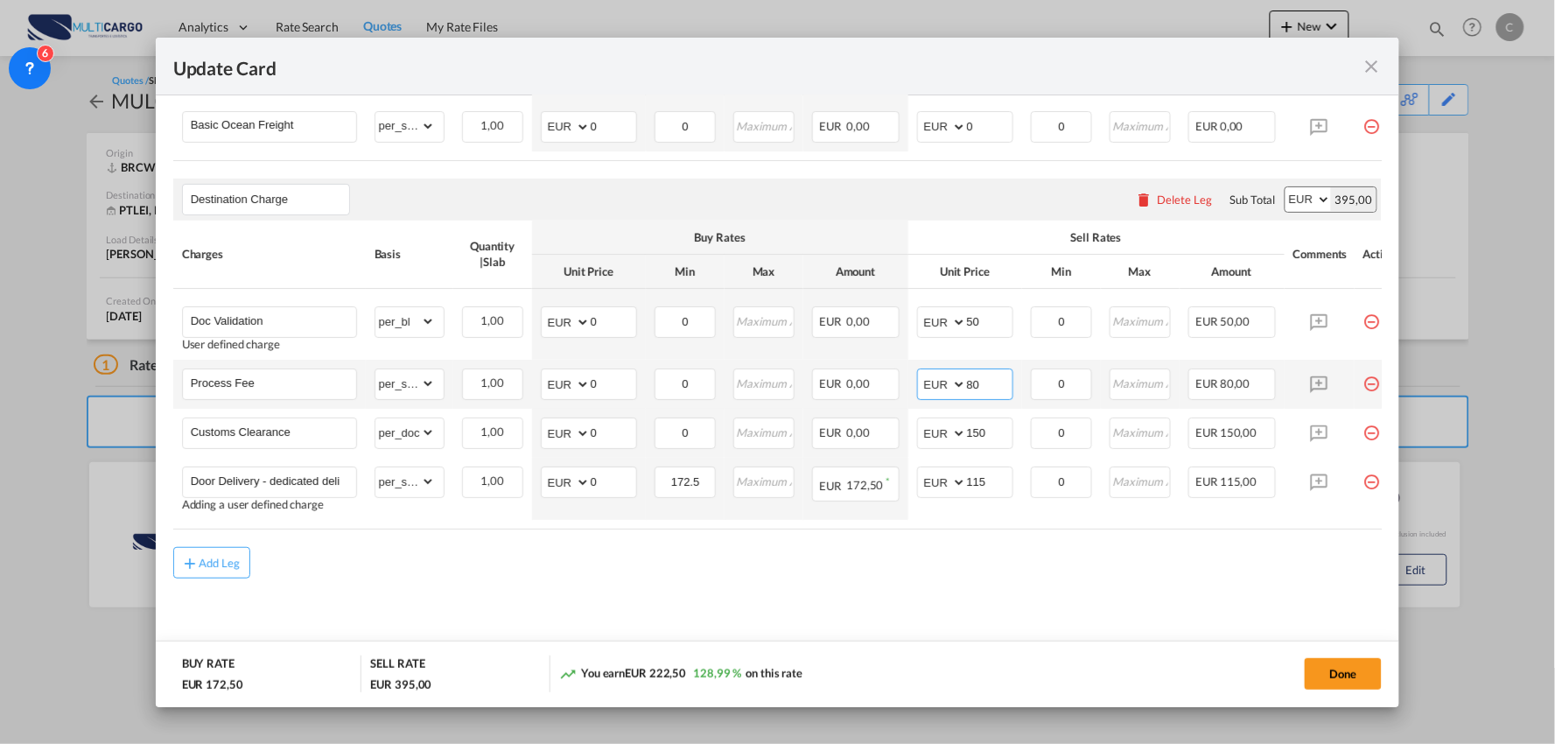
drag, startPoint x: 986, startPoint y: 381, endPoint x: 947, endPoint y: 381, distance: 38.5
click at [947, 381] on md-input-container "AED AFN ALL AMD ANG AOA ARS AUD AWG AZN BAM BBD BDT BGN BHD BIF BMD BND BOB BRL…" at bounding box center [965, 385] width 96 height 32
type input "90"
drag, startPoint x: 1039, startPoint y: 622, endPoint x: 961, endPoint y: 280, distance: 351.0
click at [1039, 607] on md-content "Main Freight Please enter leg name Leg Name Already Exists Delete Leg Sub Total…" at bounding box center [778, 314] width 1210 height 699
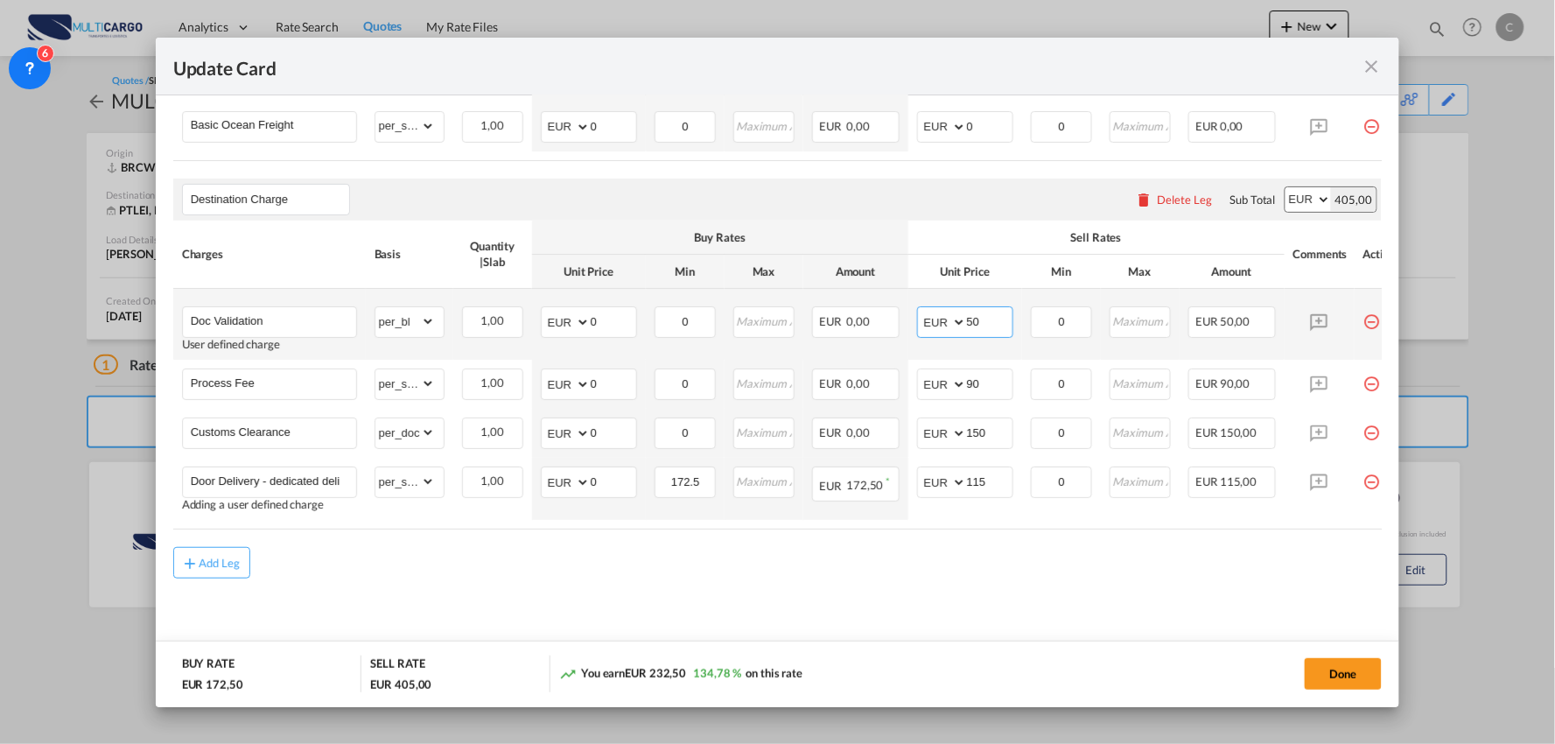
drag, startPoint x: 983, startPoint y: 318, endPoint x: 931, endPoint y: 319, distance: 51.7
click at [931, 319] on md-input-container "AED AFN ALL AMD ANG AOA ARS AUD AWG AZN BAM BBD BDT BGN BHD BIF BMD BND BOB BRL…" at bounding box center [965, 322] width 96 height 32
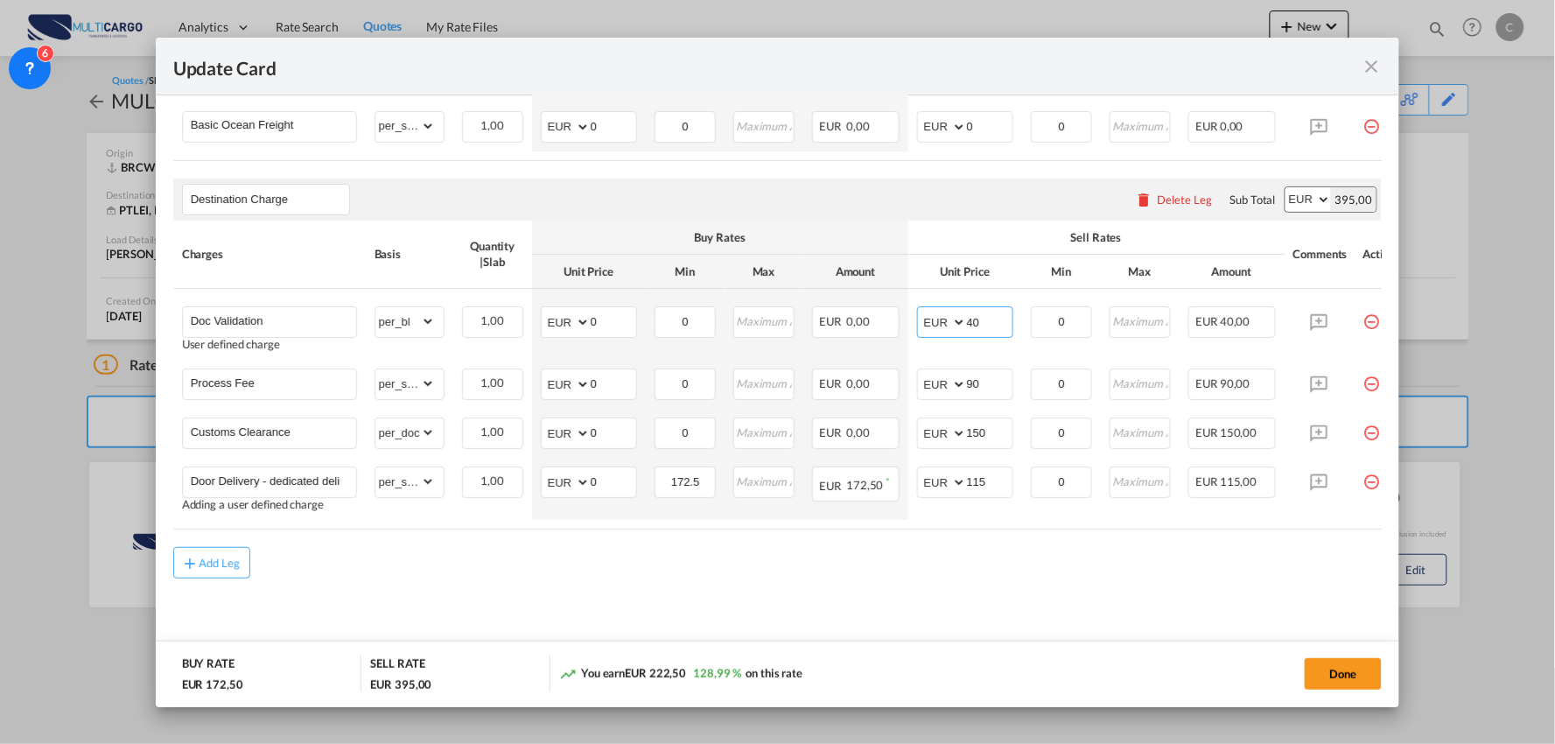
type input "40"
click at [1046, 596] on md-content "Main Freight Please enter leg name Leg Name Already Exists Delete Leg Sub Total…" at bounding box center [778, 314] width 1210 height 699
click at [514, 590] on md-content "Main Freight Please enter leg name Leg Name Already Exists Delete Leg Sub Total…" at bounding box center [778, 314] width 1210 height 699
click at [1362, 671] on button "Done" at bounding box center [1343, 674] width 77 height 32
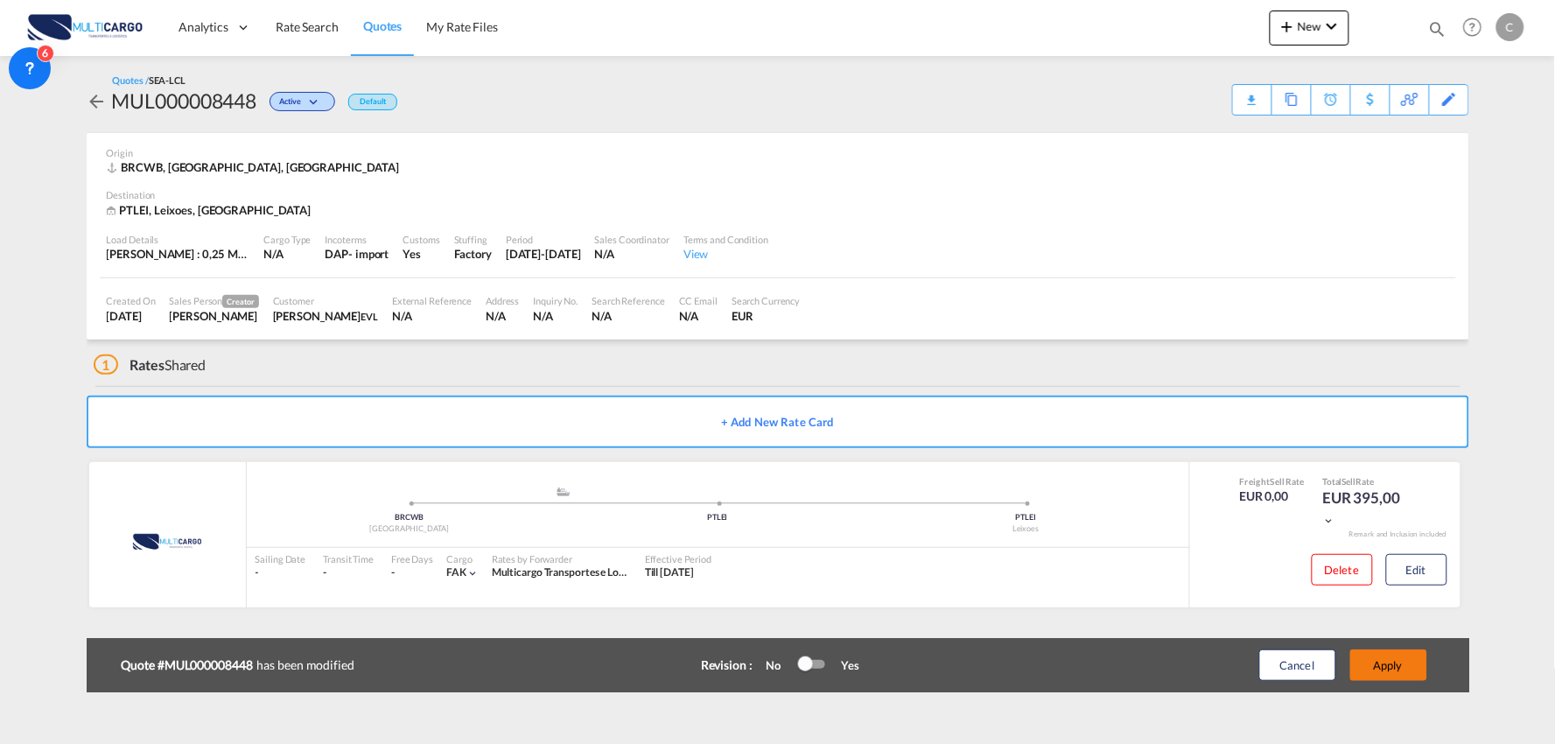
click at [1398, 668] on button "Apply" at bounding box center [1389, 665] width 77 height 32
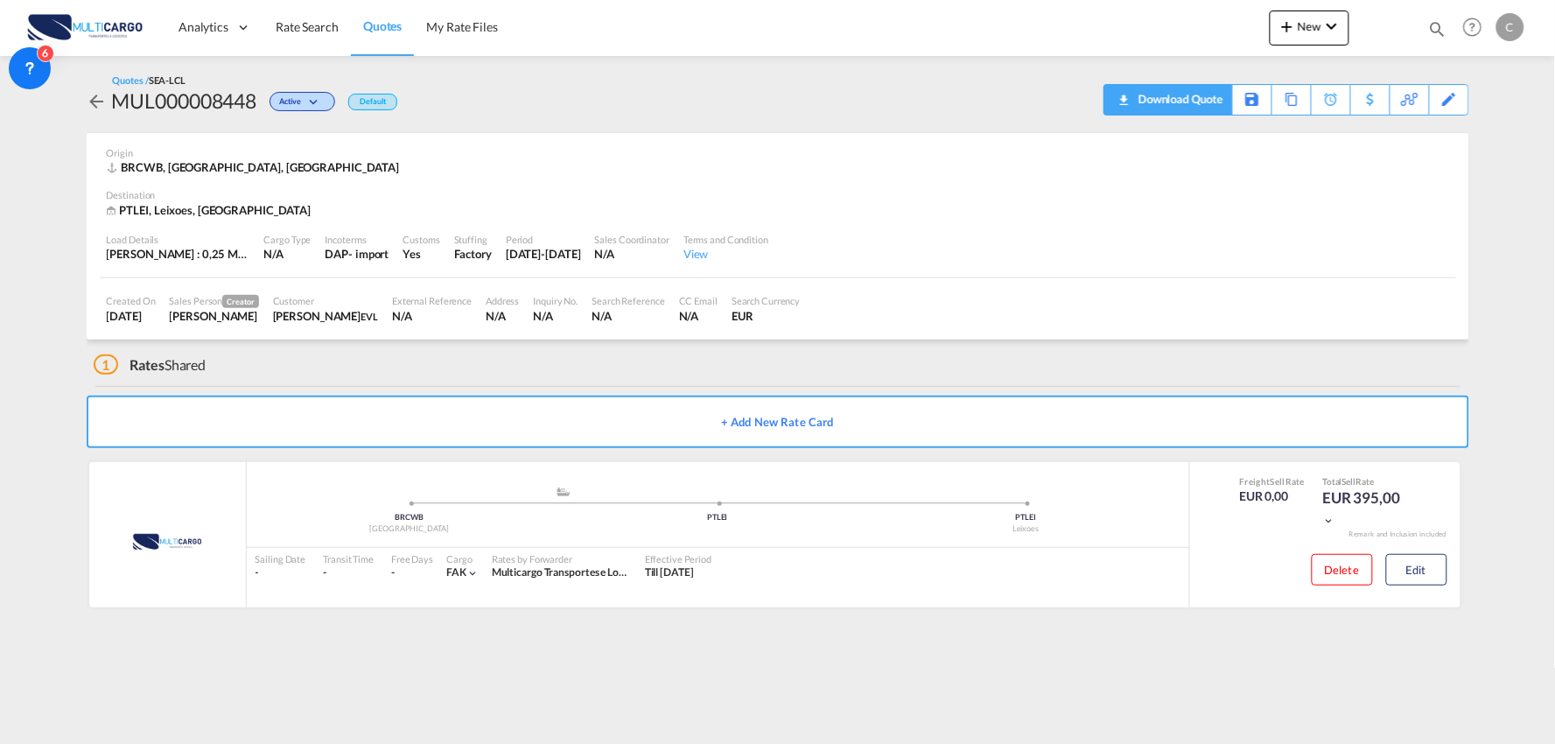
click at [1200, 94] on div "Download Quote" at bounding box center [1178, 99] width 89 height 28
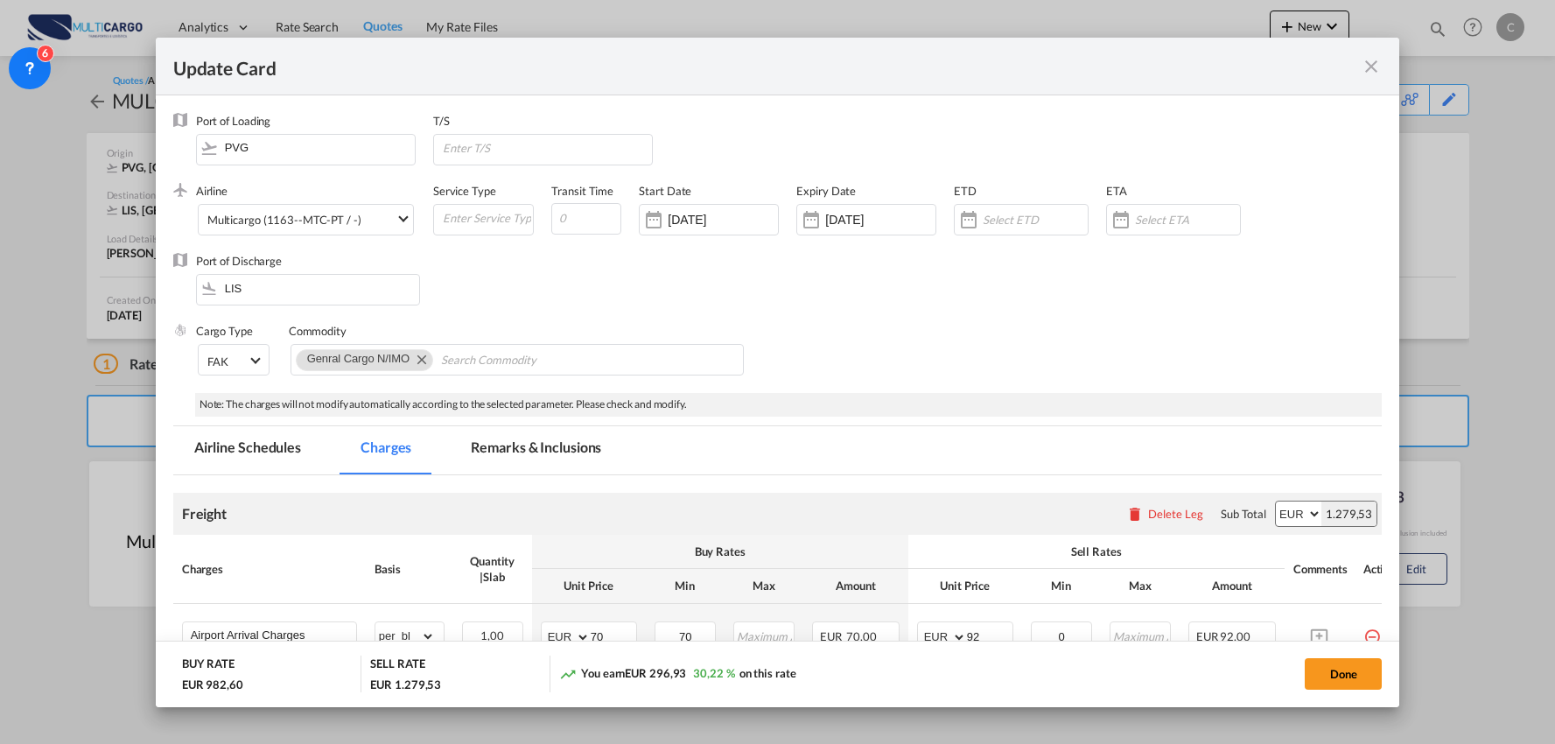
select select "per_document"
select select "per_shipment"
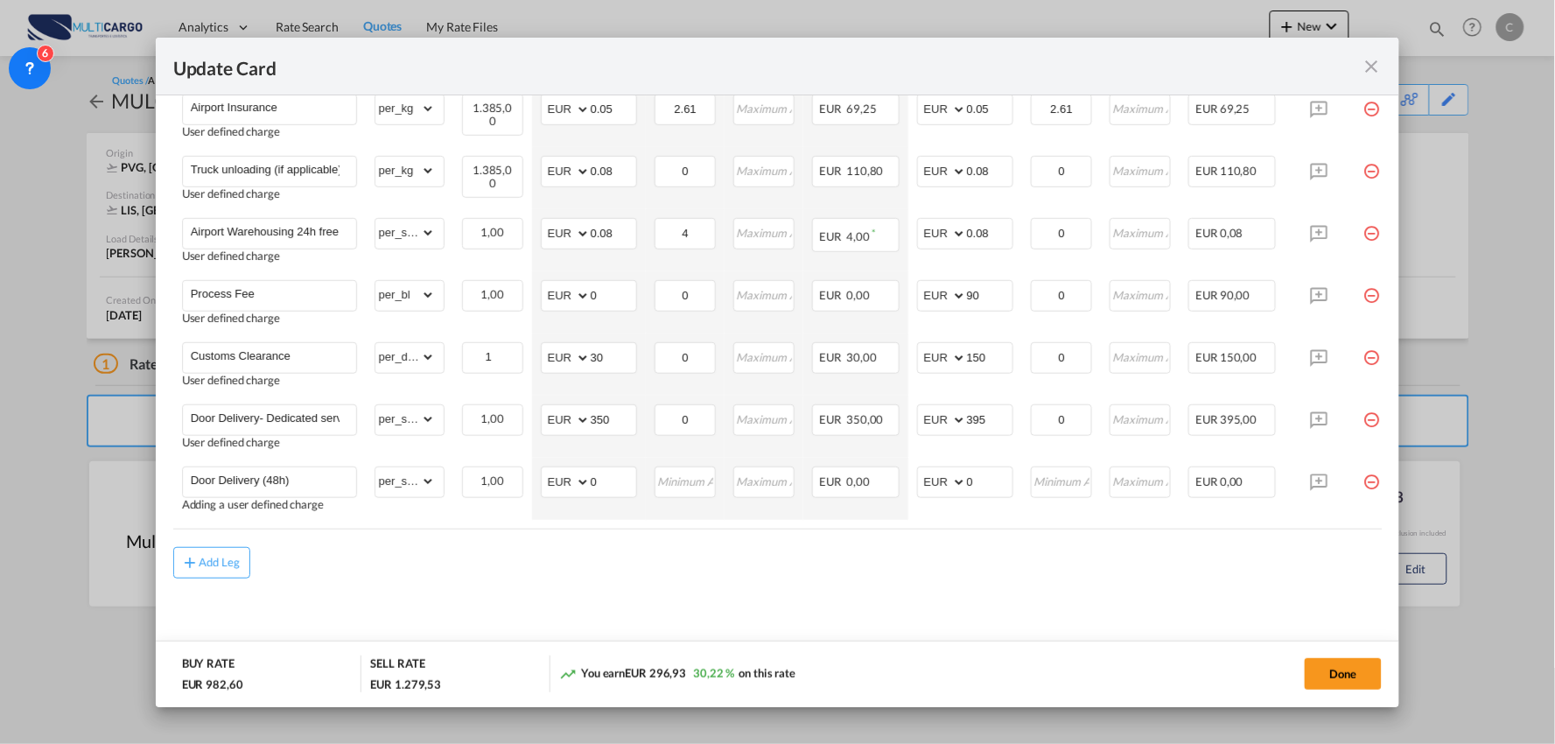
click at [935, 591] on md-content "Freight Please enter leg name Leg Name Already Exists Delete Leg Sub Total AED …" at bounding box center [778, 212] width 1210 height 902
click at [555, 599] on md-content "Freight Please enter leg name Leg Name Already Exists Delete Leg Sub Total AED …" at bounding box center [778, 212] width 1210 height 902
drag, startPoint x: 602, startPoint y: 475, endPoint x: 567, endPoint y: 485, distance: 36.3
click at [567, 485] on md-input-container "AED AFN ALL AMD ANG AOA ARS AUD AWG AZN BAM BBD BDT BGN BHD BIF BMD BND BOB BRL…" at bounding box center [589, 483] width 96 height 32
type input "130"
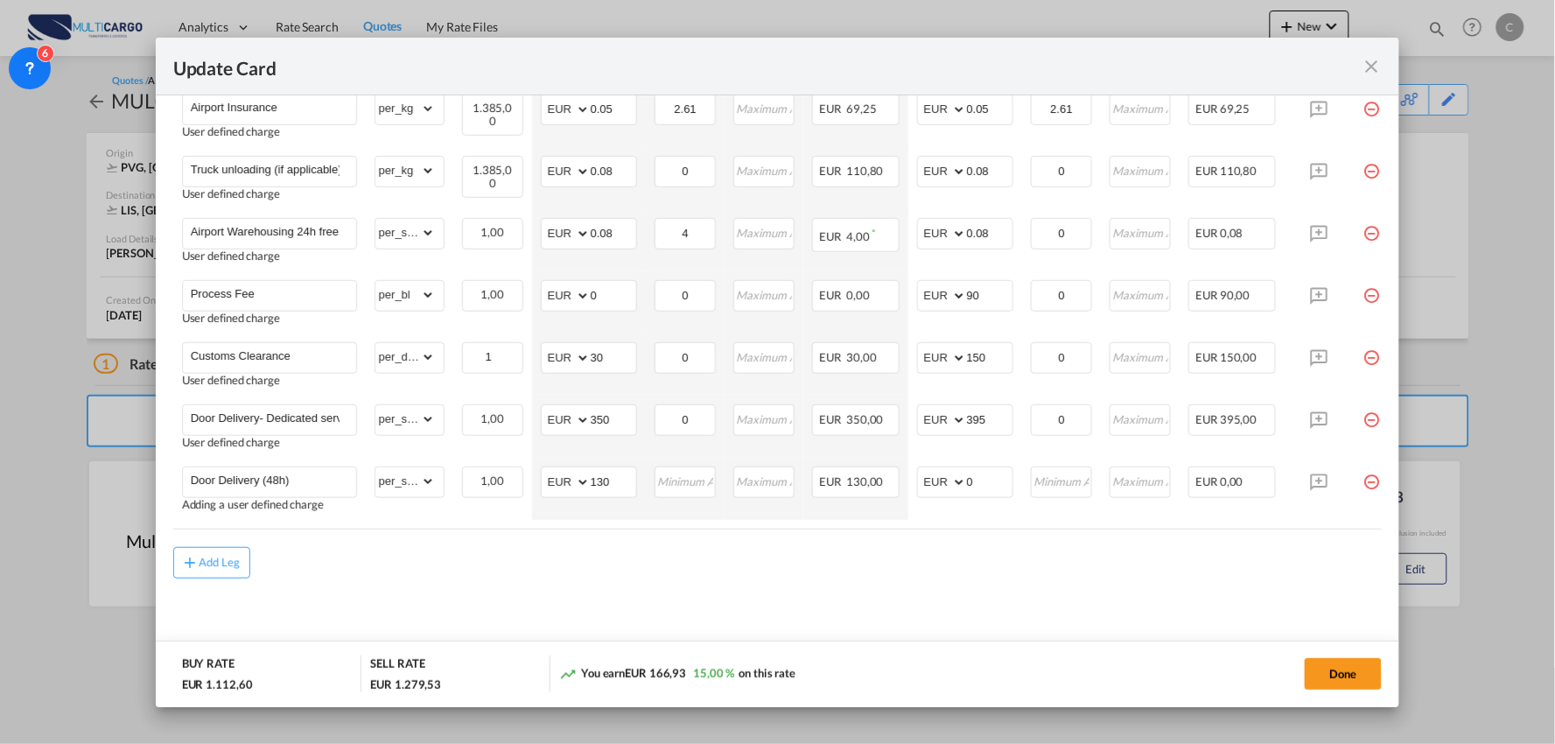
click at [790, 578] on div "Add Leg" at bounding box center [778, 563] width 1210 height 32
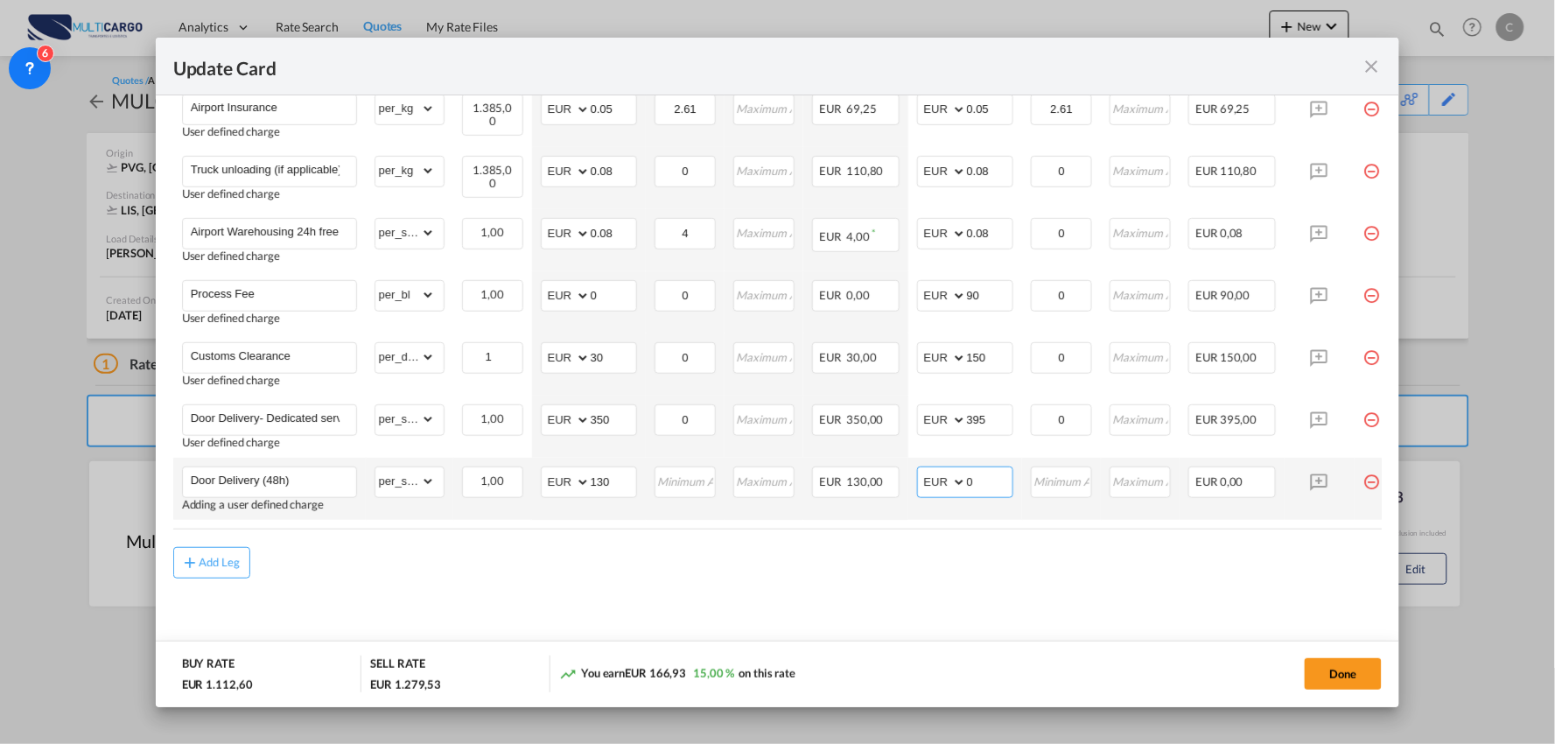
drag, startPoint x: 984, startPoint y: 474, endPoint x: 949, endPoint y: 474, distance: 35.0
click at [950, 474] on md-input-container "AED AFN ALL AMD ANG AOA ARS AUD AWG AZN BAM BBD BDT BGN BHD BIF BMD BND BOB BRL…" at bounding box center [965, 483] width 96 height 32
type input "195"
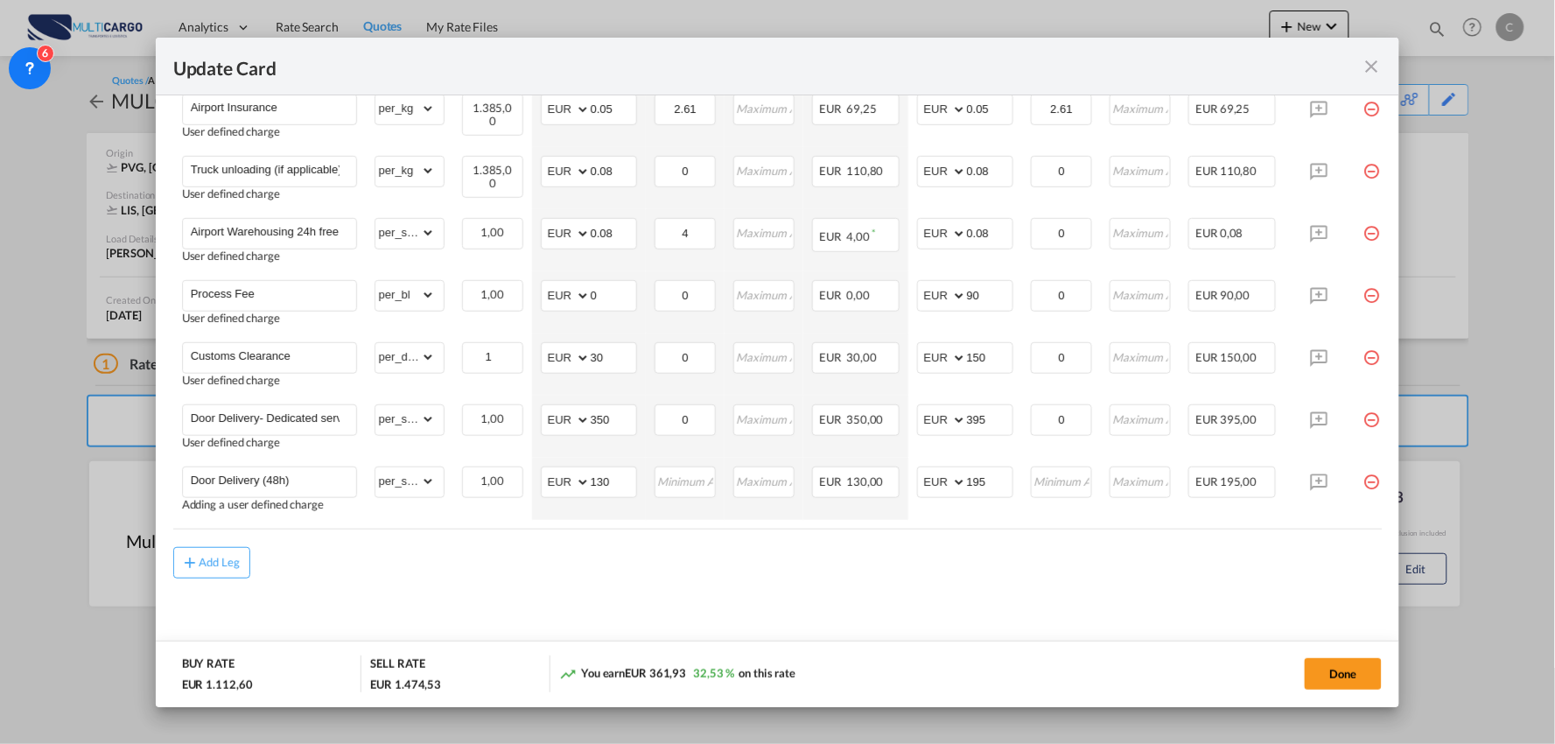
click at [773, 563] on div "Add Leg" at bounding box center [778, 563] width 1210 height 32
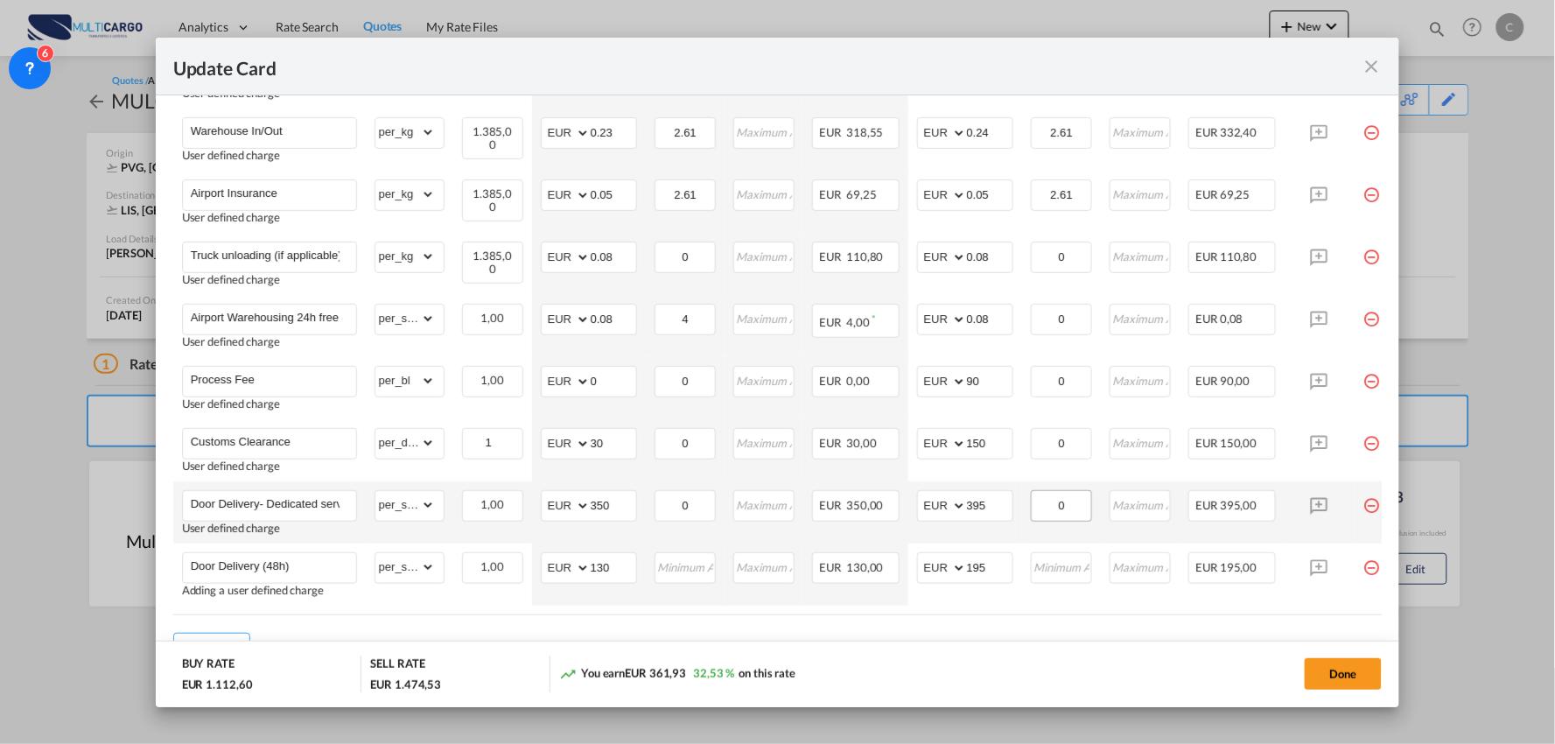
scroll to position [523, 0]
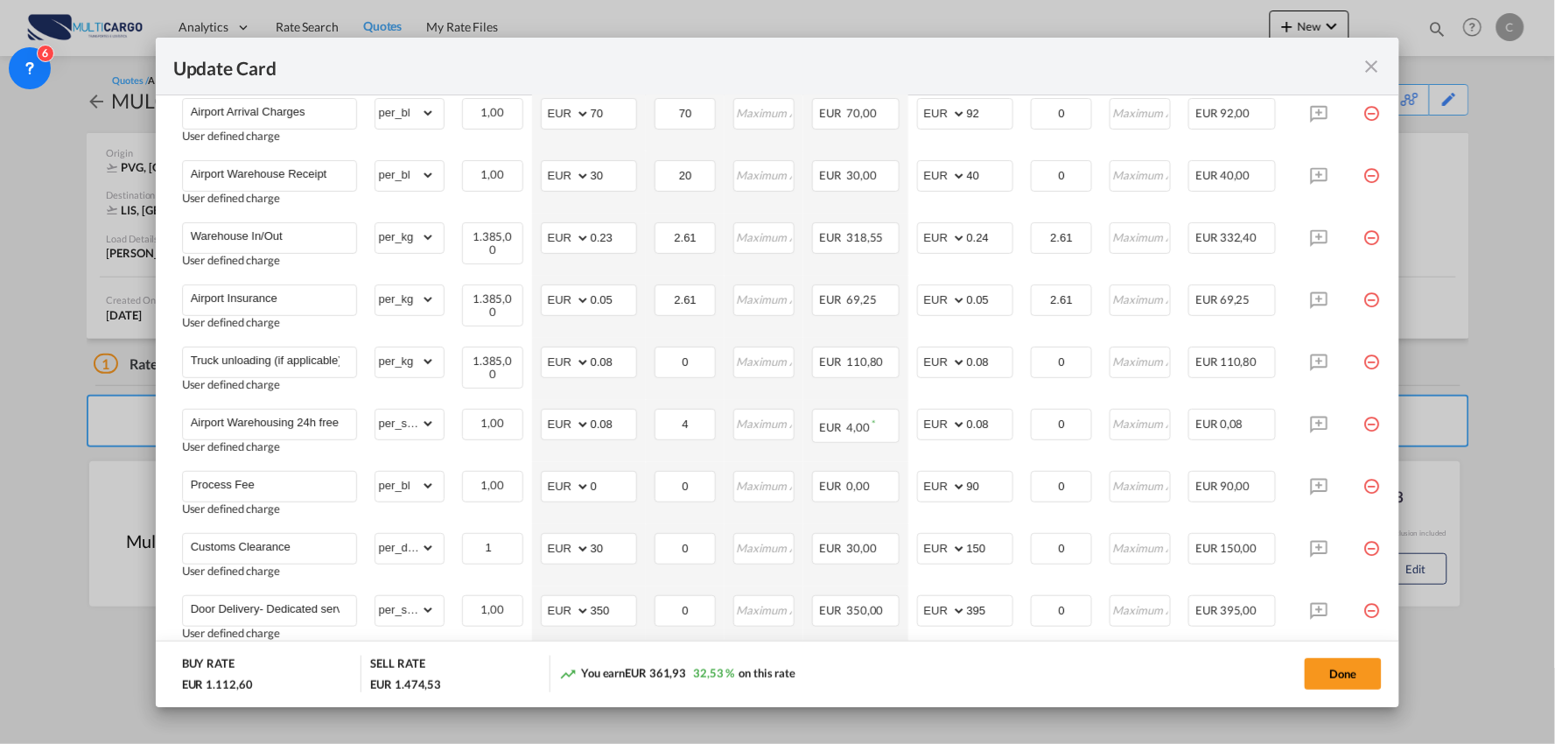
click at [1340, 695] on md-dialog-actions "BUY RATE EUR 1.112,60 SELL RATE EUR 1.474,53 You earn EUR 361,93 32,53 % on thi…" at bounding box center [778, 674] width 1245 height 67
click at [1338, 672] on button "Done" at bounding box center [1343, 674] width 77 height 32
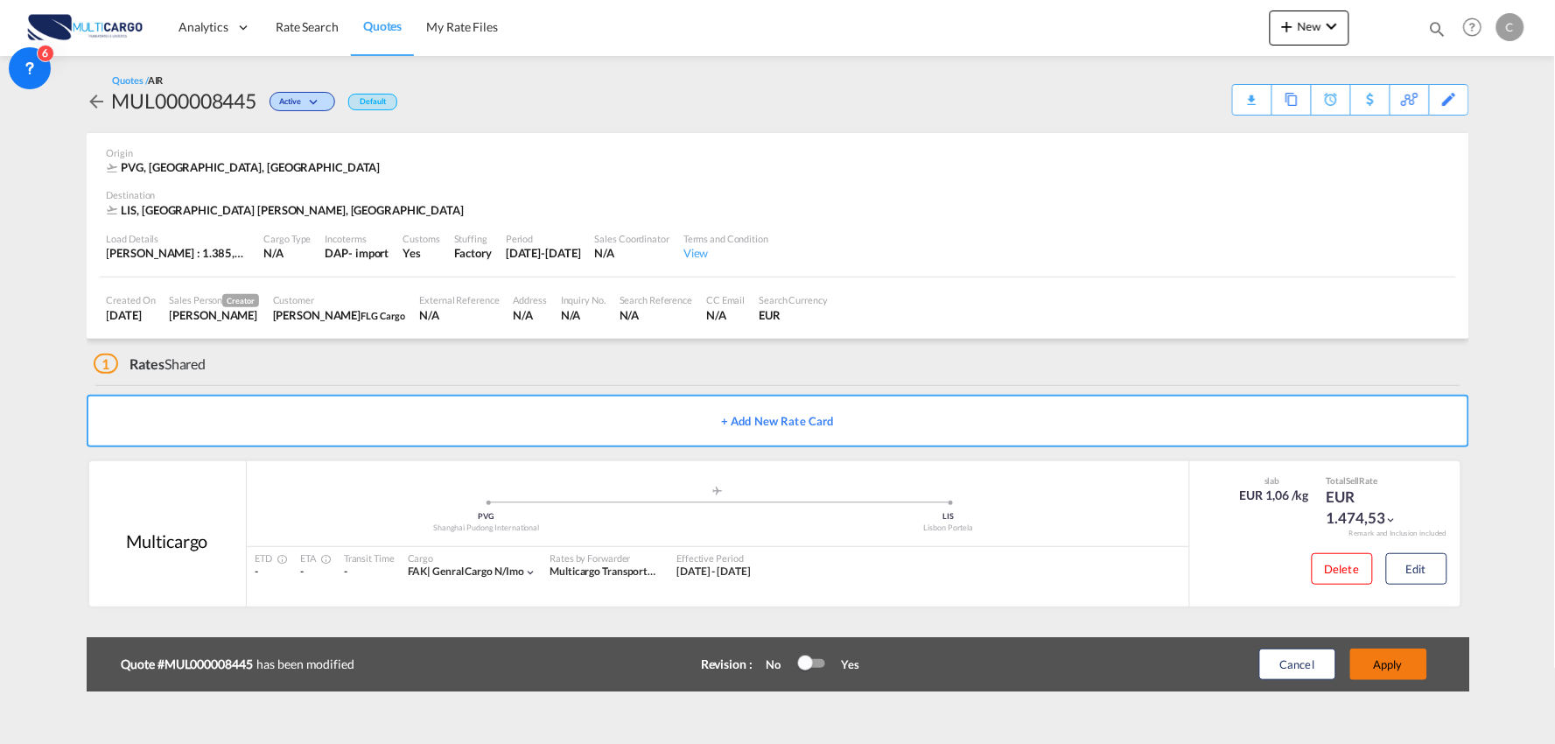
click at [1386, 667] on button "Apply" at bounding box center [1389, 665] width 77 height 32
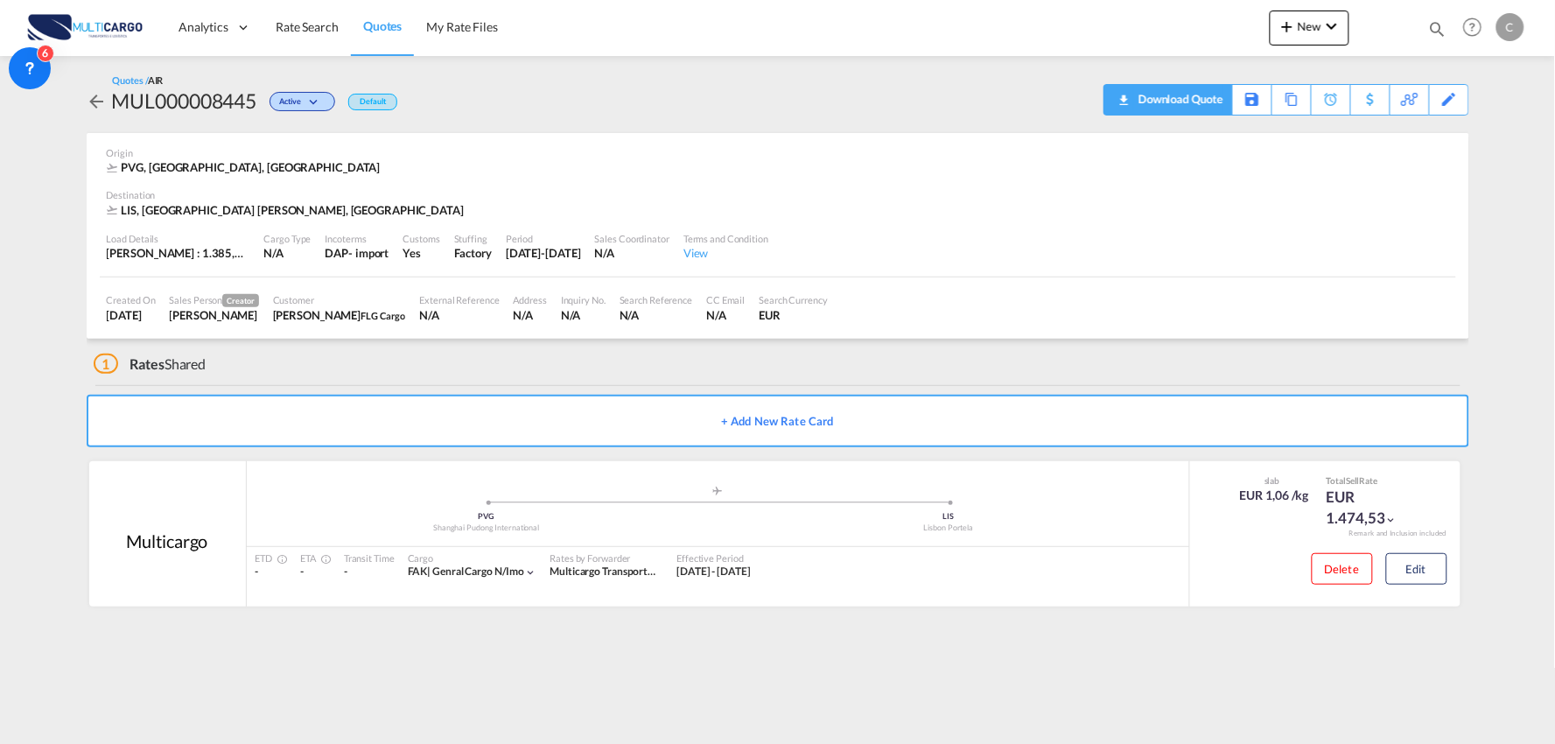
click at [1204, 103] on div "Download Quote" at bounding box center [1178, 99] width 89 height 28
click at [1444, 579] on button "Edit" at bounding box center [1417, 569] width 61 height 32
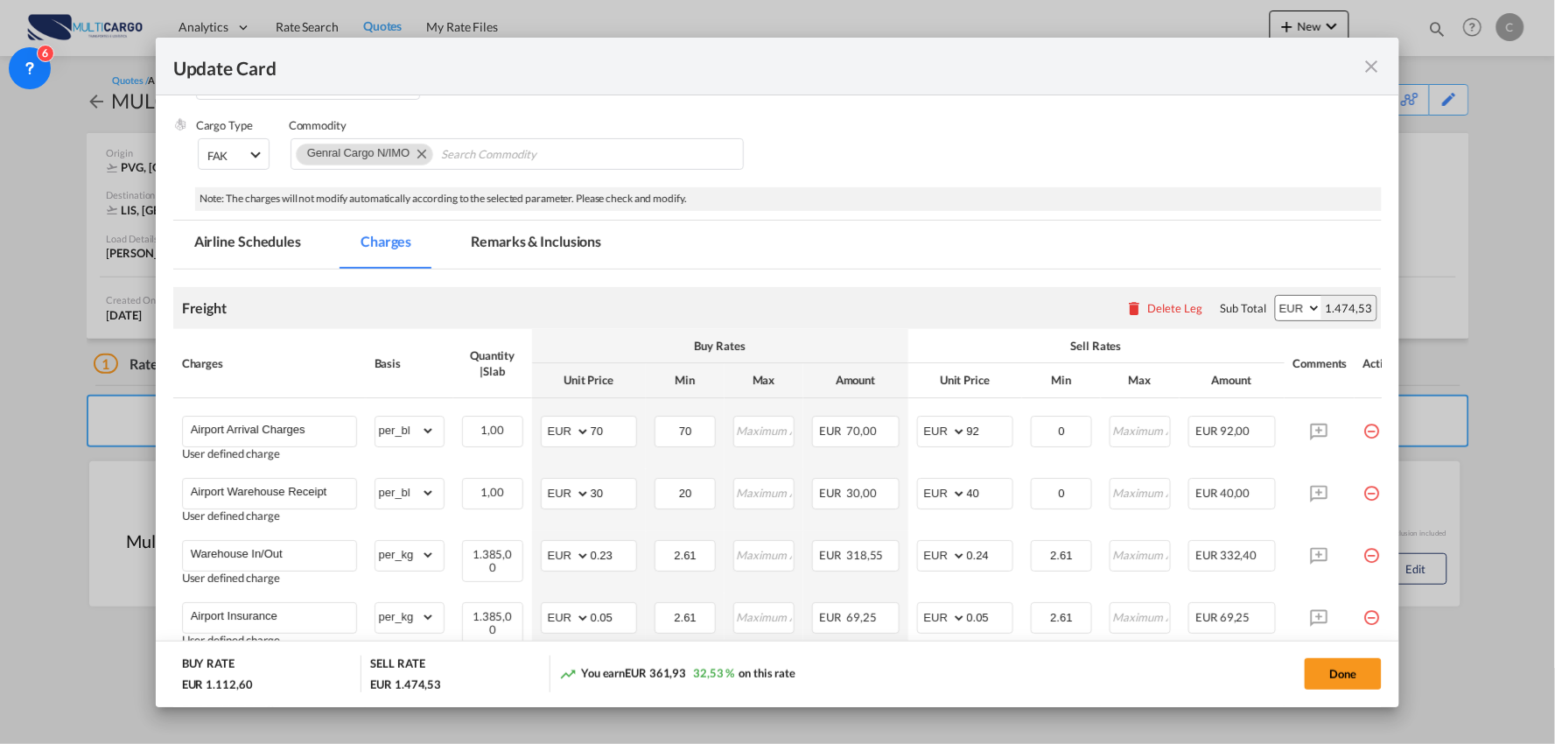
scroll to position [389, 0]
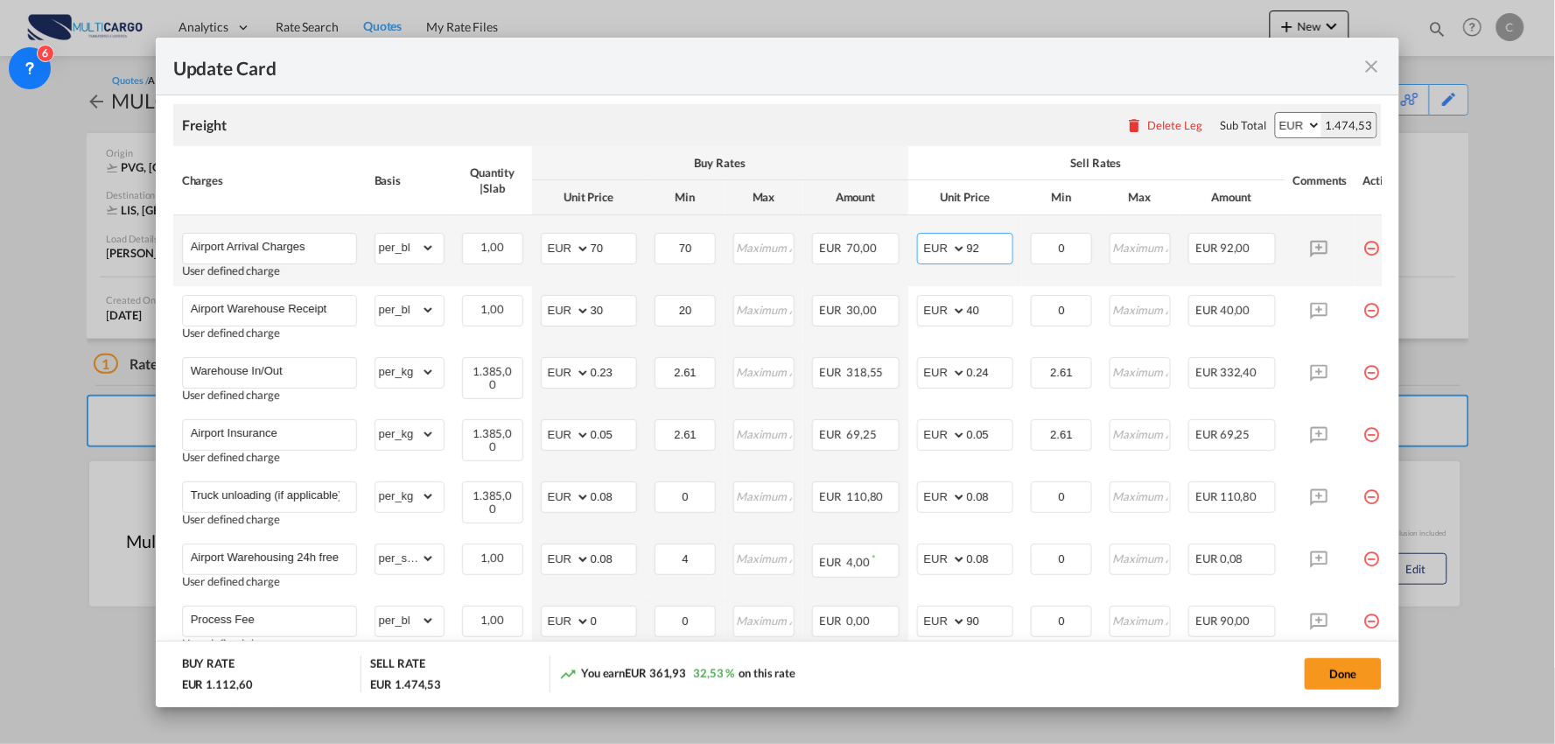
drag, startPoint x: 981, startPoint y: 248, endPoint x: 907, endPoint y: 267, distance: 76.9
click at [925, 263] on md-input-container "AED AFN ALL AMD ANG AOA ARS AUD AWG AZN BAM BBD BDT BGN BHD BIF BMD BND [PERSON…" at bounding box center [965, 249] width 96 height 32
type input "70"
click at [1360, 670] on button "Done" at bounding box center [1343, 674] width 77 height 32
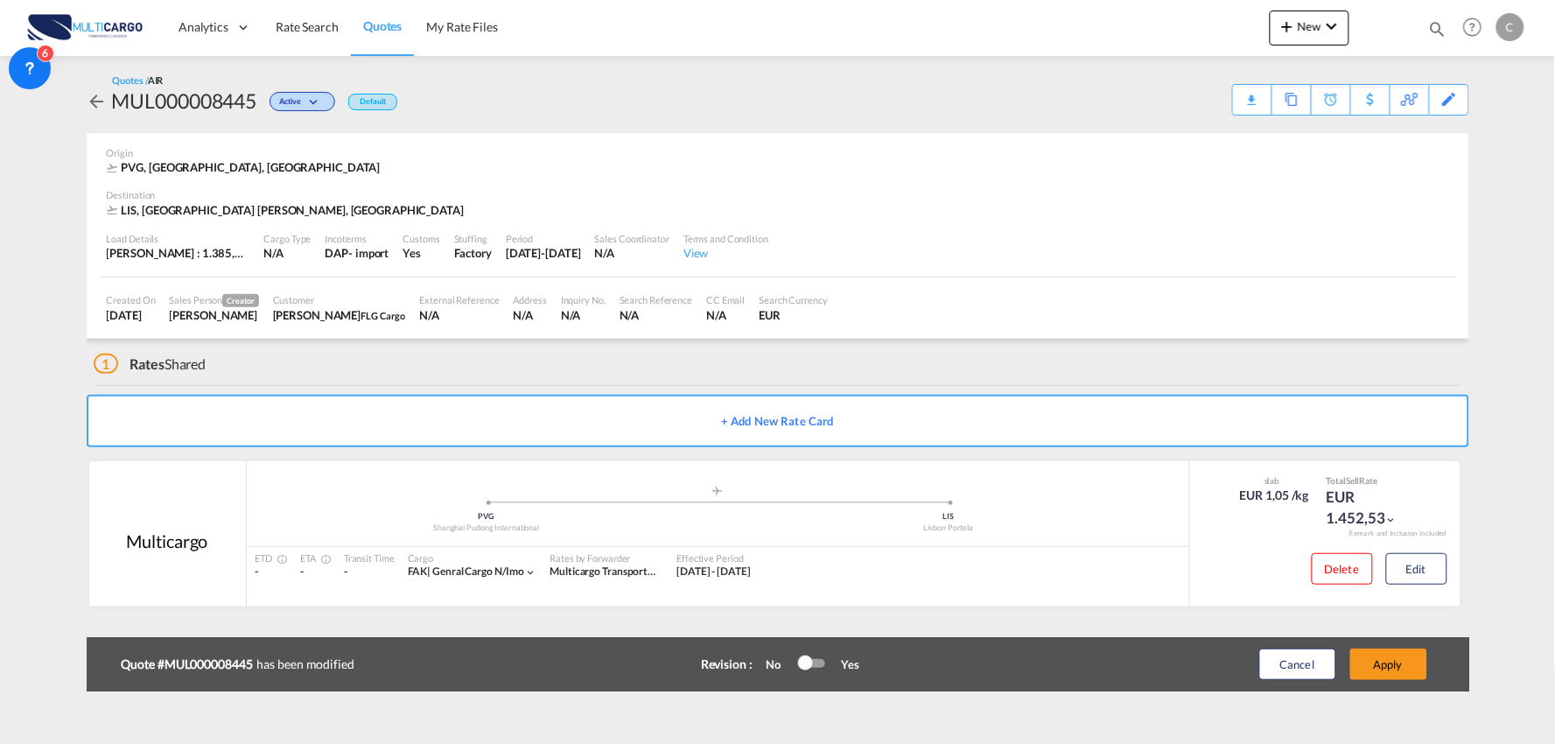
click at [1419, 666] on div "Update Card Port of [GEOGRAPHIC_DATA] PVG T/S .a{fill:#aaa8ad;} Airline Multica…" at bounding box center [777, 372] width 1555 height 744
click at [1380, 666] on button "Apply" at bounding box center [1389, 665] width 77 height 32
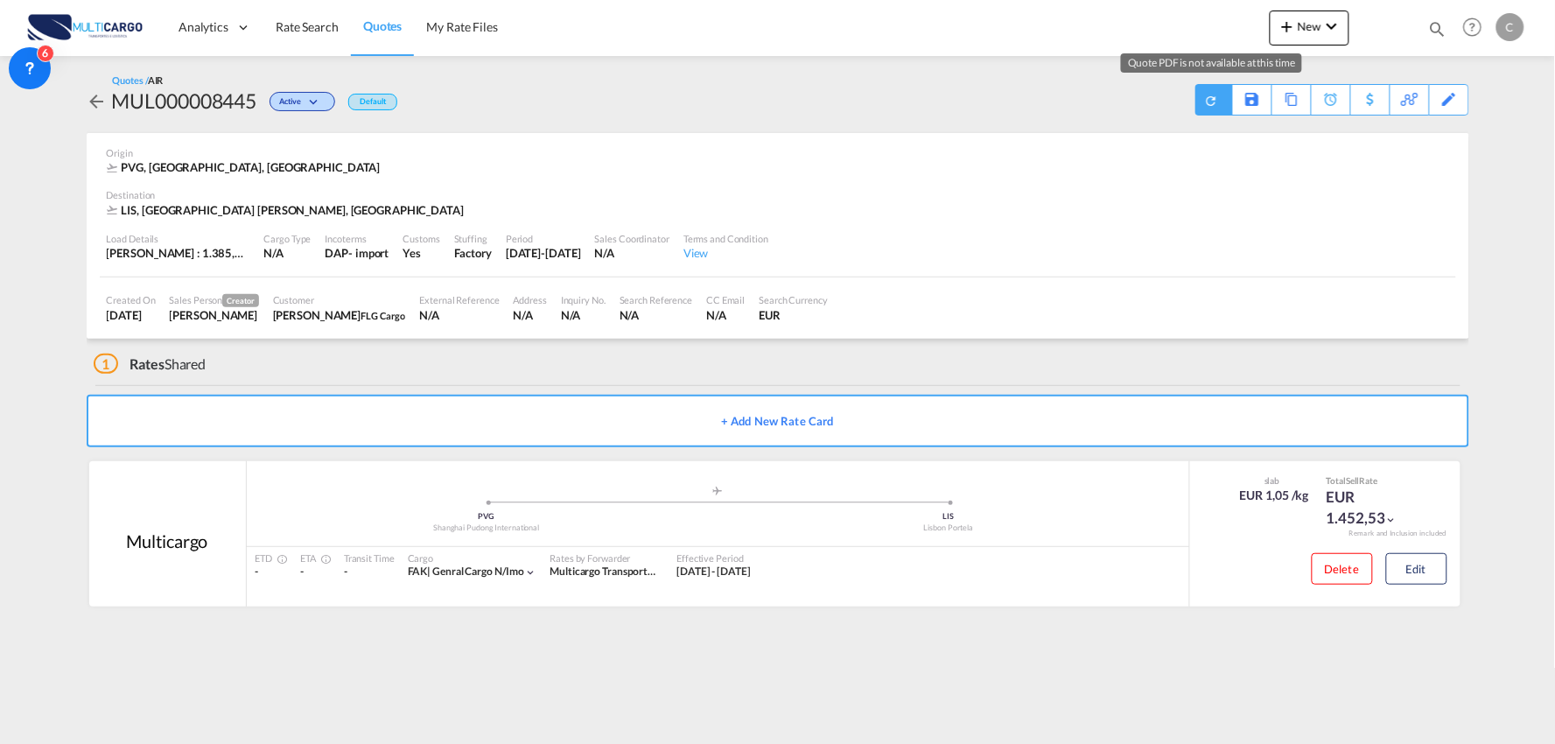
click at [1205, 96] on md-icon "icon-refresh" at bounding box center [1211, 100] width 15 height 15
click at [1205, 96] on md-icon "icon-refresh" at bounding box center [1212, 100] width 19 height 19
click at [1210, 96] on div "Download Quote" at bounding box center [1178, 99] width 89 height 28
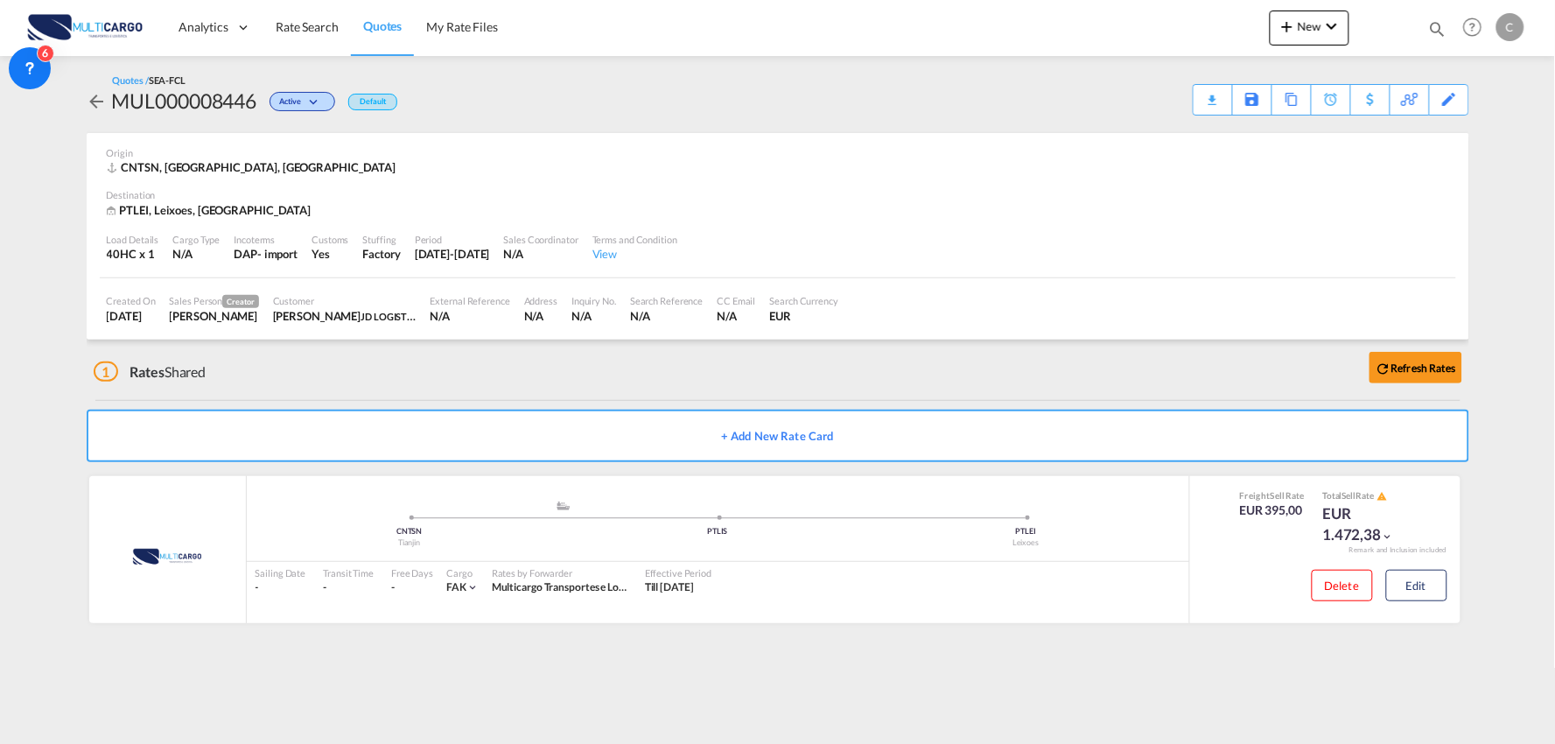
drag, startPoint x: 741, startPoint y: 93, endPoint x: 741, endPoint y: 81, distance: 11.4
click at [741, 93] on div "Quotes / SEA-FCL MUL000008446 Active Default Download Quote Save As Template Co…" at bounding box center [778, 95] width 1383 height 42
click at [1425, 588] on button "Edit" at bounding box center [1417, 586] width 61 height 32
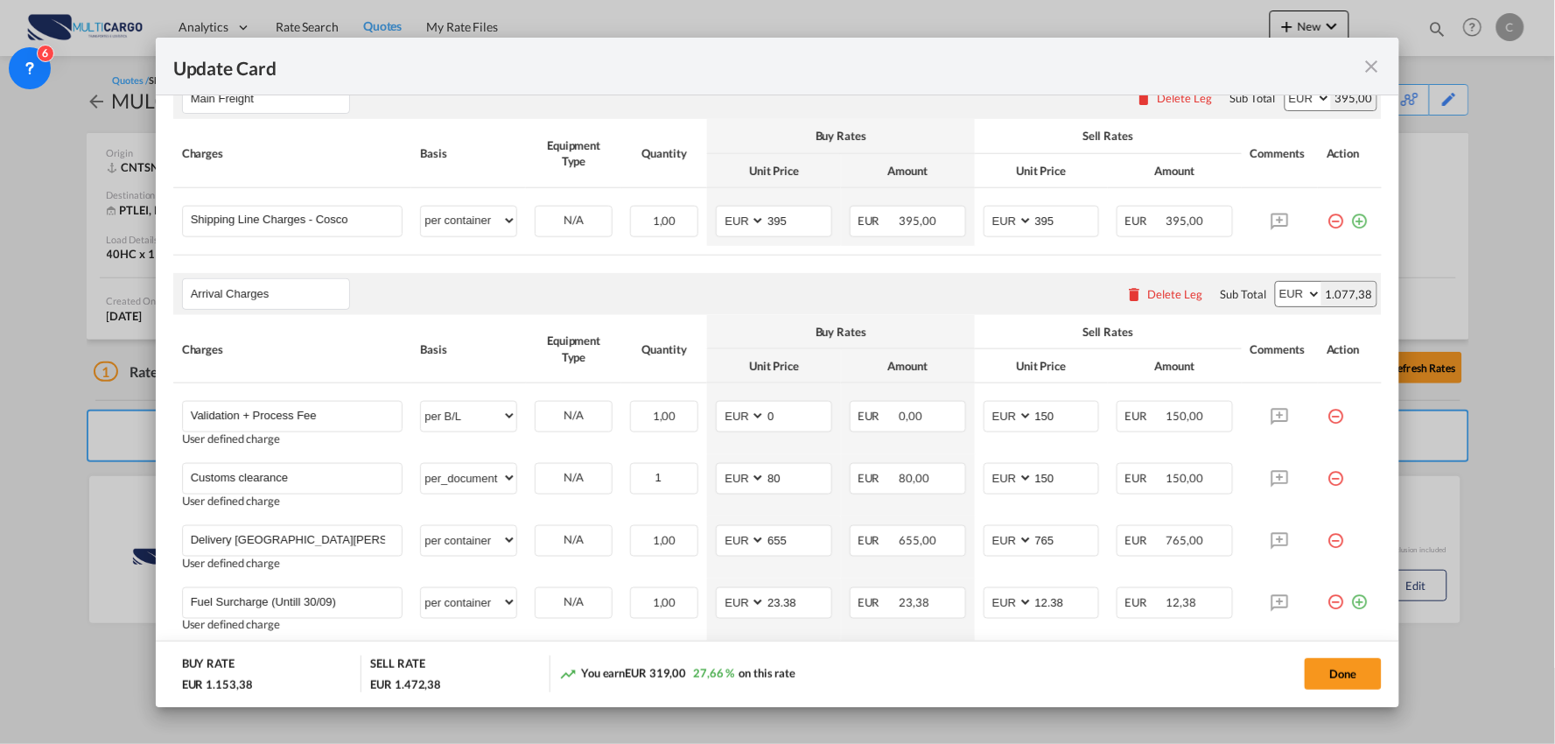
scroll to position [607, 0]
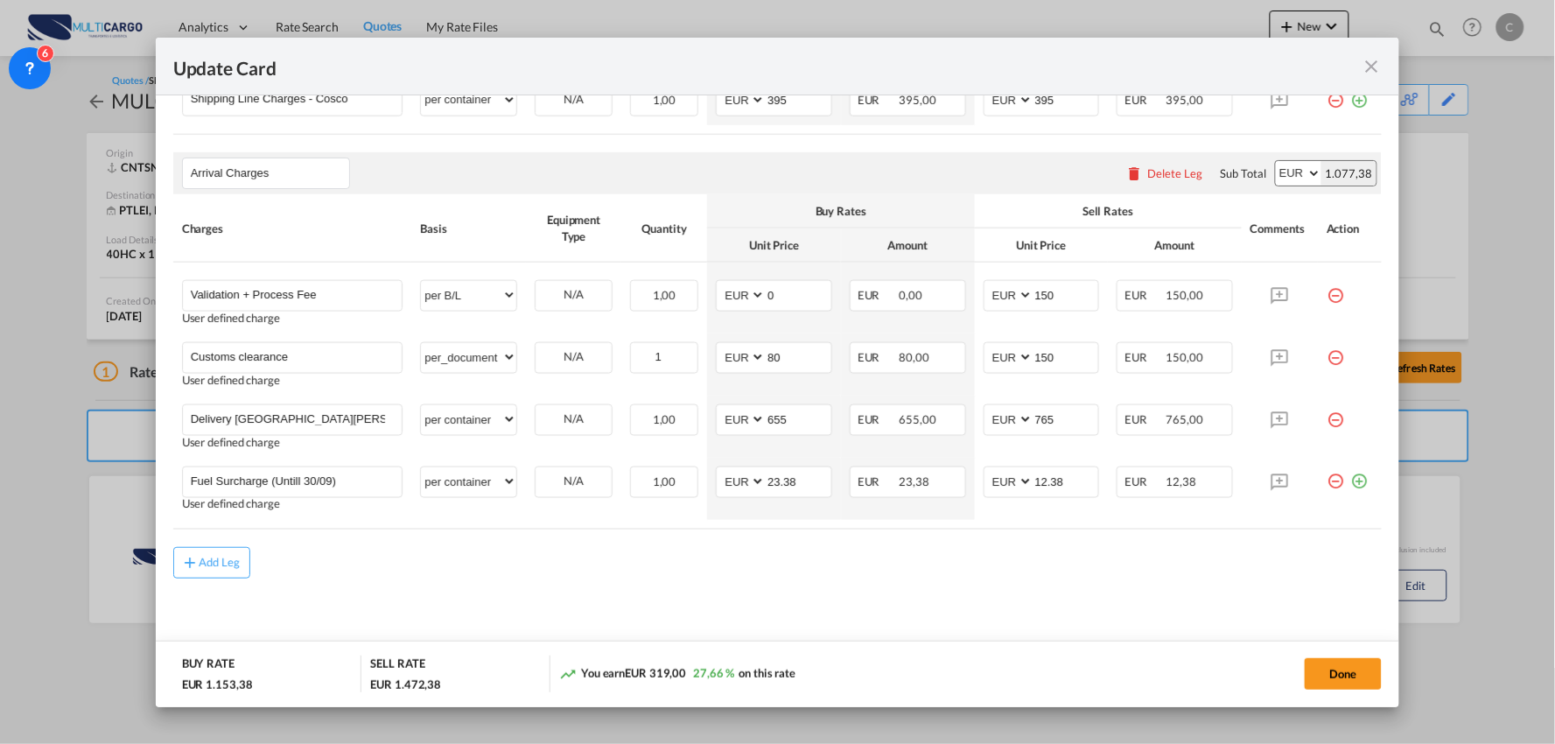
click at [371, 541] on rate-modification "Main Freight Please enter leg name Leg Name Already Exists Delete Leg Sub Total…" at bounding box center [778, 259] width 1210 height 640
click at [721, 593] on md-content "Main Freight Please enter leg name Leg Name Already Exists Delete Leg Sub Total…" at bounding box center [778, 301] width 1210 height 725
click at [572, 614] on md-content "Main Freight Please enter leg name Leg Name Already Exists Delete Leg Sub Total…" at bounding box center [778, 301] width 1210 height 725
click at [520, 579] on div "Add Leg" at bounding box center [778, 563] width 1210 height 32
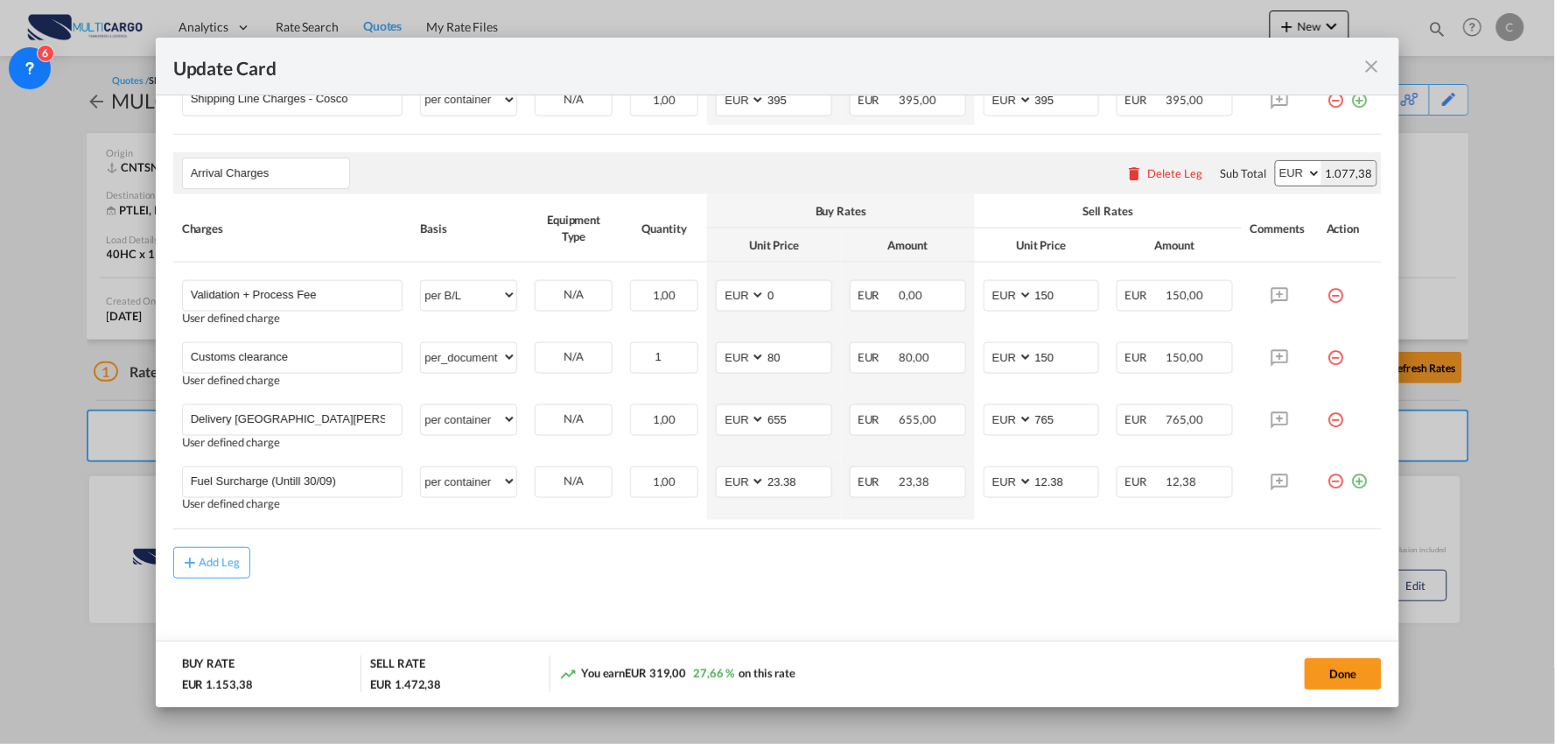
click at [447, 578] on div "Add Leg" at bounding box center [778, 563] width 1210 height 32
click at [390, 73] on div "Update Card" at bounding box center [767, 66] width 1189 height 22
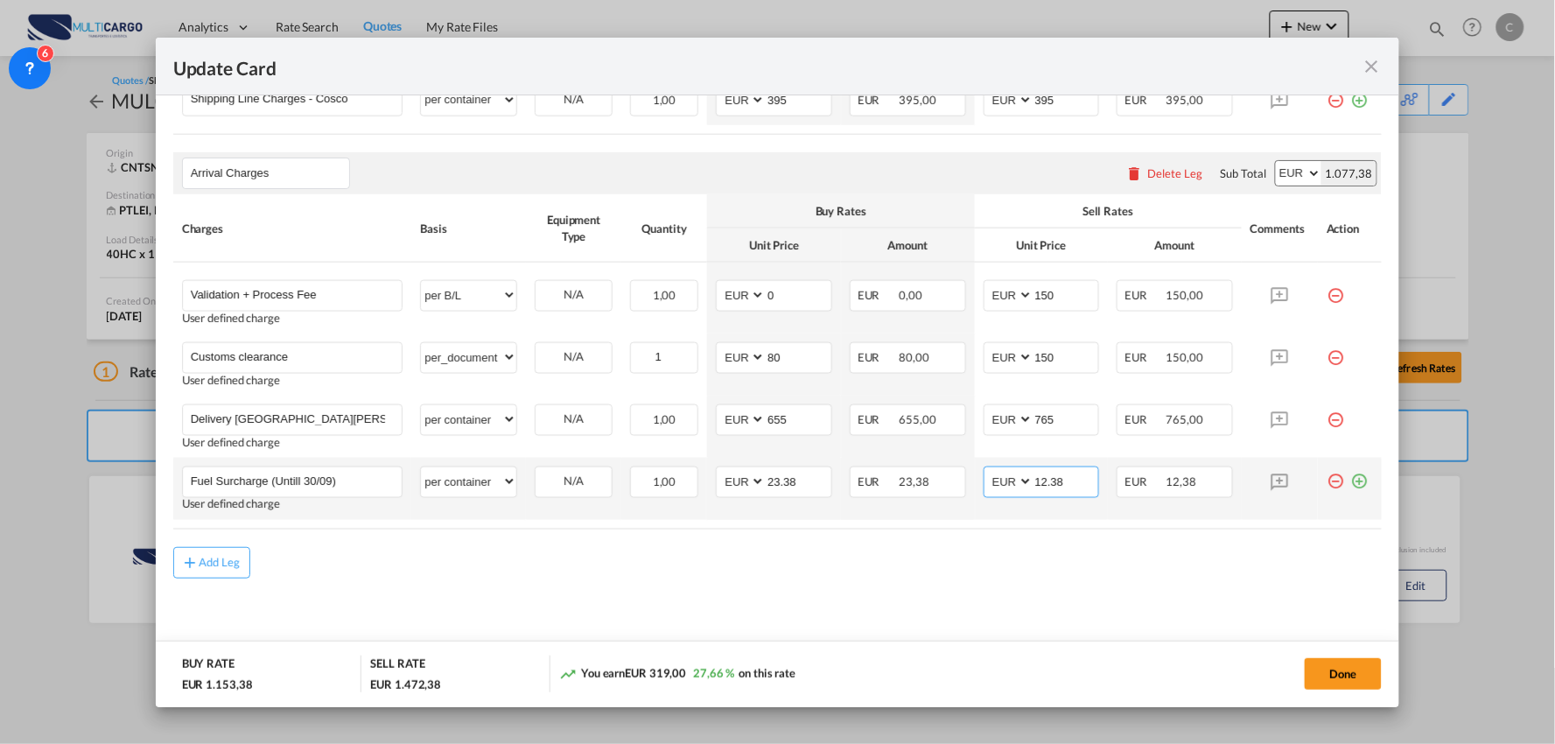
click at [1066, 485] on input "12.38" at bounding box center [1067, 480] width 66 height 26
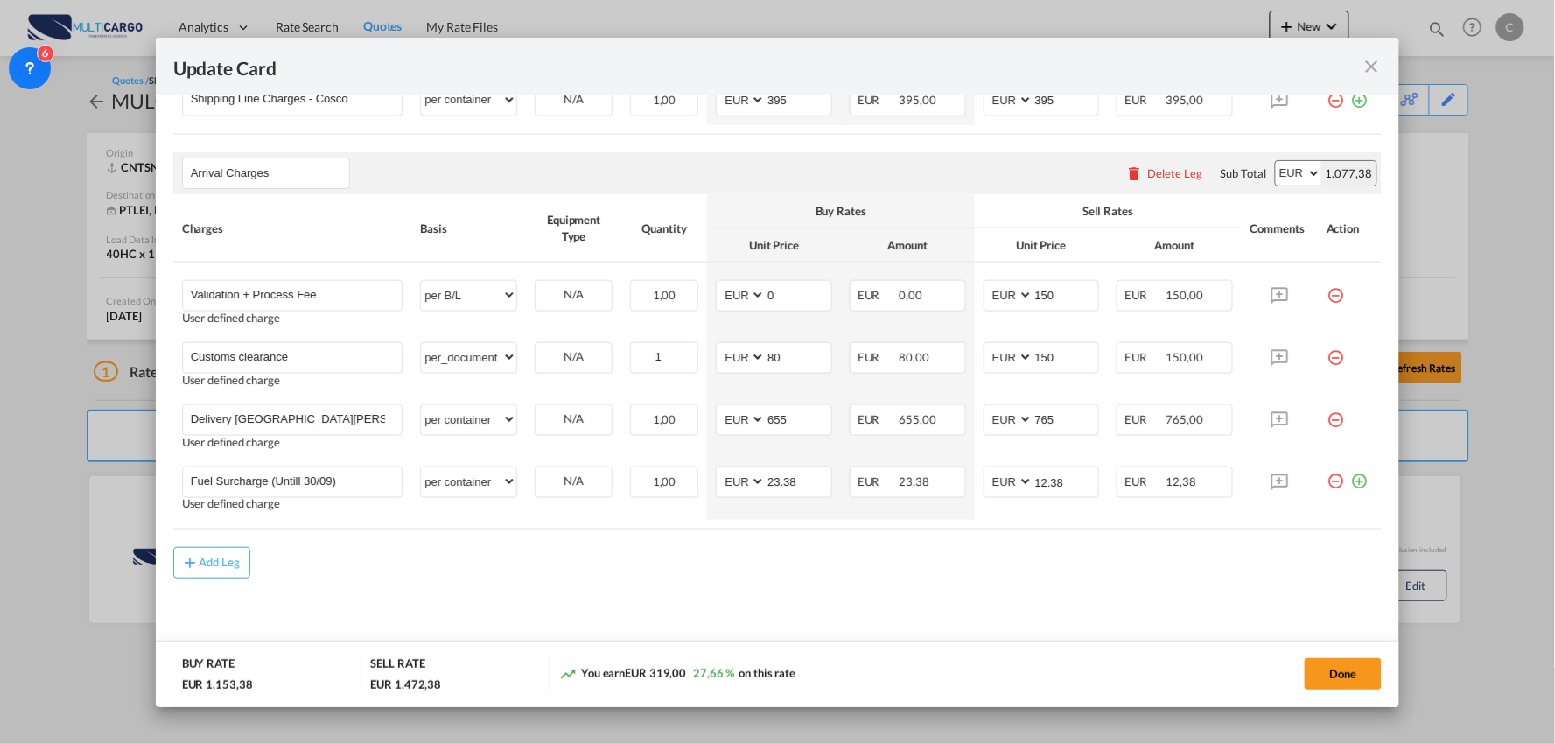
click at [1215, 537] on rate-modification "Main Freight Please enter leg name Leg Name Already Exists Delete Leg Sub Total…" at bounding box center [778, 259] width 1210 height 640
click at [1317, 666] on button "Done" at bounding box center [1343, 674] width 77 height 32
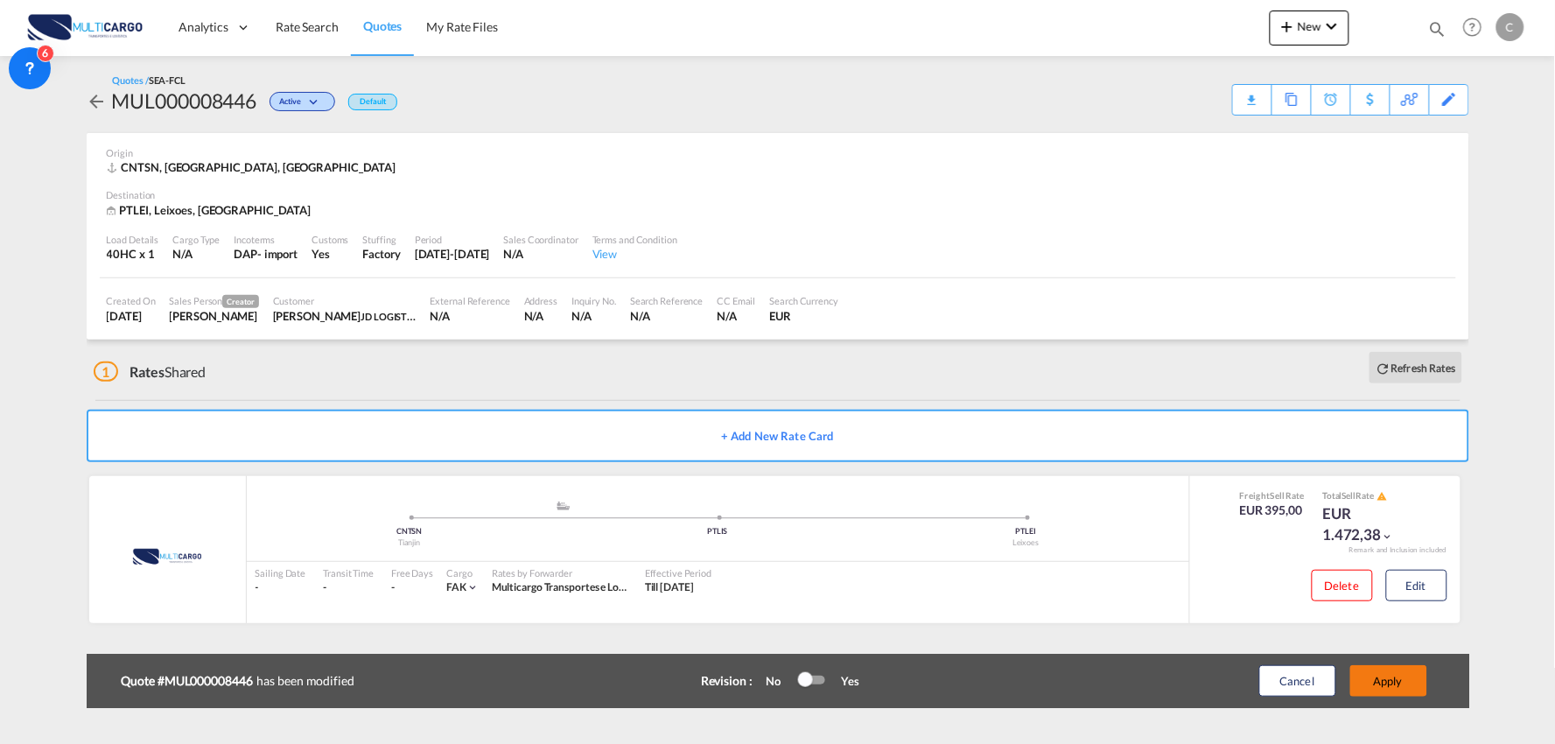
click at [1393, 676] on button "Apply" at bounding box center [1389, 681] width 77 height 32
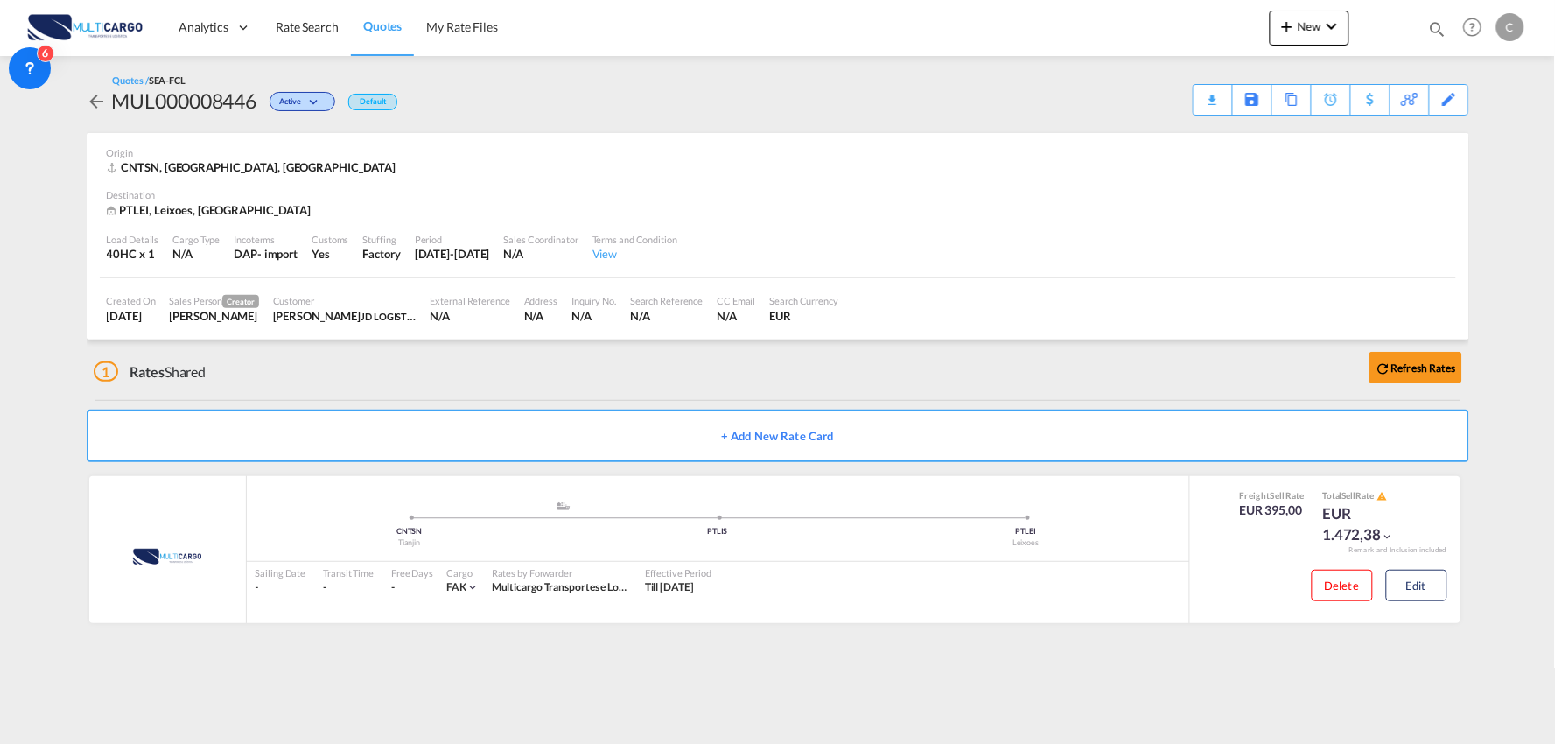
click at [440, 388] on div "1 Rates Shared Refresh Rates" at bounding box center [782, 368] width 1376 height 56
click at [666, 404] on div "+ Add New Rate Card" at bounding box center [778, 434] width 1383 height 67
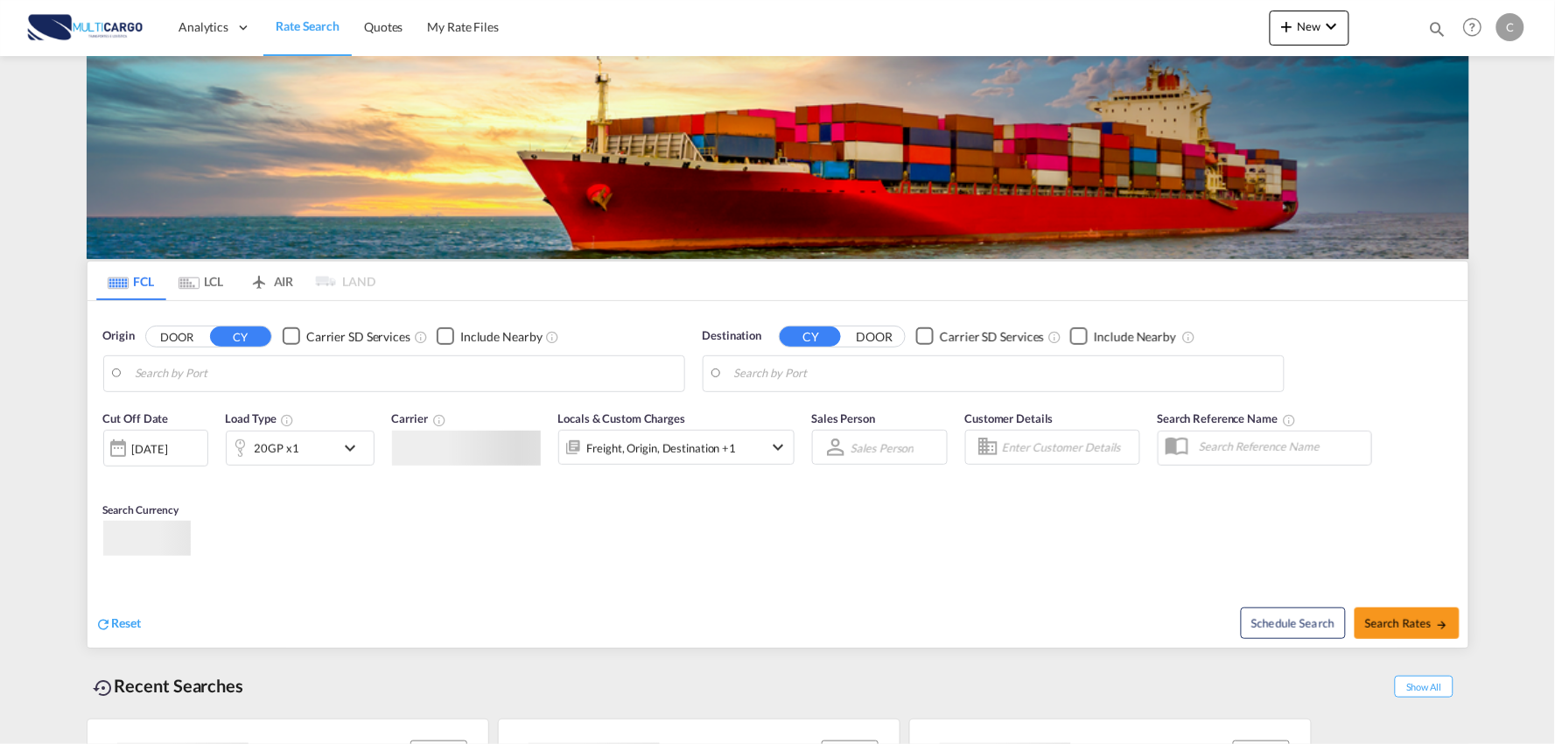
type input "Port of [GEOGRAPHIC_DATA], [GEOGRAPHIC_DATA], [GEOGRAPHIC_DATA]"
type input "Leixoes, Leixoes, PTLEI"
